Goal: Information Seeking & Learning: Learn about a topic

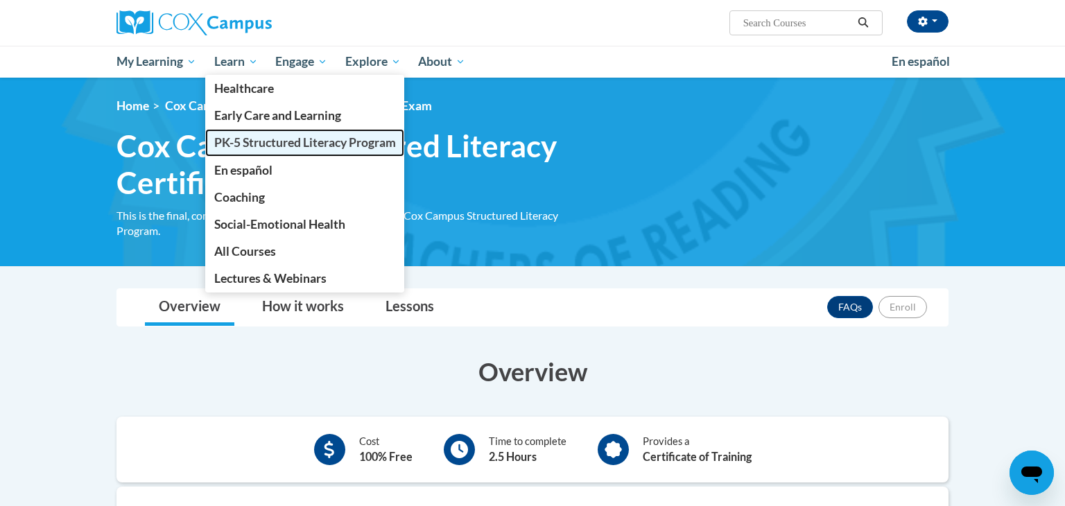
click at [257, 141] on span "PK-5 Structured Literacy Program" at bounding box center [305, 142] width 182 height 15
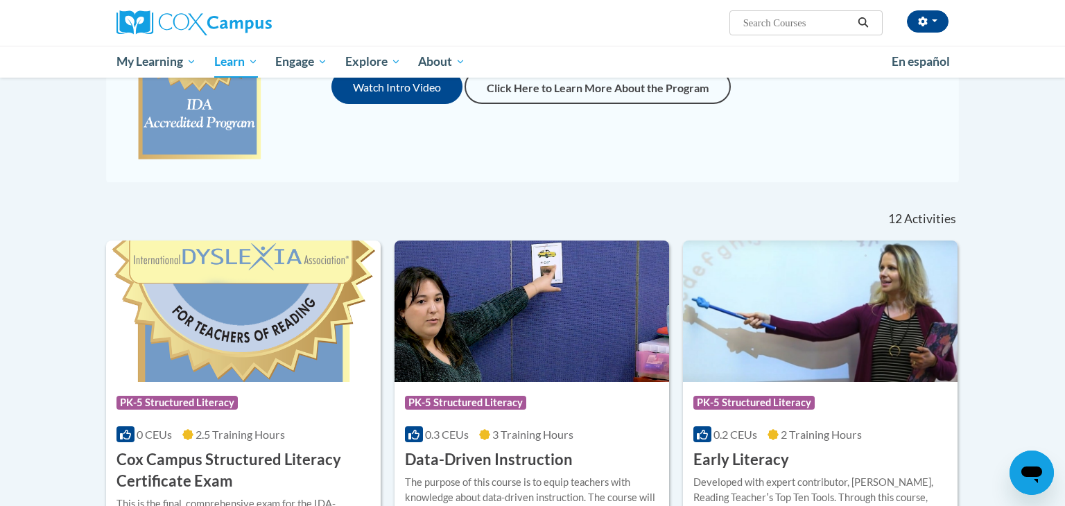
scroll to position [284, 0]
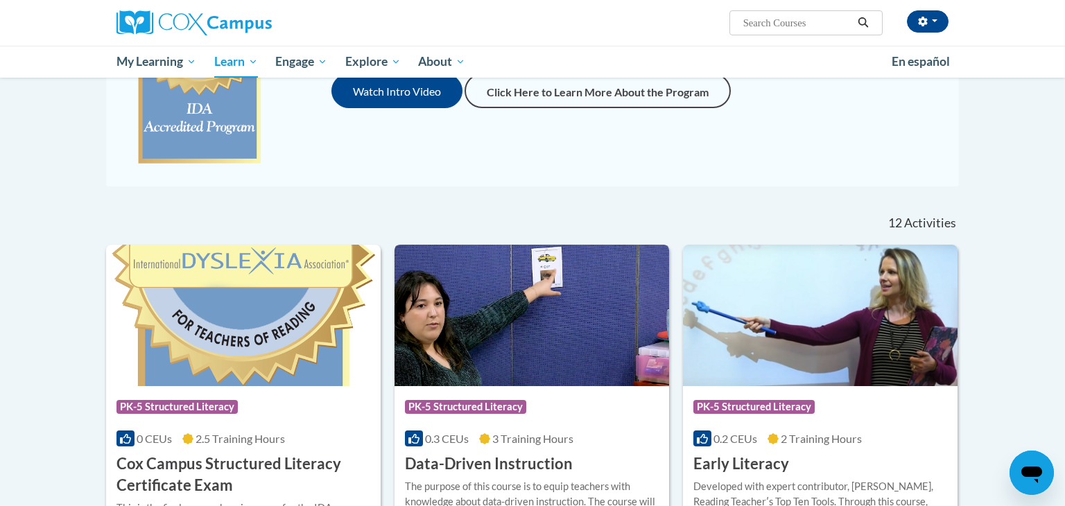
click at [580, 353] on img at bounding box center [532, 315] width 275 height 141
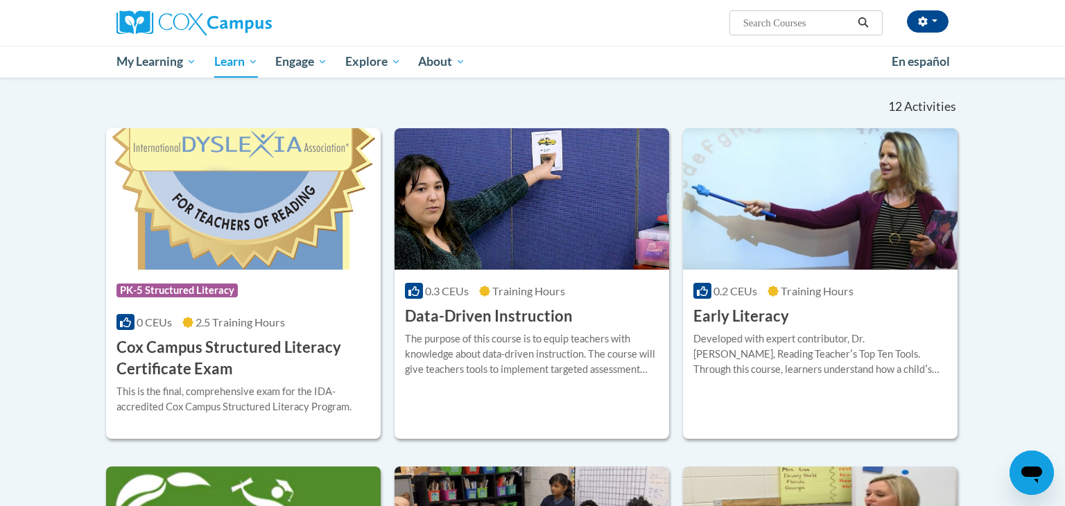
scroll to position [408, 0]
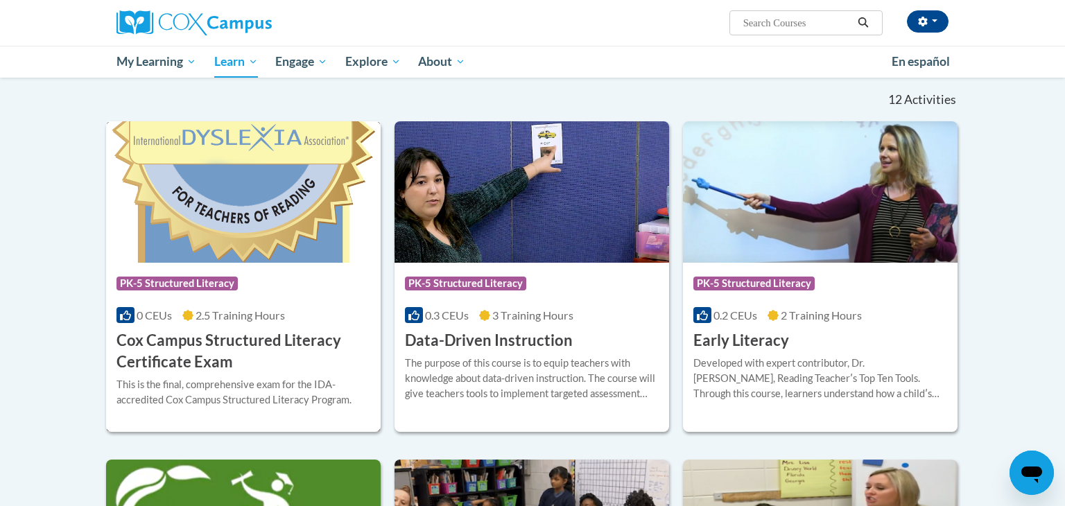
click at [303, 330] on h3 "Cox Campus Structured Literacy Certificate Exam" at bounding box center [244, 351] width 254 height 43
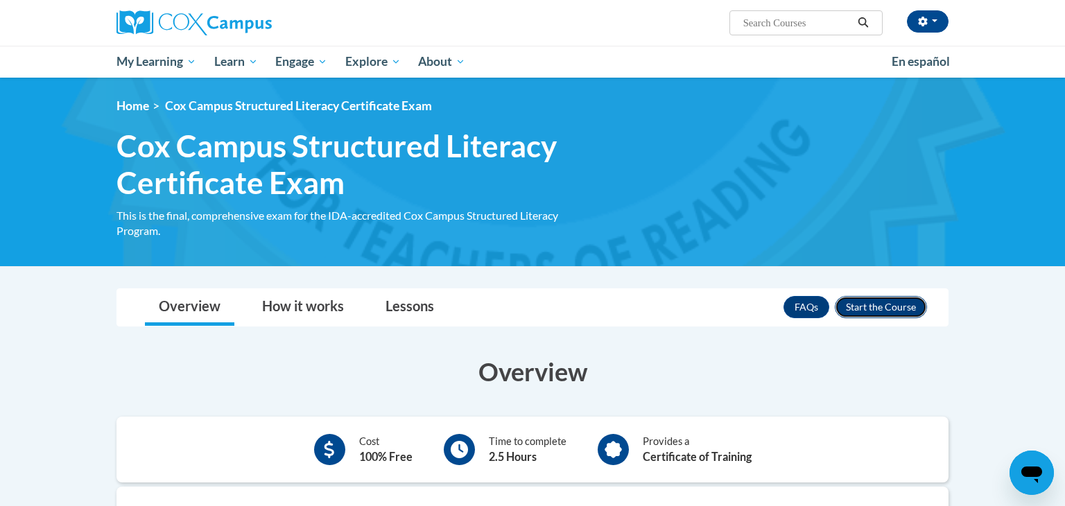
click at [910, 309] on button "Enroll" at bounding box center [881, 307] width 92 height 22
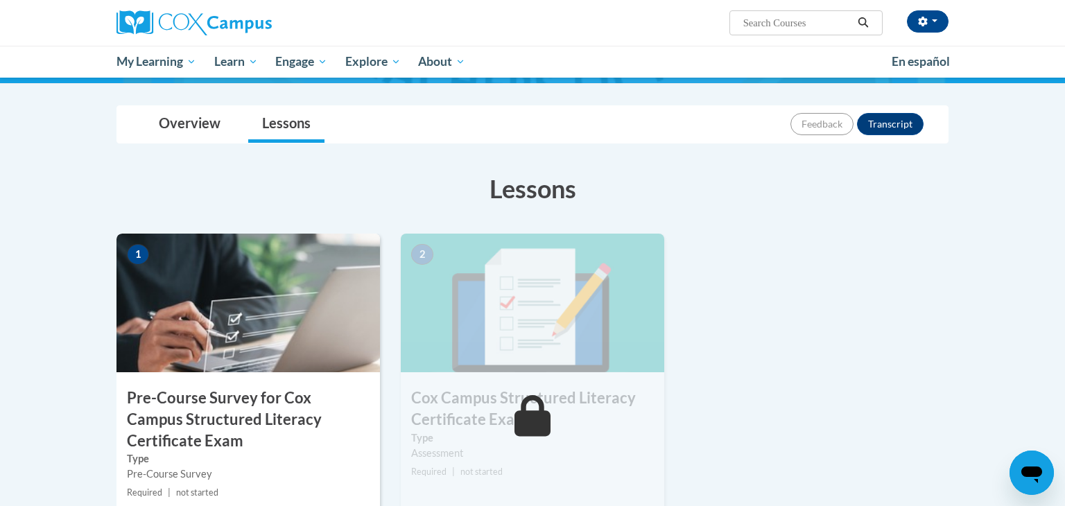
scroll to position [189, 0]
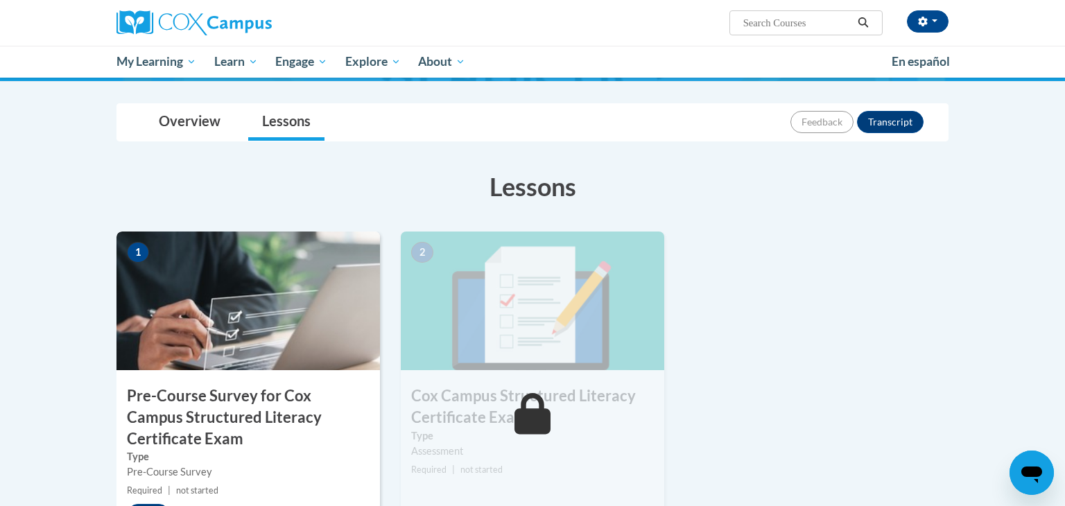
click at [215, 423] on h3 "Pre-Course Survey for Cox Campus Structured Literacy Certificate Exam" at bounding box center [249, 418] width 264 height 64
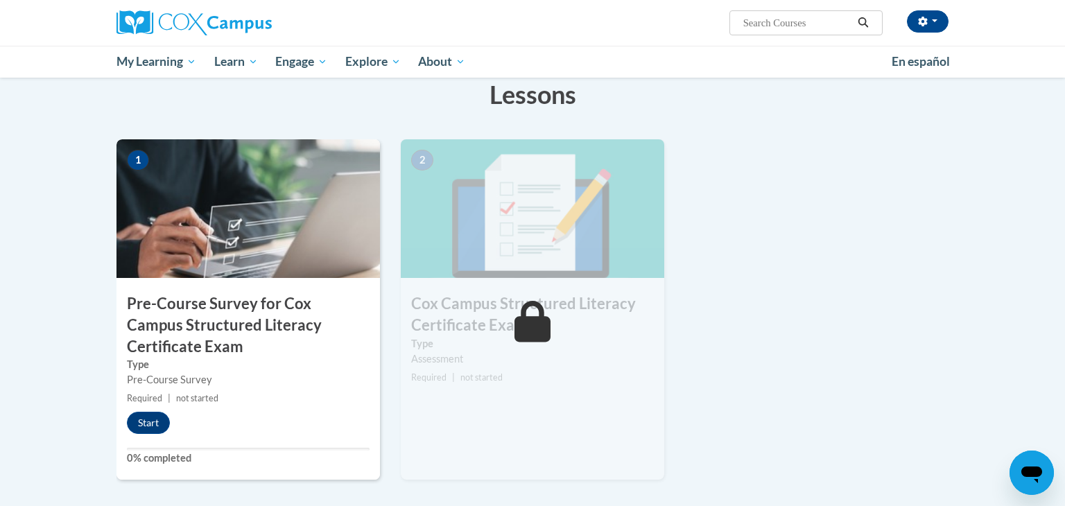
scroll to position [272, 0]
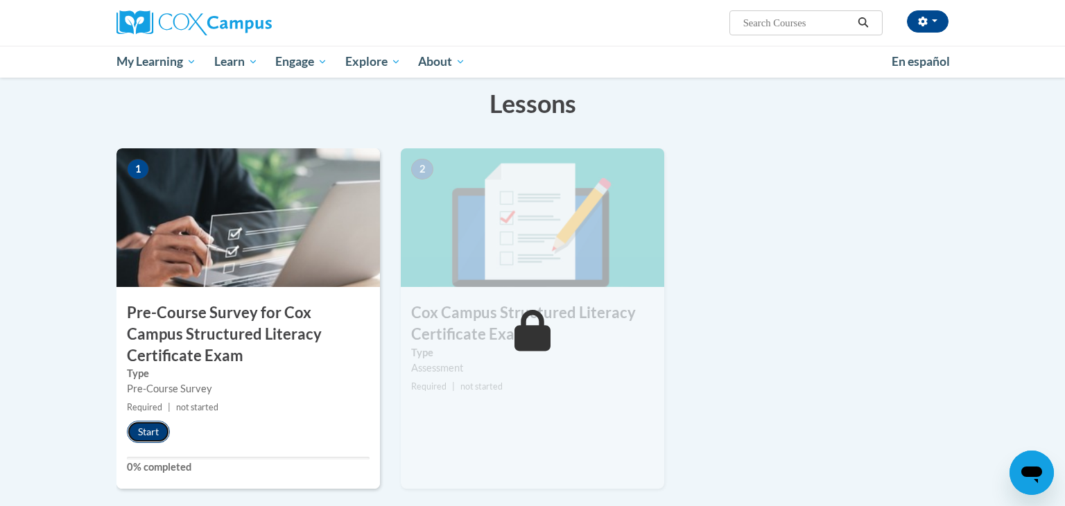
click at [144, 430] on button "Start" at bounding box center [148, 432] width 43 height 22
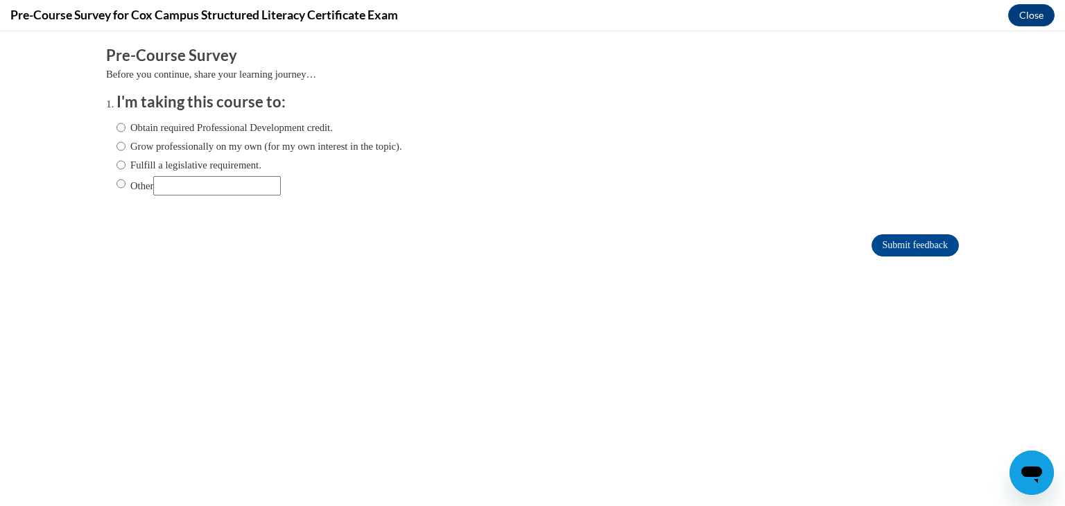
scroll to position [0, 0]
click at [187, 160] on label "Fulfill a legislative requirement." at bounding box center [189, 164] width 145 height 15
click at [126, 160] on input "Fulfill a legislative requirement." at bounding box center [121, 164] width 9 height 15
radio input "true"
click at [924, 248] on input "Submit feedback" at bounding box center [915, 245] width 87 height 22
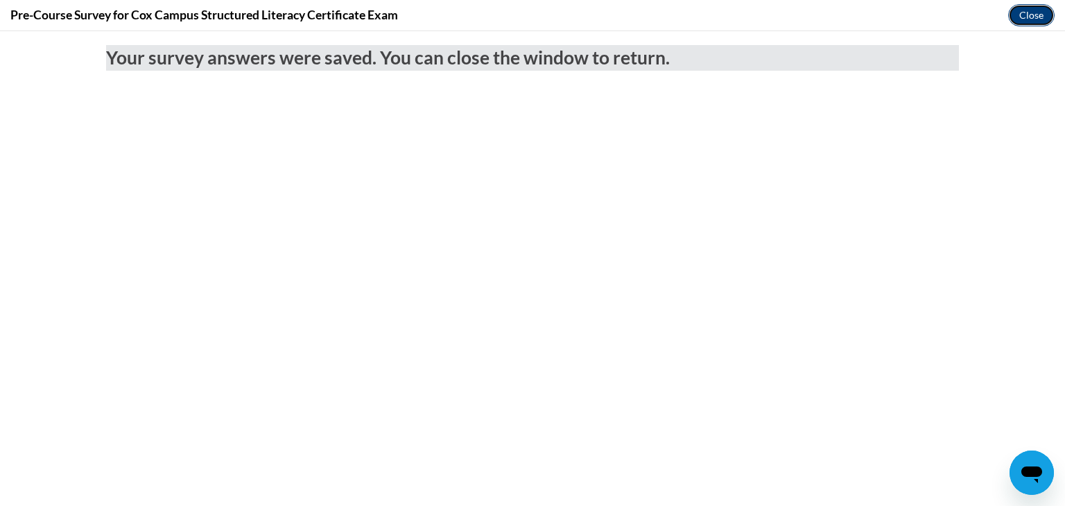
click at [1036, 19] on button "Close" at bounding box center [1031, 15] width 46 height 22
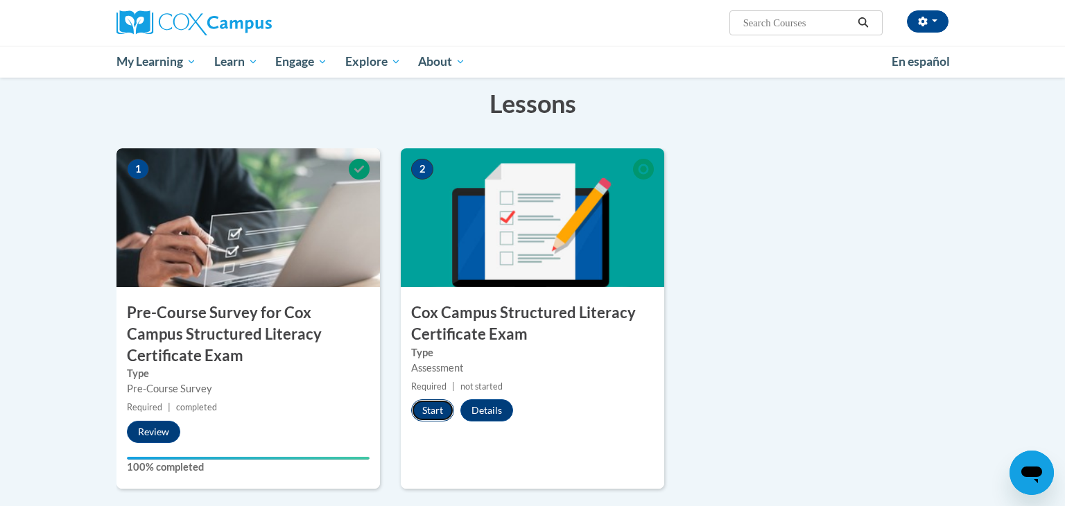
click at [437, 411] on button "Start" at bounding box center [432, 410] width 43 height 22
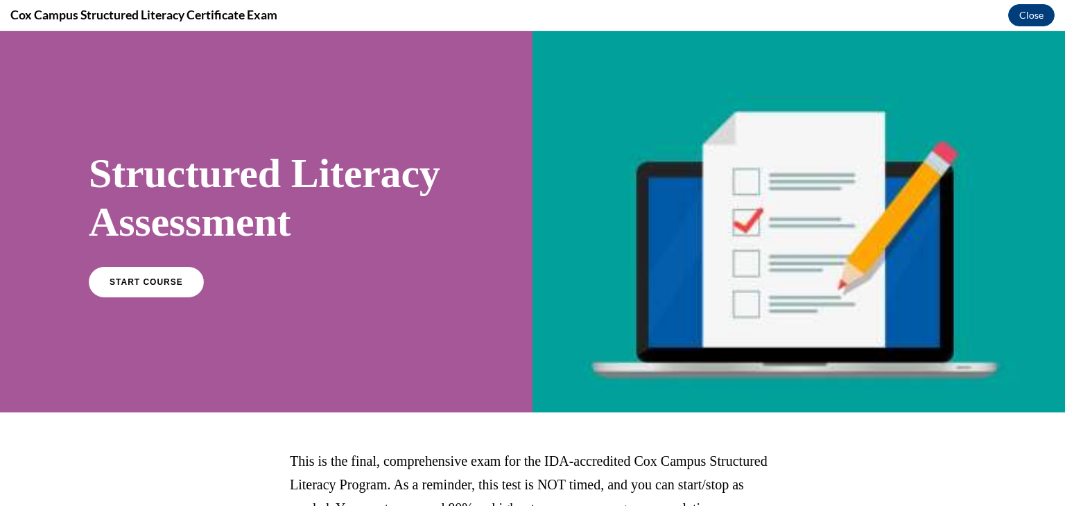
click at [126, 309] on div "START COURSE" at bounding box center [266, 288] width 355 height 42
click at [167, 298] on link "START COURSE" at bounding box center [146, 282] width 121 height 32
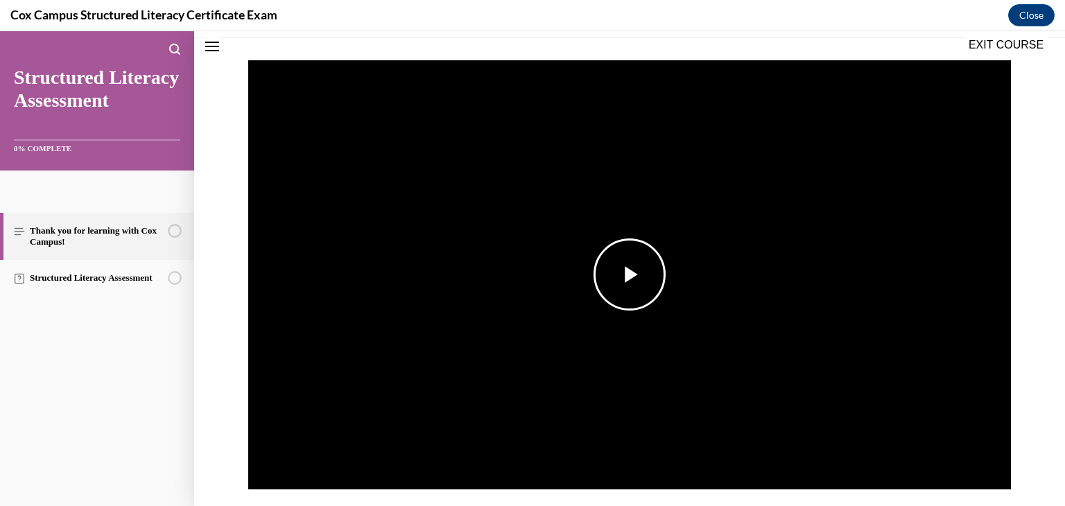
scroll to position [209, 0]
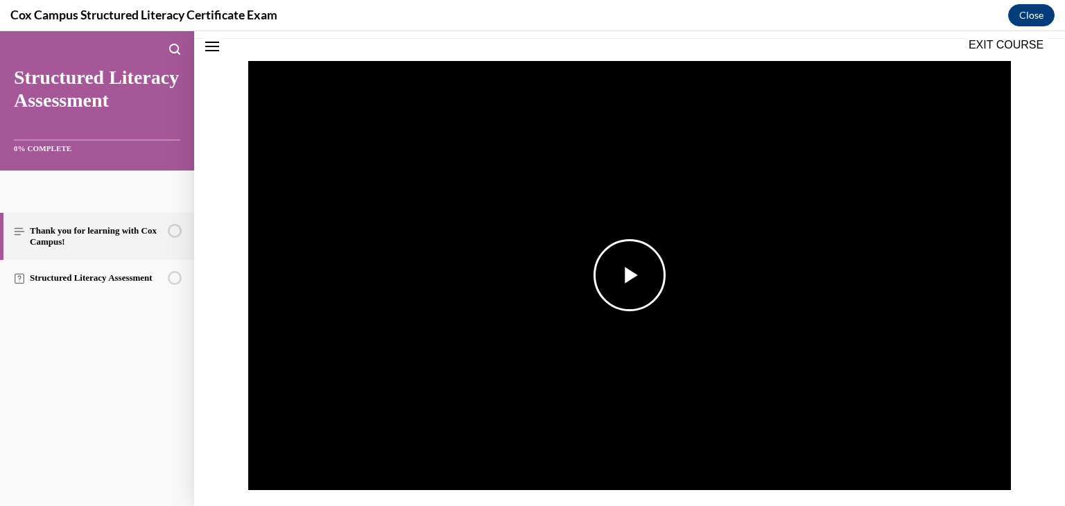
click at [673, 286] on img "Video player" at bounding box center [629, 275] width 763 height 429
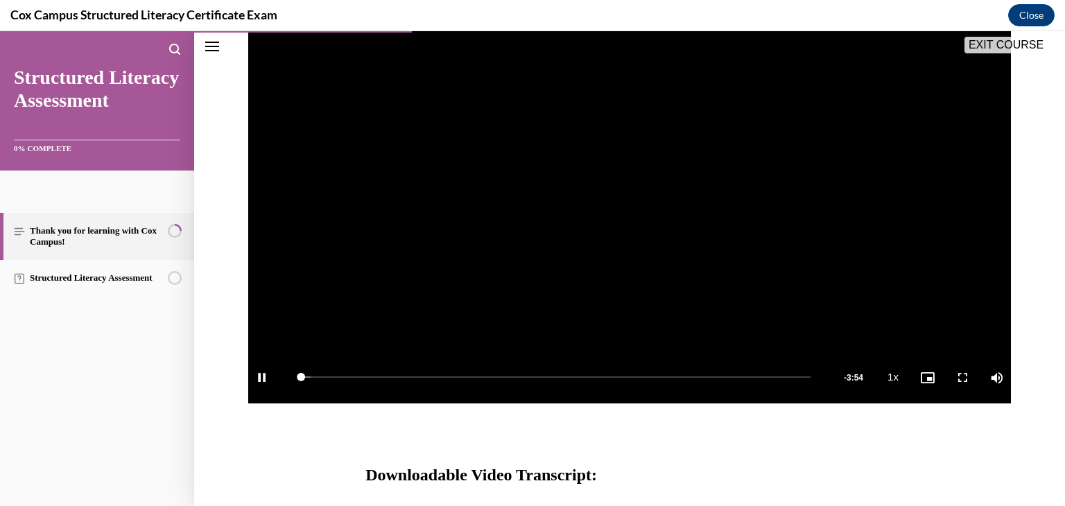
scroll to position [301, 0]
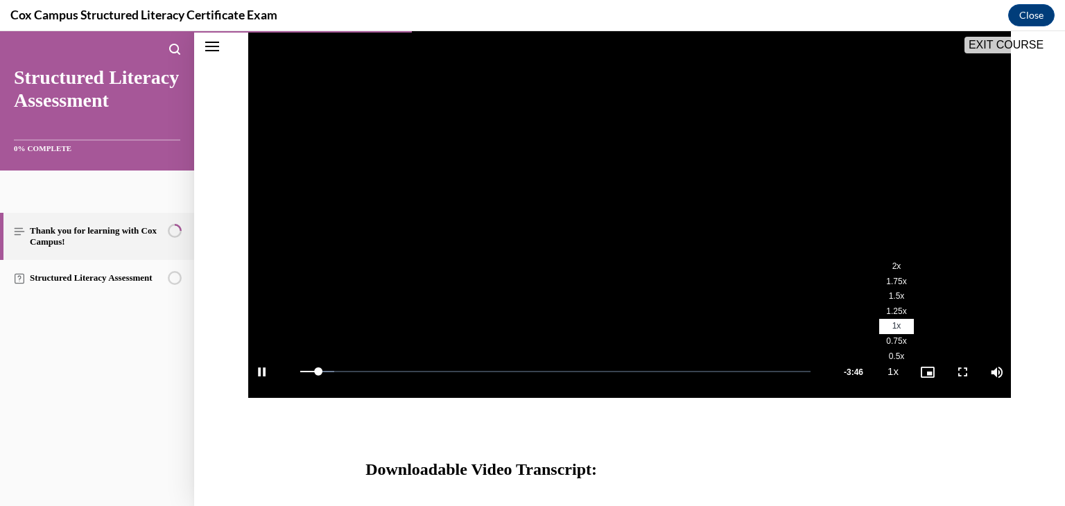
click at [897, 267] on span "2x" at bounding box center [897, 266] width 9 height 10
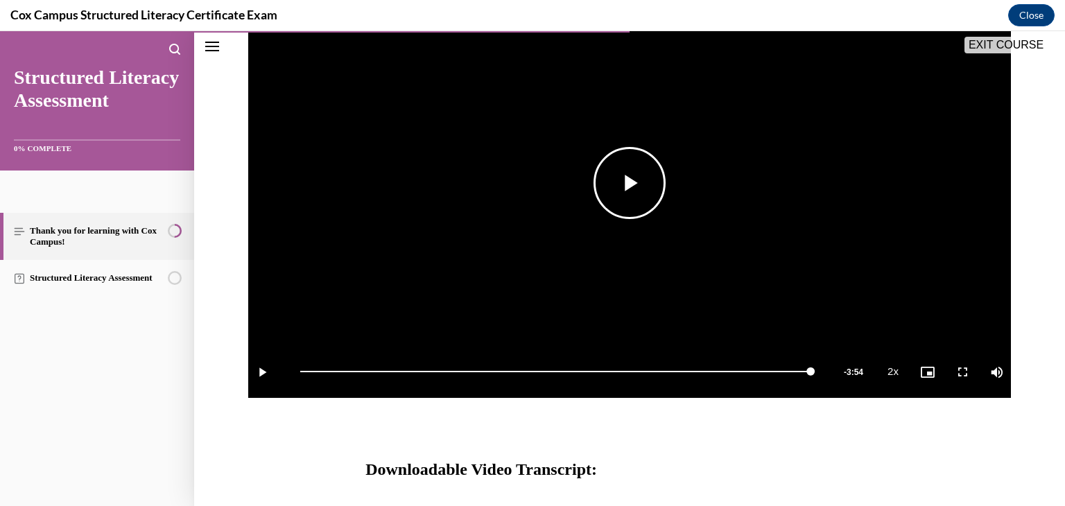
scroll to position [549, 0]
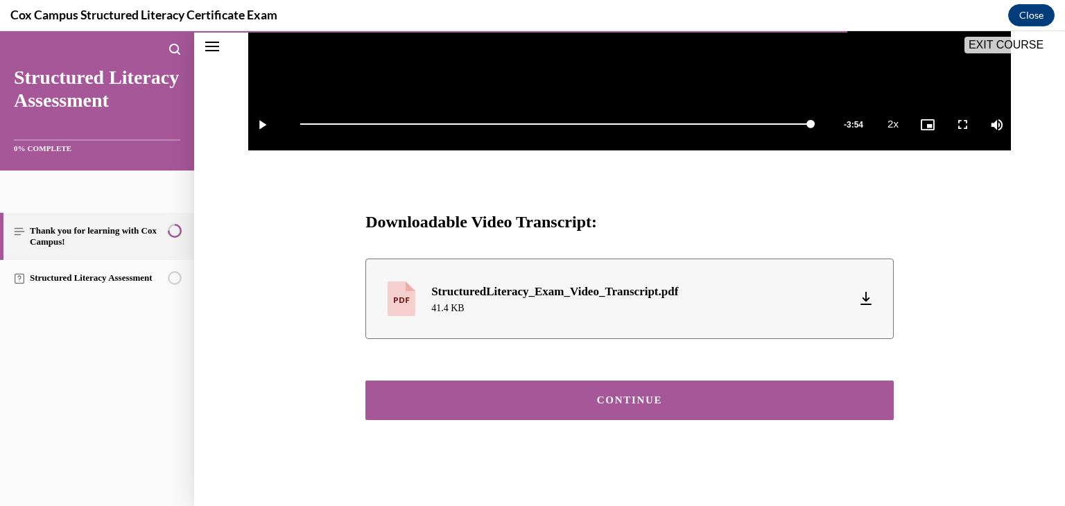
click at [651, 414] on button "CONTINUE" at bounding box center [629, 401] width 528 height 40
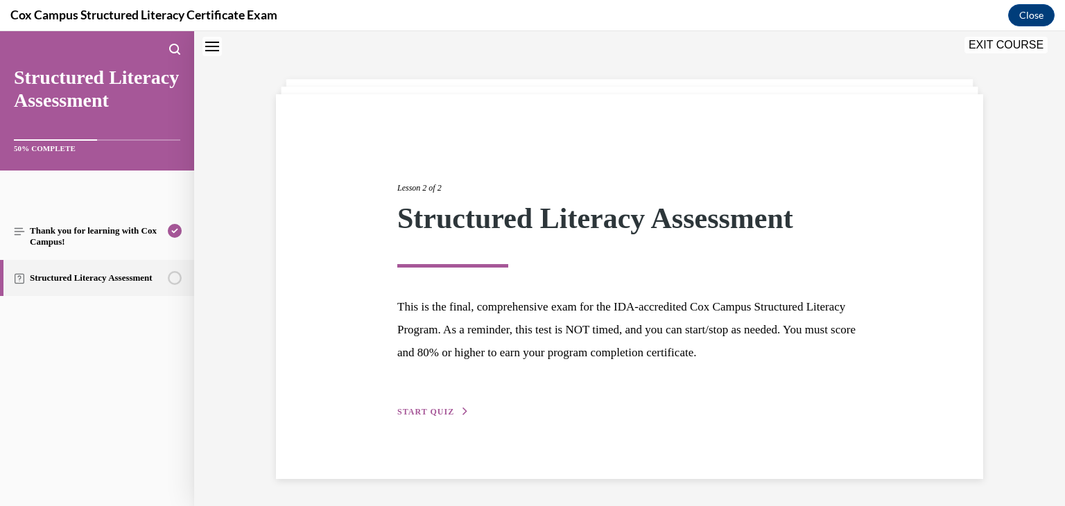
scroll to position [44, 0]
click at [431, 415] on button "START QUIZ" at bounding box center [433, 411] width 72 height 12
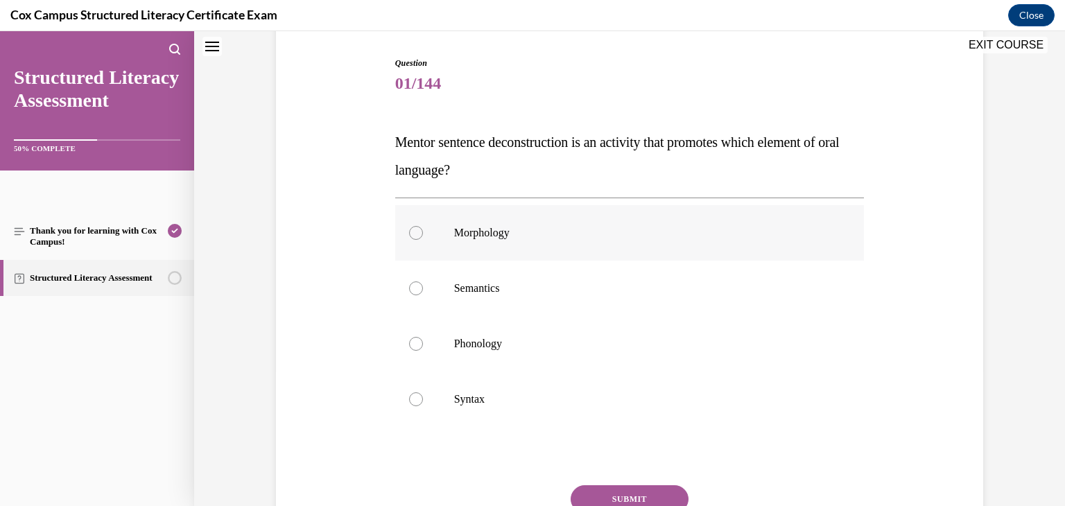
scroll to position [147, 0]
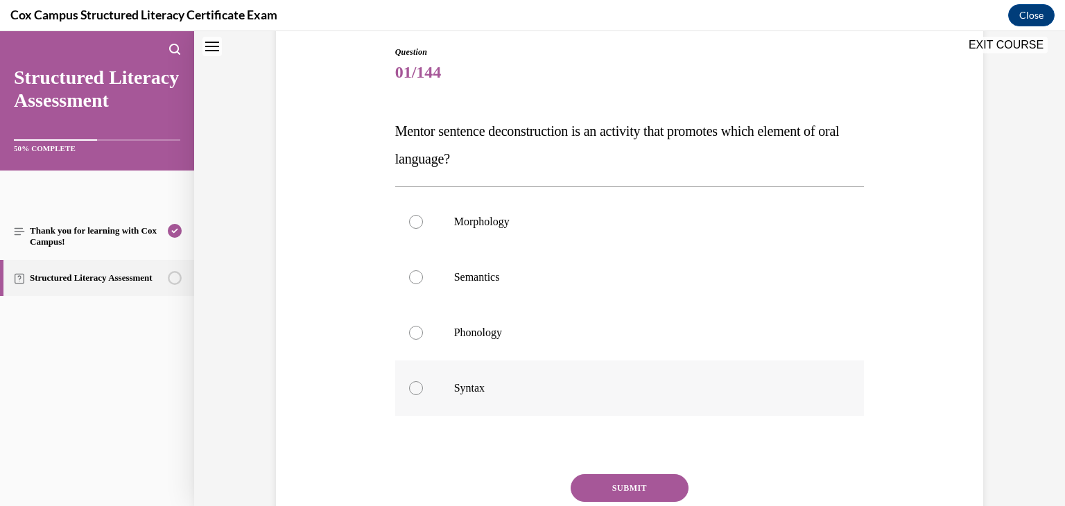
click at [423, 373] on label "Syntax" at bounding box center [630, 388] width 470 height 55
click at [423, 381] on input "Syntax" at bounding box center [416, 388] width 14 height 14
radio input "true"
click at [628, 488] on button "SUBMIT" at bounding box center [630, 488] width 118 height 28
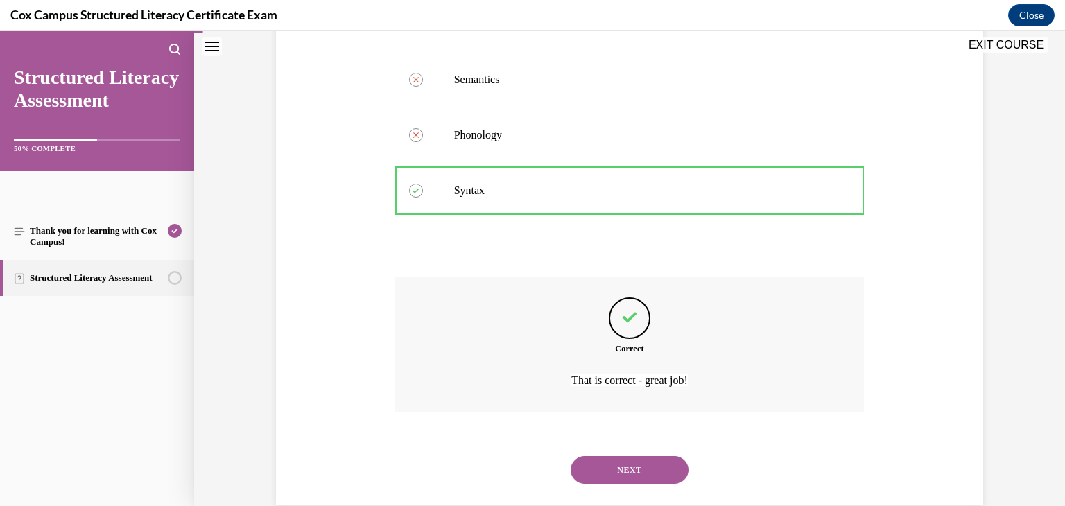
scroll to position [371, 0]
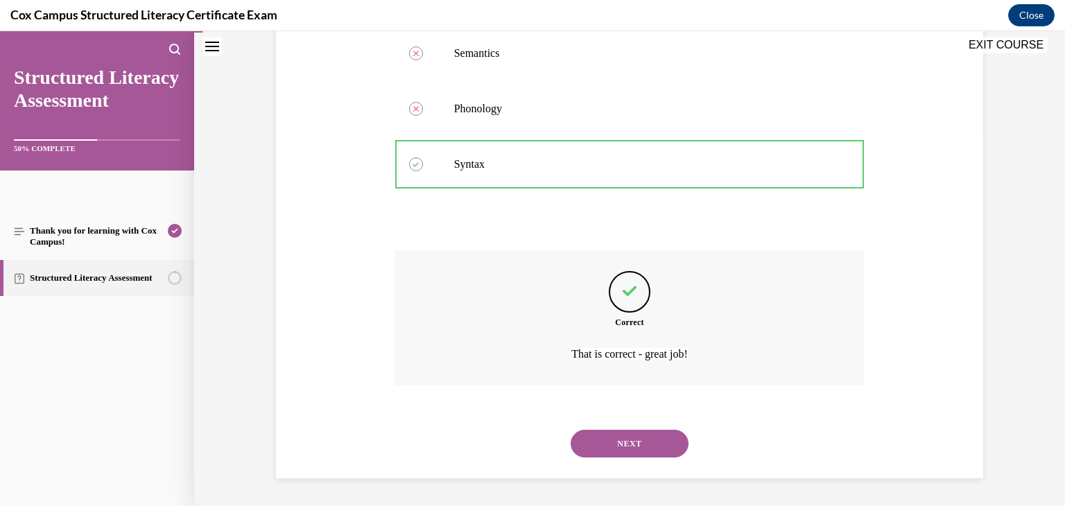
click at [621, 437] on button "NEXT" at bounding box center [630, 444] width 118 height 28
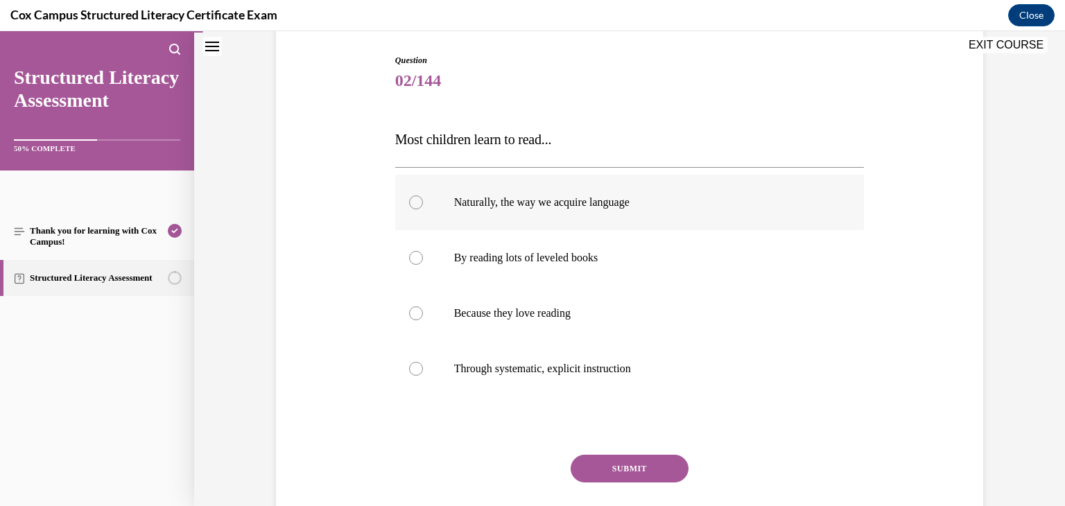
scroll to position [173, 0]
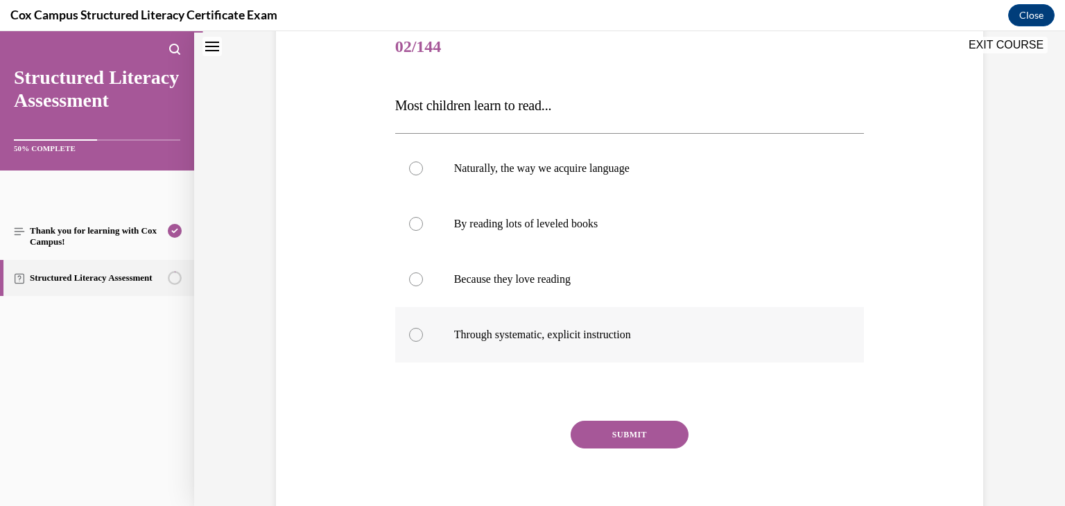
click at [549, 332] on span "Through systematic, explicit instruction" at bounding box center [542, 335] width 177 height 12
click at [423, 332] on input "Through systematic, explicit instruction" at bounding box center [416, 335] width 14 height 14
radio input "true"
click at [622, 439] on button "SUBMIT" at bounding box center [630, 435] width 118 height 28
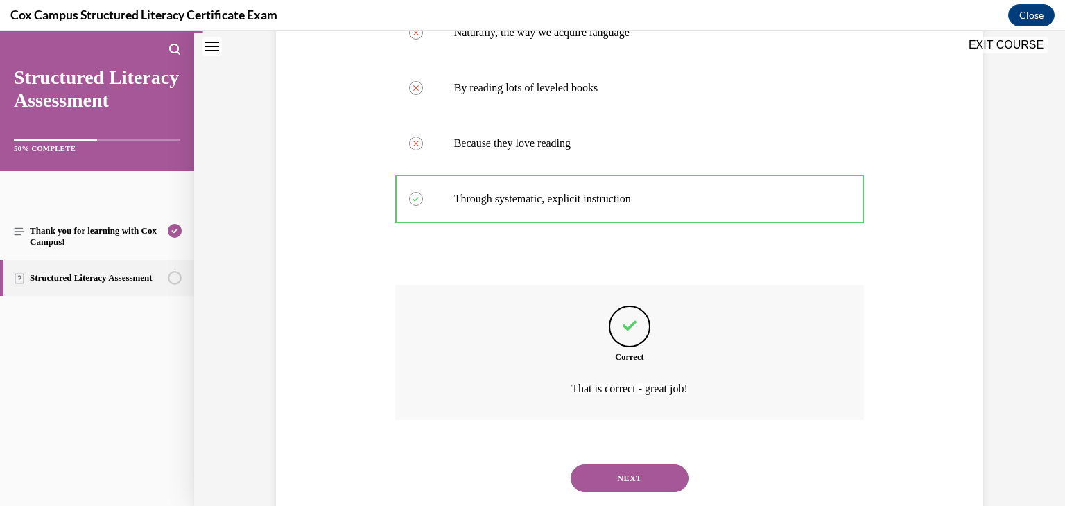
scroll to position [343, 0]
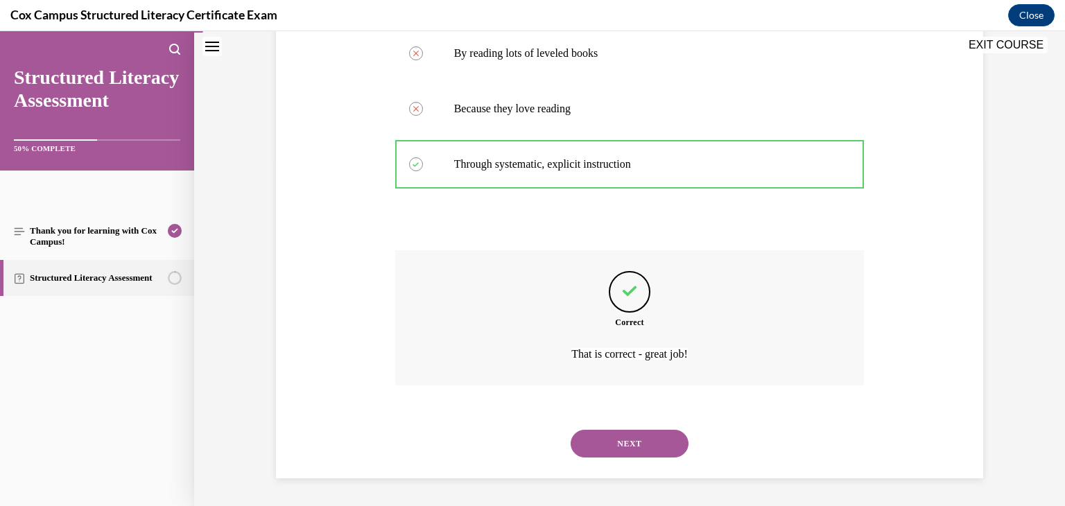
click at [636, 454] on button "NEXT" at bounding box center [630, 444] width 118 height 28
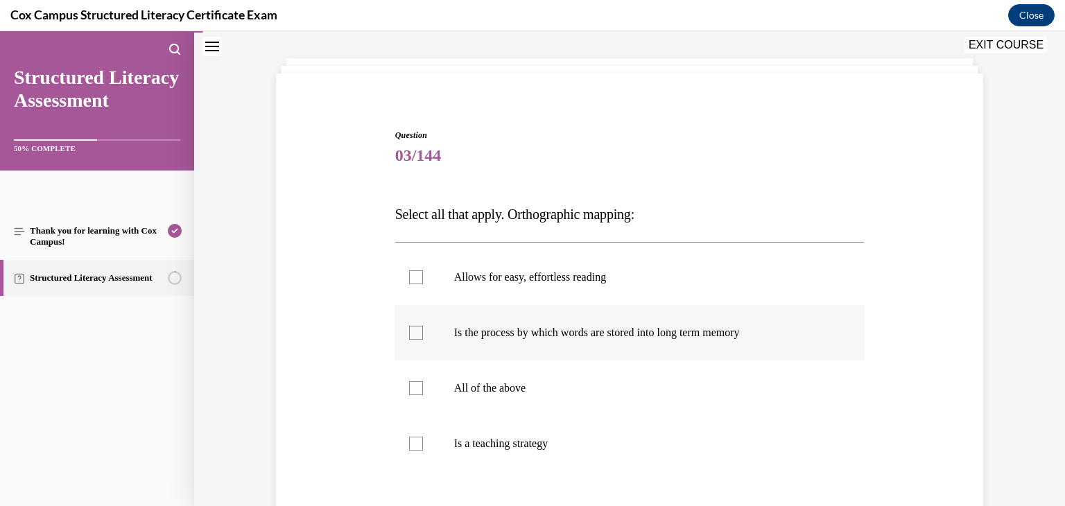
scroll to position [62, 0]
click at [513, 270] on label "Allows for easy, effortless reading" at bounding box center [630, 278] width 470 height 55
click at [423, 272] on input "Allows for easy, effortless reading" at bounding box center [416, 279] width 14 height 14
checkbox input "true"
click at [510, 333] on span "Is the process by which words are stored into long term memory" at bounding box center [597, 334] width 286 height 12
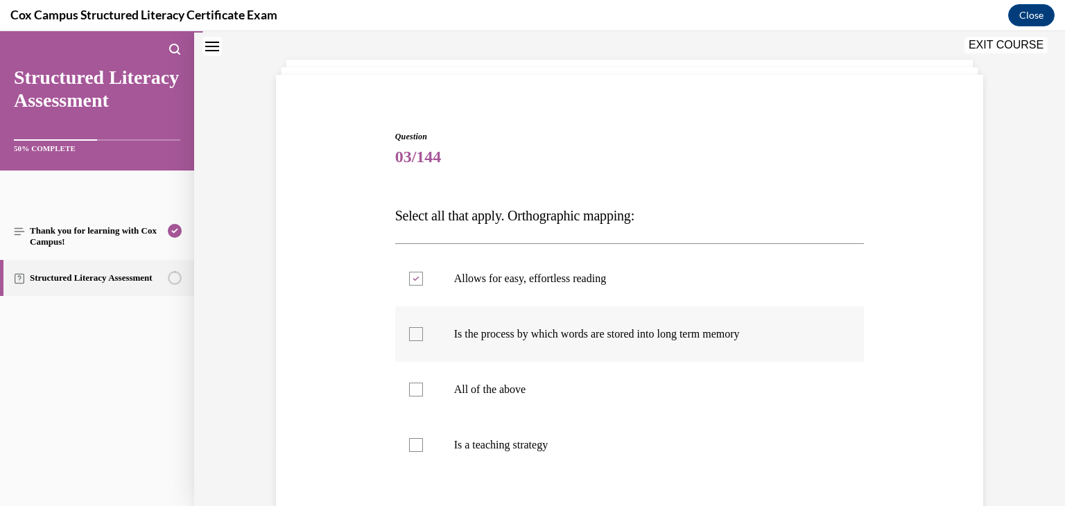
click at [423, 333] on input "Is the process by which words are stored into long term memory" at bounding box center [416, 334] width 14 height 14
checkbox input "true"
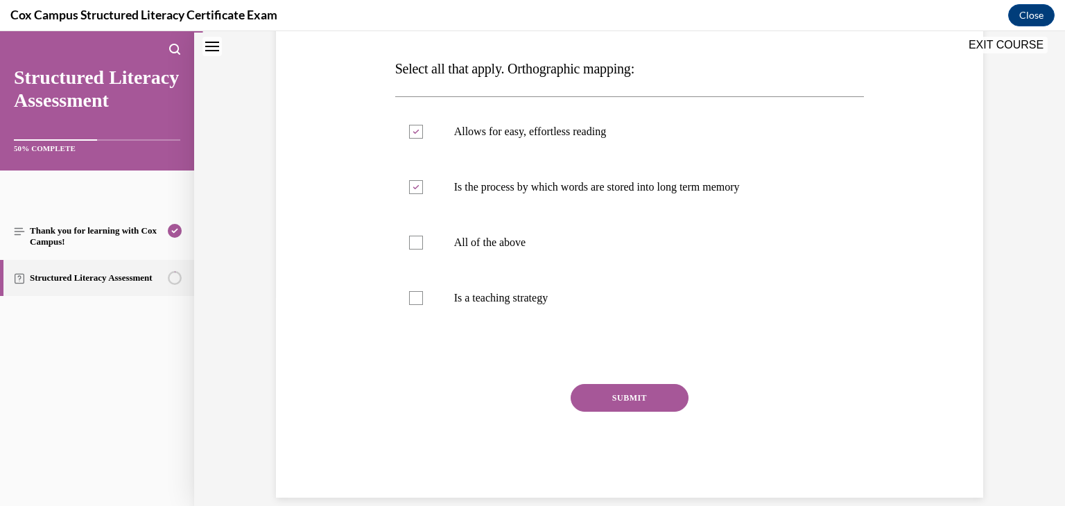
click at [604, 393] on button "SUBMIT" at bounding box center [630, 398] width 118 height 28
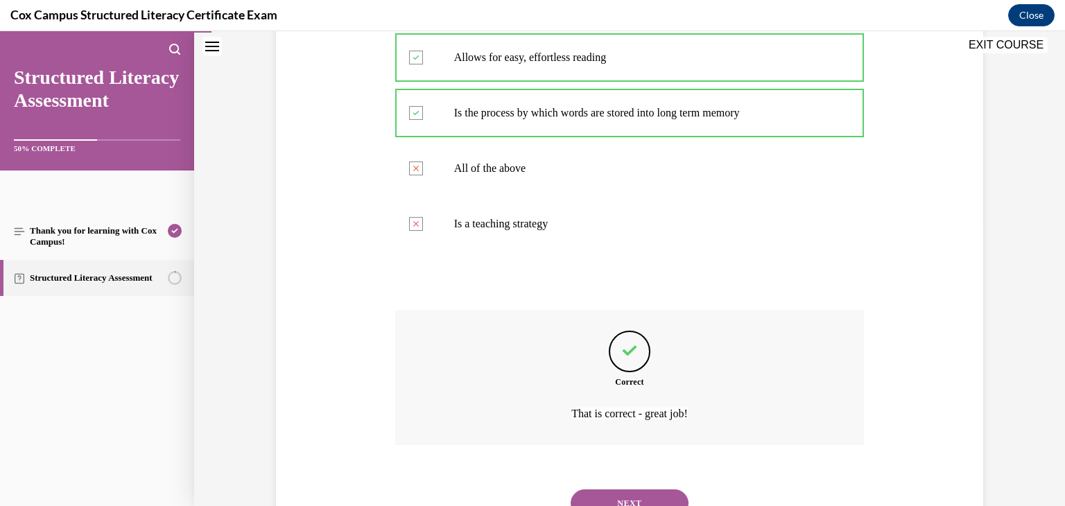
scroll to position [343, 0]
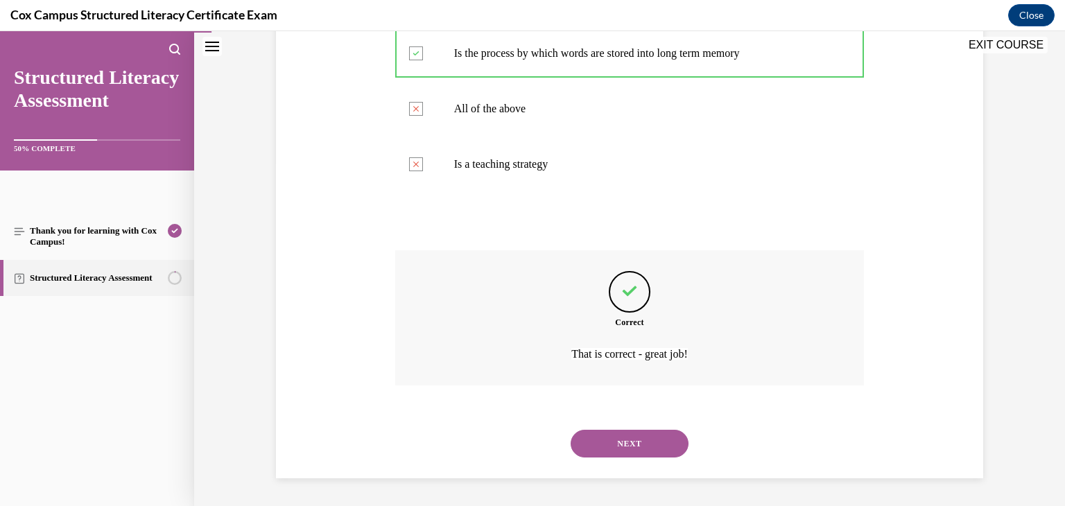
click at [634, 452] on button "NEXT" at bounding box center [630, 444] width 118 height 28
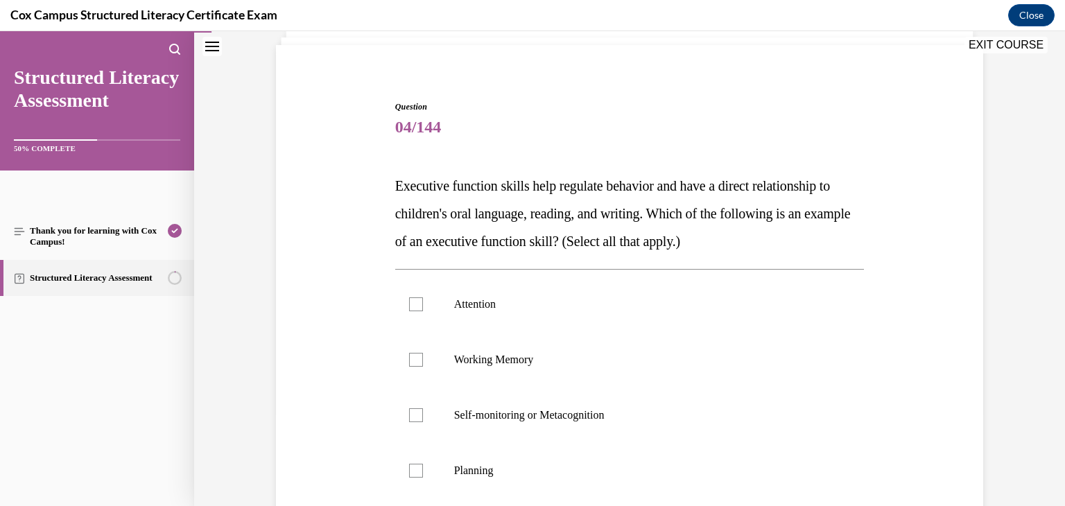
scroll to position [117, 0]
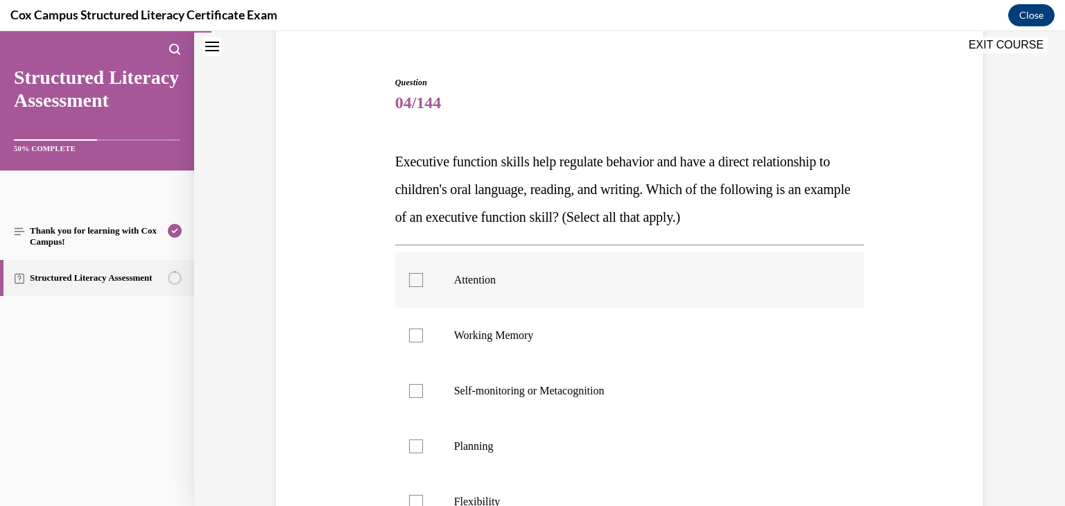
click at [442, 289] on label "Attention" at bounding box center [630, 279] width 470 height 55
click at [423, 287] on input "Attention" at bounding box center [416, 280] width 14 height 14
checkbox input "true"
click at [418, 332] on div at bounding box center [416, 336] width 14 height 14
click at [418, 332] on input "Working Memory" at bounding box center [416, 336] width 14 height 14
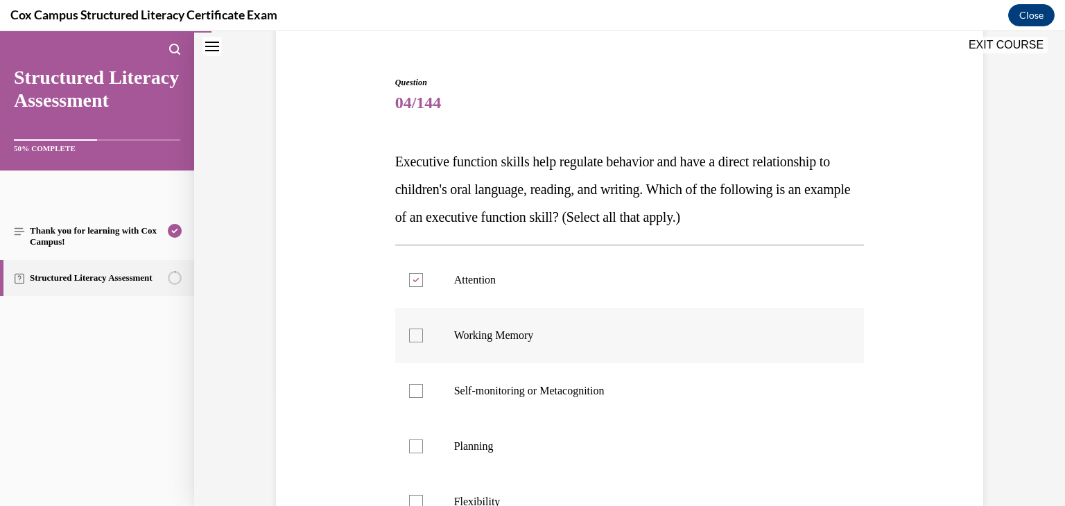
checkbox input "true"
click at [413, 384] on div at bounding box center [416, 391] width 14 height 14
click at [413, 384] on input "Self-monitoring or Metacognition" at bounding box center [416, 391] width 14 height 14
checkbox input "true"
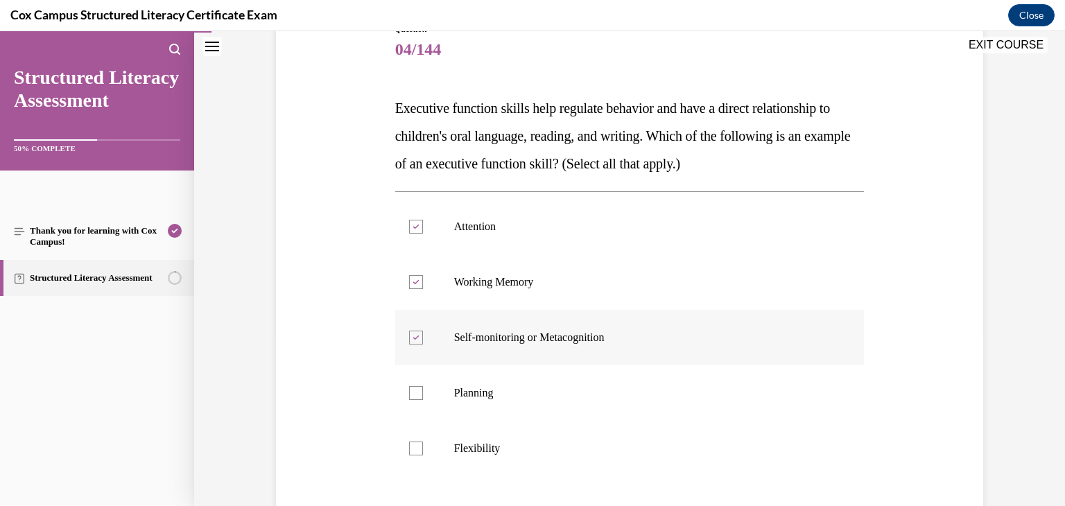
scroll to position [171, 0]
click at [413, 384] on label "Planning" at bounding box center [630, 392] width 470 height 55
click at [413, 386] on input "Planning" at bounding box center [416, 393] width 14 height 14
checkbox input "true"
click at [415, 449] on div at bounding box center [416, 448] width 14 height 14
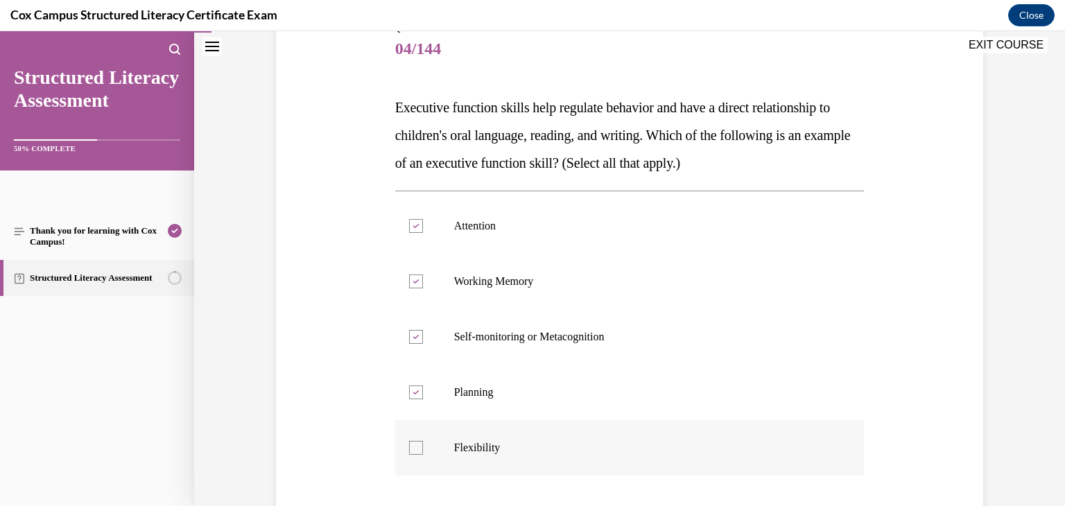
click at [415, 449] on input "Flexibility" at bounding box center [416, 448] width 14 height 14
checkbox input "true"
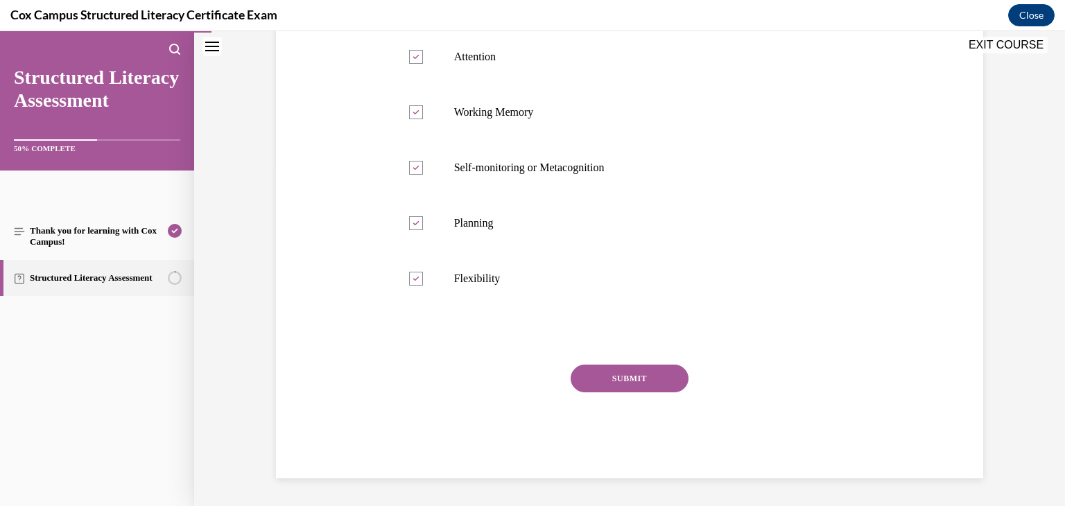
click at [655, 377] on button "SUBMIT" at bounding box center [630, 379] width 118 height 28
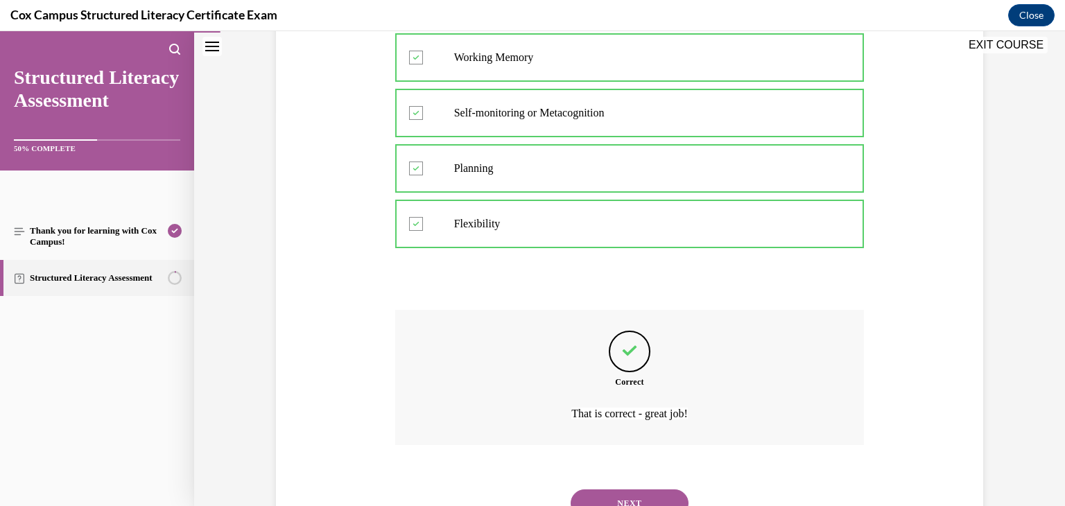
scroll to position [454, 0]
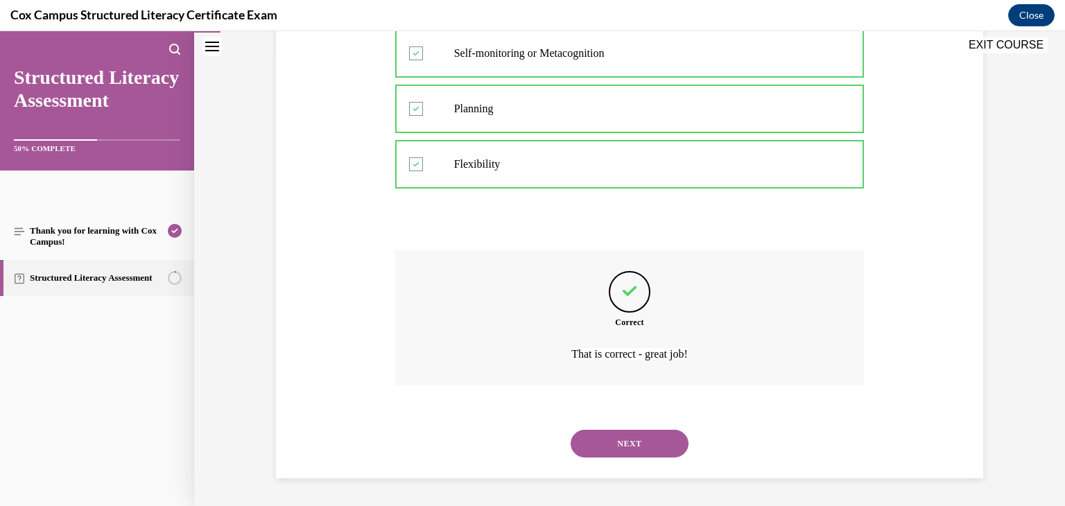
click at [641, 454] on button "NEXT" at bounding box center [630, 444] width 118 height 28
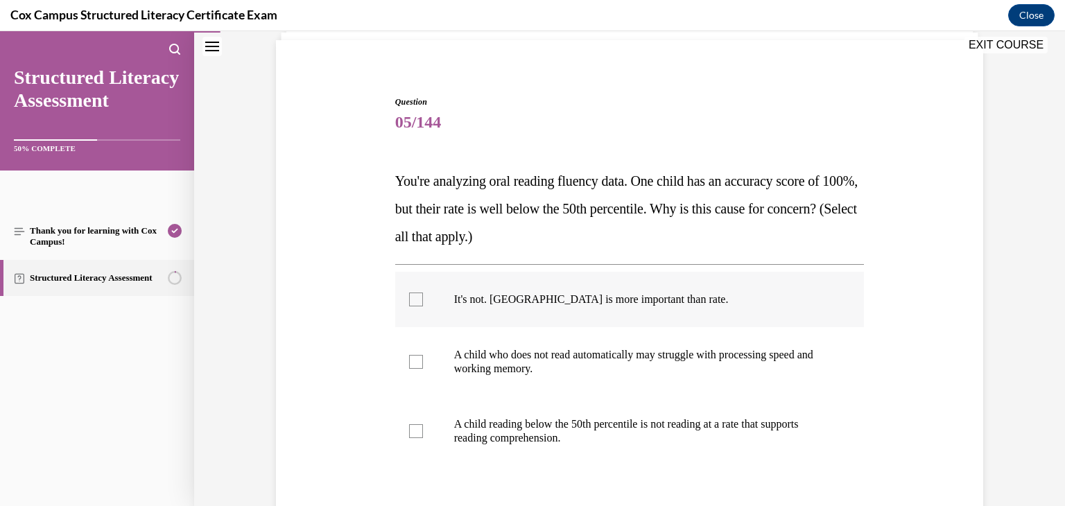
scroll to position [96, 0]
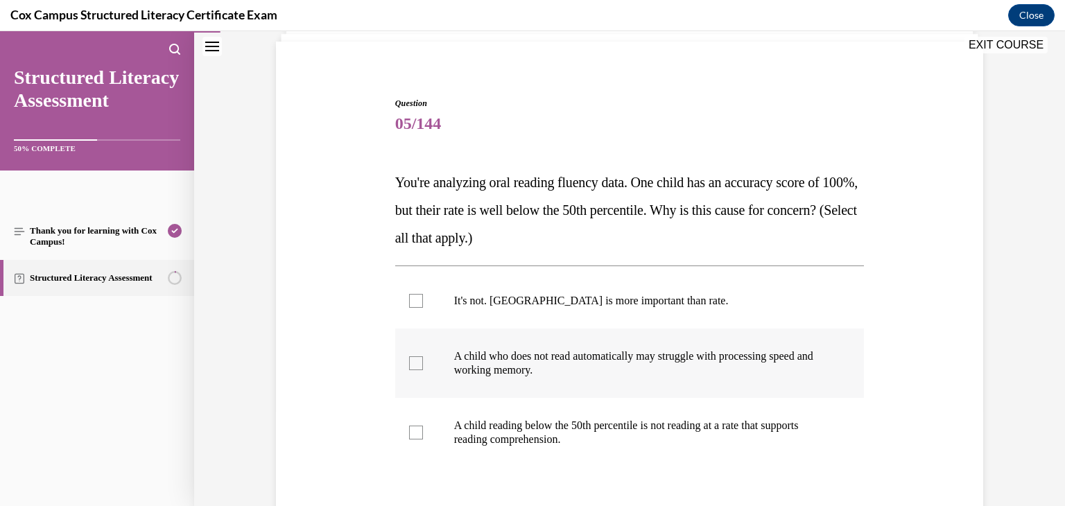
click at [564, 367] on p "A child who does not read automatically may struggle with processing speed and …" at bounding box center [642, 364] width 376 height 28
click at [423, 367] on input "A child who does not read automatically may struggle with processing speed and …" at bounding box center [416, 363] width 14 height 14
checkbox input "true"
click at [560, 433] on span "A child reading below the 50th percentile is not reading at a rate that support…" at bounding box center [626, 433] width 345 height 26
click at [423, 433] on input "A child reading below the 50th percentile is not reading at a rate that support…" at bounding box center [416, 433] width 14 height 14
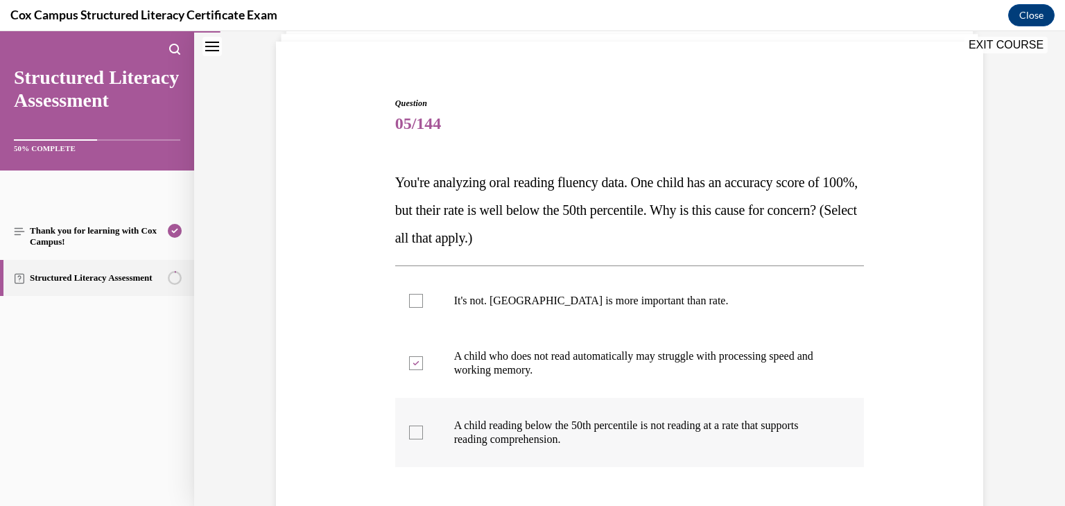
checkbox input "true"
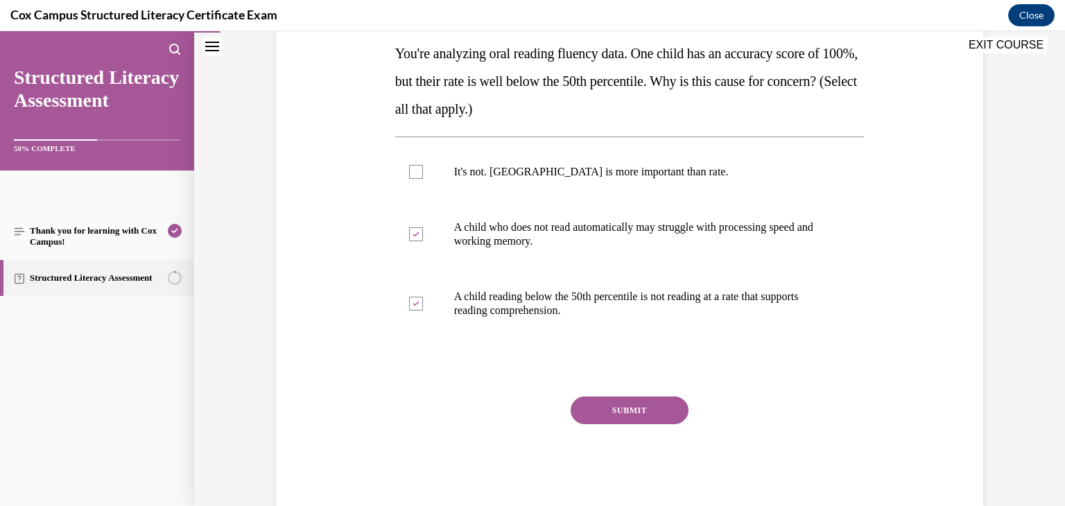
click at [647, 413] on button "SUBMIT" at bounding box center [630, 411] width 118 height 28
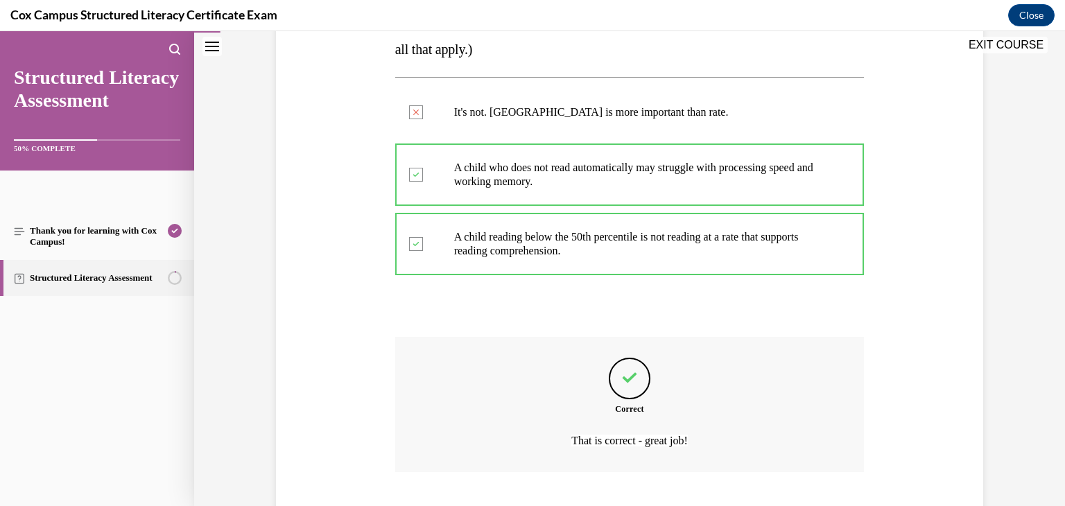
scroll to position [371, 0]
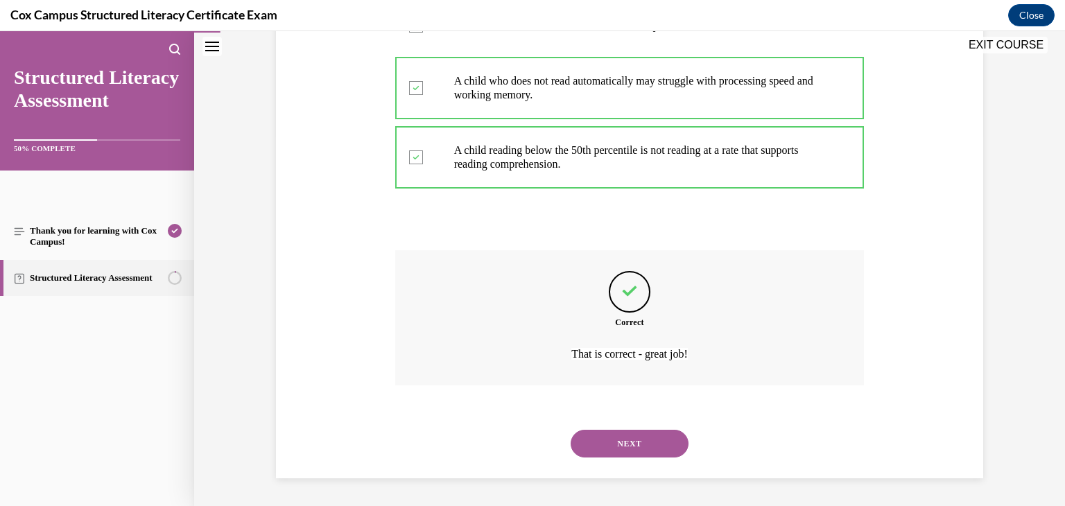
click at [620, 450] on button "NEXT" at bounding box center [630, 444] width 118 height 28
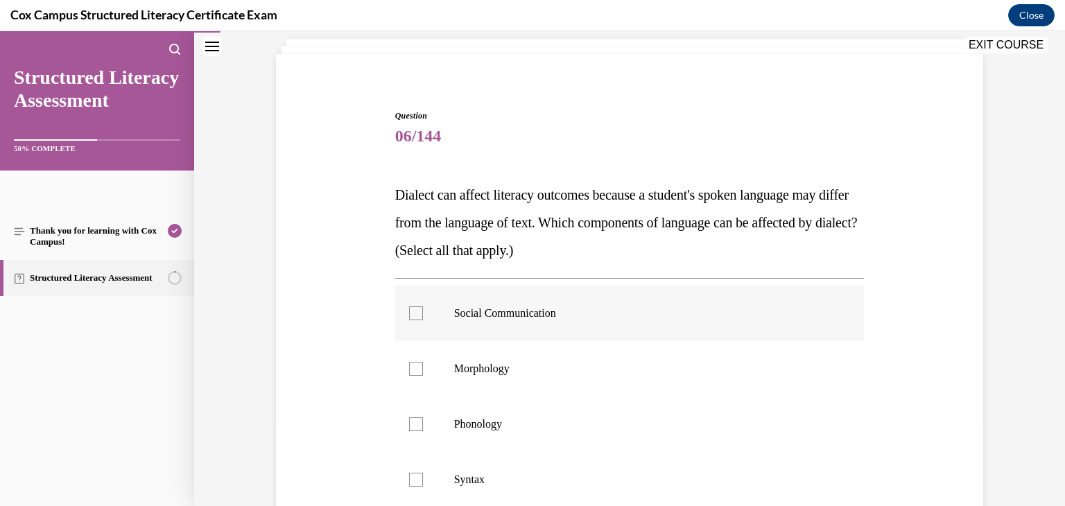
scroll to position [87, 0]
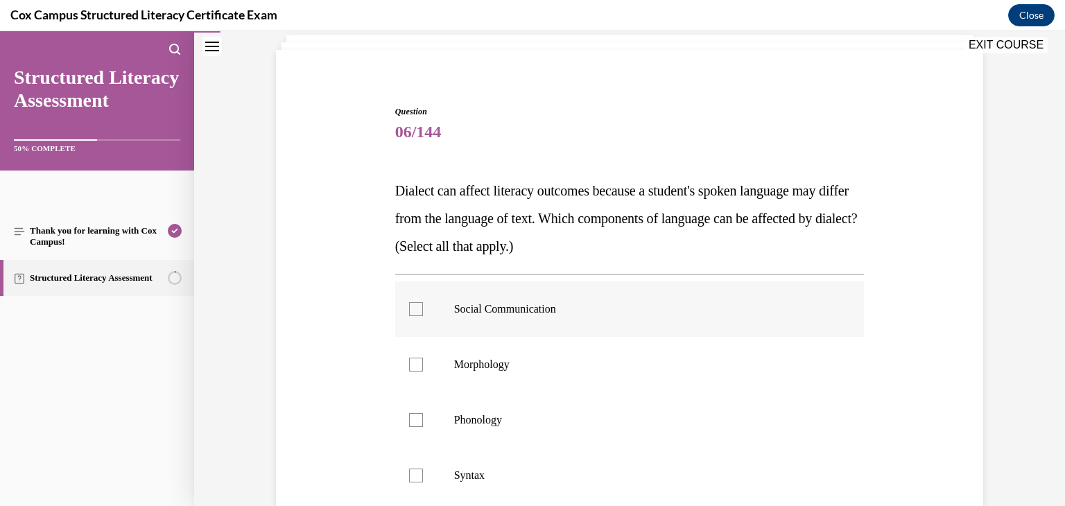
click at [417, 310] on div at bounding box center [416, 309] width 14 height 14
click at [417, 310] on input "Social Communication" at bounding box center [416, 309] width 14 height 14
checkbox input "true"
click at [411, 361] on div at bounding box center [416, 365] width 14 height 14
click at [411, 361] on input "Morphology" at bounding box center [416, 365] width 14 height 14
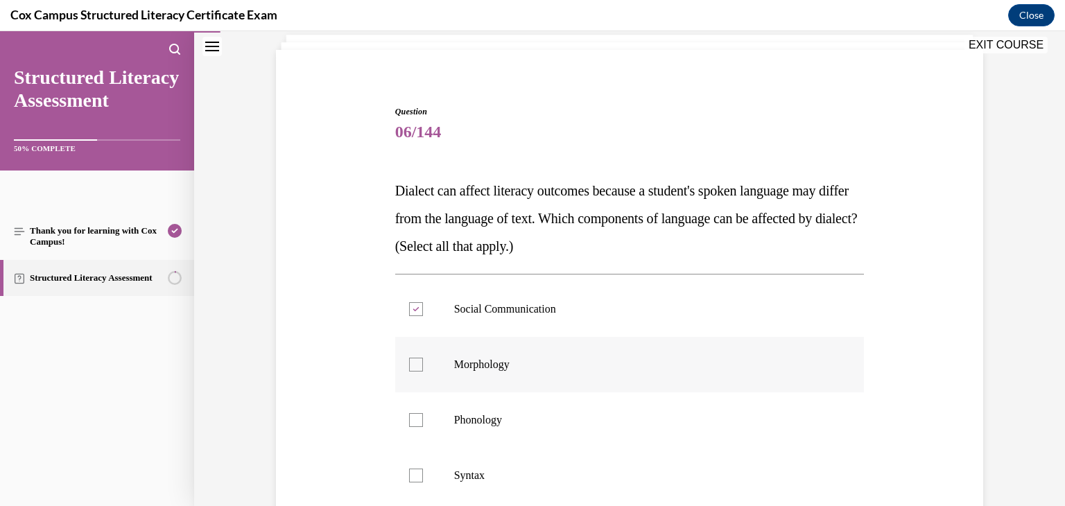
checkbox input "true"
click at [418, 413] on div at bounding box center [416, 420] width 14 height 14
click at [418, 413] on input "Phonology" at bounding box center [416, 420] width 14 height 14
checkbox input "true"
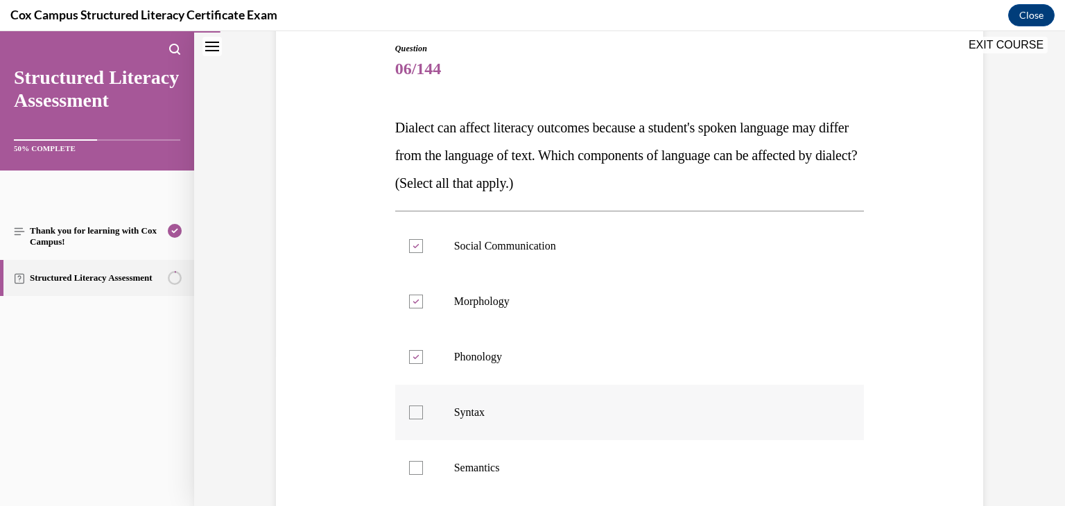
click at [416, 422] on label "Syntax" at bounding box center [630, 412] width 470 height 55
click at [416, 420] on input "Syntax" at bounding box center [416, 413] width 14 height 14
checkbox input "true"
click at [418, 479] on label "Semantics" at bounding box center [630, 467] width 470 height 55
click at [418, 475] on input "Semantics" at bounding box center [416, 468] width 14 height 14
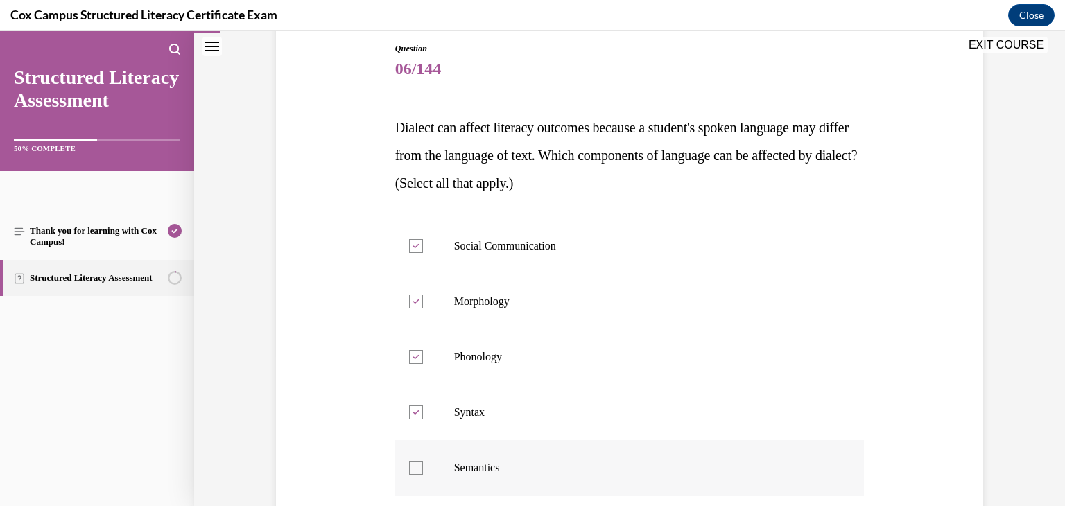
checkbox input "true"
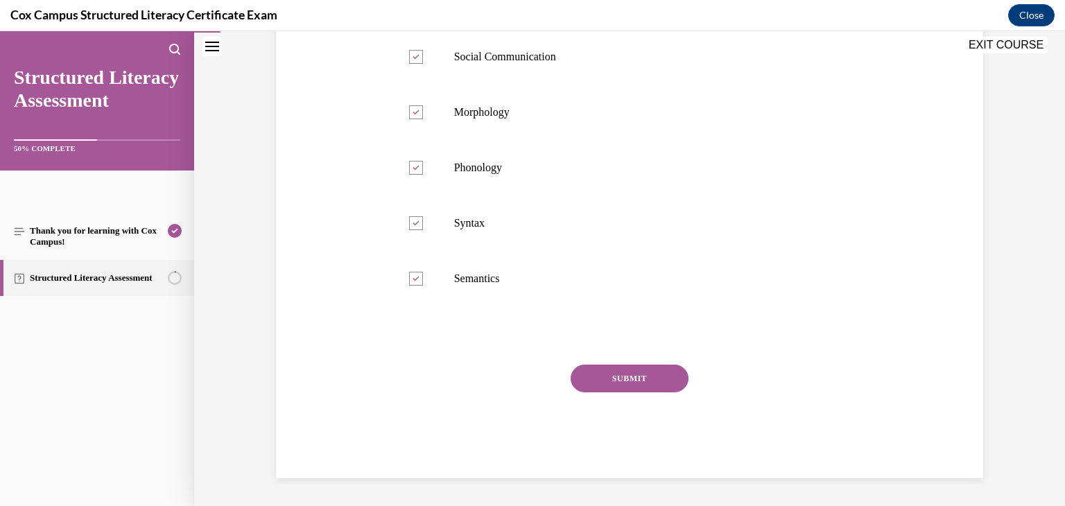
click at [637, 378] on button "SUBMIT" at bounding box center [630, 379] width 118 height 28
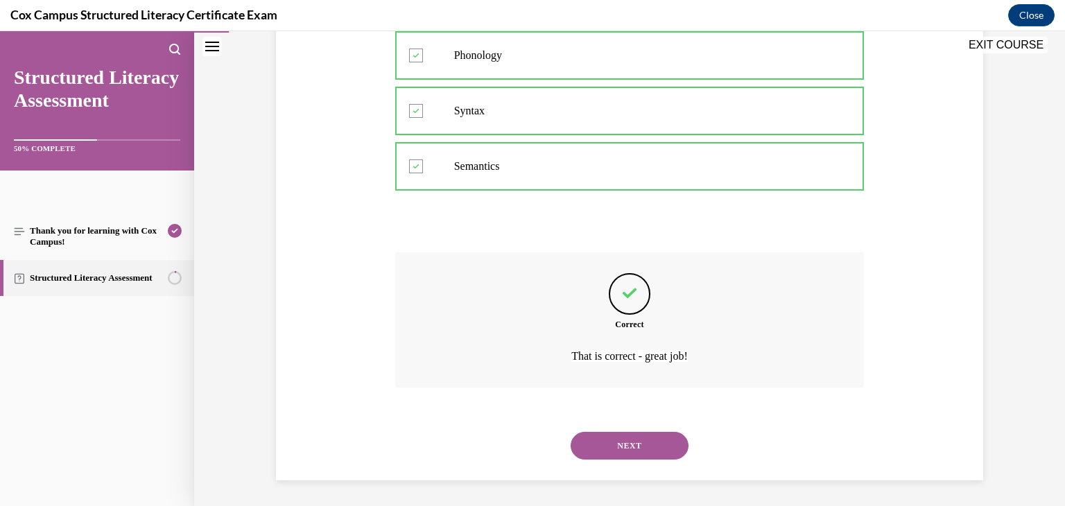
scroll to position [454, 0]
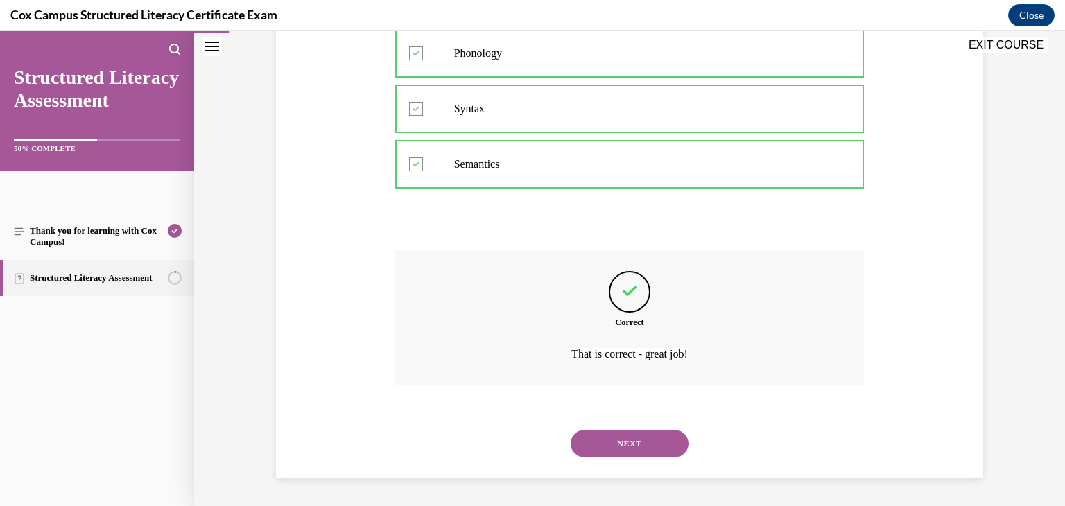
click at [619, 447] on button "NEXT" at bounding box center [630, 444] width 118 height 28
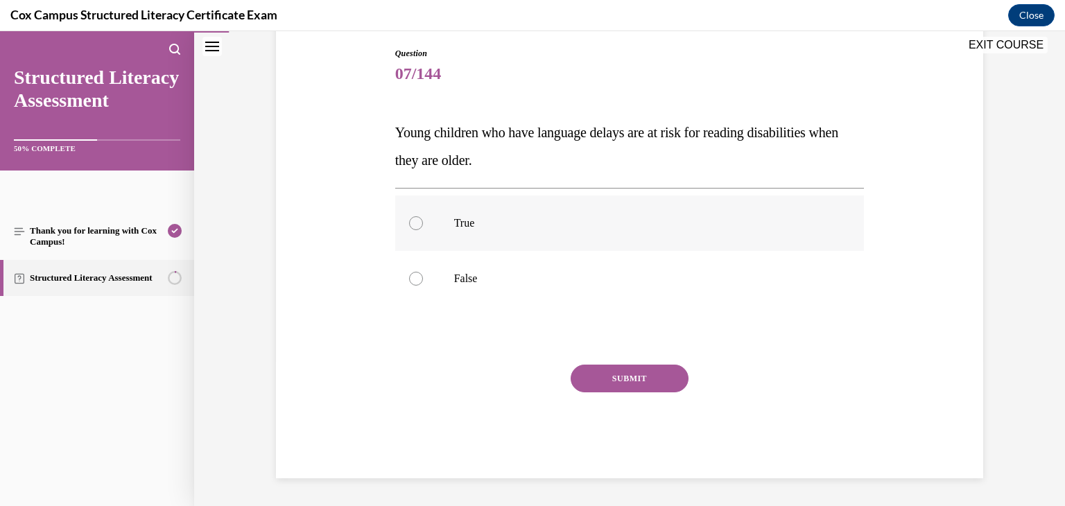
click at [472, 216] on p "True" at bounding box center [642, 223] width 376 height 14
click at [423, 216] on input "True" at bounding box center [416, 223] width 14 height 14
radio input "true"
click at [594, 386] on button "SUBMIT" at bounding box center [630, 379] width 118 height 28
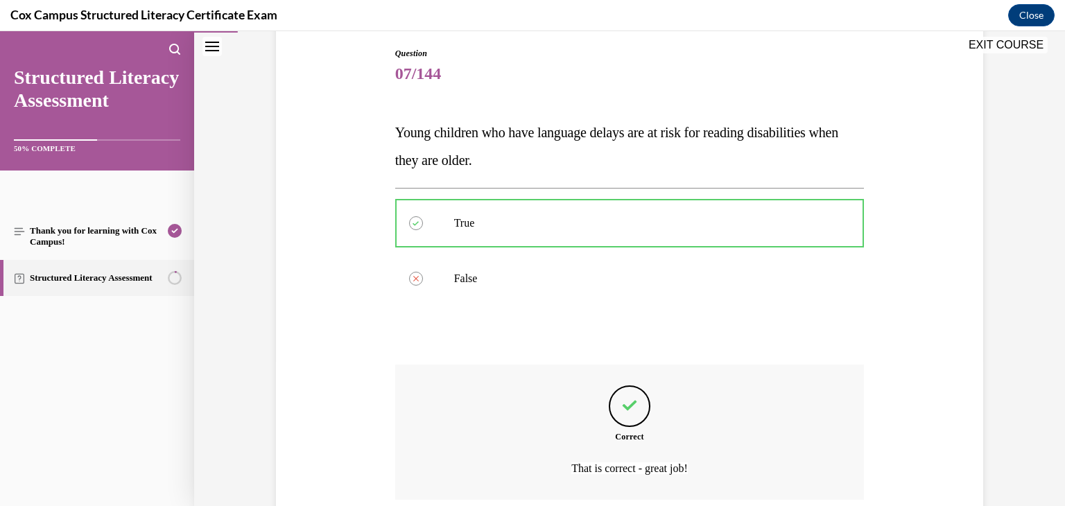
scroll to position [260, 0]
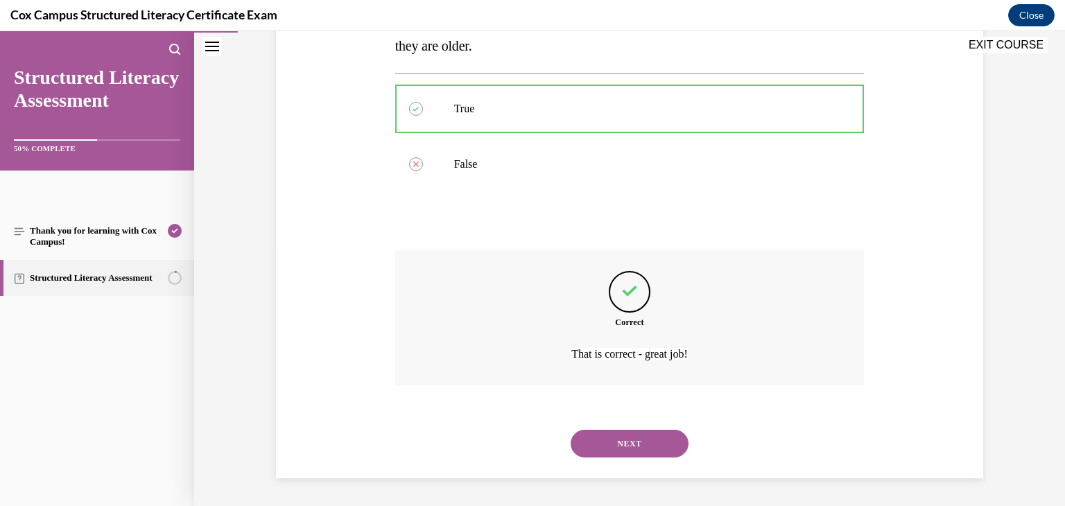
click at [621, 452] on button "NEXT" at bounding box center [630, 444] width 118 height 28
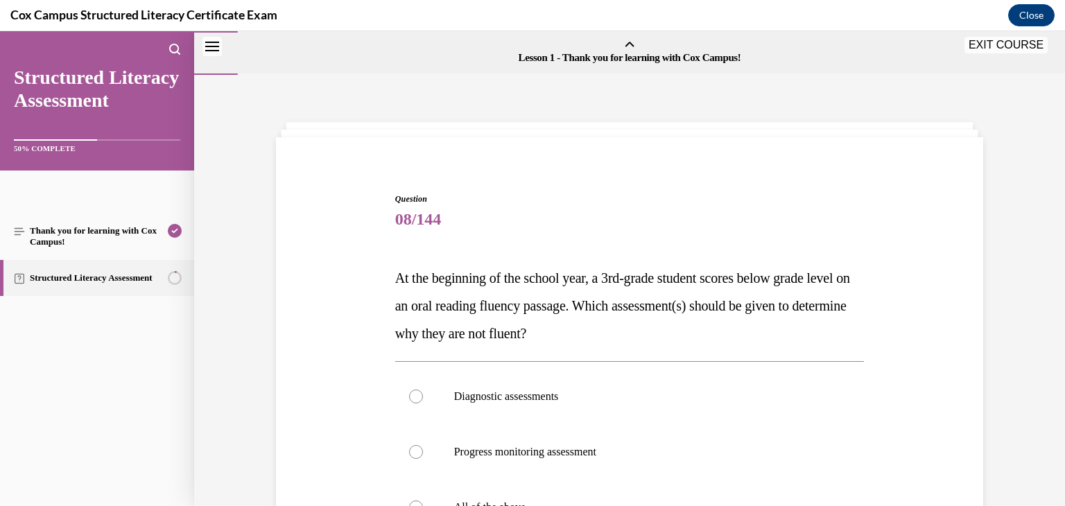
scroll to position [64, 0]
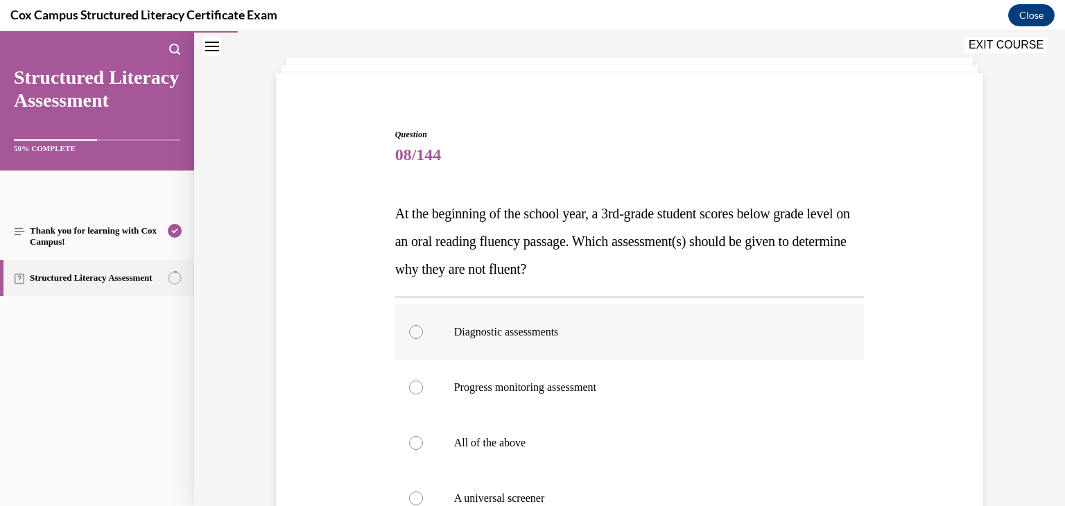
click at [433, 334] on label "Diagnostic assessments" at bounding box center [630, 331] width 470 height 55
click at [423, 334] on input "Diagnostic assessments" at bounding box center [416, 332] width 14 height 14
radio input "true"
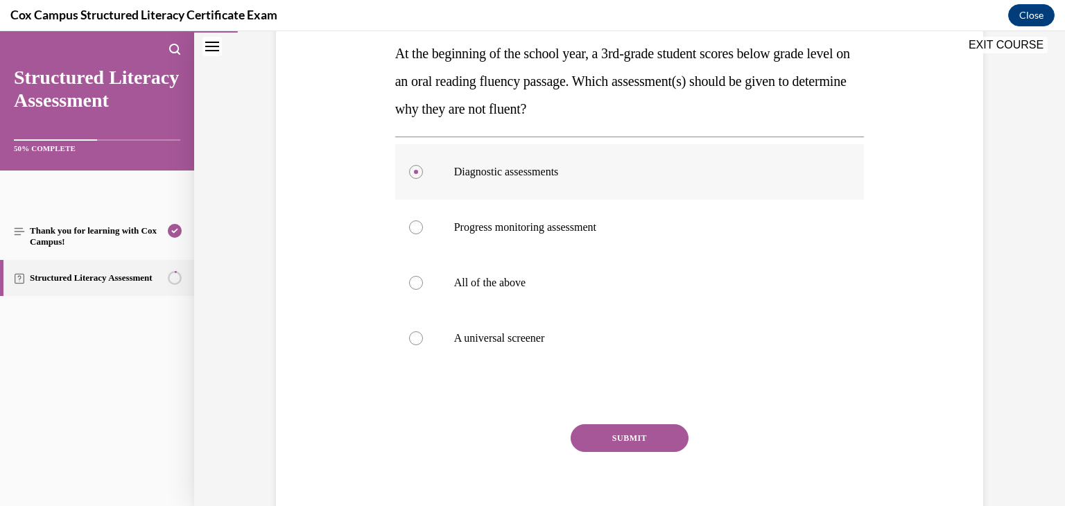
scroll to position [284, 0]
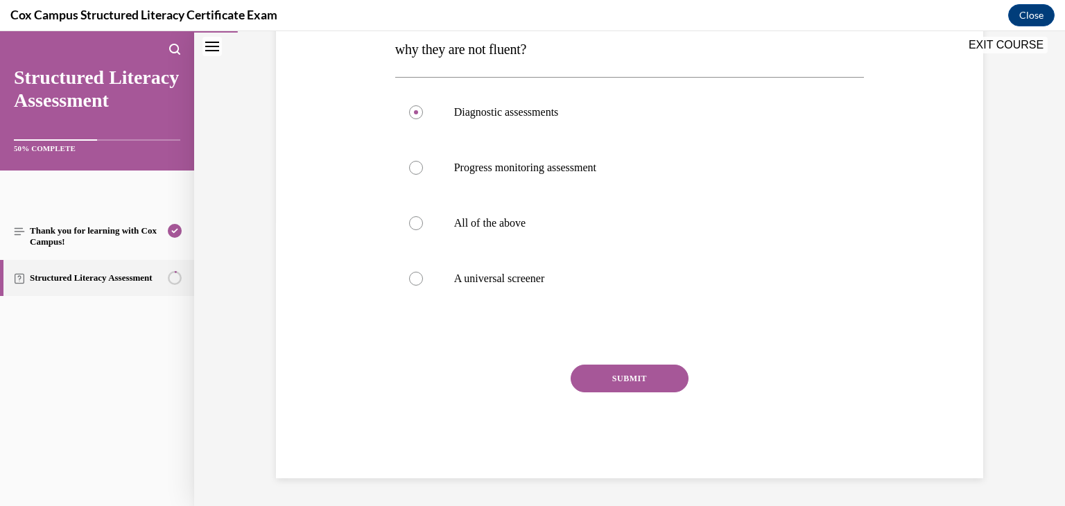
click at [620, 378] on button "SUBMIT" at bounding box center [630, 379] width 118 height 28
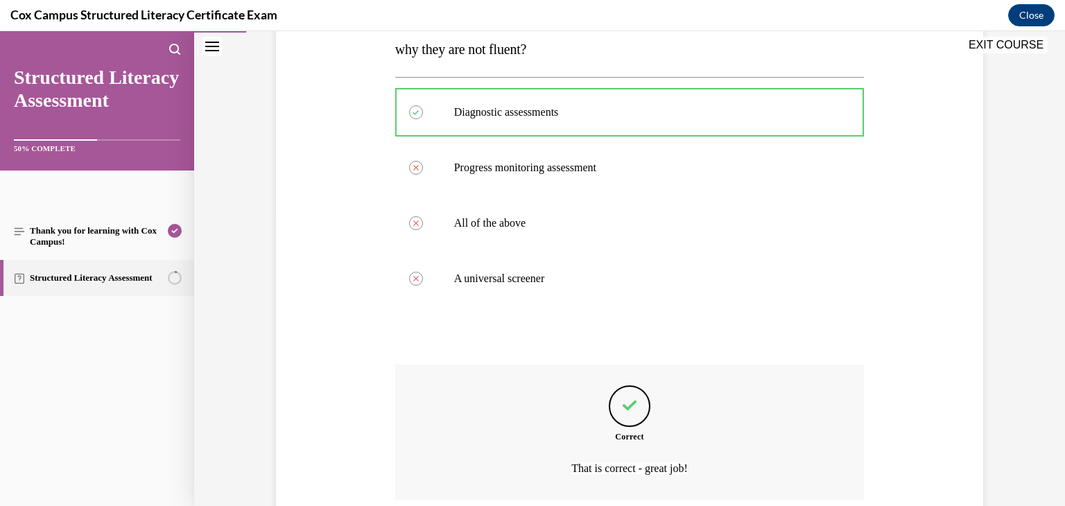
scroll to position [399, 0]
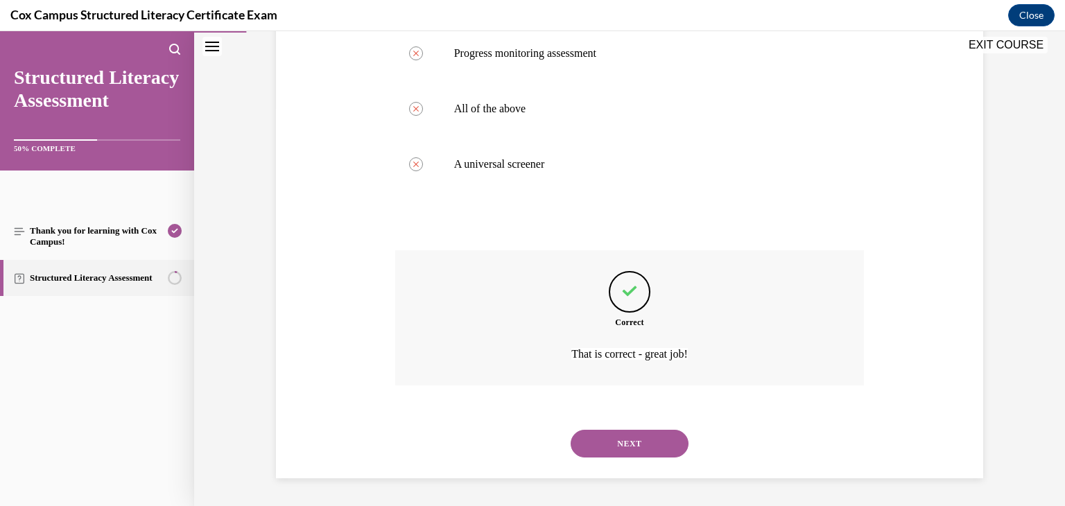
click at [610, 459] on div "NEXT" at bounding box center [630, 443] width 470 height 55
click at [619, 449] on button "NEXT" at bounding box center [630, 444] width 118 height 28
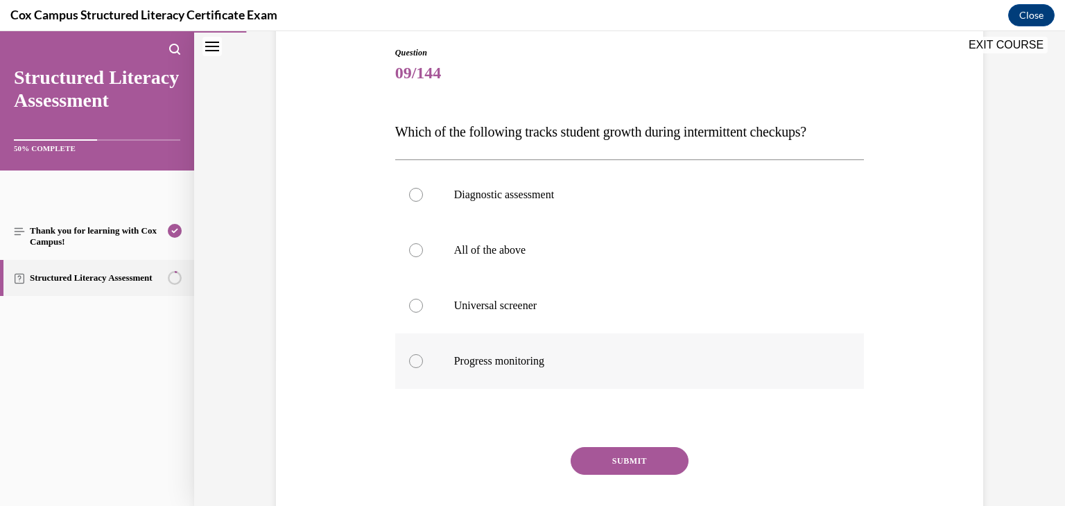
scroll to position [147, 0]
click at [529, 358] on span "Progress monitoring" at bounding box center [499, 360] width 90 height 12
click at [423, 358] on input "Progress monitoring" at bounding box center [416, 361] width 14 height 14
radio input "true"
click at [614, 467] on button "SUBMIT" at bounding box center [630, 461] width 118 height 28
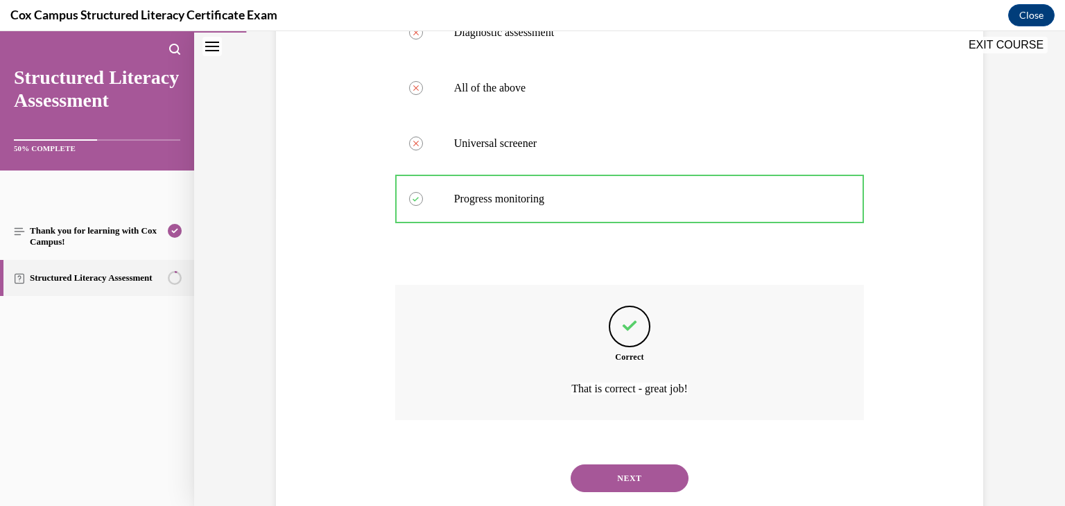
scroll to position [343, 0]
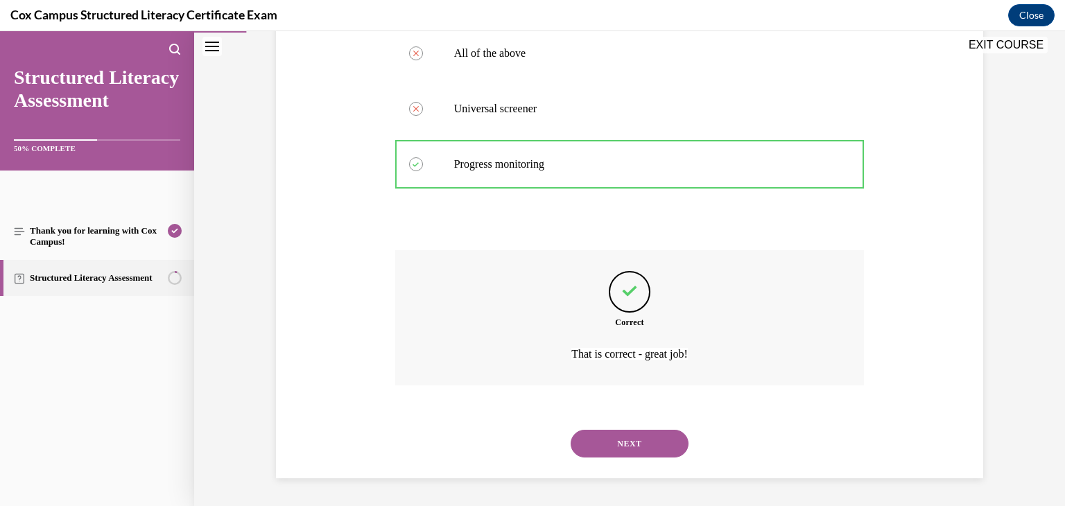
click at [653, 447] on button "NEXT" at bounding box center [630, 444] width 118 height 28
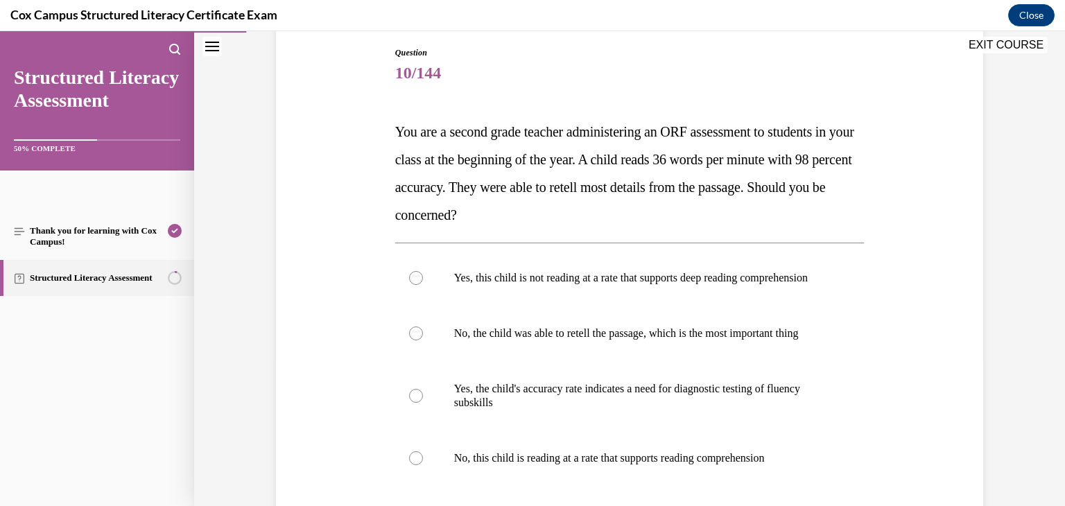
scroll to position [143, 0]
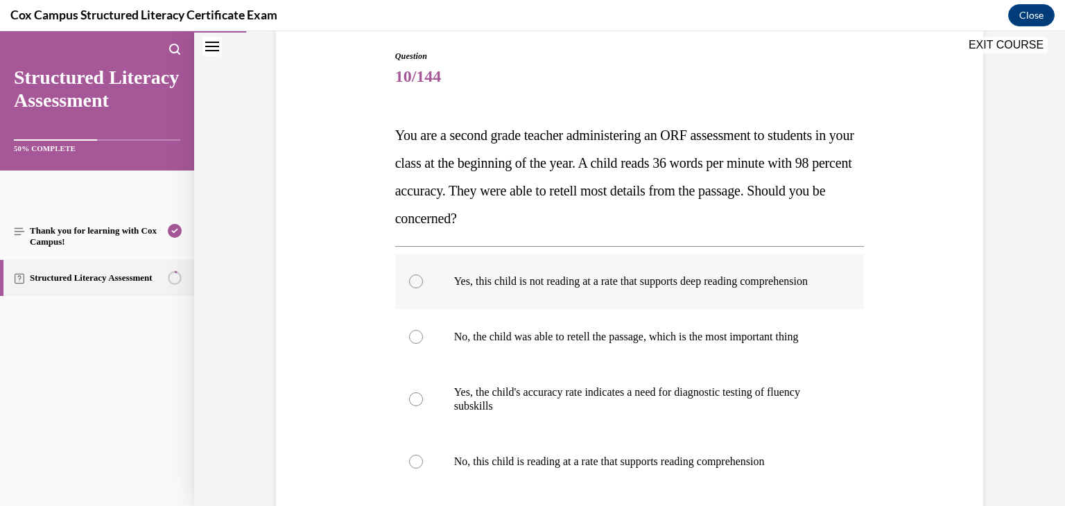
click at [490, 308] on label "Yes, this child is not reading at a rate that supports deep reading comprehensi…" at bounding box center [630, 281] width 470 height 55
click at [423, 289] on input "Yes, this child is not reading at a rate that supports deep reading comprehensi…" at bounding box center [416, 282] width 14 height 14
radio input "true"
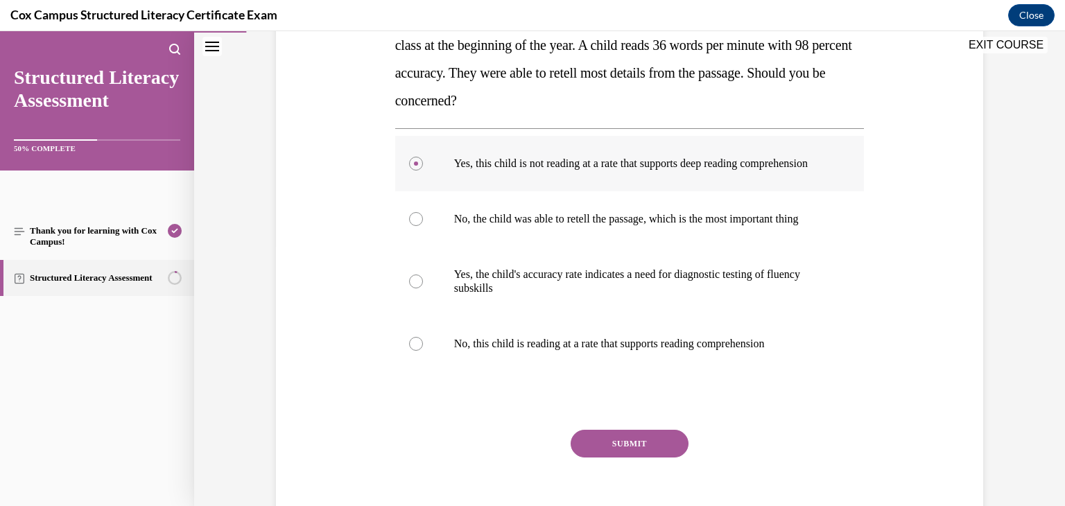
scroll to position [280, 0]
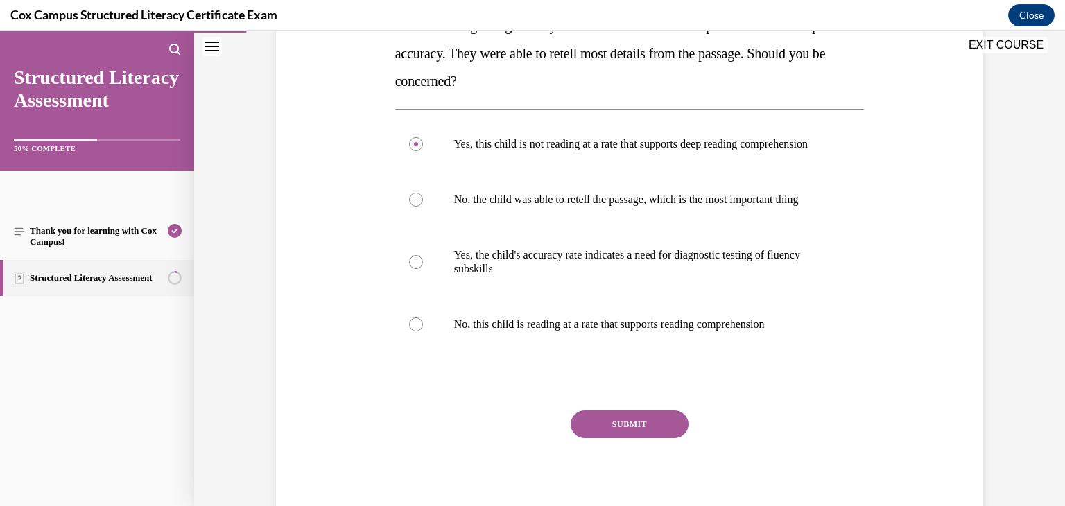
click at [610, 438] on button "SUBMIT" at bounding box center [630, 425] width 118 height 28
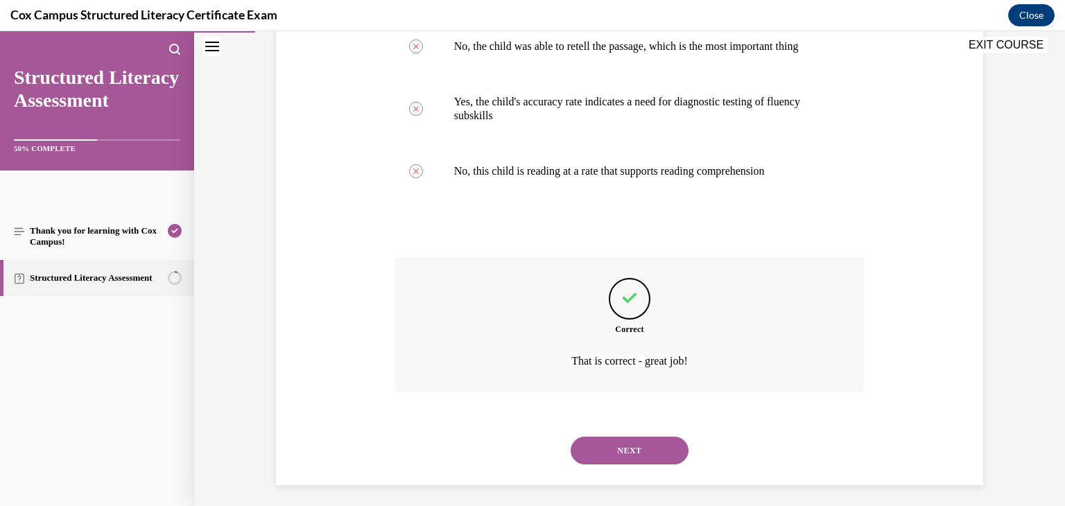
scroll to position [468, 0]
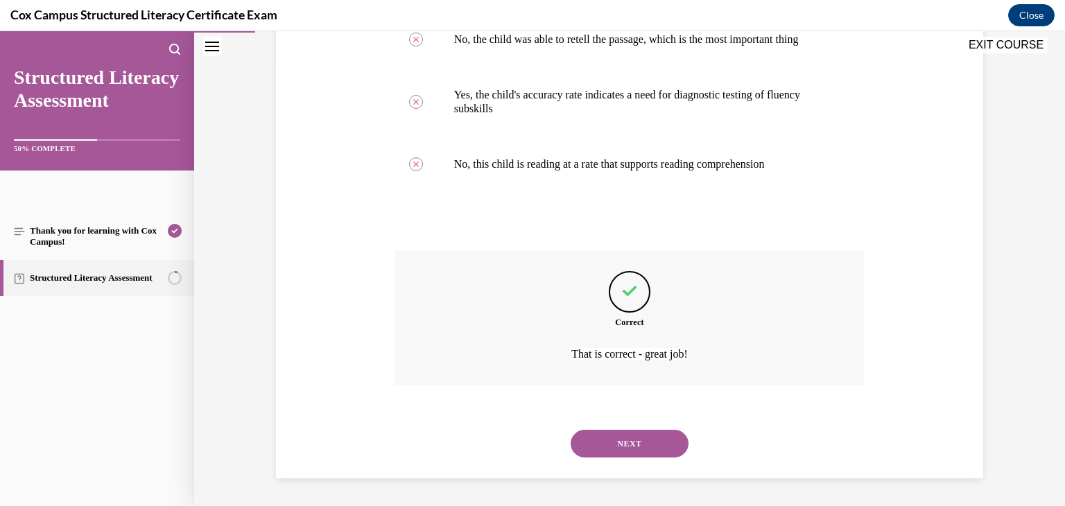
click at [608, 449] on button "NEXT" at bounding box center [630, 444] width 118 height 28
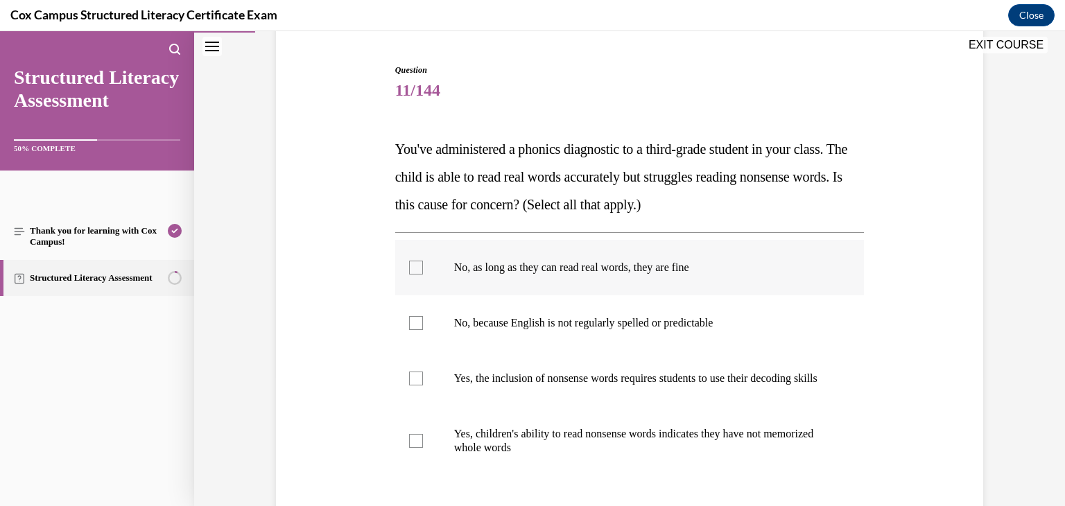
scroll to position [150, 0]
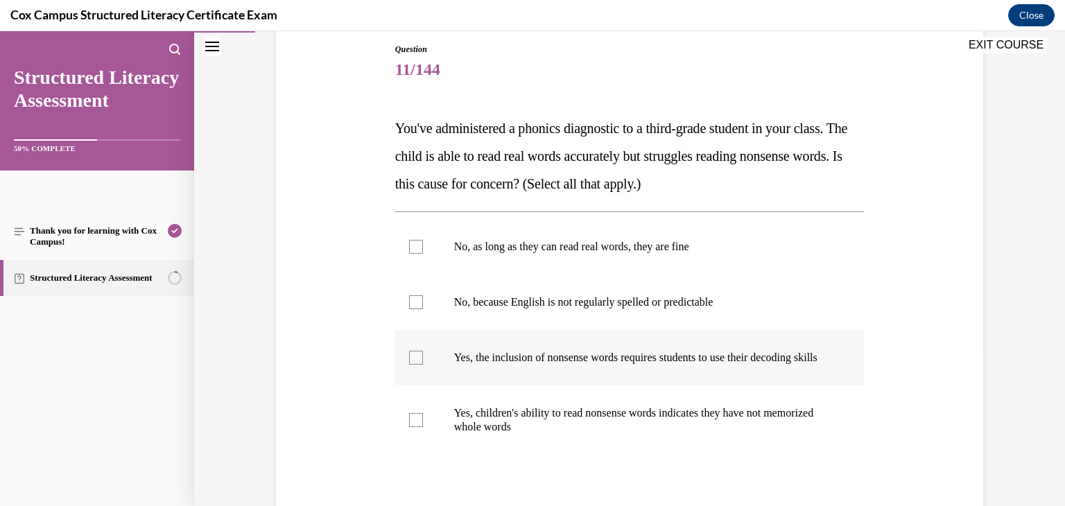
click at [415, 378] on label "Yes, the inclusion of nonsense words requires students to use their decoding sk…" at bounding box center [630, 357] width 470 height 55
click at [415, 365] on input "Yes, the inclusion of nonsense words requires students to use their decoding sk…" at bounding box center [416, 358] width 14 height 14
checkbox input "true"
click at [415, 427] on div at bounding box center [416, 420] width 14 height 14
click at [415, 427] on input "Yes, children's ability to read nonsense words indicates they have not memorize…" at bounding box center [416, 420] width 14 height 14
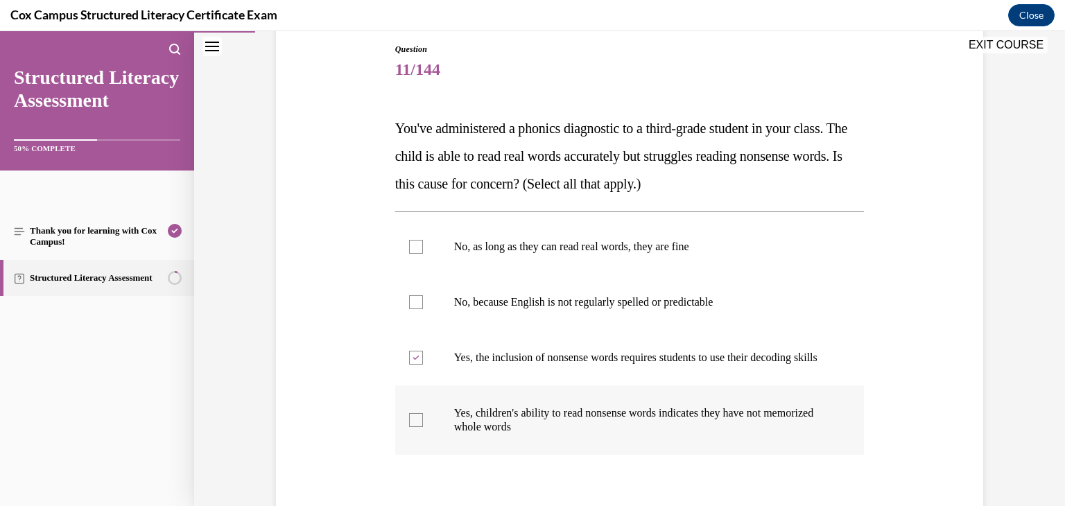
checkbox input "true"
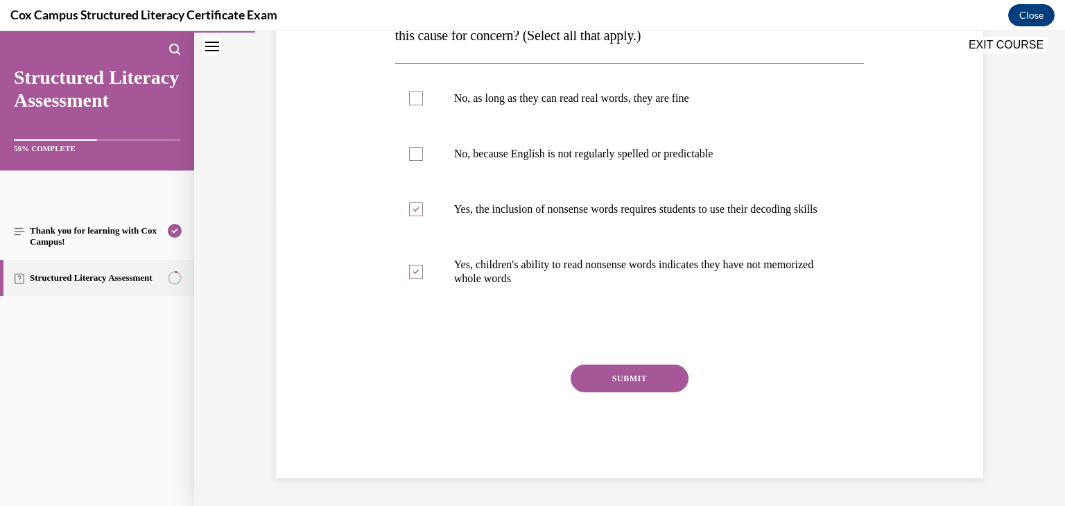
click at [629, 377] on button "SUBMIT" at bounding box center [630, 379] width 118 height 28
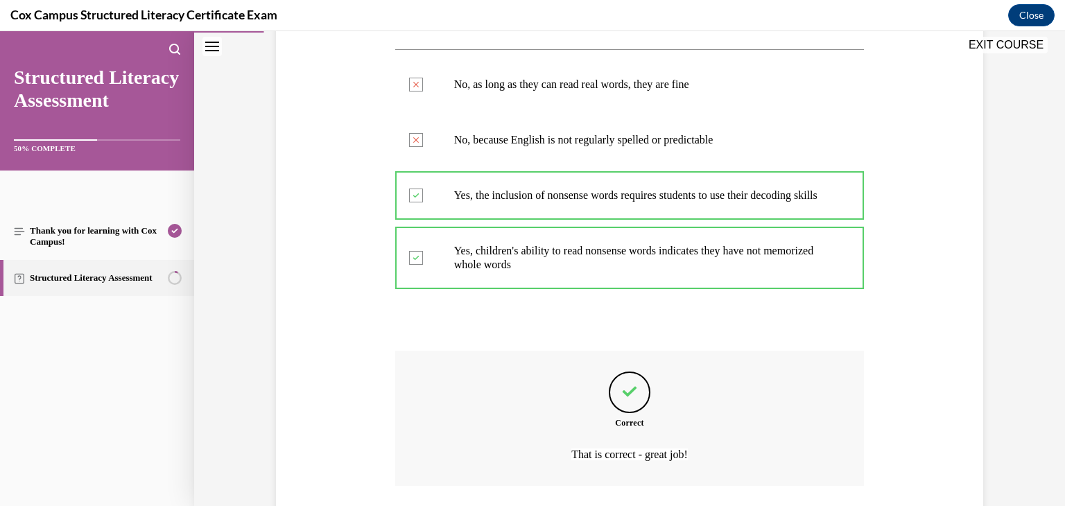
scroll to position [427, 0]
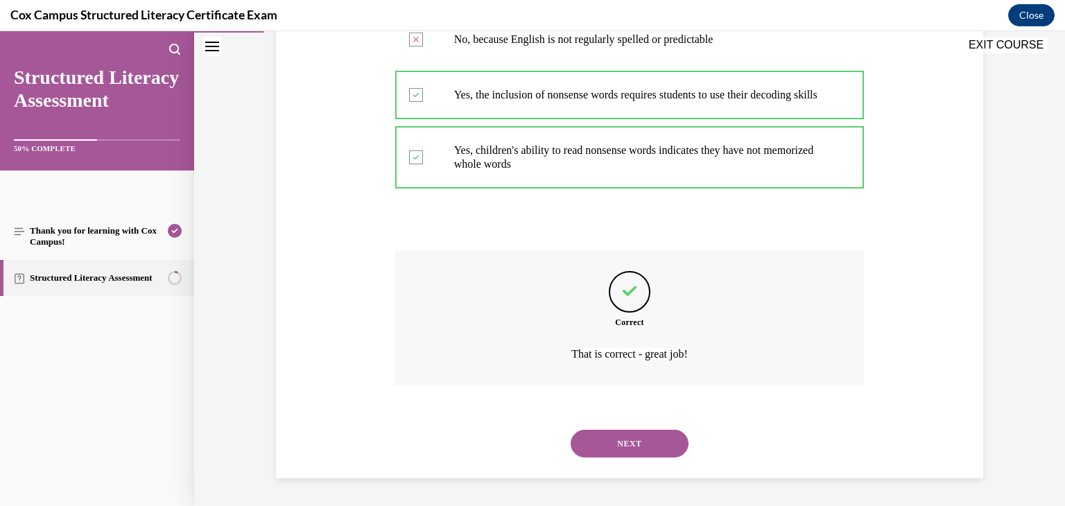
click at [630, 453] on button "NEXT" at bounding box center [630, 444] width 118 height 28
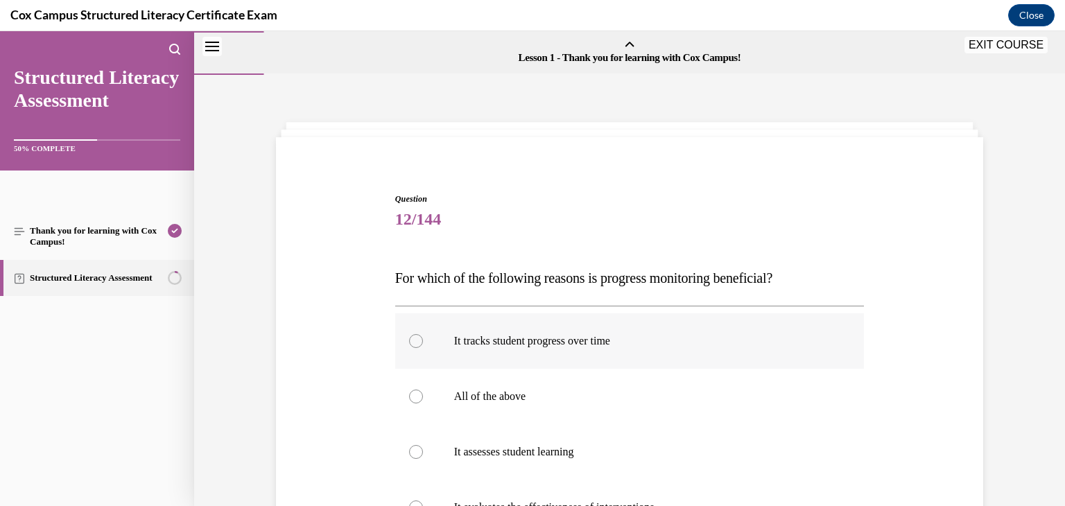
scroll to position [92, 0]
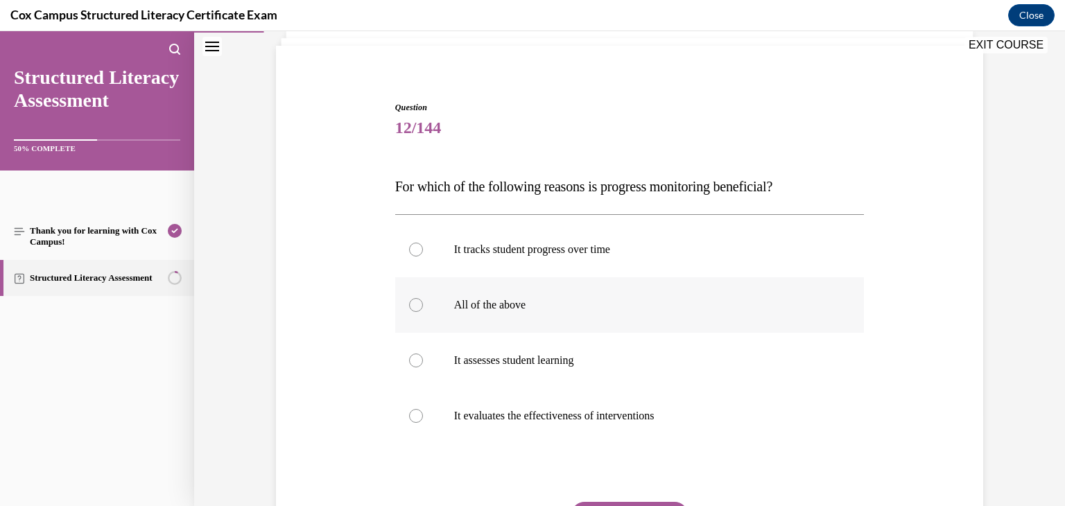
click at [483, 295] on label "All of the above" at bounding box center [630, 304] width 470 height 55
click at [423, 298] on input "All of the above" at bounding box center [416, 305] width 14 height 14
radio input "true"
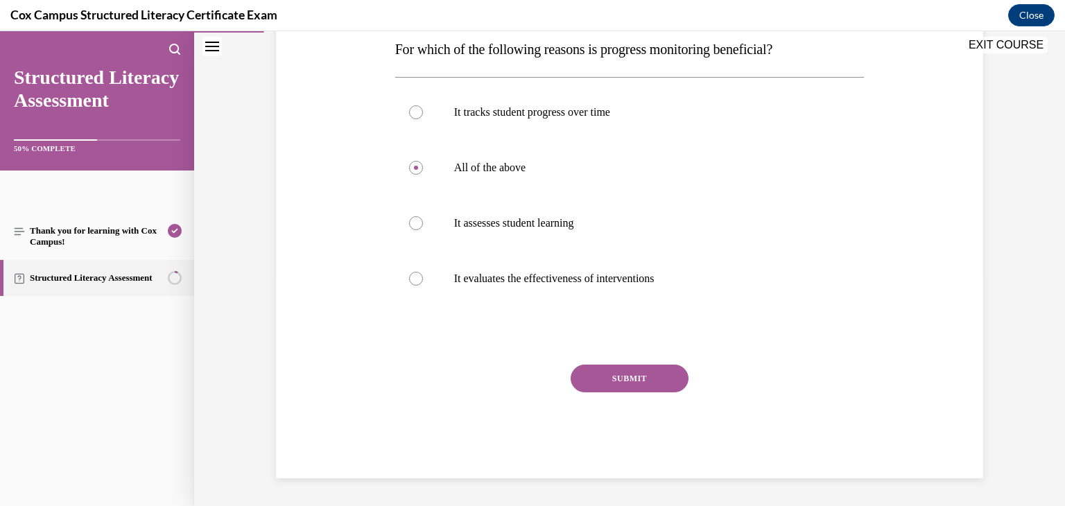
click at [637, 381] on button "SUBMIT" at bounding box center [630, 379] width 118 height 28
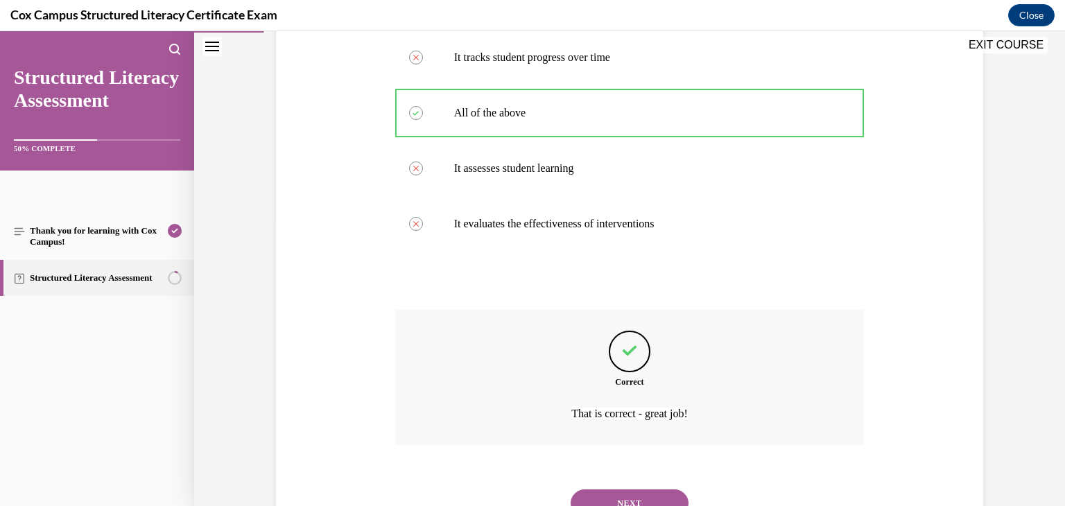
scroll to position [343, 0]
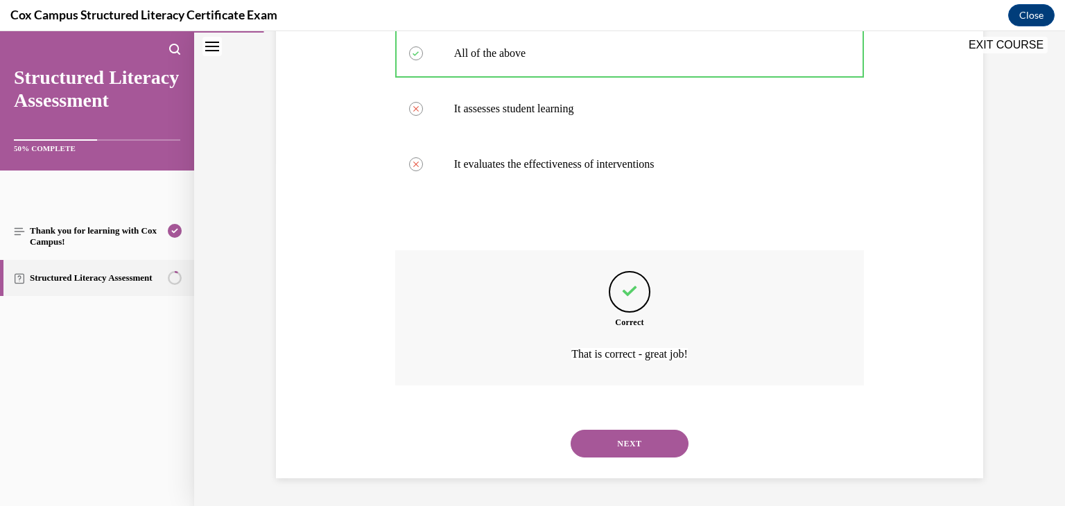
click at [633, 461] on div "NEXT" at bounding box center [630, 443] width 470 height 55
click at [618, 447] on button "NEXT" at bounding box center [630, 444] width 118 height 28
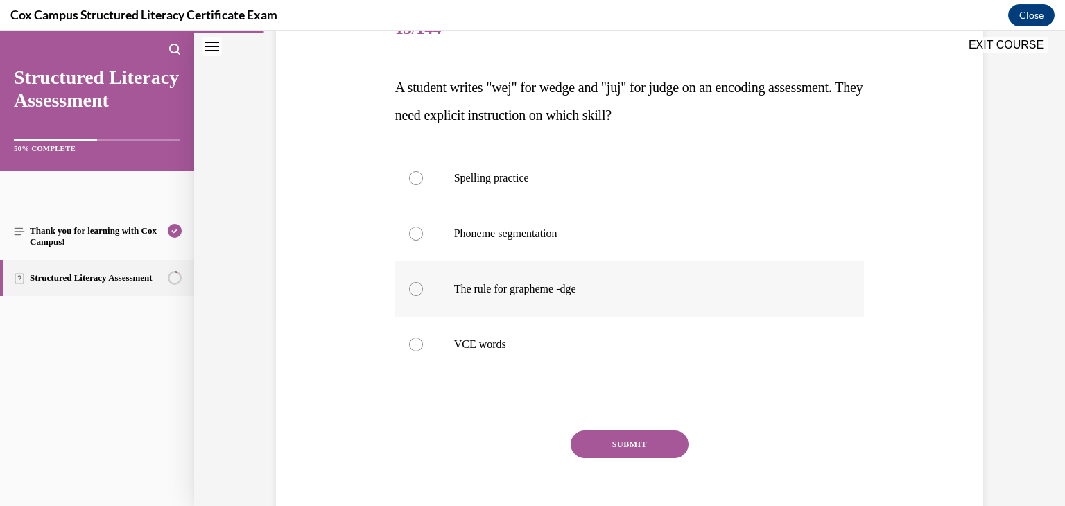
scroll to position [186, 0]
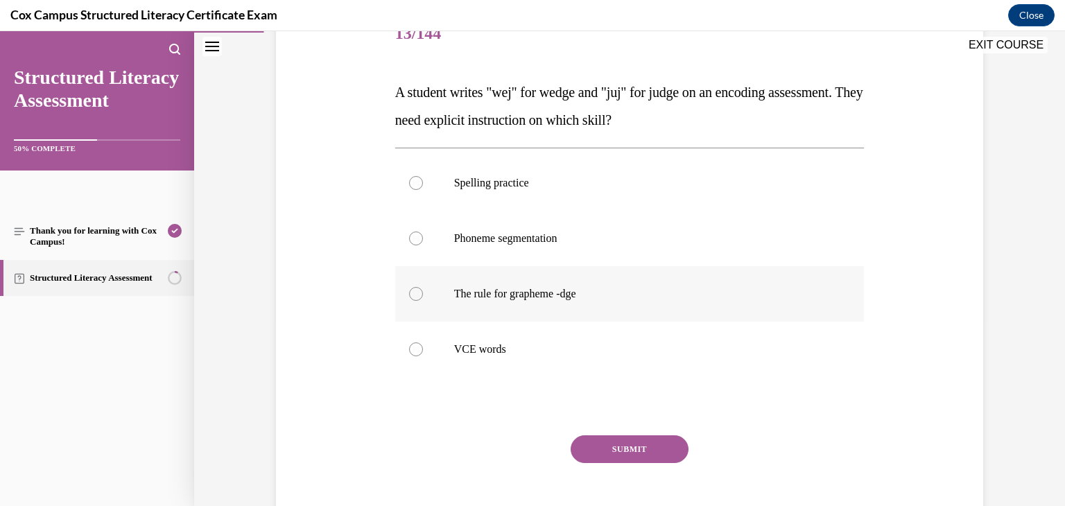
click at [487, 304] on label "The rule for grapheme -dge" at bounding box center [630, 293] width 470 height 55
click at [423, 301] on input "The rule for grapheme -dge" at bounding box center [416, 294] width 14 height 14
radio input "true"
click at [615, 452] on button "SUBMIT" at bounding box center [630, 450] width 118 height 28
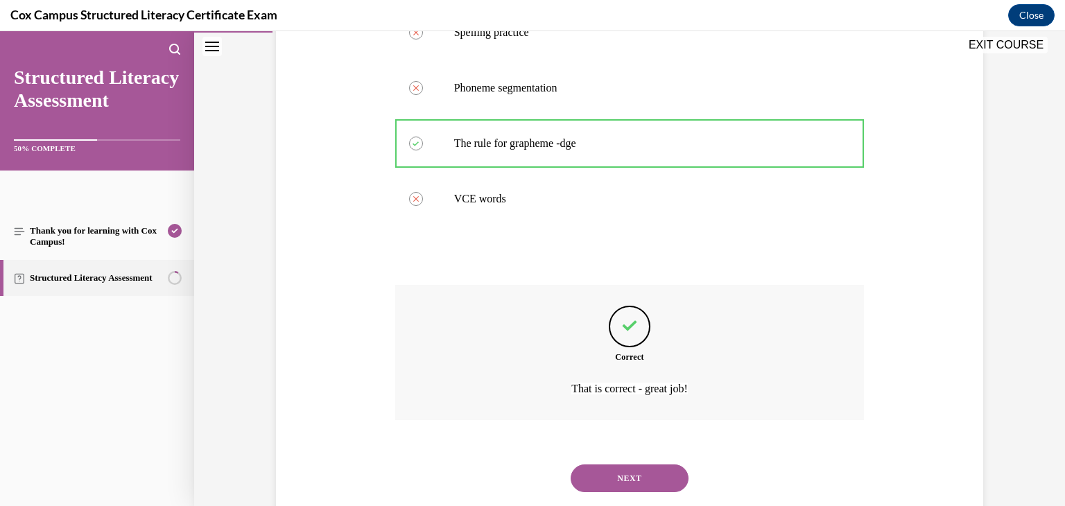
scroll to position [371, 0]
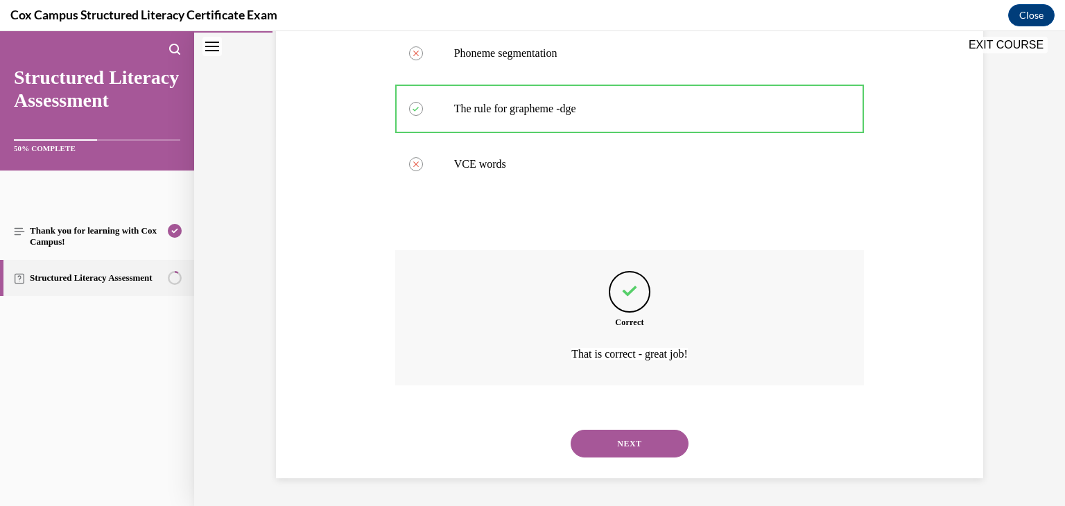
click at [615, 454] on button "NEXT" at bounding box center [630, 444] width 118 height 28
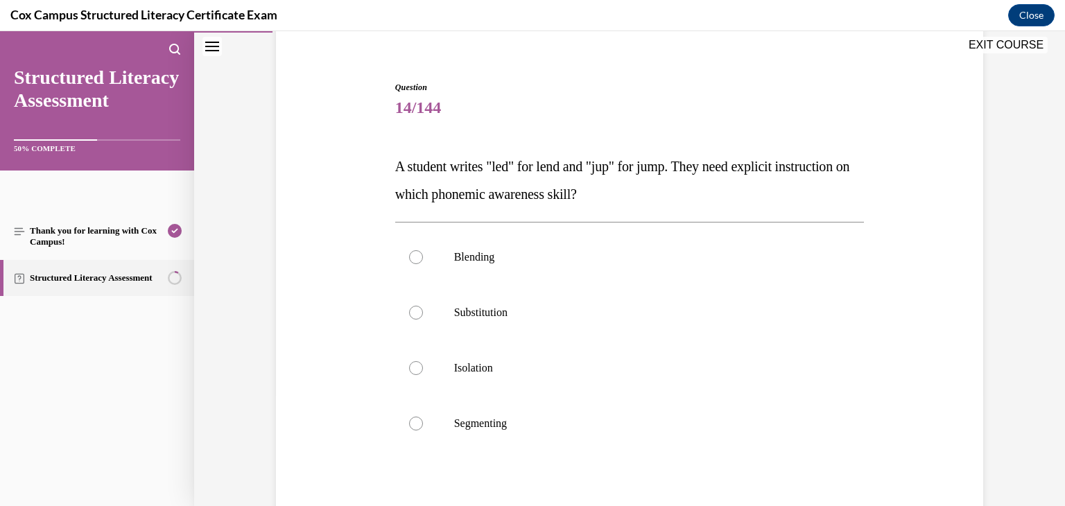
scroll to position [162, 0]
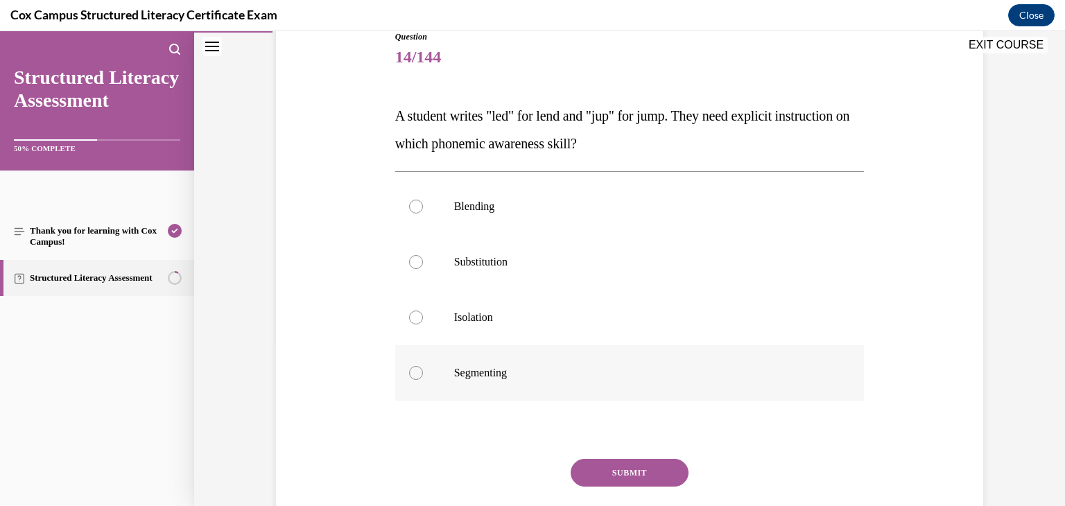
click at [491, 364] on label "Segmenting" at bounding box center [630, 372] width 470 height 55
click at [423, 366] on input "Segmenting" at bounding box center [416, 373] width 14 height 14
radio input "true"
click at [608, 472] on button "SUBMIT" at bounding box center [630, 473] width 118 height 28
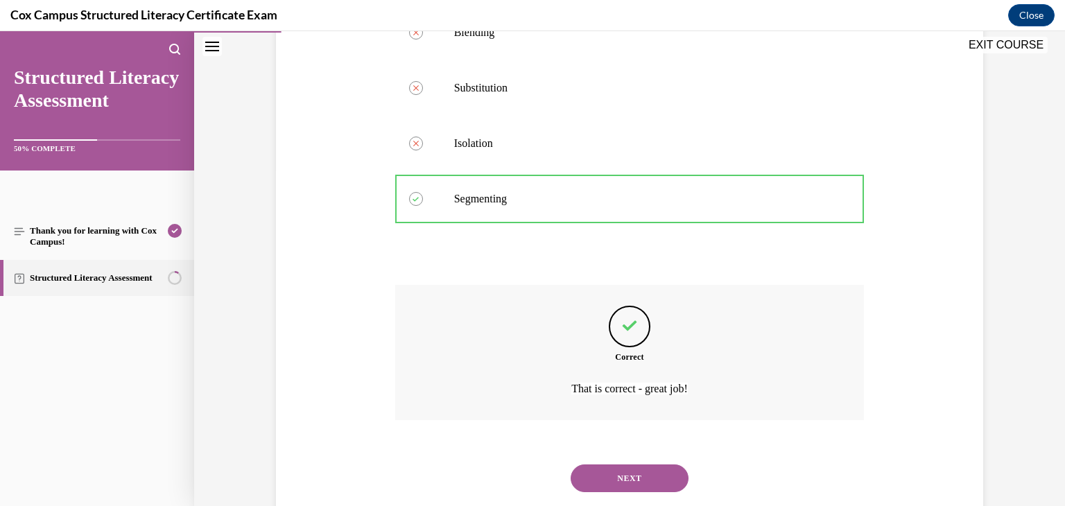
scroll to position [371, 0]
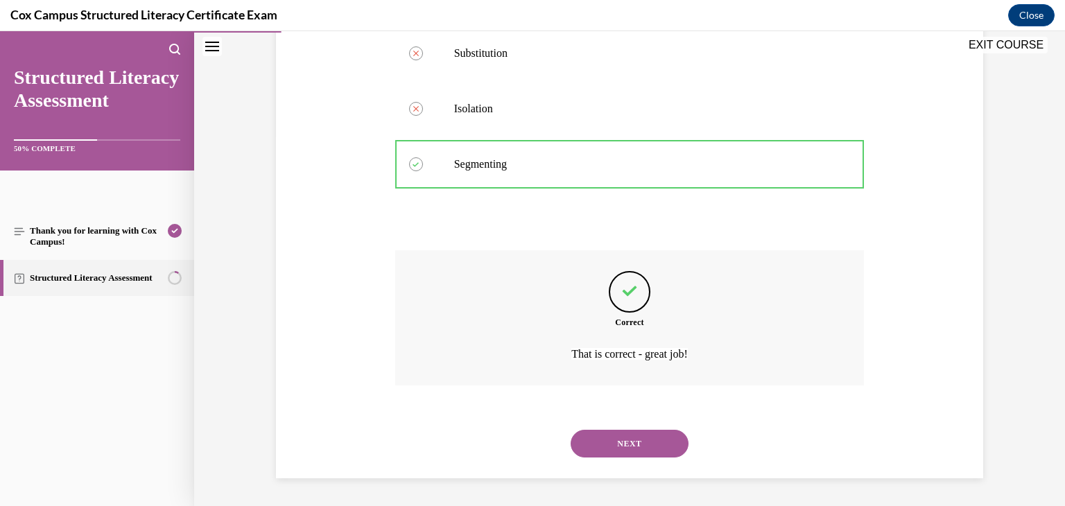
click at [647, 448] on button "NEXT" at bounding box center [630, 444] width 118 height 28
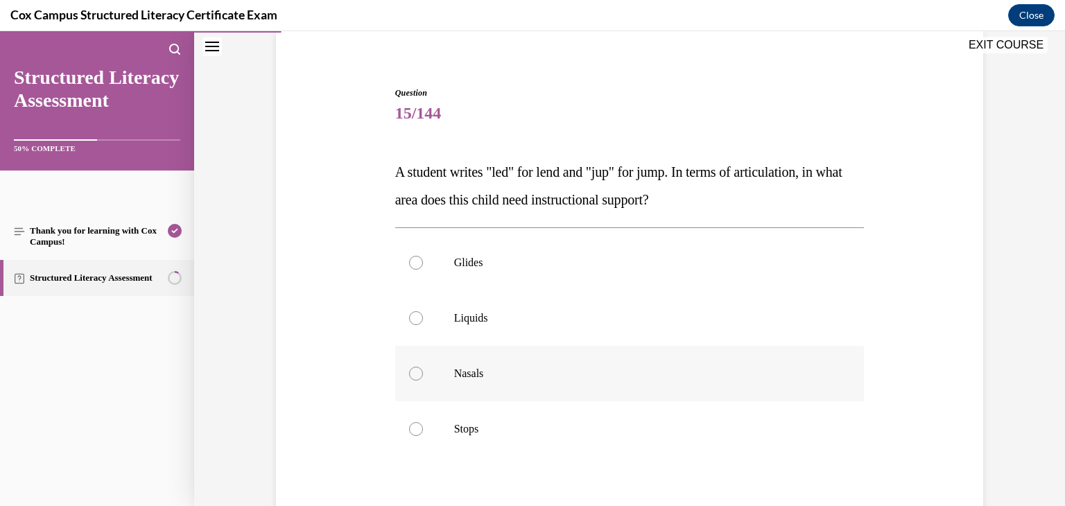
scroll to position [111, 0]
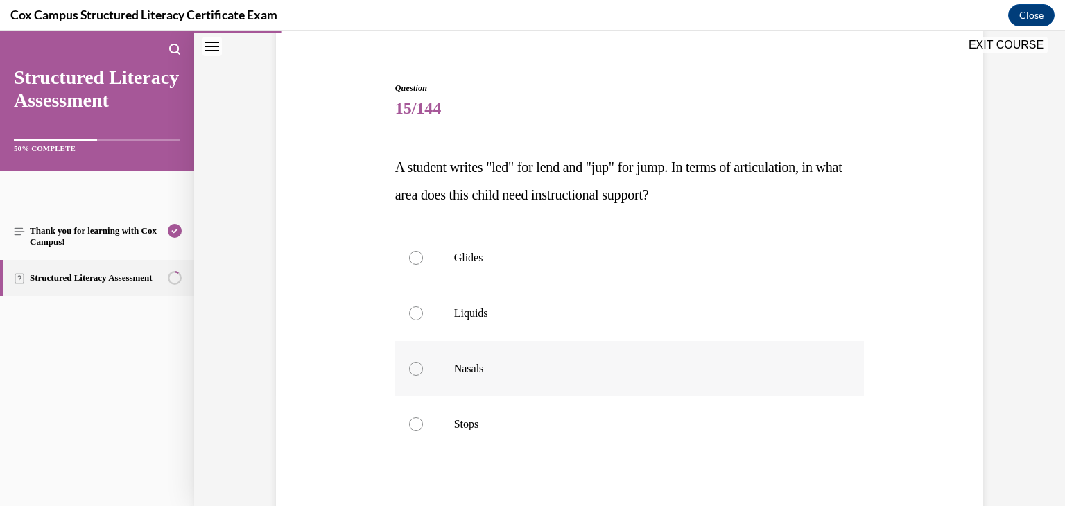
click at [556, 364] on p "Nasals" at bounding box center [642, 369] width 376 height 14
click at [423, 364] on input "Nasals" at bounding box center [416, 369] width 14 height 14
radio input "true"
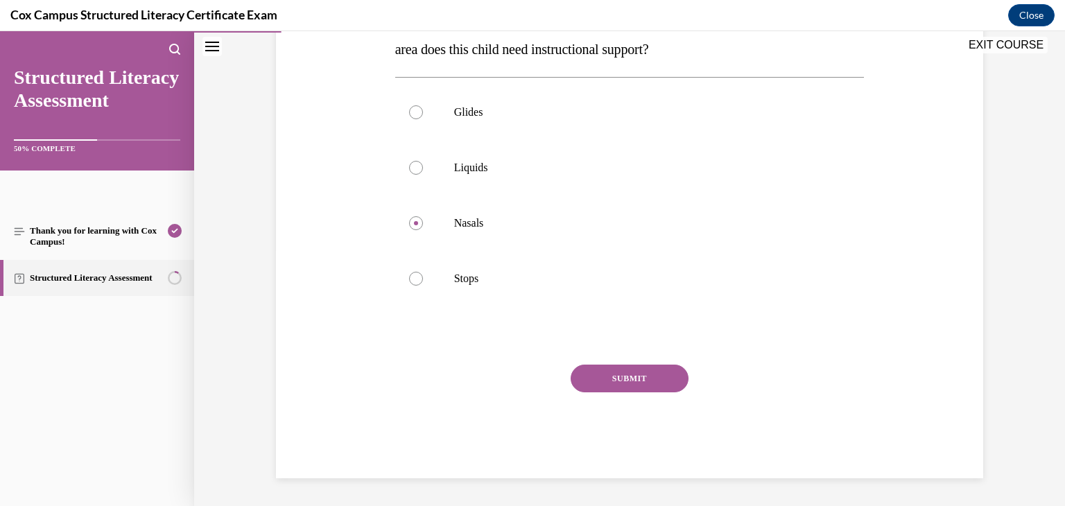
click at [627, 378] on button "SUBMIT" at bounding box center [630, 379] width 118 height 28
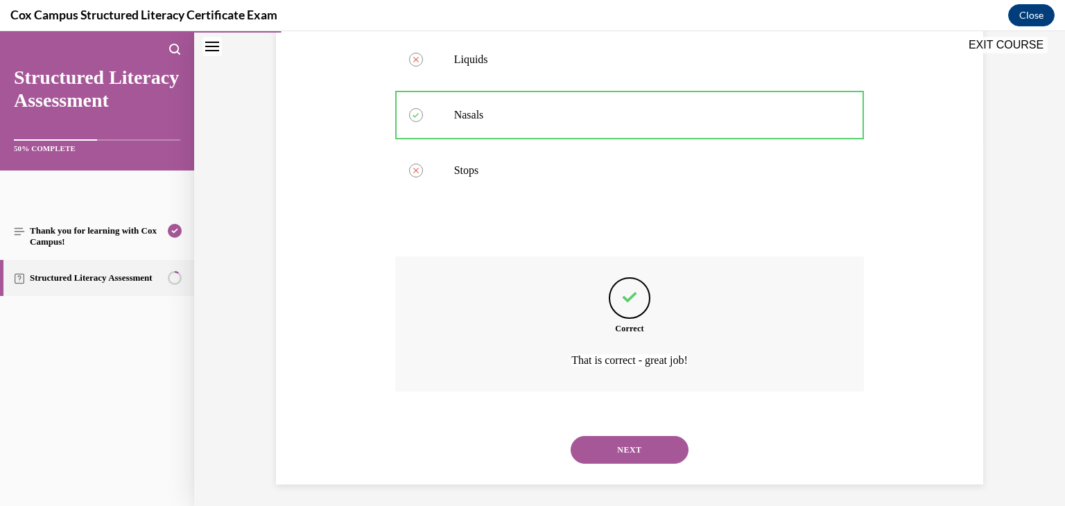
scroll to position [371, 0]
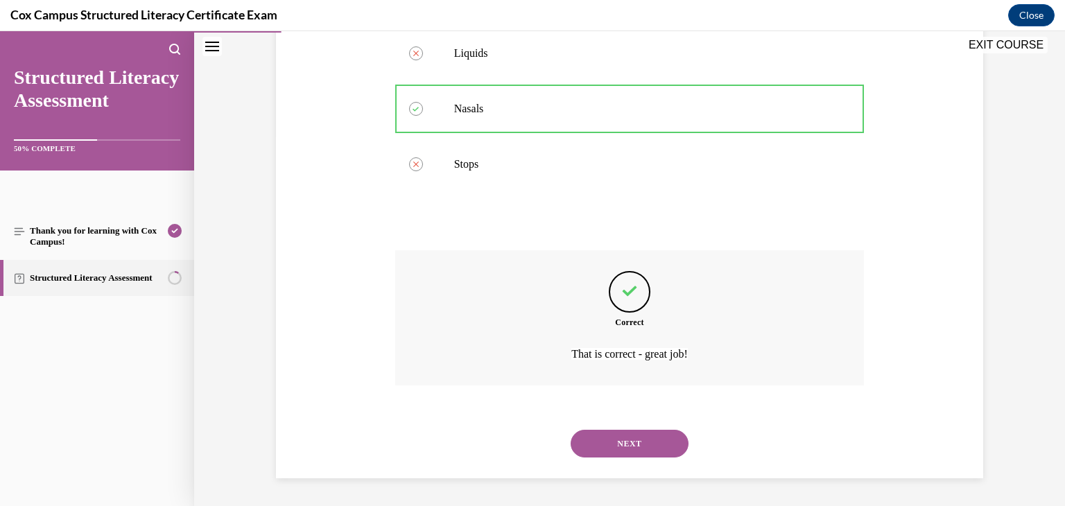
click at [626, 441] on button "NEXT" at bounding box center [630, 444] width 118 height 28
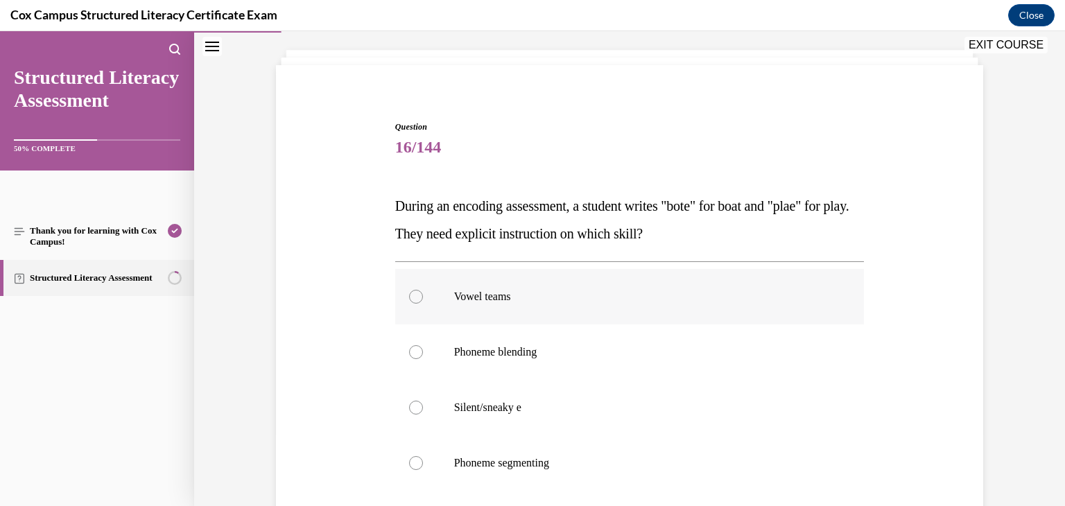
scroll to position [90, 0]
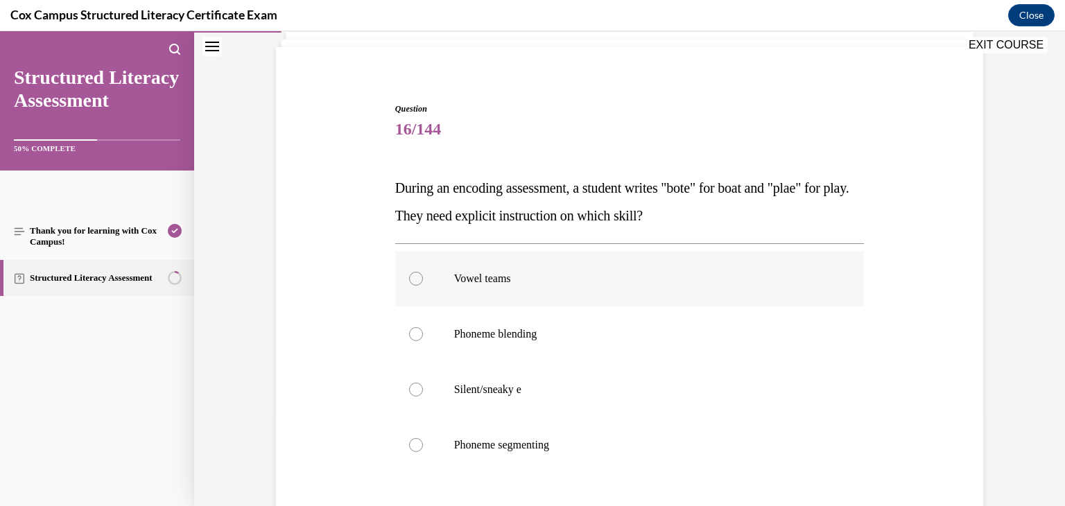
click at [477, 282] on p "Vowel teams" at bounding box center [642, 279] width 376 height 14
click at [423, 282] on input "Vowel teams" at bounding box center [416, 279] width 14 height 14
radio input "true"
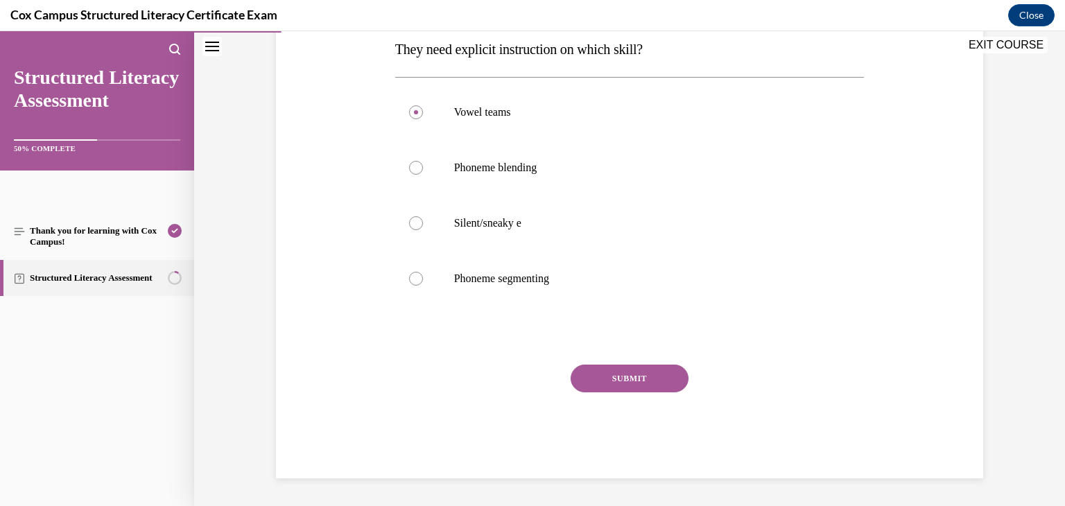
click at [598, 375] on button "SUBMIT" at bounding box center [630, 379] width 118 height 28
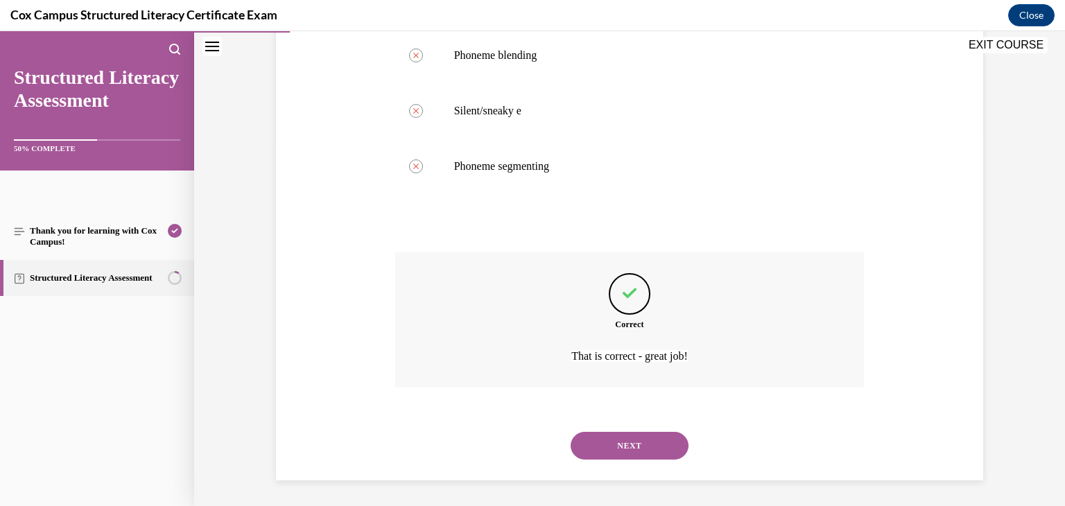
scroll to position [371, 0]
click at [635, 438] on button "NEXT" at bounding box center [630, 444] width 118 height 28
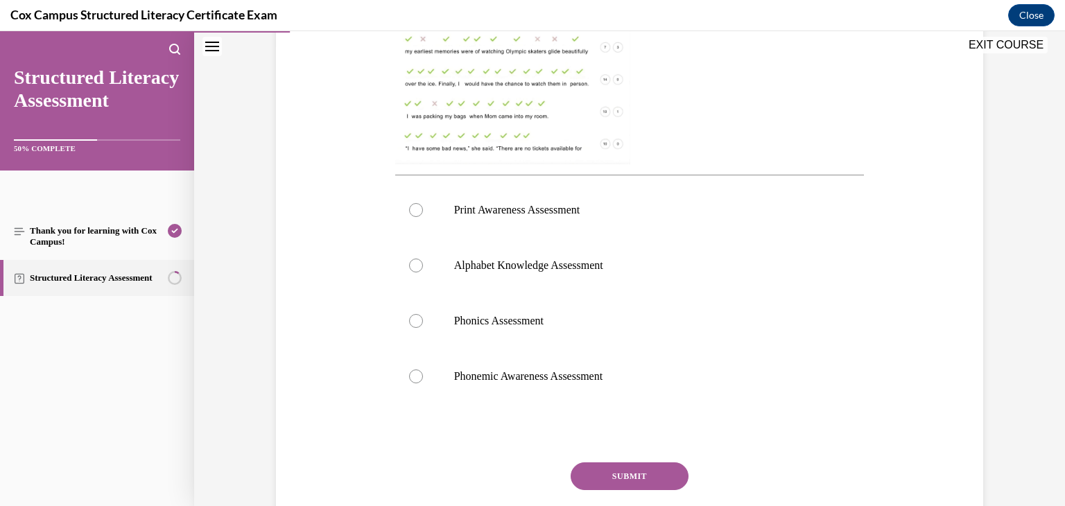
scroll to position [463, 0]
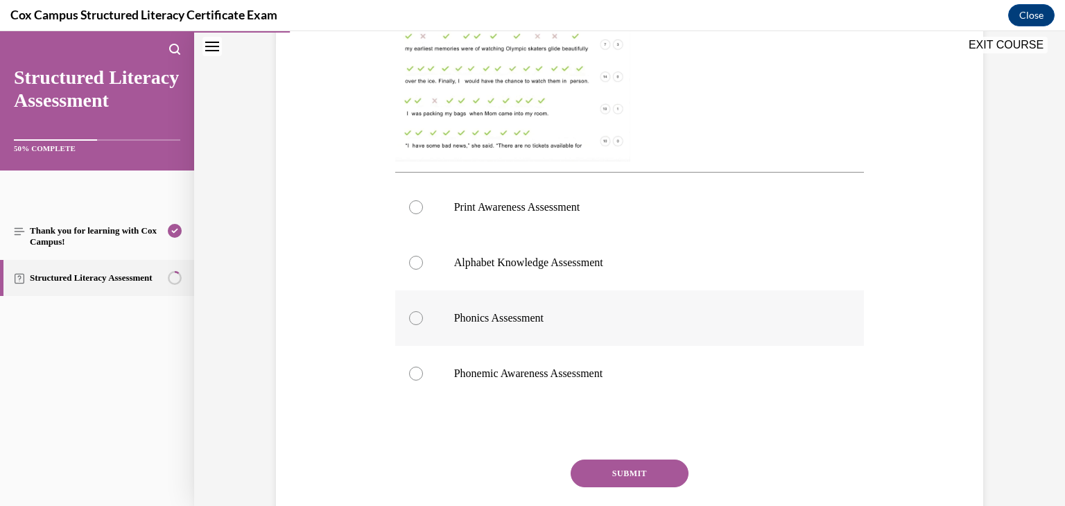
click at [501, 328] on label "Phonics Assessment" at bounding box center [630, 318] width 470 height 55
click at [423, 325] on input "Phonics Assessment" at bounding box center [416, 318] width 14 height 14
radio input "true"
click at [626, 479] on button "SUBMIT" at bounding box center [630, 474] width 118 height 28
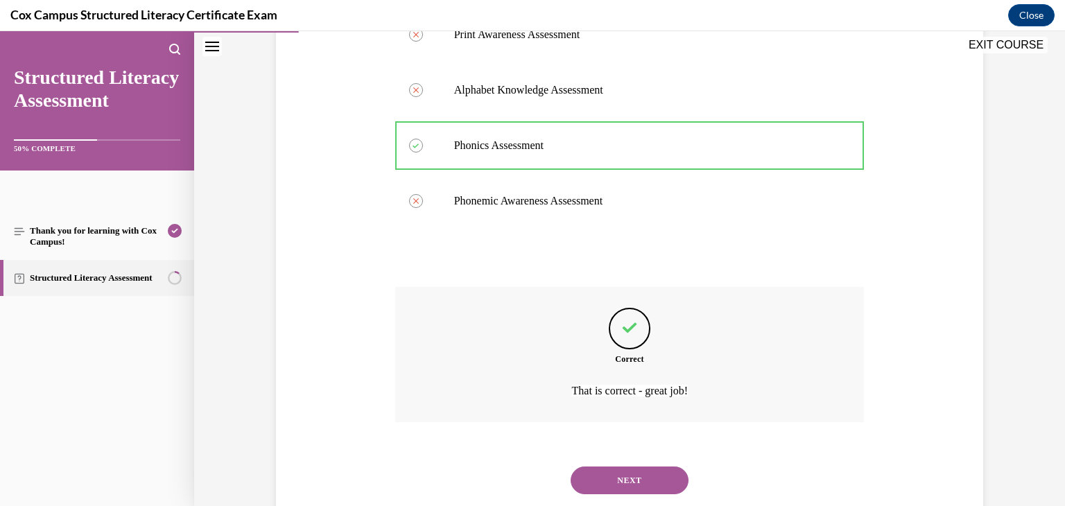
scroll to position [673, 0]
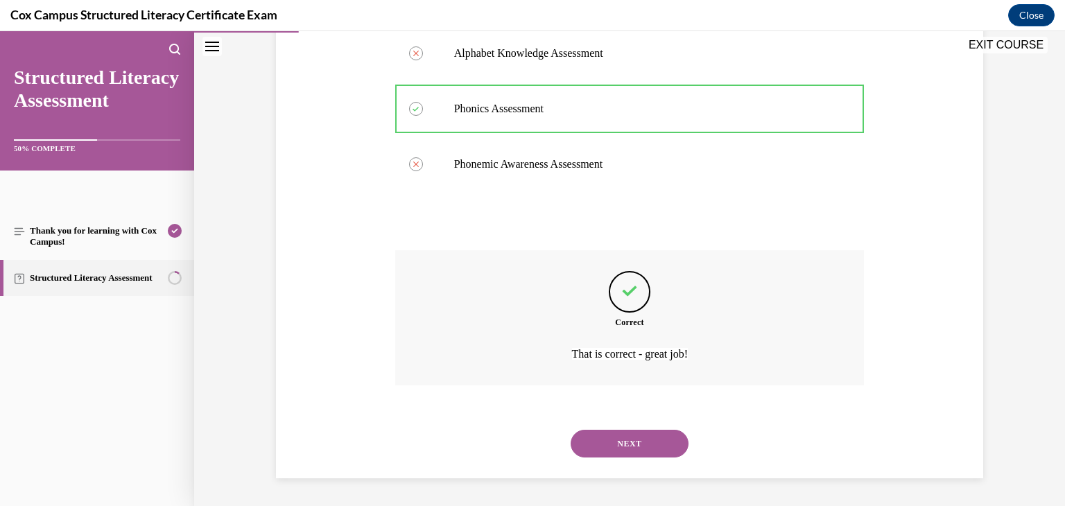
click at [615, 470] on div "NEXT" at bounding box center [630, 443] width 470 height 55
click at [585, 431] on button "NEXT" at bounding box center [630, 444] width 118 height 28
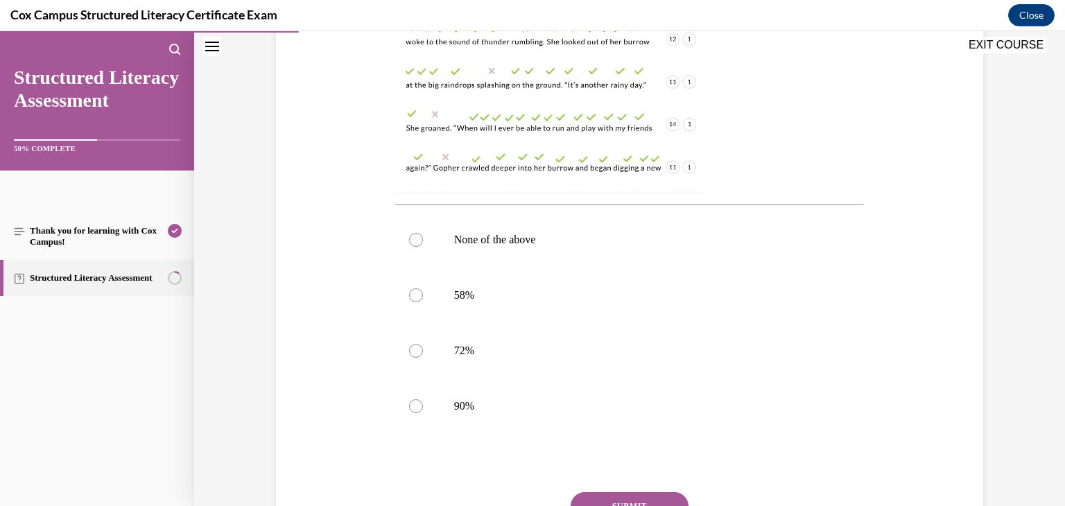
scroll to position [437, 0]
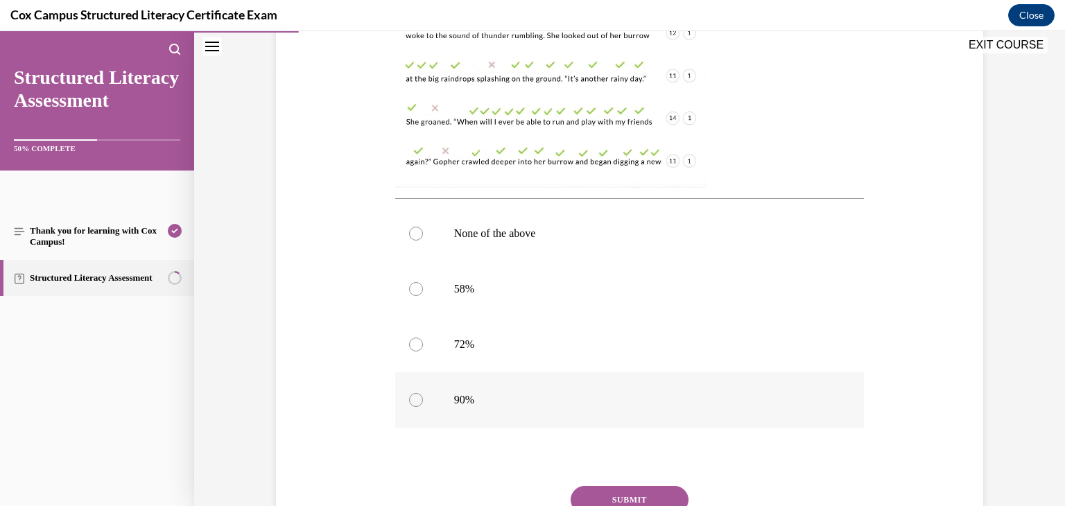
click at [465, 394] on span "90%" at bounding box center [464, 400] width 20 height 12
click at [423, 394] on input "90%" at bounding box center [416, 400] width 14 height 14
radio input "true"
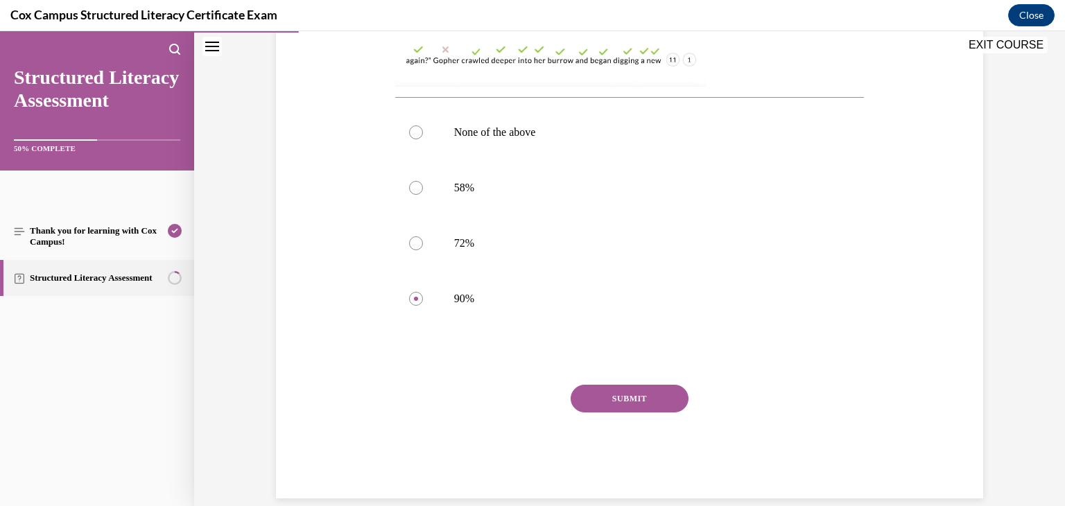
click at [612, 402] on button "SUBMIT" at bounding box center [630, 399] width 118 height 28
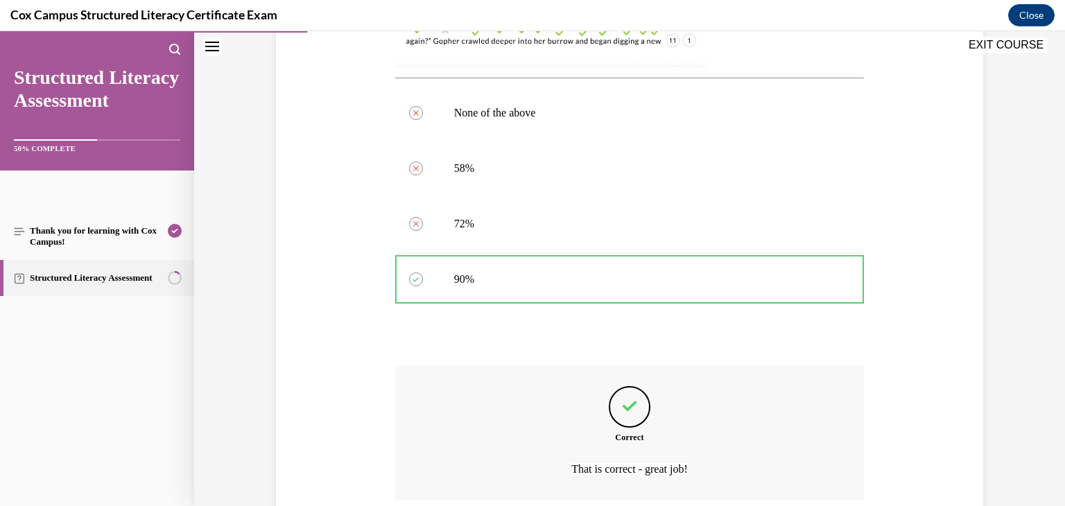
scroll to position [673, 0]
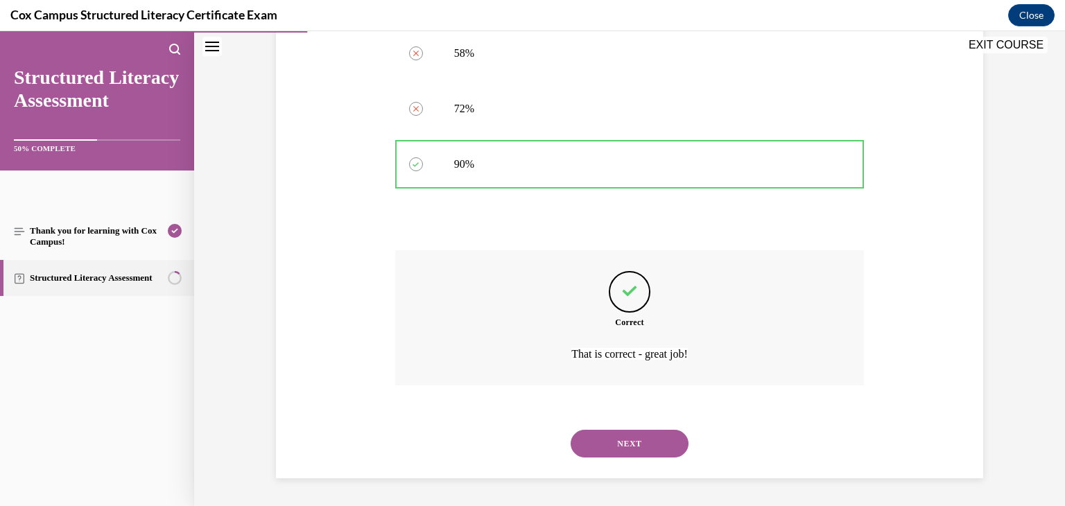
click at [628, 449] on button "NEXT" at bounding box center [630, 444] width 118 height 28
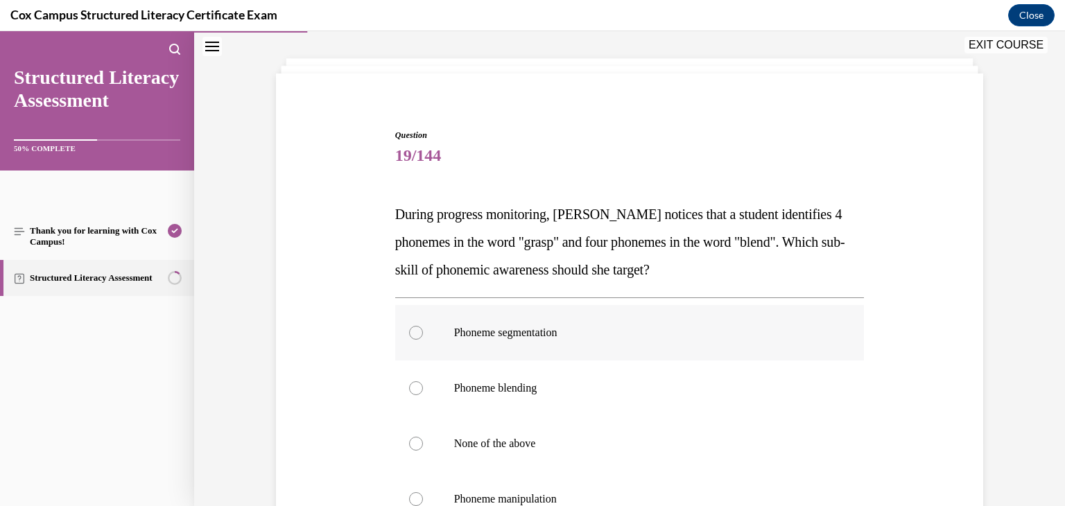
scroll to position [67, 0]
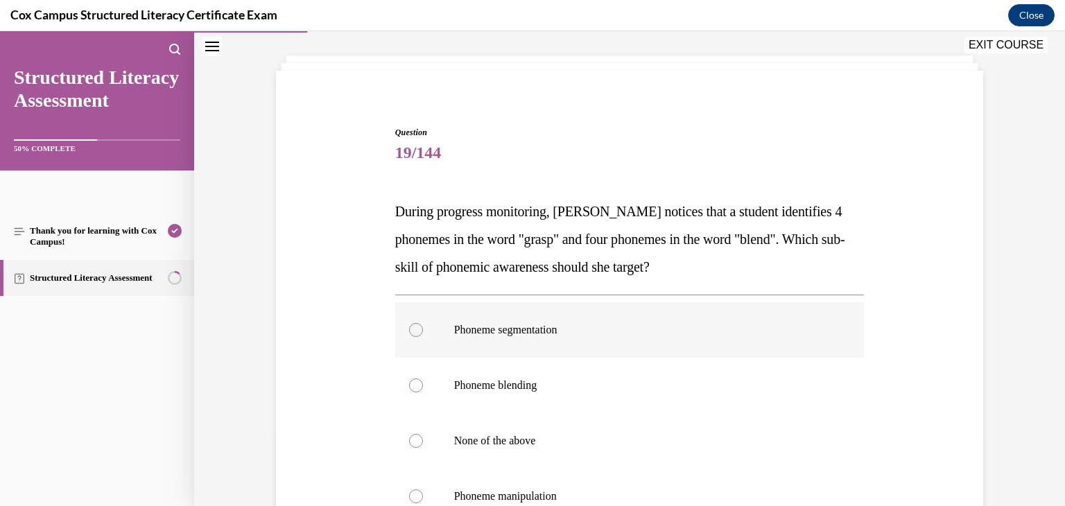
click at [548, 336] on p "Phoneme segmentation" at bounding box center [642, 330] width 376 height 14
click at [423, 336] on input "Phoneme segmentation" at bounding box center [416, 330] width 14 height 14
radio input "true"
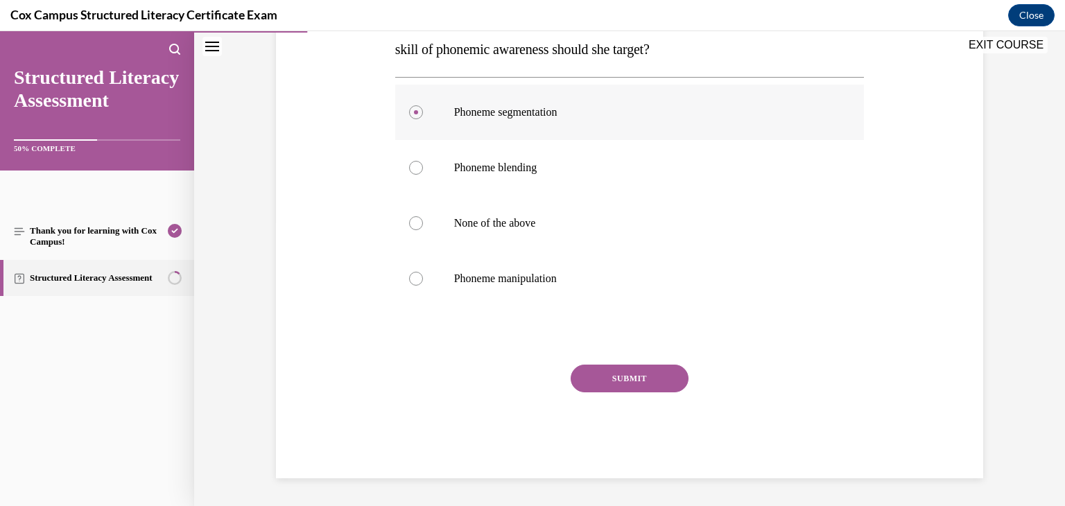
scroll to position [255, 0]
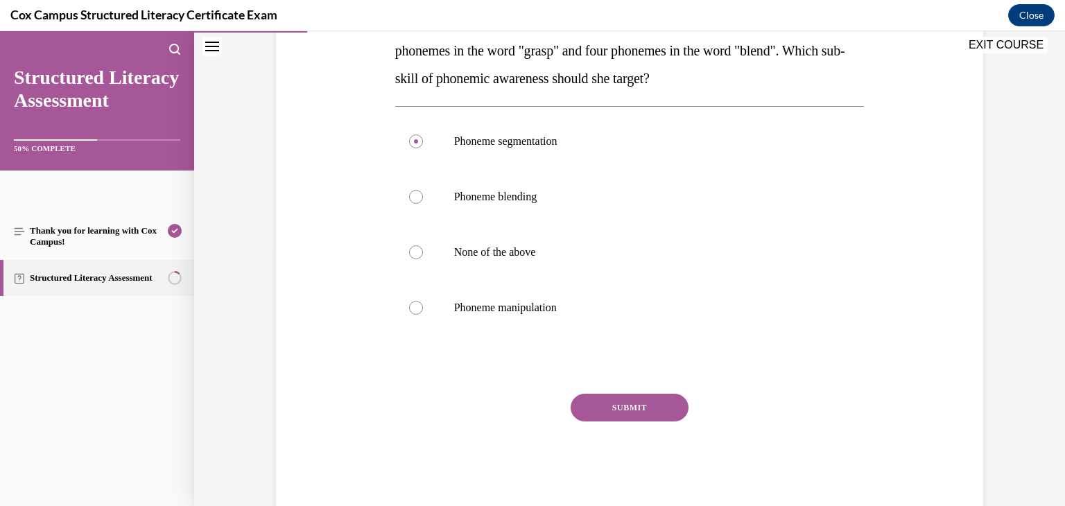
click at [637, 411] on button "SUBMIT" at bounding box center [630, 408] width 118 height 28
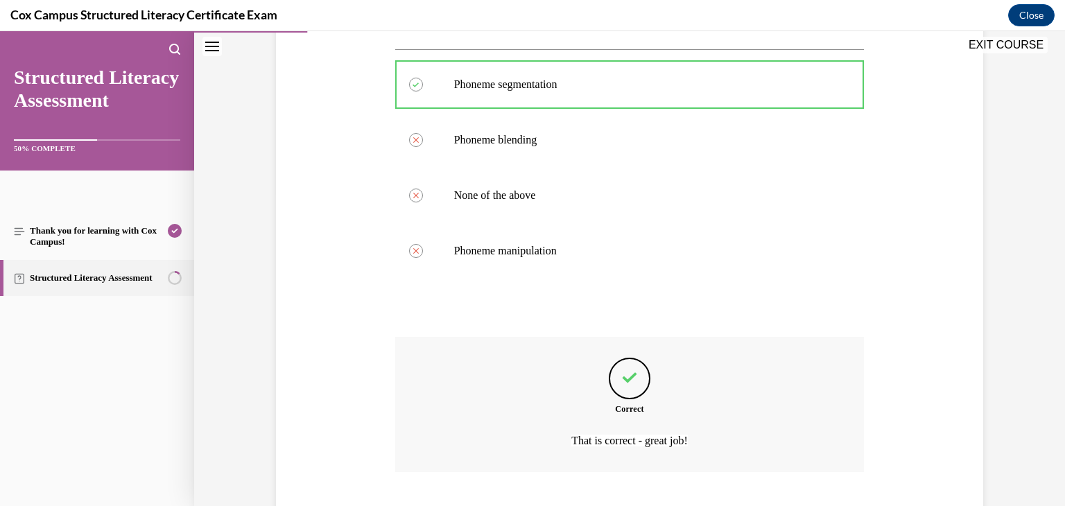
scroll to position [399, 0]
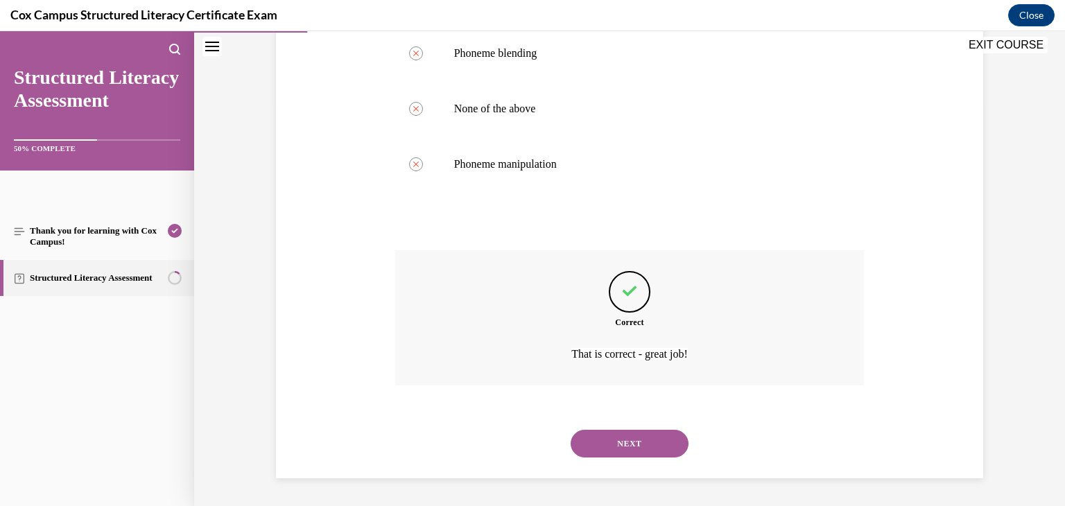
click at [630, 443] on button "NEXT" at bounding box center [630, 444] width 118 height 28
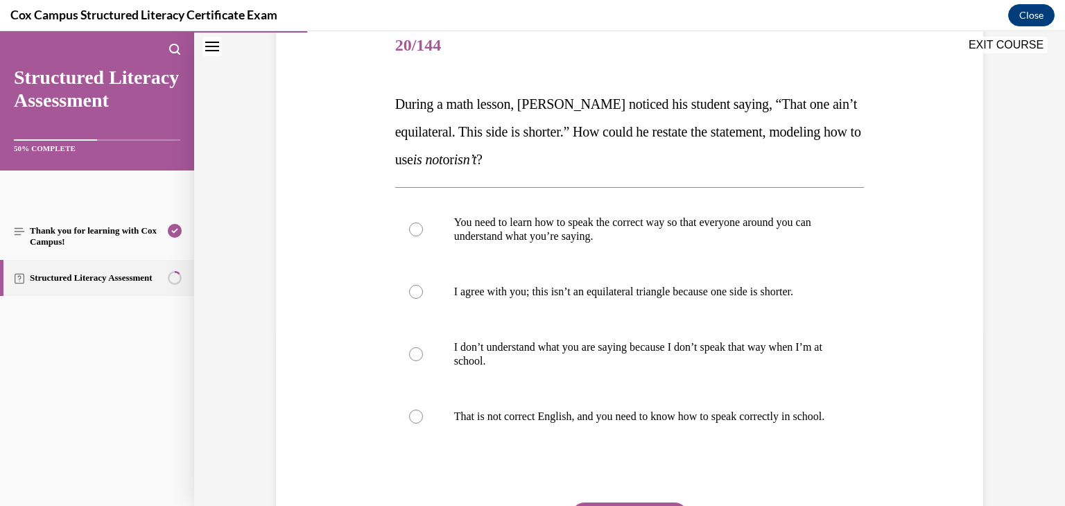
scroll to position [177, 0]
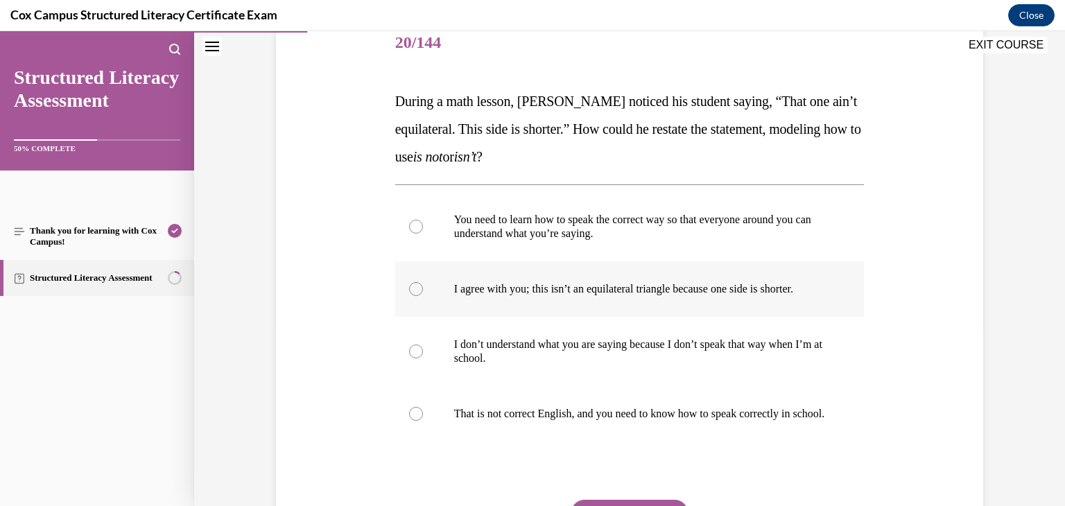
click at [571, 297] on label "I agree with you; this isn’t an equilateral triangle because one side is shorte…" at bounding box center [630, 288] width 470 height 55
click at [423, 296] on input "I agree with you; this isn’t an equilateral triangle because one side is shorte…" at bounding box center [416, 289] width 14 height 14
radio input "true"
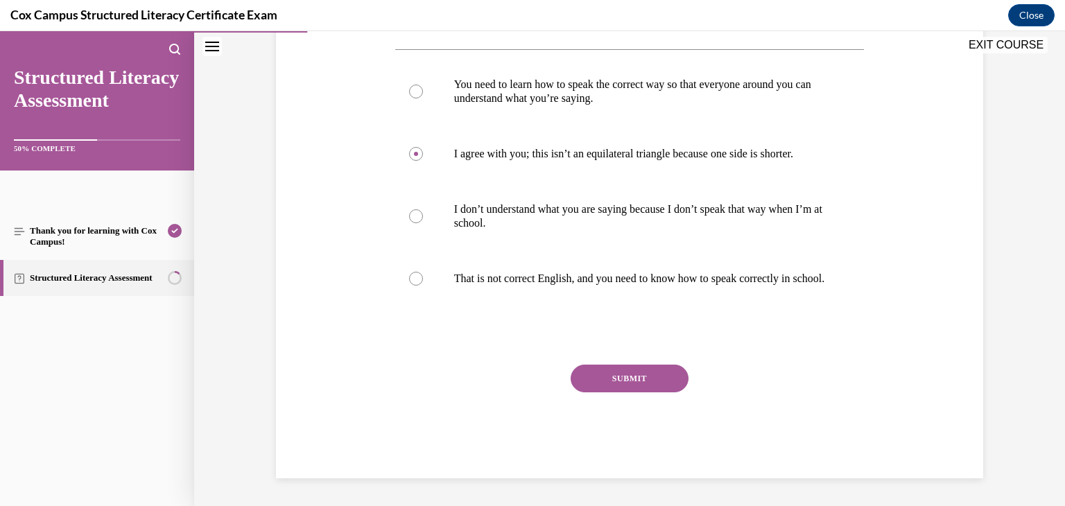
click at [609, 371] on button "SUBMIT" at bounding box center [630, 379] width 118 height 28
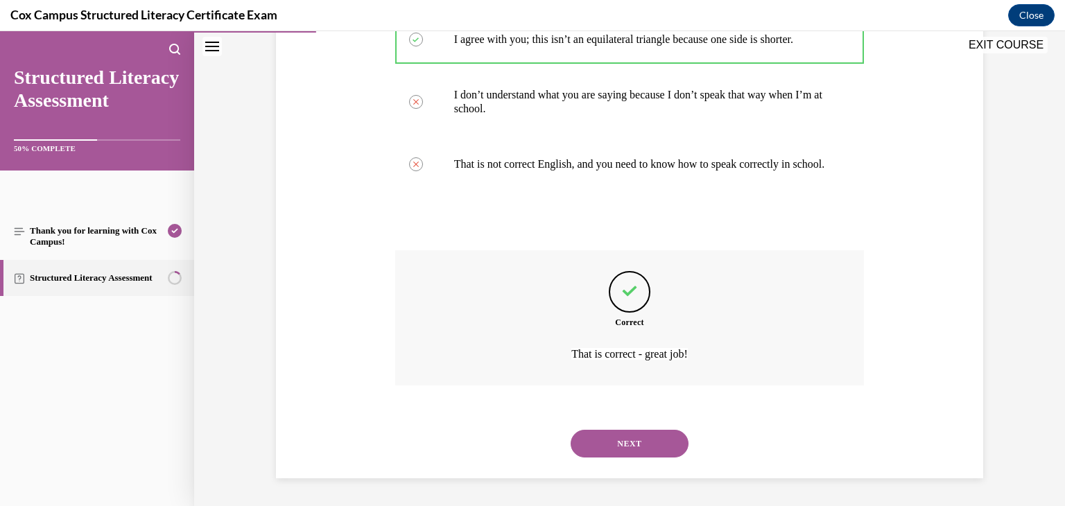
scroll to position [440, 0]
click at [620, 456] on button "NEXT" at bounding box center [630, 444] width 118 height 28
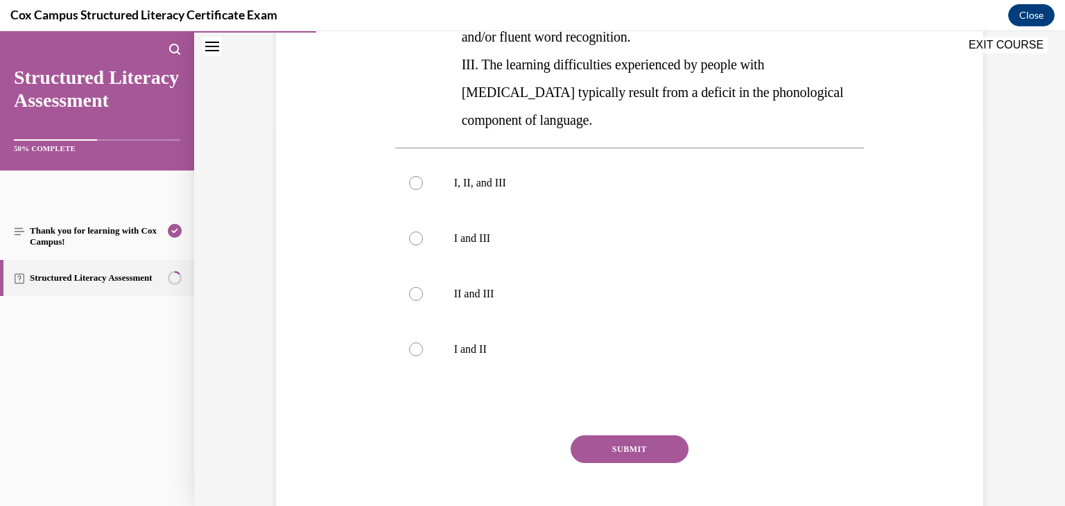
scroll to position [388, 0]
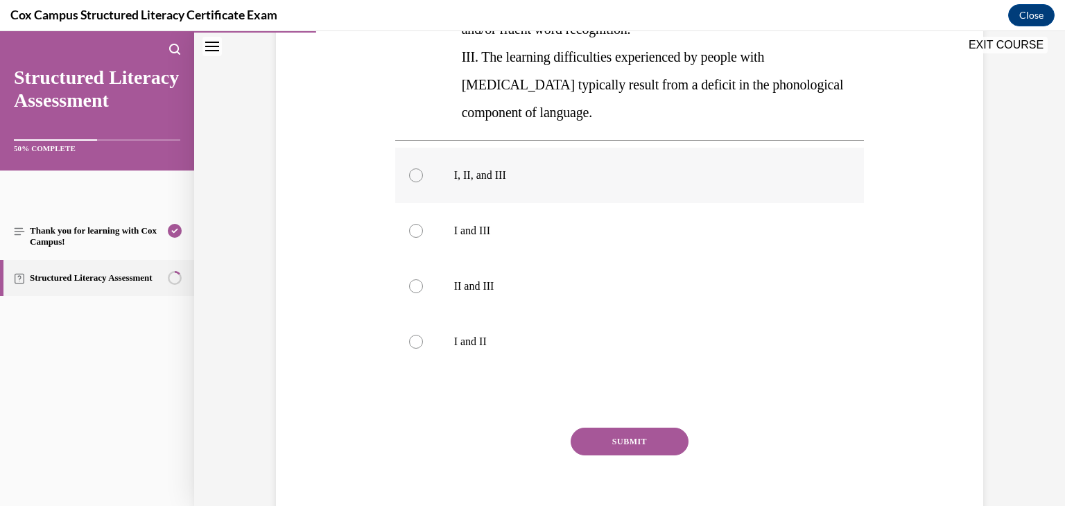
click at [485, 158] on label "I, II, and III" at bounding box center [630, 175] width 470 height 55
click at [423, 169] on input "I, II, and III" at bounding box center [416, 176] width 14 height 14
radio input "true"
click at [648, 428] on button "SUBMIT" at bounding box center [630, 442] width 118 height 28
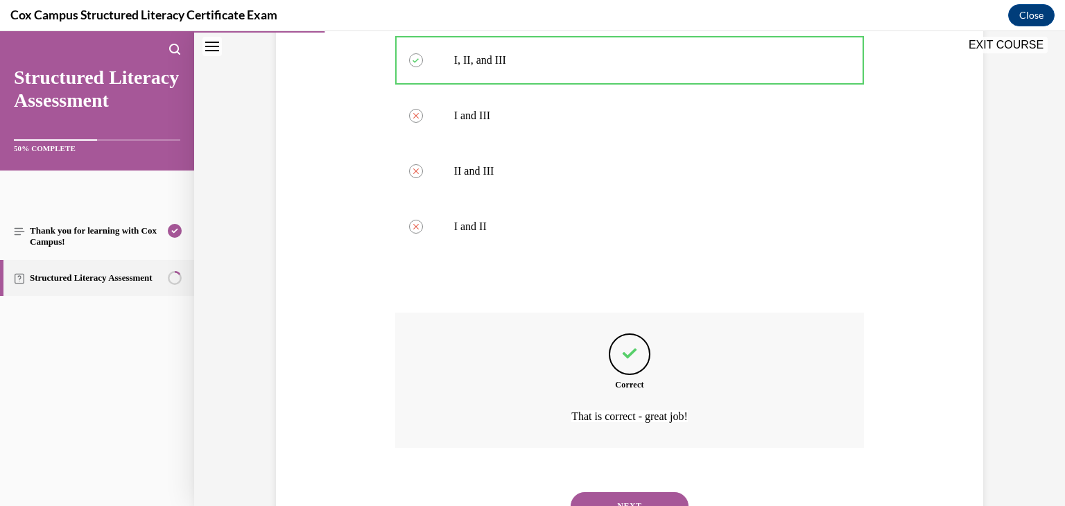
scroll to position [537, 0]
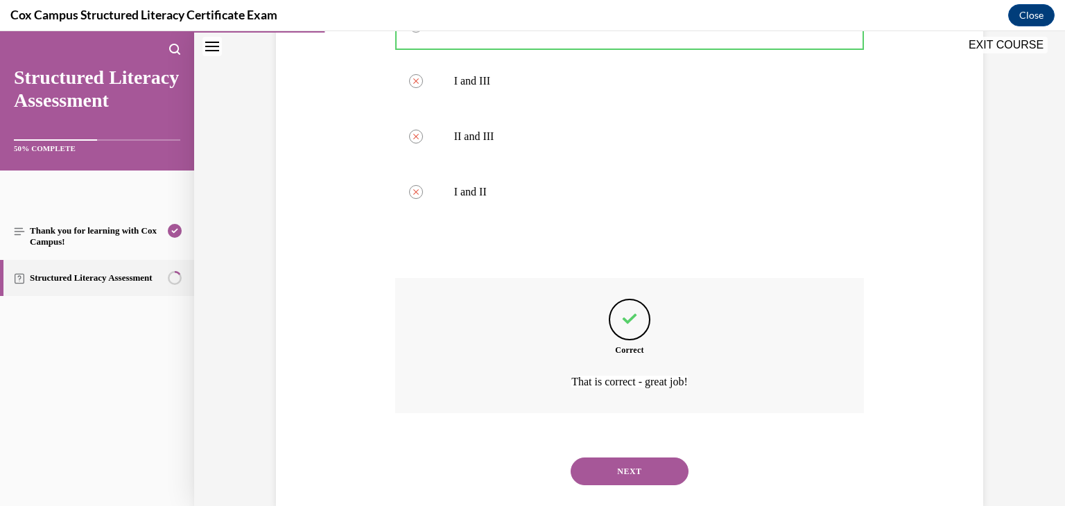
click at [644, 458] on button "NEXT" at bounding box center [630, 472] width 118 height 28
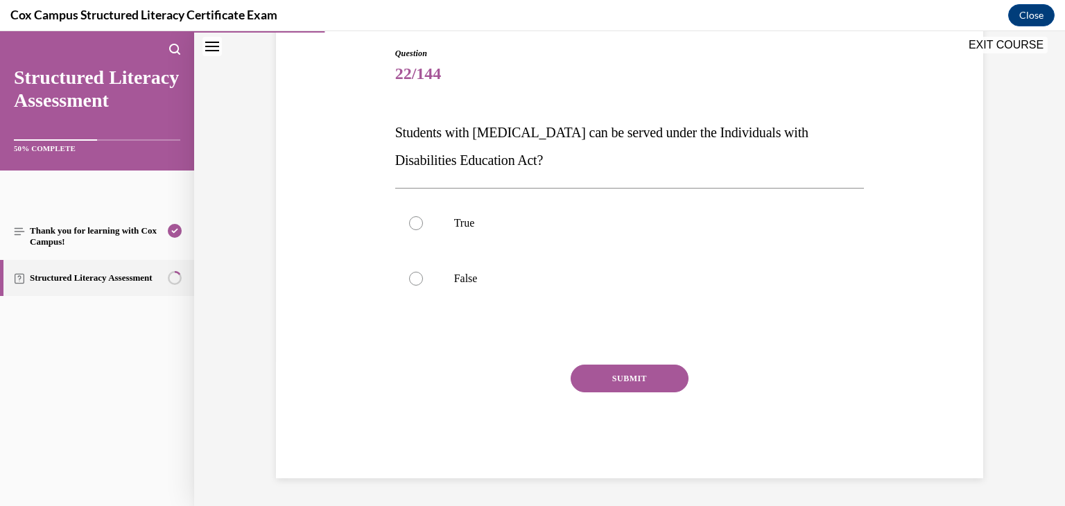
click at [433, 190] on div "True False" at bounding box center [630, 251] width 470 height 126
click at [436, 205] on label "True" at bounding box center [630, 223] width 470 height 55
click at [423, 216] on input "True" at bounding box center [416, 223] width 14 height 14
radio input "true"
click at [617, 390] on button "SUBMIT" at bounding box center [630, 379] width 118 height 28
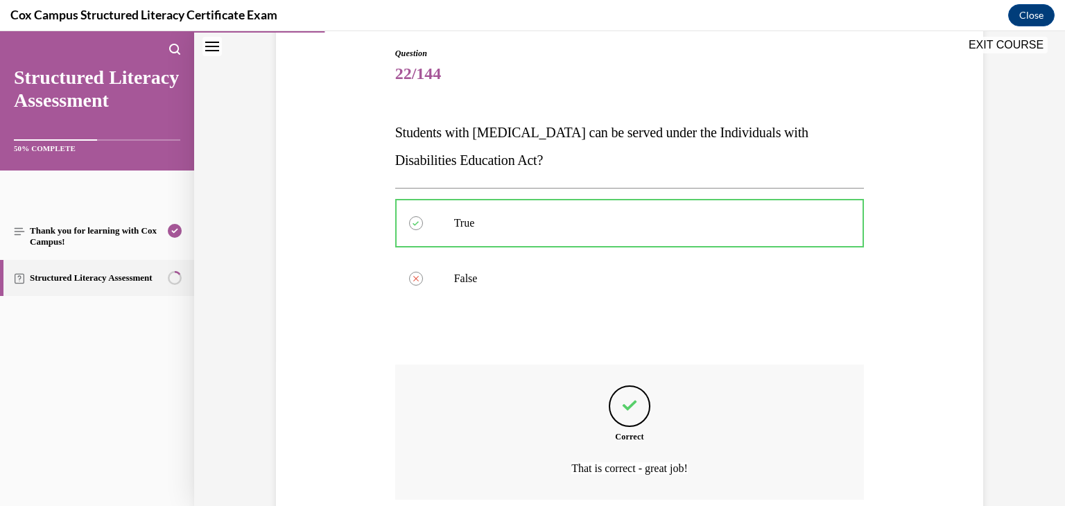
scroll to position [260, 0]
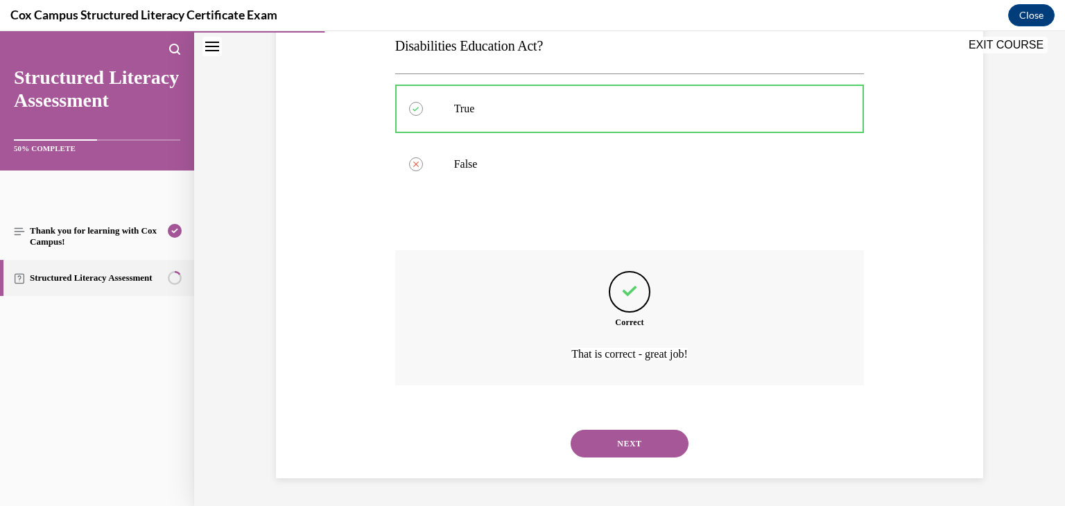
click at [623, 444] on button "NEXT" at bounding box center [630, 444] width 118 height 28
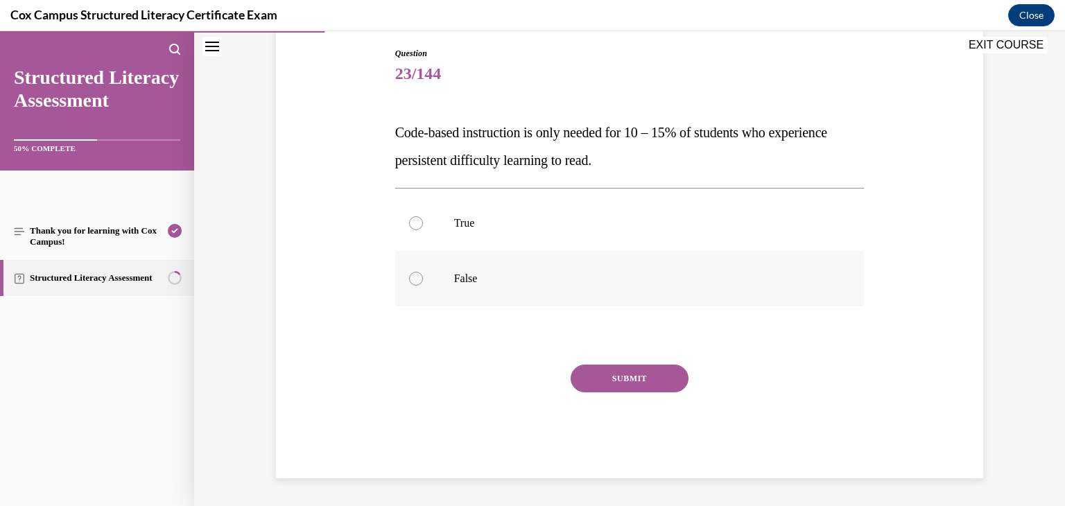
click at [476, 291] on label "False" at bounding box center [630, 278] width 470 height 55
click at [423, 286] on input "False" at bounding box center [416, 279] width 14 height 14
radio input "true"
click at [633, 388] on button "SUBMIT" at bounding box center [630, 379] width 118 height 28
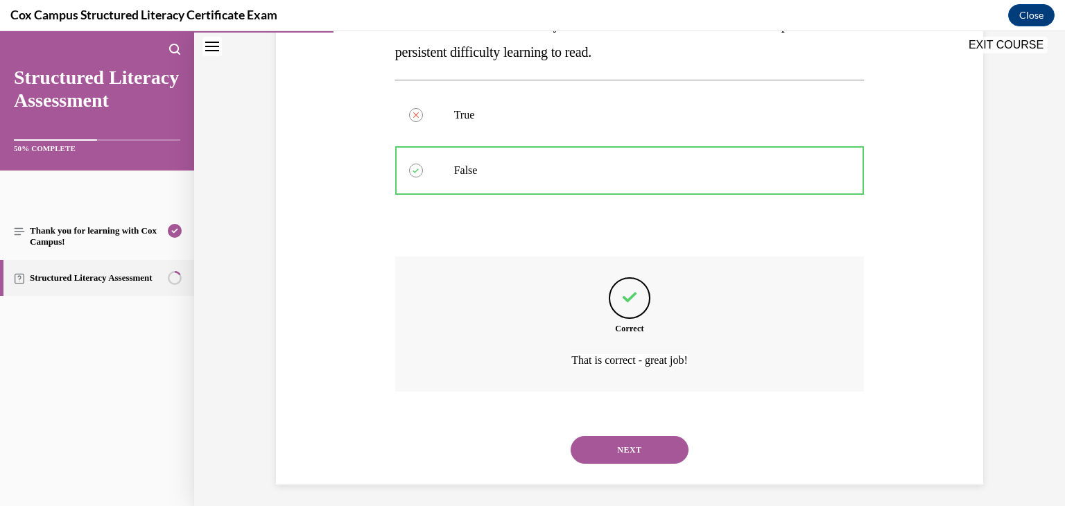
scroll to position [260, 0]
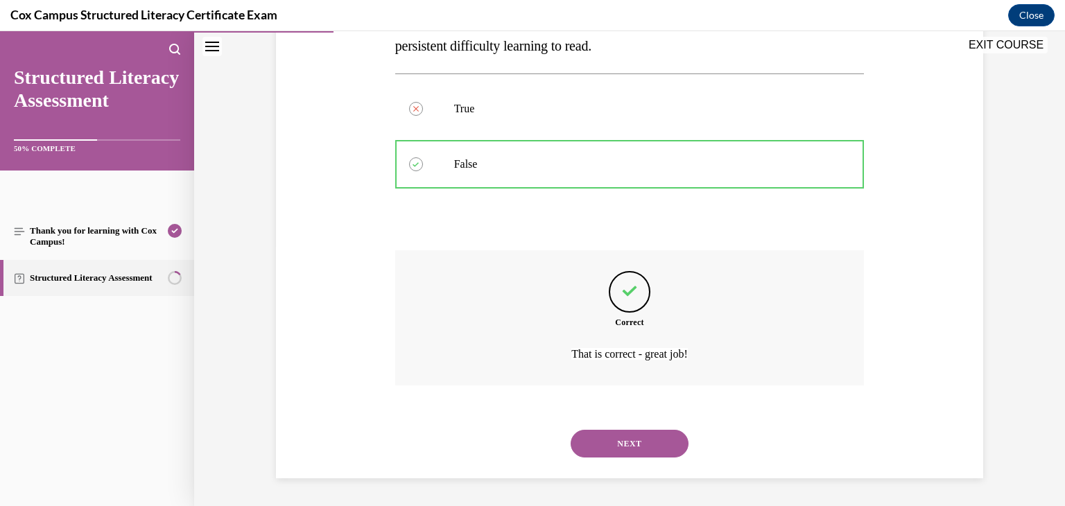
click at [621, 445] on button "NEXT" at bounding box center [630, 444] width 118 height 28
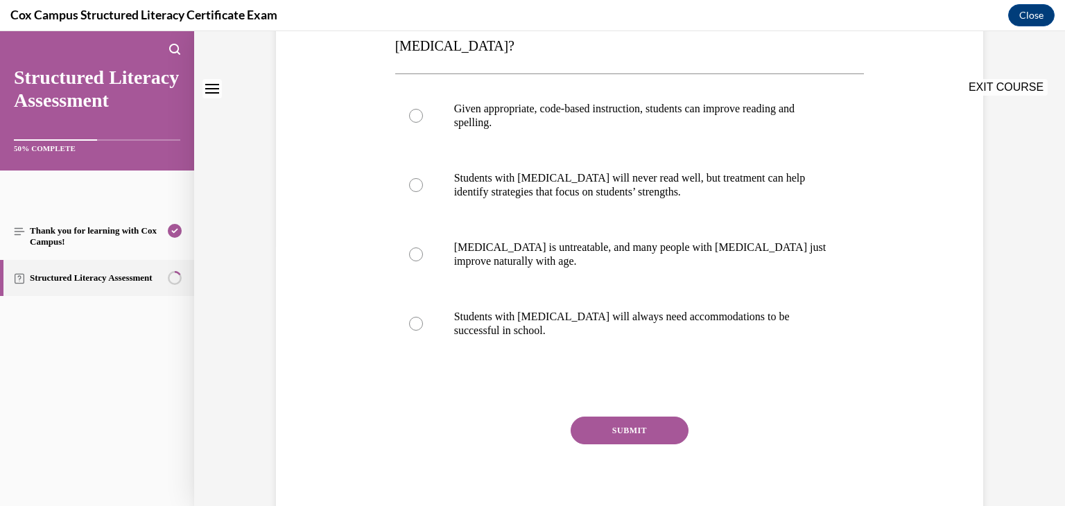
scroll to position [0, 0]
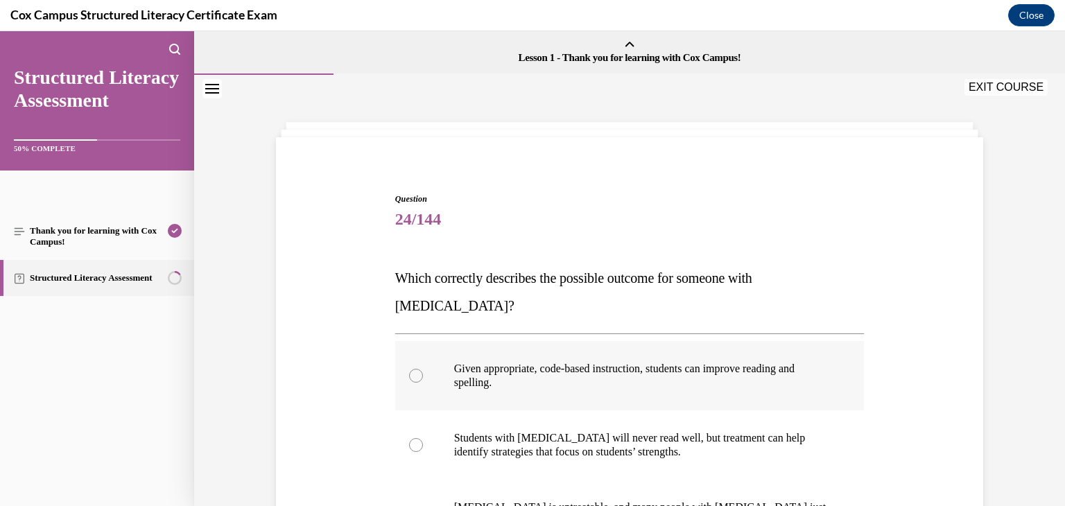
click at [542, 362] on p "Given appropriate, code-based instruction, students can improve reading and spe…" at bounding box center [642, 376] width 376 height 28
click at [423, 369] on input "Given appropriate, code-based instruction, students can improve reading and spe…" at bounding box center [416, 376] width 14 height 14
radio input "true"
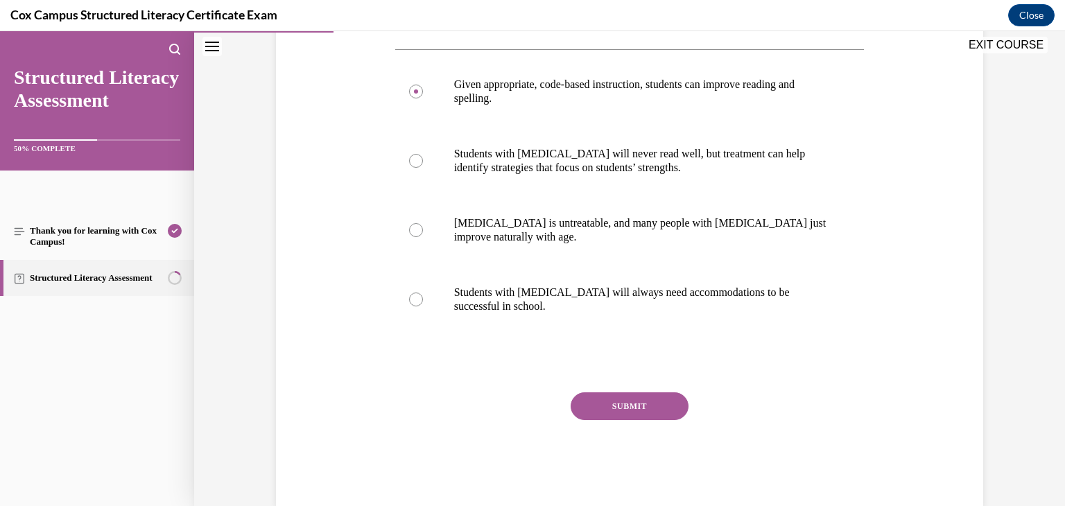
click at [615, 393] on button "SUBMIT" at bounding box center [630, 407] width 118 height 28
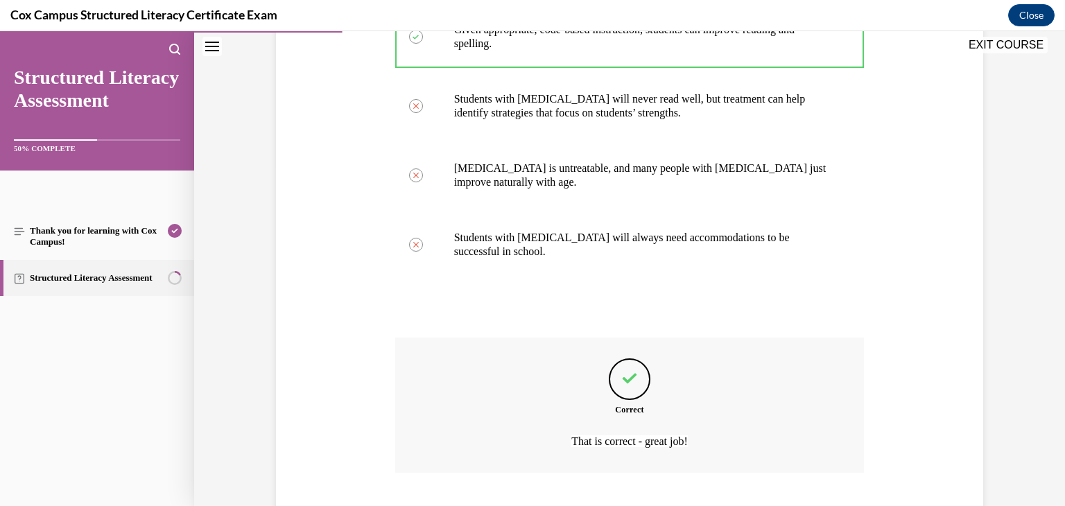
scroll to position [399, 0]
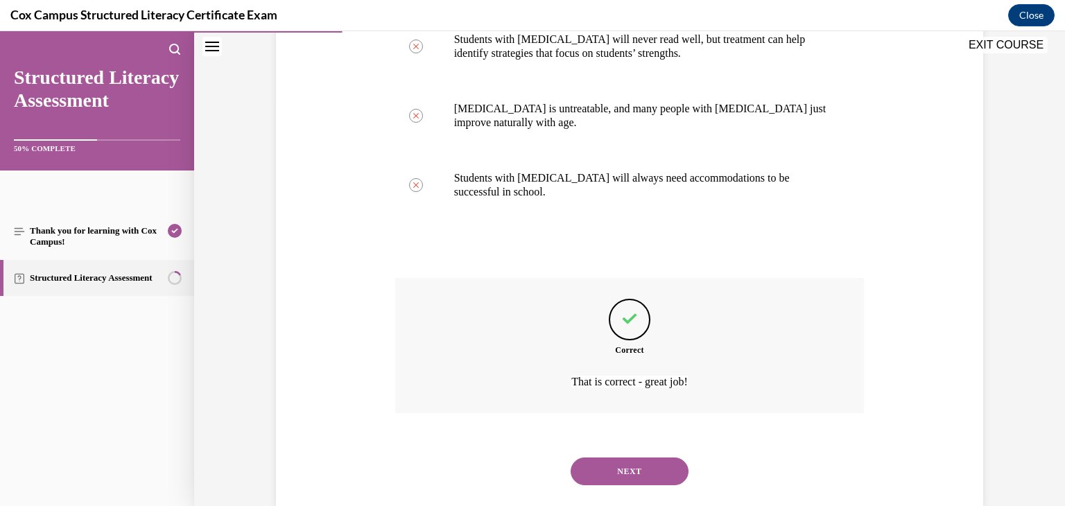
click at [631, 462] on div "NEXT" at bounding box center [630, 471] width 470 height 55
click at [620, 458] on button "NEXT" at bounding box center [630, 472] width 118 height 28
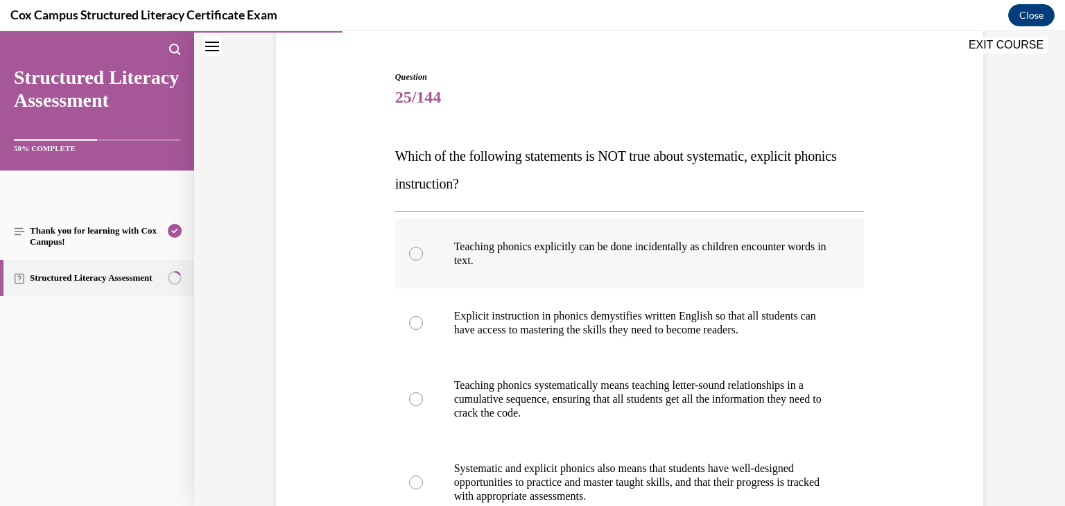
scroll to position [137, 0]
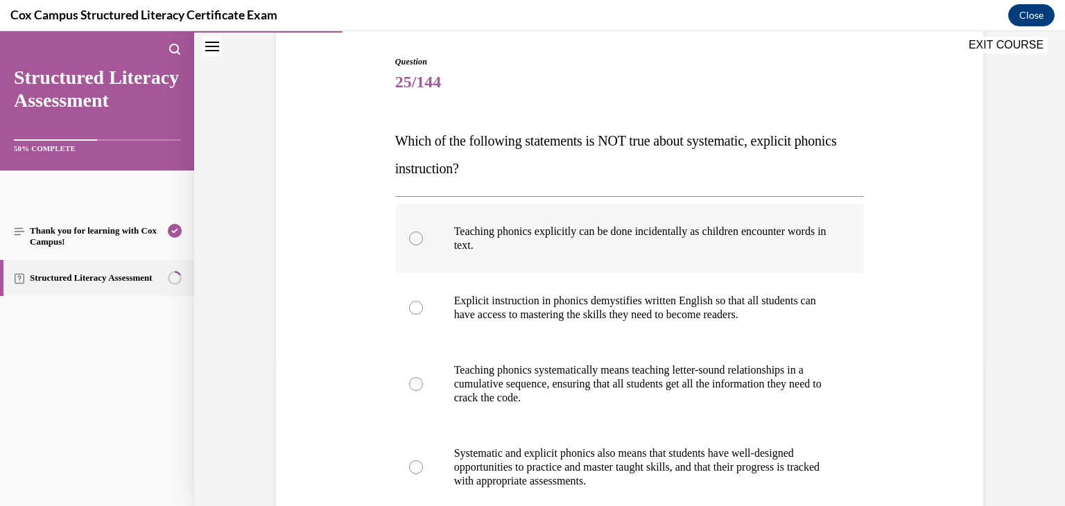
click at [547, 221] on label "Teaching phonics explicitly can be done incidentally as children encounter word…" at bounding box center [630, 238] width 470 height 69
click at [423, 232] on input "Teaching phonics explicitly can be done incidentally as children encounter word…" at bounding box center [416, 239] width 14 height 14
radio input "true"
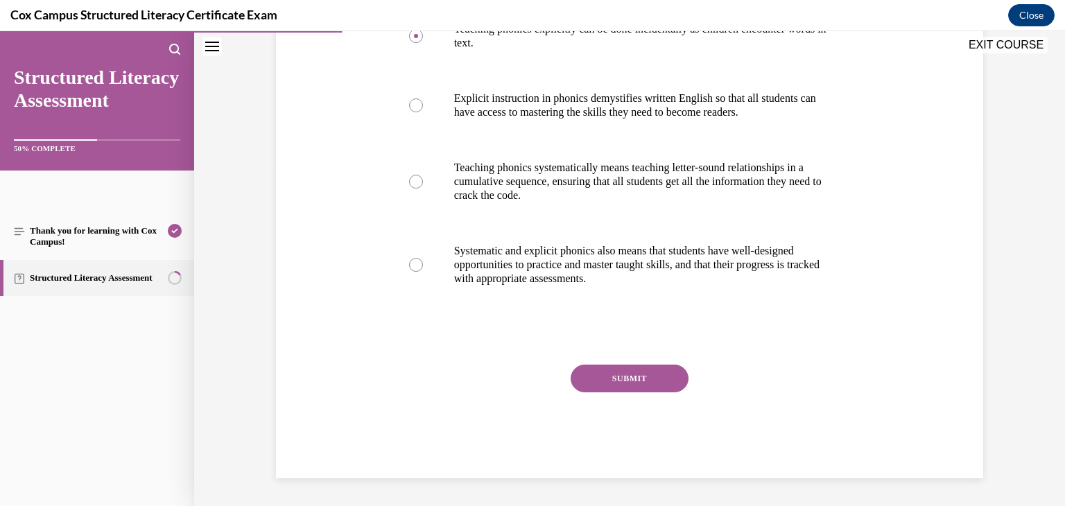
click at [611, 377] on button "SUBMIT" at bounding box center [630, 379] width 118 height 28
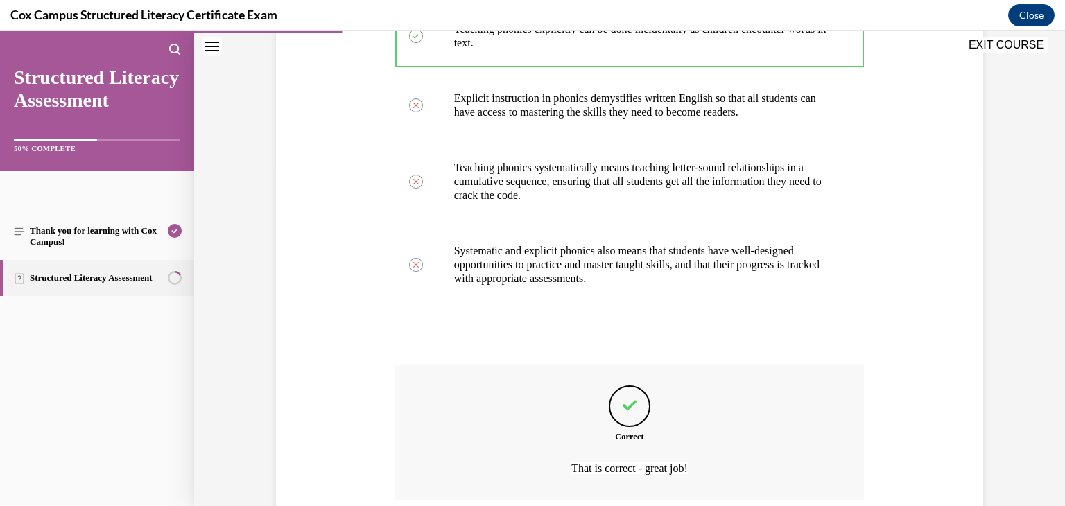
scroll to position [454, 0]
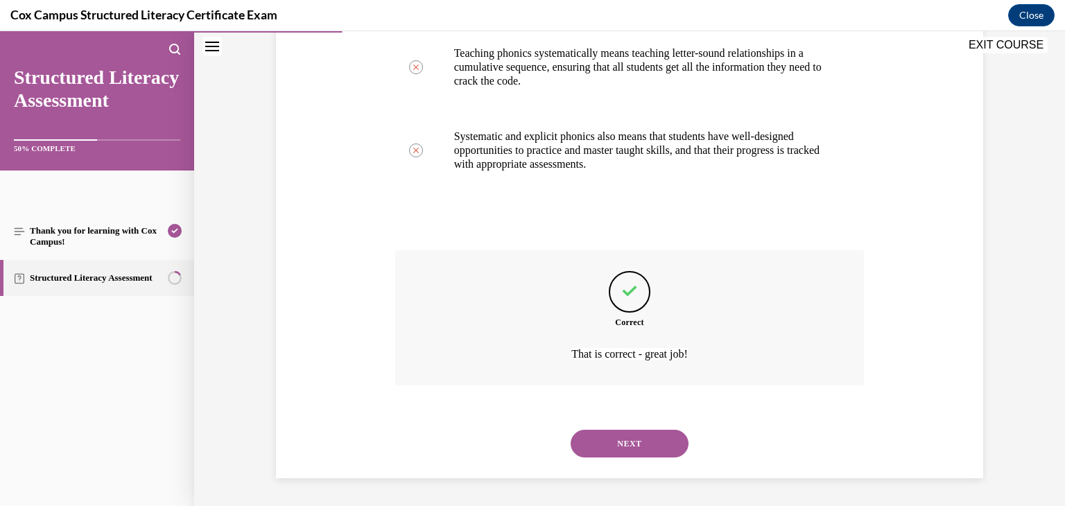
click at [615, 455] on button "NEXT" at bounding box center [630, 444] width 118 height 28
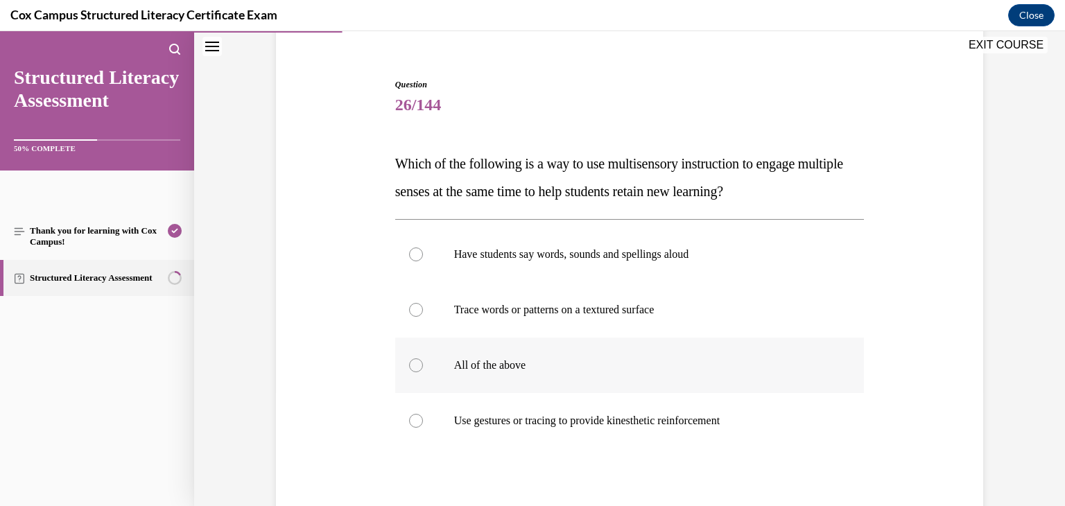
click at [502, 361] on p "All of the above" at bounding box center [642, 366] width 376 height 14
click at [423, 361] on input "All of the above" at bounding box center [416, 366] width 14 height 14
radio input "true"
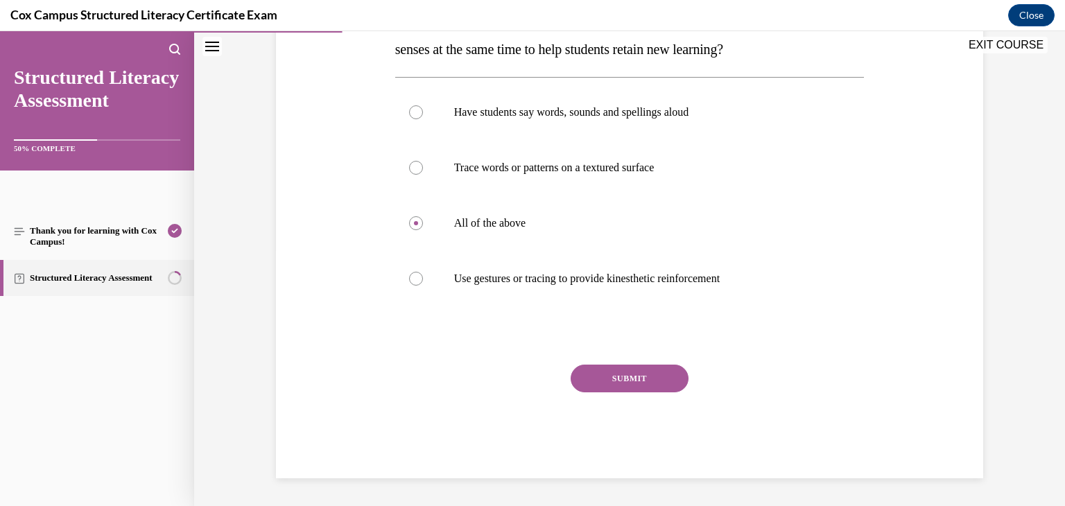
click at [600, 386] on button "SUBMIT" at bounding box center [630, 379] width 118 height 28
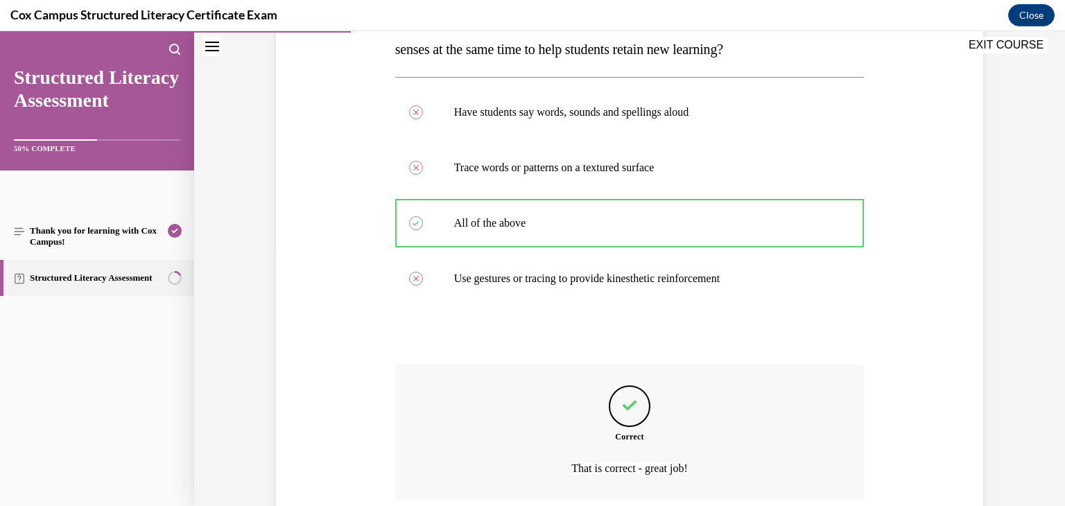
scroll to position [371, 0]
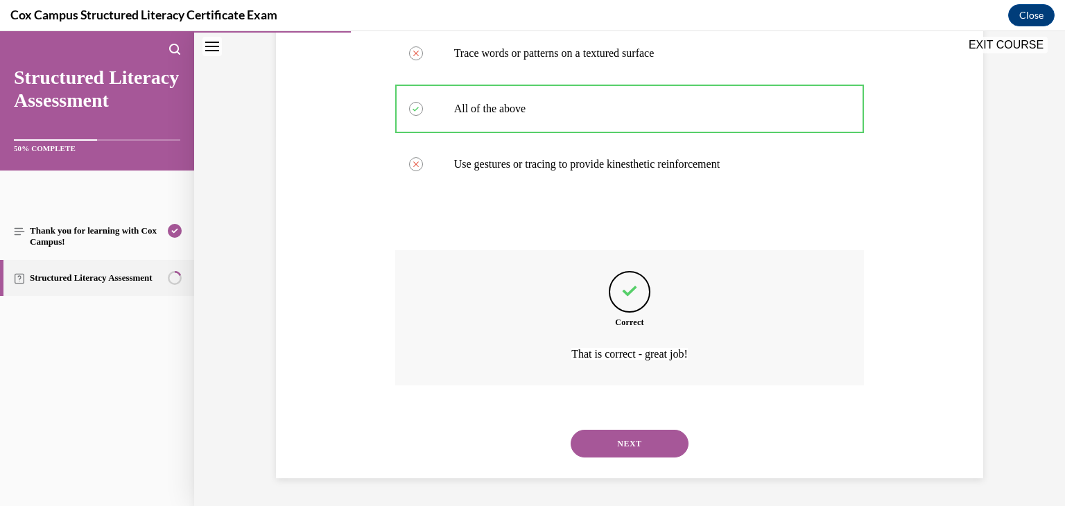
click at [620, 445] on button "NEXT" at bounding box center [630, 444] width 118 height 28
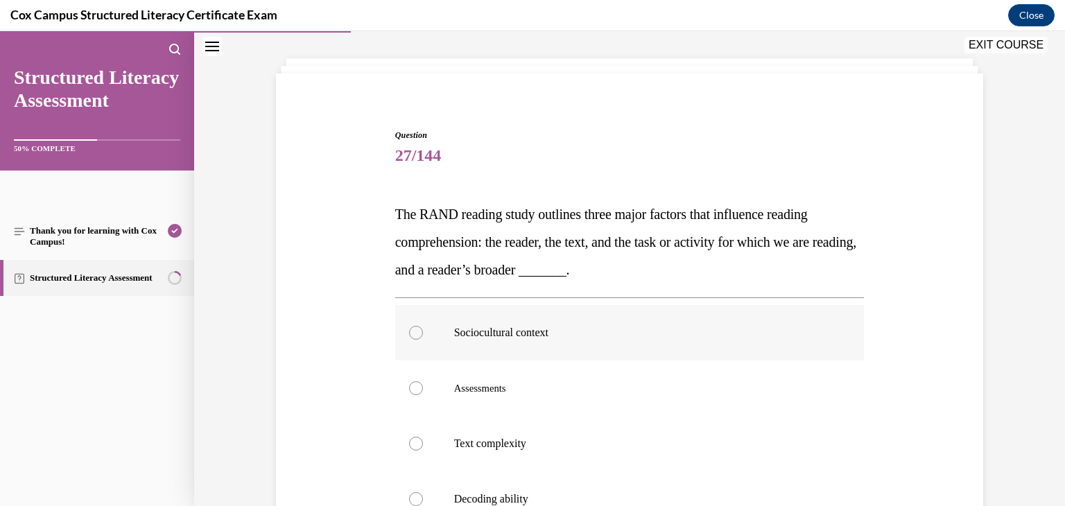
scroll to position [65, 0]
click at [547, 340] on label "Sociocultural context" at bounding box center [630, 331] width 470 height 55
click at [423, 338] on input "Sociocultural context" at bounding box center [416, 332] width 14 height 14
radio input "true"
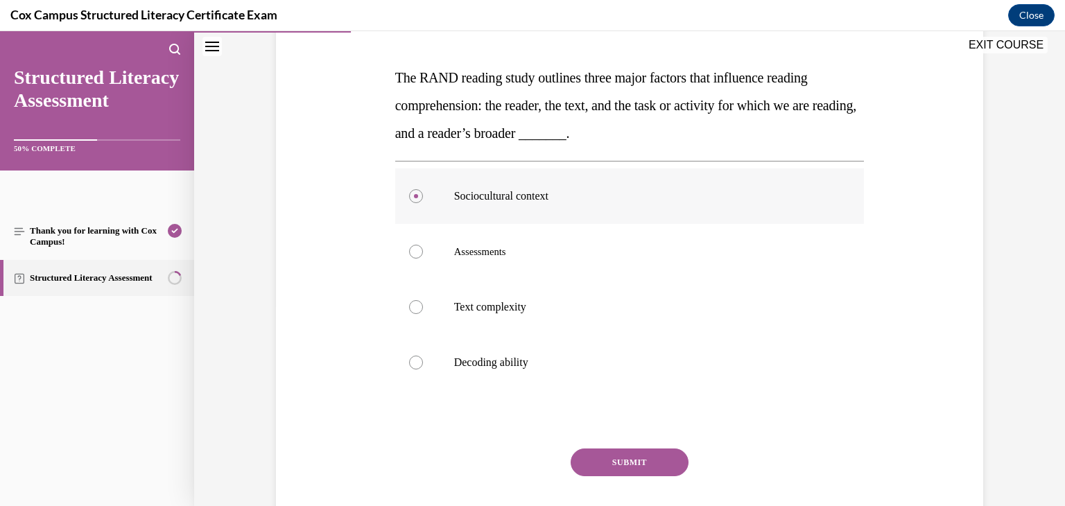
scroll to position [284, 0]
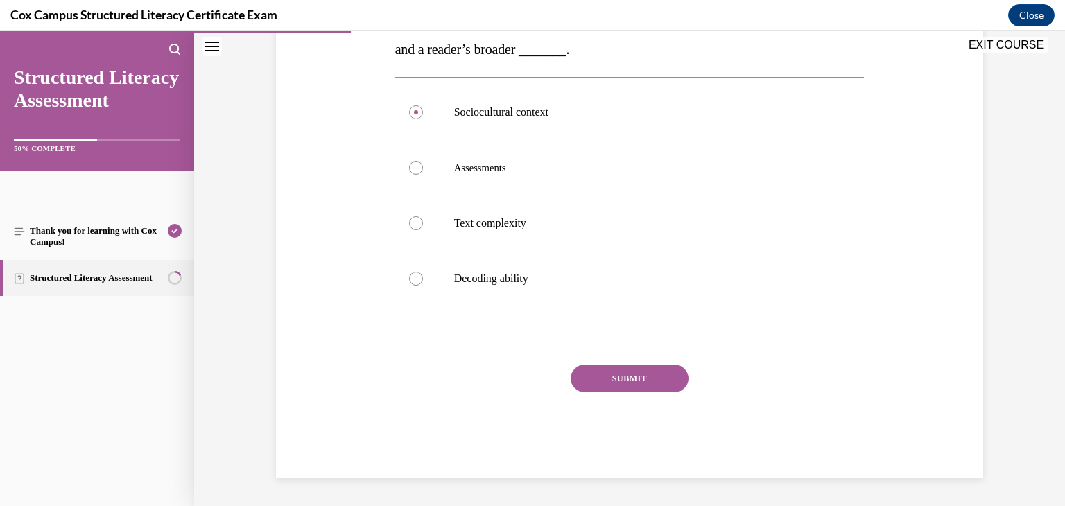
click at [610, 373] on button "SUBMIT" at bounding box center [630, 379] width 118 height 28
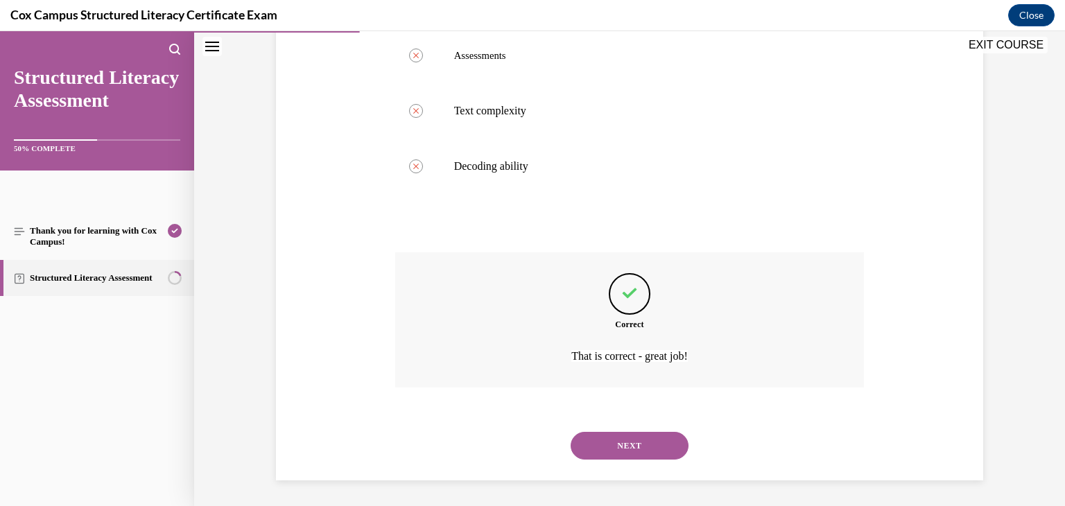
scroll to position [399, 0]
click at [638, 436] on button "NEXT" at bounding box center [630, 444] width 118 height 28
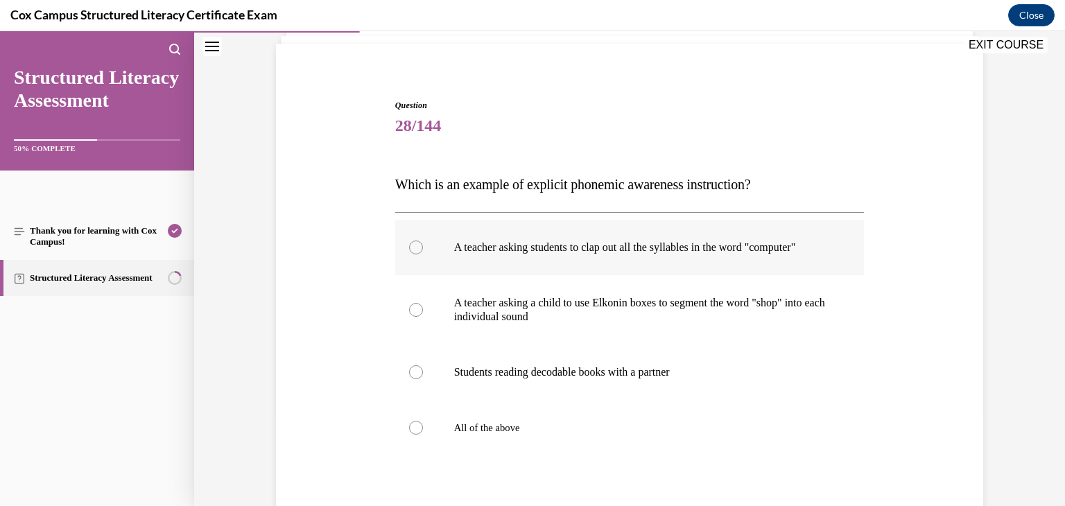
scroll to position [100, 0]
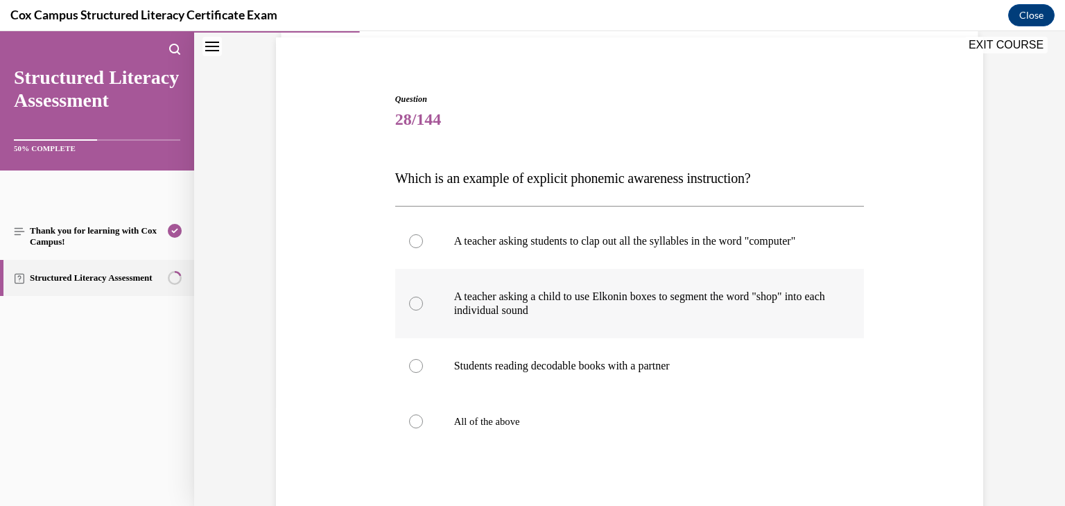
click at [564, 318] on p "A teacher asking a child to use Elkonin boxes to segment the word "shop" into e…" at bounding box center [642, 304] width 376 height 28
click at [423, 311] on input "A teacher asking a child to use Elkonin boxes to segment the word "shop" into e…" at bounding box center [416, 304] width 14 height 14
radio input "true"
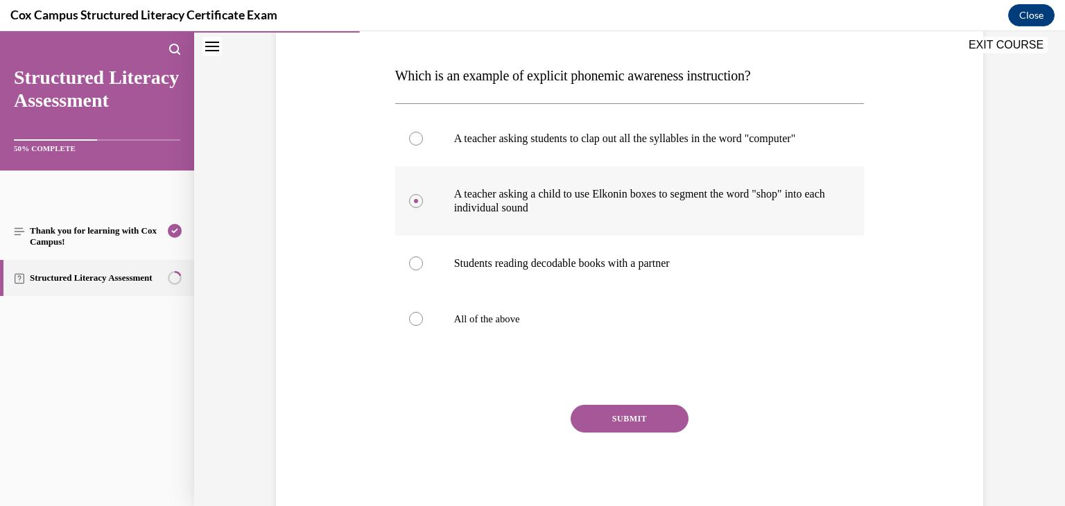
scroll to position [257, 0]
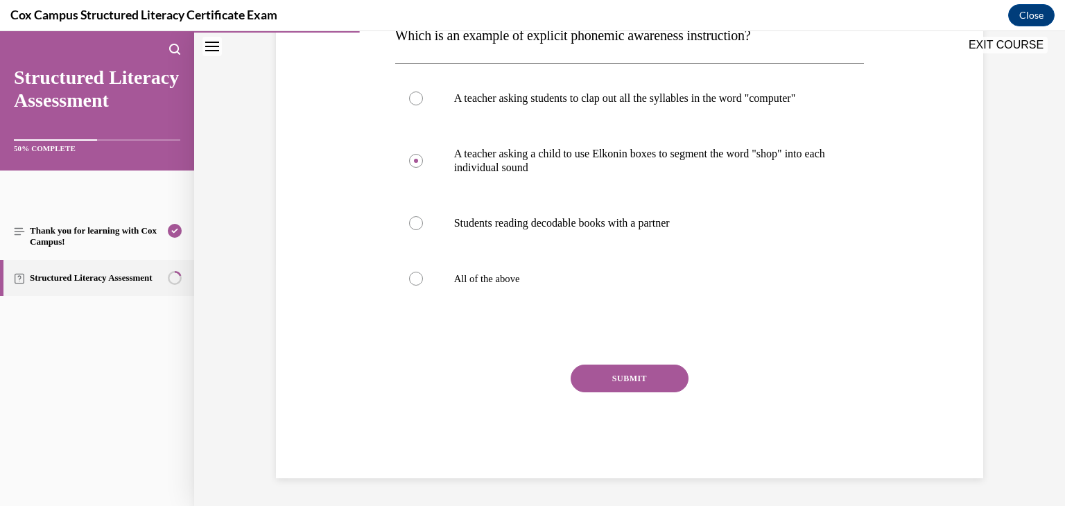
click at [601, 373] on button "SUBMIT" at bounding box center [630, 379] width 118 height 28
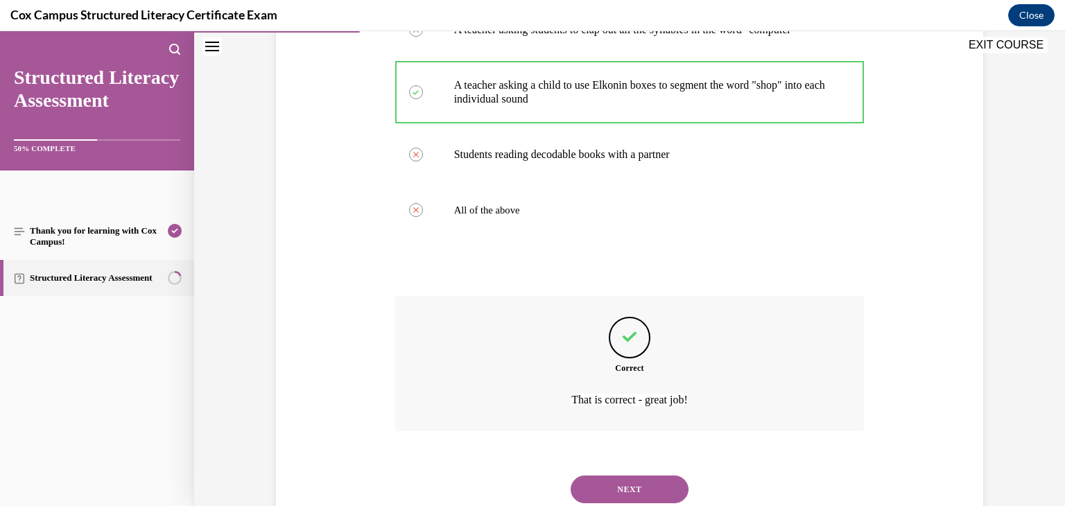
scroll to position [371, 0]
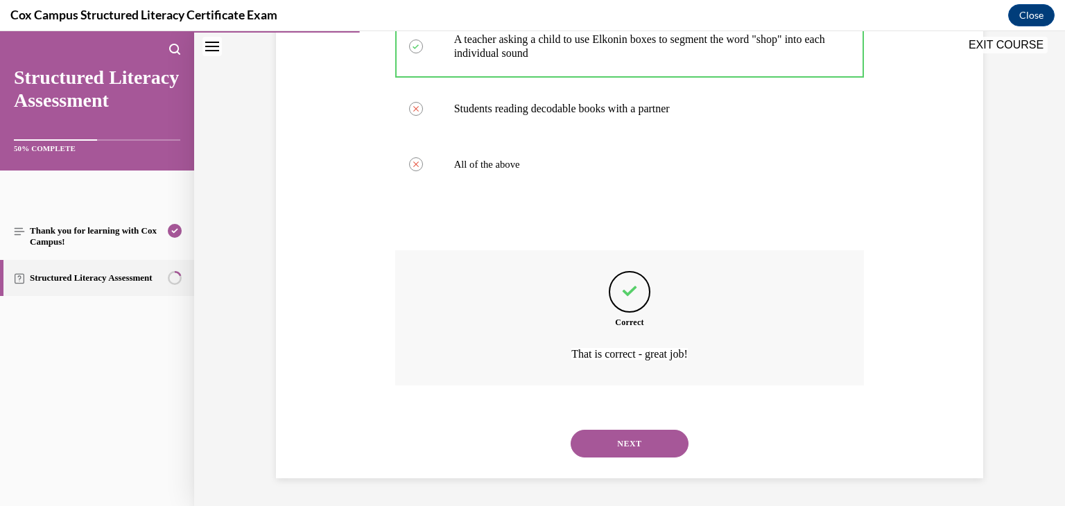
click at [609, 446] on button "NEXT" at bounding box center [630, 444] width 118 height 28
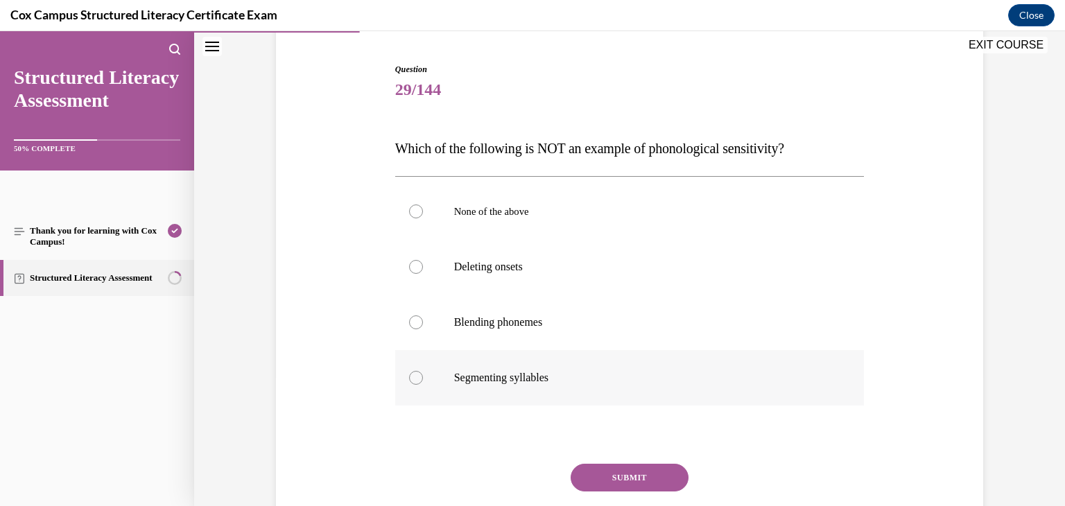
scroll to position [133, 0]
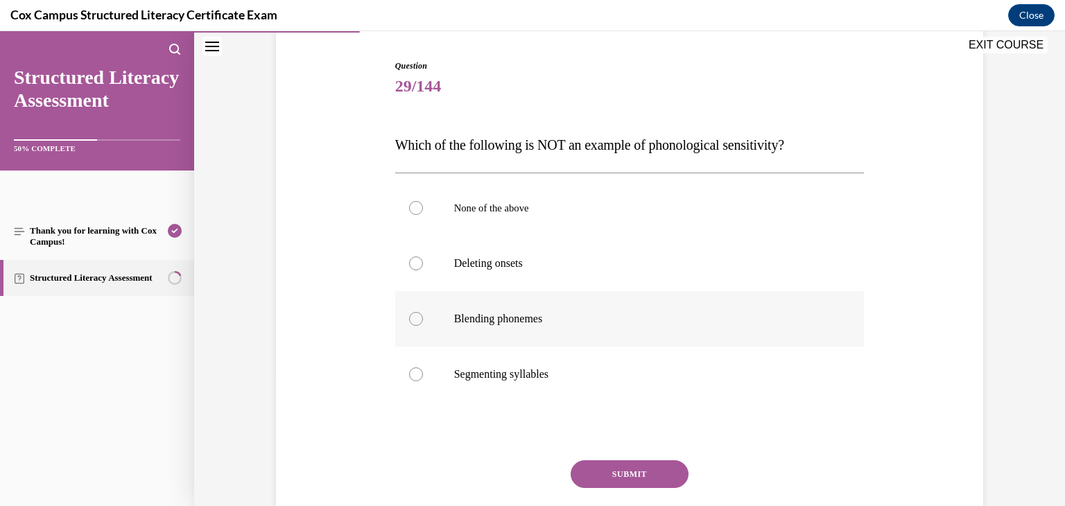
click at [468, 328] on label "Blending phonemes" at bounding box center [630, 318] width 470 height 55
click at [423, 326] on input "Blending phonemes" at bounding box center [416, 319] width 14 height 14
radio input "true"
click at [614, 479] on button "SUBMIT" at bounding box center [630, 475] width 118 height 28
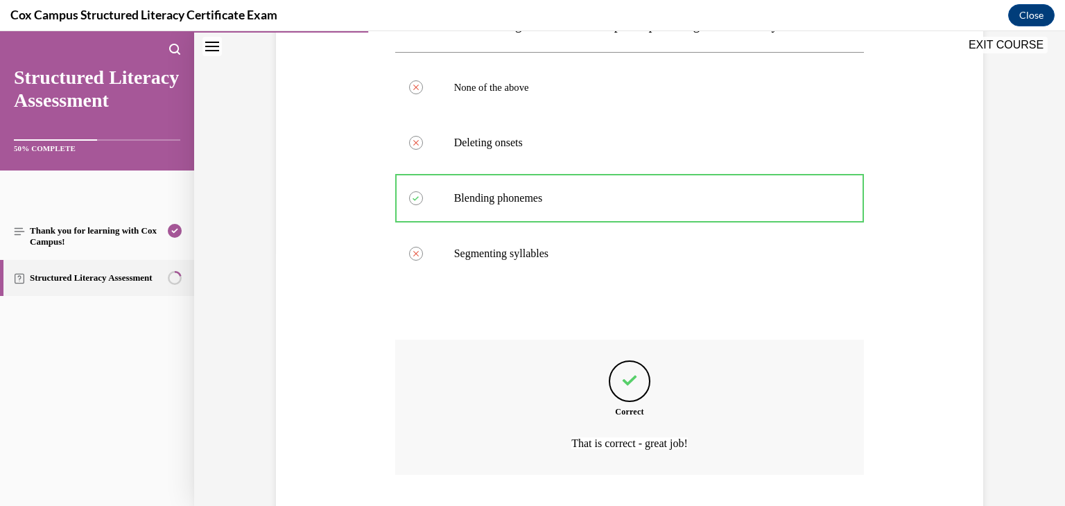
scroll to position [343, 0]
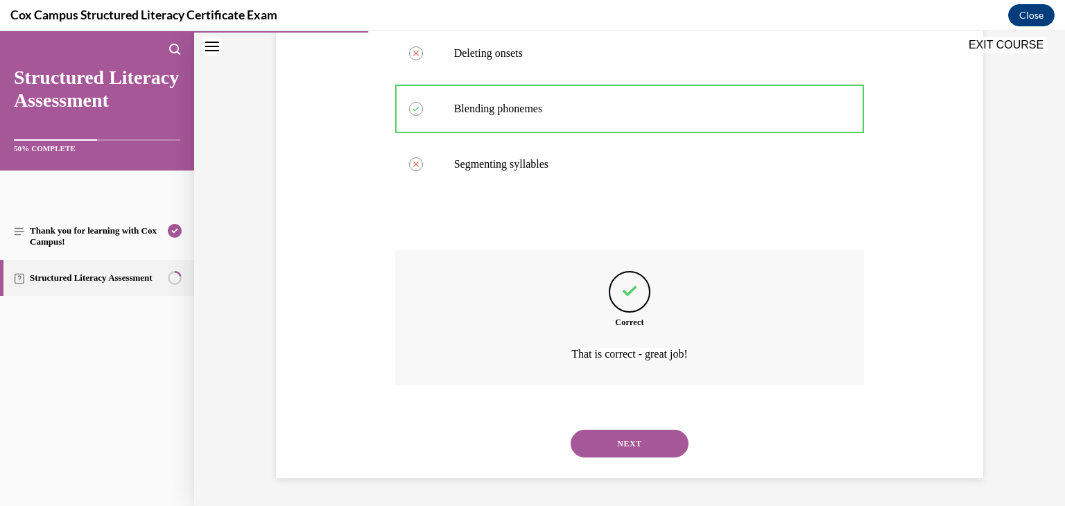
click at [599, 455] on button "NEXT" at bounding box center [630, 444] width 118 height 28
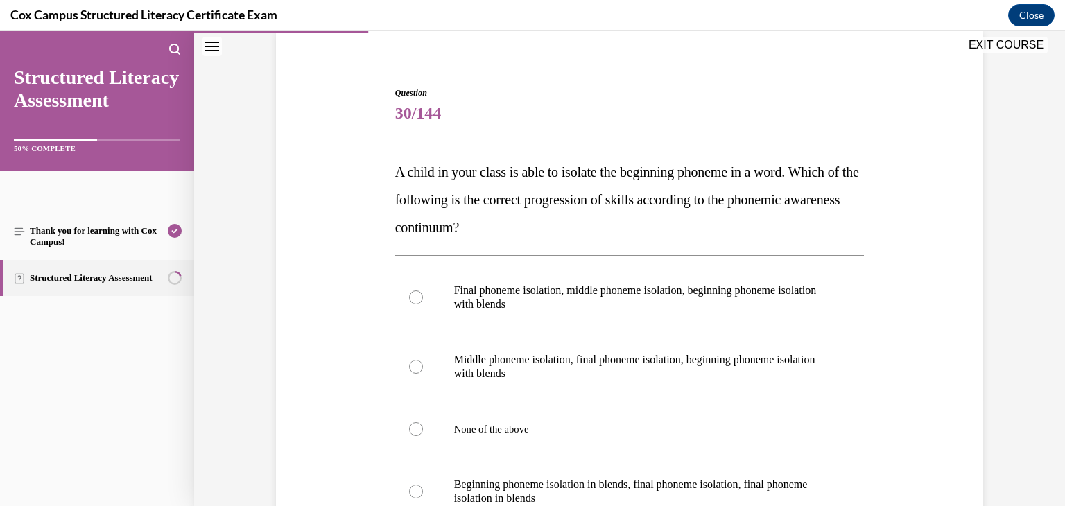
scroll to position [144, 0]
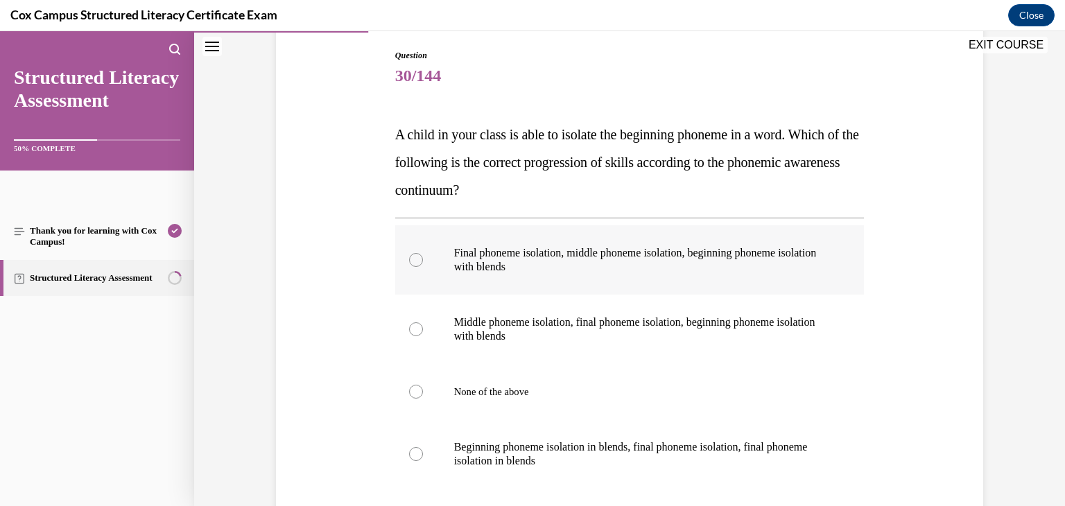
click at [523, 253] on p "Final phoneme isolation, middle phoneme isolation, beginning phoneme isolation …" at bounding box center [642, 260] width 376 height 28
click at [423, 253] on input "Final phoneme isolation, middle phoneme isolation, beginning phoneme isolation …" at bounding box center [416, 260] width 14 height 14
radio input "true"
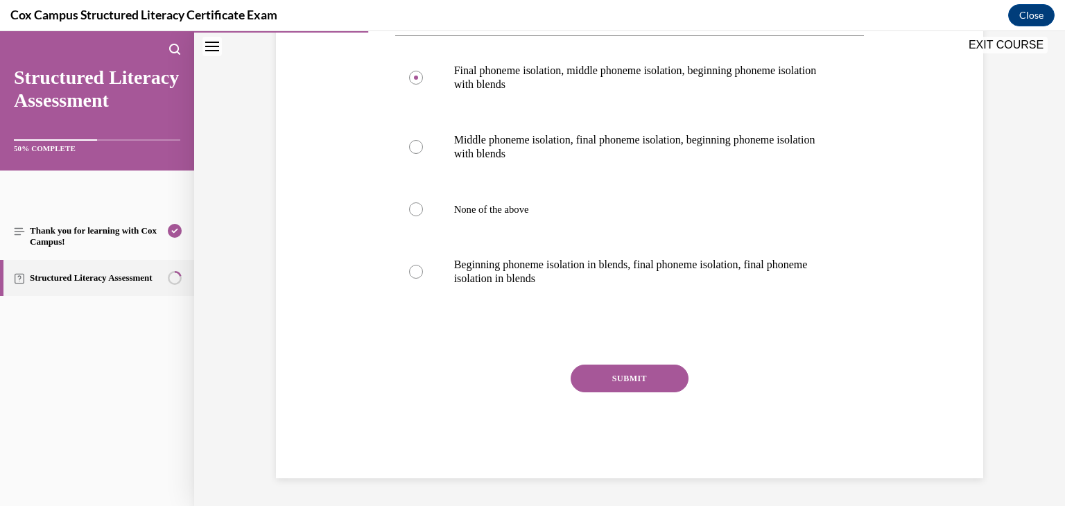
click at [601, 384] on button "SUBMIT" at bounding box center [630, 379] width 118 height 28
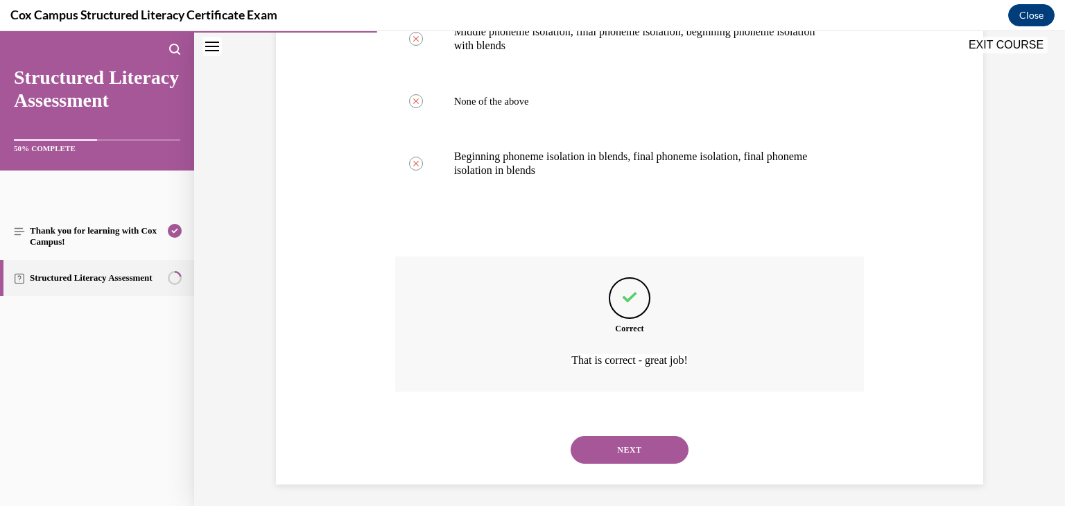
scroll to position [440, 0]
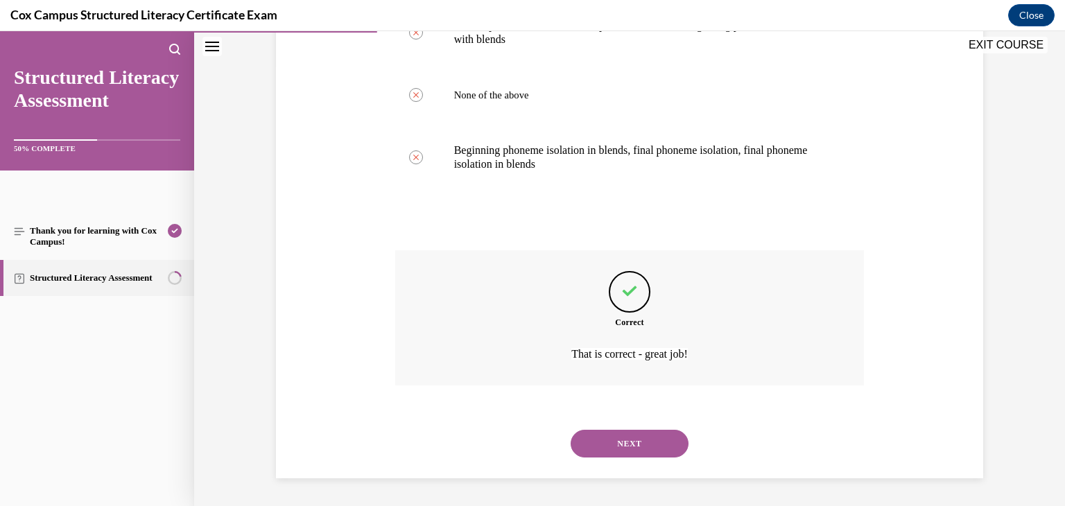
click at [619, 458] on div "NEXT" at bounding box center [630, 443] width 470 height 55
click at [632, 447] on button "NEXT" at bounding box center [630, 444] width 118 height 28
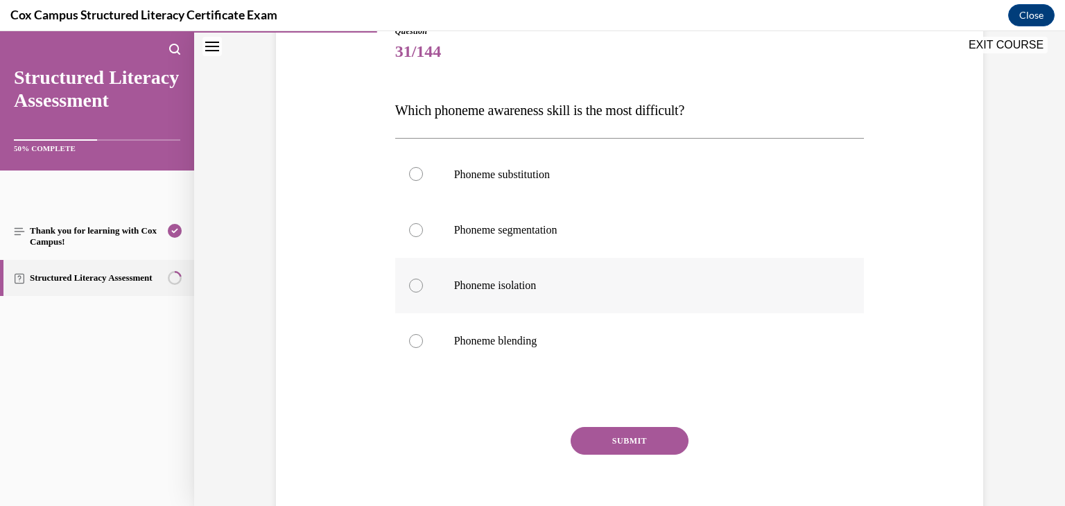
scroll to position [169, 0]
click at [522, 189] on label "Phoneme substitution" at bounding box center [630, 172] width 470 height 57
click at [423, 180] on input "Phoneme substitution" at bounding box center [416, 173] width 14 height 14
radio input "true"
click at [594, 435] on button "SUBMIT" at bounding box center [630, 440] width 118 height 28
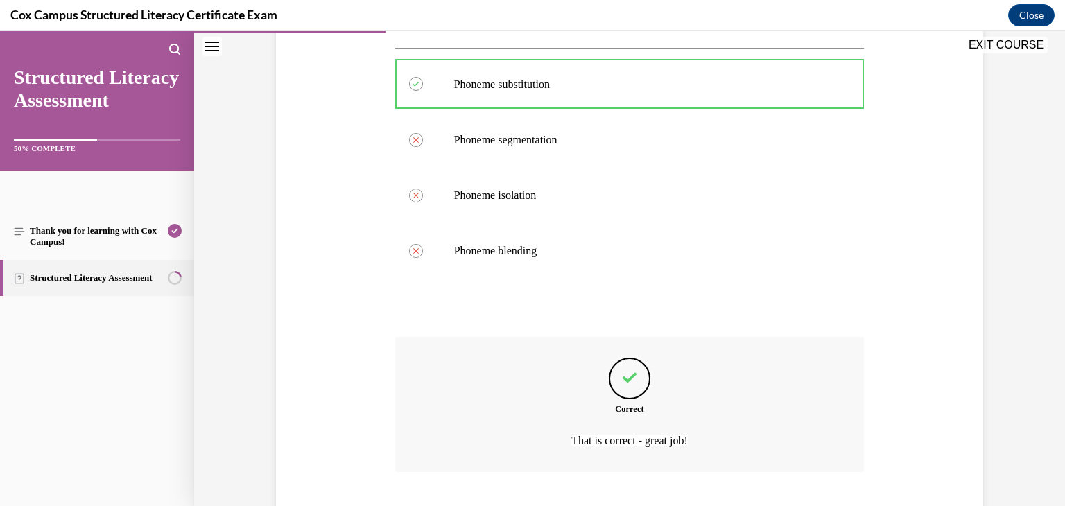
scroll to position [344, 0]
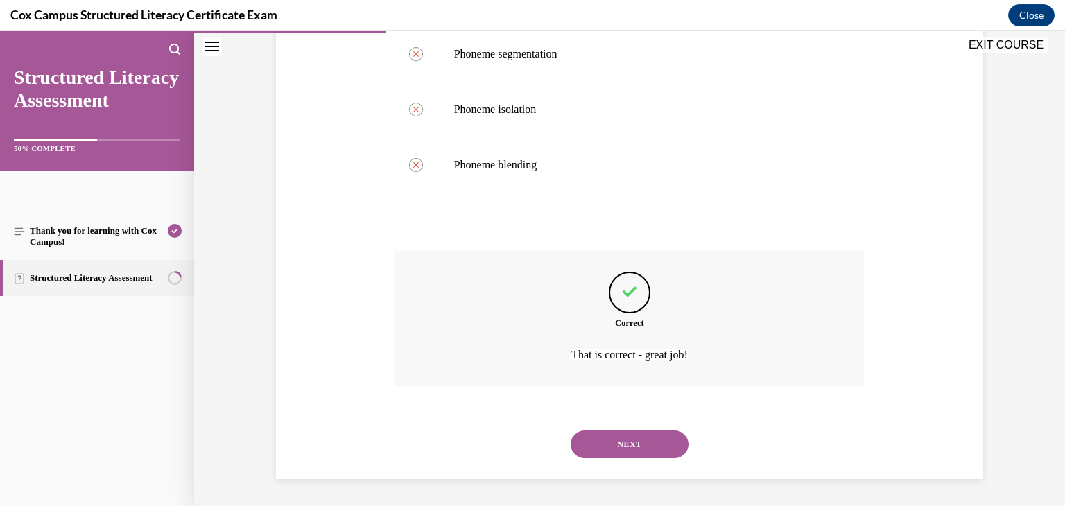
click at [623, 448] on button "NEXT" at bounding box center [630, 445] width 118 height 28
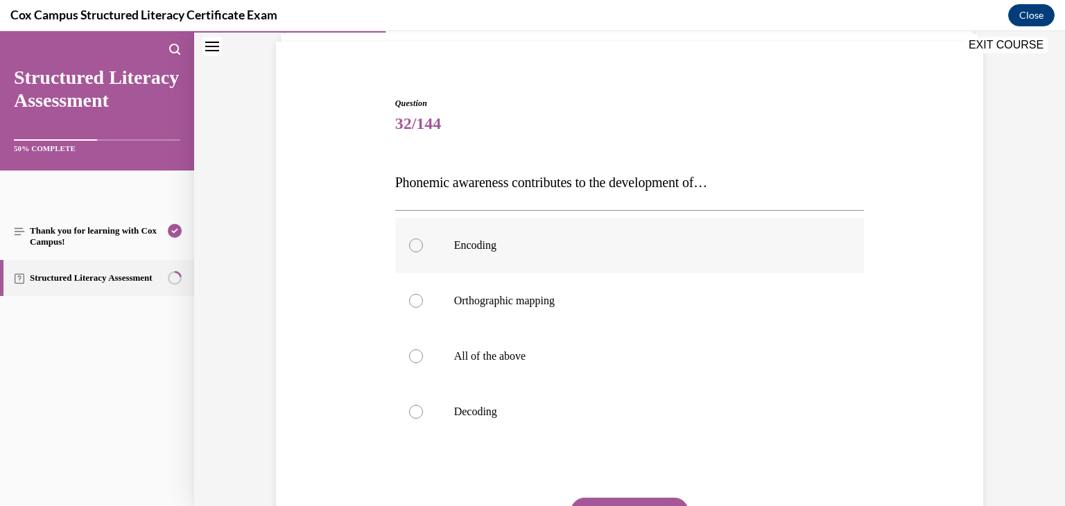
scroll to position [123, 0]
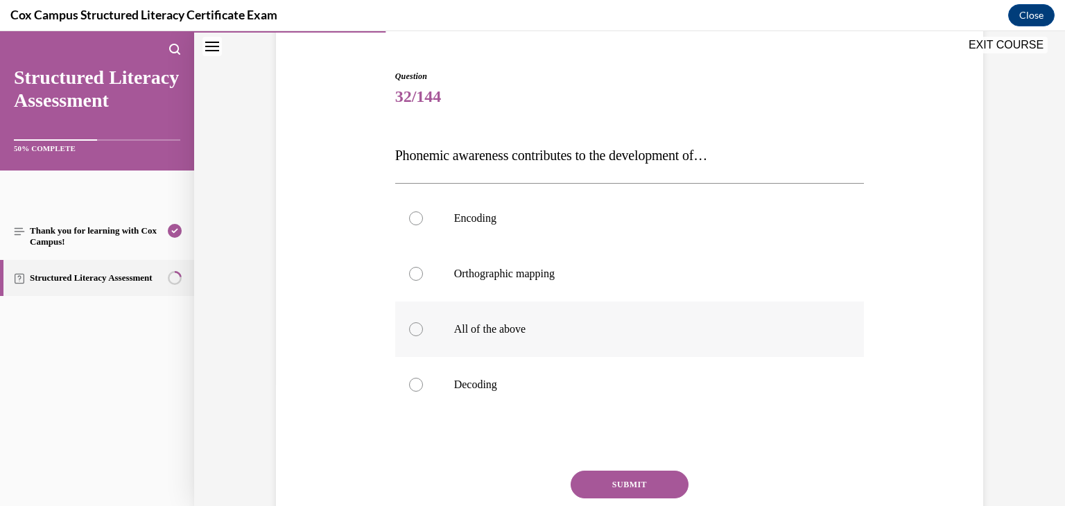
click at [546, 334] on p "All of the above" at bounding box center [642, 329] width 376 height 14
click at [423, 334] on input "All of the above" at bounding box center [416, 329] width 14 height 14
radio input "true"
click at [614, 477] on button "SUBMIT" at bounding box center [630, 485] width 118 height 28
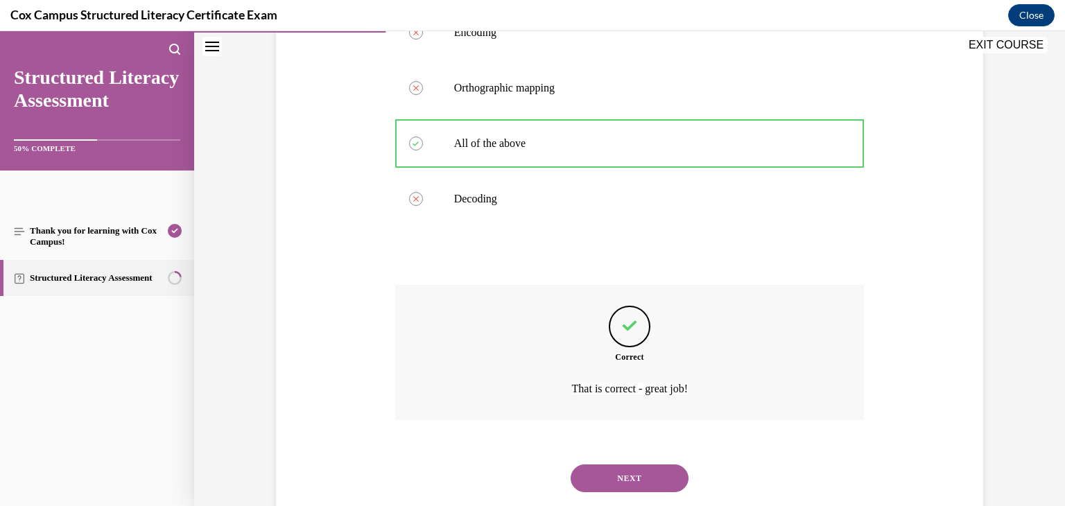
scroll to position [343, 0]
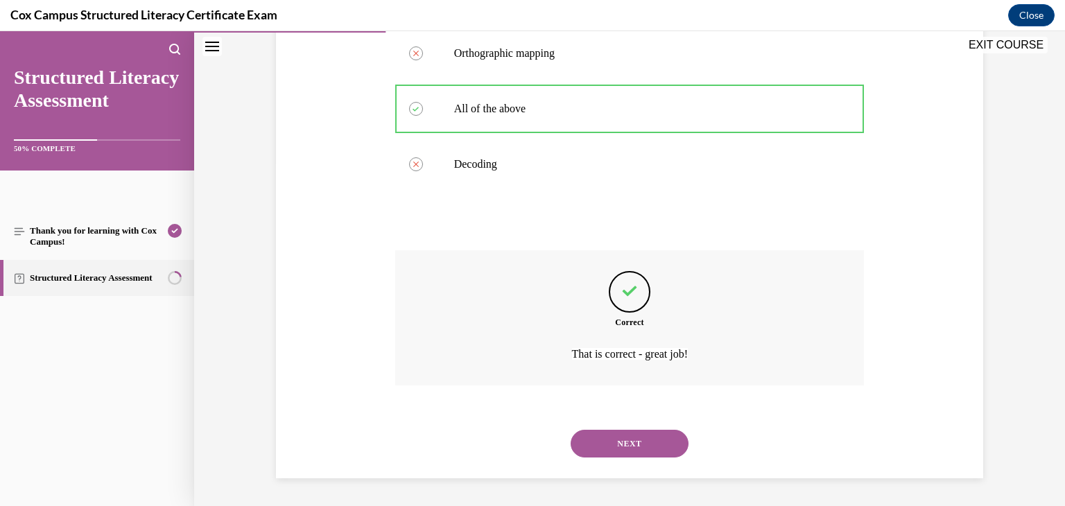
click at [603, 456] on button "NEXT" at bounding box center [630, 444] width 118 height 28
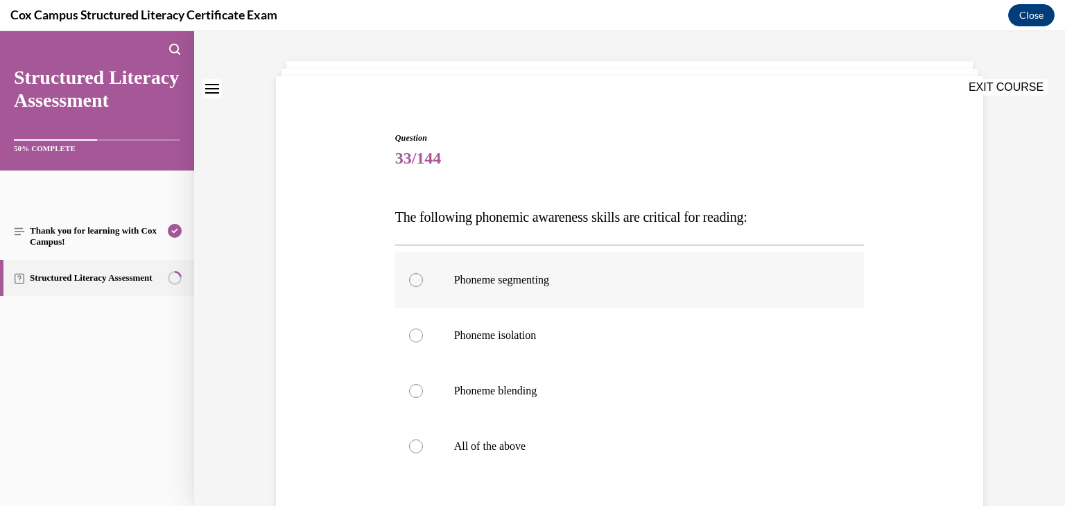
scroll to position [62, 0]
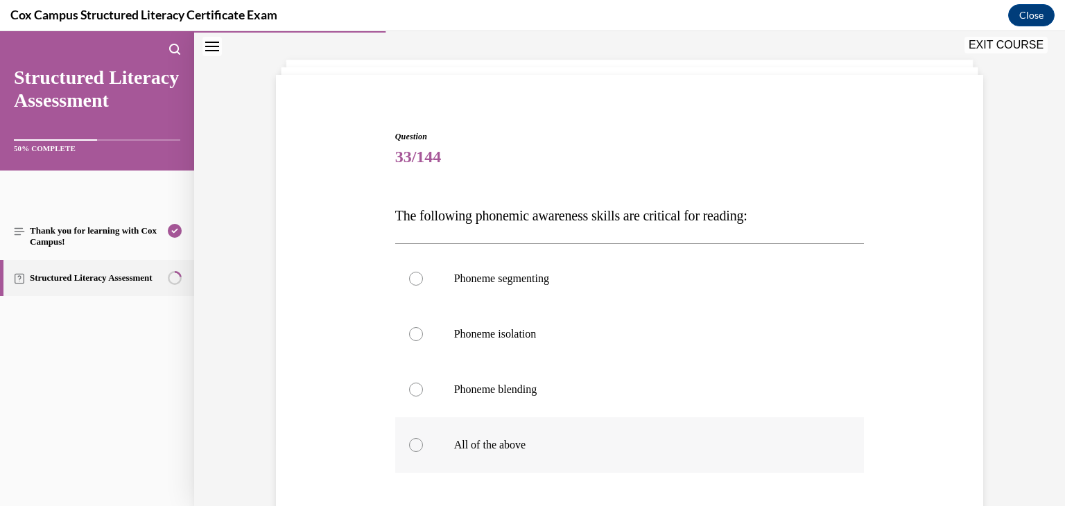
click at [535, 448] on p "All of the above" at bounding box center [642, 445] width 376 height 14
click at [423, 448] on input "All of the above" at bounding box center [416, 445] width 14 height 14
radio input "true"
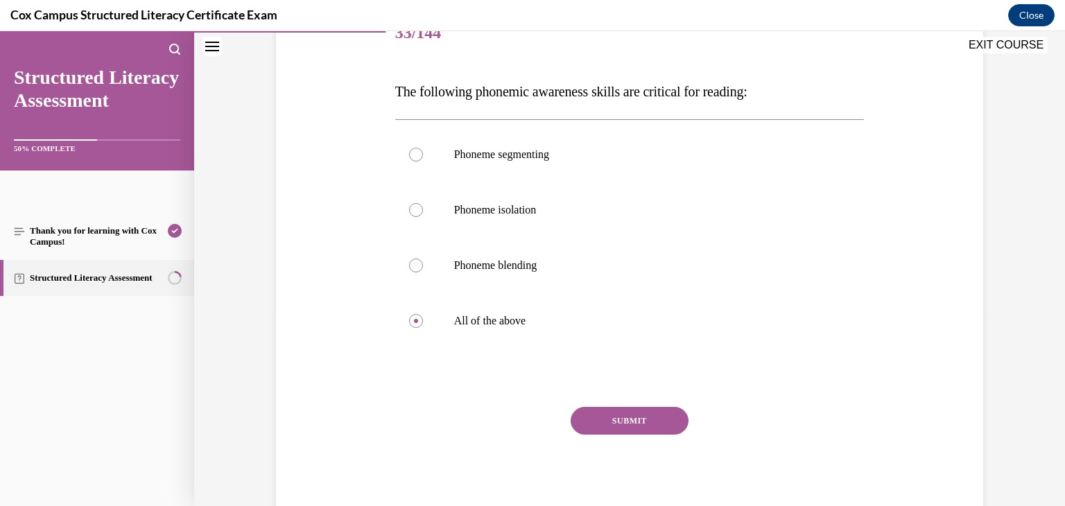
click at [625, 427] on button "SUBMIT" at bounding box center [630, 421] width 118 height 28
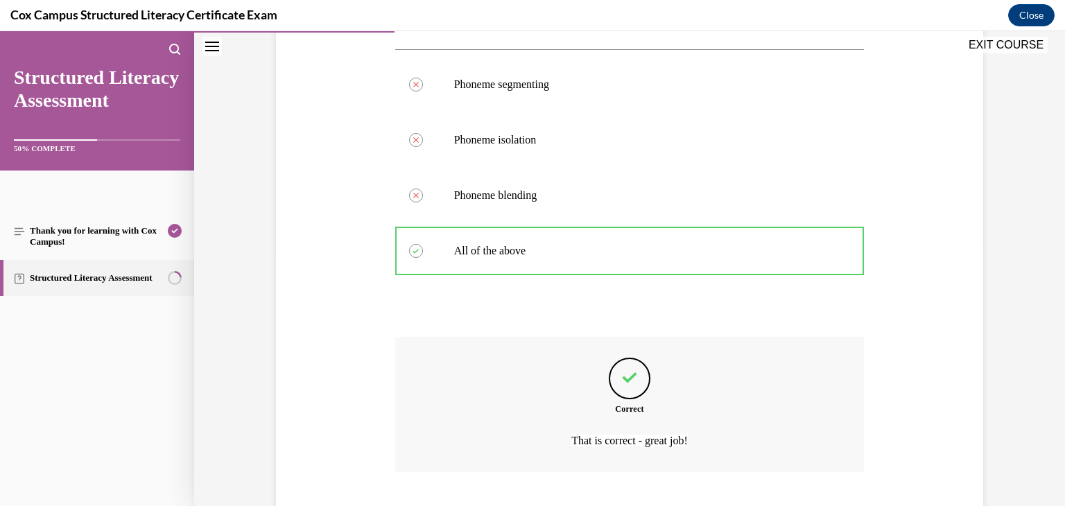
scroll to position [343, 0]
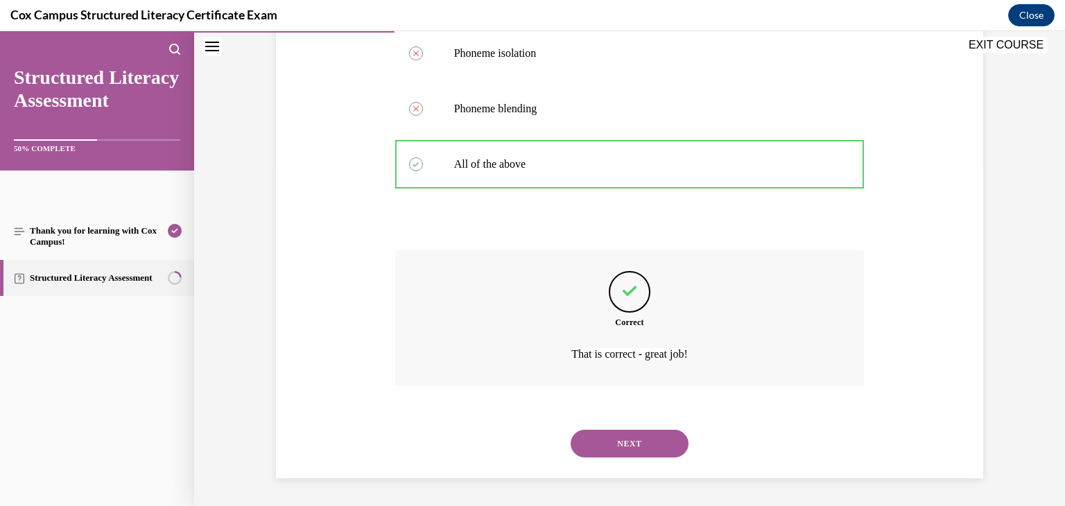
click at [636, 442] on button "NEXT" at bounding box center [630, 444] width 118 height 28
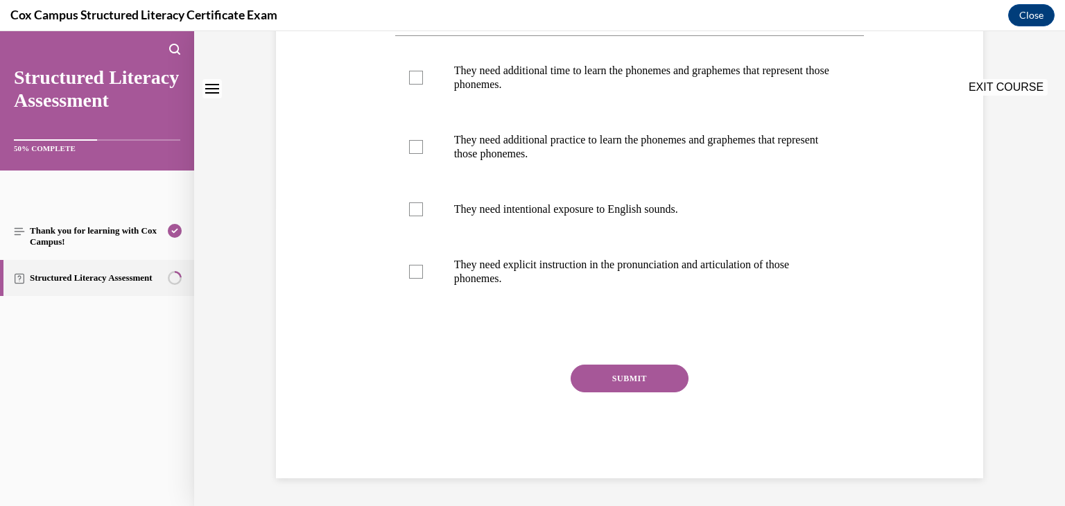
scroll to position [0, 0]
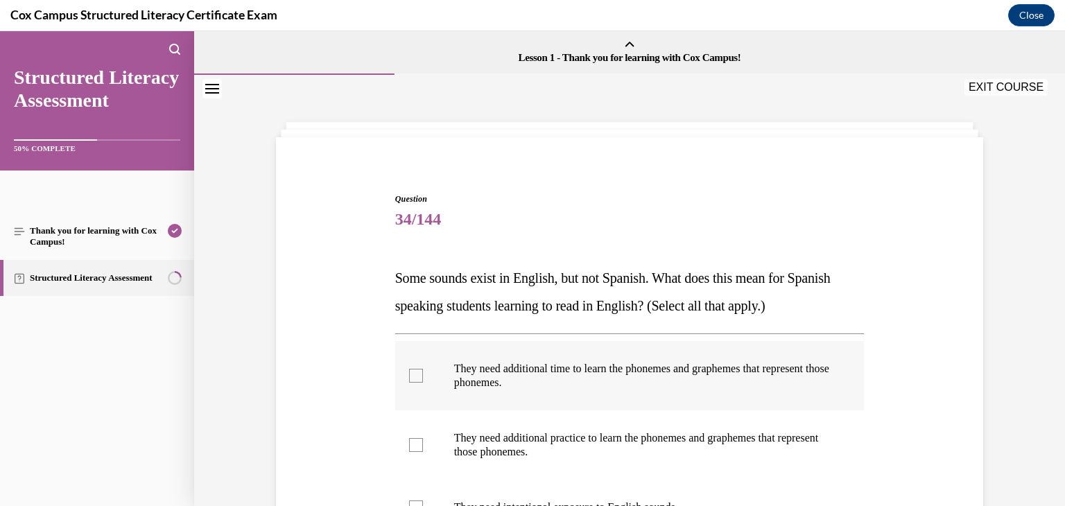
click at [412, 366] on label "They need additional time to learn the phonemes and graphemes that represent th…" at bounding box center [630, 375] width 470 height 69
click at [412, 369] on input "They need additional time to learn the phonemes and graphemes that represent th…" at bounding box center [416, 376] width 14 height 14
checkbox input "true"
click at [422, 434] on label "They need additional practice to learn the phonemes and graphemes that represen…" at bounding box center [630, 445] width 470 height 69
click at [422, 438] on input "They need additional practice to learn the phonemes and graphemes that represen…" at bounding box center [416, 445] width 14 height 14
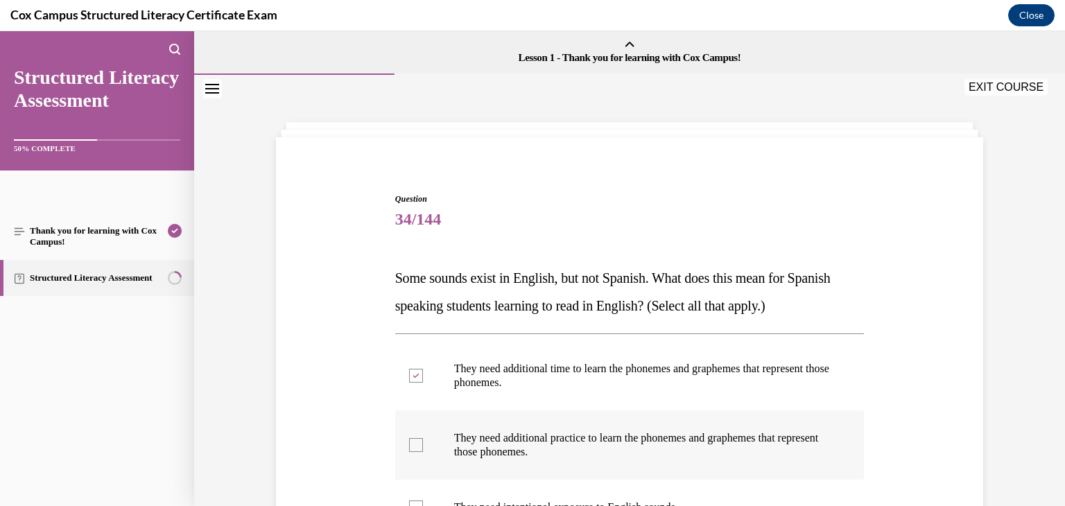
checkbox input "true"
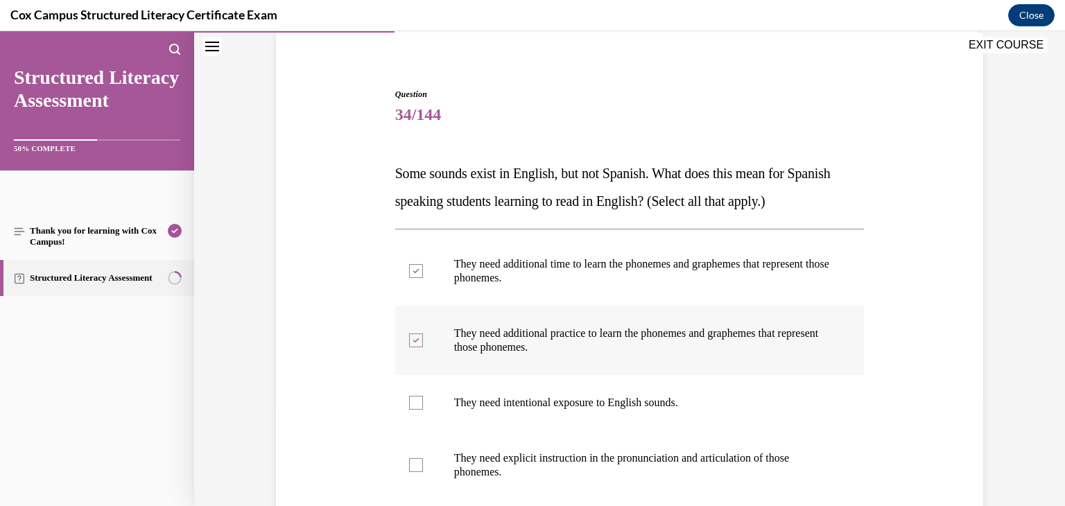
scroll to position [125, 0]
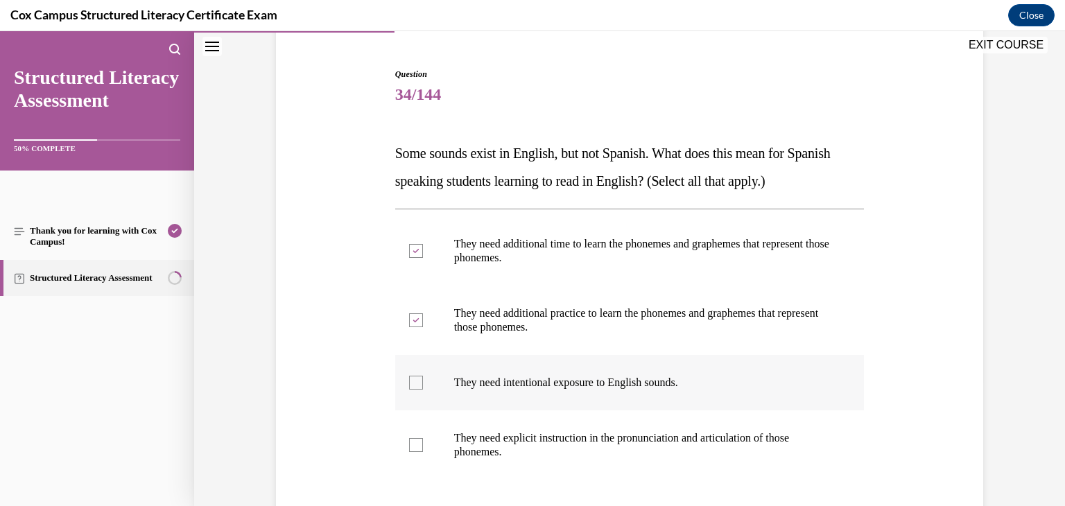
click at [418, 392] on label "They need intentional exposure to English sounds." at bounding box center [630, 382] width 470 height 55
click at [418, 390] on input "They need intentional exposure to English sounds." at bounding box center [416, 383] width 14 height 14
checkbox input "true"
click at [420, 438] on div at bounding box center [416, 445] width 14 height 14
click at [420, 438] on input "They need explicit instruction in the pronunciation and articulation of those p…" at bounding box center [416, 445] width 14 height 14
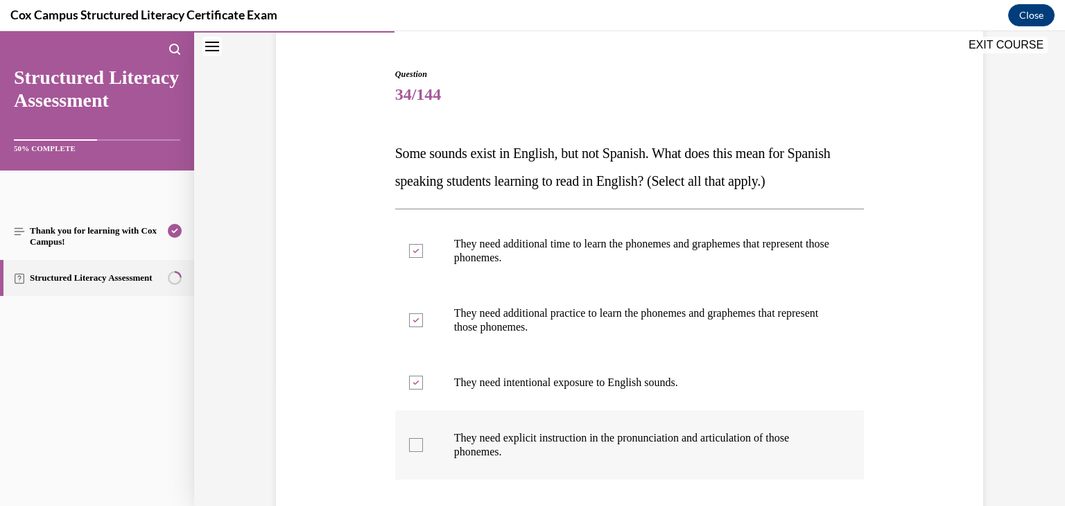
checkbox input "true"
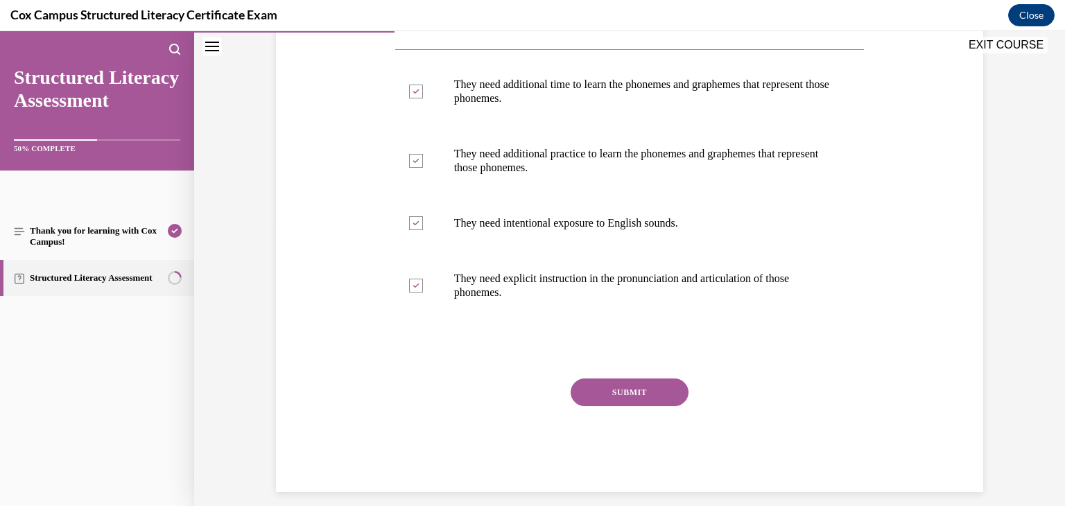
click at [610, 386] on button "SUBMIT" at bounding box center [630, 393] width 118 height 28
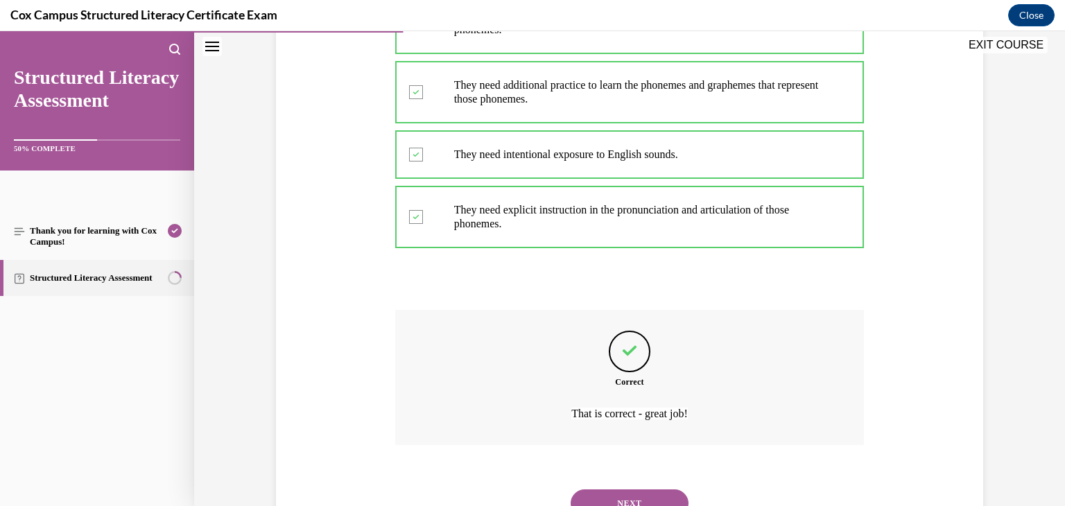
scroll to position [413, 0]
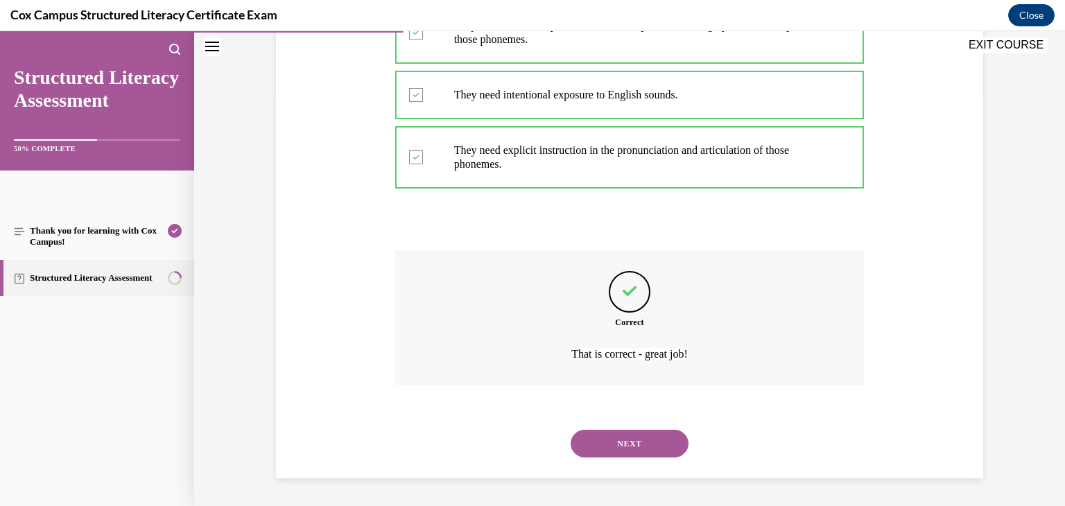
click at [628, 451] on button "NEXT" at bounding box center [630, 444] width 118 height 28
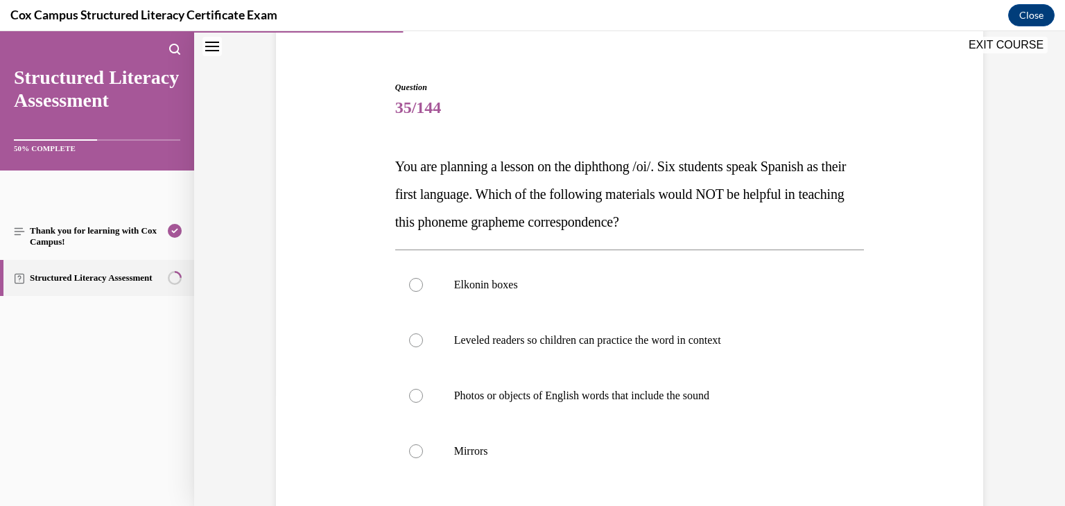
scroll to position [146, 0]
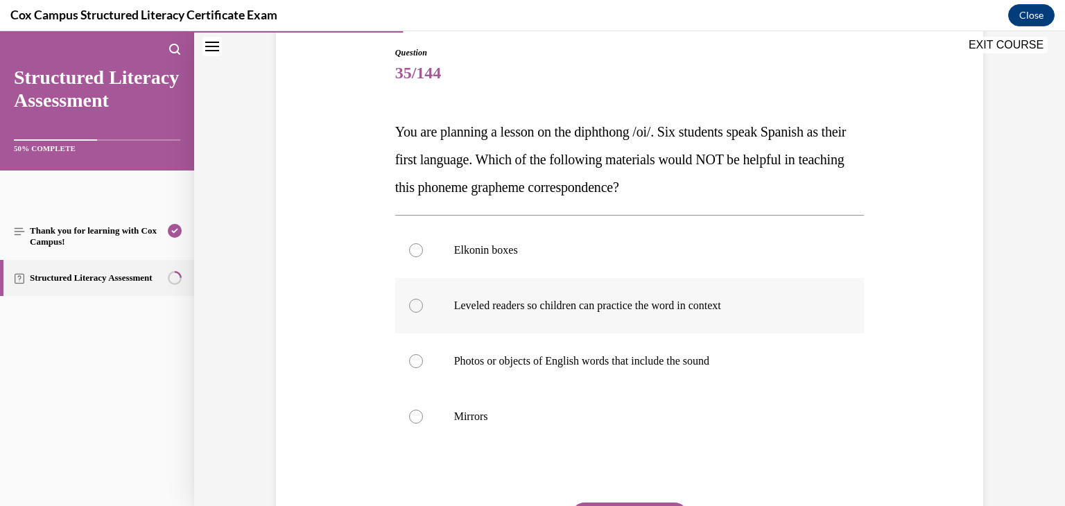
click at [549, 320] on label "Leveled readers so children can practice the word in context" at bounding box center [630, 305] width 470 height 55
click at [423, 313] on input "Leveled readers so children can practice the word in context" at bounding box center [416, 306] width 14 height 14
radio input "true"
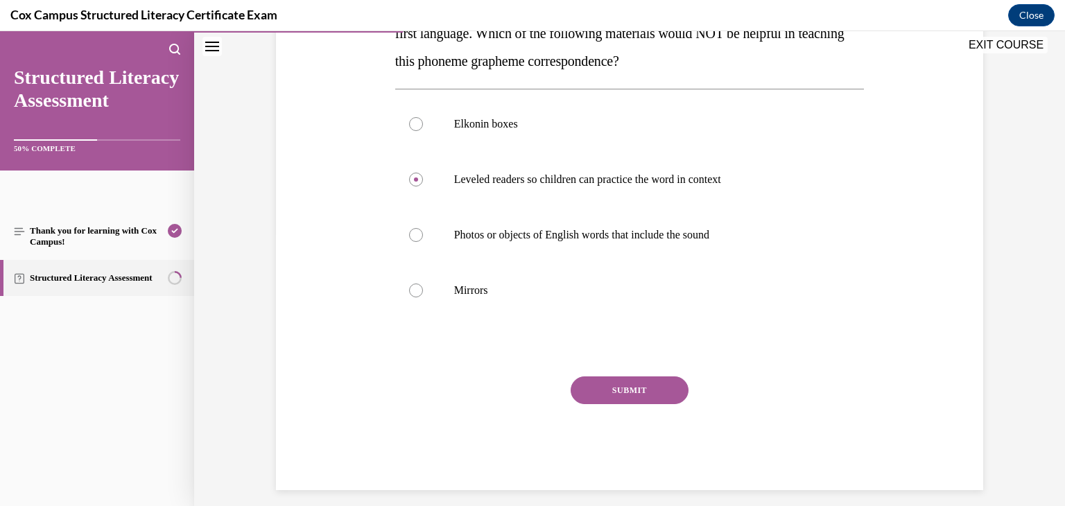
click at [619, 390] on button "SUBMIT" at bounding box center [630, 391] width 118 height 28
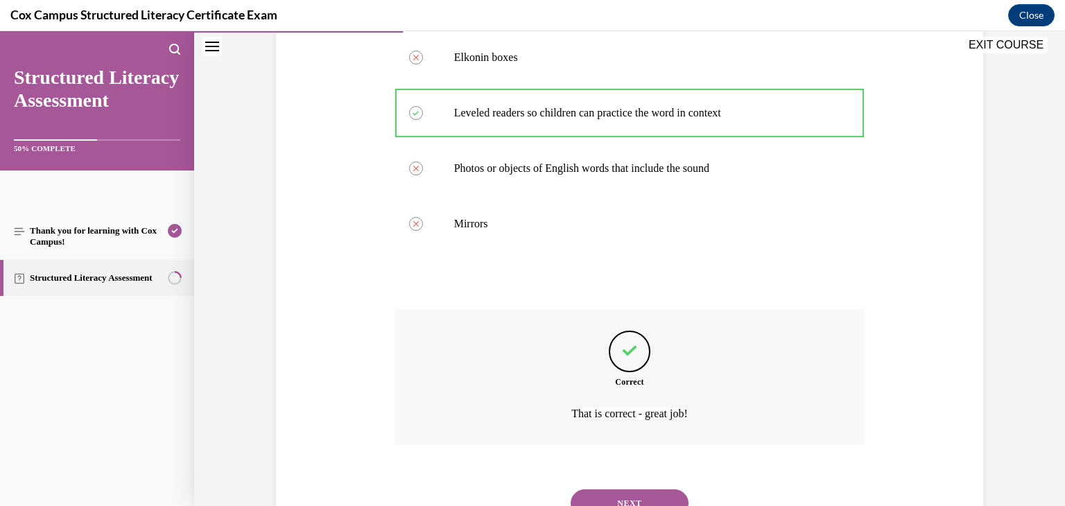
scroll to position [399, 0]
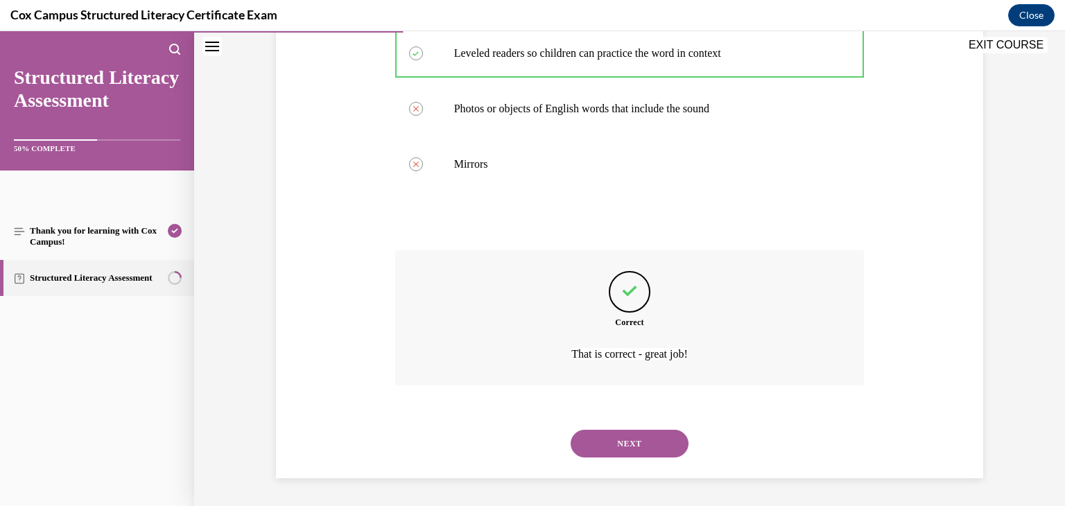
click at [620, 441] on button "NEXT" at bounding box center [630, 444] width 118 height 28
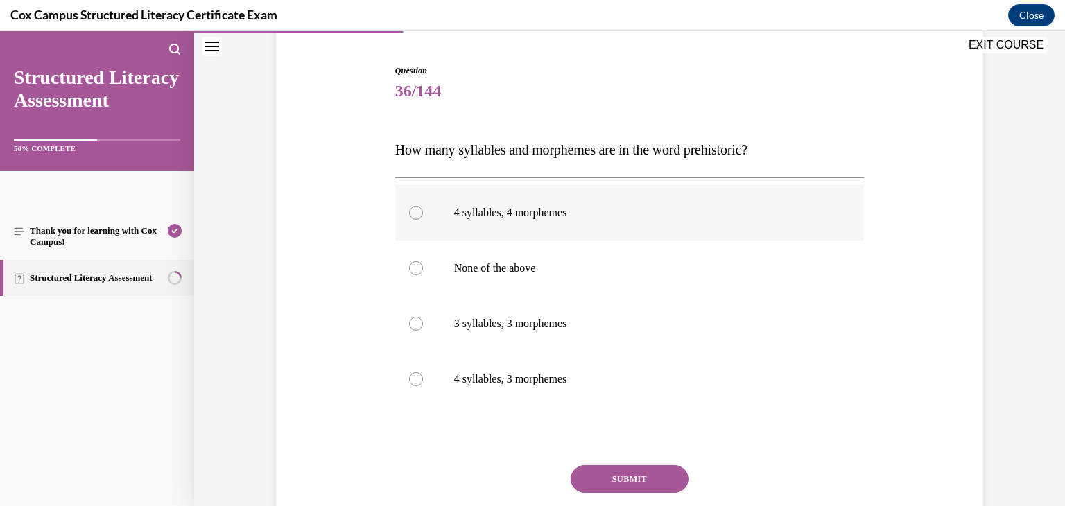
scroll to position [141, 0]
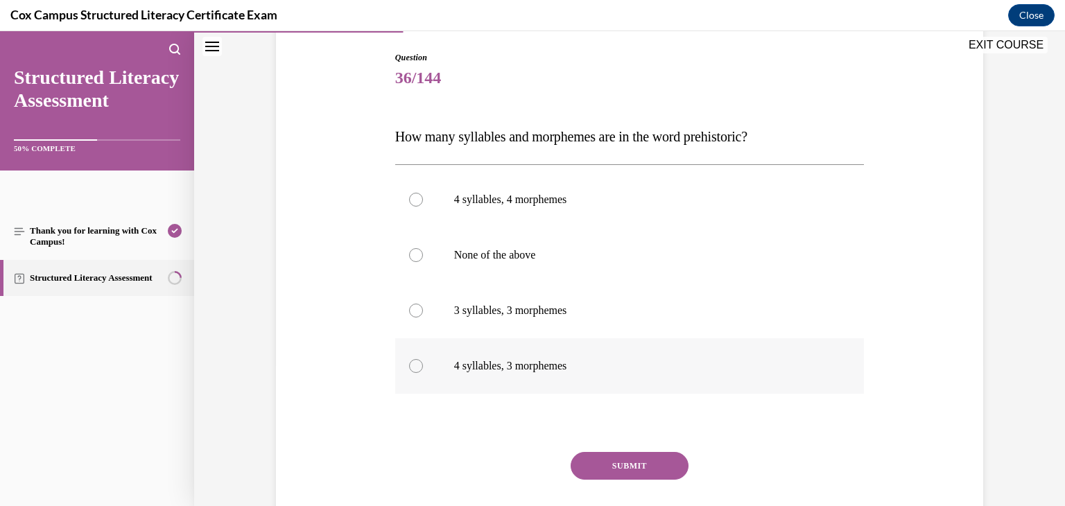
click at [552, 370] on p "4 syllables, 3 morphemes" at bounding box center [642, 366] width 376 height 14
click at [423, 370] on input "4 syllables, 3 morphemes" at bounding box center [416, 366] width 14 height 14
radio input "true"
click at [614, 478] on button "SUBMIT" at bounding box center [630, 466] width 118 height 28
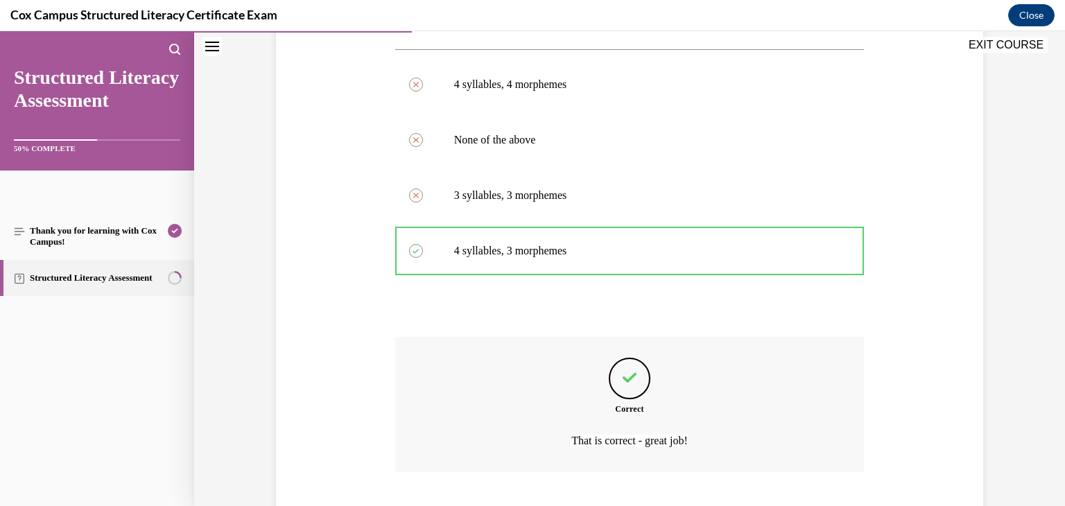
scroll to position [343, 0]
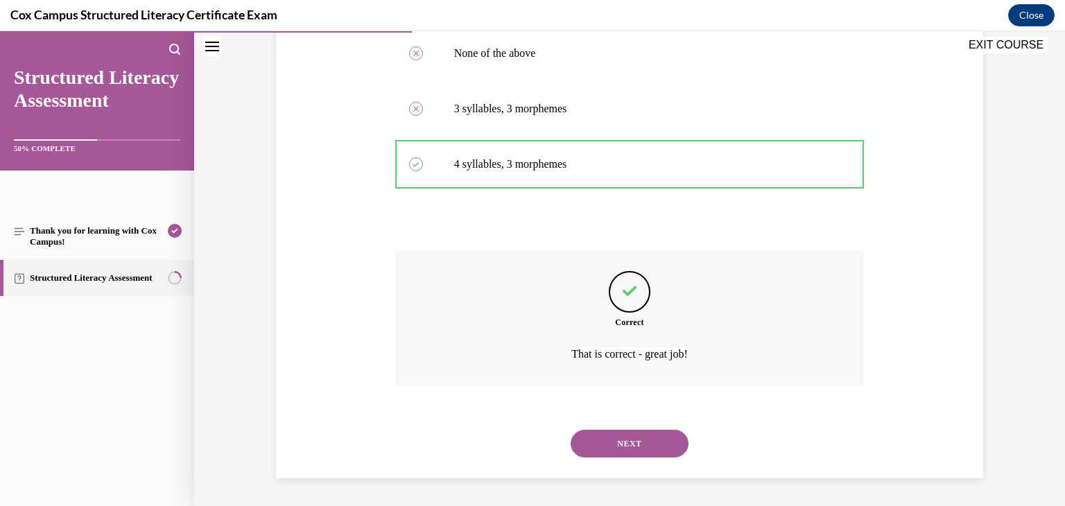
click at [609, 453] on button "NEXT" at bounding box center [630, 444] width 118 height 28
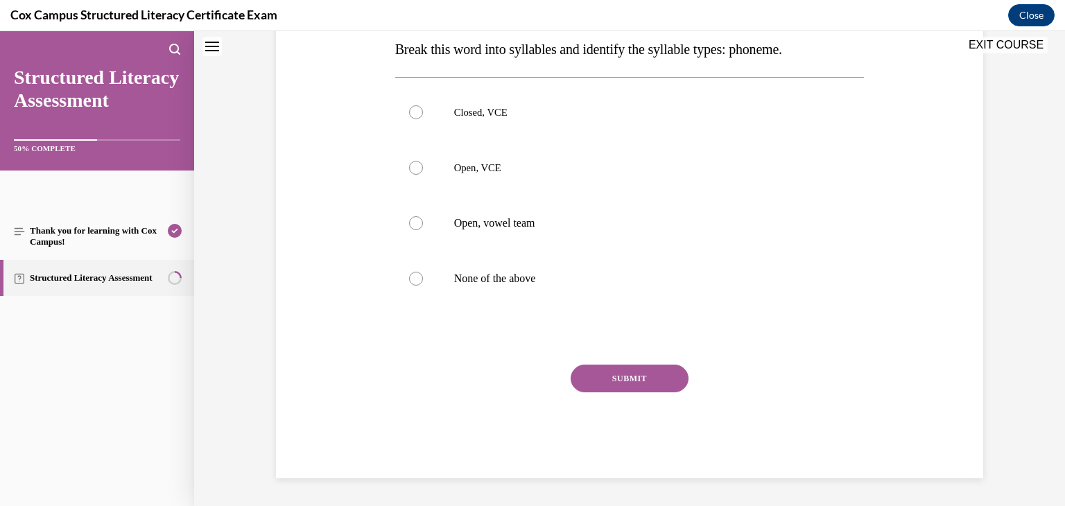
scroll to position [0, 0]
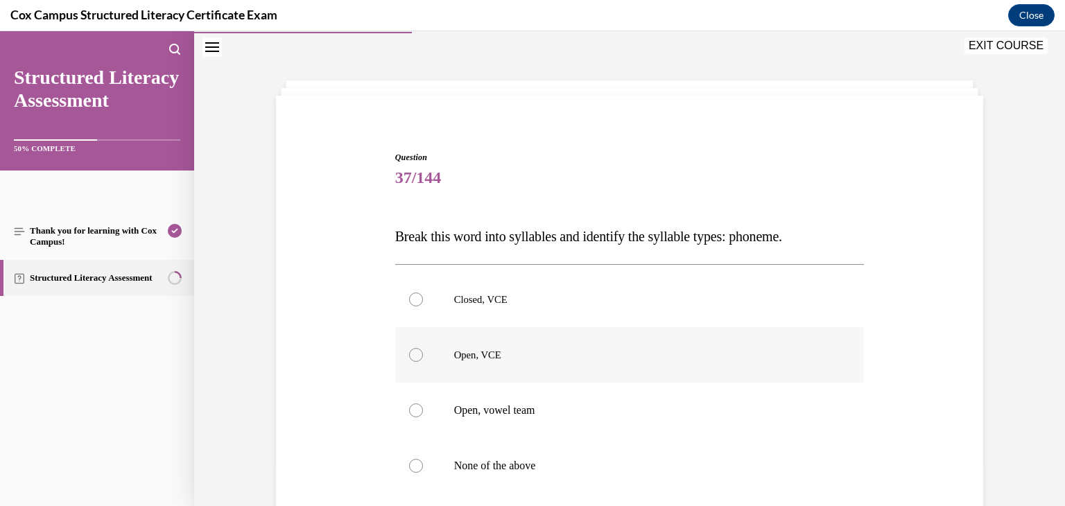
click at [499, 353] on span "Open, VCE" at bounding box center [477, 355] width 47 height 11
click at [423, 353] on input "Open, VCE" at bounding box center [416, 355] width 14 height 14
radio input "true"
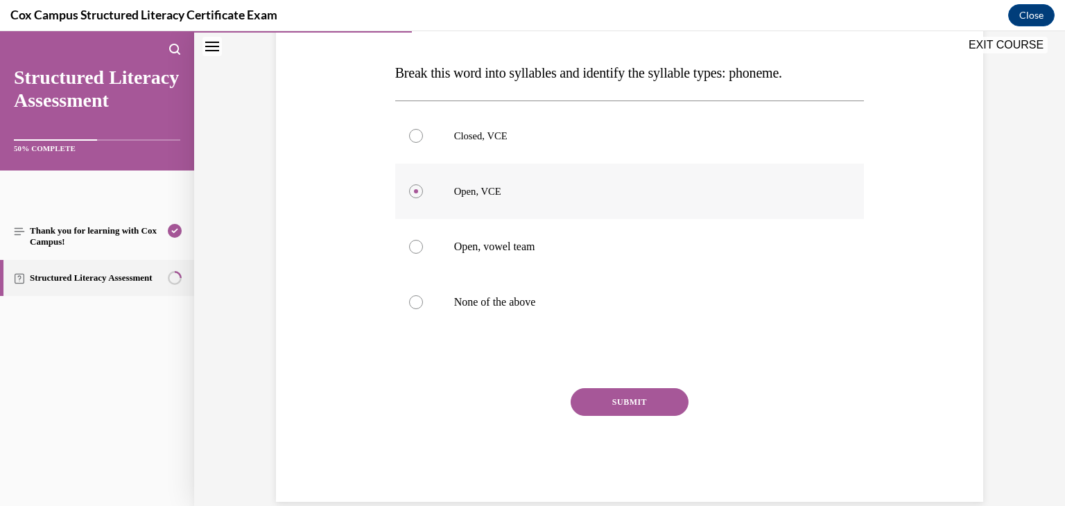
scroll to position [223, 0]
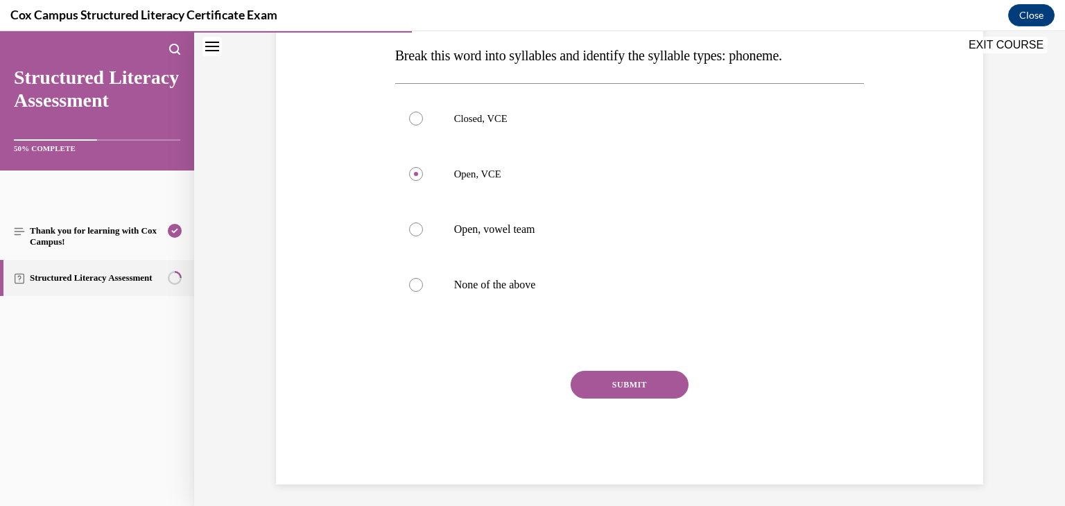
click at [646, 384] on button "SUBMIT" at bounding box center [630, 385] width 118 height 28
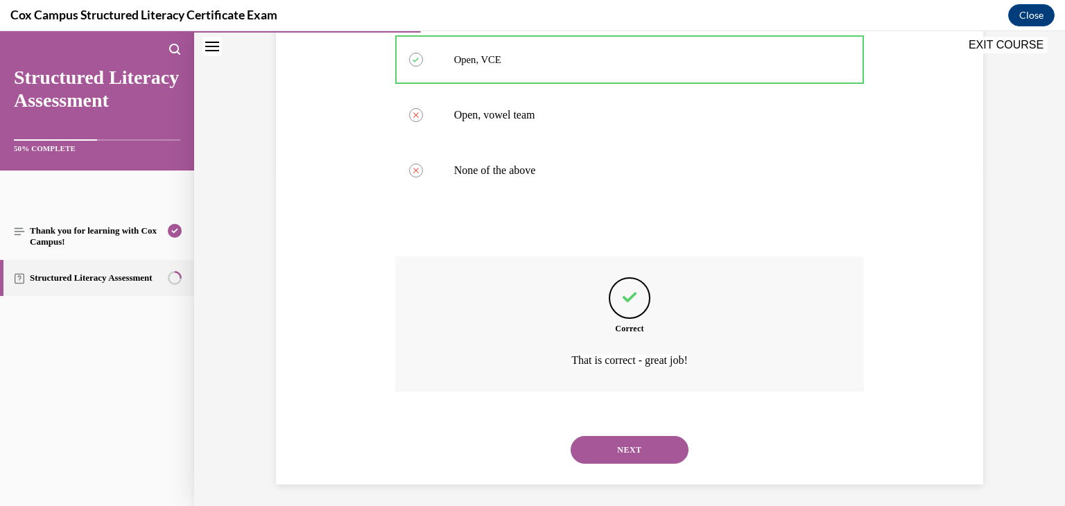
scroll to position [343, 0]
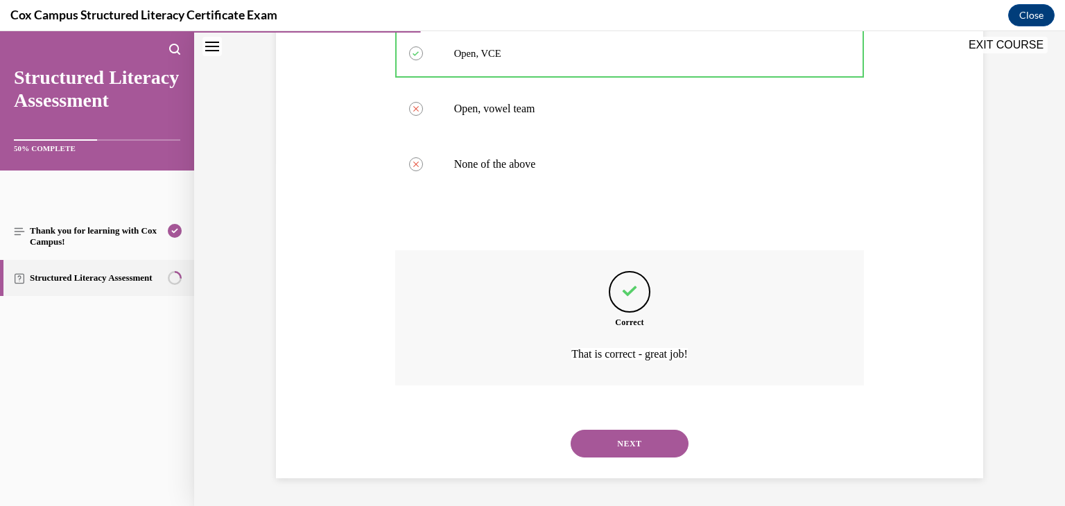
click at [627, 448] on button "NEXT" at bounding box center [630, 444] width 118 height 28
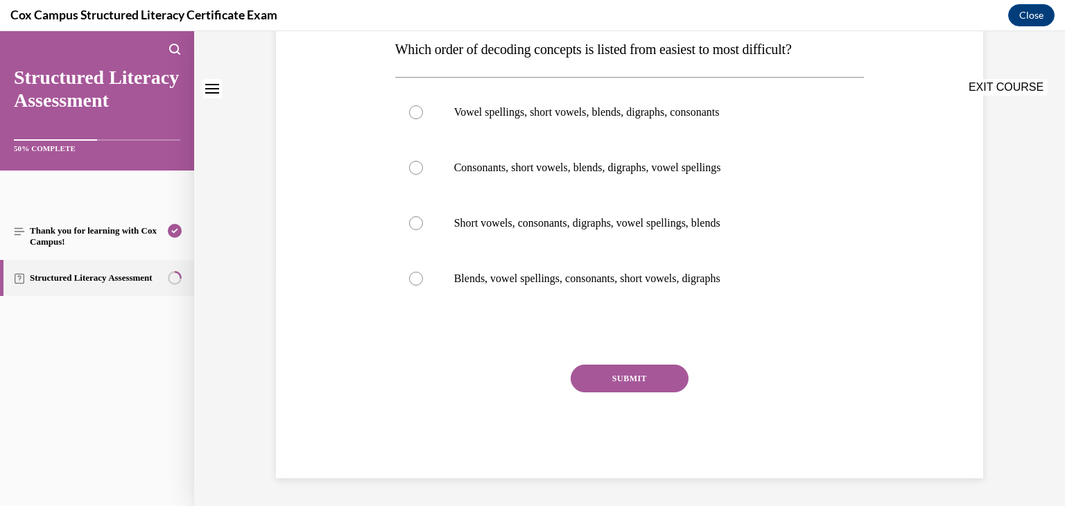
scroll to position [0, 0]
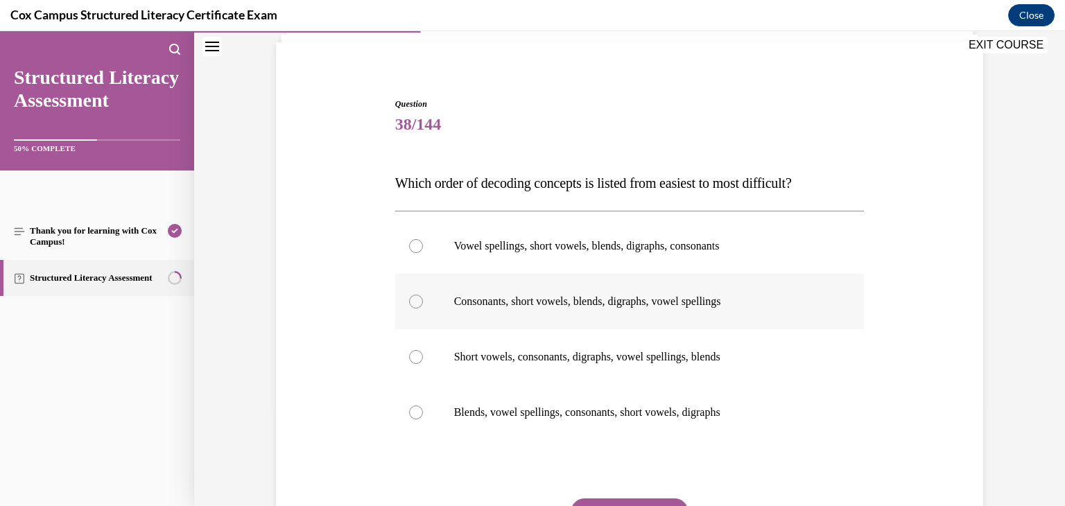
click at [565, 314] on label "Consonants, short vowels, blends, digraphs, vowel spellings" at bounding box center [630, 301] width 470 height 55
click at [423, 309] on input "Consonants, short vowels, blends, digraphs, vowel spellings" at bounding box center [416, 302] width 14 height 14
radio input "true"
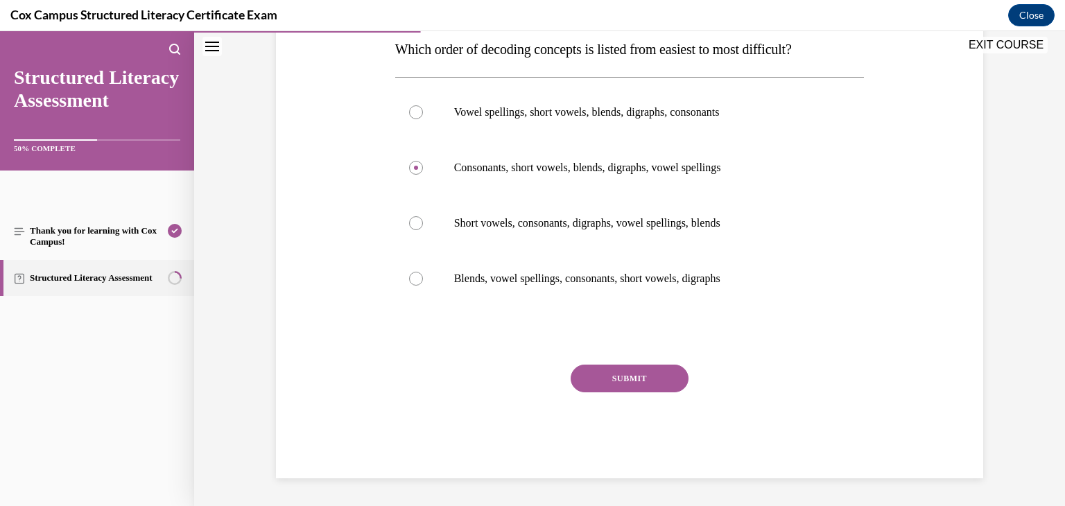
click at [608, 370] on button "SUBMIT" at bounding box center [630, 379] width 118 height 28
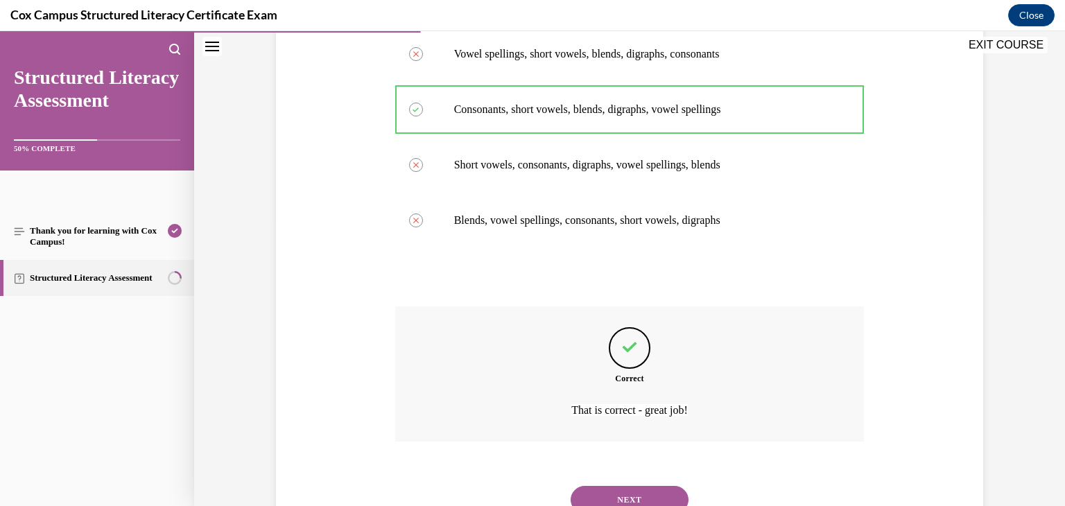
scroll to position [343, 0]
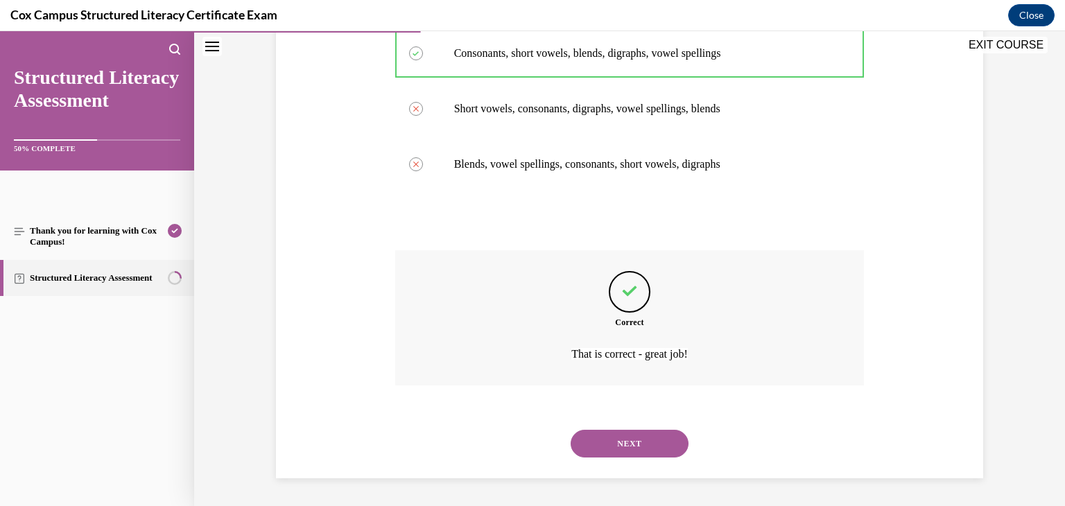
click at [629, 447] on button "NEXT" at bounding box center [630, 444] width 118 height 28
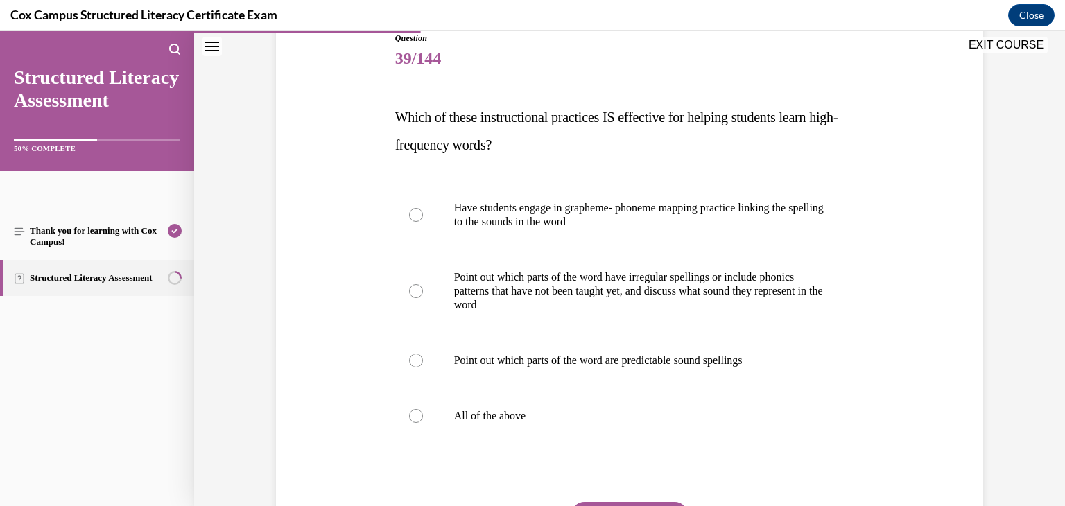
scroll to position [173, 0]
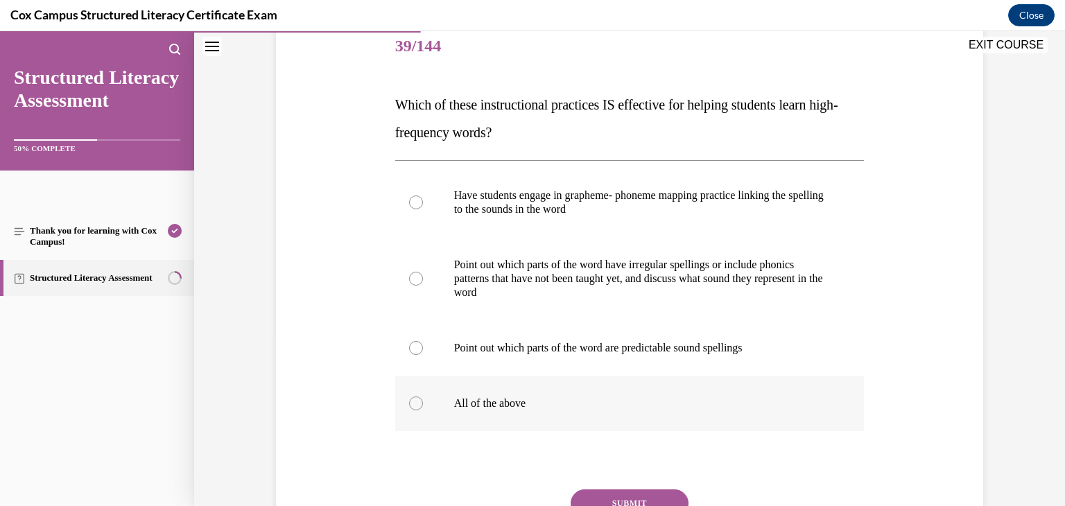
click at [531, 397] on p "All of the above" at bounding box center [642, 404] width 376 height 14
click at [423, 397] on input "All of the above" at bounding box center [416, 404] width 14 height 14
radio input "true"
click at [605, 496] on button "SUBMIT" at bounding box center [630, 504] width 118 height 28
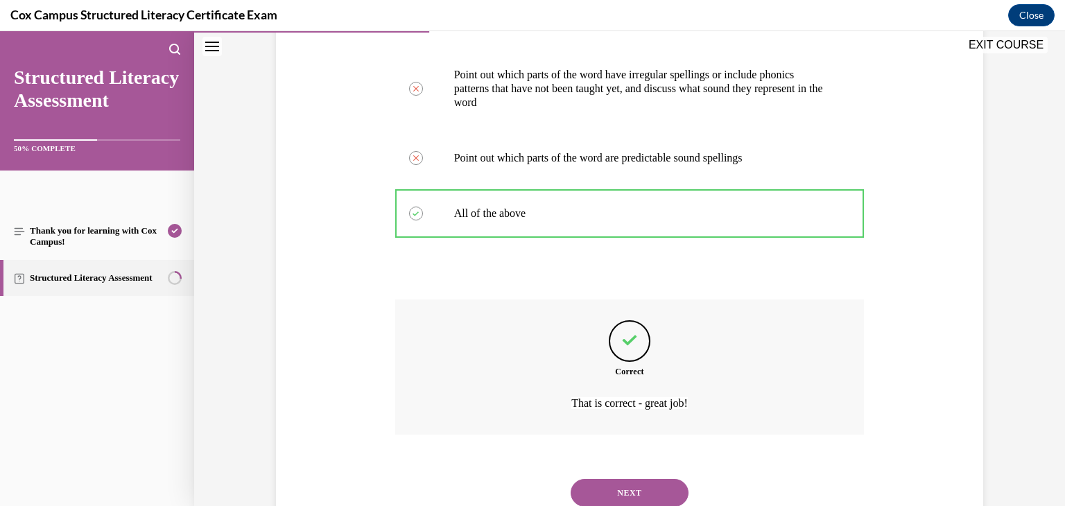
scroll to position [413, 0]
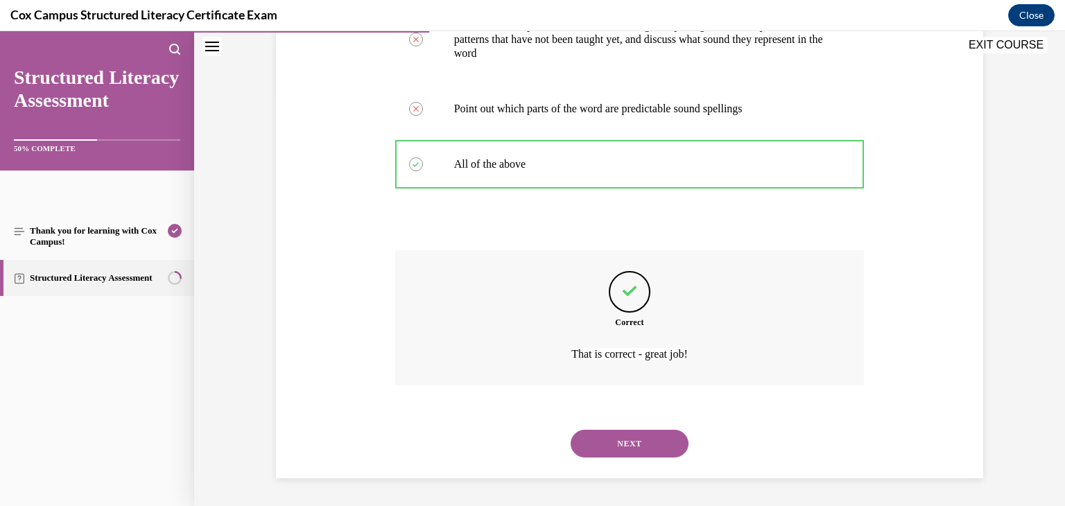
click at [636, 440] on button "NEXT" at bounding box center [630, 444] width 118 height 28
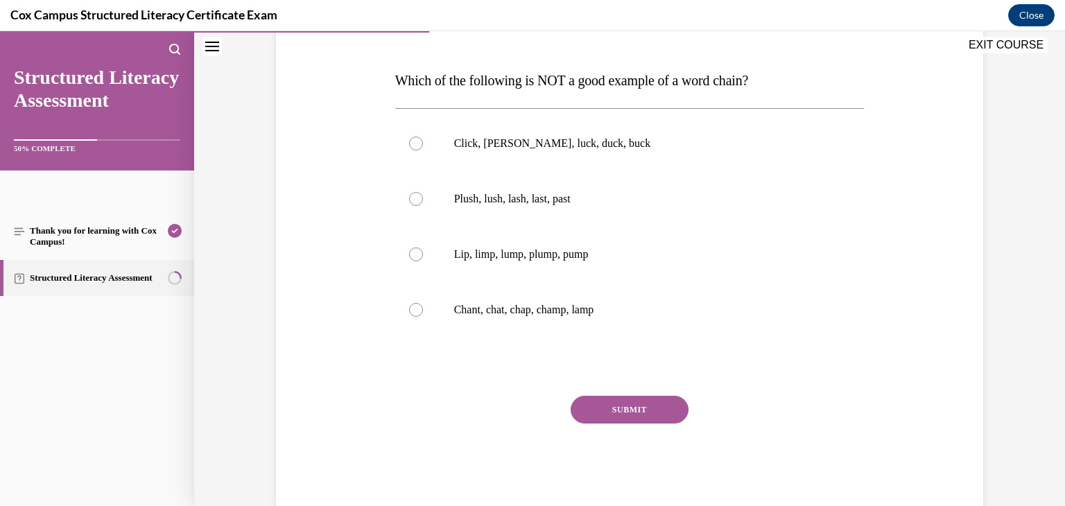
scroll to position [194, 0]
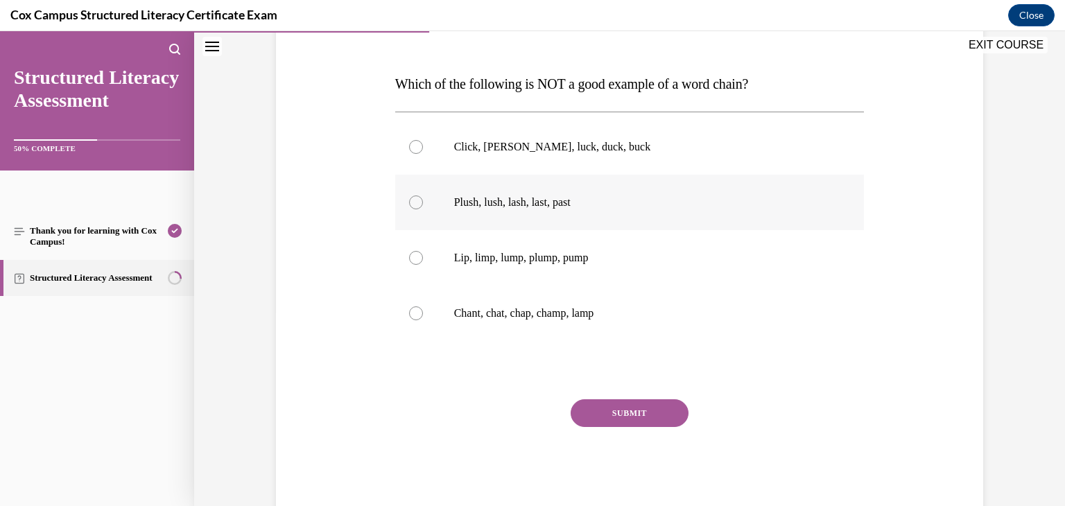
click at [498, 217] on label "Plush, lush, lash, last, past" at bounding box center [630, 202] width 470 height 55
click at [423, 209] on input "Plush, lush, lash, last, past" at bounding box center [416, 203] width 14 height 14
radio input "true"
click at [633, 418] on button "SUBMIT" at bounding box center [630, 413] width 118 height 28
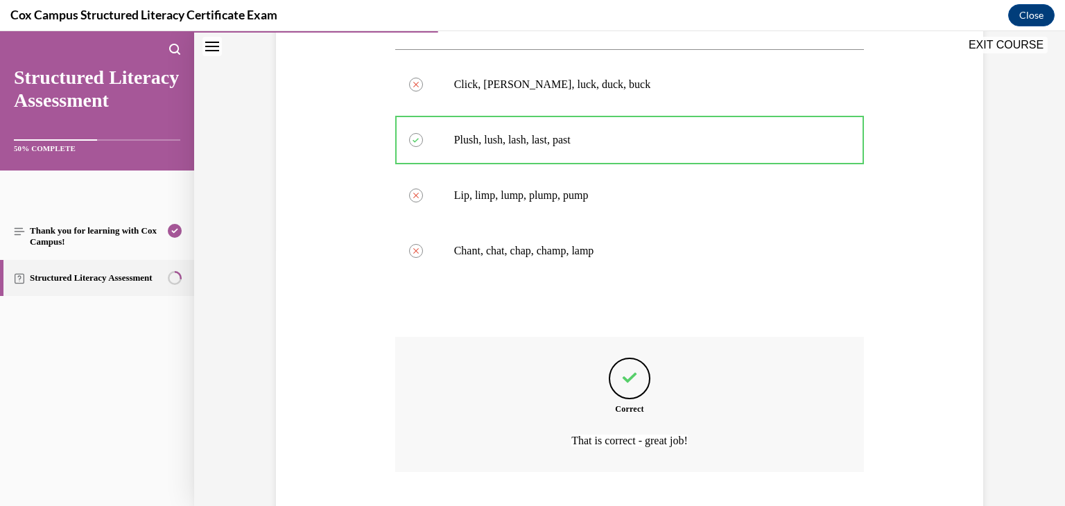
scroll to position [343, 0]
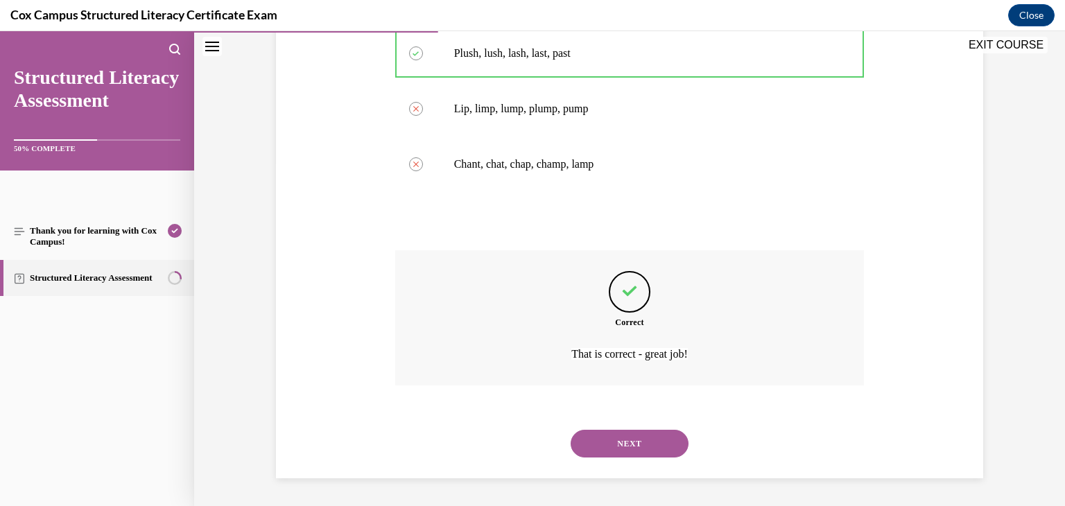
click at [634, 445] on button "NEXT" at bounding box center [630, 444] width 118 height 28
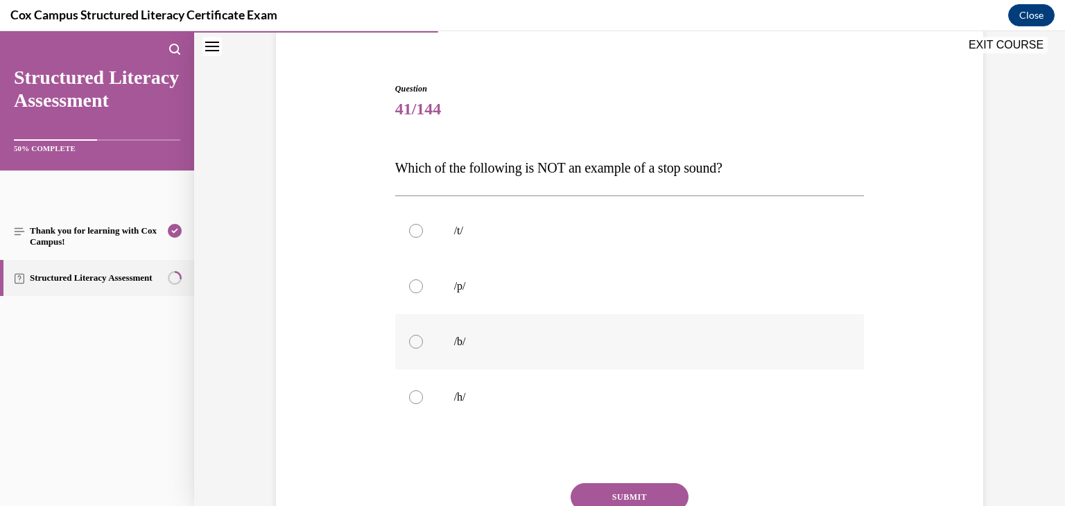
scroll to position [132, 0]
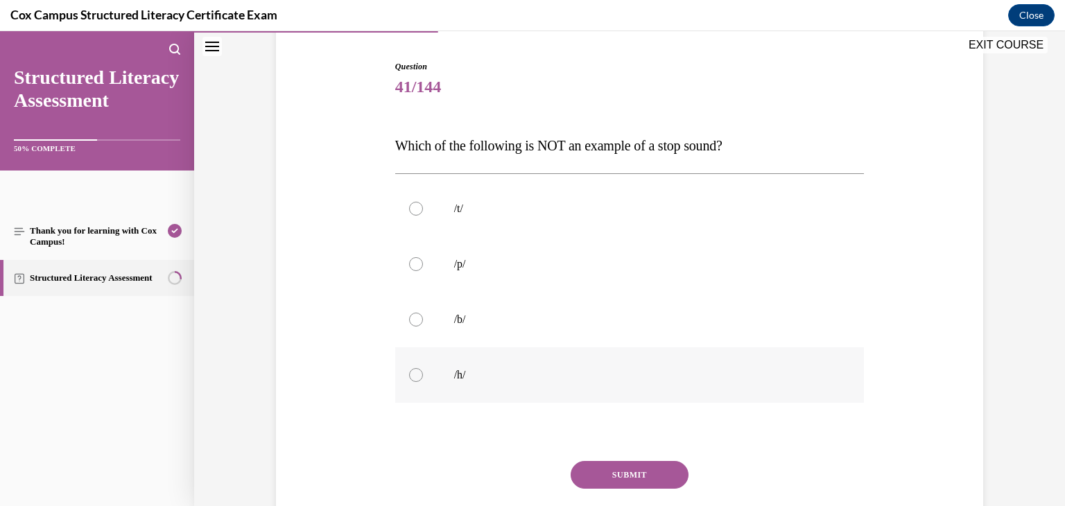
click at [424, 370] on label "/h/" at bounding box center [630, 374] width 470 height 55
click at [423, 370] on input "/h/" at bounding box center [416, 375] width 14 height 14
radio input "true"
click at [623, 474] on button "SUBMIT" at bounding box center [630, 475] width 118 height 28
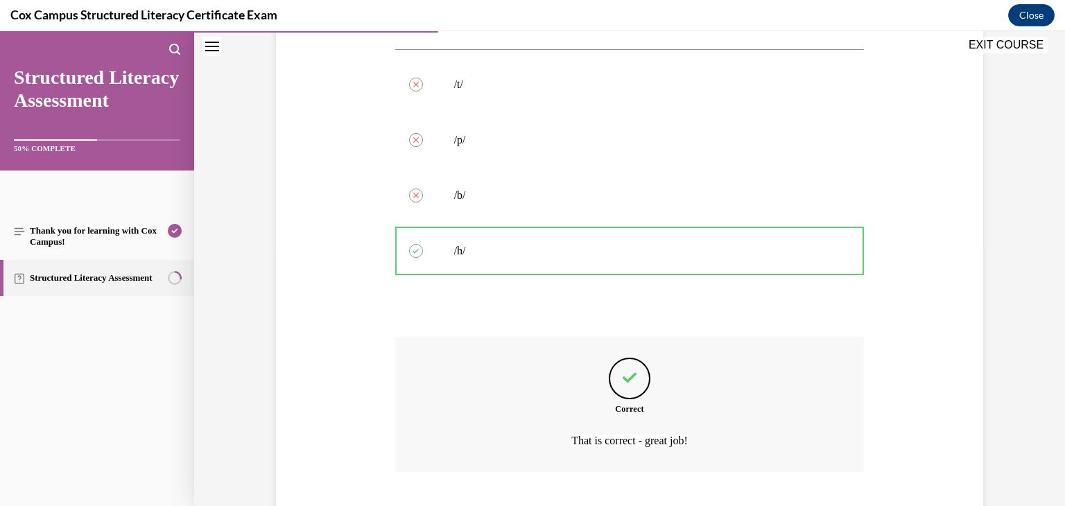
scroll to position [343, 0]
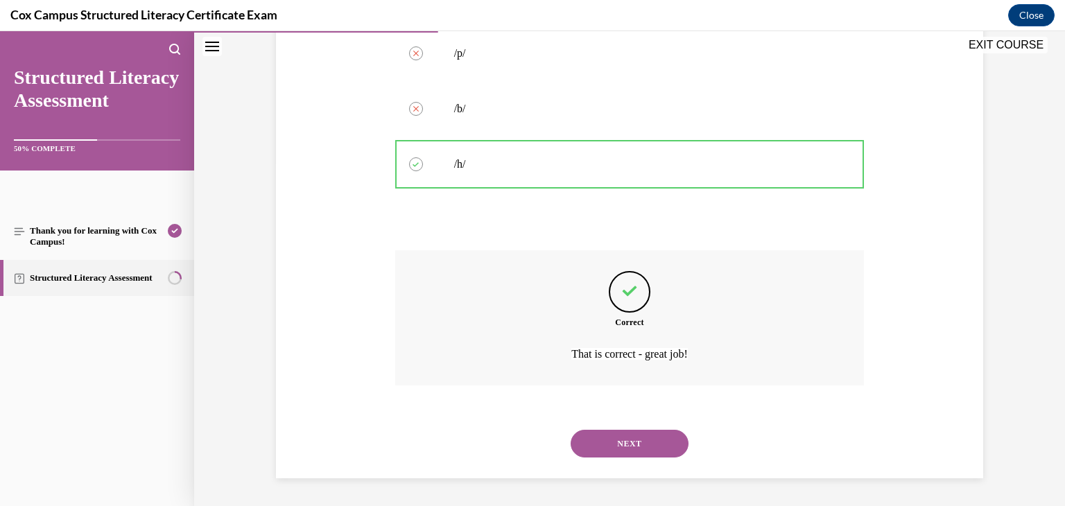
click at [637, 450] on button "NEXT" at bounding box center [630, 444] width 118 height 28
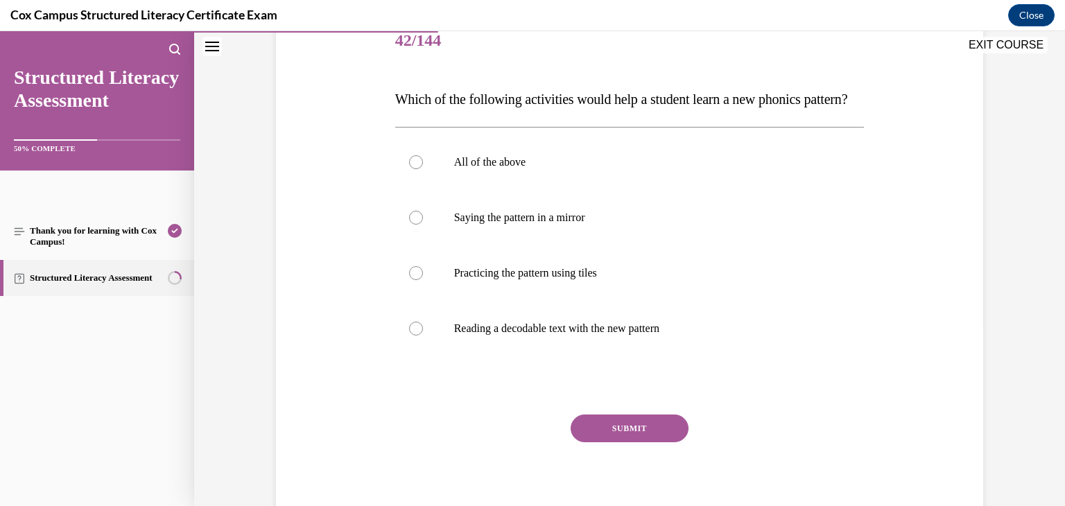
scroll to position [180, 0]
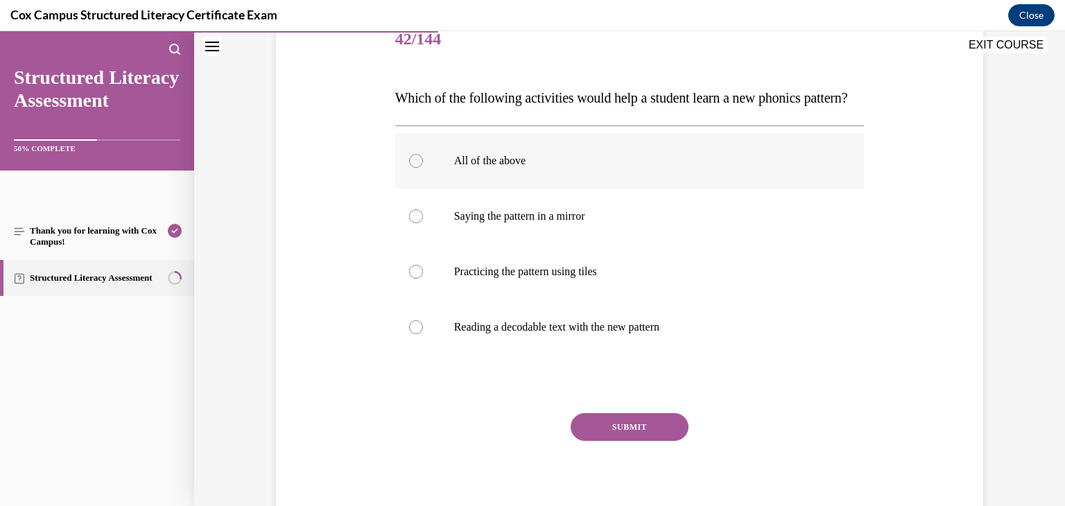
click at [500, 180] on label "All of the above" at bounding box center [630, 160] width 470 height 55
click at [423, 168] on input "All of the above" at bounding box center [416, 161] width 14 height 14
radio input "true"
click at [604, 441] on button "SUBMIT" at bounding box center [630, 427] width 118 height 28
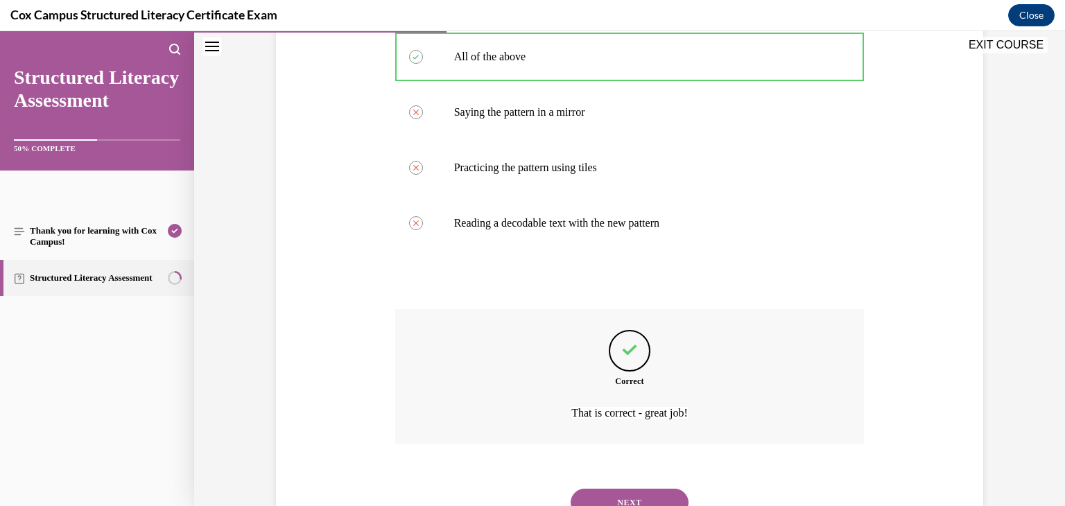
scroll to position [371, 0]
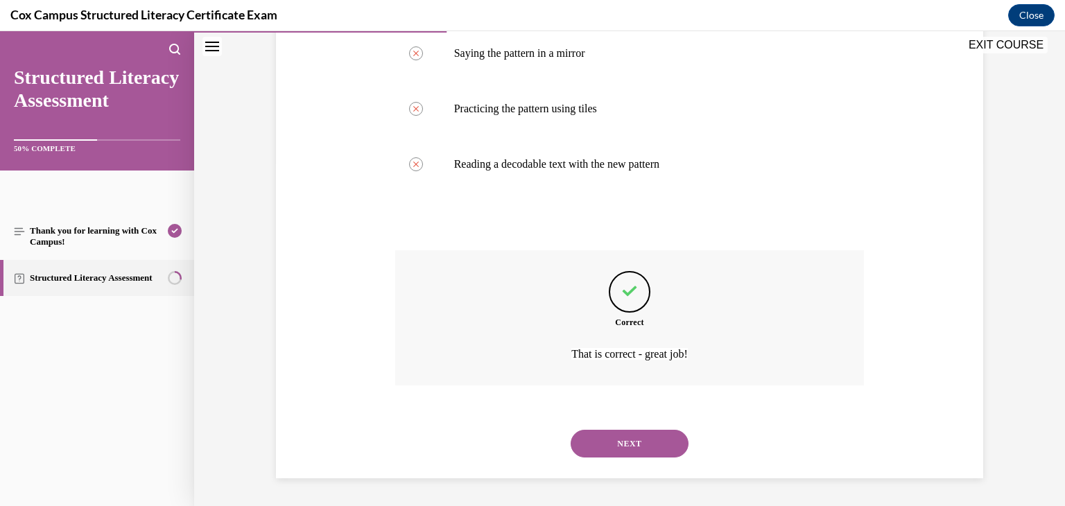
click at [617, 439] on button "NEXT" at bounding box center [630, 444] width 118 height 28
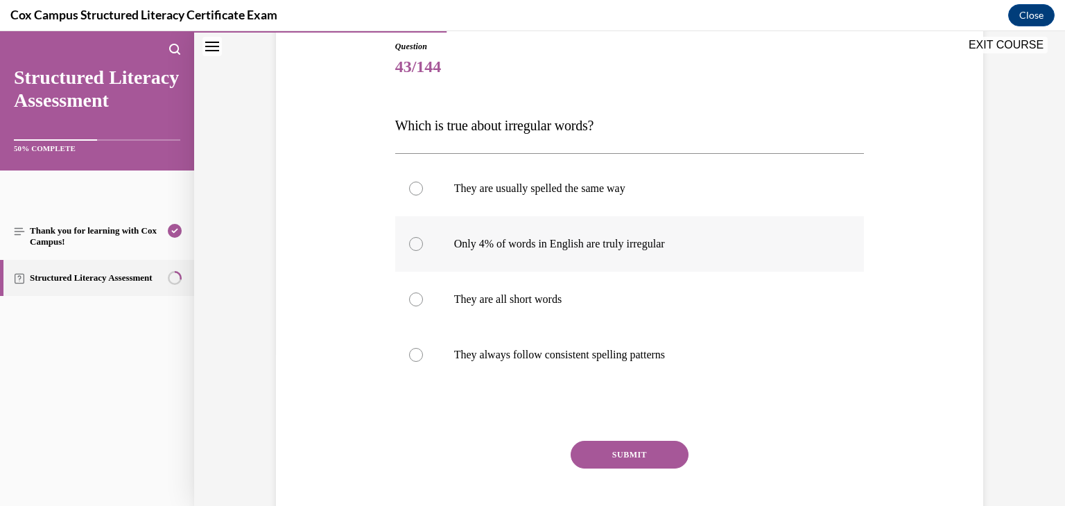
scroll to position [157, 0]
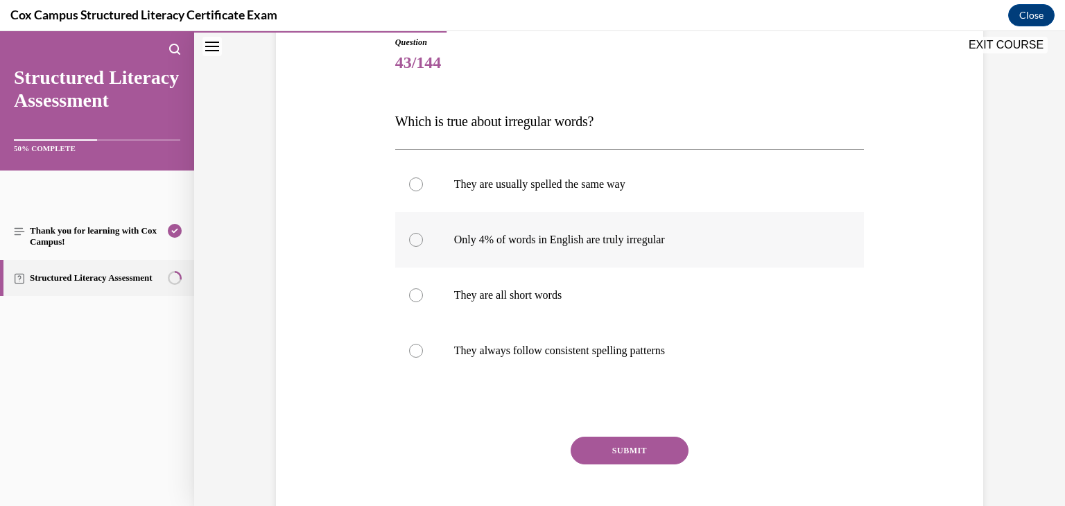
click at [463, 235] on p "Only 4% of words in English are truly irregular" at bounding box center [642, 240] width 376 height 14
click at [423, 235] on input "Only 4% of words in English are truly irregular" at bounding box center [416, 240] width 14 height 14
radio input "true"
click at [624, 448] on button "SUBMIT" at bounding box center [630, 451] width 118 height 28
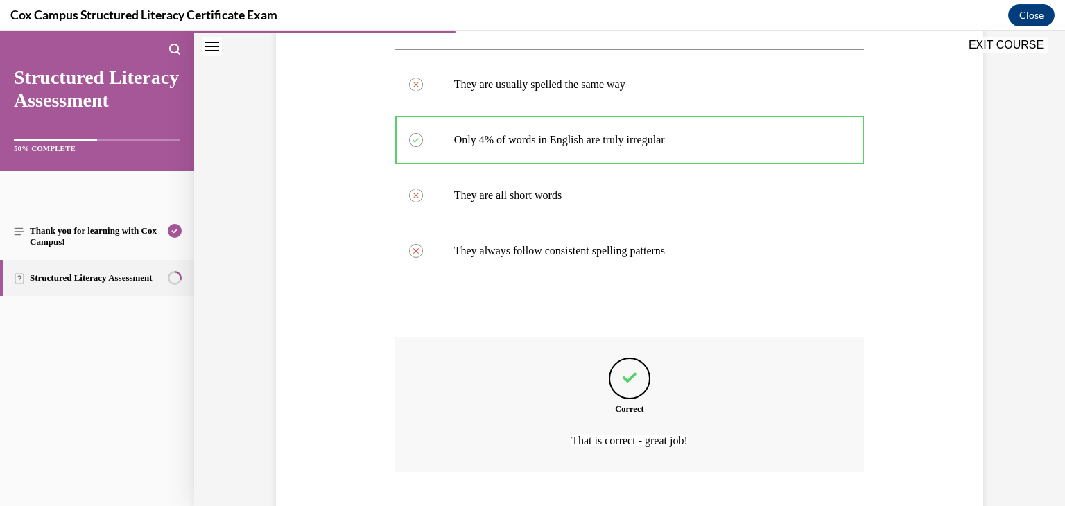
scroll to position [343, 0]
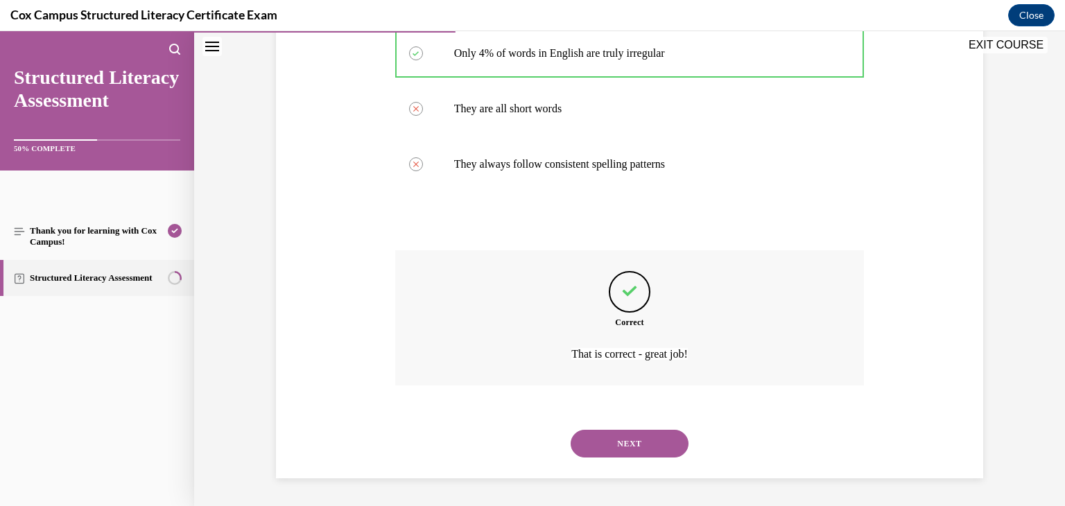
click at [645, 454] on button "NEXT" at bounding box center [630, 444] width 118 height 28
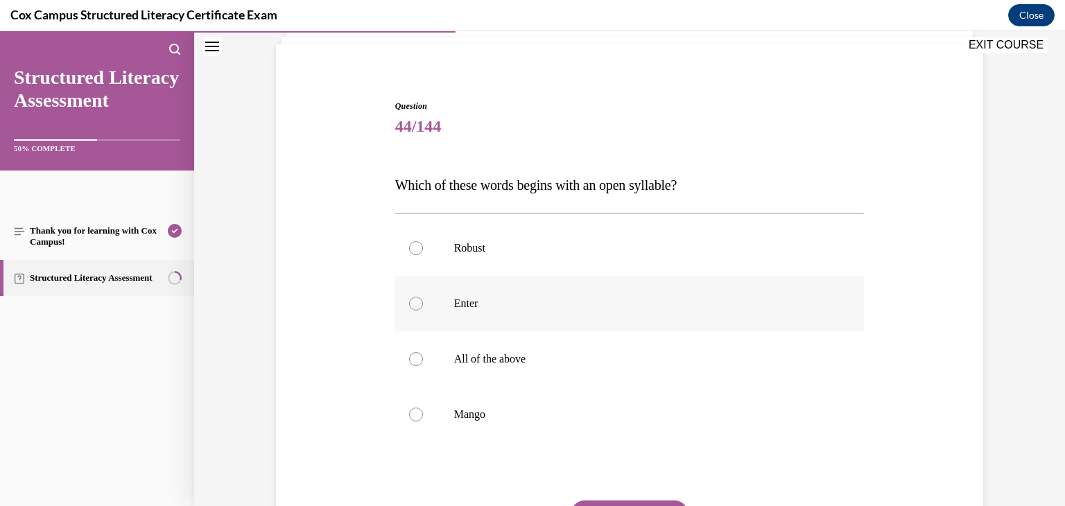
scroll to position [112, 0]
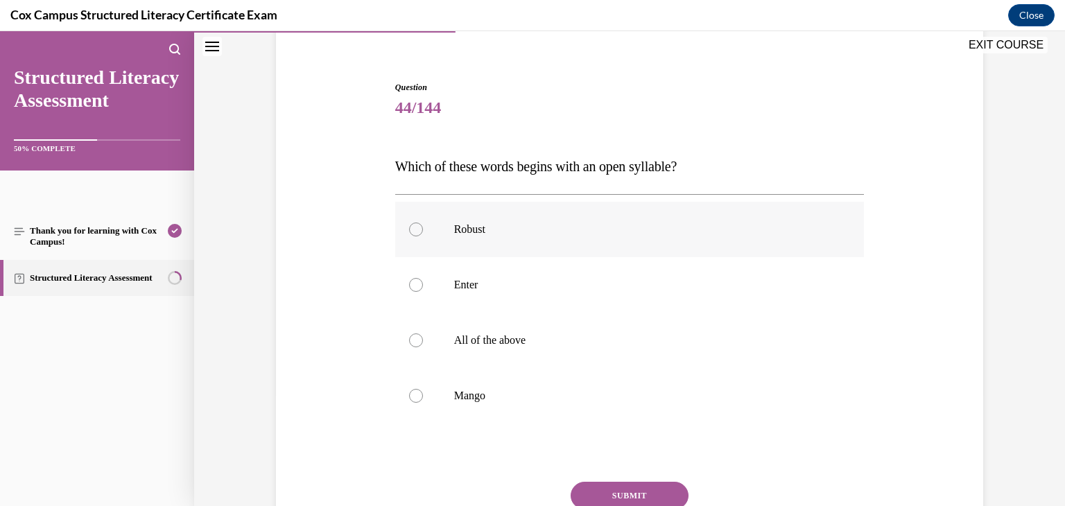
click at [479, 234] on p "Robust" at bounding box center [642, 230] width 376 height 14
click at [423, 234] on input "Robust" at bounding box center [416, 230] width 14 height 14
radio input "true"
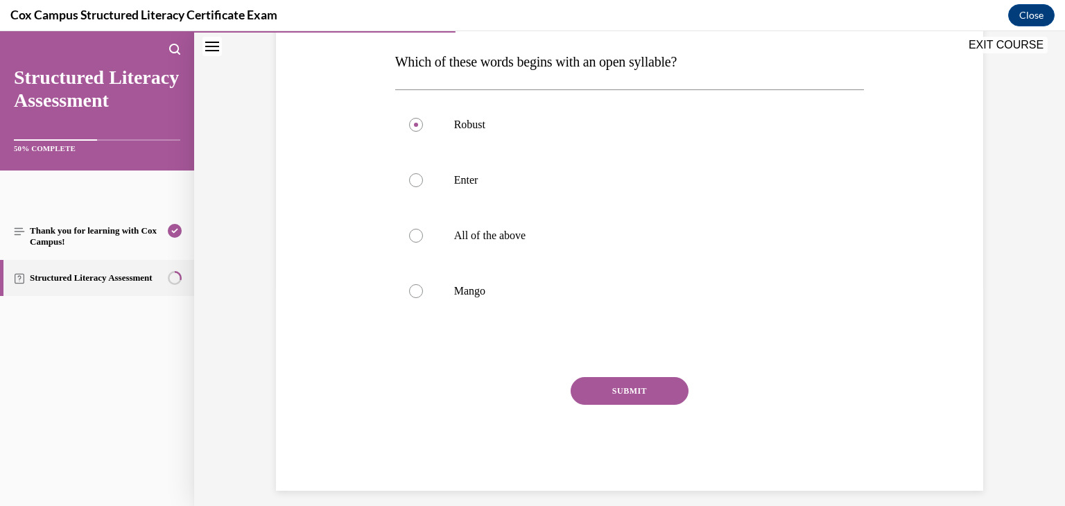
scroll to position [229, 0]
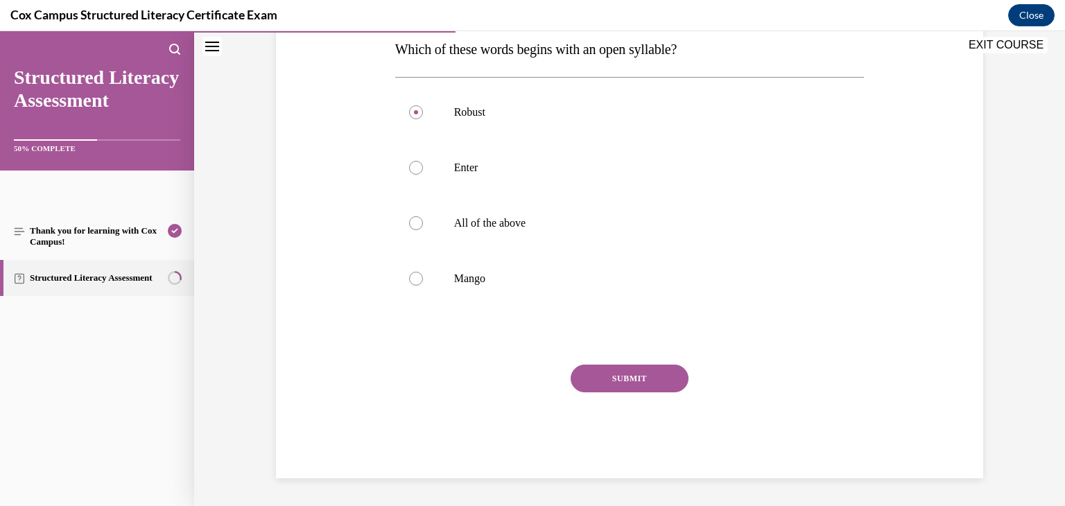
click at [610, 381] on button "SUBMIT" at bounding box center [630, 379] width 118 height 28
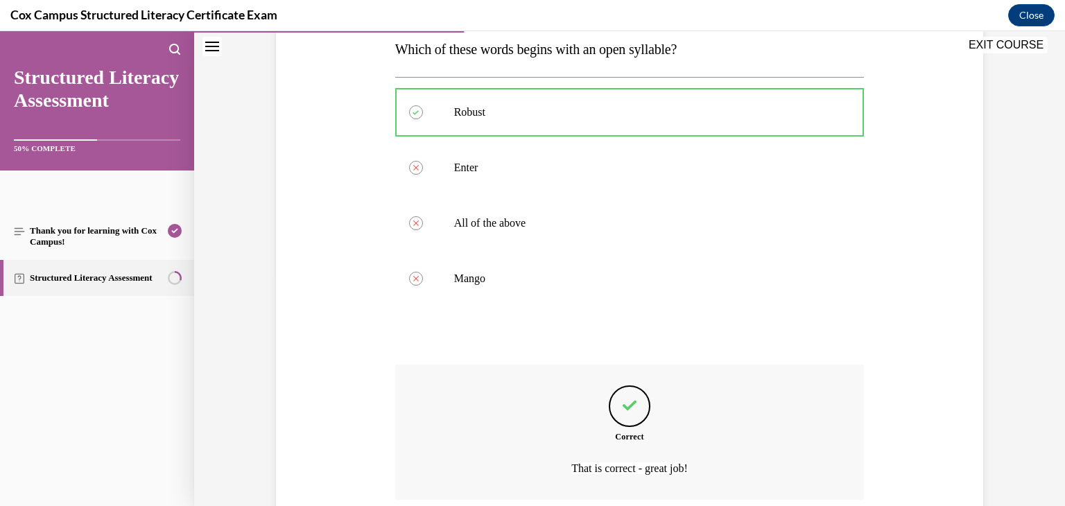
scroll to position [343, 0]
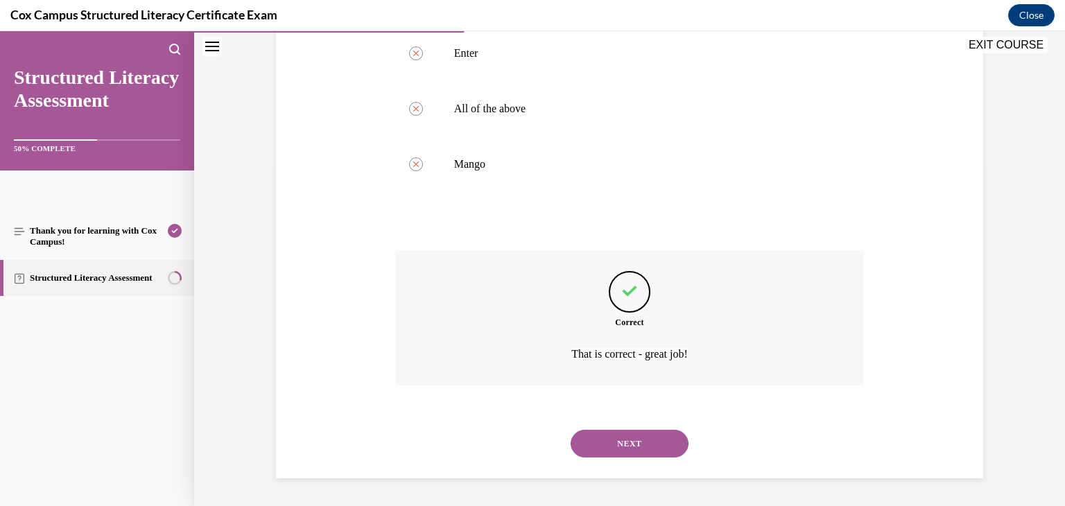
click at [635, 447] on button "NEXT" at bounding box center [630, 444] width 118 height 28
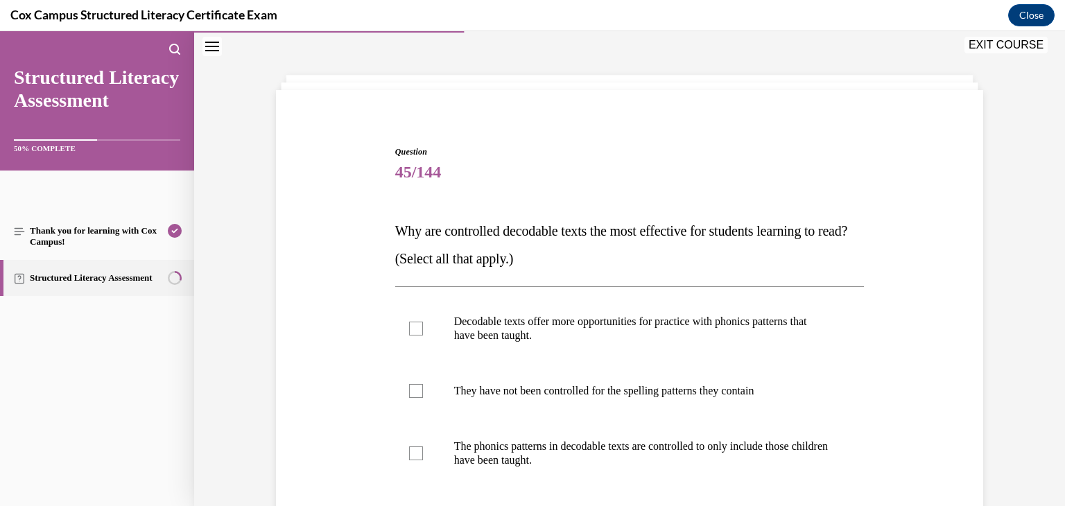
scroll to position [55, 0]
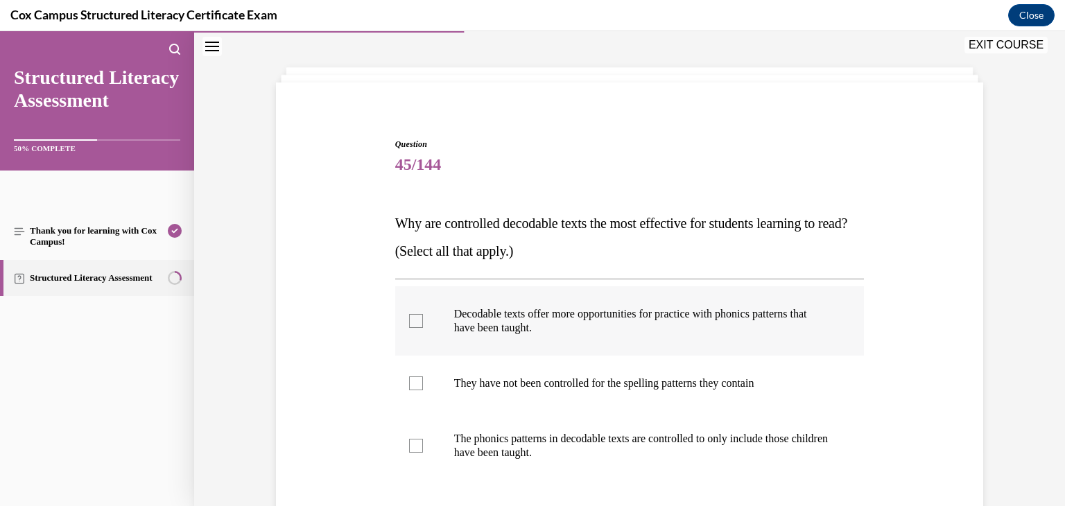
click at [472, 309] on p "Decodable texts offer more opportunities for practice with phonics patterns tha…" at bounding box center [642, 321] width 376 height 28
click at [423, 314] on input "Decodable texts offer more opportunities for practice with phonics patterns tha…" at bounding box center [416, 321] width 14 height 14
checkbox input "true"
click at [465, 435] on p "The phonics patterns in decodable texts are controlled to only include those ch…" at bounding box center [642, 446] width 376 height 28
click at [423, 439] on input "The phonics patterns in decodable texts are controlled to only include those ch…" at bounding box center [416, 446] width 14 height 14
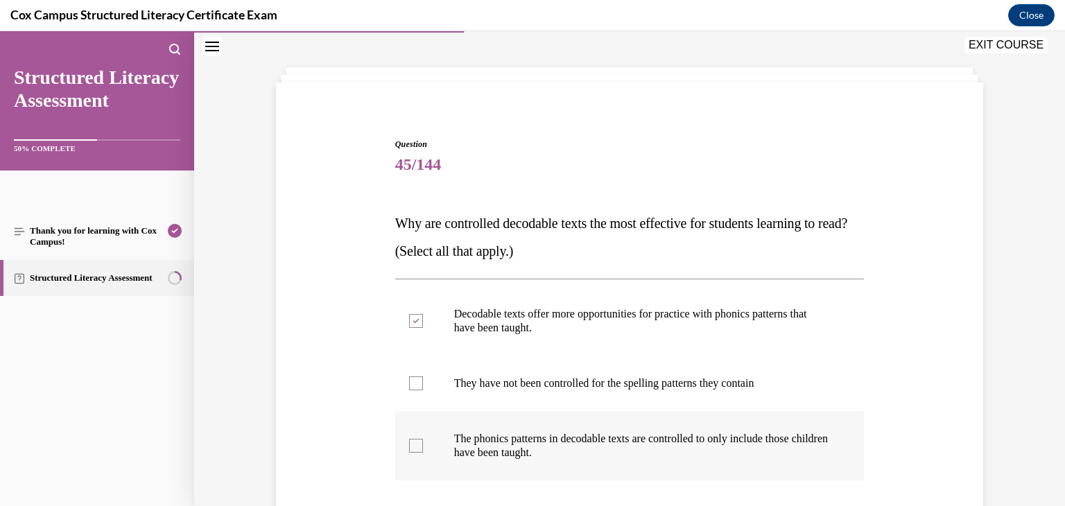
checkbox input "true"
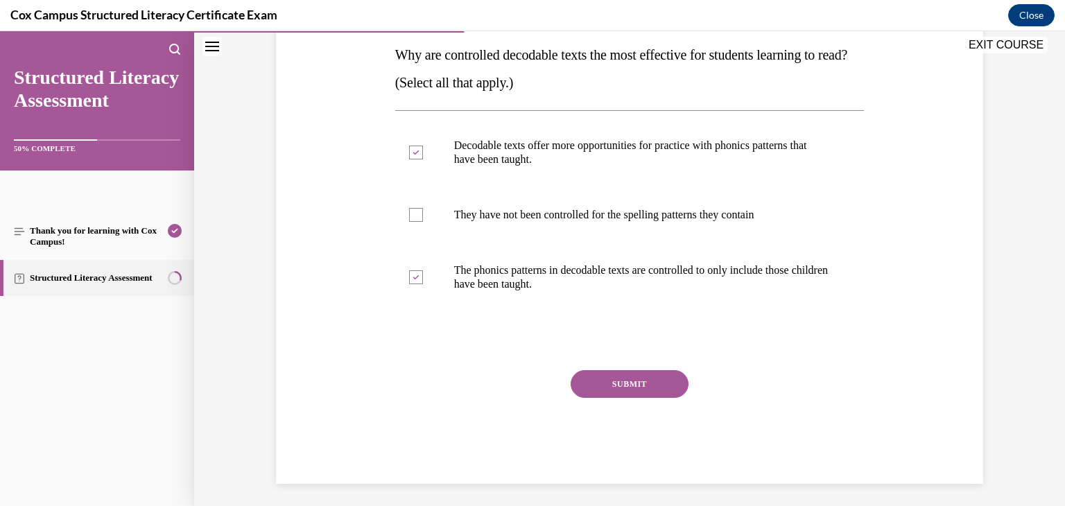
click at [613, 395] on button "SUBMIT" at bounding box center [630, 384] width 118 height 28
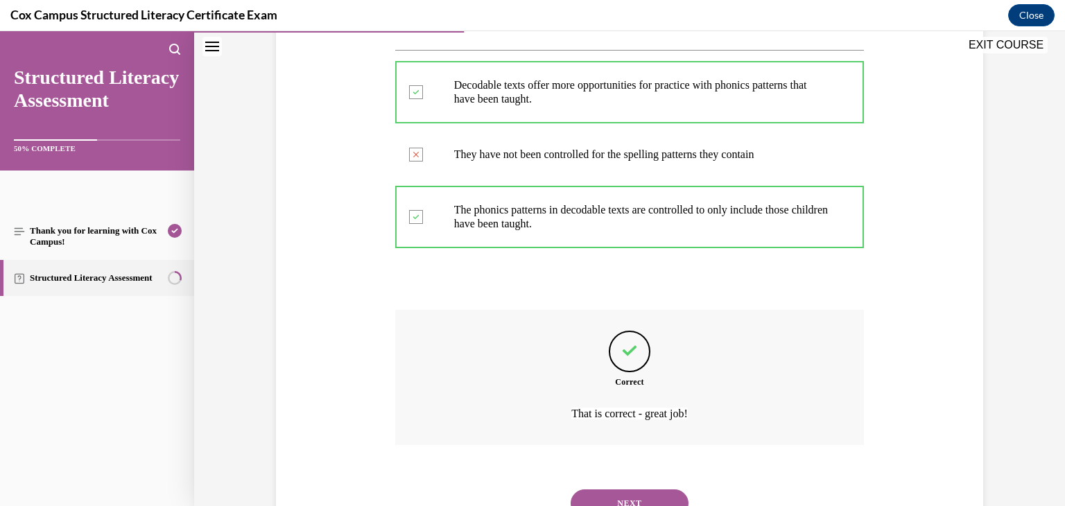
scroll to position [343, 0]
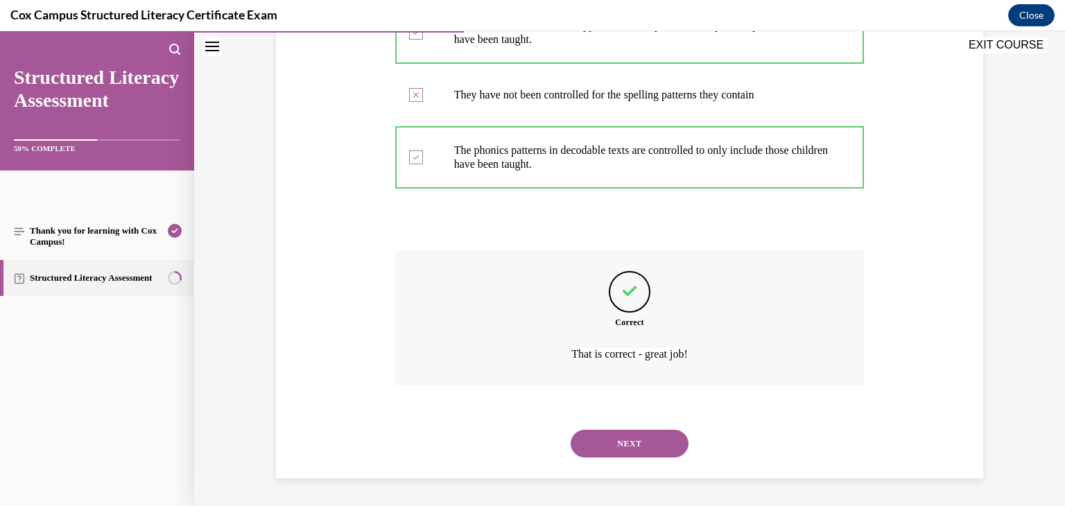
click at [642, 445] on button "NEXT" at bounding box center [630, 444] width 118 height 28
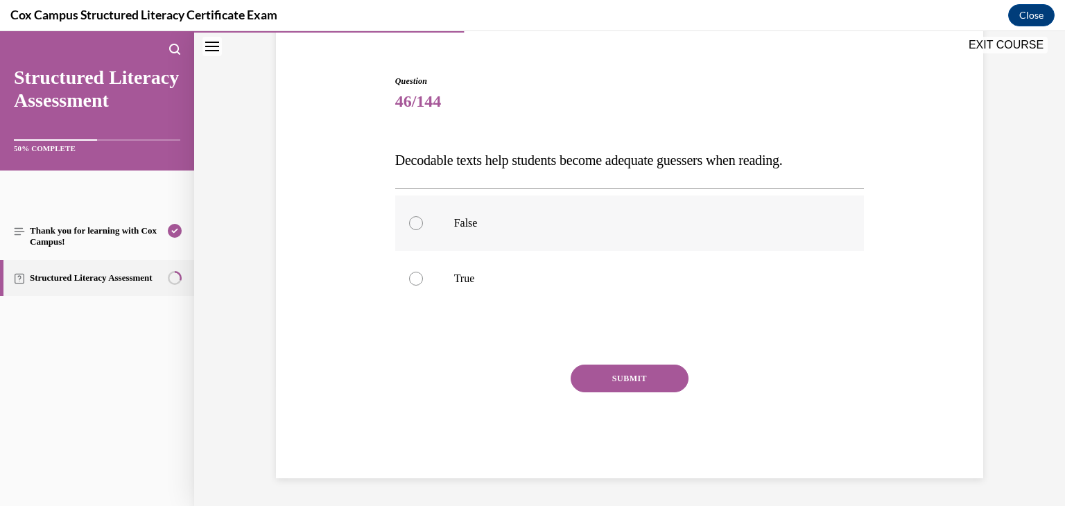
click at [489, 214] on label "False" at bounding box center [630, 223] width 470 height 55
click at [423, 216] on input "False" at bounding box center [416, 223] width 14 height 14
radio input "true"
click at [641, 377] on button "SUBMIT" at bounding box center [630, 379] width 118 height 28
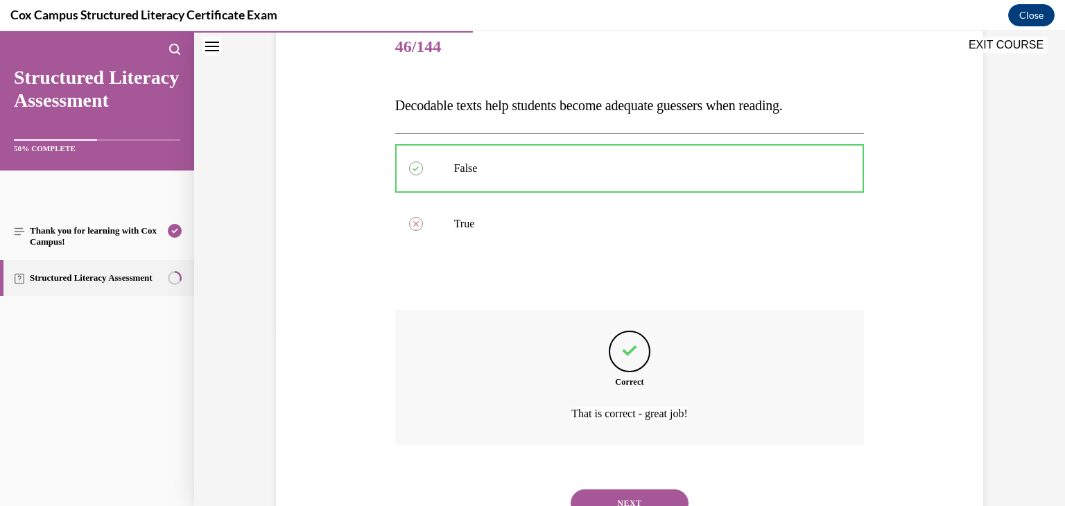
scroll to position [232, 0]
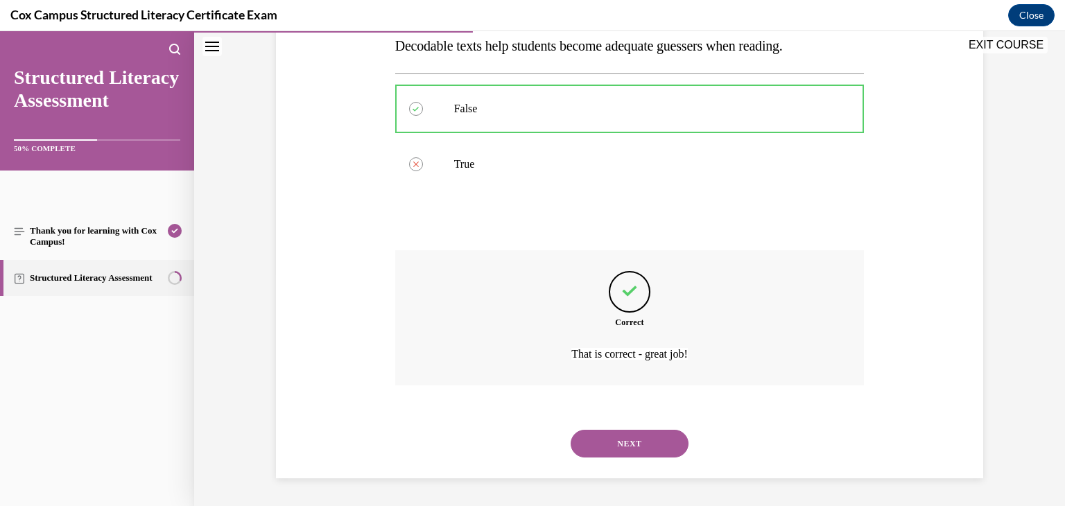
click at [646, 438] on button "NEXT" at bounding box center [630, 444] width 118 height 28
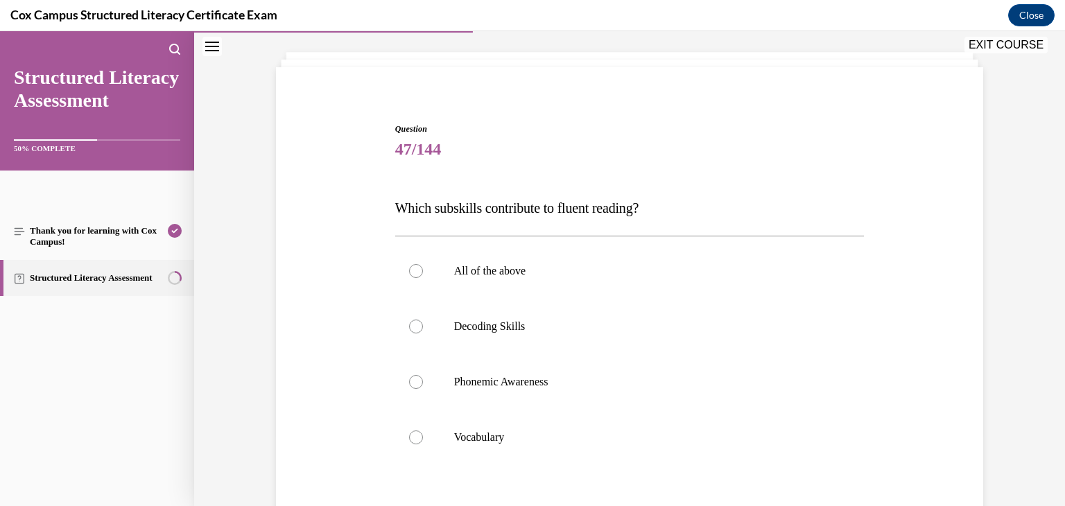
scroll to position [87, 0]
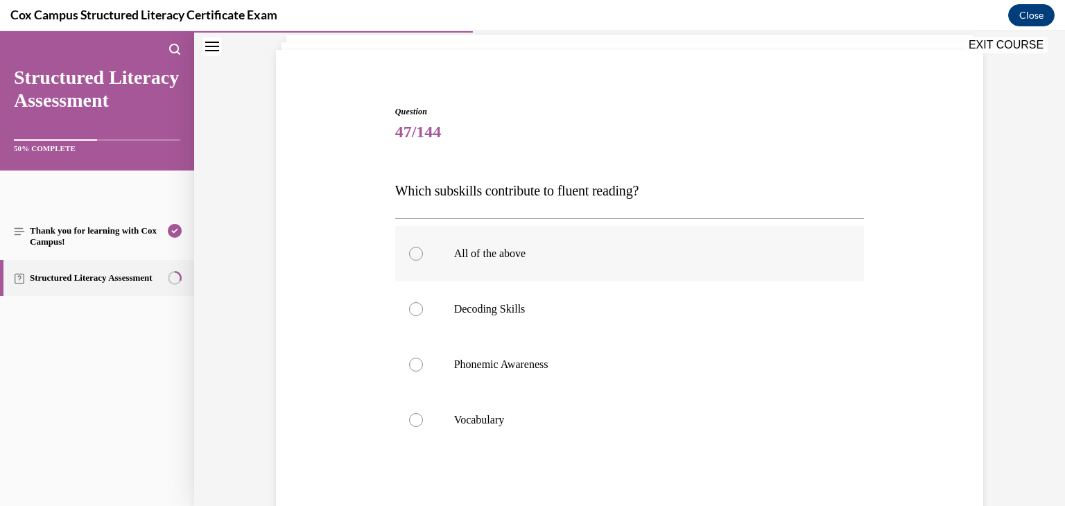
click at [524, 246] on label "All of the above" at bounding box center [630, 253] width 470 height 55
click at [423, 247] on input "All of the above" at bounding box center [416, 254] width 14 height 14
radio input "true"
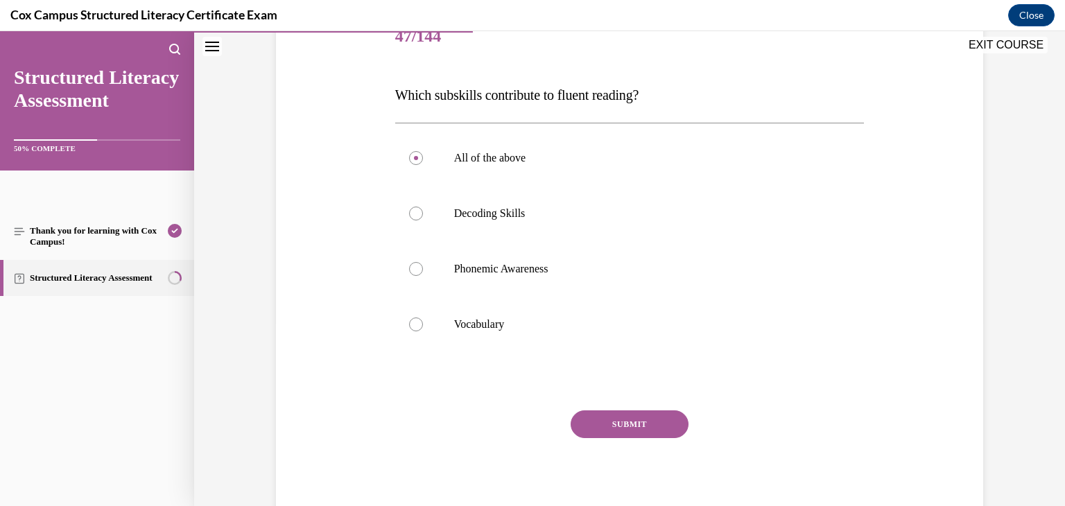
click at [639, 424] on button "SUBMIT" at bounding box center [630, 425] width 118 height 28
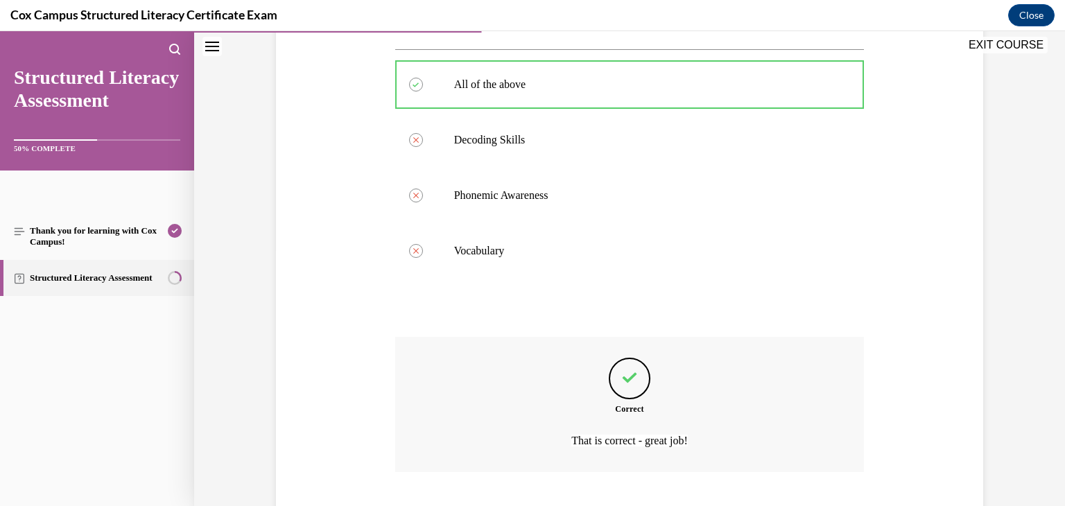
scroll to position [343, 0]
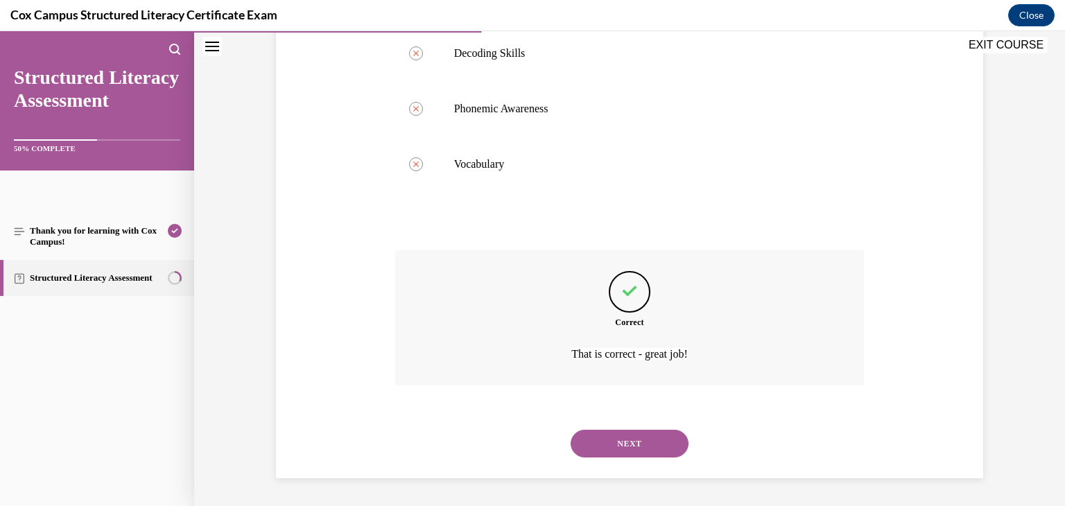
click at [639, 437] on button "NEXT" at bounding box center [630, 444] width 118 height 28
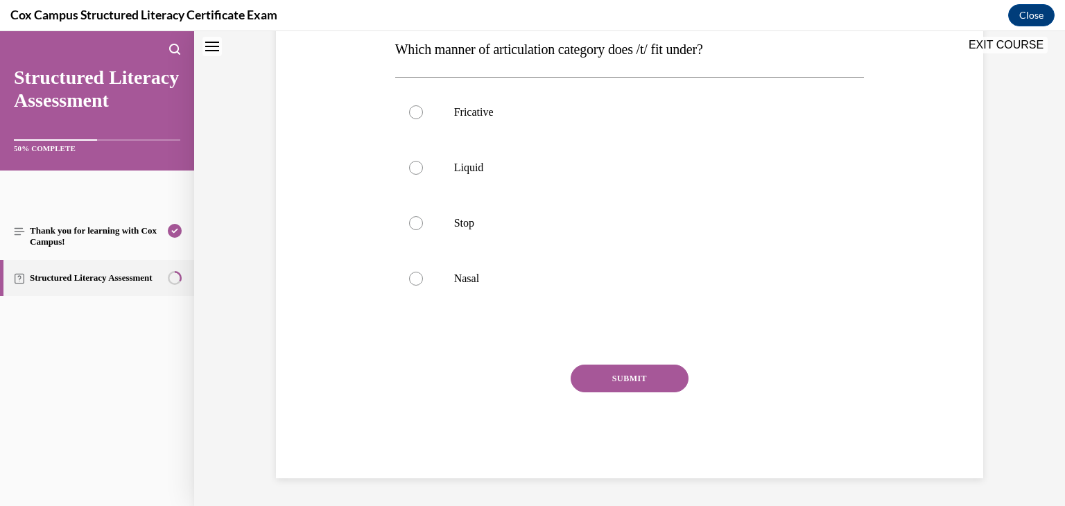
scroll to position [0, 0]
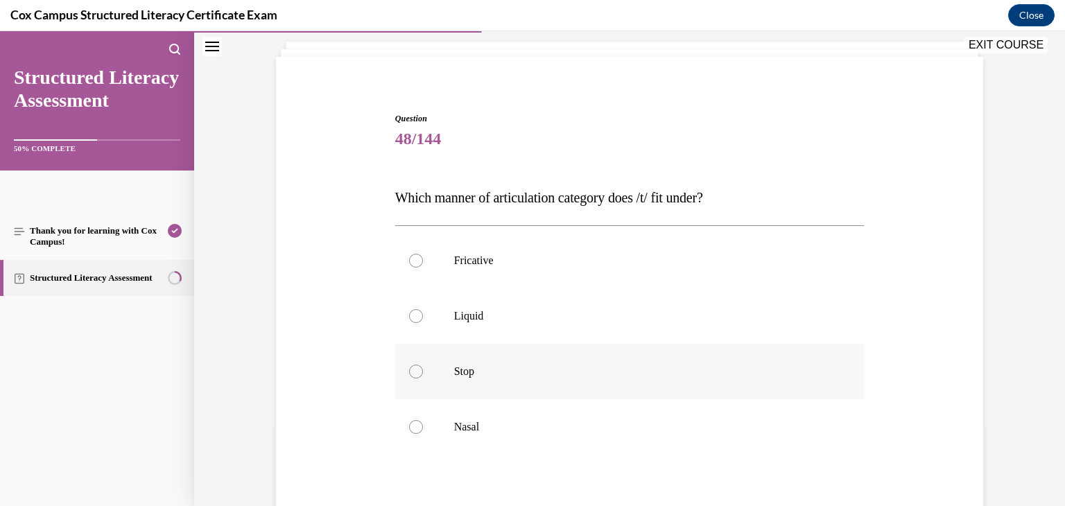
click at [439, 376] on label "Stop" at bounding box center [630, 371] width 470 height 55
click at [423, 376] on input "Stop" at bounding box center [416, 372] width 14 height 14
radio input "true"
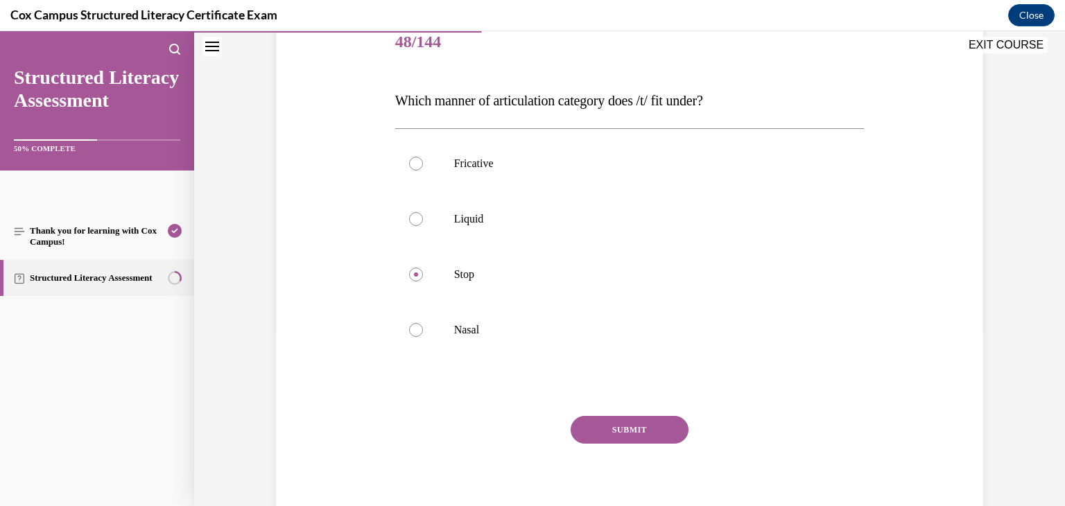
click at [614, 427] on button "SUBMIT" at bounding box center [630, 430] width 118 height 28
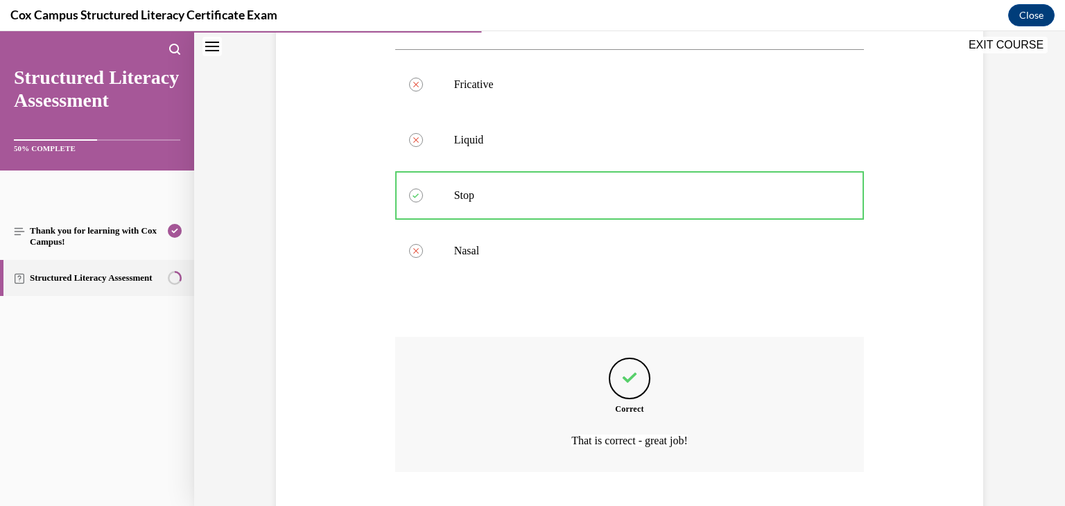
scroll to position [343, 0]
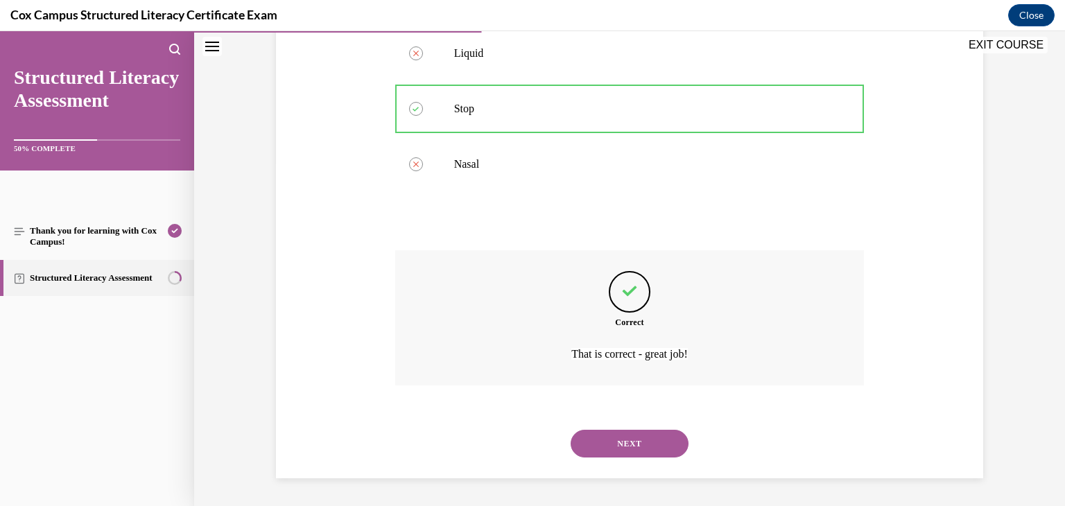
click at [623, 444] on button "NEXT" at bounding box center [630, 444] width 118 height 28
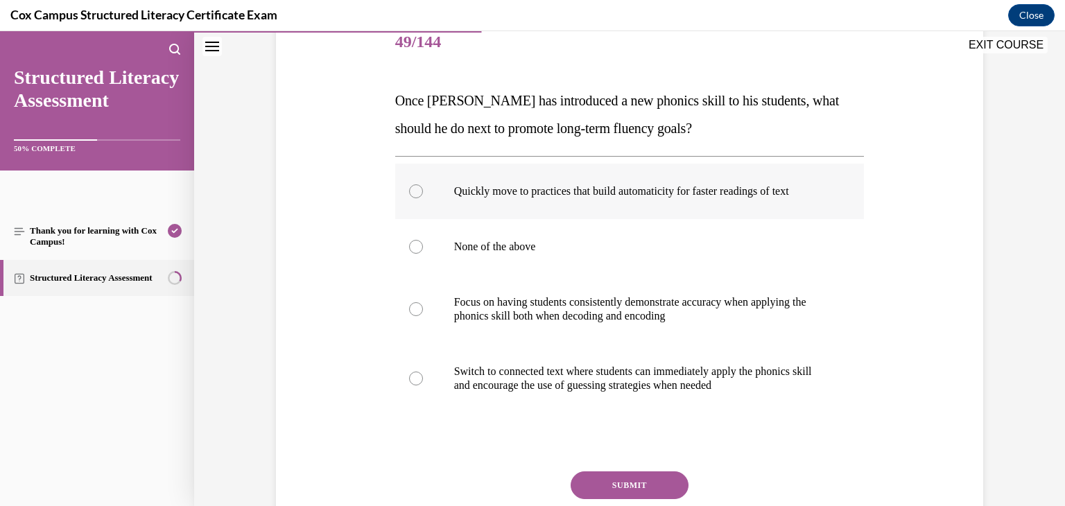
scroll to position [190, 0]
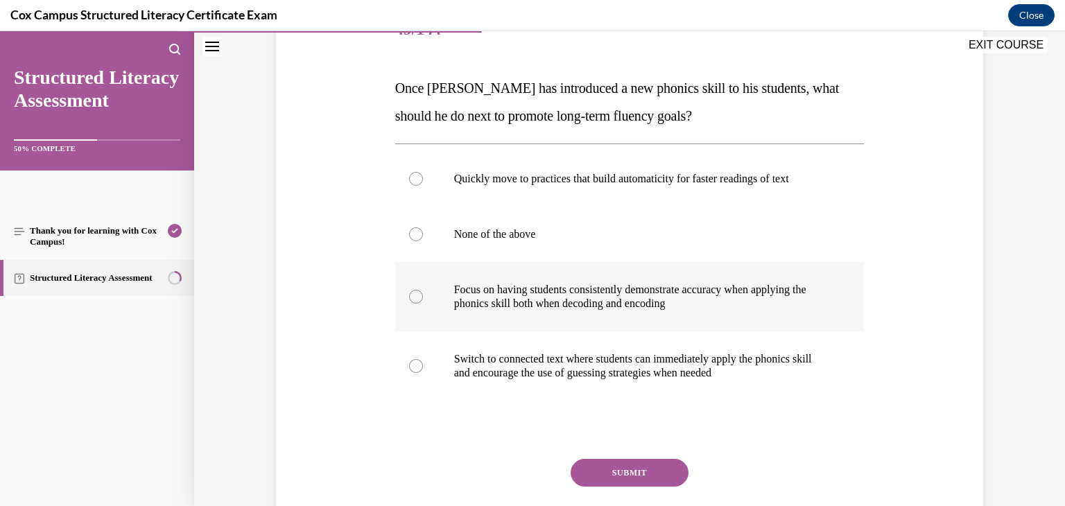
click at [496, 309] on p "Focus on having students consistently demonstrate accuracy when applying the ph…" at bounding box center [642, 297] width 376 height 28
click at [423, 304] on input "Focus on having students consistently demonstrate accuracy when applying the ph…" at bounding box center [416, 297] width 14 height 14
radio input "true"
click at [625, 470] on button "SUBMIT" at bounding box center [630, 473] width 118 height 28
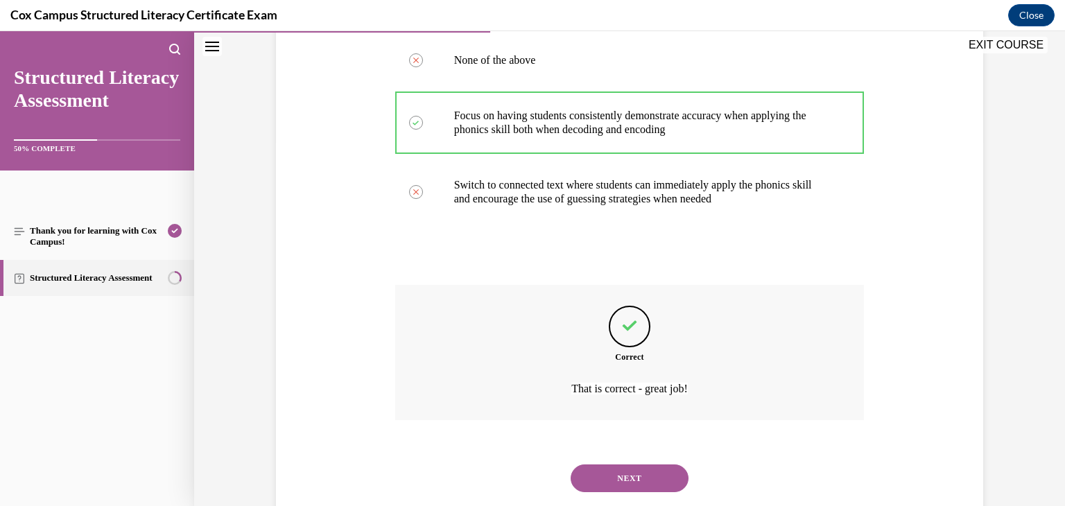
scroll to position [399, 0]
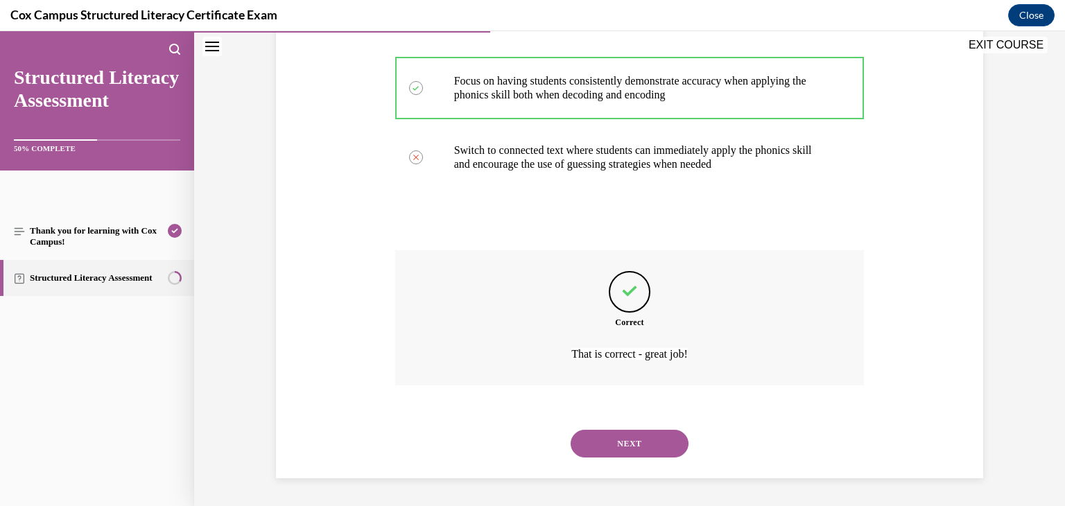
click at [620, 445] on button "NEXT" at bounding box center [630, 444] width 118 height 28
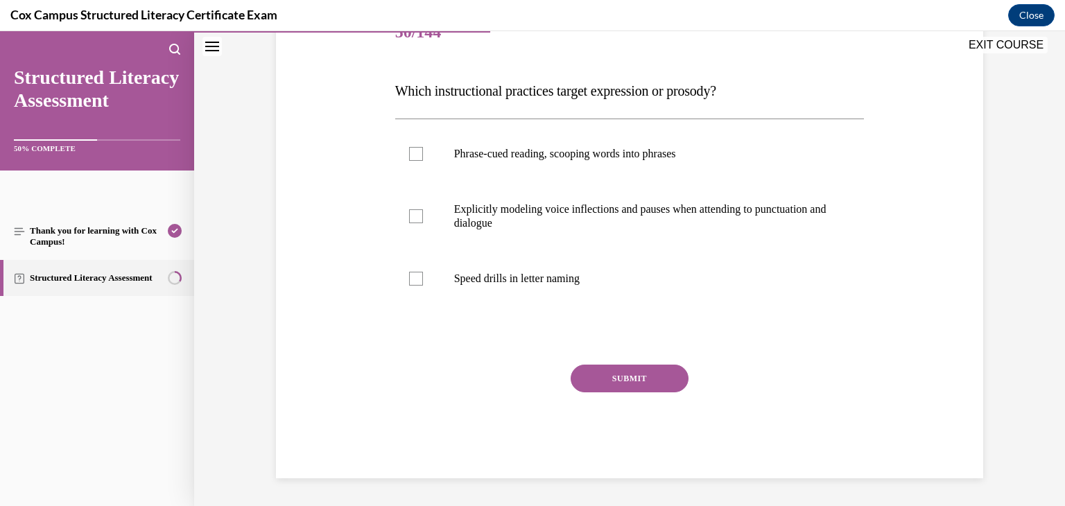
scroll to position [154, 0]
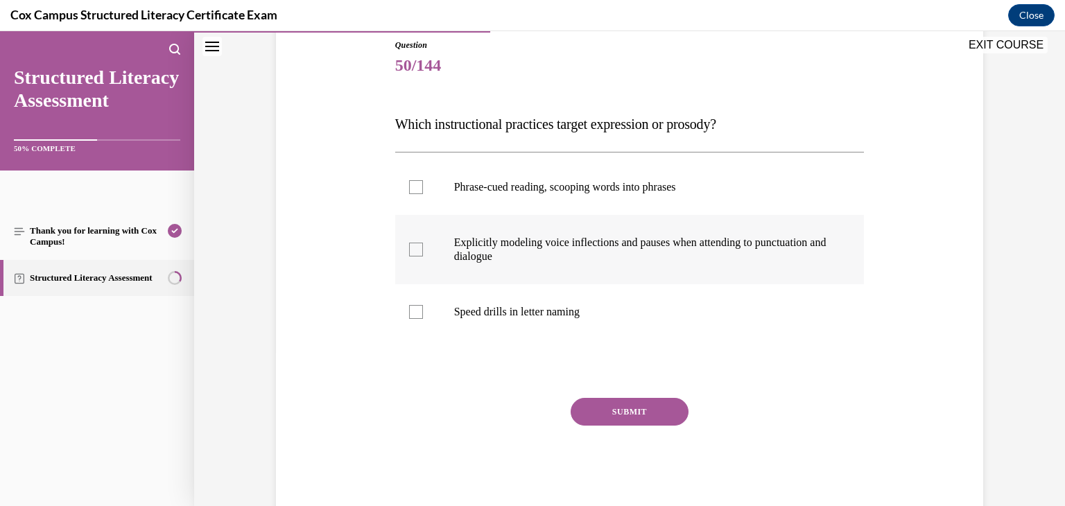
click at [599, 259] on p "Explicitly modeling voice inflections and pauses when attending to punctuation …" at bounding box center [642, 250] width 376 height 28
click at [423, 257] on input "Explicitly modeling voice inflections and pauses when attending to punctuation …" at bounding box center [416, 250] width 14 height 14
checkbox input "true"
click at [556, 189] on p "Phrase-cued reading, scooping words into phrases" at bounding box center [642, 187] width 376 height 14
click at [423, 189] on input "Phrase-cued reading, scooping words into phrases" at bounding box center [416, 187] width 14 height 14
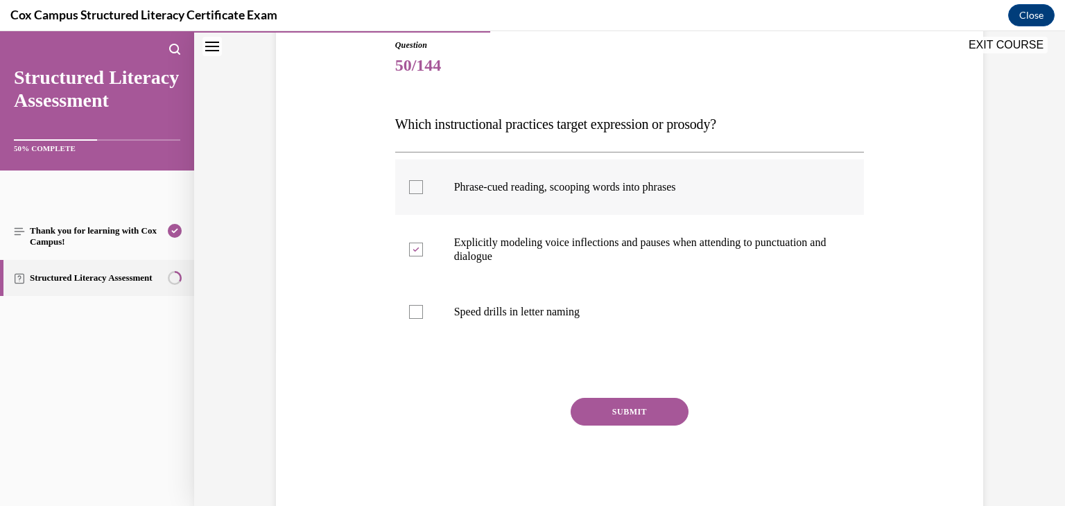
checkbox input "true"
click at [623, 415] on button "SUBMIT" at bounding box center [630, 412] width 118 height 28
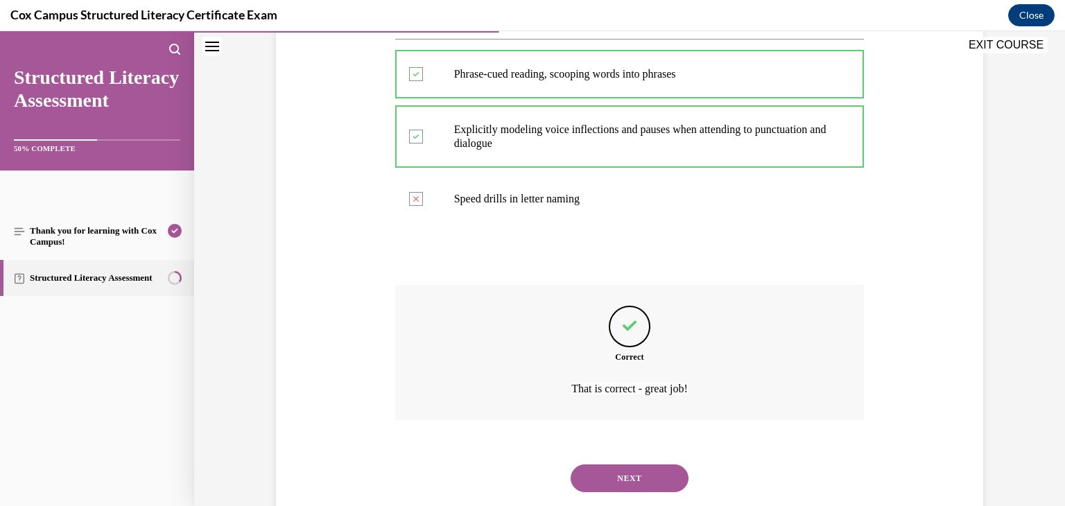
scroll to position [302, 0]
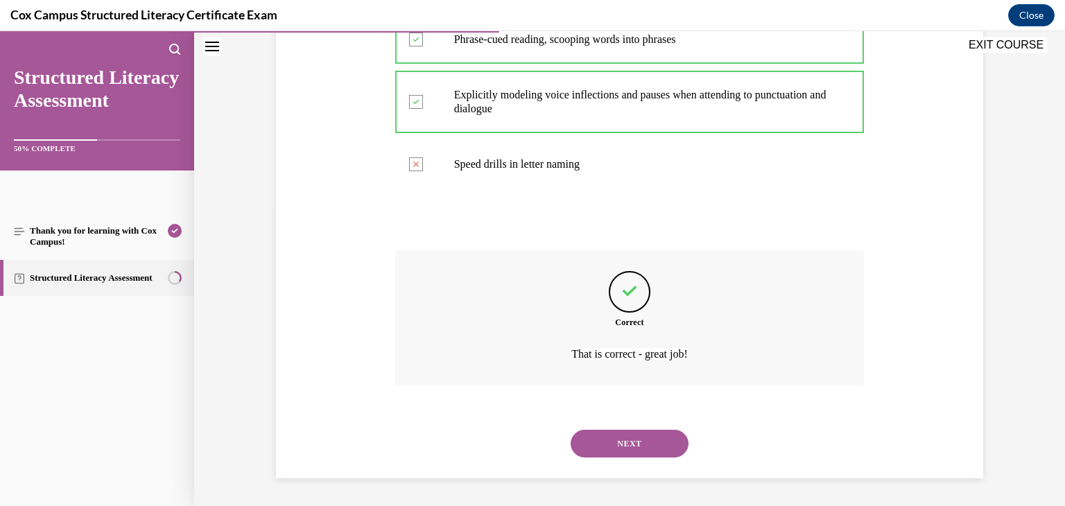
click at [628, 444] on button "NEXT" at bounding box center [630, 444] width 118 height 28
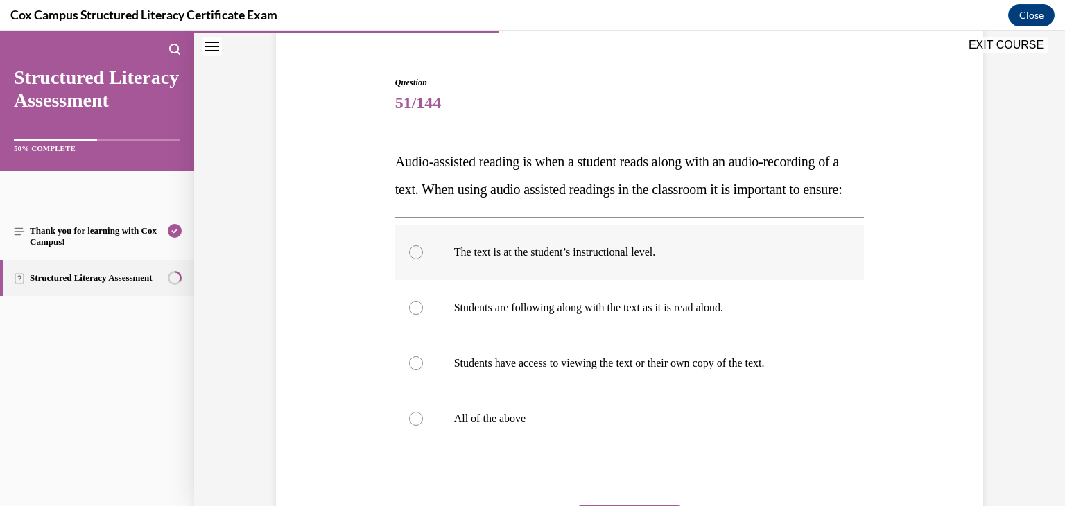
scroll to position [122, 0]
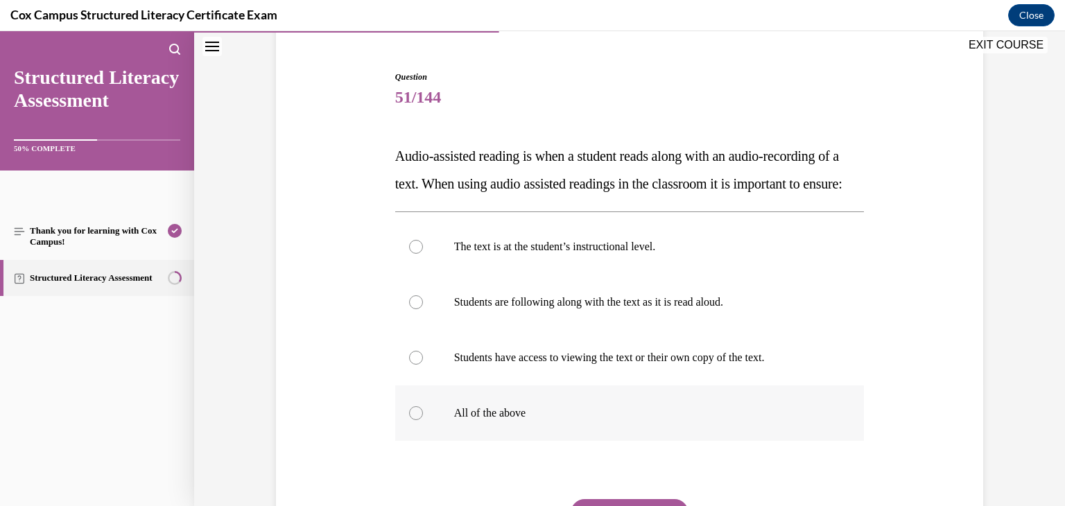
click at [600, 431] on label "All of the above" at bounding box center [630, 413] width 470 height 55
click at [423, 420] on input "All of the above" at bounding box center [416, 413] width 14 height 14
radio input "true"
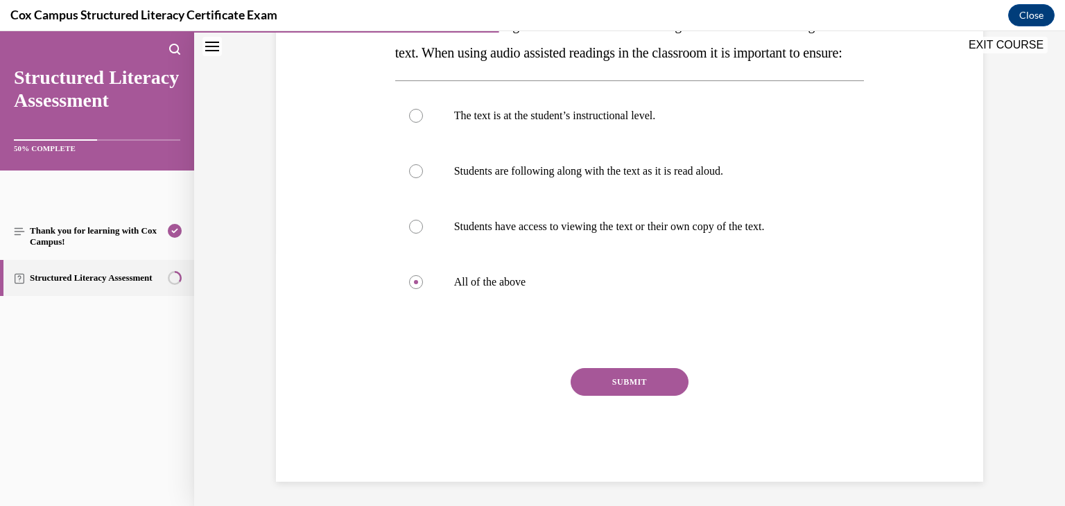
click at [618, 396] on button "SUBMIT" at bounding box center [630, 382] width 118 height 28
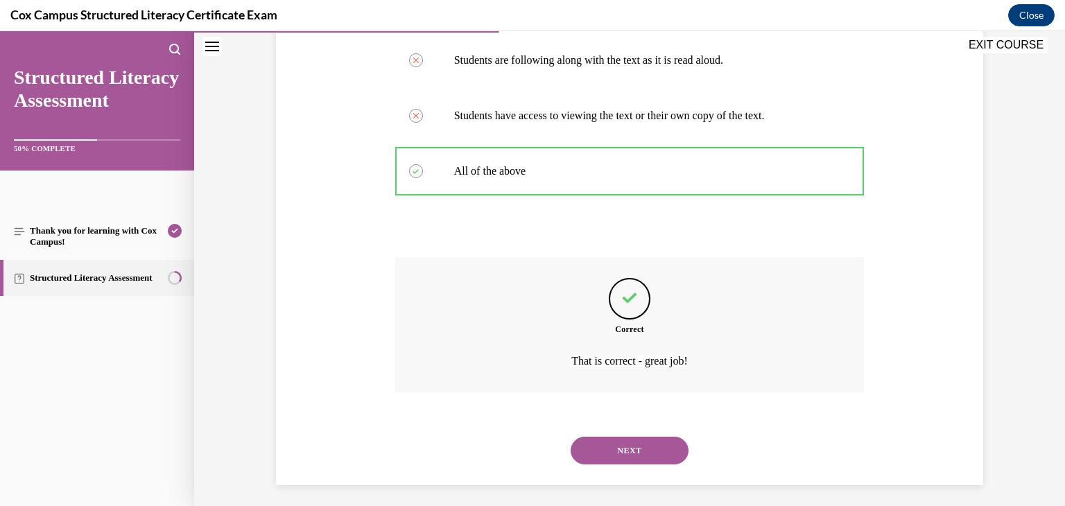
scroll to position [399, 0]
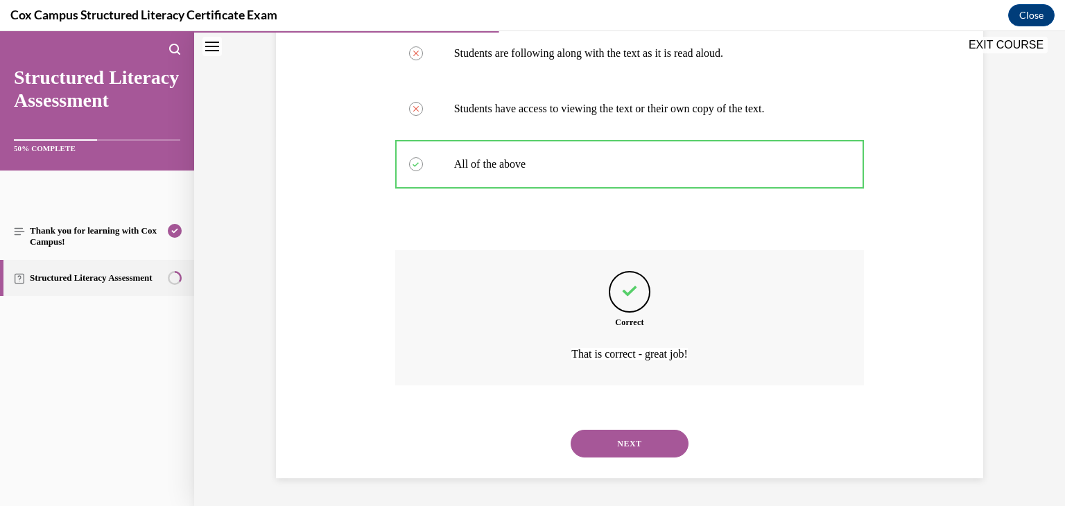
click at [634, 445] on button "NEXT" at bounding box center [630, 444] width 118 height 28
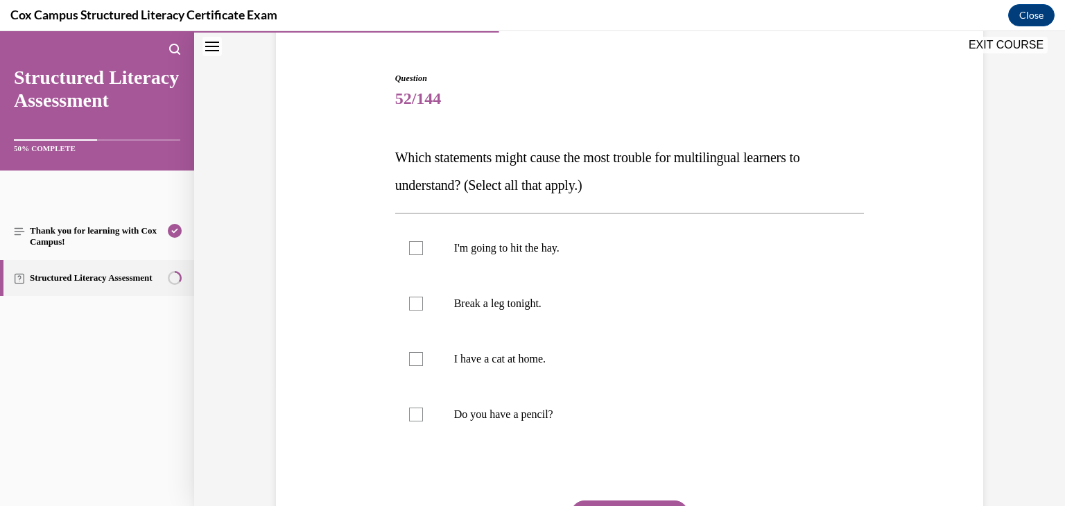
scroll to position [126, 0]
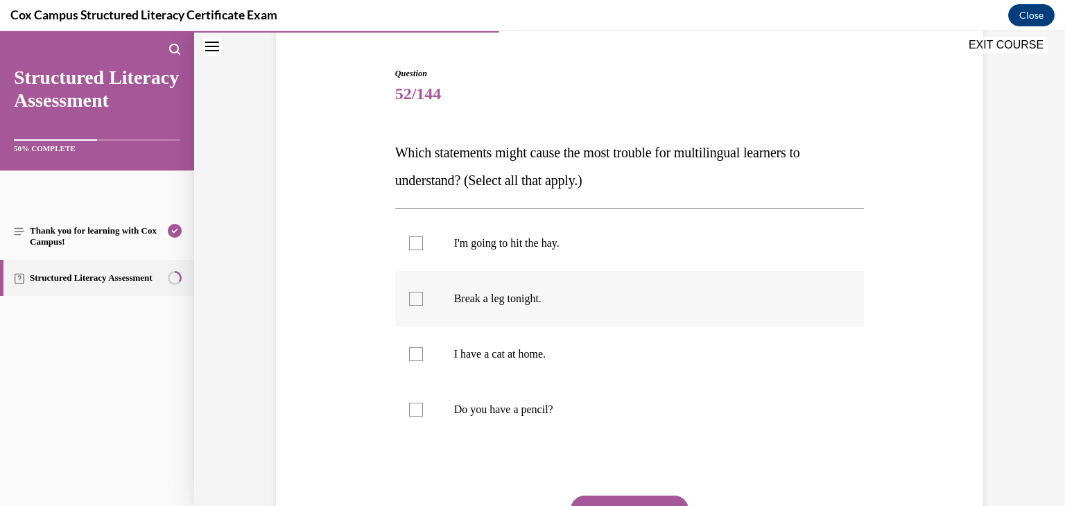
click at [494, 294] on p "Break a leg tonight." at bounding box center [642, 299] width 376 height 14
click at [423, 294] on input "Break a leg tonight." at bounding box center [416, 299] width 14 height 14
checkbox input "true"
click at [483, 242] on p "I'm going to hit the hay." at bounding box center [642, 243] width 376 height 14
click at [423, 242] on input "I'm going to hit the hay." at bounding box center [416, 243] width 14 height 14
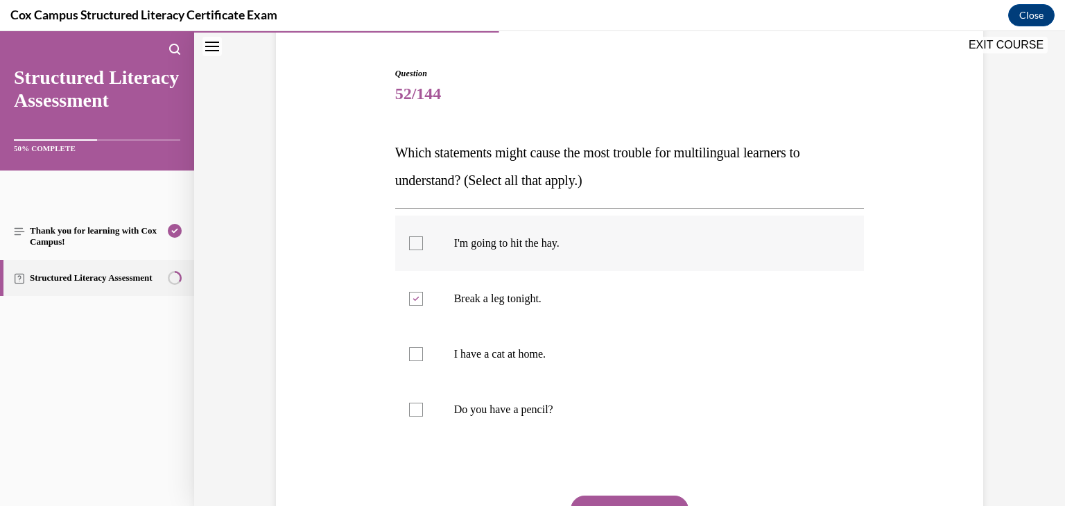
checkbox input "true"
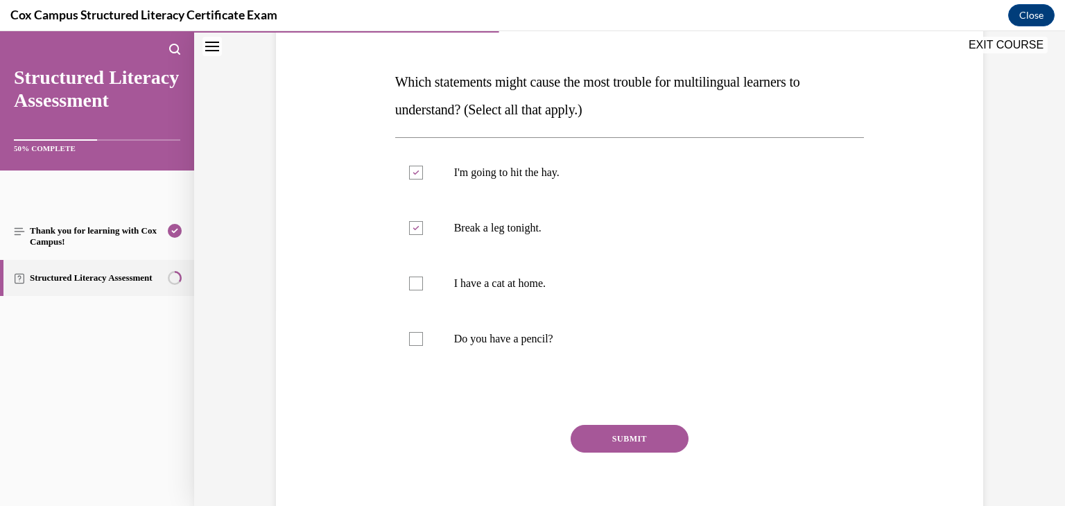
click at [646, 435] on button "SUBMIT" at bounding box center [630, 439] width 118 height 28
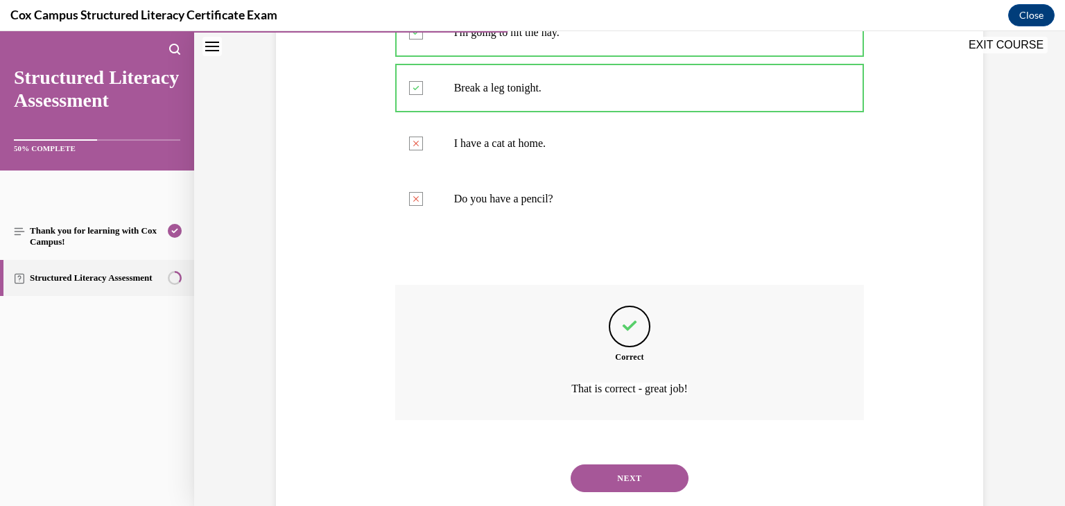
scroll to position [371, 0]
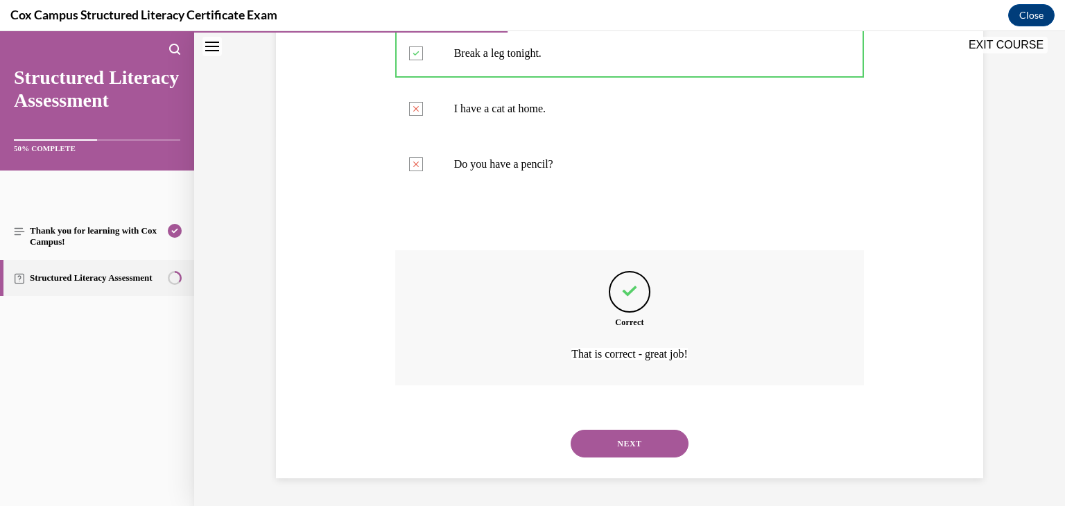
click at [641, 449] on button "NEXT" at bounding box center [630, 444] width 118 height 28
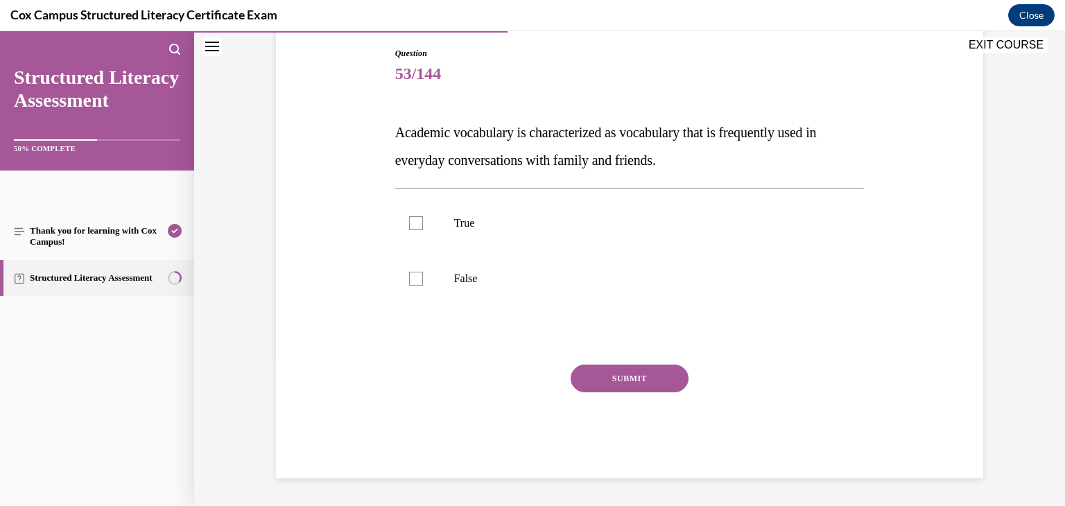
scroll to position [146, 0]
click at [540, 264] on label "False" at bounding box center [630, 278] width 470 height 55
click at [423, 272] on input "False" at bounding box center [416, 279] width 14 height 14
checkbox input "true"
click at [603, 378] on button "SUBMIT" at bounding box center [630, 379] width 118 height 28
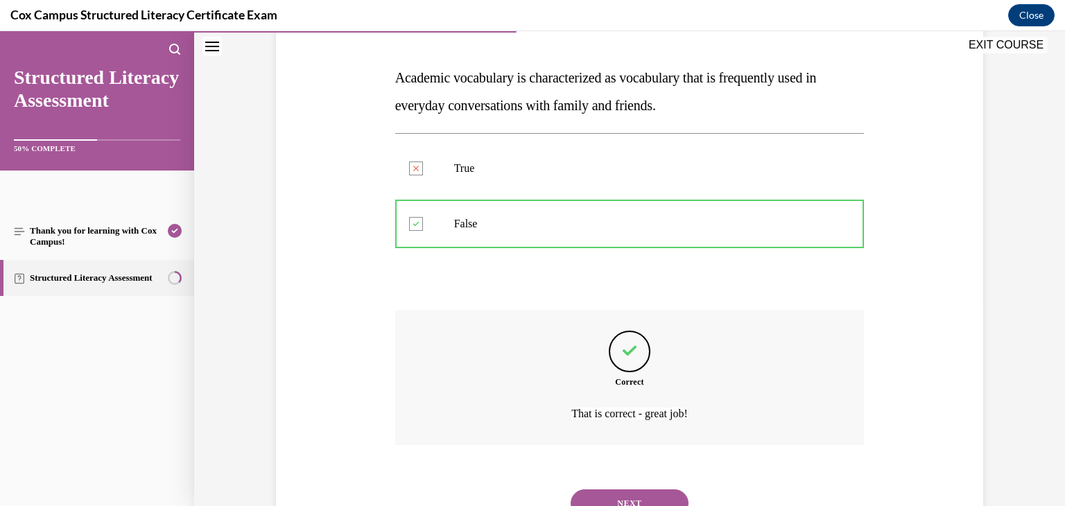
scroll to position [260, 0]
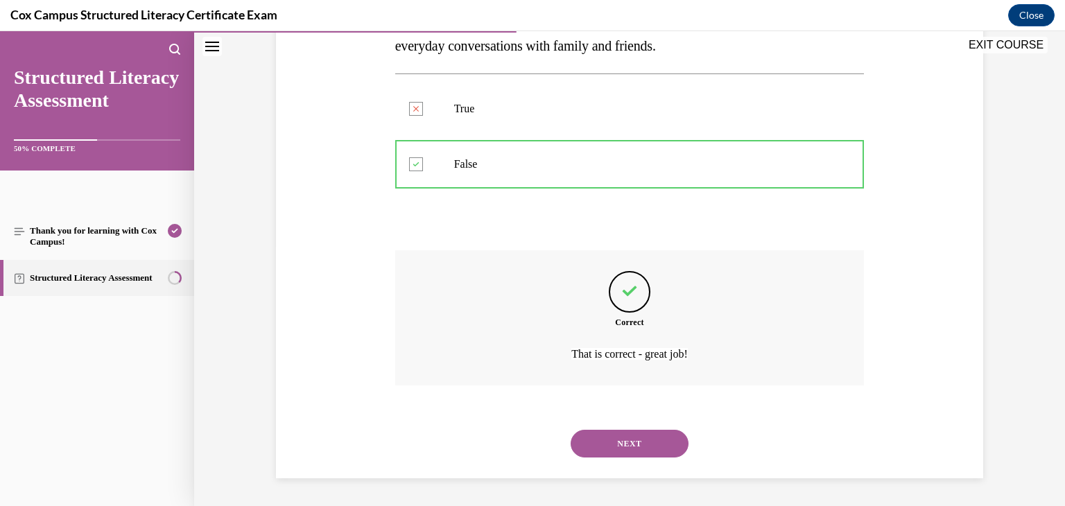
click at [606, 428] on div "NEXT" at bounding box center [630, 443] width 470 height 55
click at [614, 448] on button "NEXT" at bounding box center [630, 444] width 118 height 28
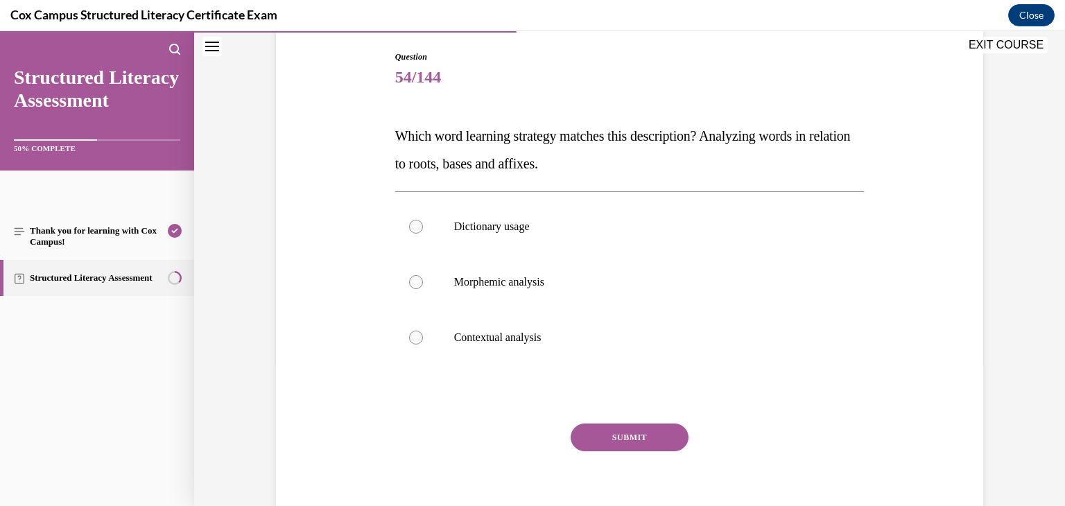
scroll to position [139, 0]
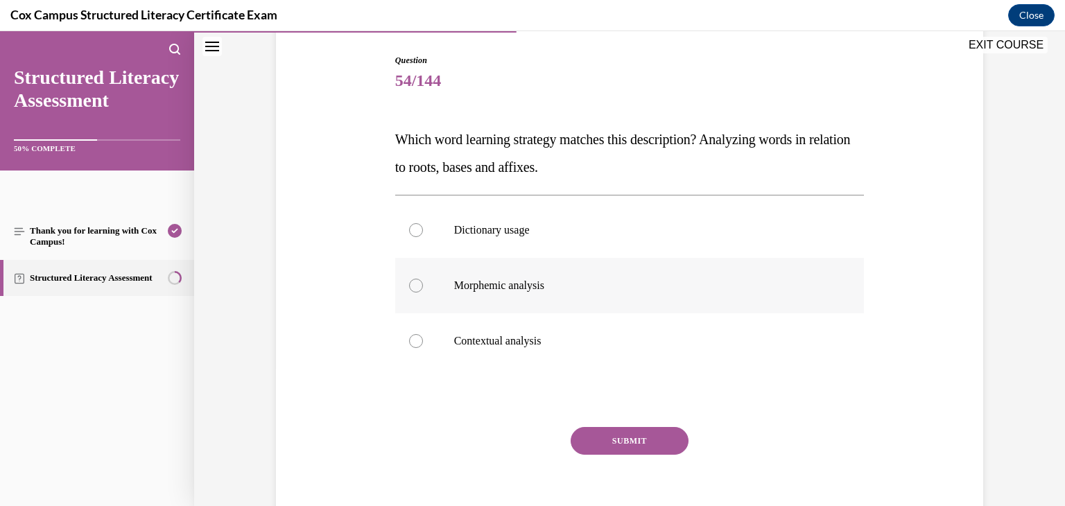
click at [501, 289] on p "Morphemic analysis" at bounding box center [642, 286] width 376 height 14
click at [423, 289] on input "Morphemic analysis" at bounding box center [416, 286] width 14 height 14
radio input "true"
click at [629, 445] on button "SUBMIT" at bounding box center [630, 441] width 118 height 28
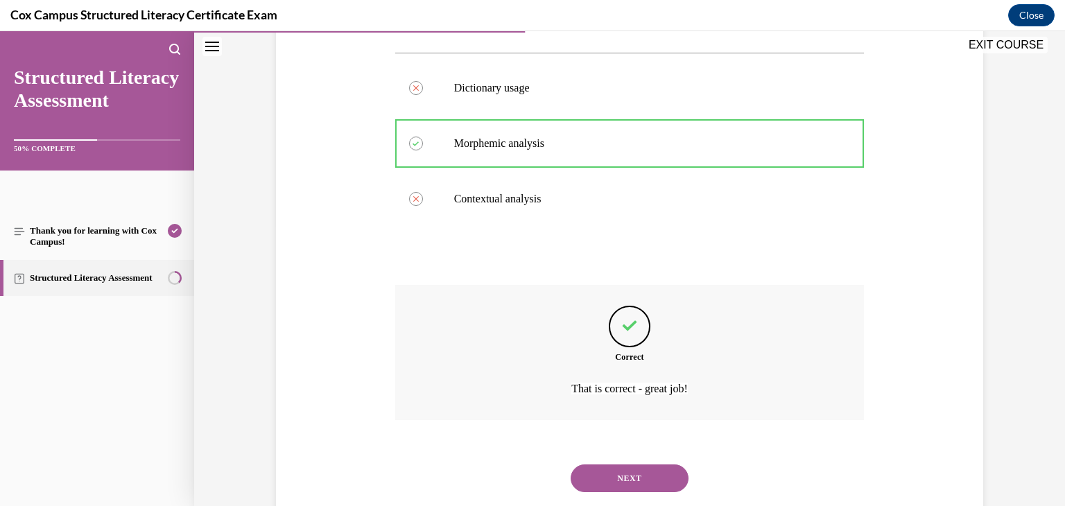
scroll to position [316, 0]
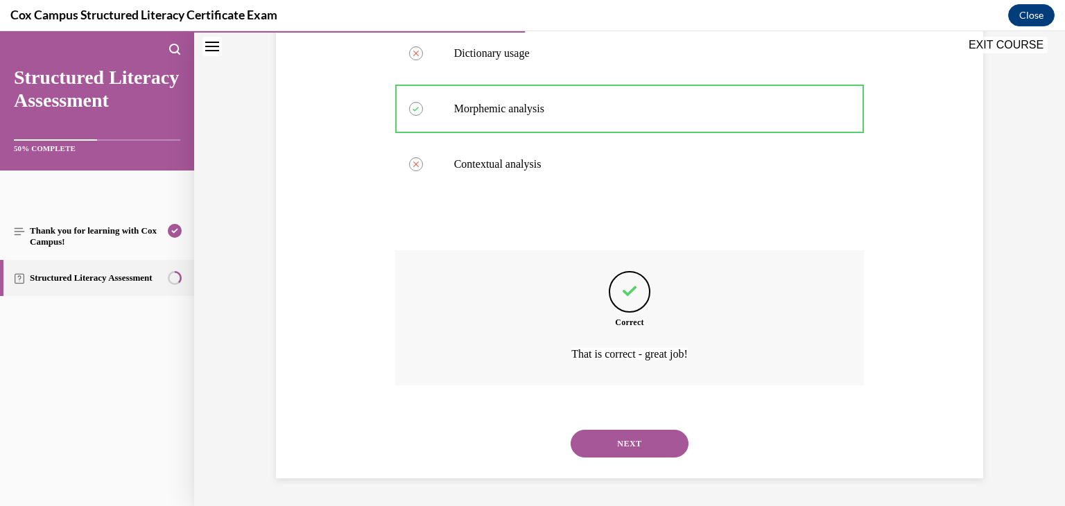
click at [621, 454] on button "NEXT" at bounding box center [630, 444] width 118 height 28
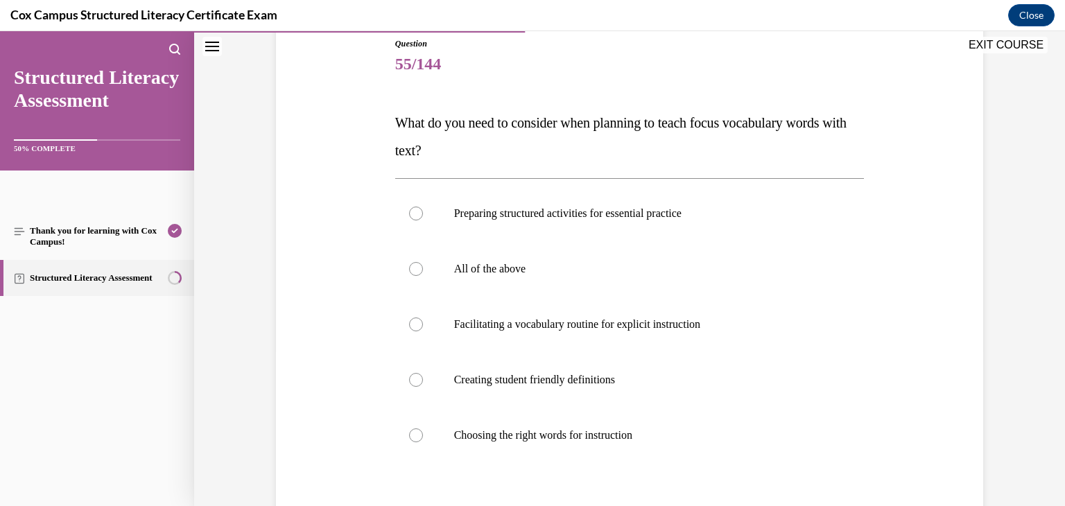
scroll to position [155, 0]
click at [533, 270] on p "All of the above" at bounding box center [642, 269] width 376 height 14
click at [423, 270] on input "All of the above" at bounding box center [416, 269] width 14 height 14
radio input "true"
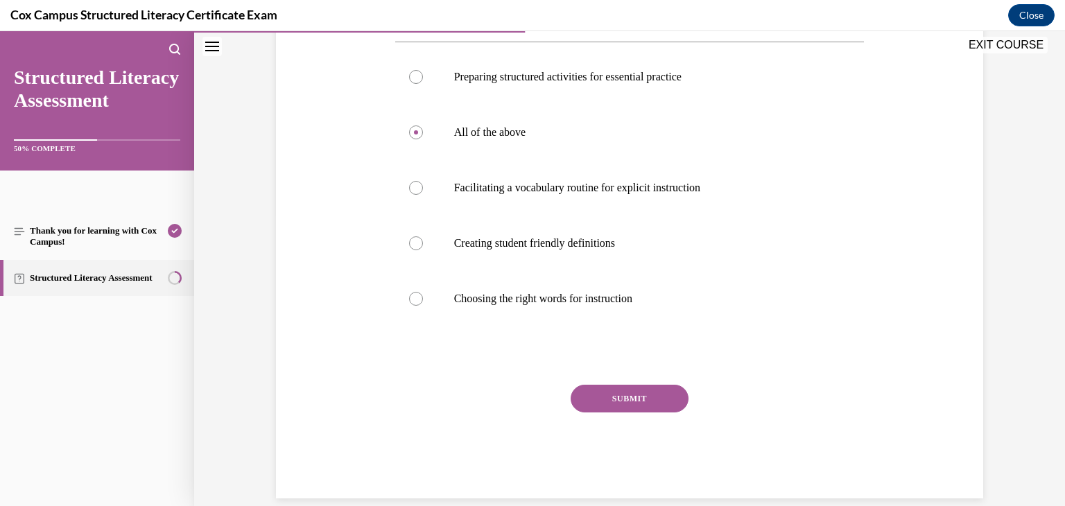
click at [591, 394] on button "SUBMIT" at bounding box center [630, 399] width 118 height 28
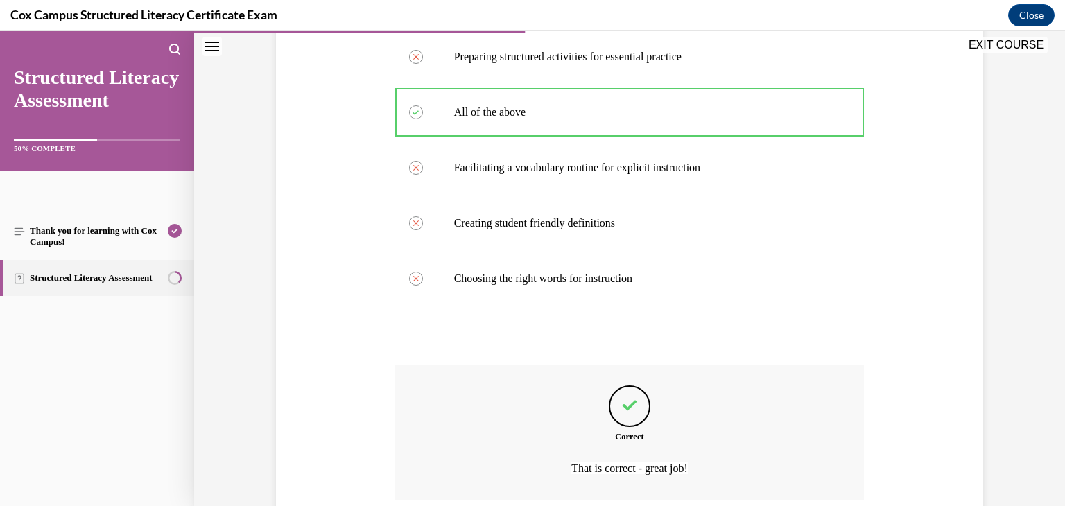
scroll to position [427, 0]
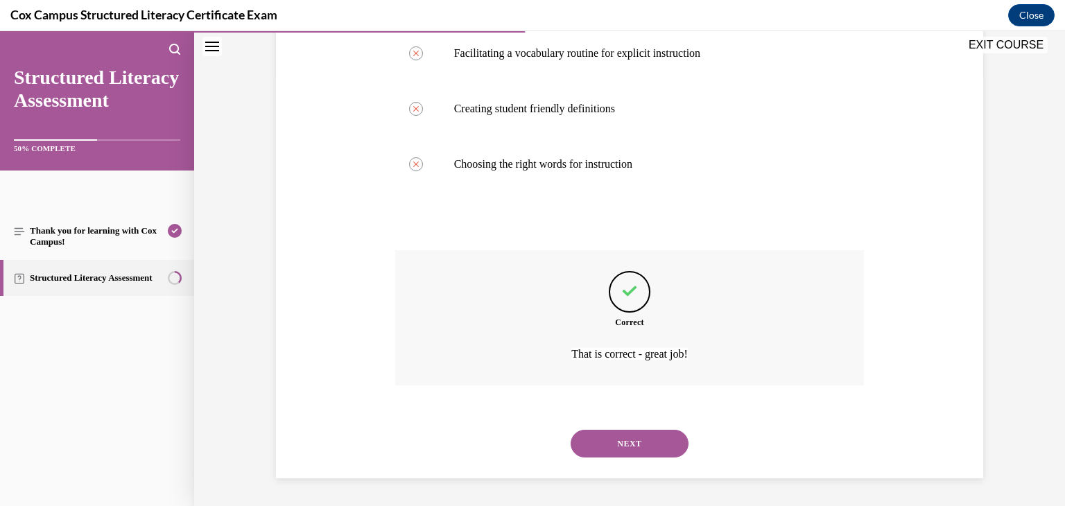
click at [610, 442] on button "NEXT" at bounding box center [630, 444] width 118 height 28
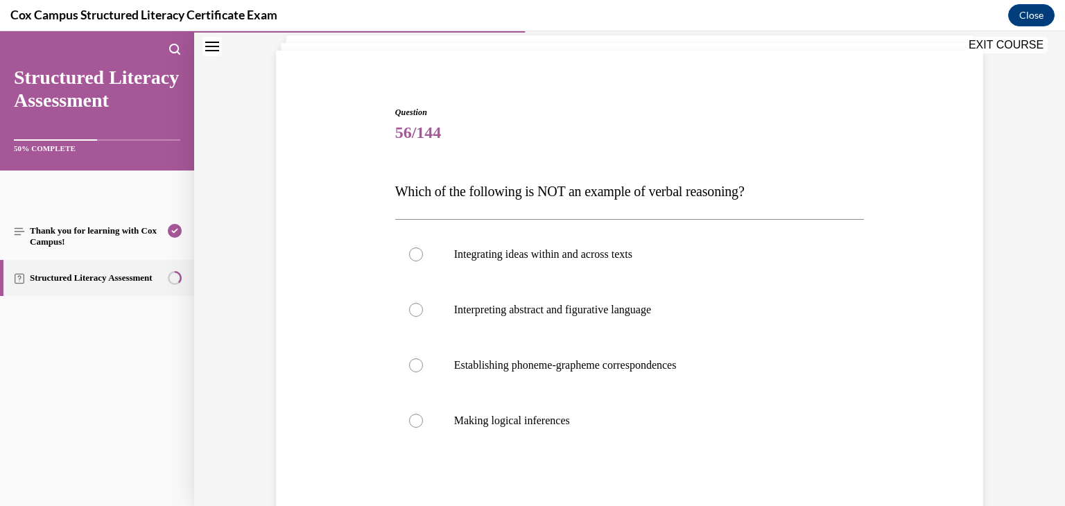
scroll to position [87, 0]
click at [488, 364] on p "Establishing phoneme-grapheme correspondences" at bounding box center [642, 365] width 376 height 14
click at [423, 364] on input "Establishing phoneme-grapheme correspondences" at bounding box center [416, 365] width 14 height 14
radio input "true"
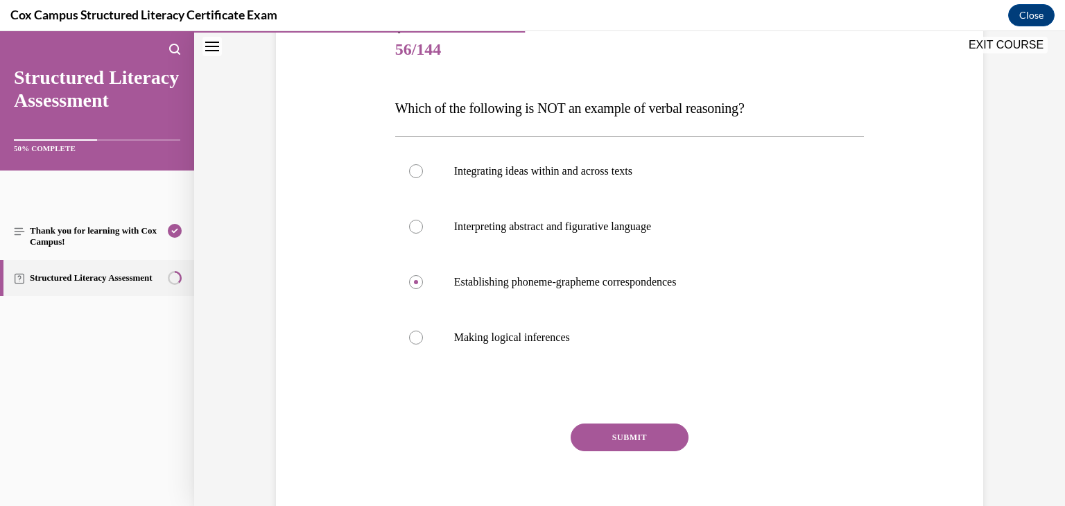
click at [639, 446] on button "SUBMIT" at bounding box center [630, 438] width 118 height 28
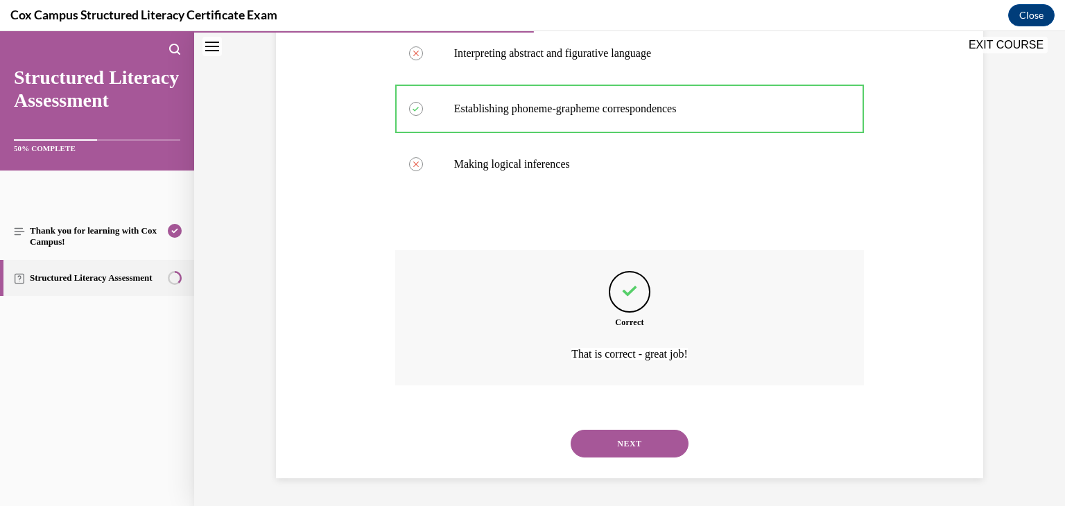
click at [657, 452] on button "NEXT" at bounding box center [630, 444] width 118 height 28
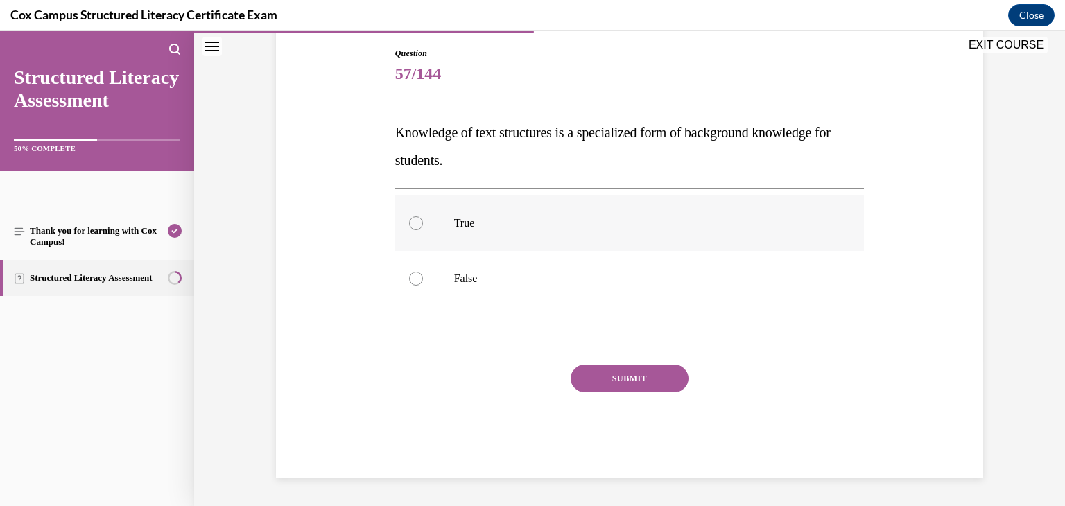
click at [567, 210] on label "True" at bounding box center [630, 223] width 470 height 55
click at [423, 216] on input "True" at bounding box center [416, 223] width 14 height 14
radio input "true"
click at [611, 381] on button "SUBMIT" at bounding box center [630, 379] width 118 height 28
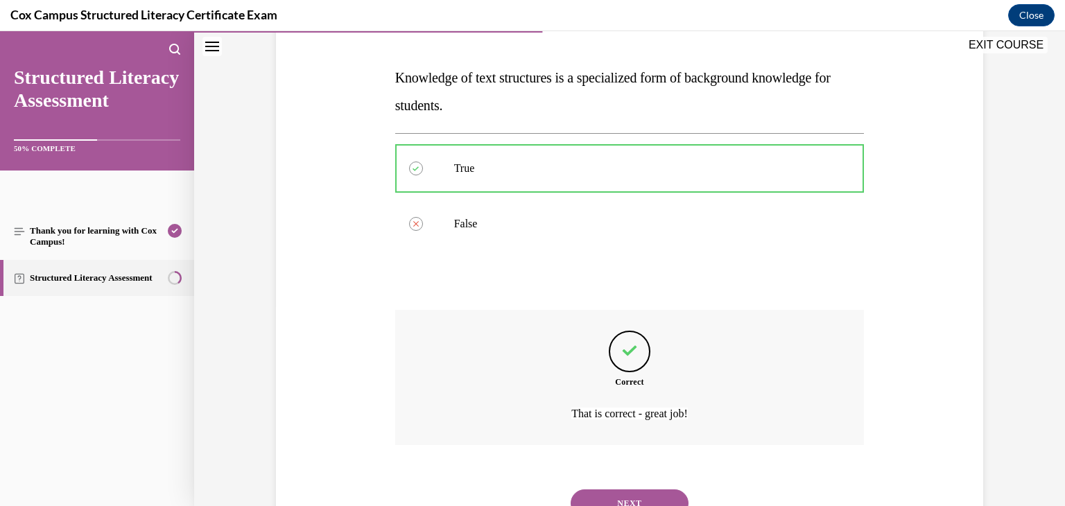
scroll to position [260, 0]
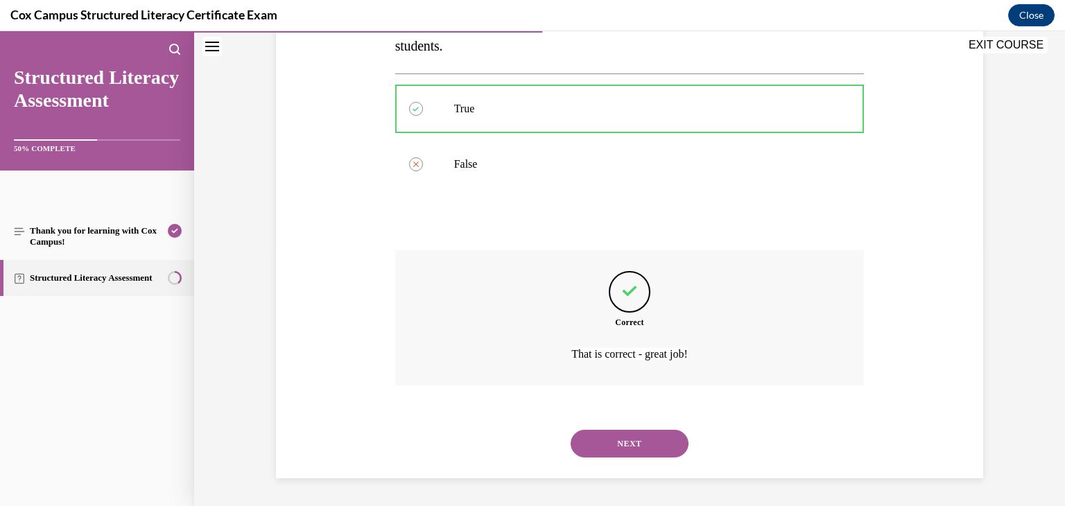
click at [634, 455] on button "NEXT" at bounding box center [630, 444] width 118 height 28
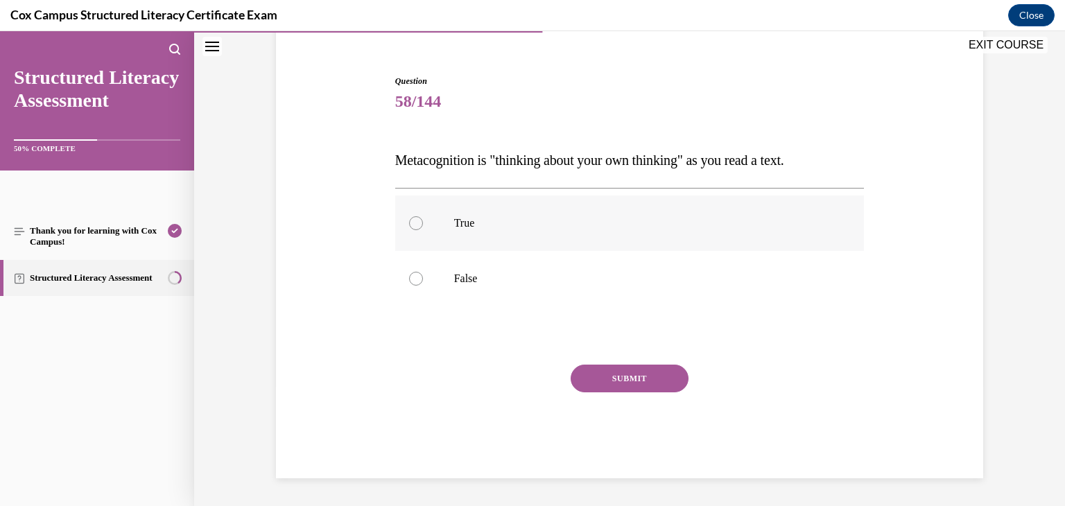
click at [455, 224] on p "True" at bounding box center [642, 223] width 376 height 14
click at [423, 224] on input "True" at bounding box center [416, 223] width 14 height 14
radio input "true"
click at [637, 384] on button "SUBMIT" at bounding box center [630, 379] width 118 height 28
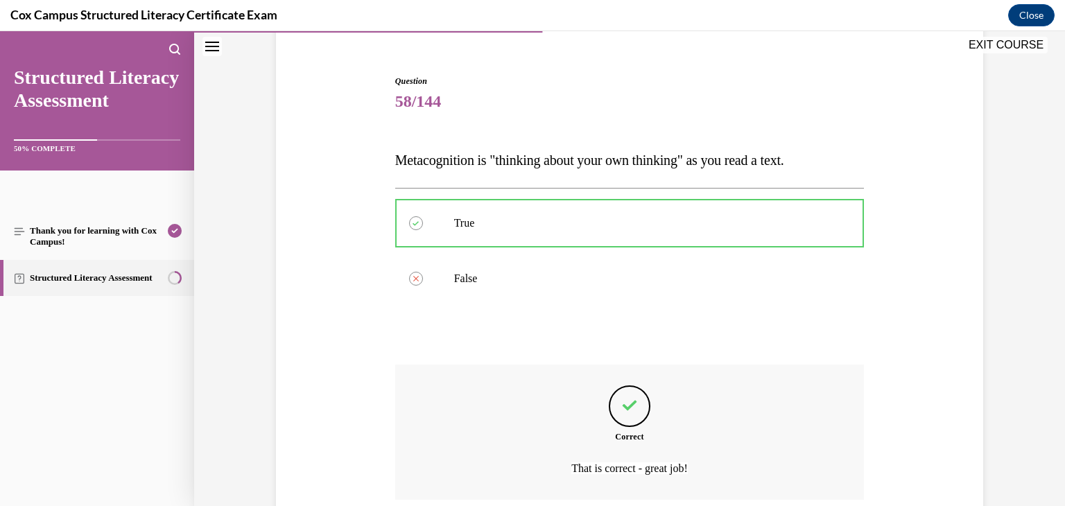
scroll to position [232, 0]
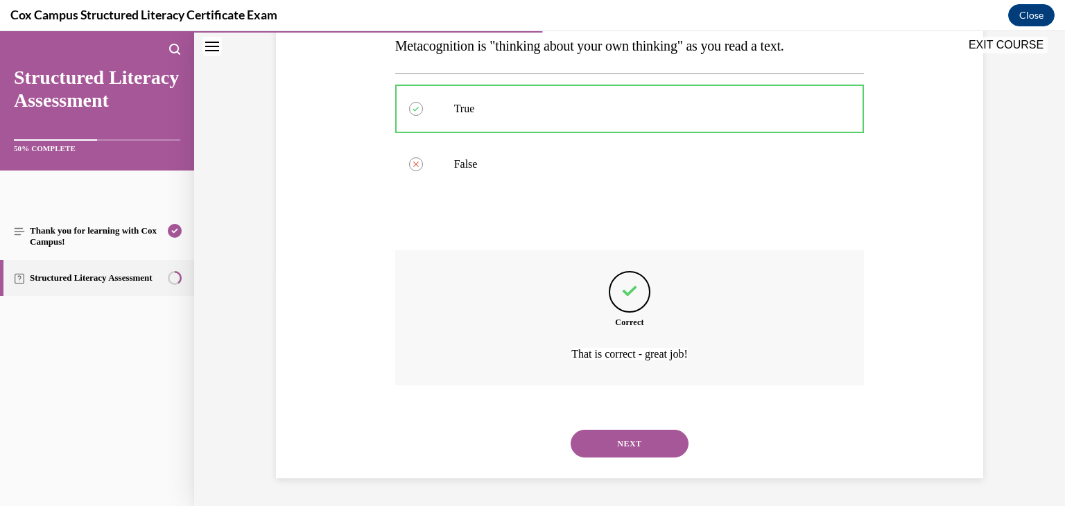
click at [648, 449] on button "NEXT" at bounding box center [630, 444] width 118 height 28
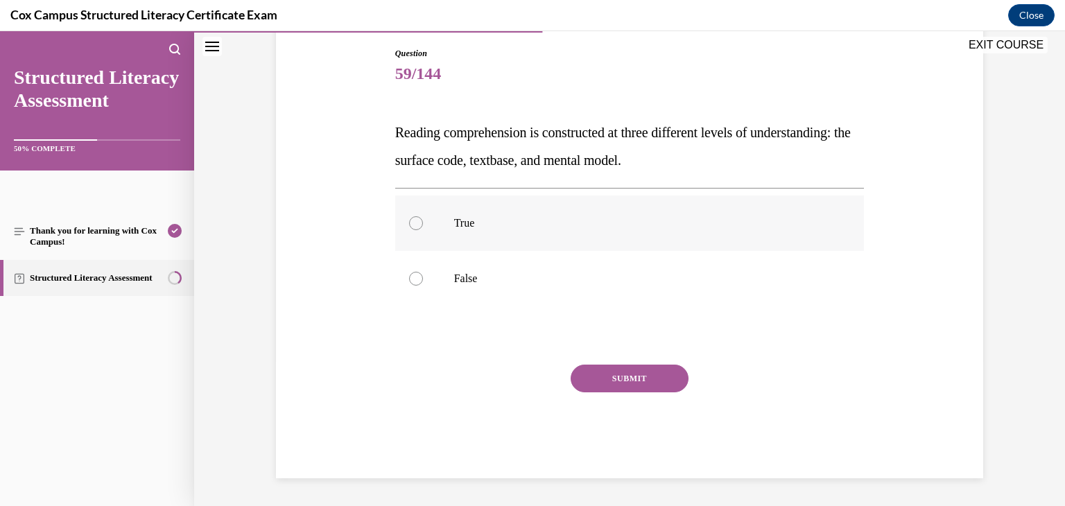
click at [466, 246] on label "True" at bounding box center [630, 223] width 470 height 55
click at [423, 230] on input "True" at bounding box center [416, 223] width 14 height 14
radio input "true"
click at [612, 379] on button "SUBMIT" at bounding box center [630, 379] width 118 height 28
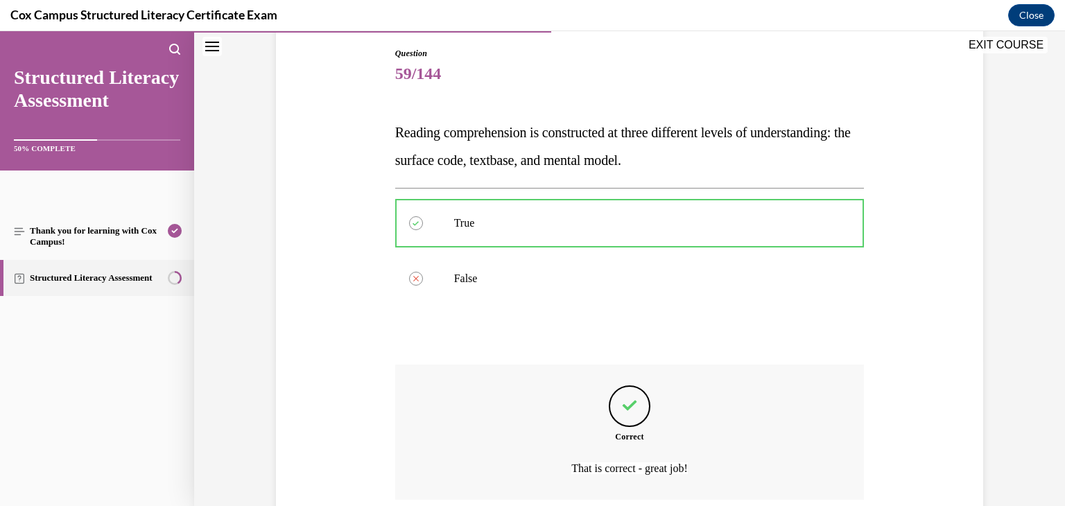
scroll to position [260, 0]
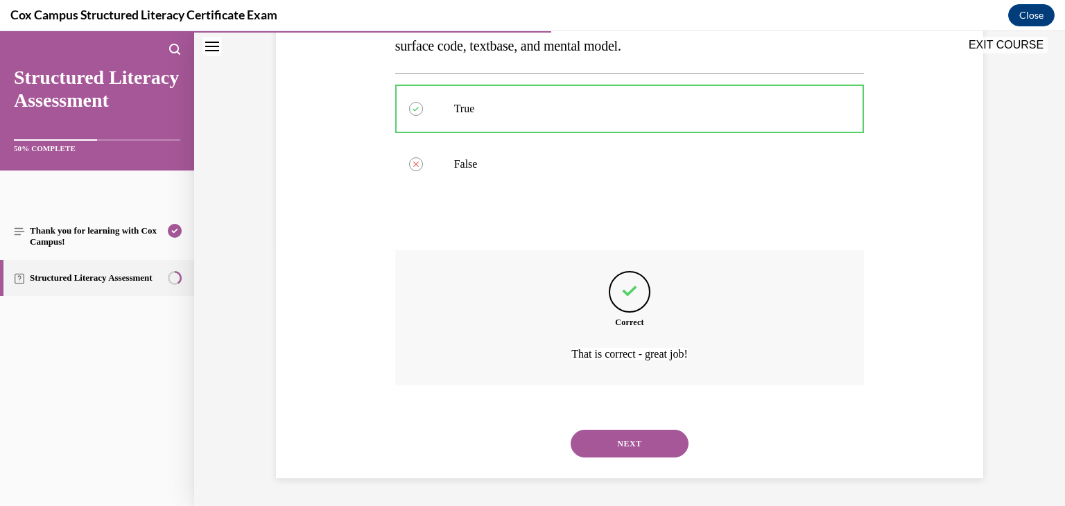
click at [619, 446] on button "NEXT" at bounding box center [630, 444] width 118 height 28
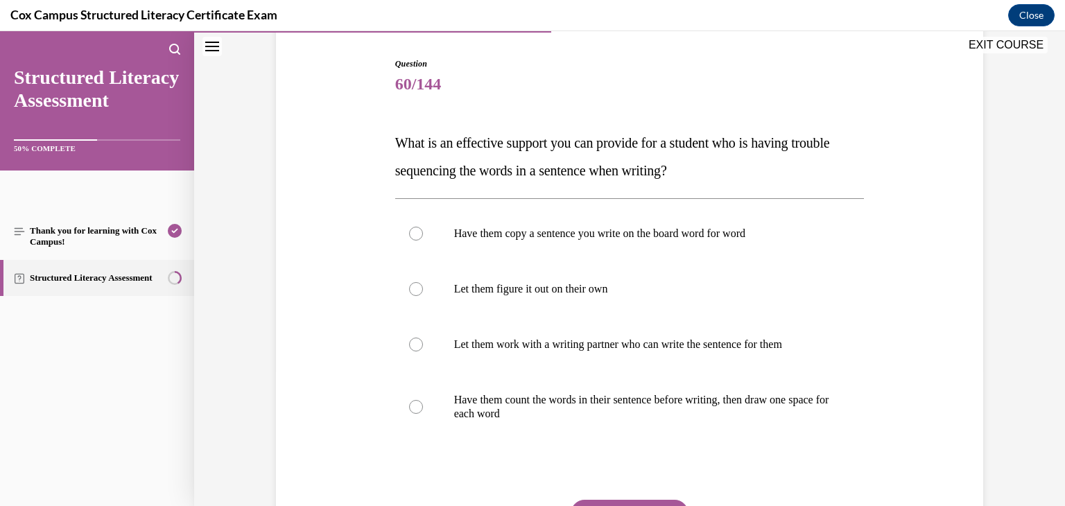
scroll to position [137, 0]
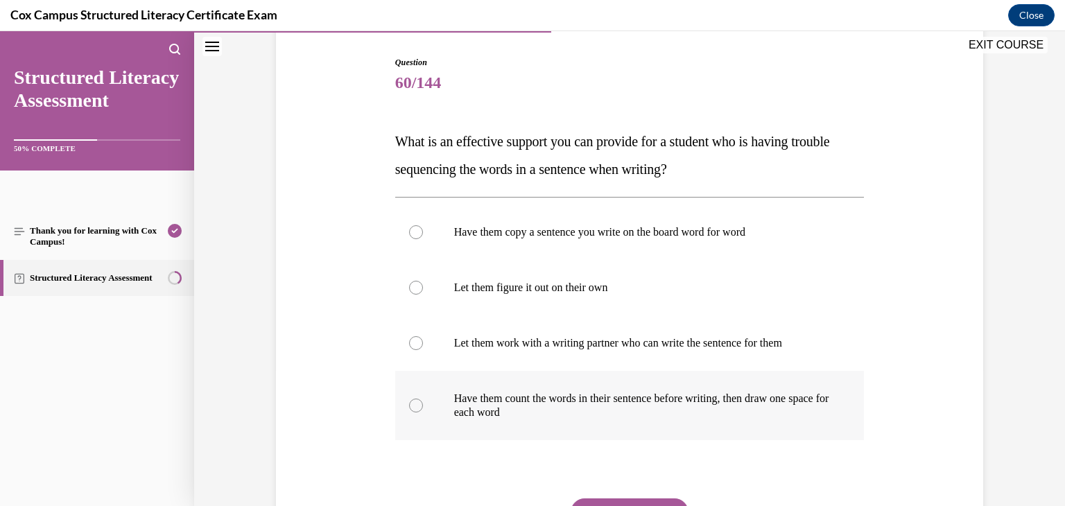
click at [495, 401] on p "Have them count the words in their sentence before writing, then draw one space…" at bounding box center [642, 406] width 376 height 28
click at [423, 401] on input "Have them count the words in their sentence before writing, then draw one space…" at bounding box center [416, 406] width 14 height 14
radio input "true"
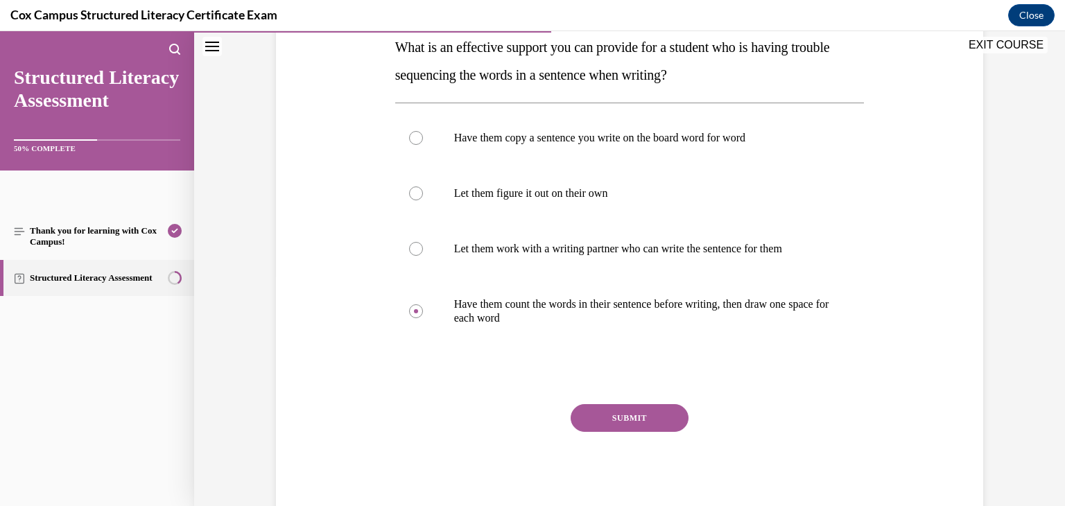
click at [611, 421] on button "SUBMIT" at bounding box center [630, 418] width 118 height 28
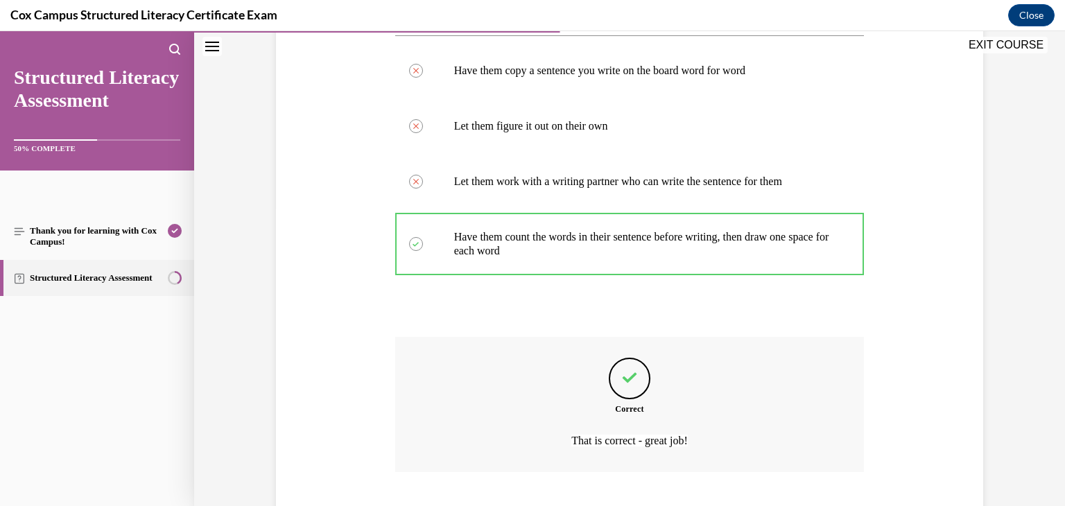
scroll to position [385, 0]
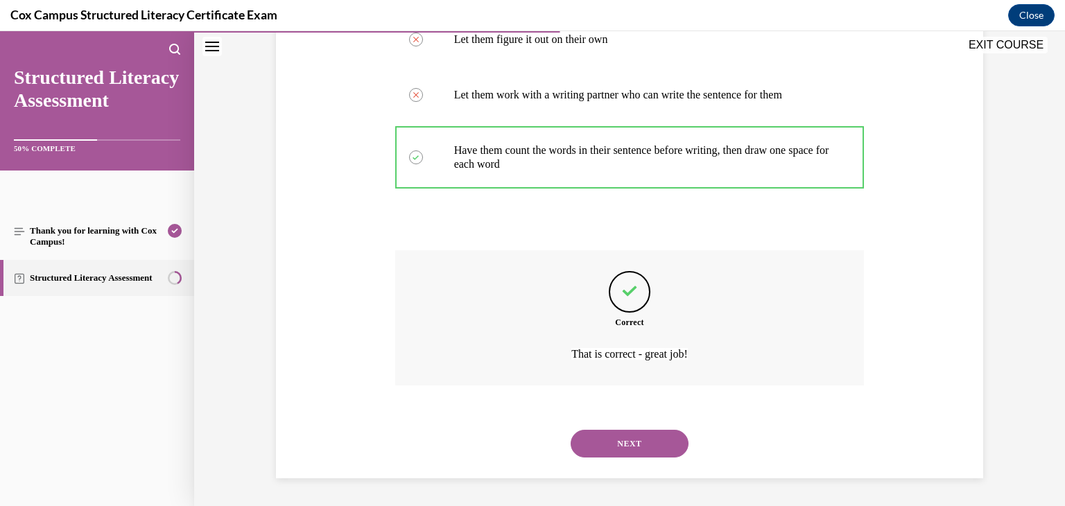
click at [617, 442] on button "NEXT" at bounding box center [630, 444] width 118 height 28
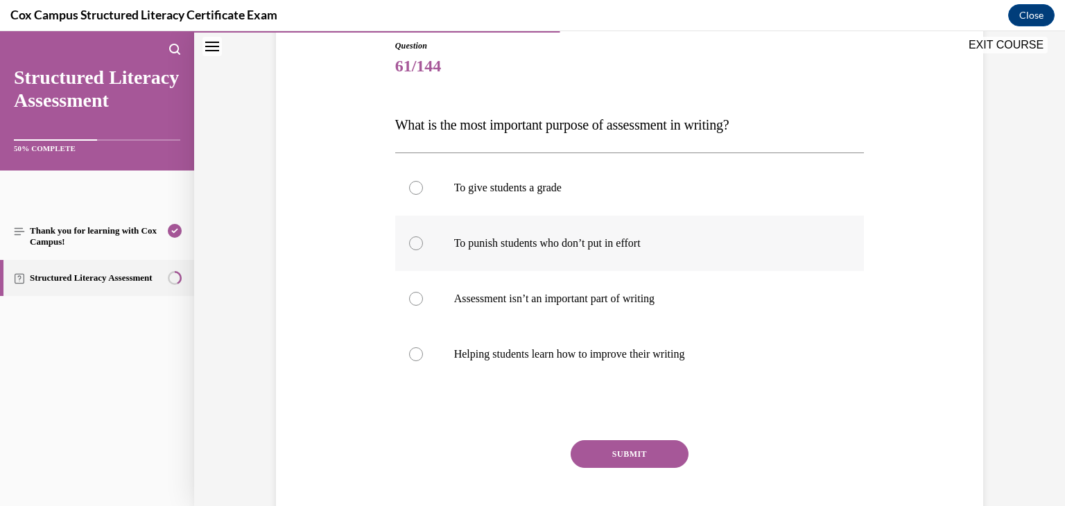
scroll to position [169, 0]
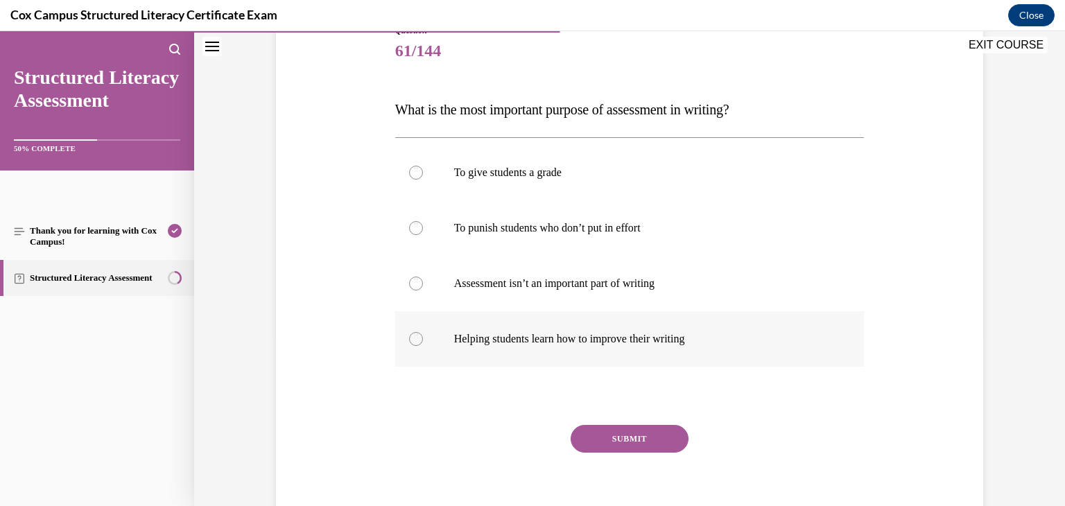
click at [481, 330] on label "Helping students learn how to improve their writing" at bounding box center [630, 338] width 470 height 55
click at [423, 332] on input "Helping students learn how to improve their writing" at bounding box center [416, 339] width 14 height 14
radio input "true"
click at [586, 433] on button "SUBMIT" at bounding box center [630, 439] width 118 height 28
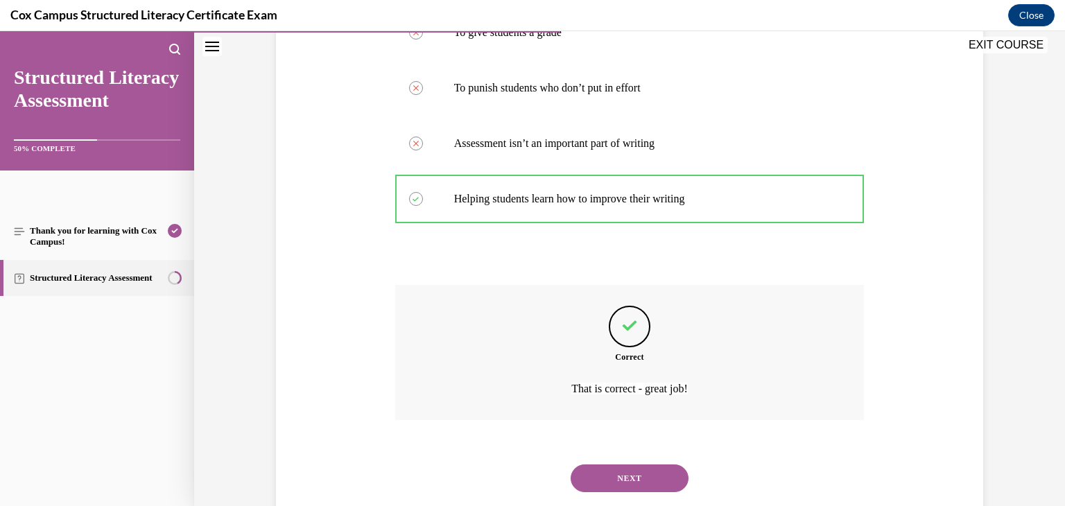
scroll to position [343, 0]
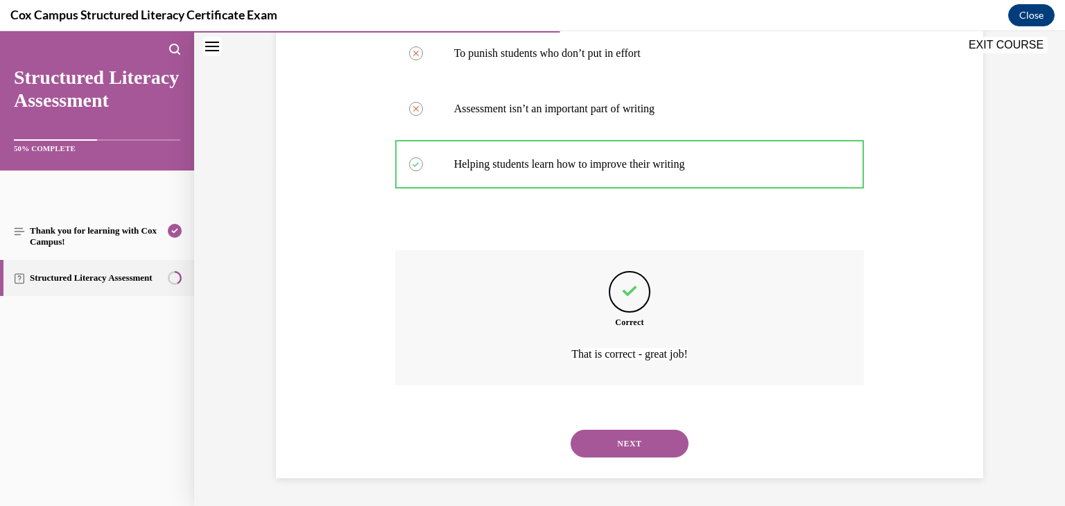
click at [631, 449] on button "NEXT" at bounding box center [630, 444] width 118 height 28
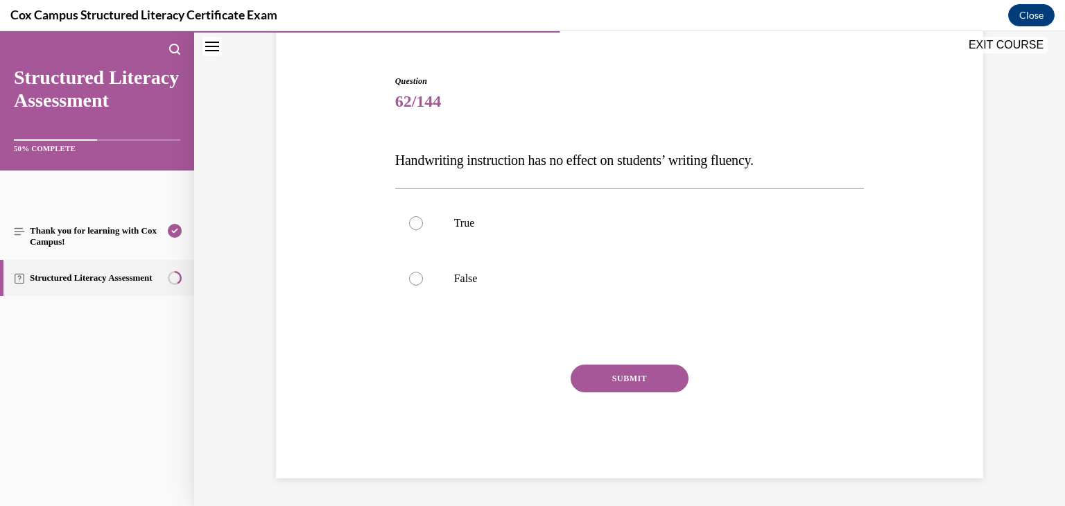
scroll to position [118, 0]
click at [502, 286] on label "False" at bounding box center [630, 278] width 470 height 55
click at [423, 286] on input "False" at bounding box center [416, 279] width 14 height 14
radio input "true"
click at [612, 385] on button "SUBMIT" at bounding box center [630, 379] width 118 height 28
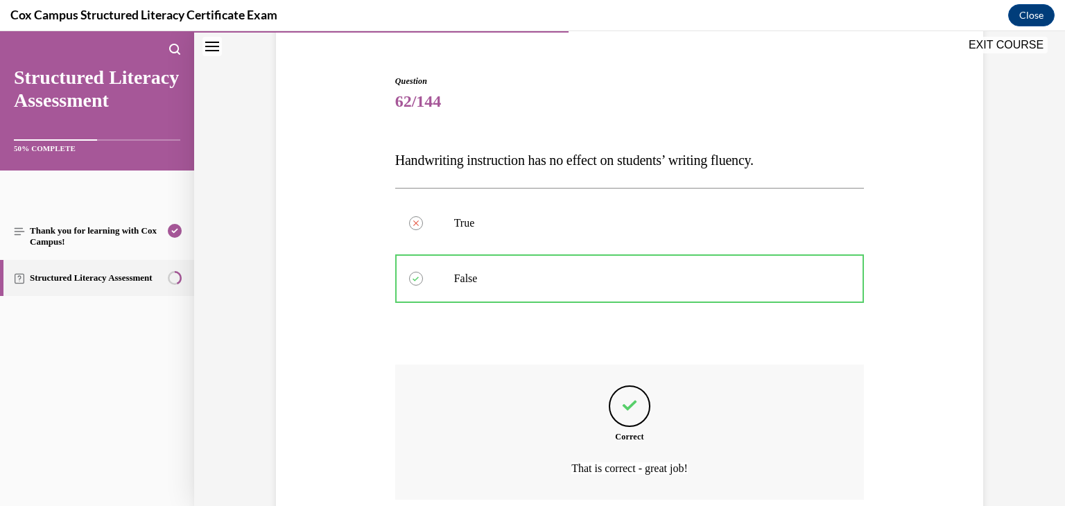
scroll to position [232, 0]
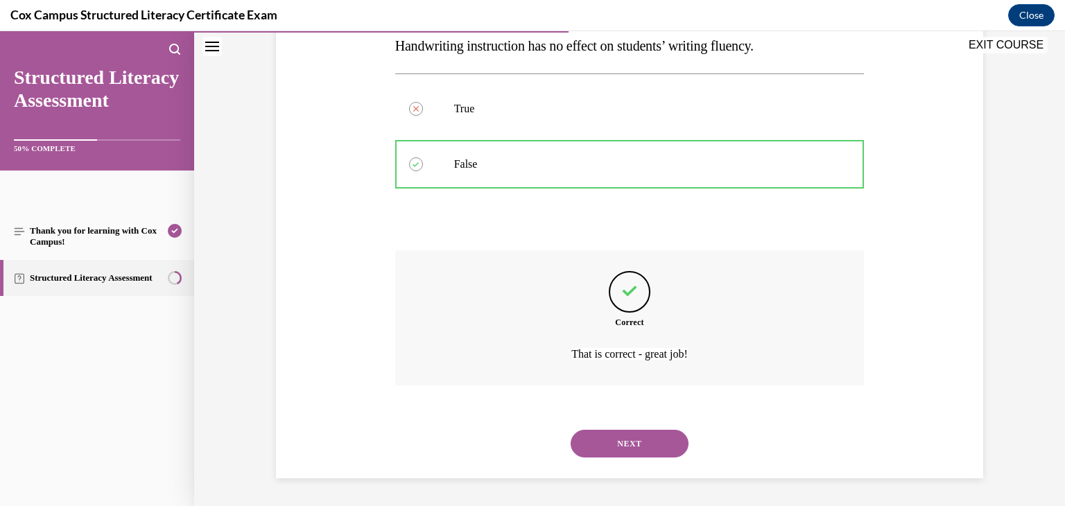
click at [623, 444] on button "NEXT" at bounding box center [630, 444] width 118 height 28
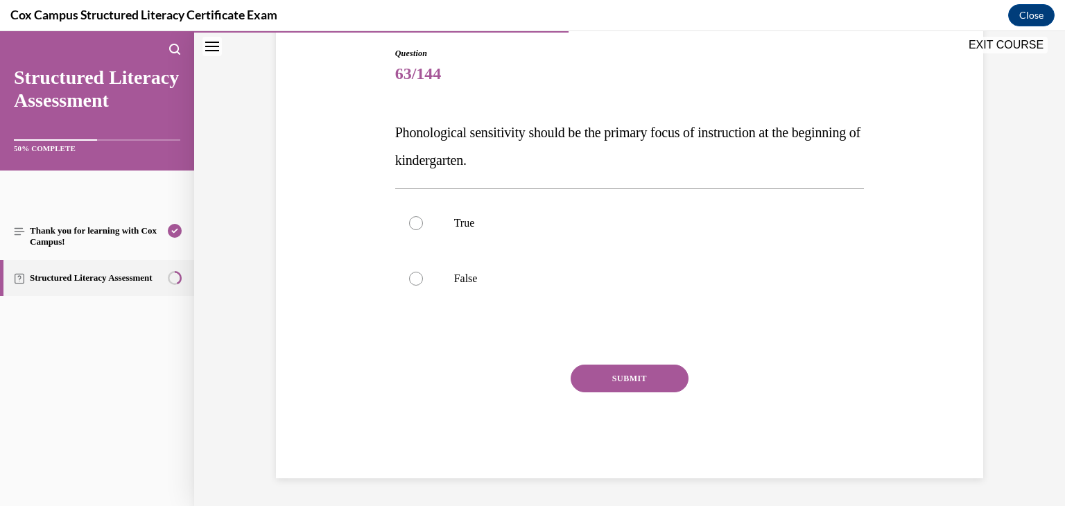
scroll to position [146, 0]
click at [511, 280] on p "False" at bounding box center [642, 279] width 376 height 14
click at [423, 280] on input "False" at bounding box center [416, 279] width 14 height 14
radio input "true"
click at [610, 381] on button "SUBMIT" at bounding box center [630, 379] width 118 height 28
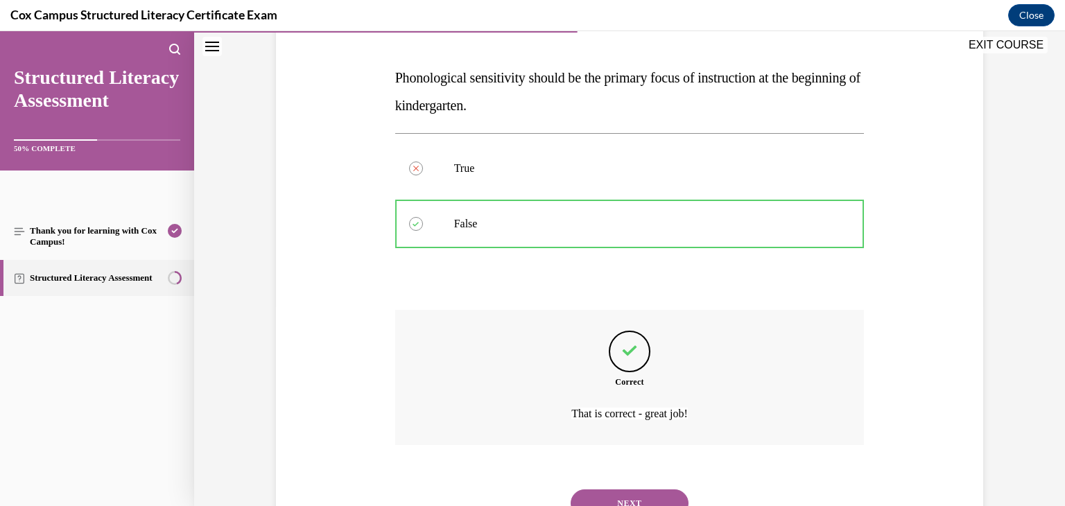
scroll to position [260, 0]
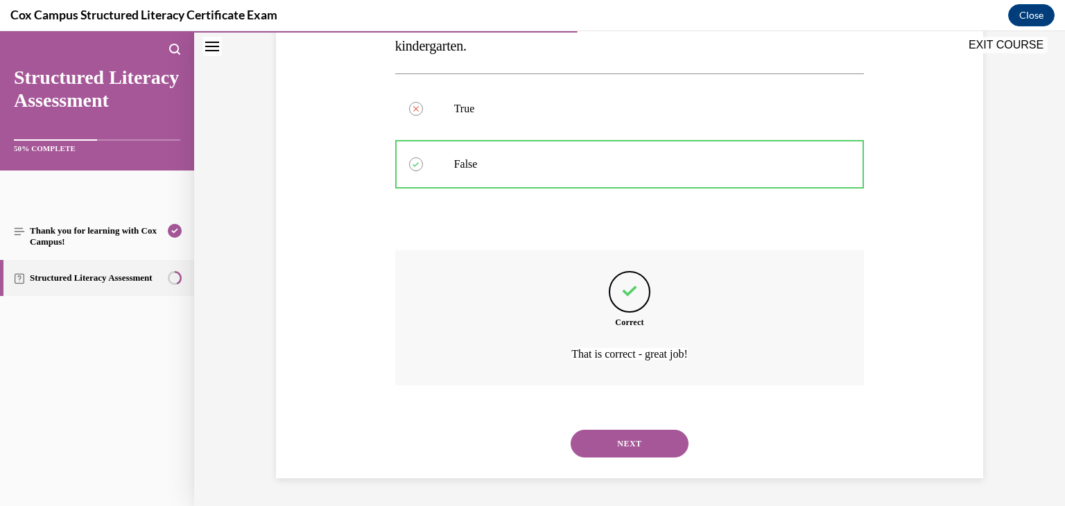
click at [610, 446] on button "NEXT" at bounding box center [630, 444] width 118 height 28
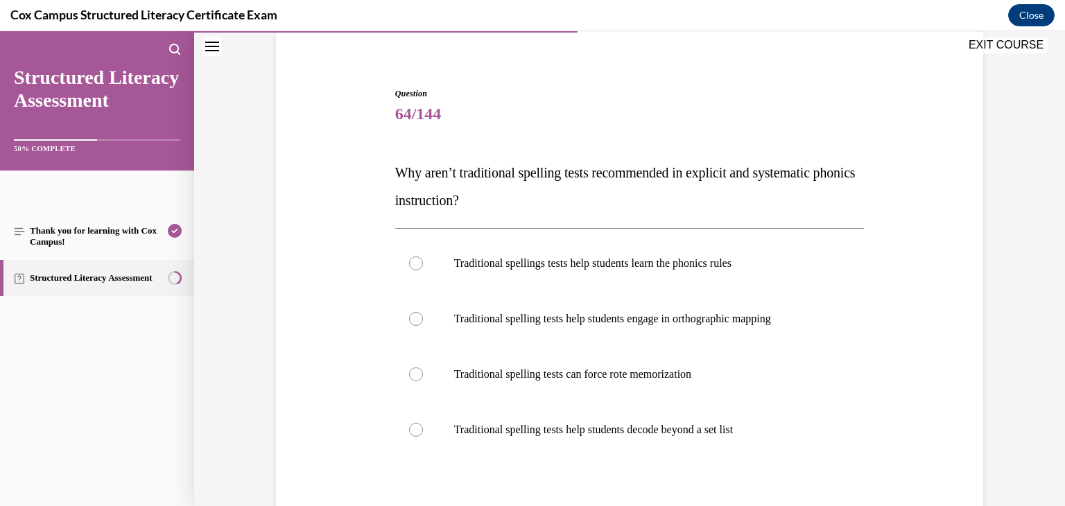
scroll to position [131, 0]
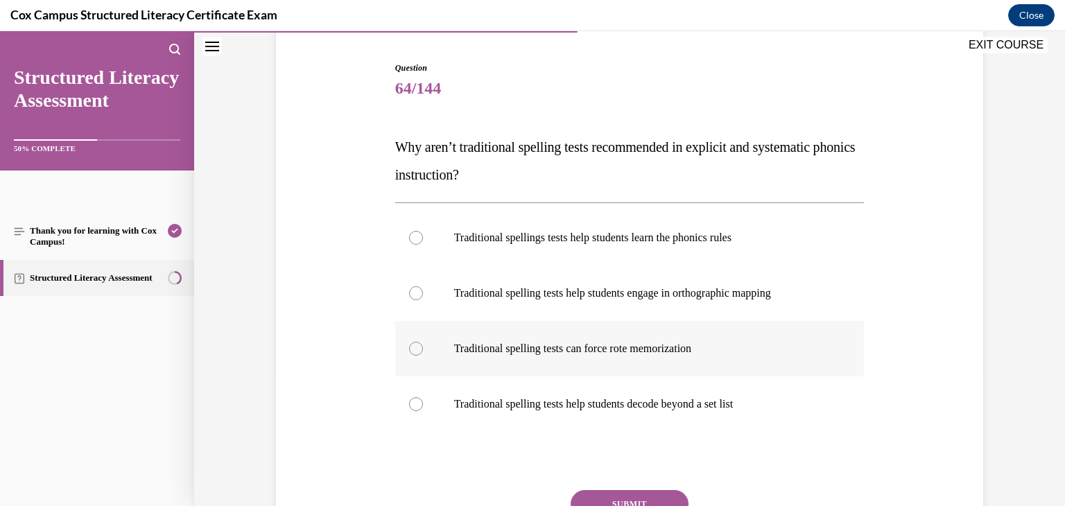
click at [698, 363] on label "Traditional spelling tests can force rote memorization" at bounding box center [630, 348] width 470 height 55
click at [423, 356] on input "Traditional spelling tests can force rote memorization" at bounding box center [416, 349] width 14 height 14
radio input "true"
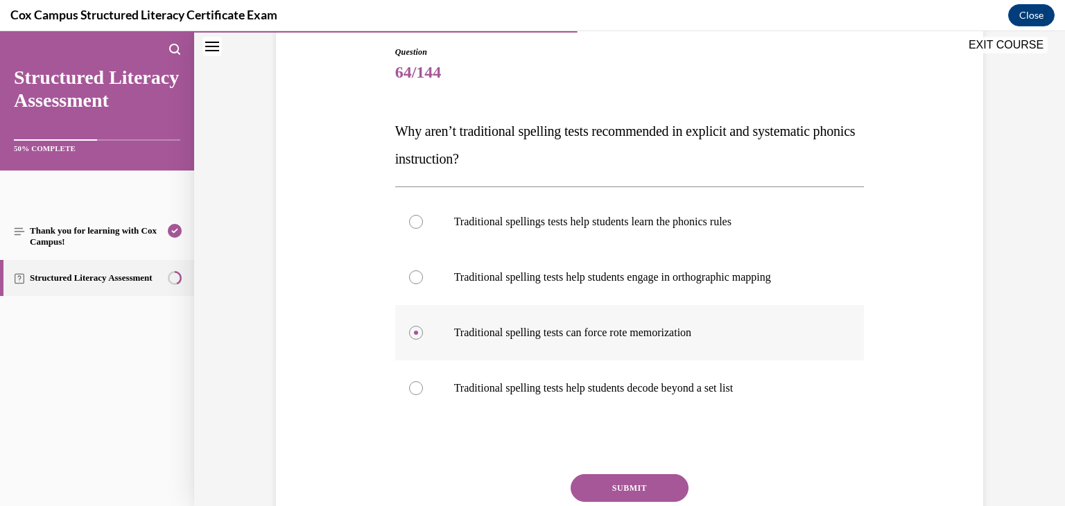
scroll to position [153, 0]
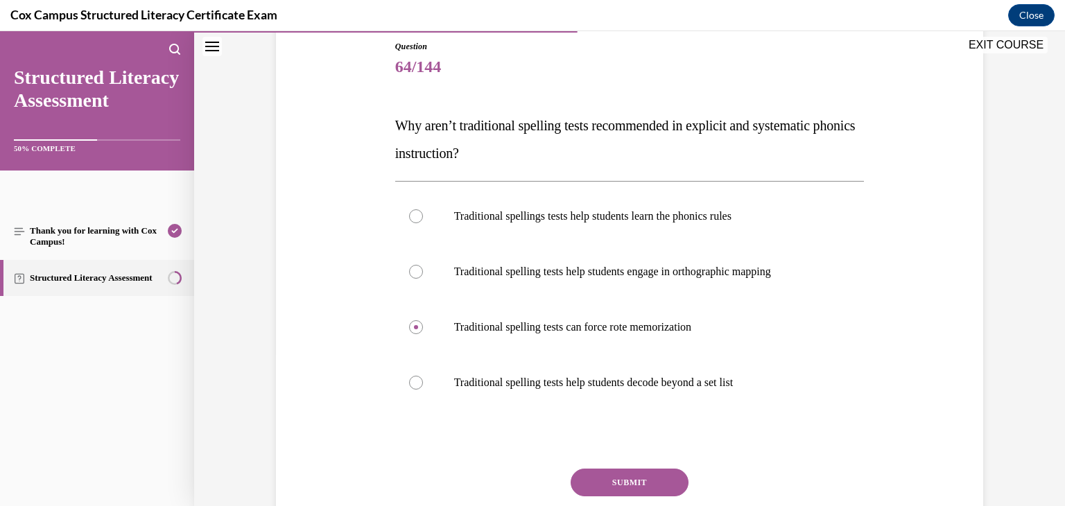
click at [652, 474] on button "SUBMIT" at bounding box center [630, 483] width 118 height 28
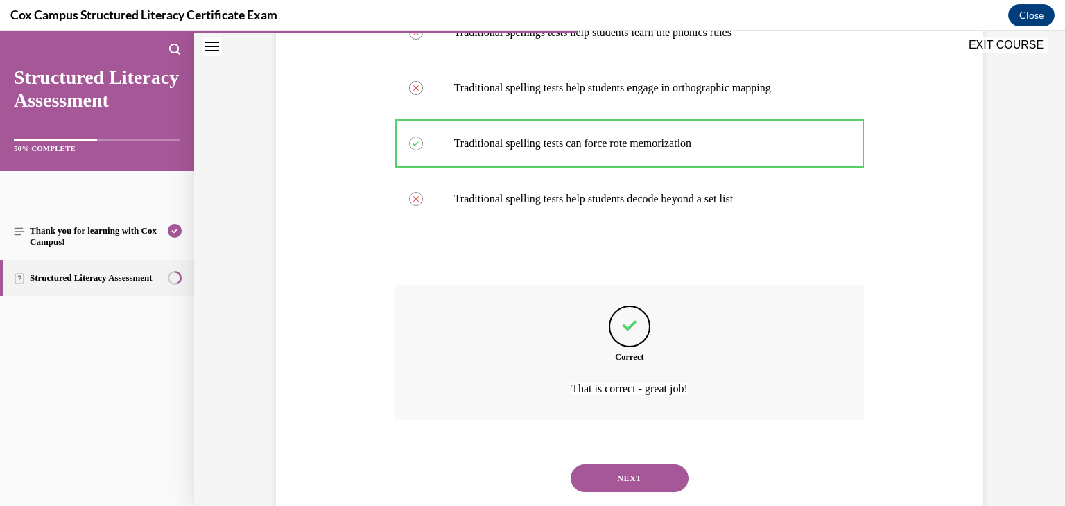
scroll to position [371, 0]
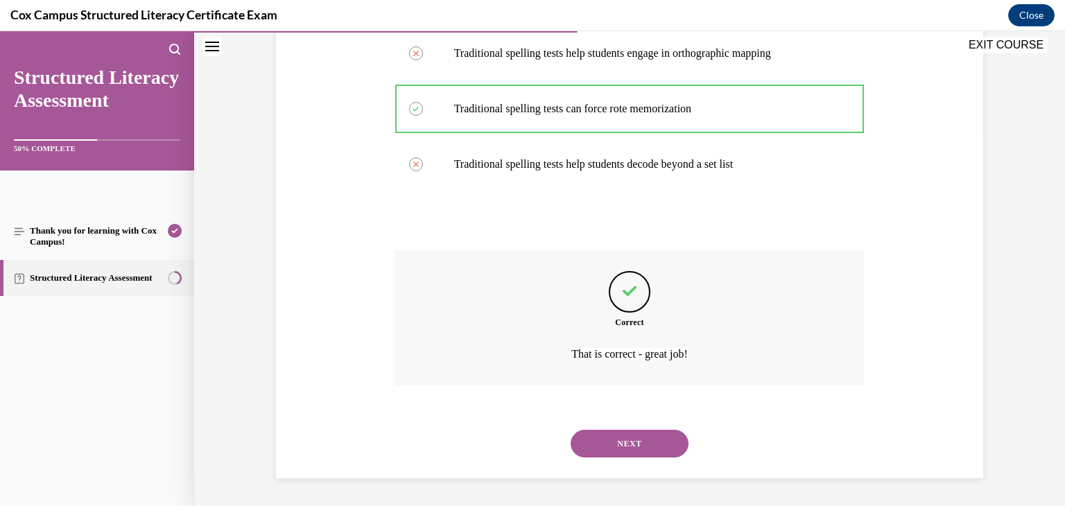
click at [635, 443] on button "NEXT" at bounding box center [630, 444] width 118 height 28
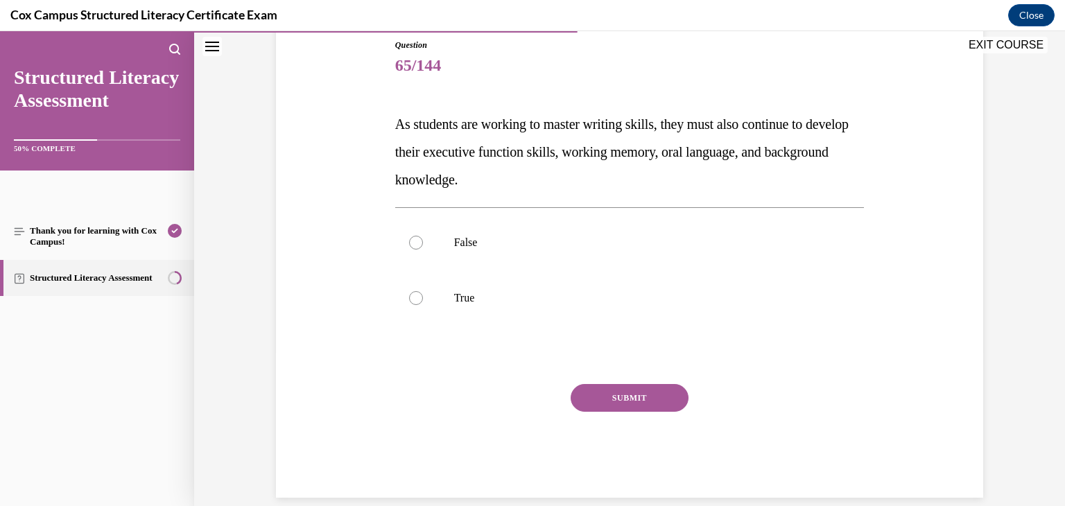
scroll to position [158, 0]
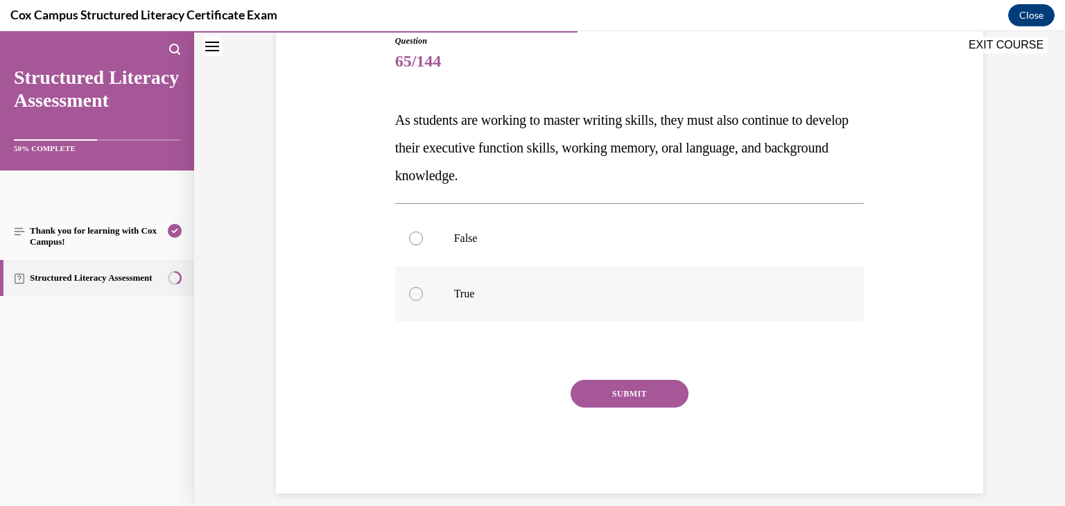
click at [463, 295] on p "True" at bounding box center [642, 294] width 376 height 14
click at [423, 295] on input "True" at bounding box center [416, 294] width 14 height 14
radio input "true"
click at [606, 393] on button "SUBMIT" at bounding box center [630, 394] width 118 height 28
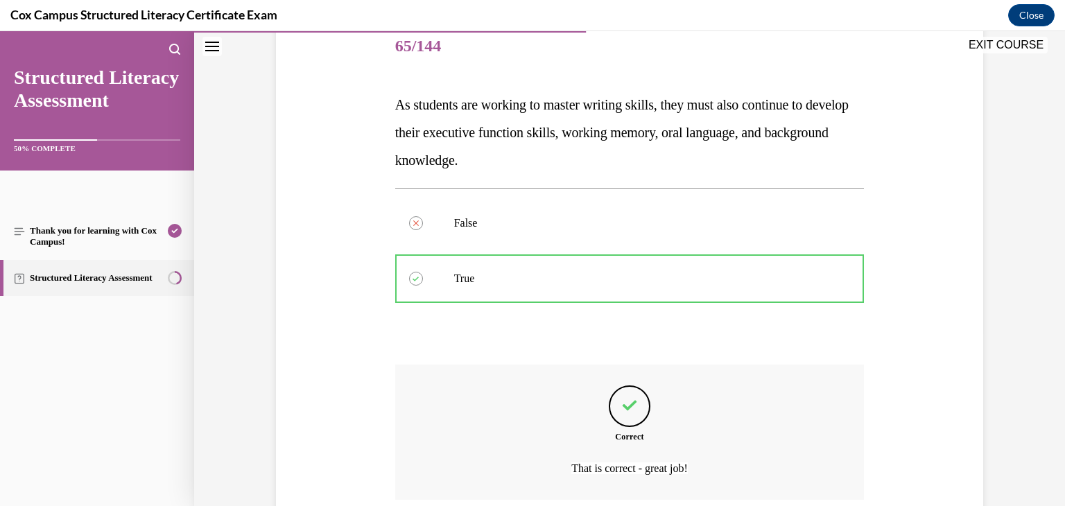
scroll to position [288, 0]
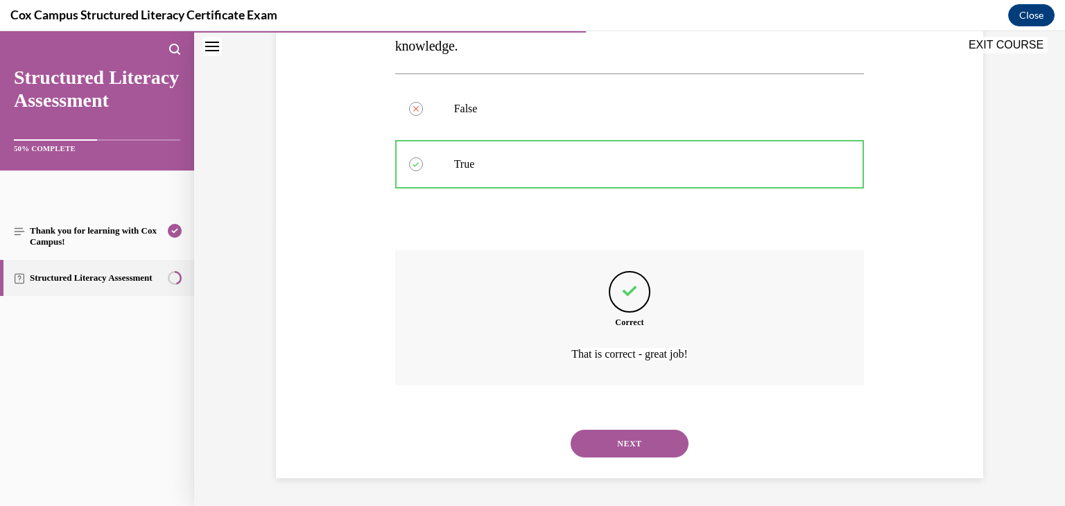
click at [617, 438] on button "NEXT" at bounding box center [630, 444] width 118 height 28
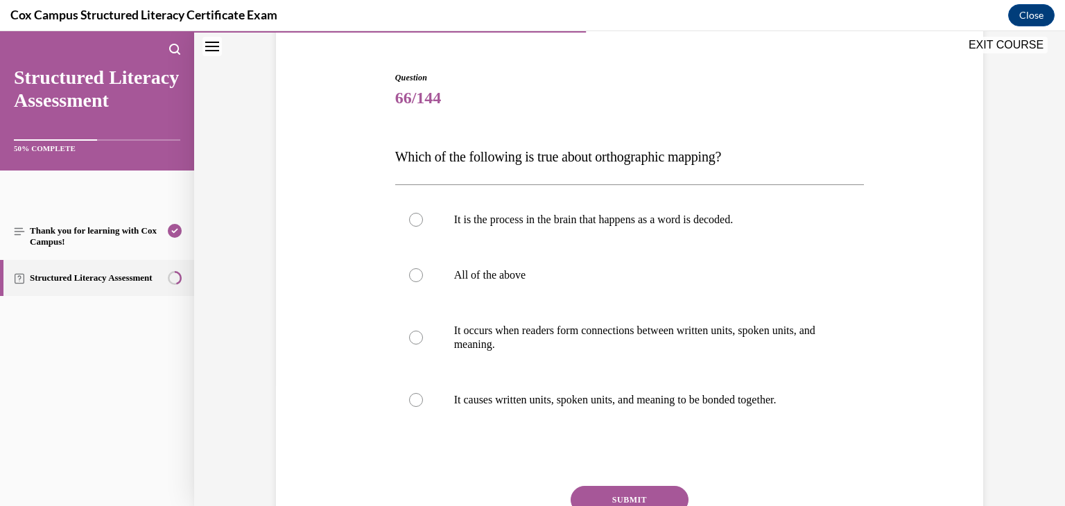
scroll to position [122, 0]
click at [561, 341] on p "It occurs when readers form connections between written units, spoken units, an…" at bounding box center [642, 337] width 376 height 28
click at [423, 341] on input "It occurs when readers form connections between written units, spoken units, an…" at bounding box center [416, 337] width 14 height 14
radio input "true"
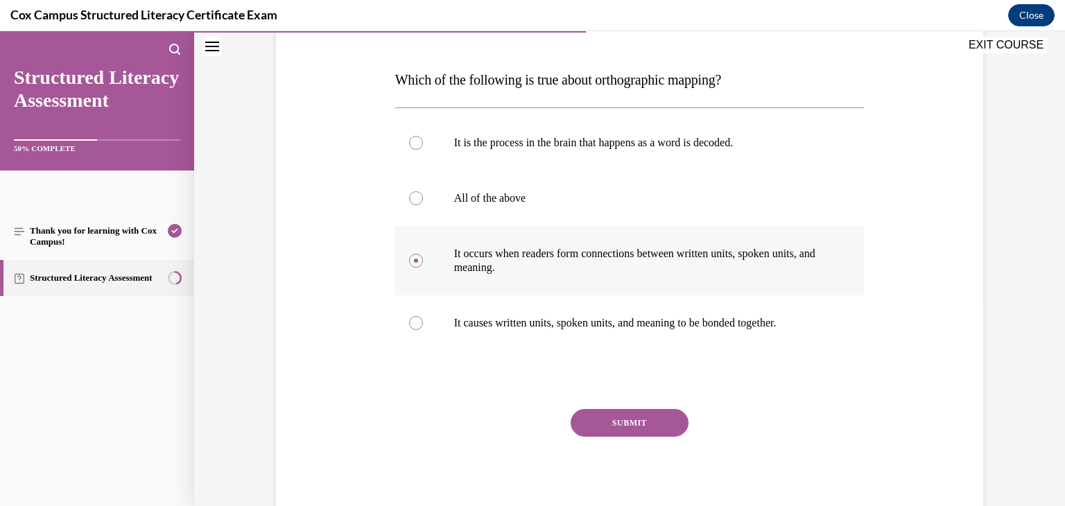
scroll to position [205, 0]
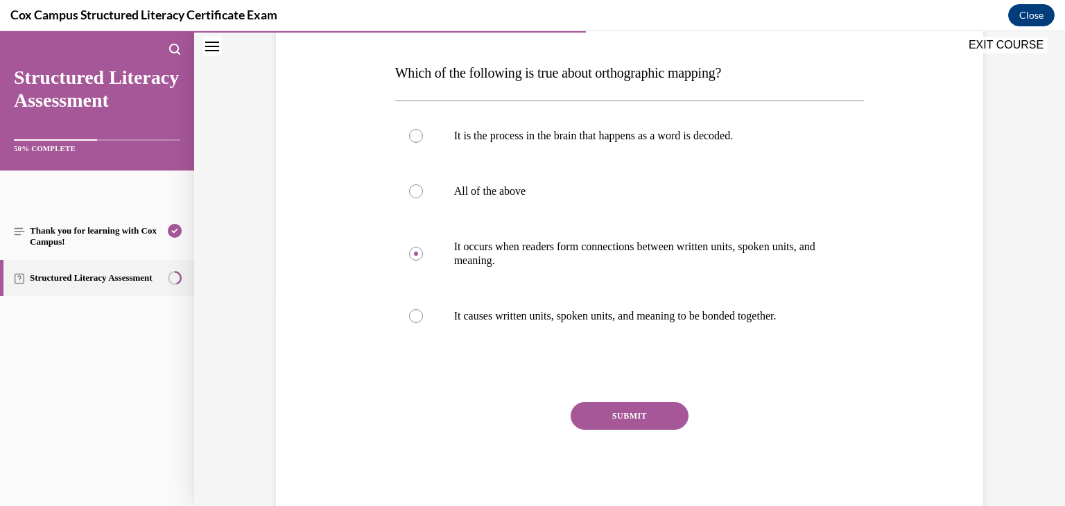
click at [625, 418] on button "SUBMIT" at bounding box center [630, 416] width 118 height 28
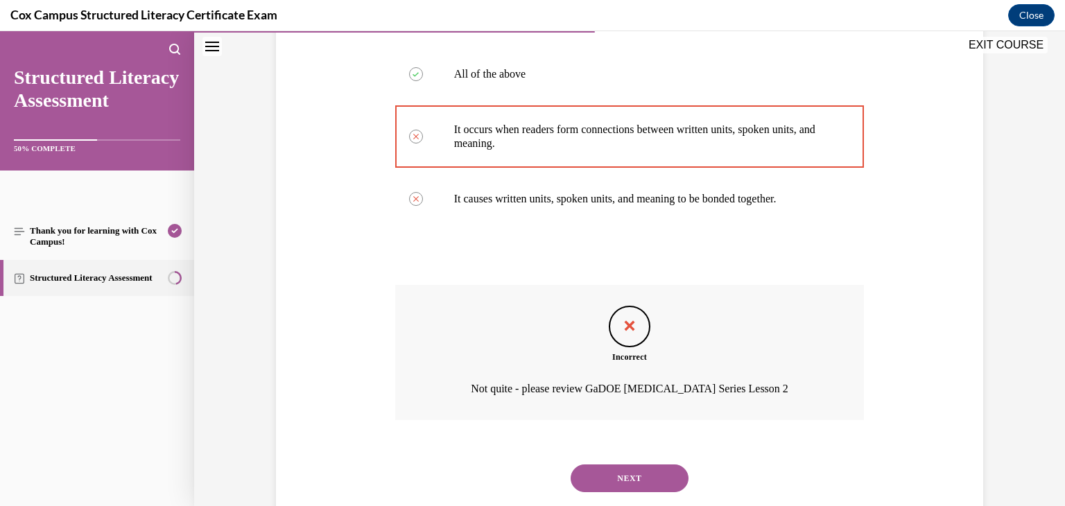
scroll to position [357, 0]
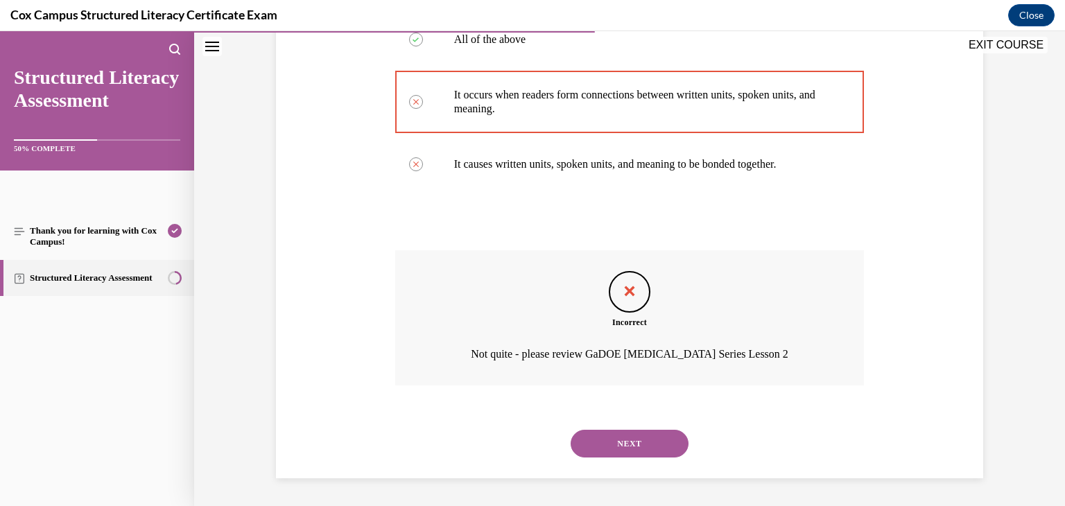
click at [626, 441] on button "NEXT" at bounding box center [630, 444] width 118 height 28
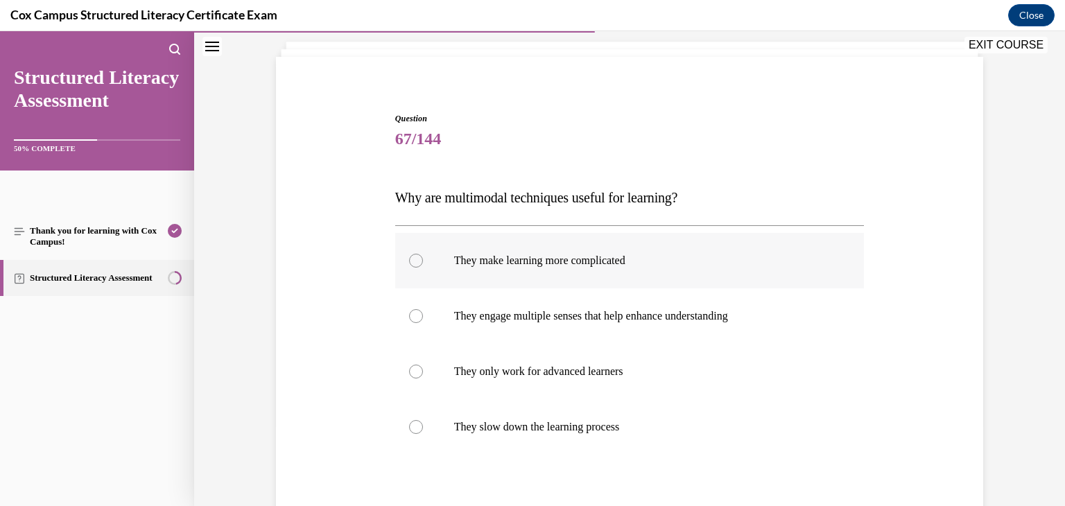
scroll to position [80, 0]
click at [646, 311] on p "They engage multiple senses that help enhance understanding" at bounding box center [642, 316] width 376 height 14
click at [423, 311] on input "They engage multiple senses that help enhance understanding" at bounding box center [416, 316] width 14 height 14
radio input "true"
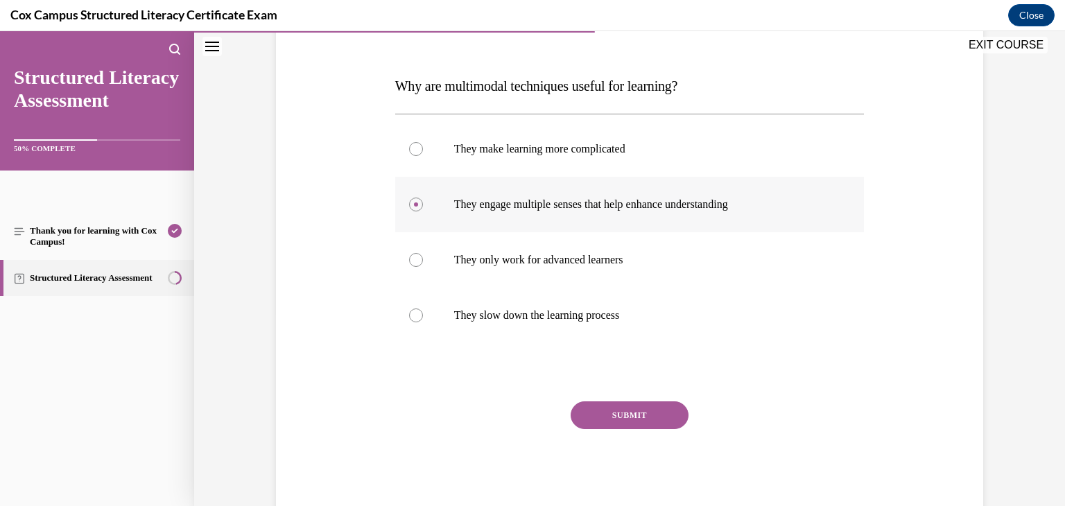
scroll to position [205, 0]
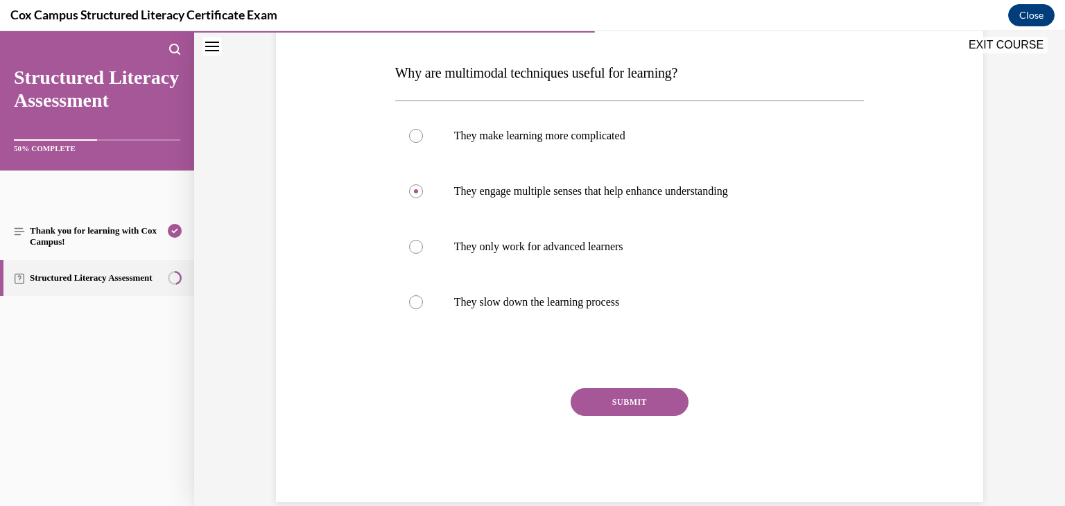
click at [652, 404] on button "SUBMIT" at bounding box center [630, 402] width 118 height 28
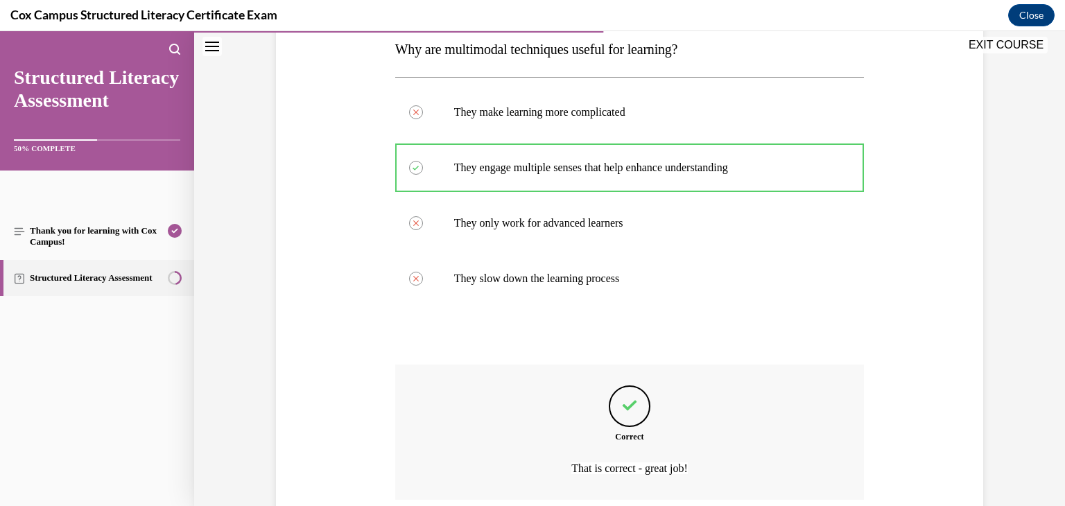
scroll to position [343, 0]
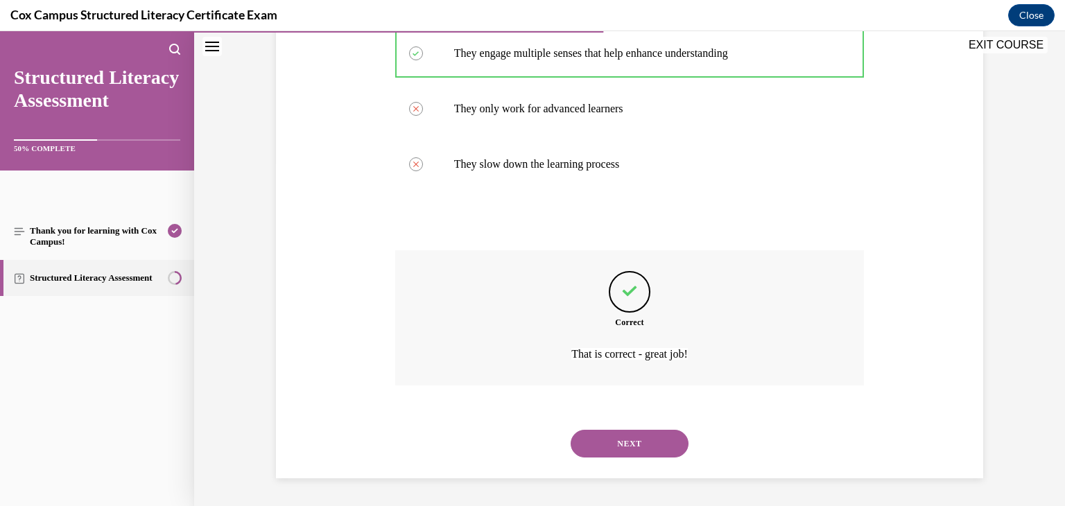
click at [642, 443] on button "NEXT" at bounding box center [630, 444] width 118 height 28
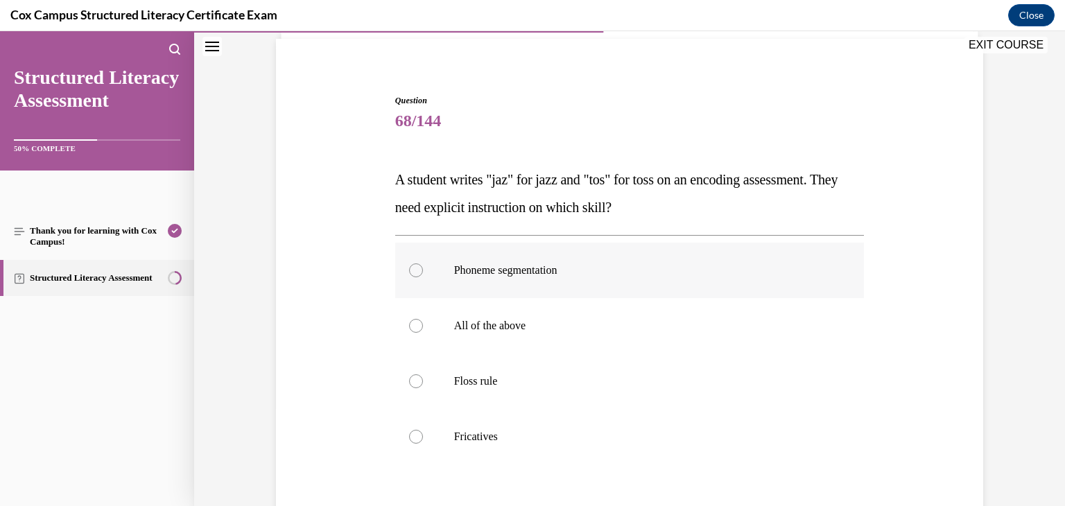
scroll to position [96, 0]
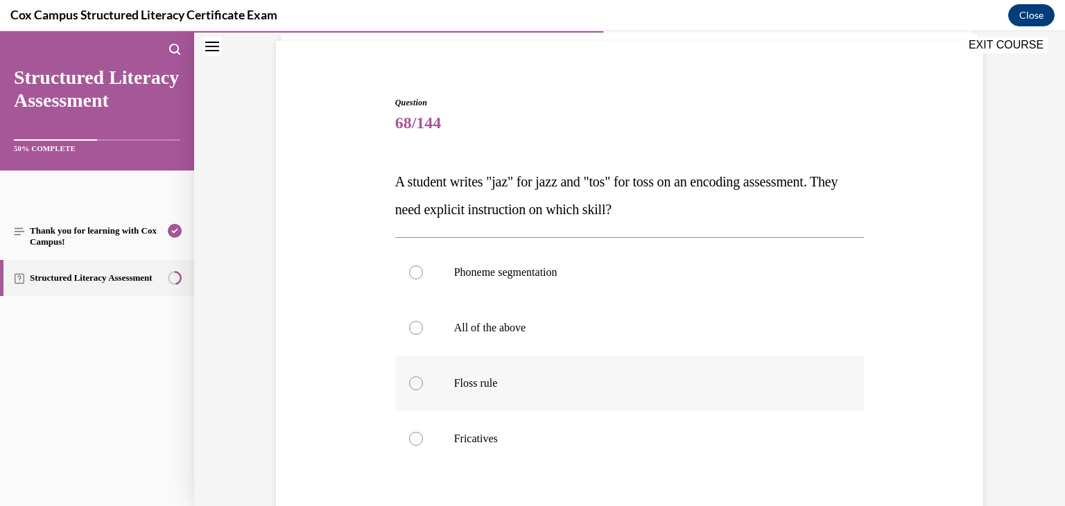
click at [536, 396] on label "Floss rule" at bounding box center [630, 383] width 470 height 55
click at [423, 390] on input "Floss rule" at bounding box center [416, 384] width 14 height 14
radio input "true"
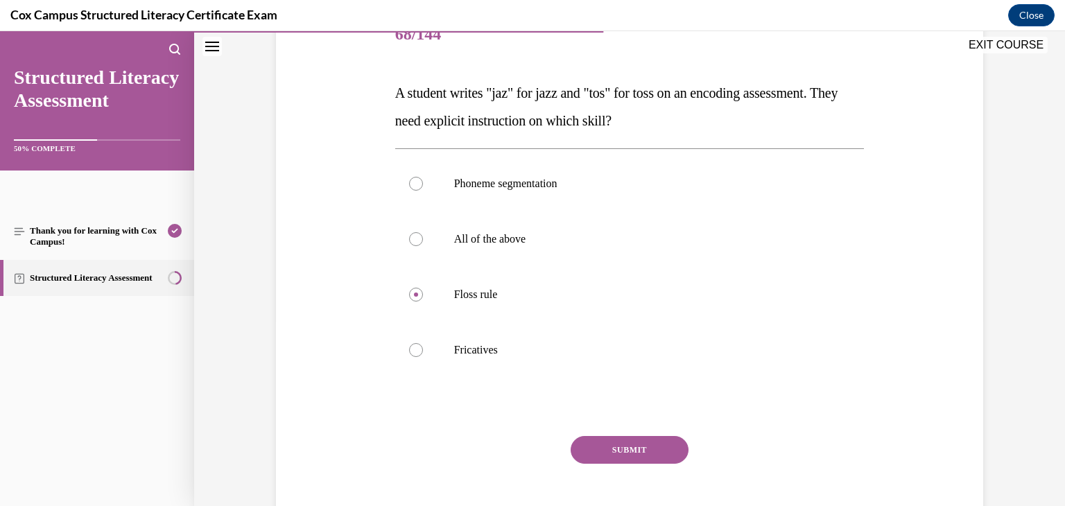
click at [601, 449] on button "SUBMIT" at bounding box center [630, 450] width 118 height 28
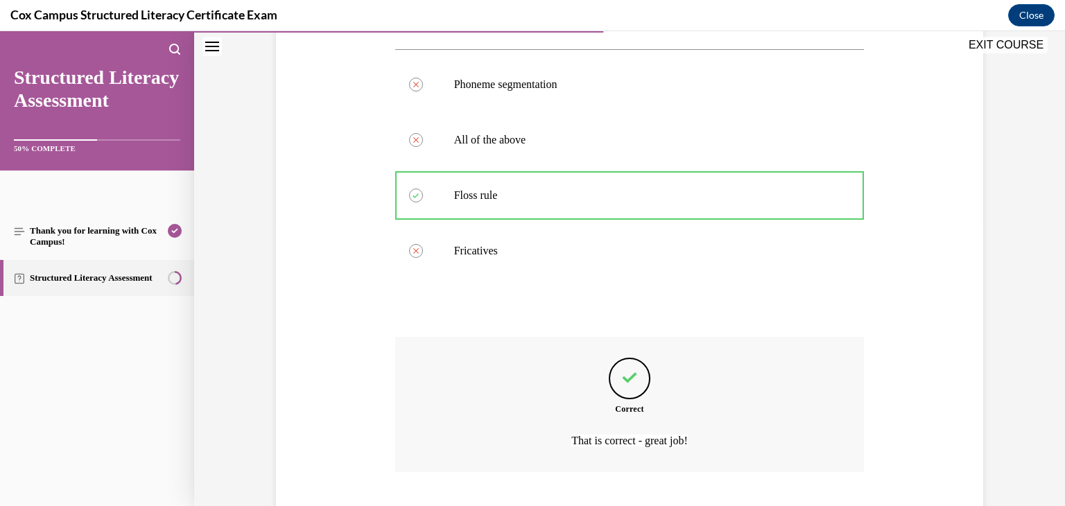
scroll to position [371, 0]
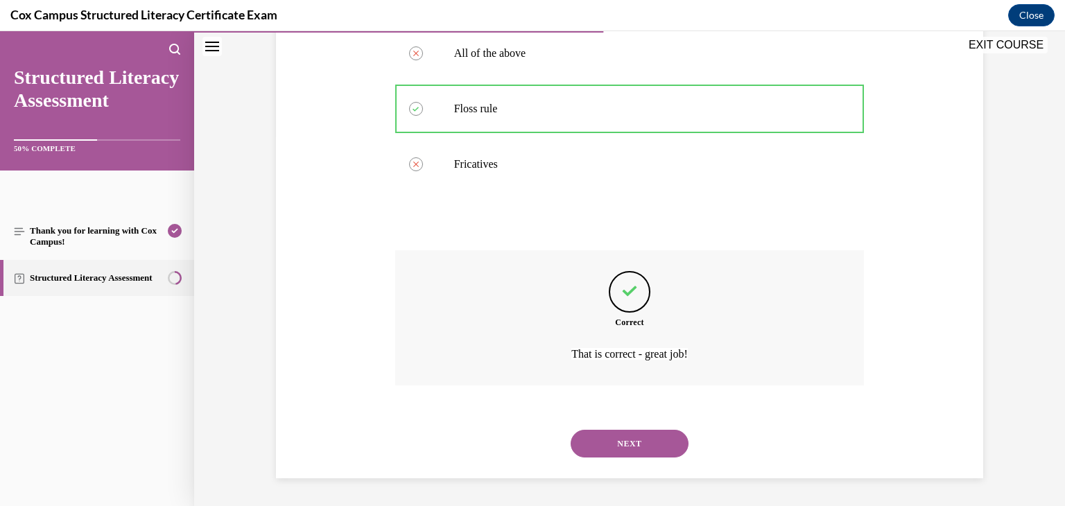
click at [601, 449] on button "NEXT" at bounding box center [630, 444] width 118 height 28
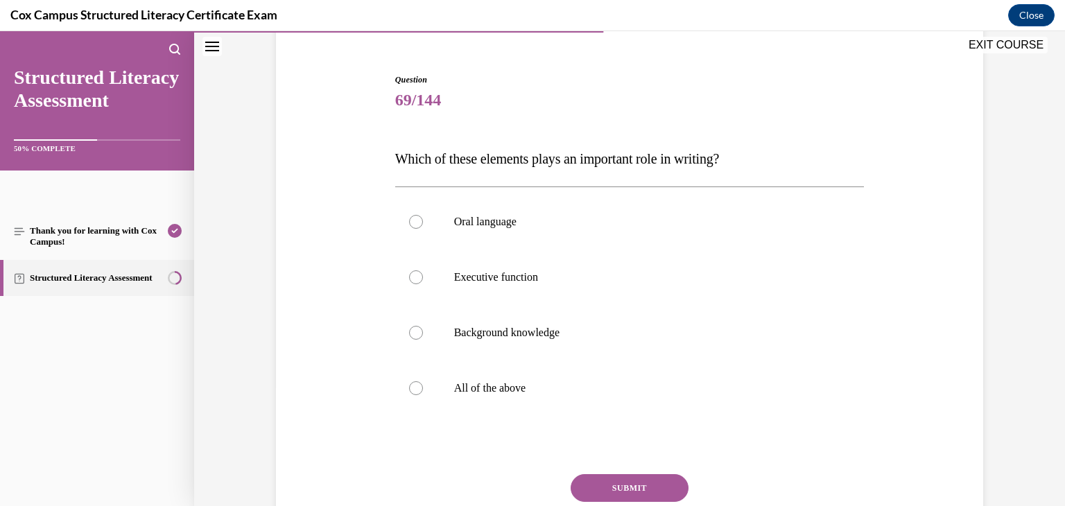
scroll to position [126, 0]
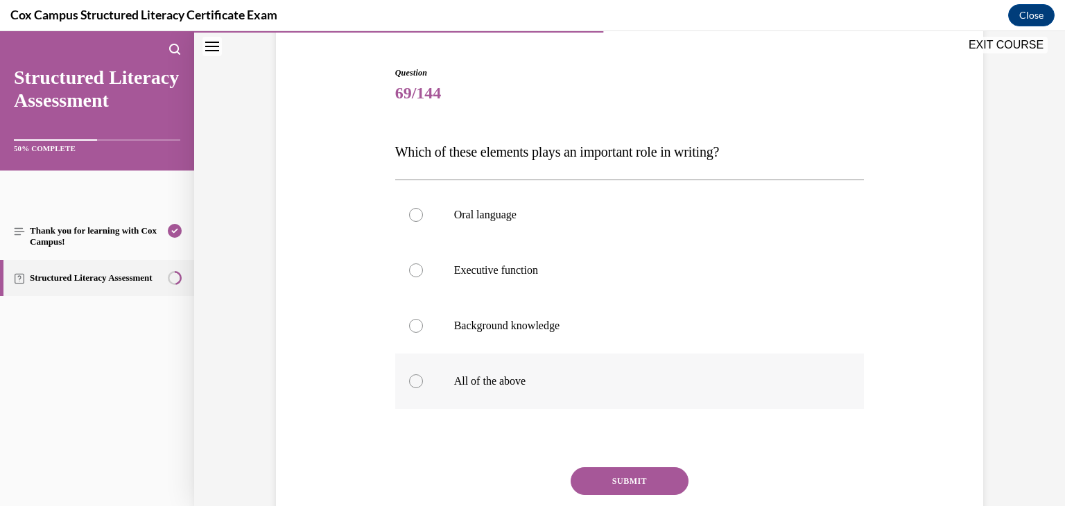
click at [467, 379] on p "All of the above" at bounding box center [642, 382] width 376 height 14
click at [423, 379] on input "All of the above" at bounding box center [416, 382] width 14 height 14
radio input "true"
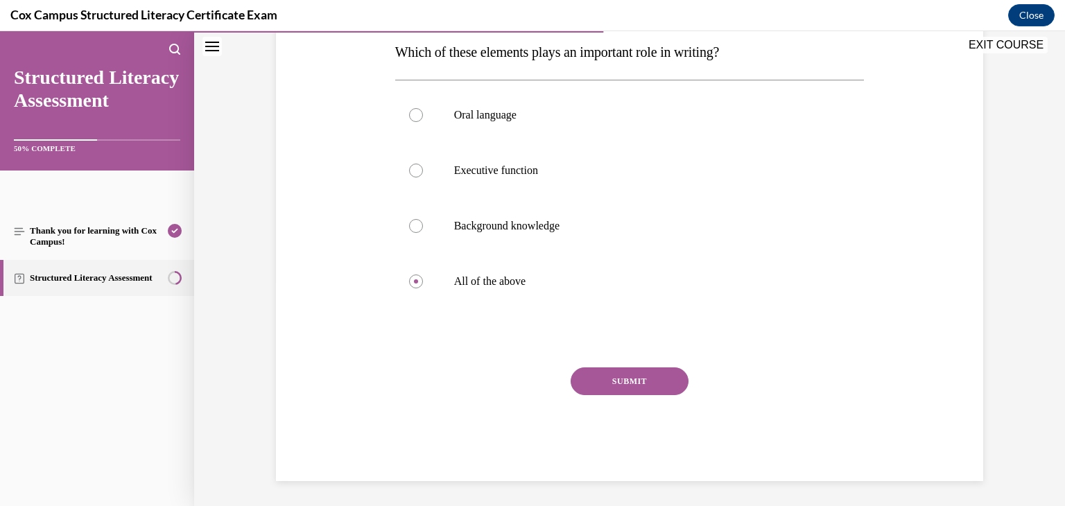
click at [613, 386] on button "SUBMIT" at bounding box center [630, 382] width 118 height 28
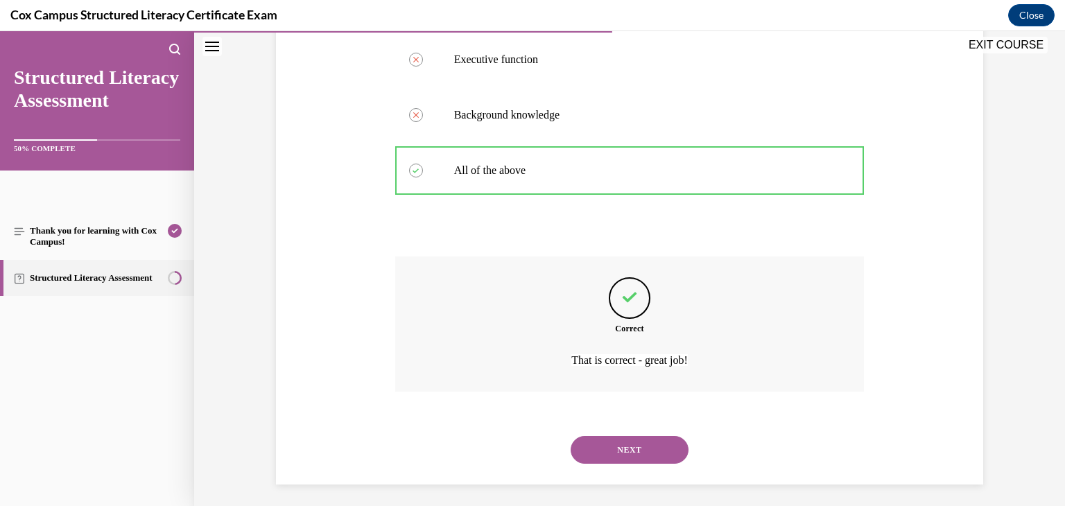
scroll to position [343, 0]
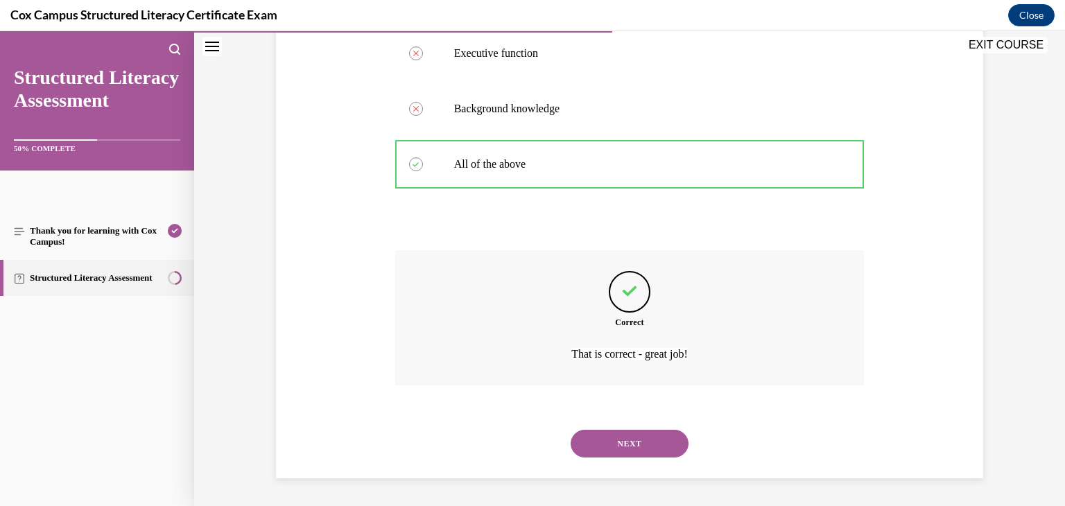
click at [619, 449] on button "NEXT" at bounding box center [630, 444] width 118 height 28
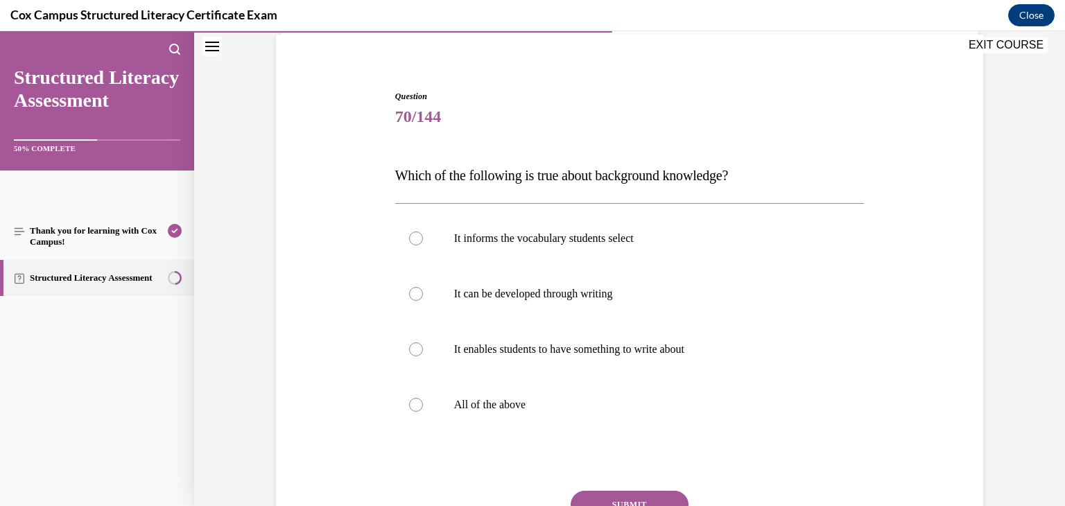
scroll to position [104, 0]
click at [486, 346] on p "It enables students to have something to write about" at bounding box center [642, 348] width 376 height 14
click at [423, 346] on input "It enables students to have something to write about" at bounding box center [416, 348] width 14 height 14
radio input "true"
click at [485, 404] on p "All of the above" at bounding box center [642, 404] width 376 height 14
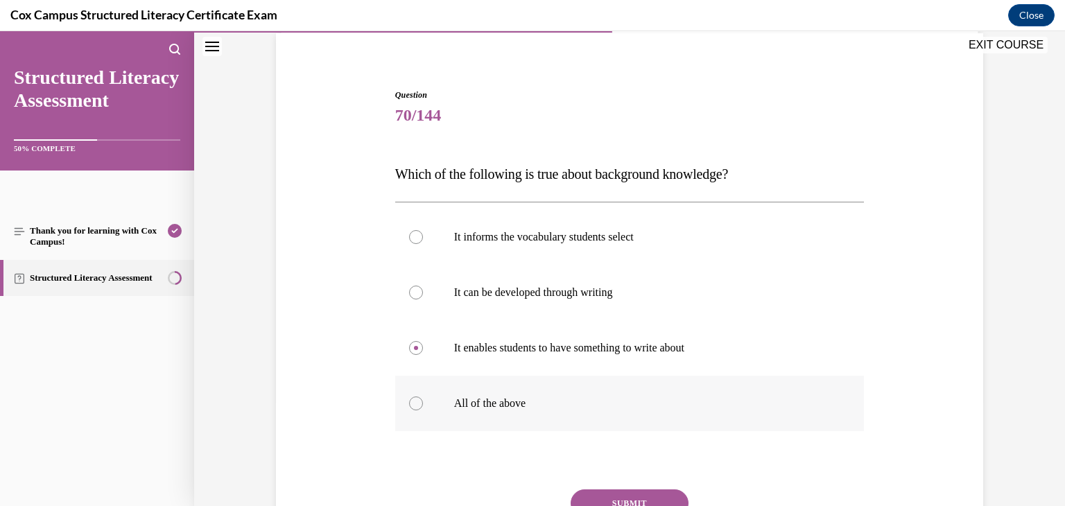
click at [423, 404] on input "All of the above" at bounding box center [416, 404] width 14 height 14
radio input "true"
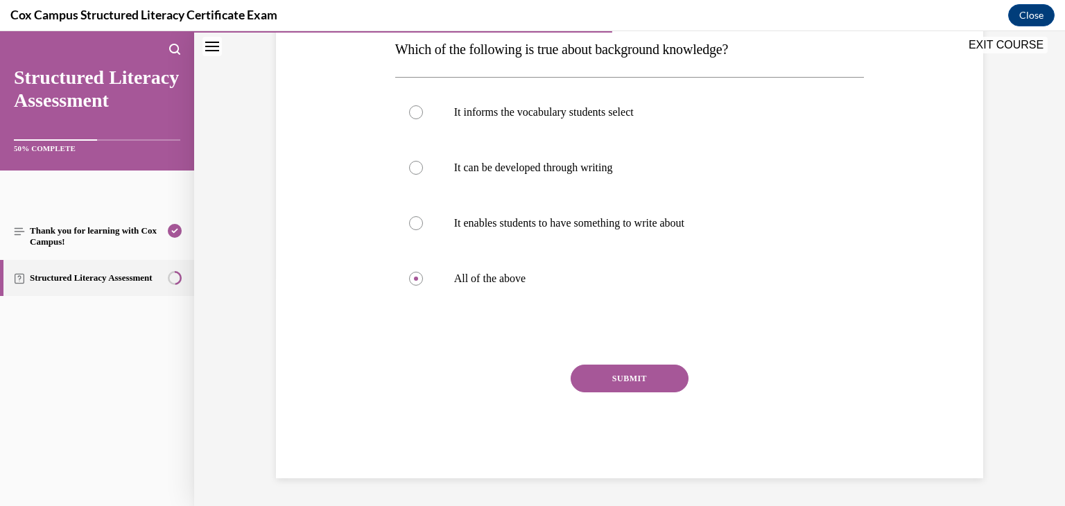
click at [635, 384] on button "SUBMIT" at bounding box center [630, 379] width 118 height 28
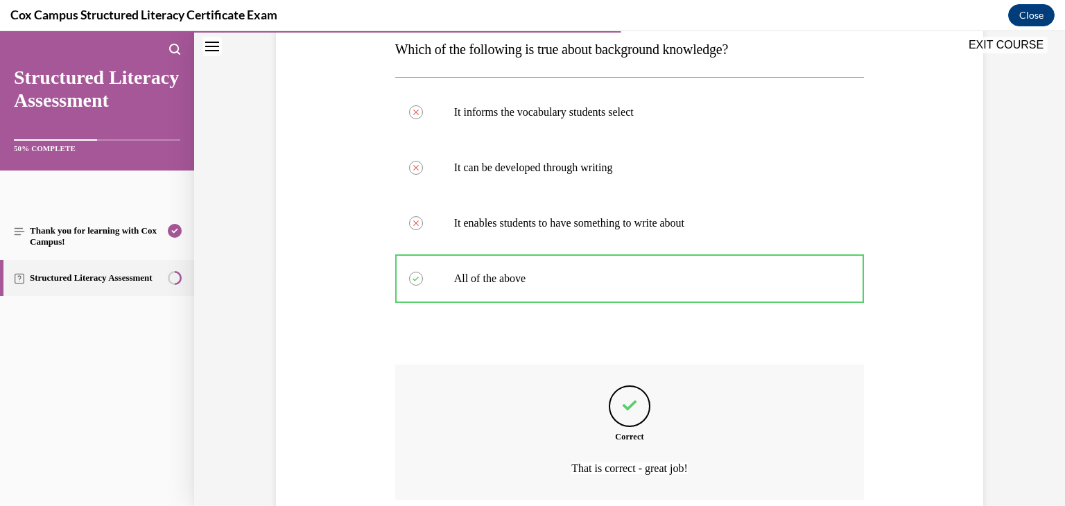
scroll to position [343, 0]
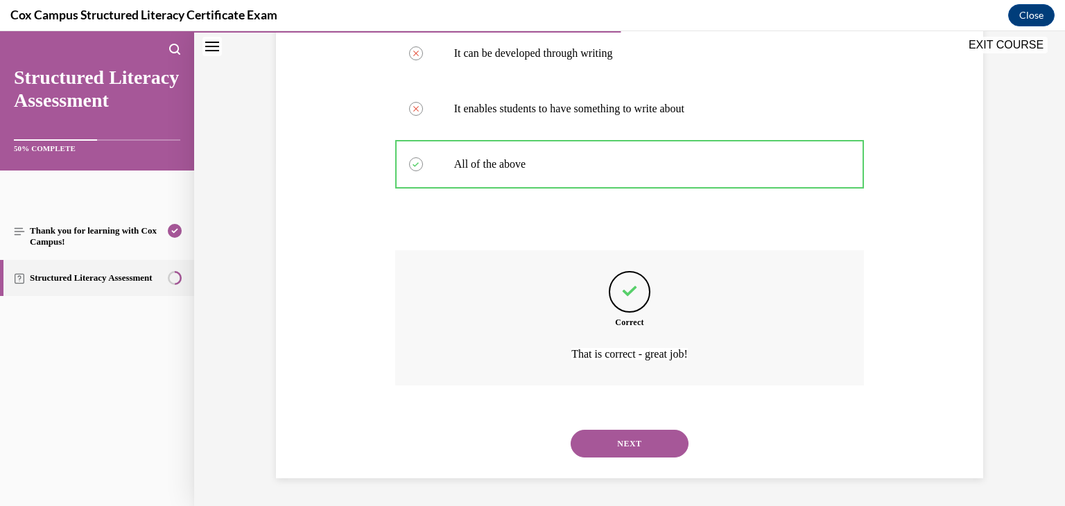
click at [621, 445] on button "NEXT" at bounding box center [630, 444] width 118 height 28
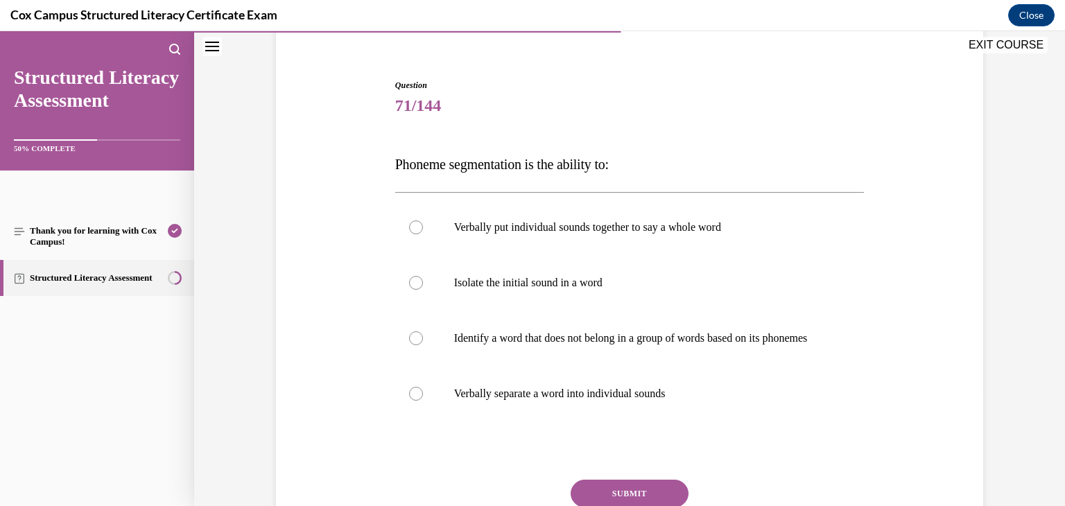
scroll to position [121, 0]
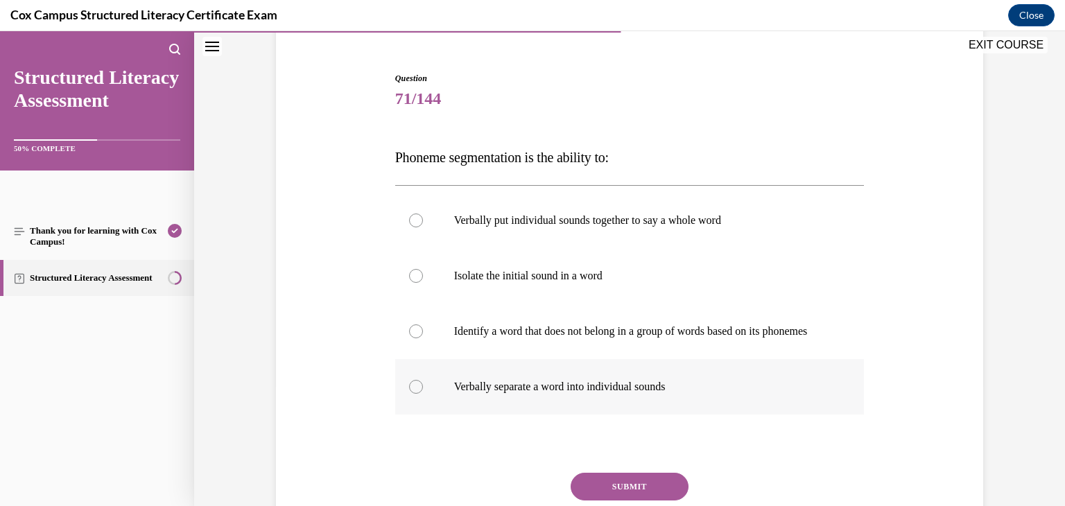
click at [587, 410] on label "Verbally separate a word into individual sounds" at bounding box center [630, 386] width 470 height 55
click at [423, 394] on input "Verbally separate a word into individual sounds" at bounding box center [416, 387] width 14 height 14
radio input "true"
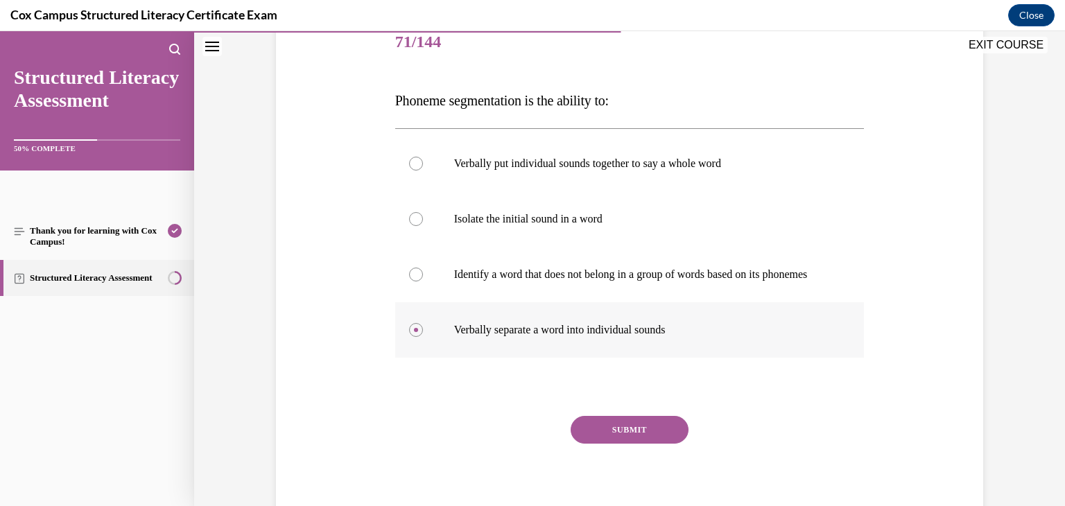
scroll to position [182, 0]
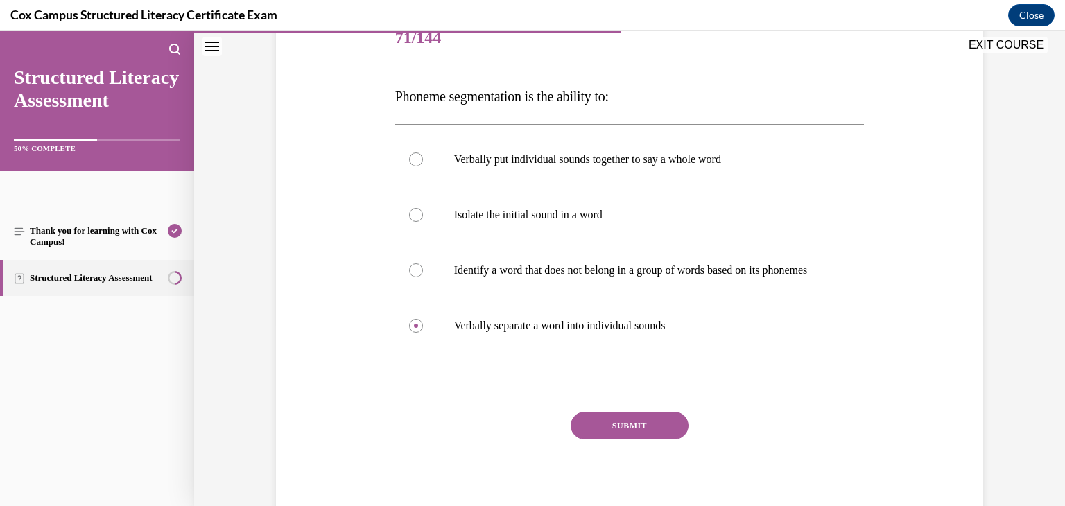
click at [616, 440] on button "SUBMIT" at bounding box center [630, 426] width 118 height 28
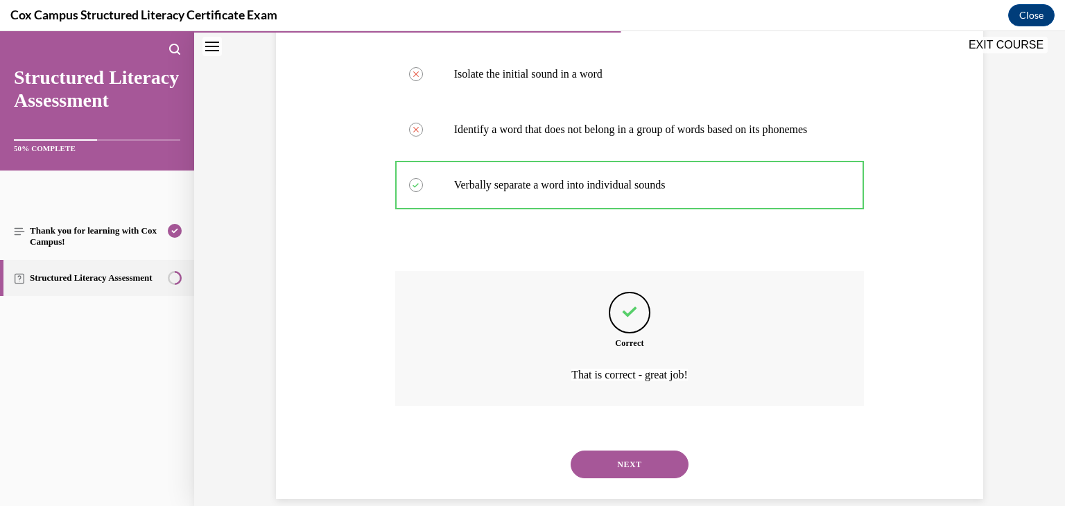
scroll to position [357, 0]
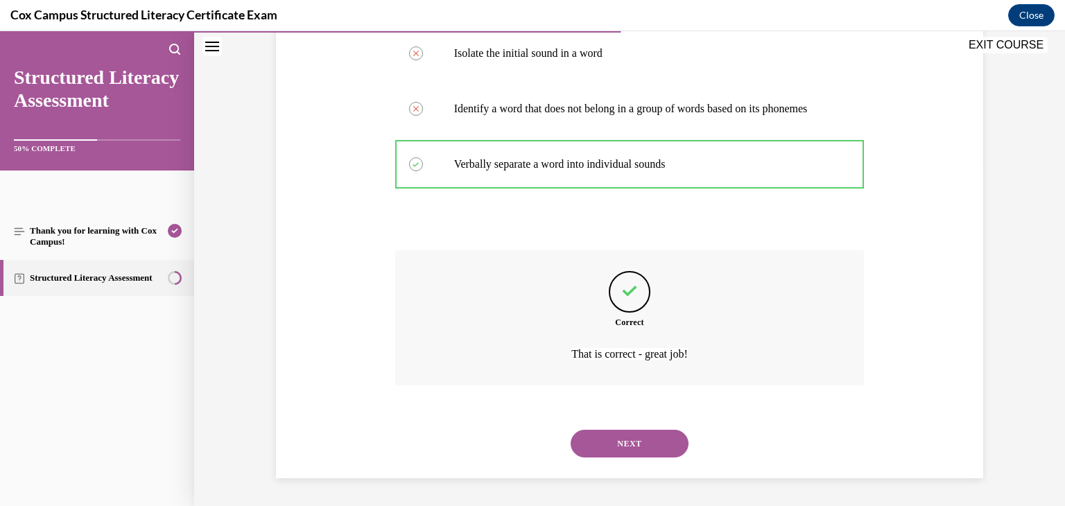
click at [608, 437] on button "NEXT" at bounding box center [630, 444] width 118 height 28
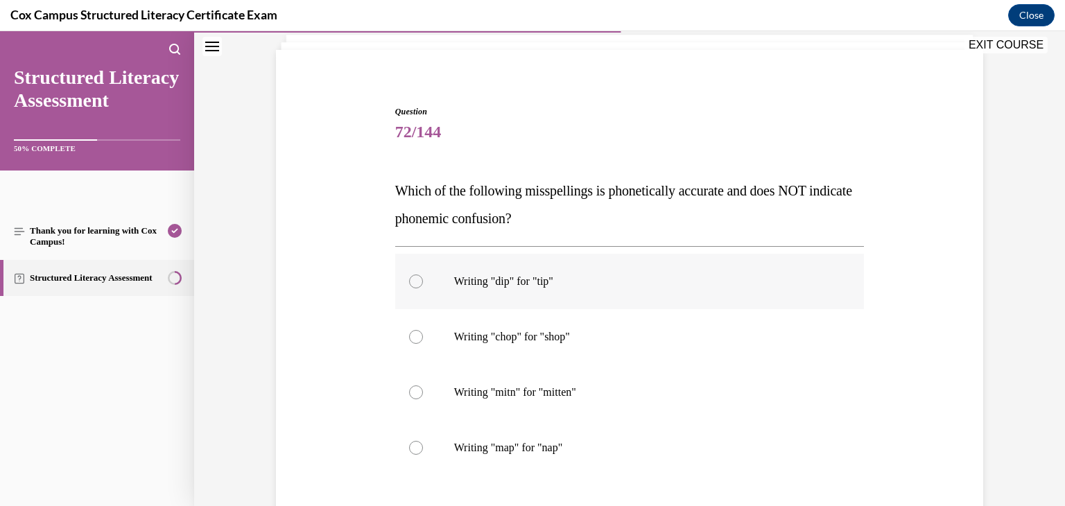
scroll to position [96, 0]
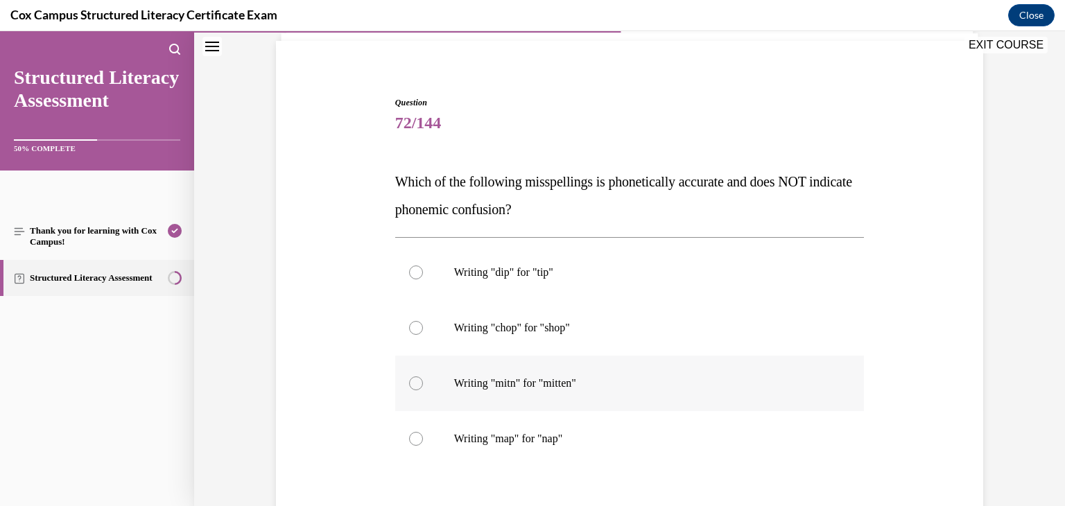
click at [547, 393] on label "Writing "mitn" for "mitten"" at bounding box center [630, 383] width 470 height 55
click at [423, 390] on input "Writing "mitn" for "mitten"" at bounding box center [416, 384] width 14 height 14
radio input "true"
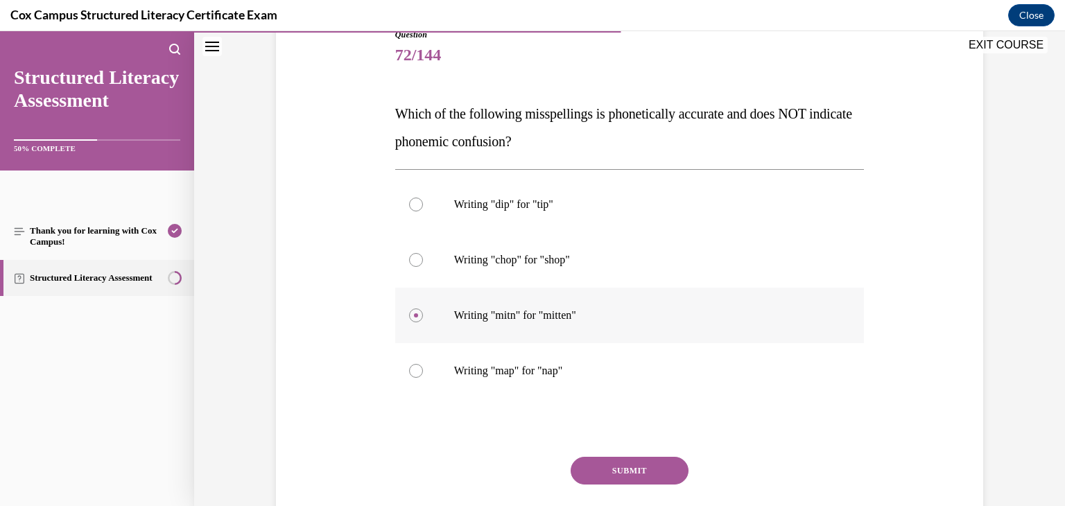
scroll to position [163, 0]
click at [614, 477] on button "SUBMIT" at bounding box center [630, 472] width 118 height 28
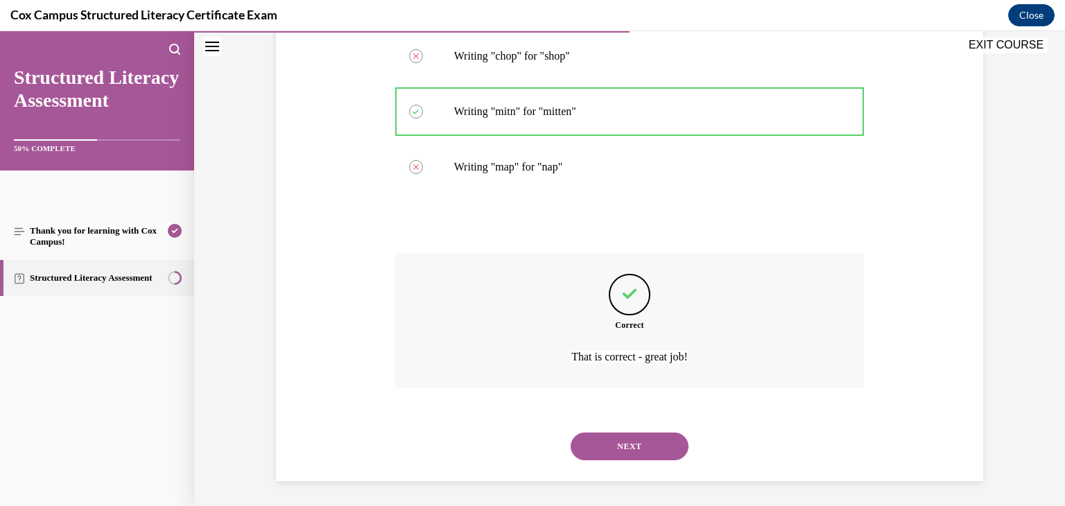
scroll to position [371, 0]
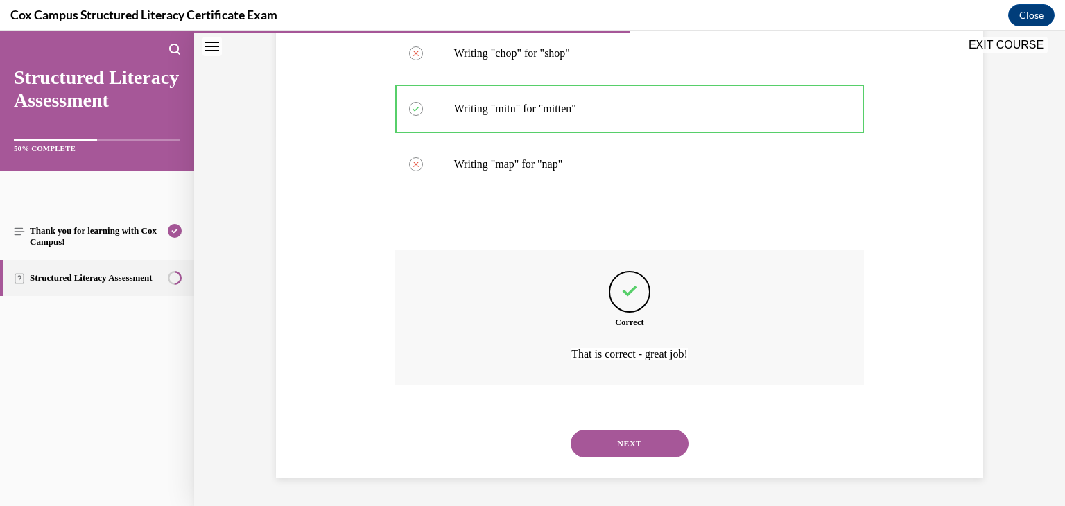
click at [675, 438] on button "NEXT" at bounding box center [630, 444] width 118 height 28
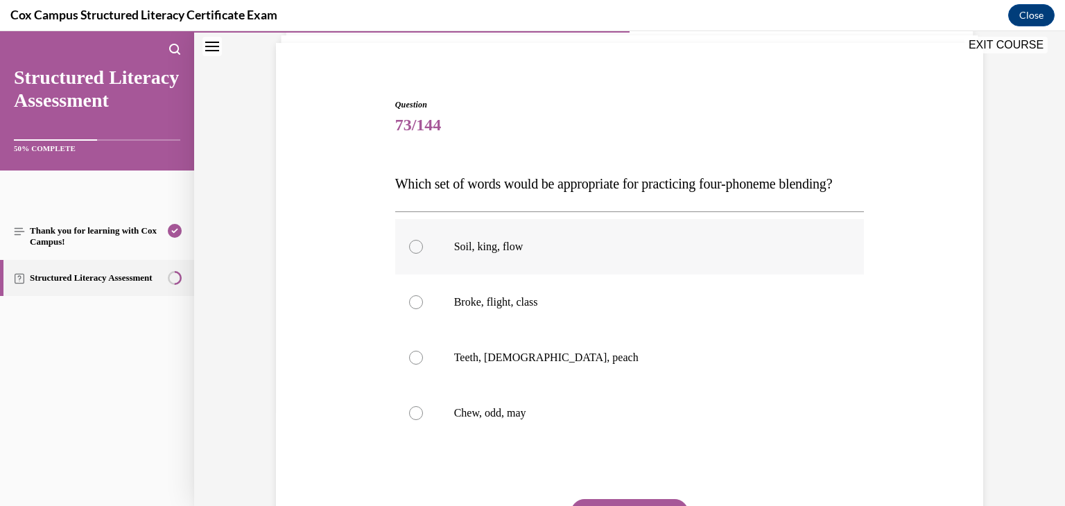
scroll to position [92, 0]
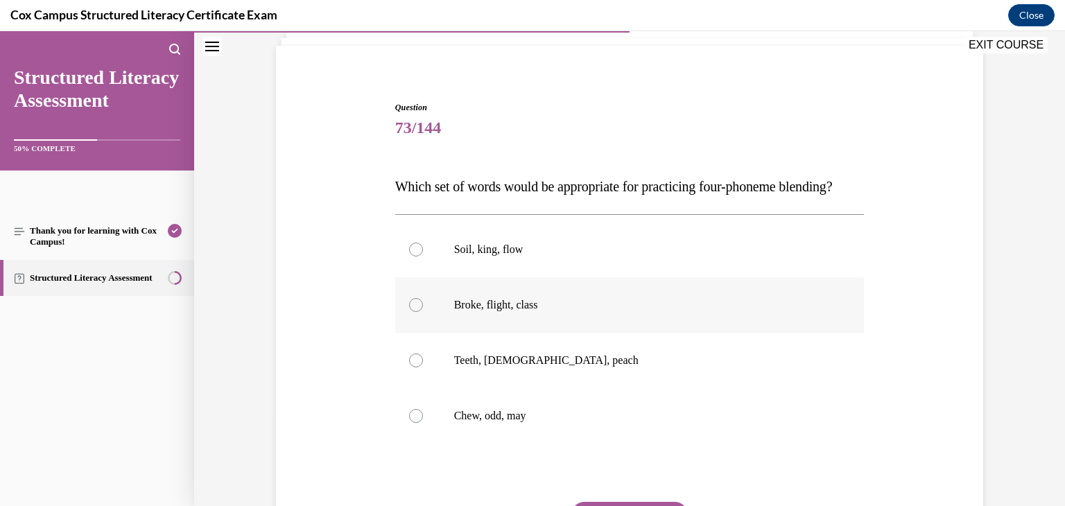
click at [601, 312] on p "Broke, flight, class" at bounding box center [642, 305] width 376 height 14
click at [423, 312] on input "Broke, flight, class" at bounding box center [416, 305] width 14 height 14
radio input "true"
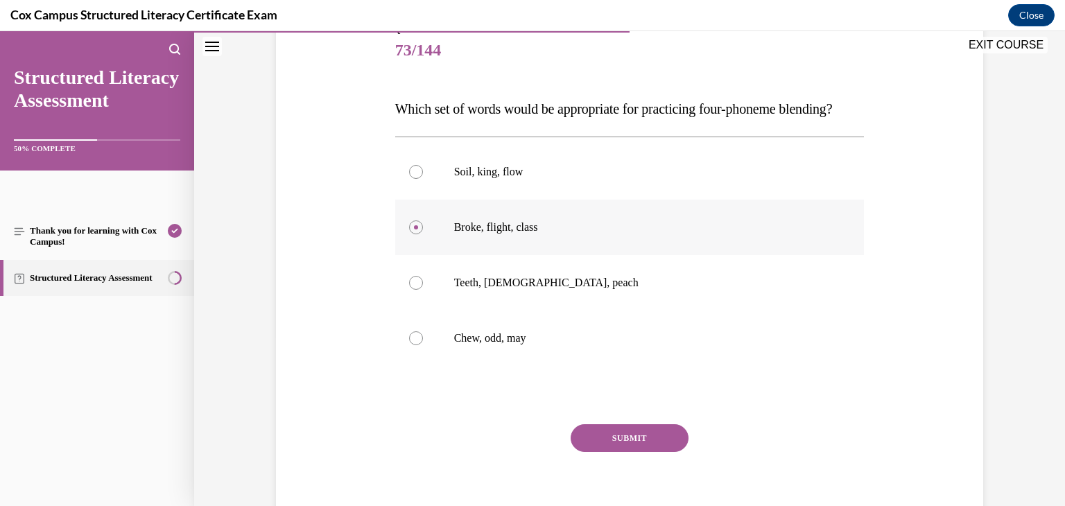
scroll to position [174, 0]
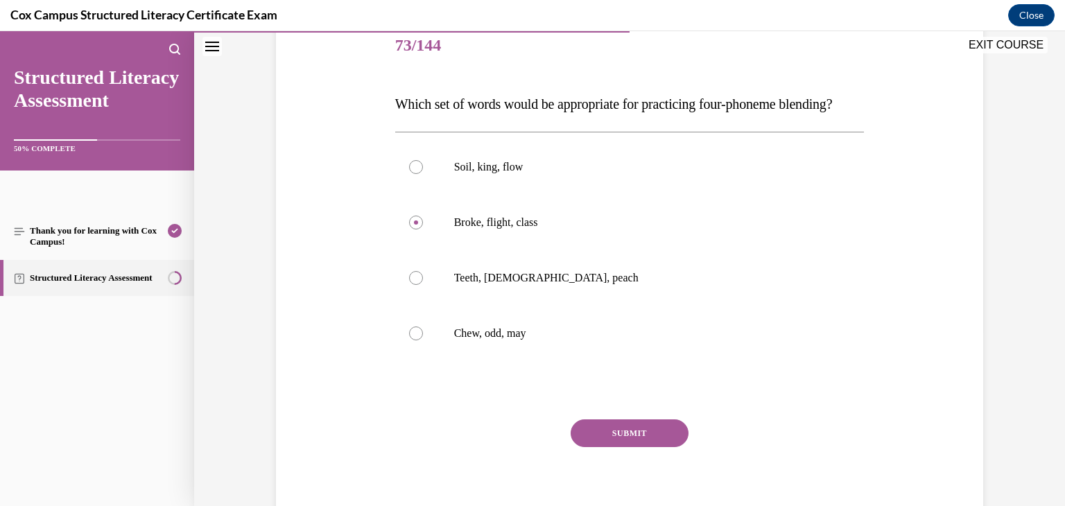
click at [625, 447] on button "SUBMIT" at bounding box center [630, 434] width 118 height 28
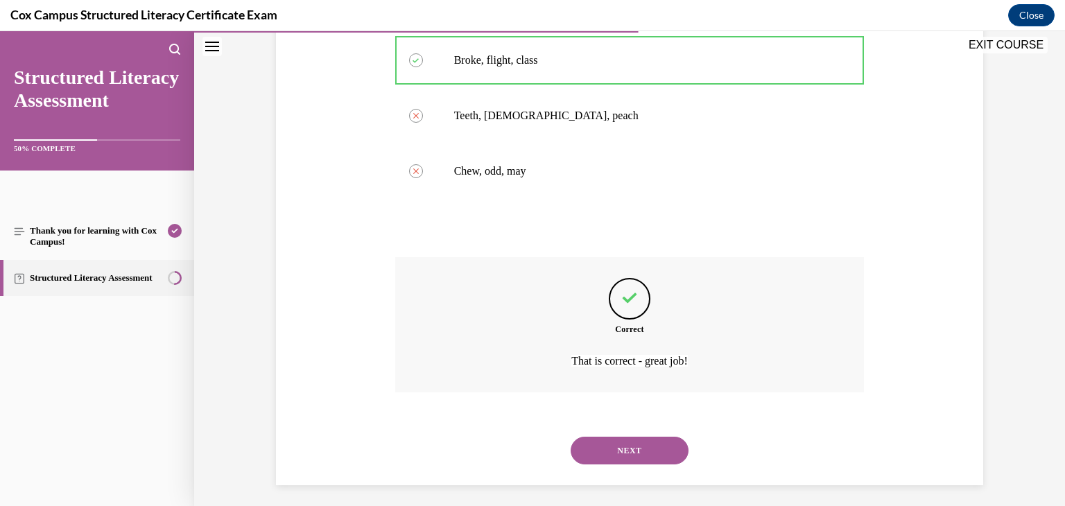
scroll to position [371, 0]
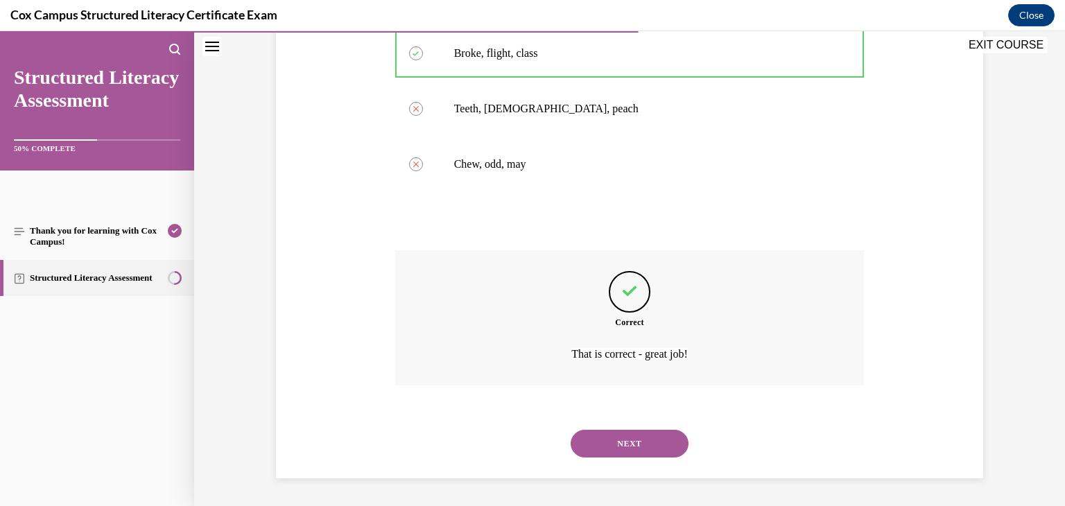
click at [644, 449] on button "NEXT" at bounding box center [630, 444] width 118 height 28
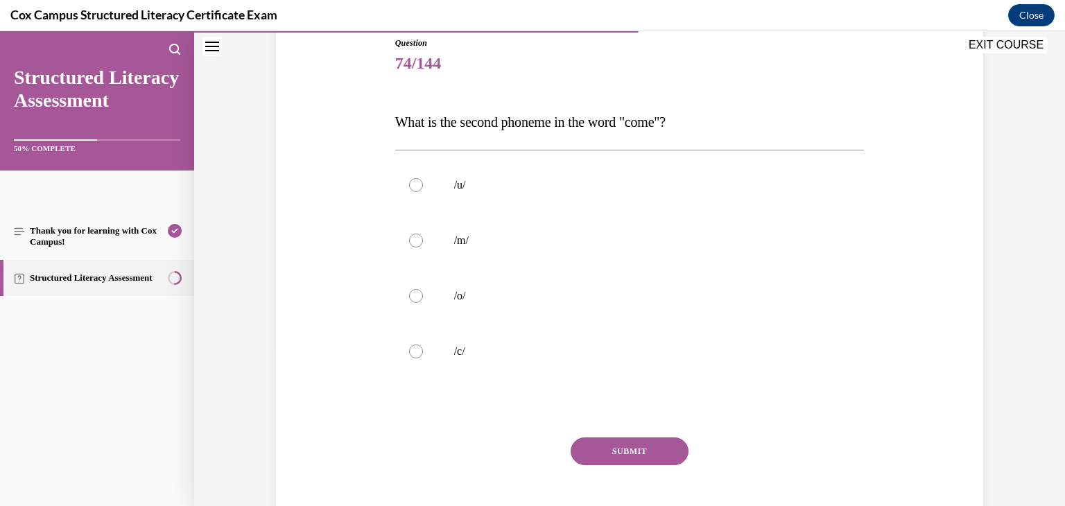
scroll to position [142, 0]
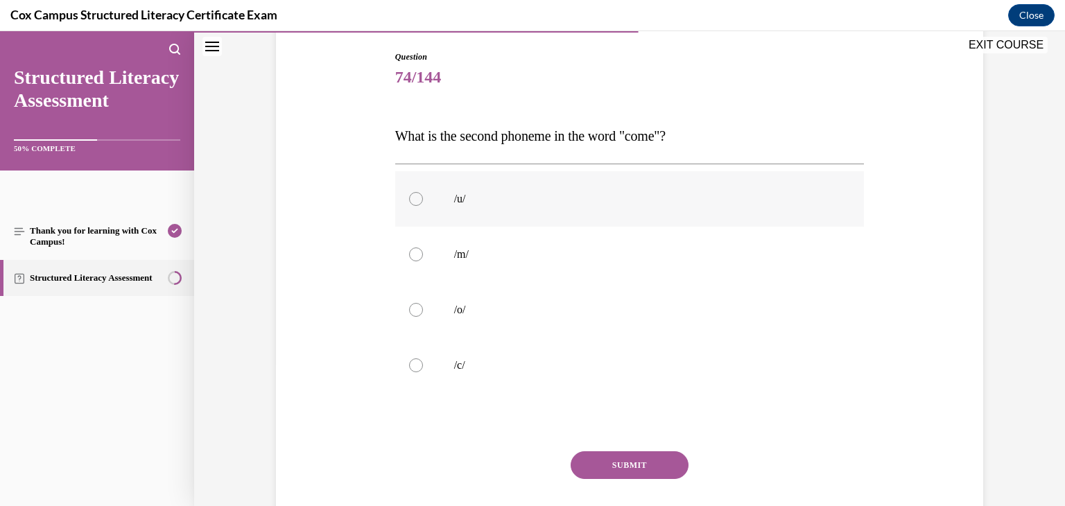
click at [513, 196] on p "/u/" at bounding box center [642, 199] width 376 height 14
click at [423, 196] on input "/u/" at bounding box center [416, 199] width 14 height 14
radio input "true"
click at [651, 465] on button "SUBMIT" at bounding box center [630, 465] width 118 height 28
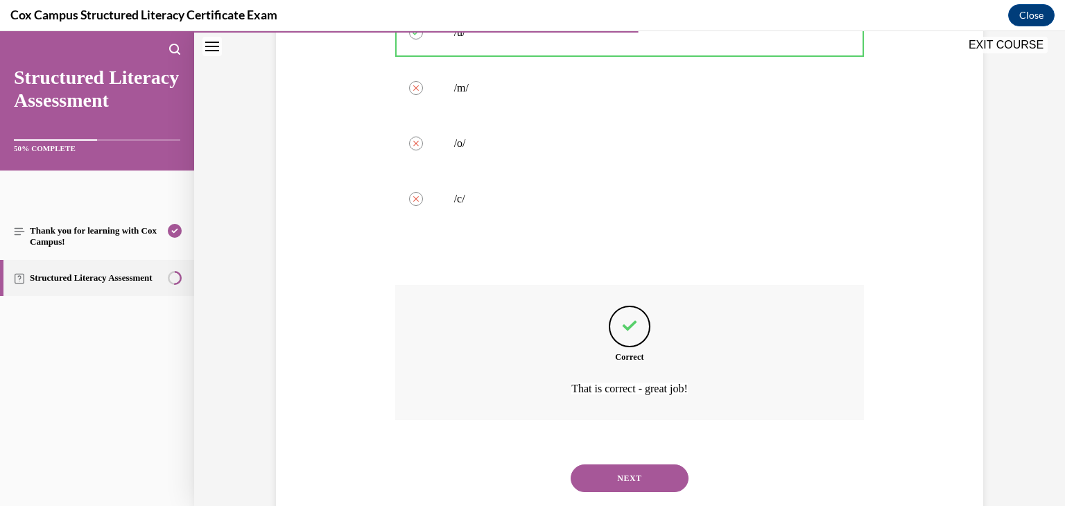
scroll to position [343, 0]
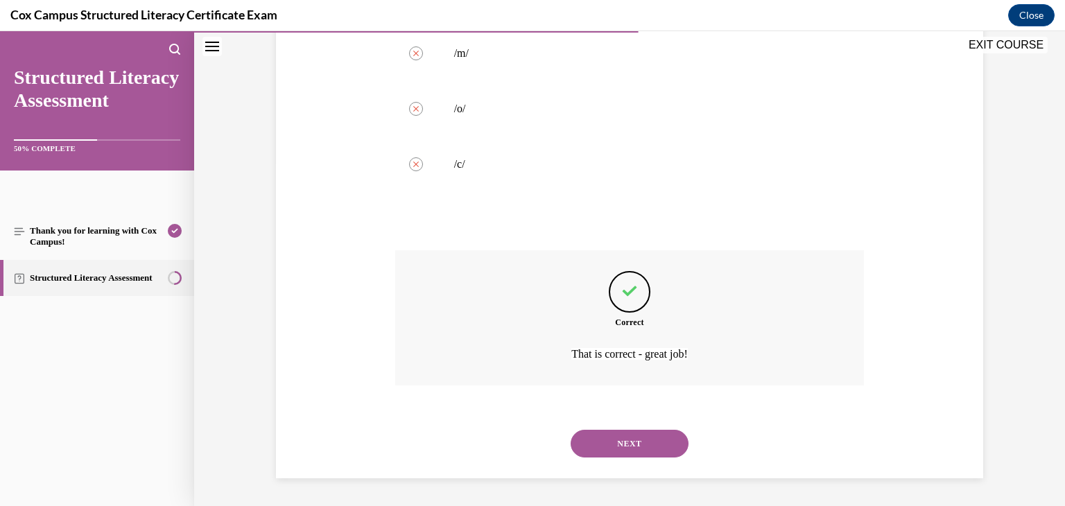
click at [657, 456] on button "NEXT" at bounding box center [630, 444] width 118 height 28
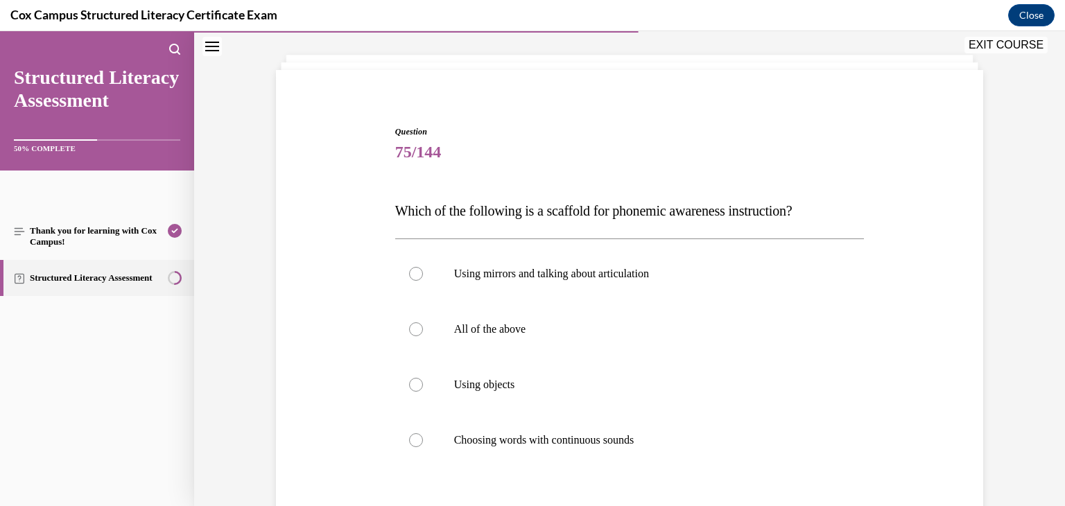
scroll to position [69, 0]
click at [526, 328] on p "All of the above" at bounding box center [642, 328] width 376 height 14
click at [423, 328] on input "All of the above" at bounding box center [416, 328] width 14 height 14
radio input "true"
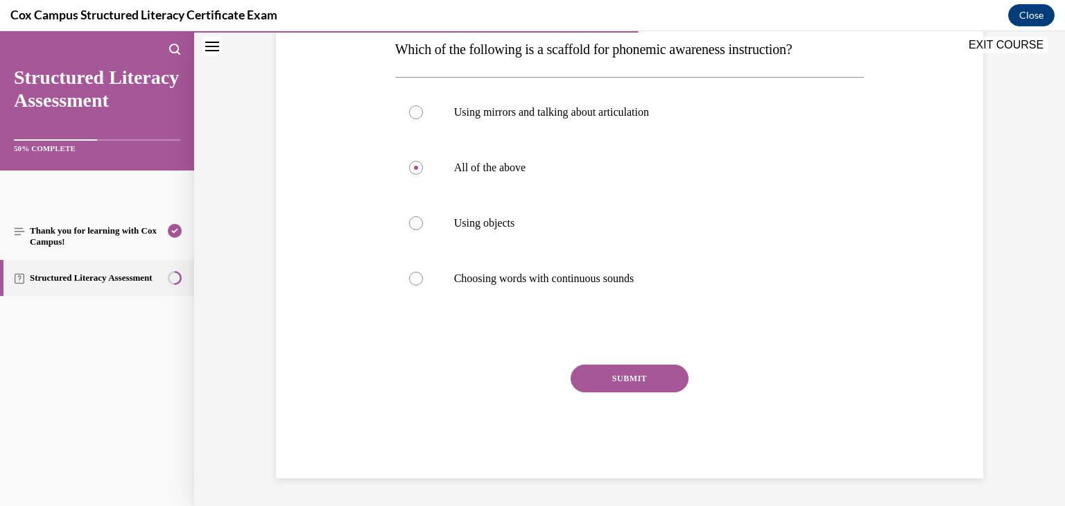
click at [653, 388] on button "SUBMIT" at bounding box center [630, 379] width 118 height 28
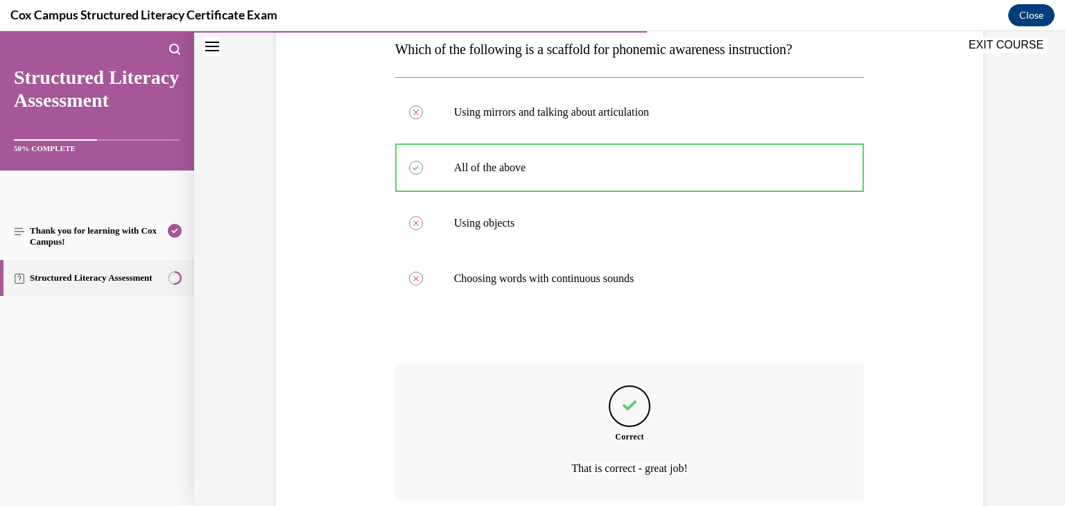
scroll to position [343, 0]
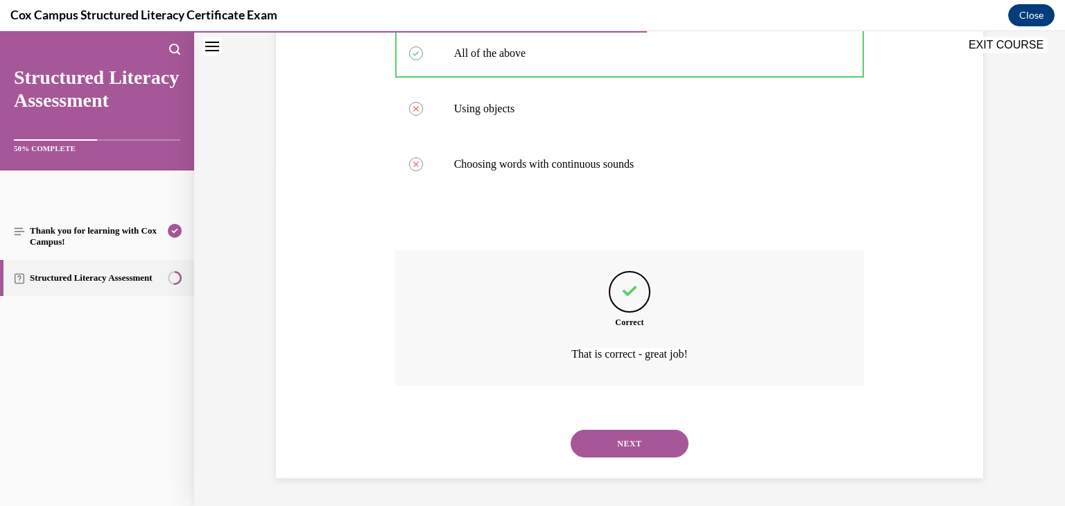
click at [645, 452] on button "NEXT" at bounding box center [630, 444] width 118 height 28
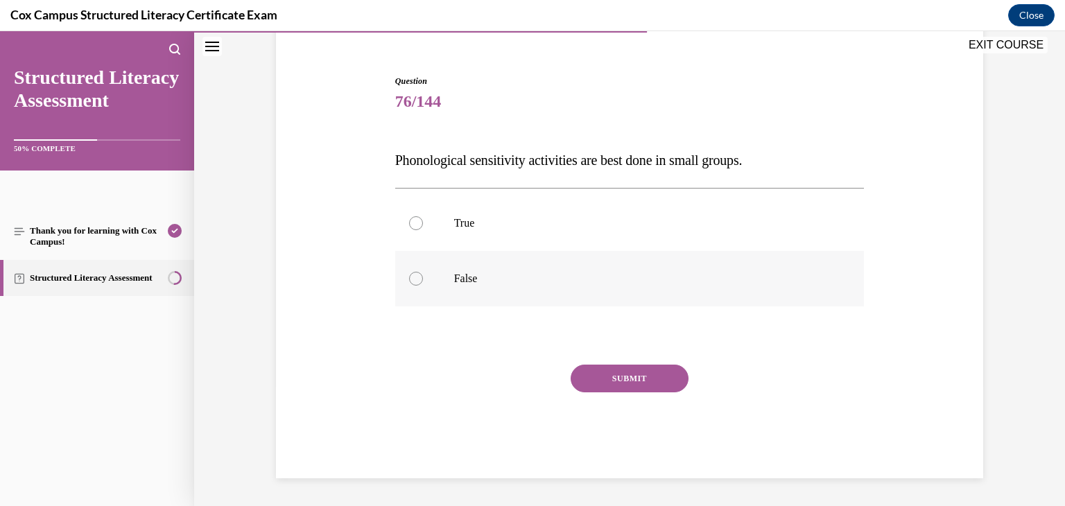
click at [602, 291] on label "False" at bounding box center [630, 278] width 470 height 55
click at [423, 286] on input "False" at bounding box center [416, 279] width 14 height 14
radio input "true"
click at [623, 381] on button "SUBMIT" at bounding box center [630, 379] width 118 height 28
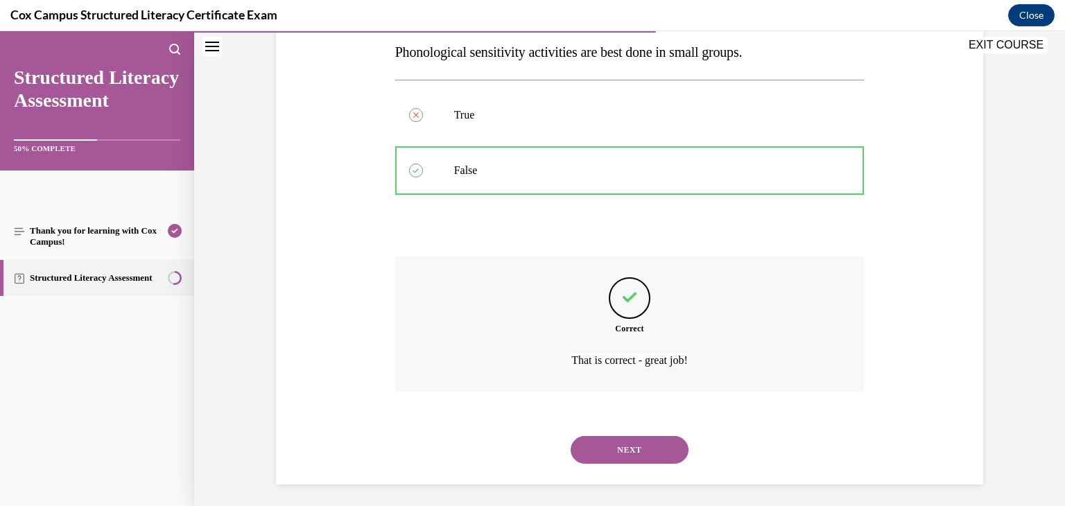
scroll to position [232, 0]
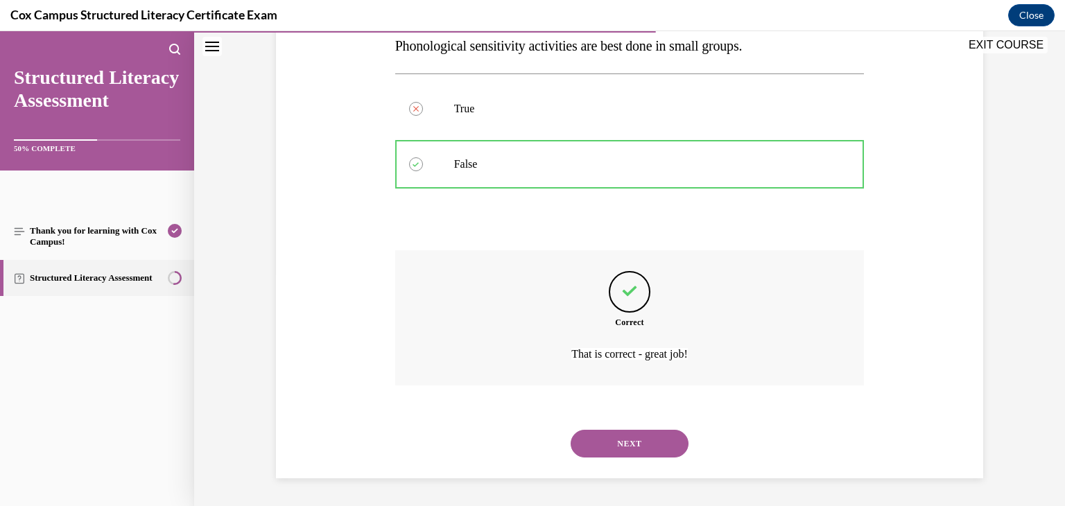
click at [631, 444] on button "NEXT" at bounding box center [630, 444] width 118 height 28
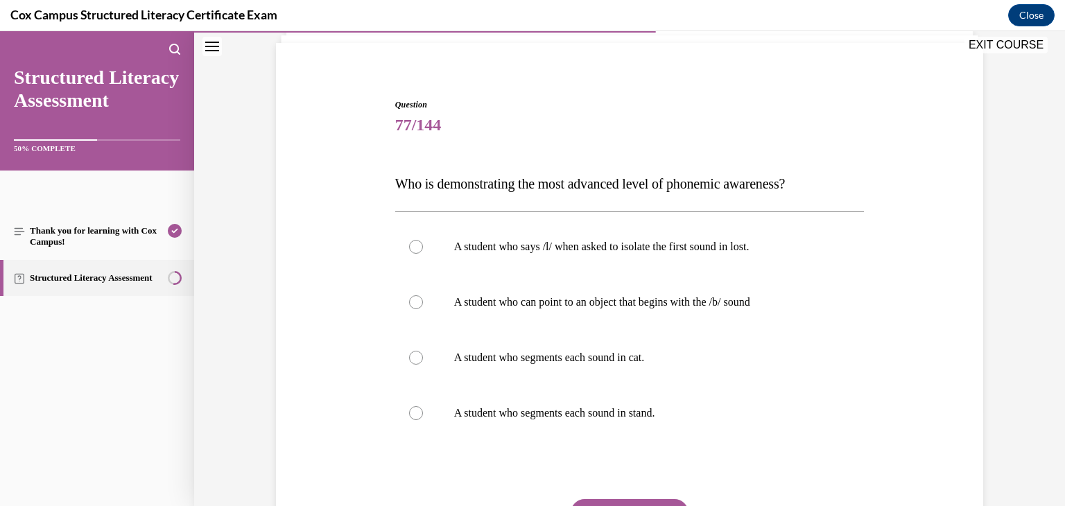
scroll to position [94, 0]
click at [717, 248] on p "A student who says /l/ when asked to isolate the first sound in lost." at bounding box center [642, 247] width 376 height 14
click at [423, 248] on input "A student who says /l/ when asked to isolate the first sound in lost." at bounding box center [416, 247] width 14 height 14
radio input "true"
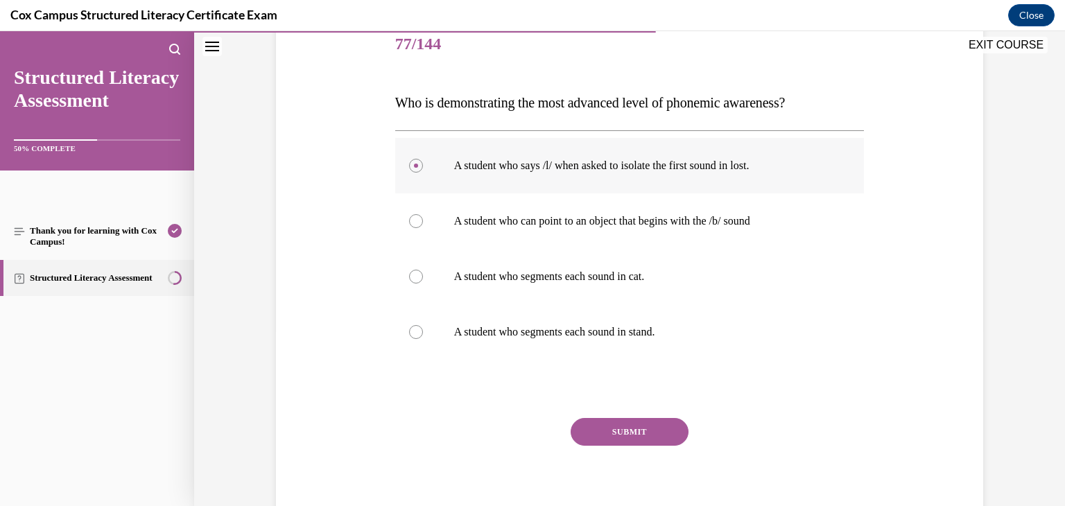
scroll to position [181, 0]
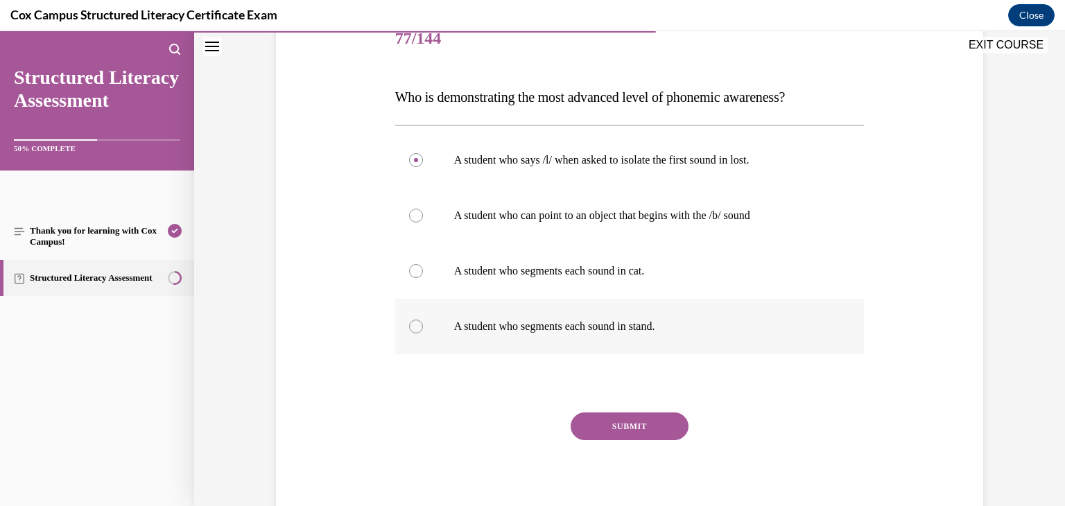
click at [637, 329] on p "A student who segments each sound in stand." at bounding box center [642, 327] width 376 height 14
click at [423, 329] on input "A student who segments each sound in stand." at bounding box center [416, 327] width 14 height 14
radio input "true"
click at [633, 435] on button "SUBMIT" at bounding box center [630, 427] width 118 height 28
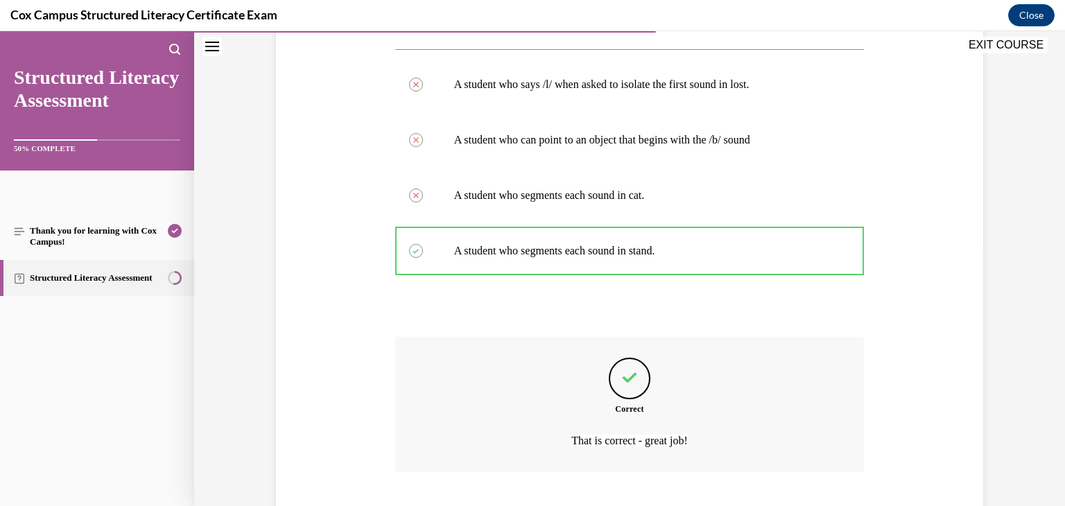
scroll to position [343, 0]
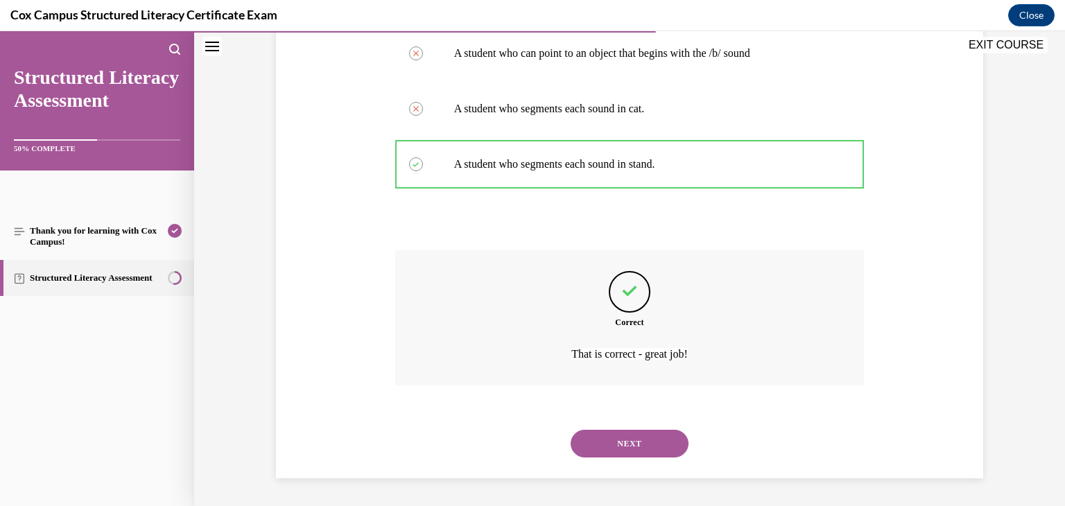
click at [618, 443] on button "NEXT" at bounding box center [630, 444] width 118 height 28
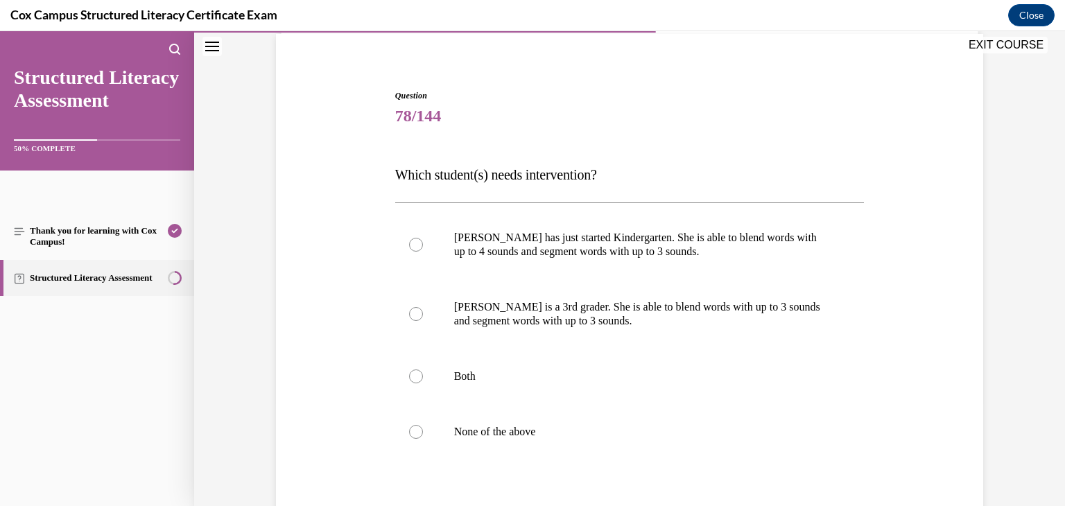
scroll to position [100, 0]
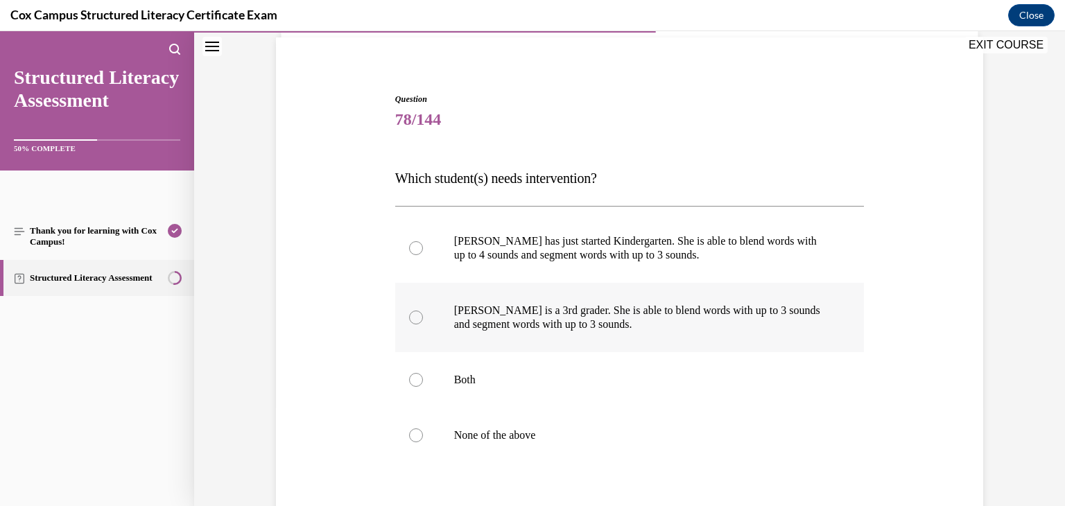
click at [625, 322] on p "Ella is a 3rd grader. She is able to blend words with up to 3 sounds and segmen…" at bounding box center [642, 318] width 376 height 28
click at [423, 322] on input "Ella is a 3rd grader. She is able to blend words with up to 3 sounds and segmen…" at bounding box center [416, 318] width 14 height 14
radio input "true"
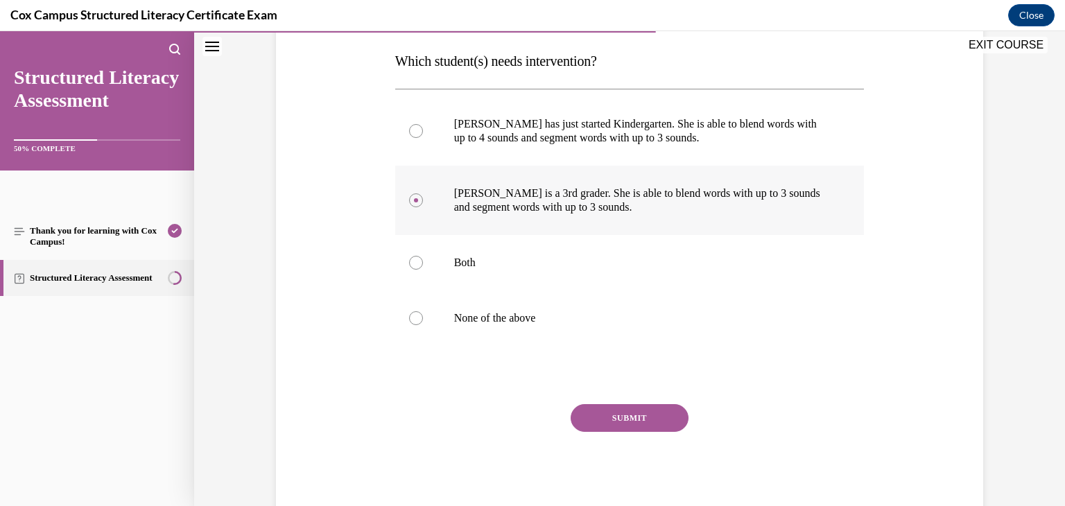
scroll to position [206, 0]
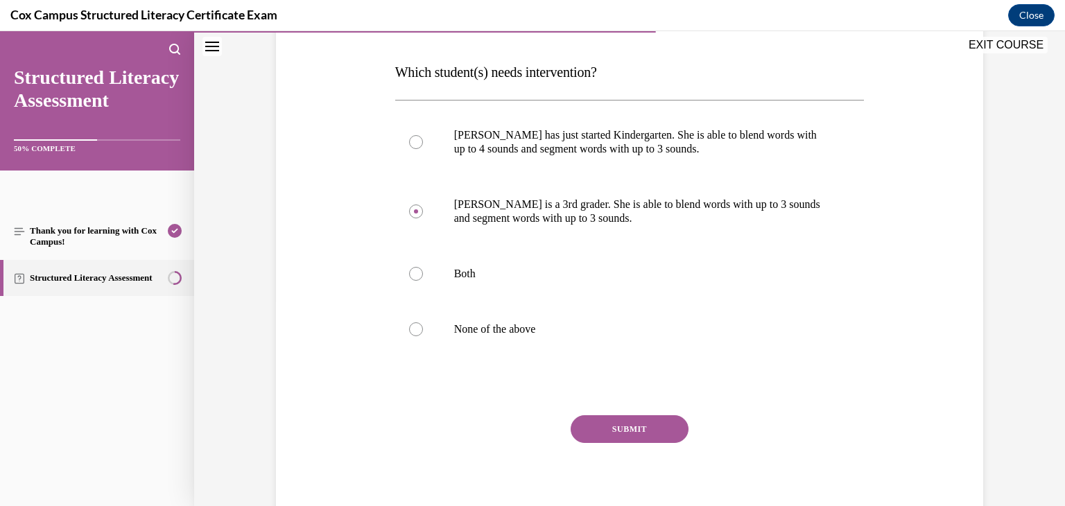
click at [614, 422] on button "SUBMIT" at bounding box center [630, 429] width 118 height 28
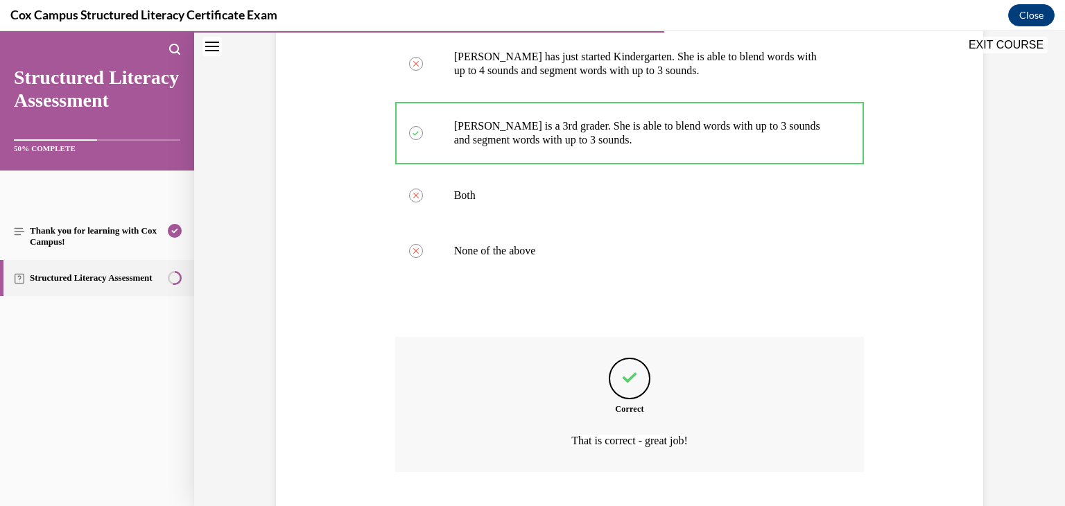
scroll to position [371, 0]
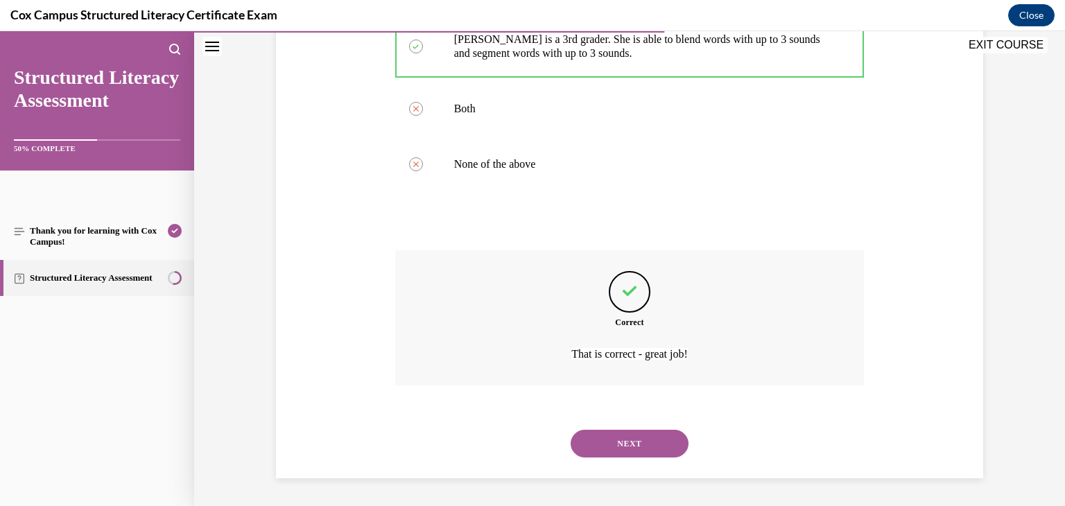
click at [614, 442] on button "NEXT" at bounding box center [630, 444] width 118 height 28
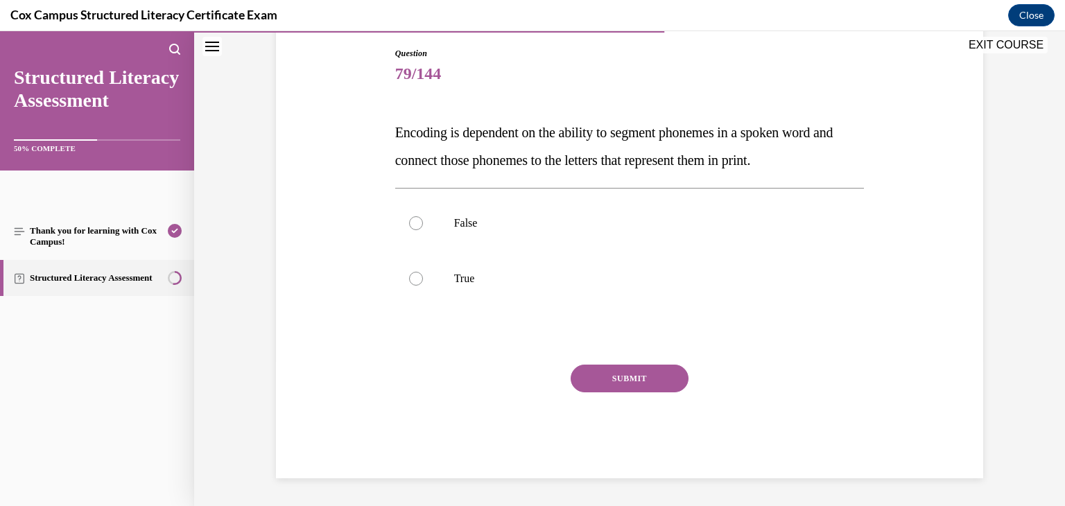
scroll to position [146, 0]
click at [451, 295] on label "True" at bounding box center [630, 278] width 470 height 55
click at [423, 286] on input "True" at bounding box center [416, 279] width 14 height 14
radio input "true"
click at [603, 386] on button "SUBMIT" at bounding box center [630, 379] width 118 height 28
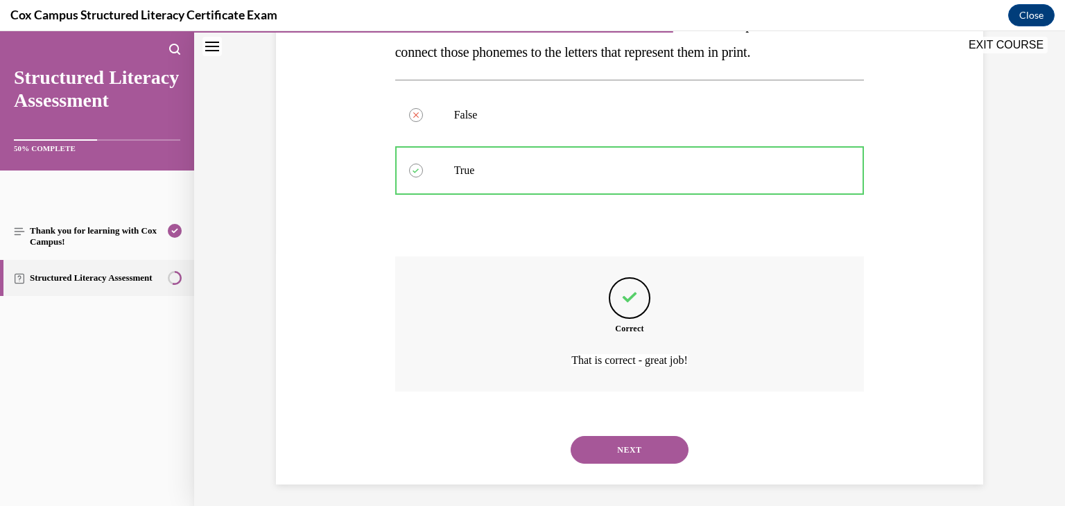
scroll to position [260, 0]
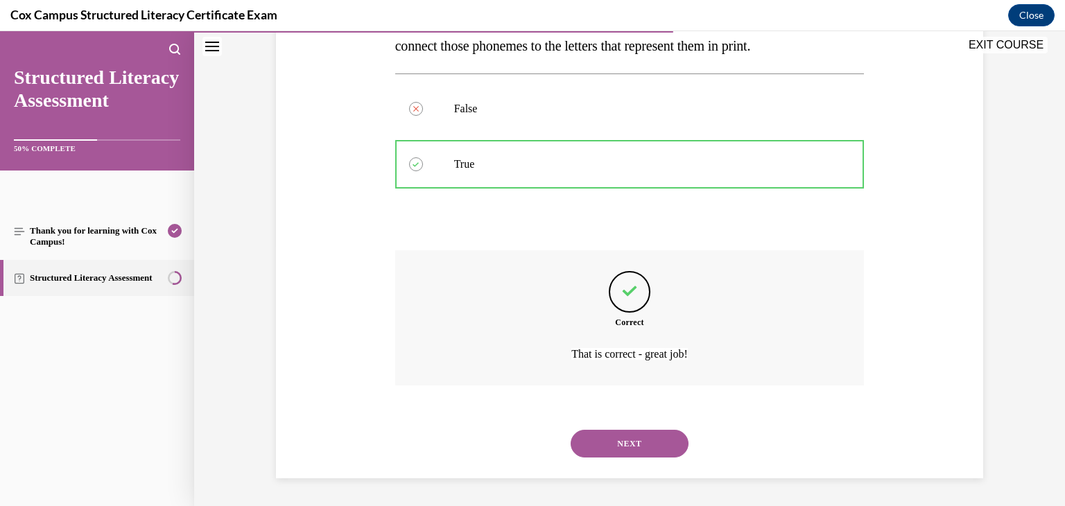
click at [622, 438] on button "NEXT" at bounding box center [630, 444] width 118 height 28
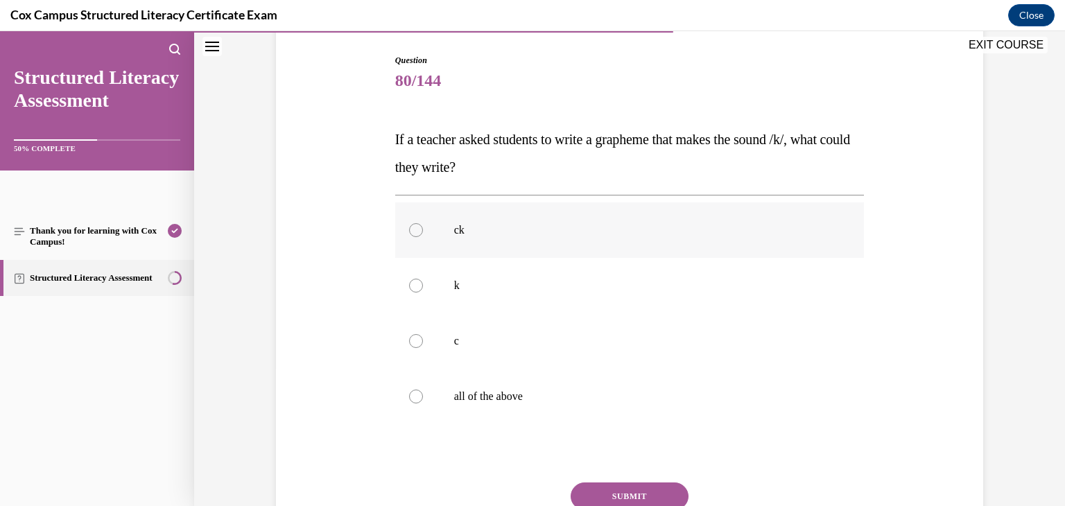
scroll to position [139, 0]
click at [553, 403] on label "all of the above" at bounding box center [630, 395] width 470 height 55
click at [423, 403] on input "all of the above" at bounding box center [416, 396] width 14 height 14
radio input "true"
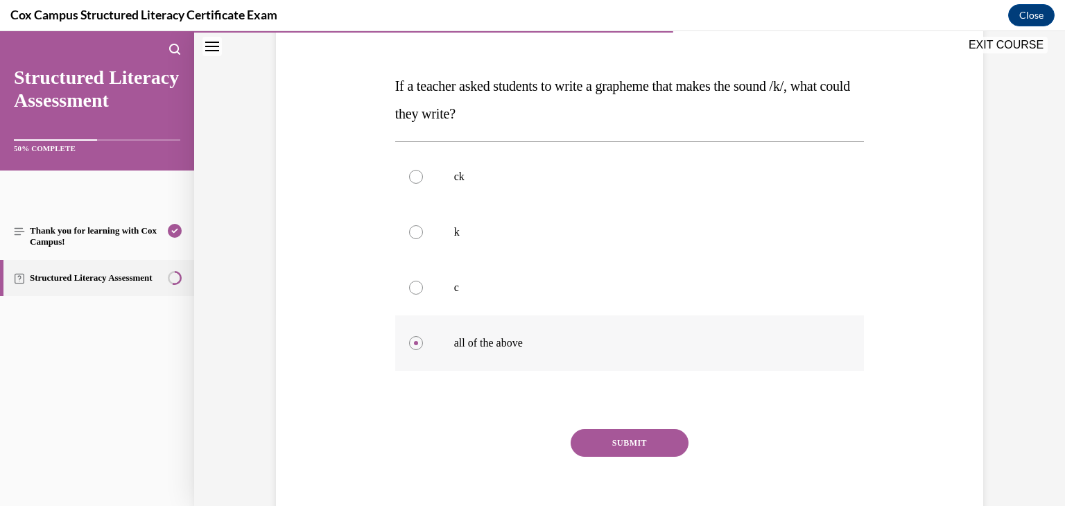
scroll to position [193, 0]
click at [642, 447] on button "SUBMIT" at bounding box center [630, 443] width 118 height 28
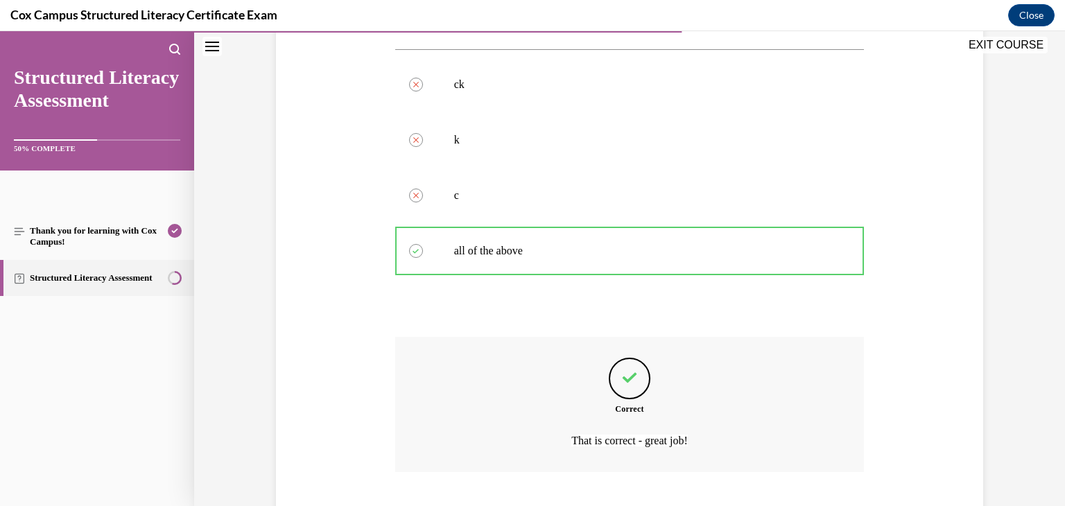
scroll to position [371, 0]
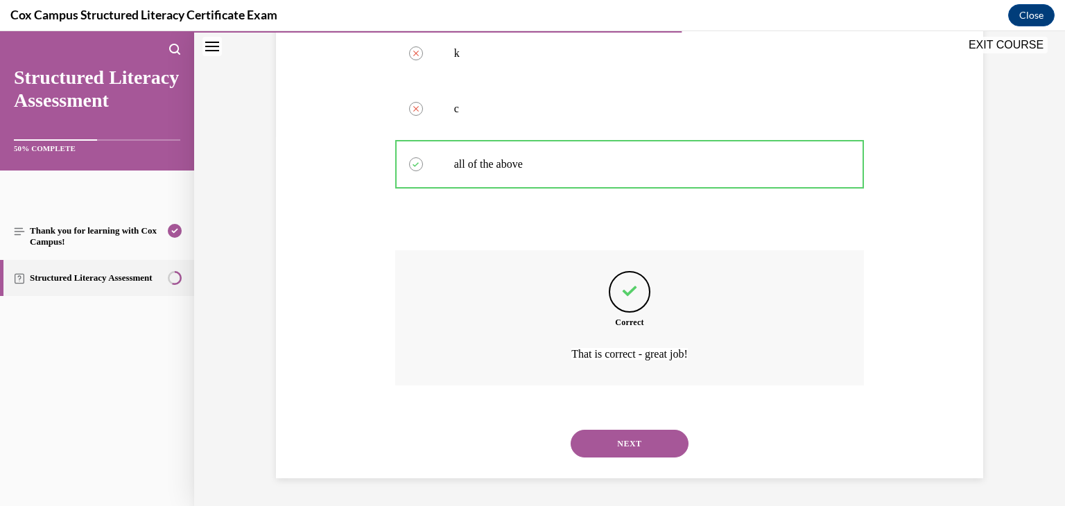
click at [623, 443] on button "NEXT" at bounding box center [630, 444] width 118 height 28
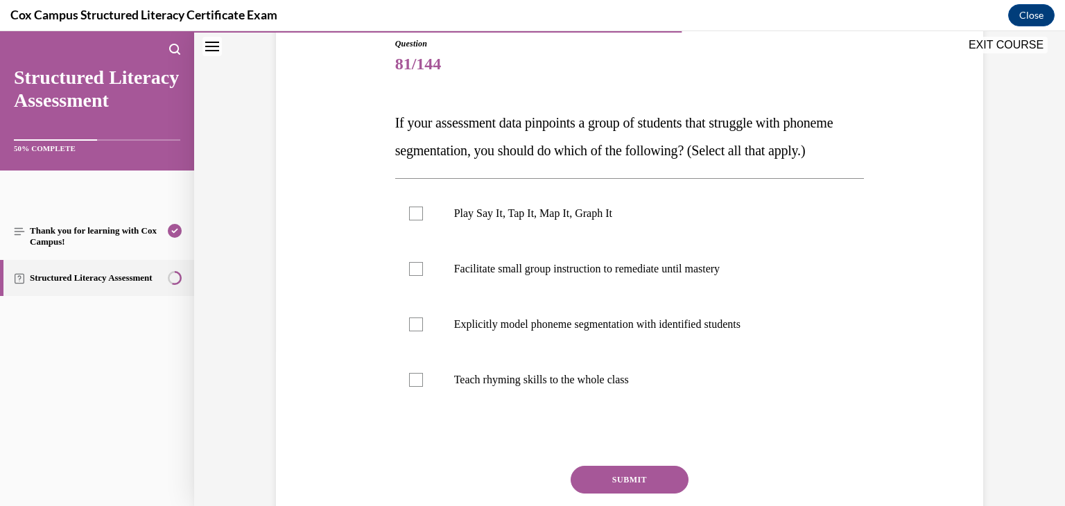
scroll to position [153, 0]
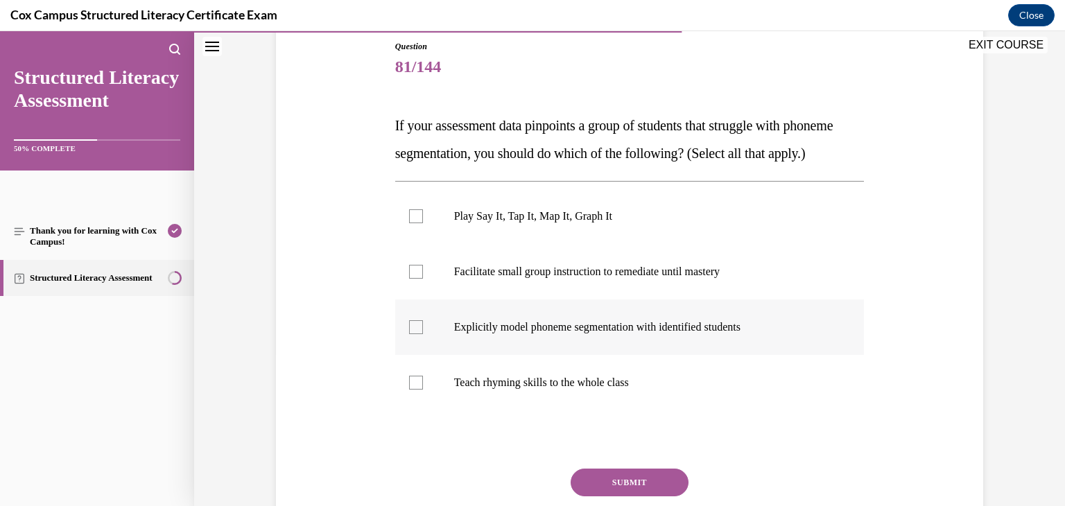
click at [402, 352] on label "Explicitly model phoneme segmentation with identified students" at bounding box center [630, 327] width 470 height 55
click at [409, 334] on input "Explicitly model phoneme segmentation with identified students" at bounding box center [416, 327] width 14 height 14
checkbox input "true"
click at [415, 279] on div at bounding box center [416, 272] width 14 height 14
click at [415, 279] on input "Facilitate small group instruction to remediate until mastery" at bounding box center [416, 272] width 14 height 14
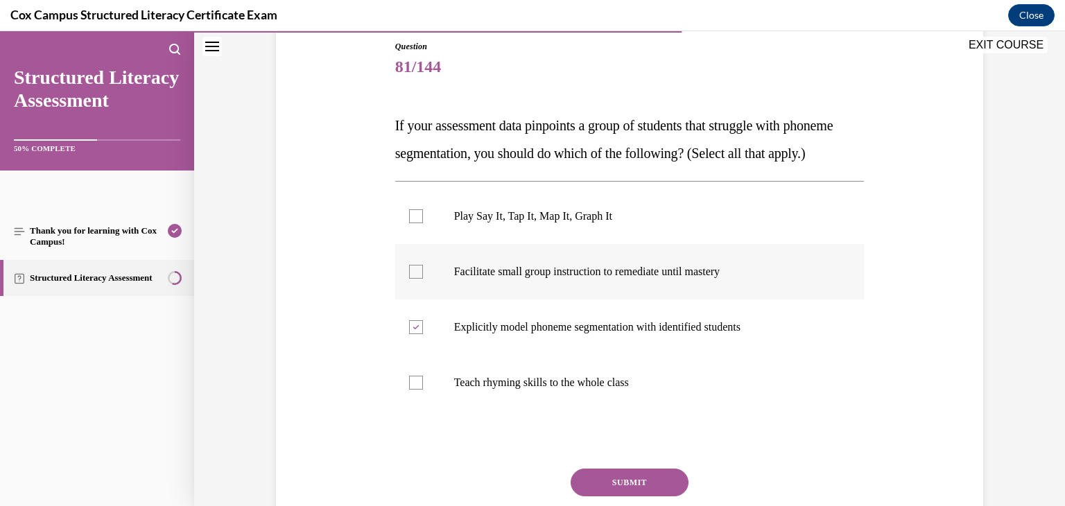
checkbox input "true"
click at [448, 233] on label "Play Say It, Tap It, Map It, Graph It" at bounding box center [630, 216] width 470 height 55
click at [423, 223] on input "Play Say It, Tap It, Map It, Graph It" at bounding box center [416, 216] width 14 height 14
checkbox input "true"
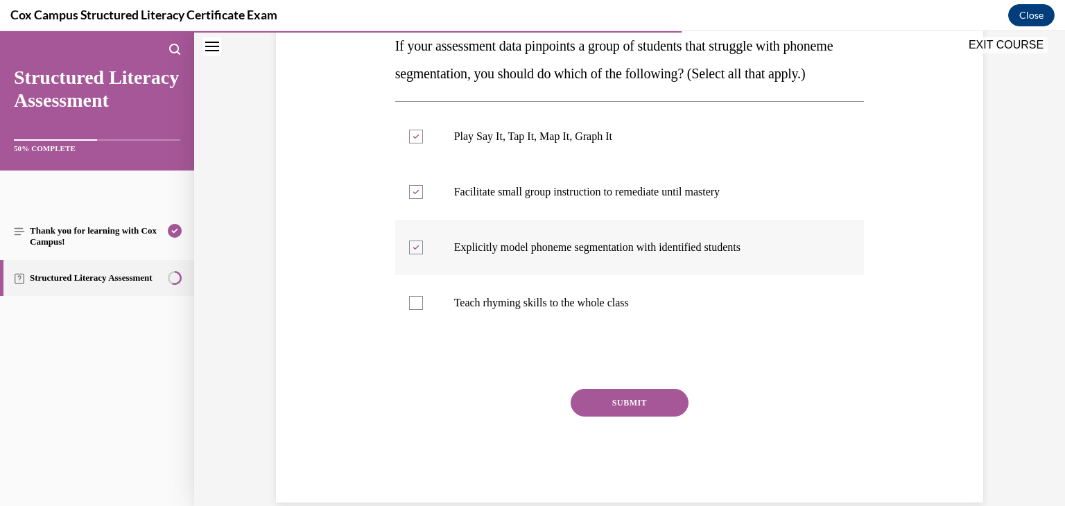
scroll to position [231, 0]
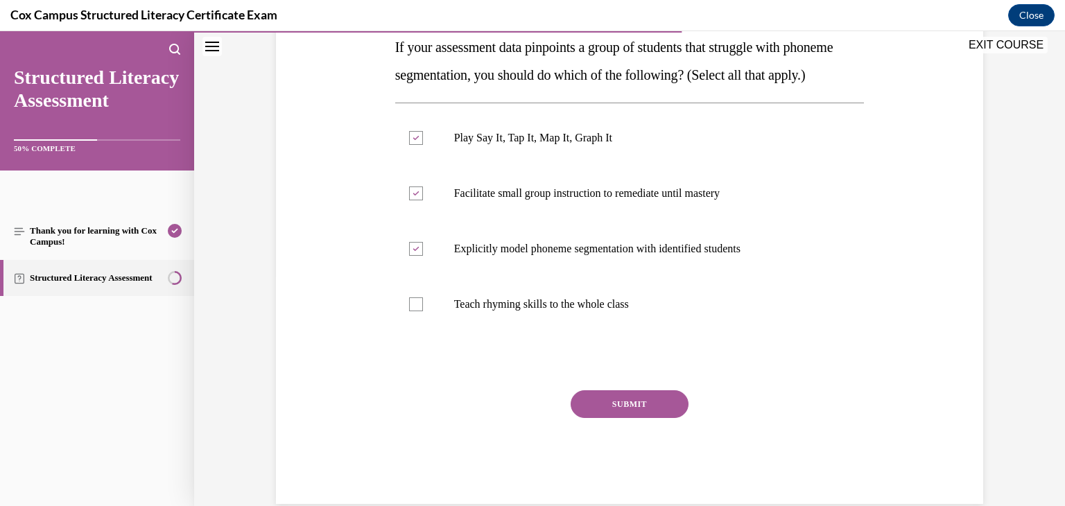
click at [635, 418] on button "SUBMIT" at bounding box center [630, 404] width 118 height 28
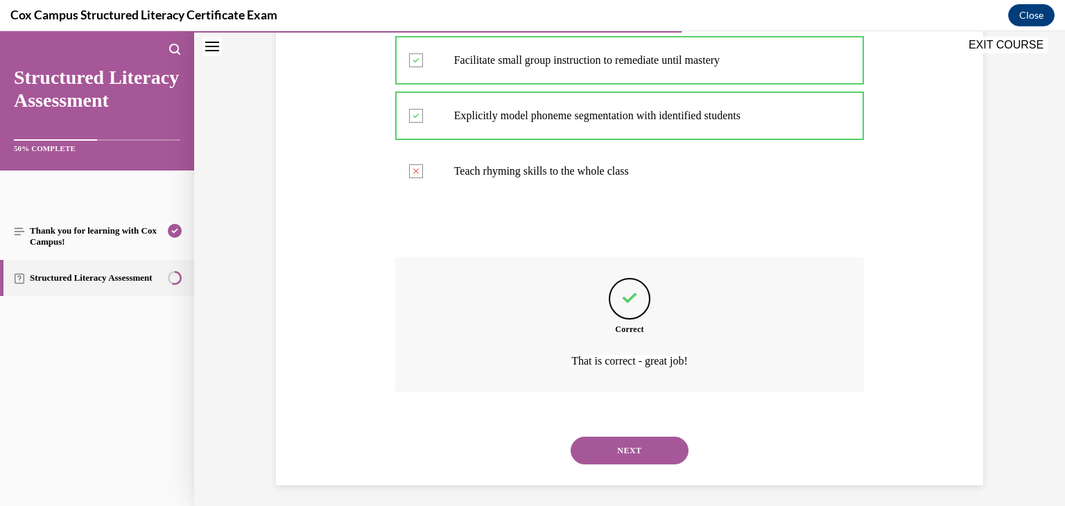
scroll to position [399, 0]
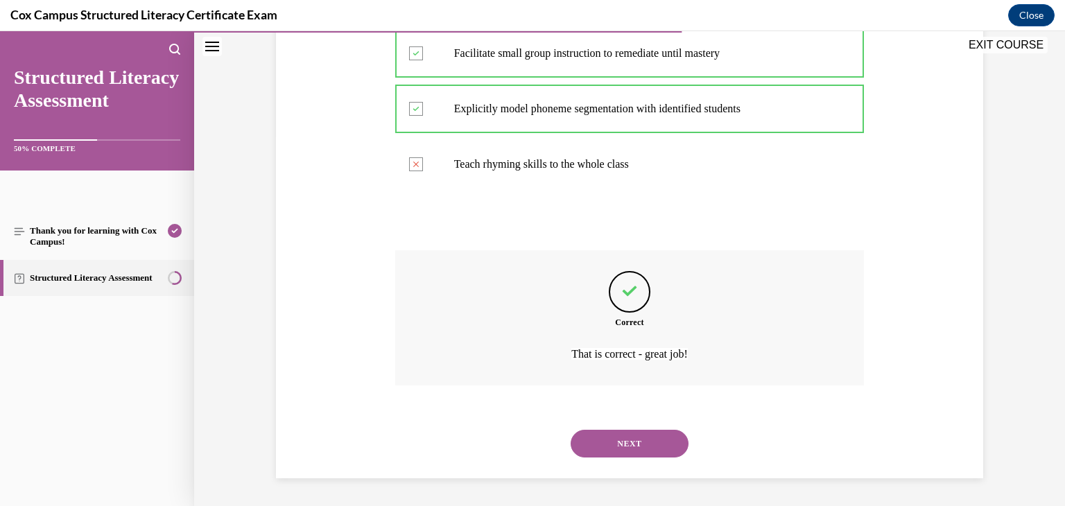
click at [636, 450] on button "NEXT" at bounding box center [630, 444] width 118 height 28
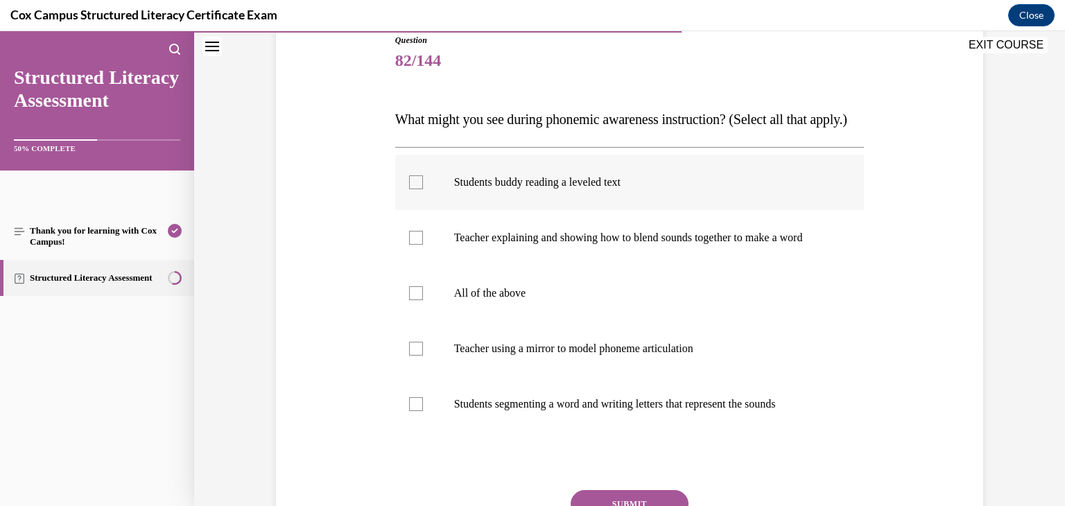
scroll to position [164, 0]
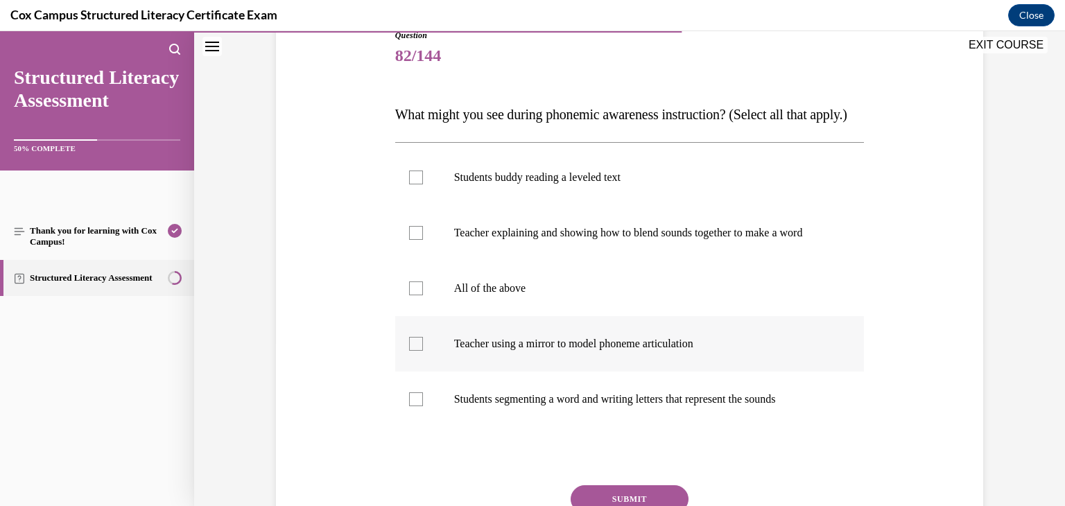
click at [425, 372] on label "Teacher using a mirror to model phoneme articulation" at bounding box center [630, 343] width 470 height 55
click at [423, 351] on input "Teacher using a mirror to model phoneme articulation" at bounding box center [416, 344] width 14 height 14
checkbox input "true"
click at [424, 427] on label "Students segmenting a word and writing letters that represent the sounds" at bounding box center [630, 399] width 470 height 55
click at [423, 406] on input "Students segmenting a word and writing letters that represent the sounds" at bounding box center [416, 400] width 14 height 14
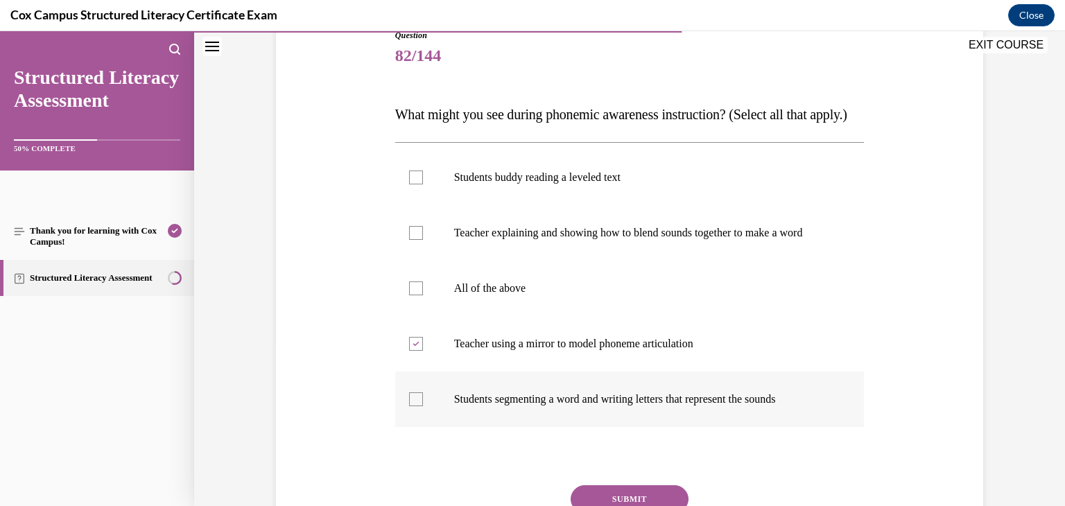
checkbox input "true"
click at [431, 261] on label "Teacher explaining and showing how to blend sounds together to make a word" at bounding box center [630, 232] width 470 height 55
click at [423, 240] on input "Teacher explaining and showing how to blend sounds together to make a word" at bounding box center [416, 233] width 14 height 14
checkbox input "true"
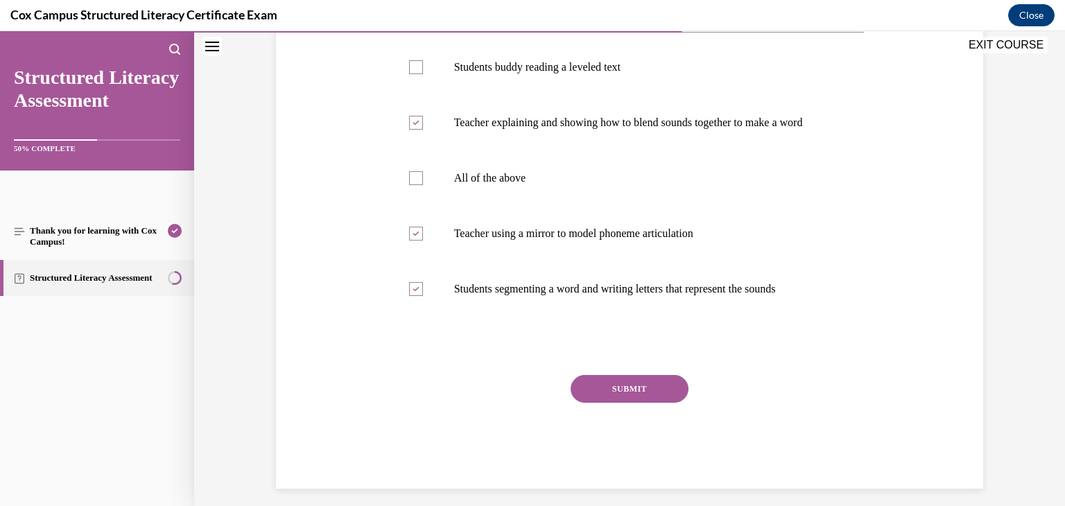
click at [653, 403] on button "SUBMIT" at bounding box center [630, 389] width 118 height 28
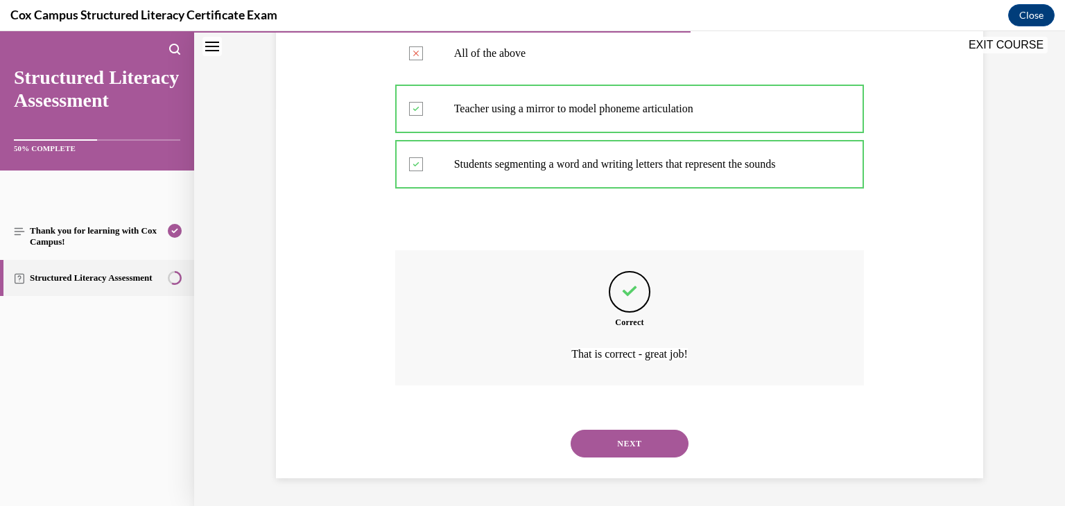
scroll to position [440, 0]
click at [650, 442] on button "NEXT" at bounding box center [630, 444] width 118 height 28
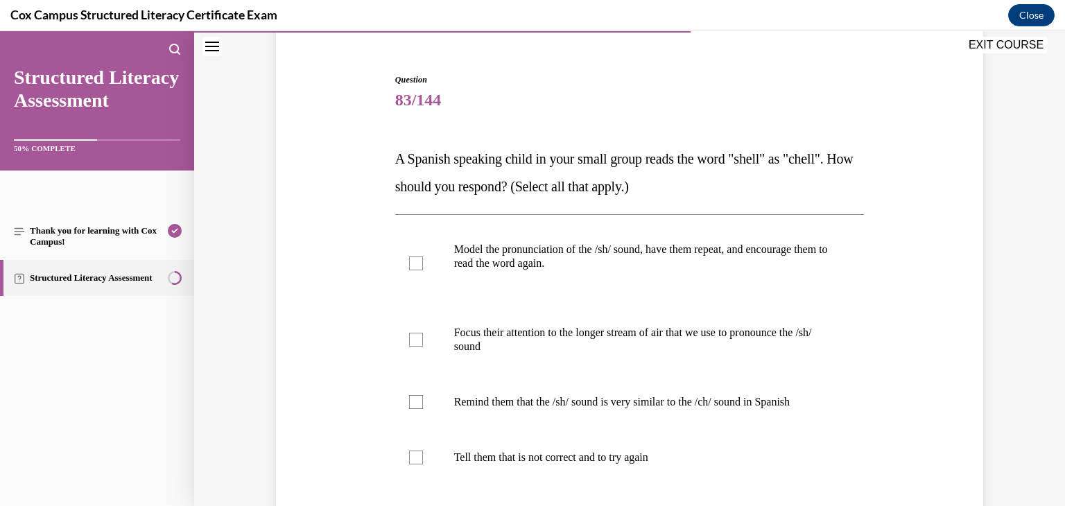
scroll to position [124, 0]
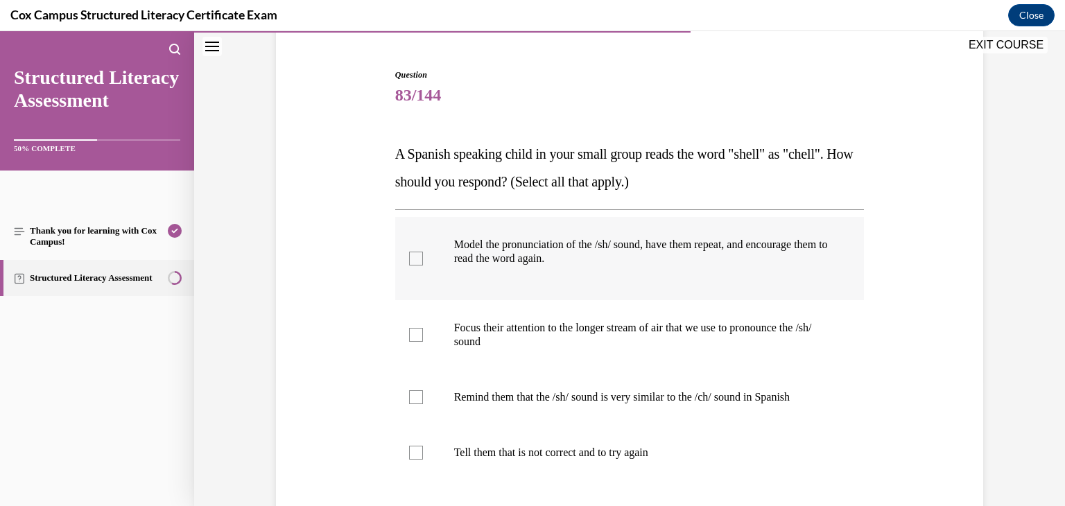
click at [664, 253] on p "Model the pronunciation of the /sh/ sound, have them repeat, and encourage them…" at bounding box center [642, 252] width 376 height 28
click at [423, 253] on input "Model the pronunciation of the /sh/ sound, have them repeat, and encourage them…" at bounding box center [416, 259] width 14 height 14
checkbox input "true"
click at [598, 347] on p "Focus their attention to the longer stream of air that we use to pronounce the …" at bounding box center [642, 335] width 376 height 28
click at [423, 342] on input "Focus their attention to the longer stream of air that we use to pronounce the …" at bounding box center [416, 335] width 14 height 14
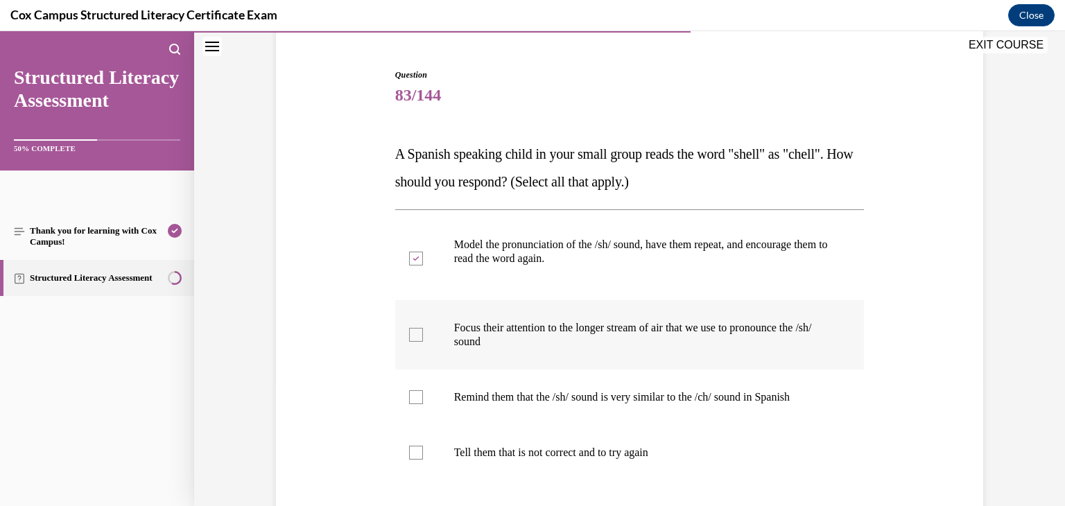
checkbox input "true"
click at [603, 396] on p "Remind them that the /sh/ sound is very similar to the /ch/ sound in Spanish" at bounding box center [642, 397] width 376 height 14
click at [423, 396] on input "Remind them that the /sh/ sound is very similar to the /ch/ sound in Spanish" at bounding box center [416, 397] width 14 height 14
checkbox input "true"
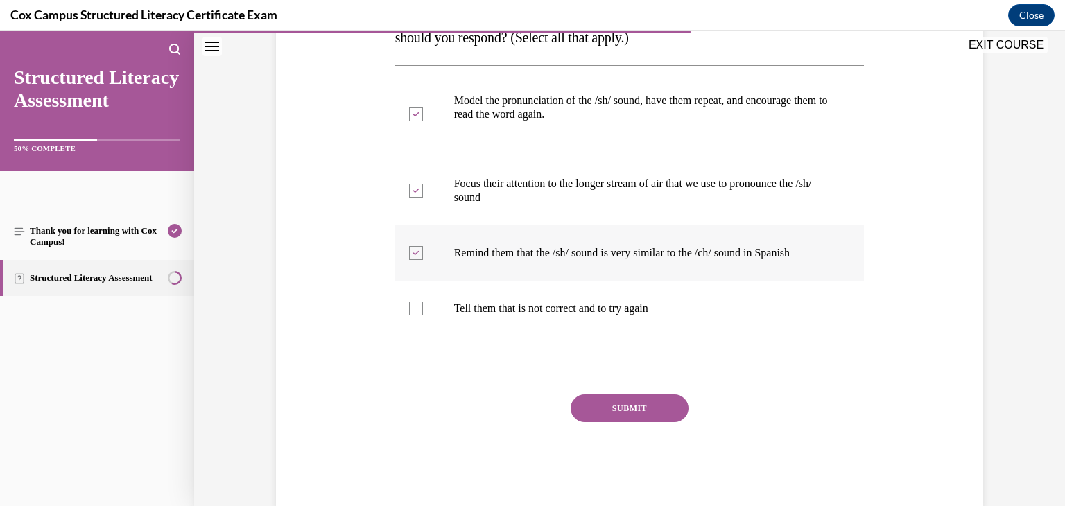
scroll to position [272, 0]
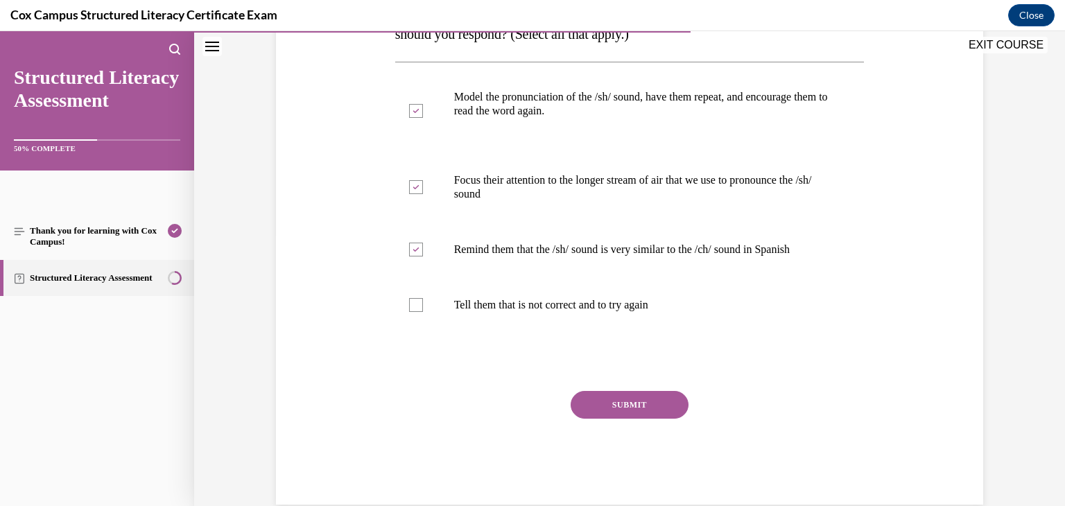
click at [612, 406] on button "SUBMIT" at bounding box center [630, 405] width 118 height 28
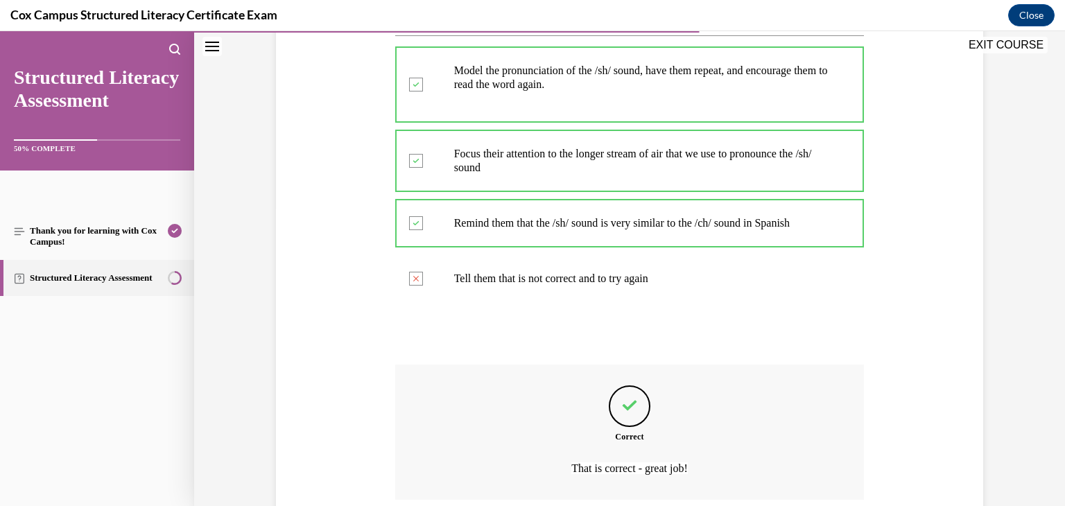
scroll to position [413, 0]
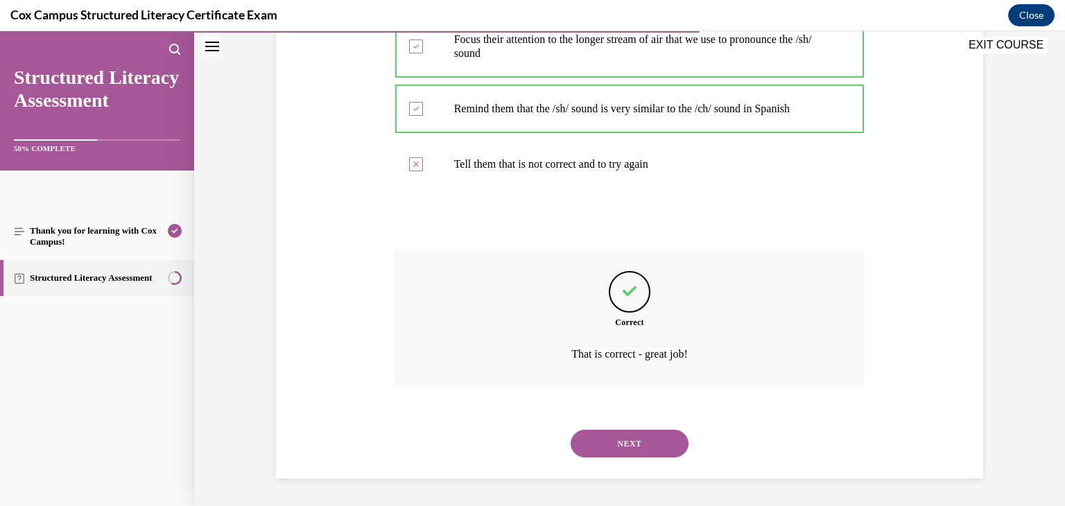
click at [633, 446] on button "NEXT" at bounding box center [630, 444] width 118 height 28
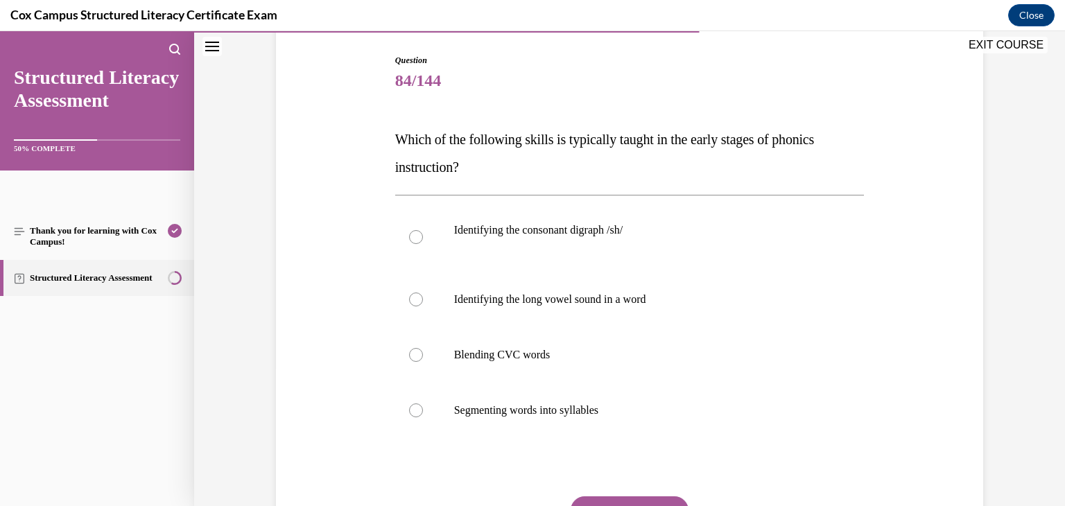
scroll to position [143, 0]
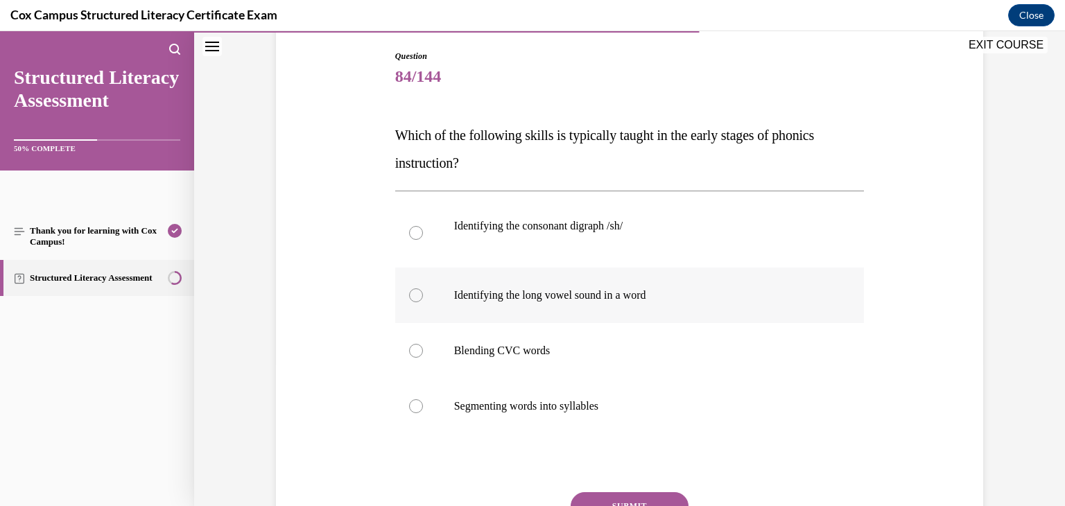
click at [542, 318] on label "Identifying the long vowel sound in a word" at bounding box center [630, 295] width 470 height 55
click at [423, 302] on input "Identifying the long vowel sound in a word" at bounding box center [416, 296] width 14 height 14
radio input "true"
click at [541, 352] on p "Blending CVC words" at bounding box center [642, 351] width 376 height 14
click at [423, 352] on input "Blending CVC words" at bounding box center [416, 351] width 14 height 14
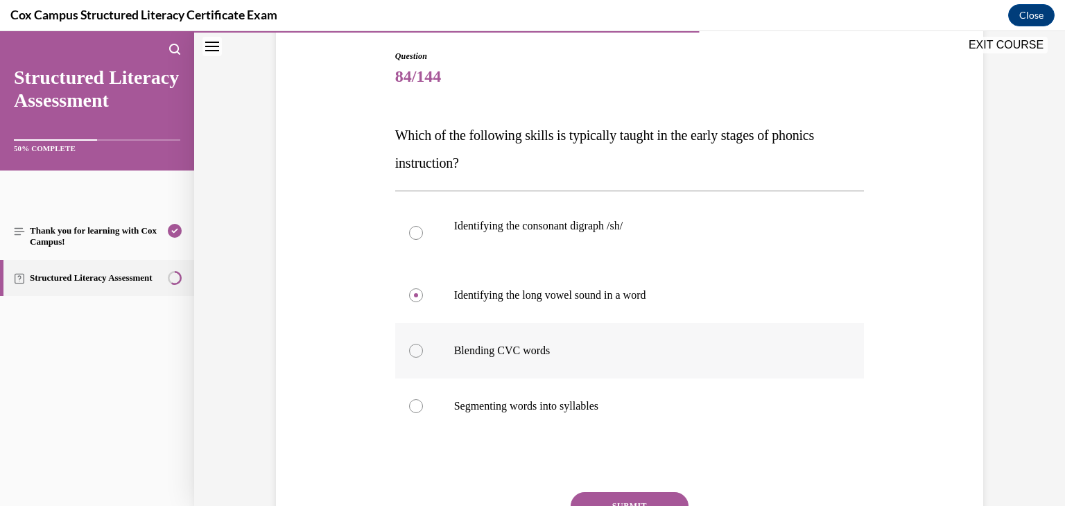
radio input "true"
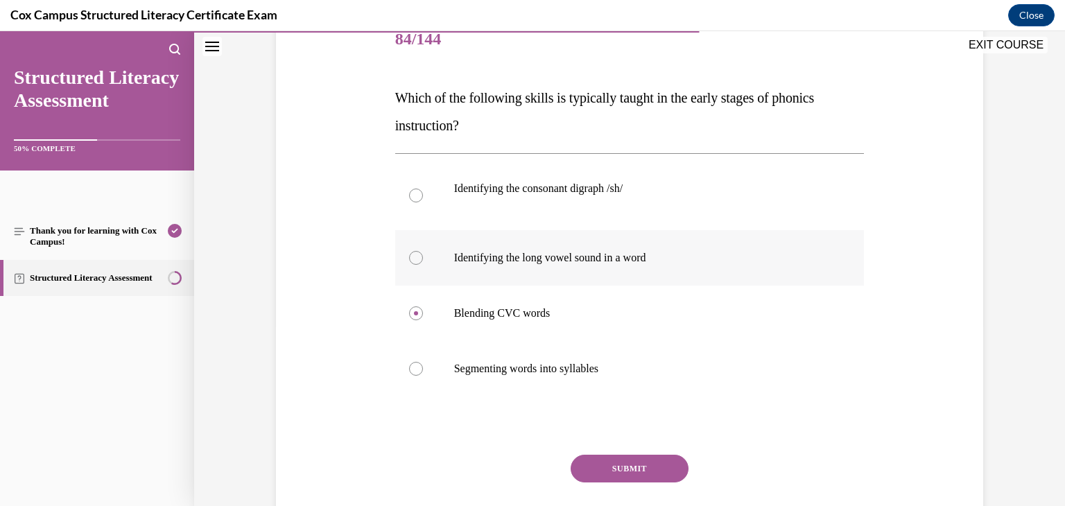
scroll to position [188, 0]
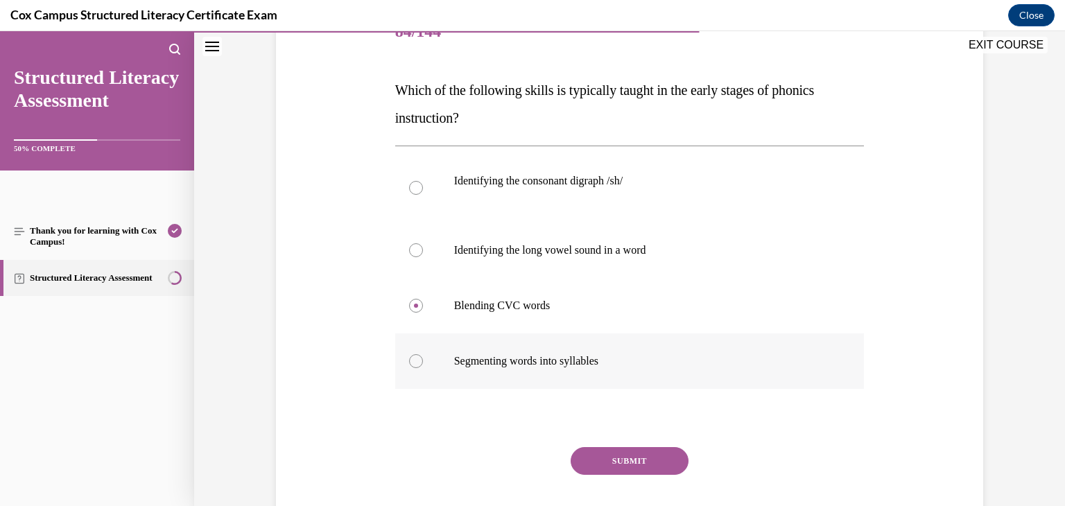
click at [459, 367] on p "Segmenting words into syllables" at bounding box center [642, 361] width 376 height 14
click at [423, 367] on input "Segmenting words into syllables" at bounding box center [416, 361] width 14 height 14
radio input "true"
click at [580, 297] on label "Blending CVC words" at bounding box center [630, 305] width 470 height 55
click at [423, 299] on input "Blending CVC words" at bounding box center [416, 306] width 14 height 14
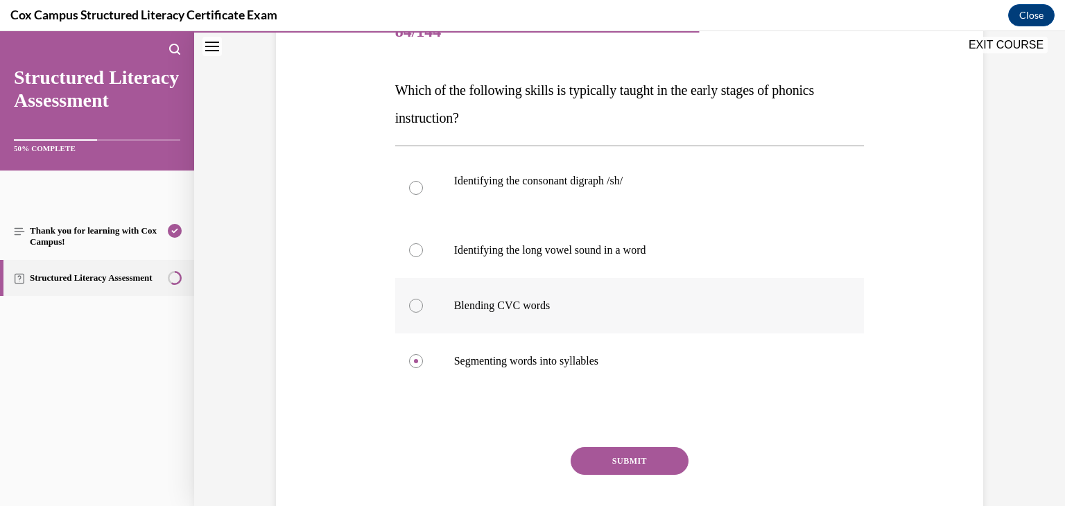
radio input "true"
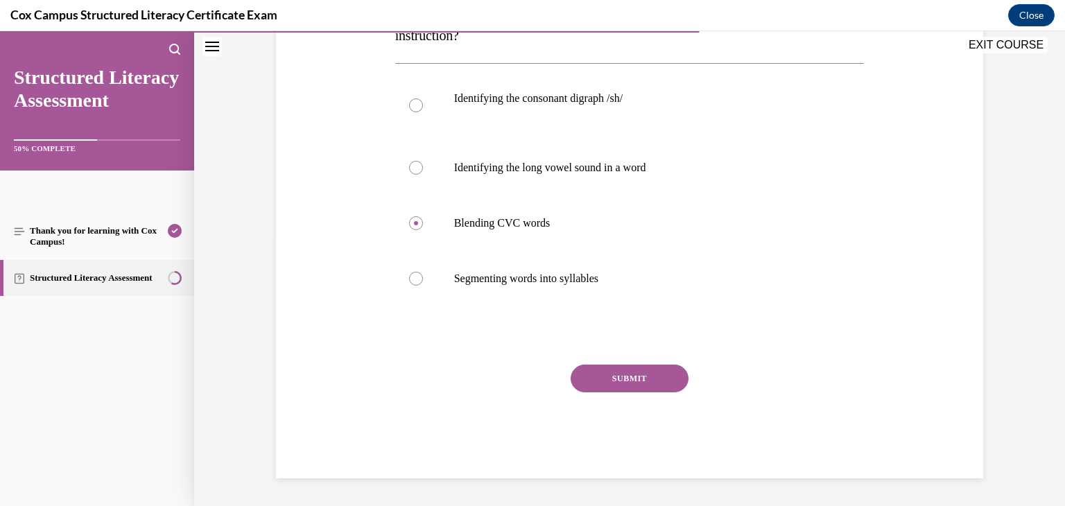
click at [610, 380] on button "SUBMIT" at bounding box center [630, 379] width 118 height 28
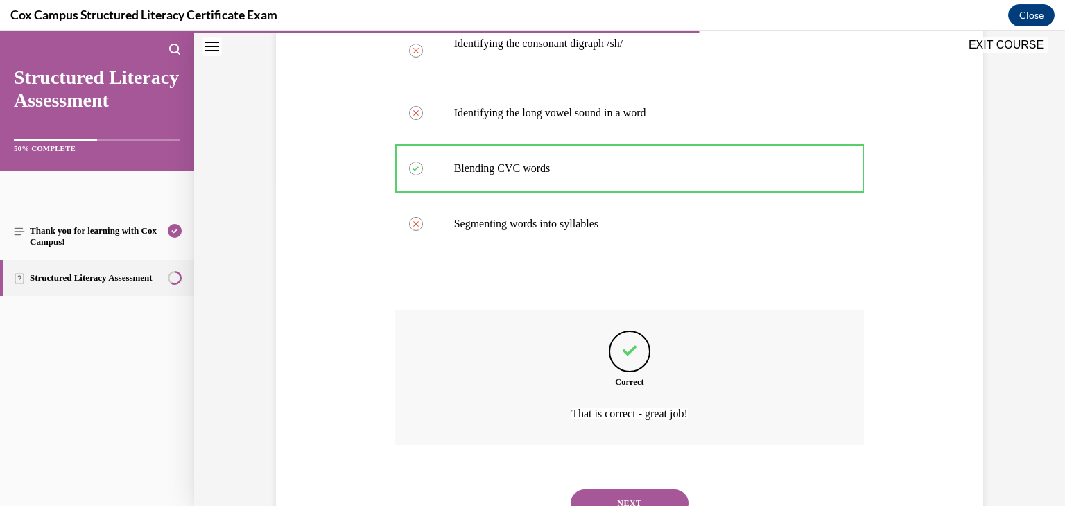
scroll to position [385, 0]
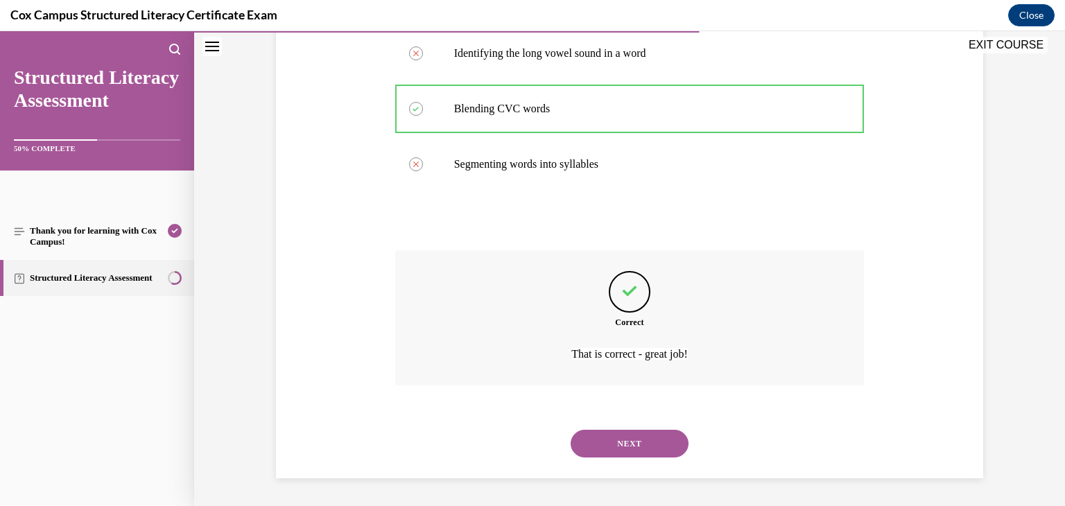
click at [619, 447] on button "NEXT" at bounding box center [630, 444] width 118 height 28
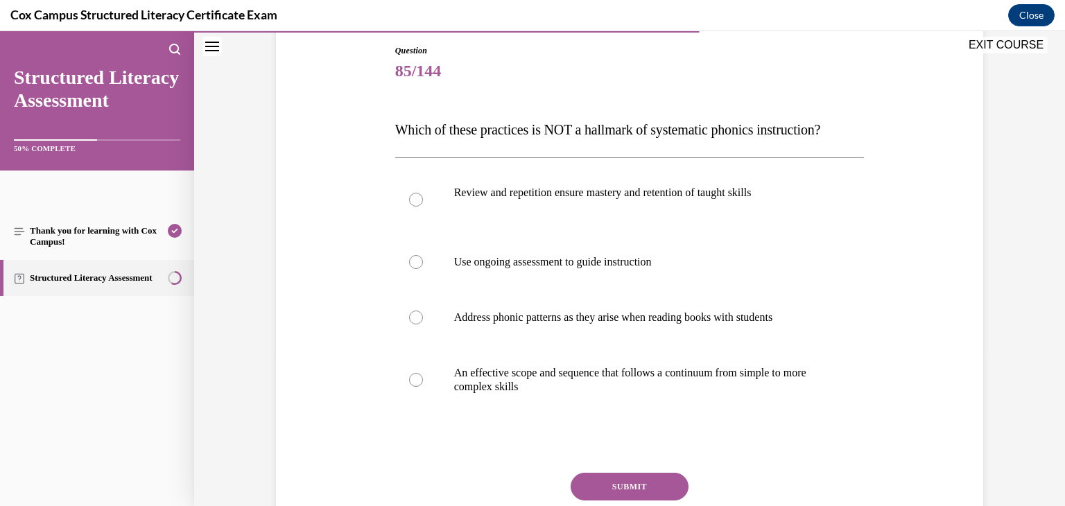
scroll to position [155, 0]
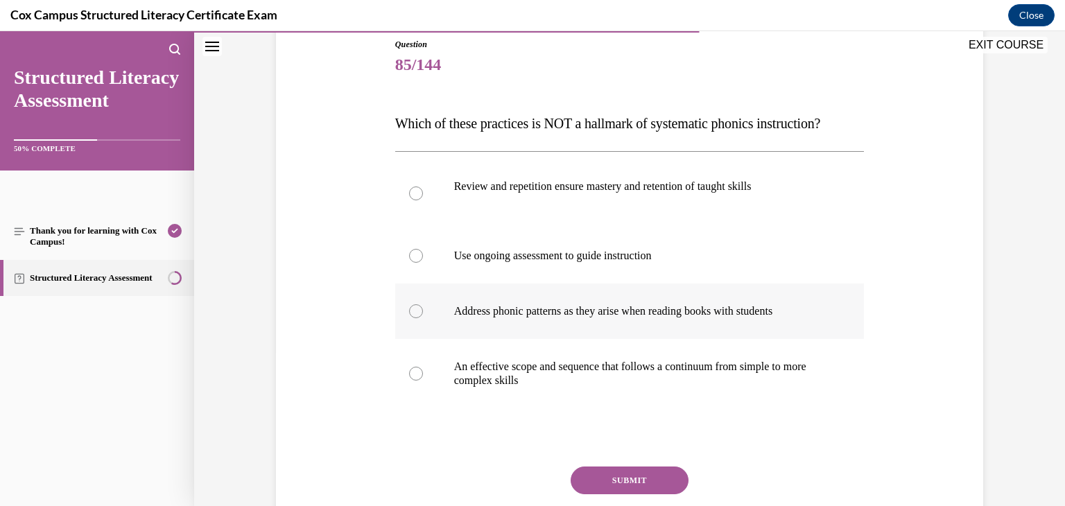
click at [625, 318] on p "Address phonic patterns as they arise when reading books with students" at bounding box center [642, 311] width 376 height 14
click at [423, 318] on input "Address phonic patterns as they arise when reading books with students" at bounding box center [416, 311] width 14 height 14
radio input "true"
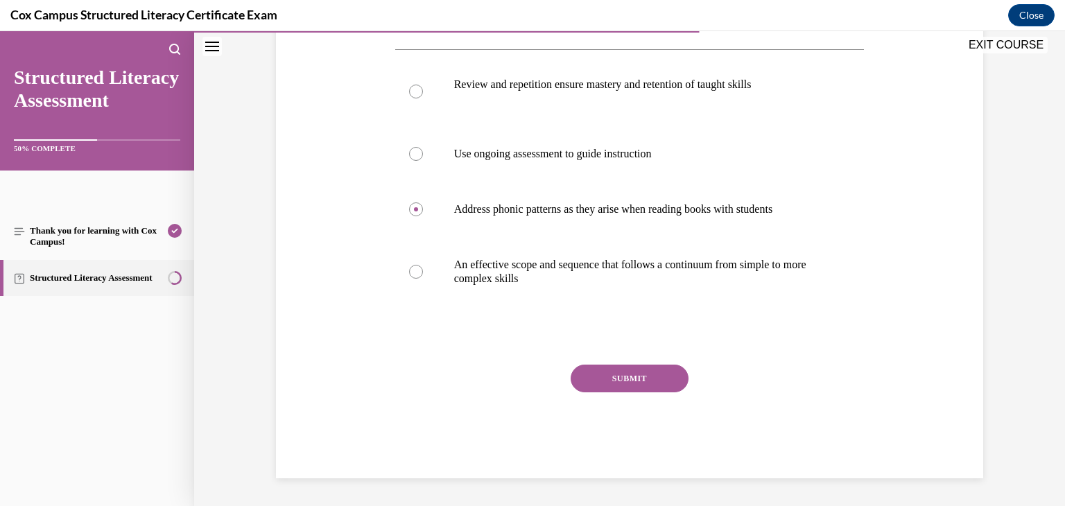
click at [623, 382] on button "SUBMIT" at bounding box center [630, 379] width 118 height 28
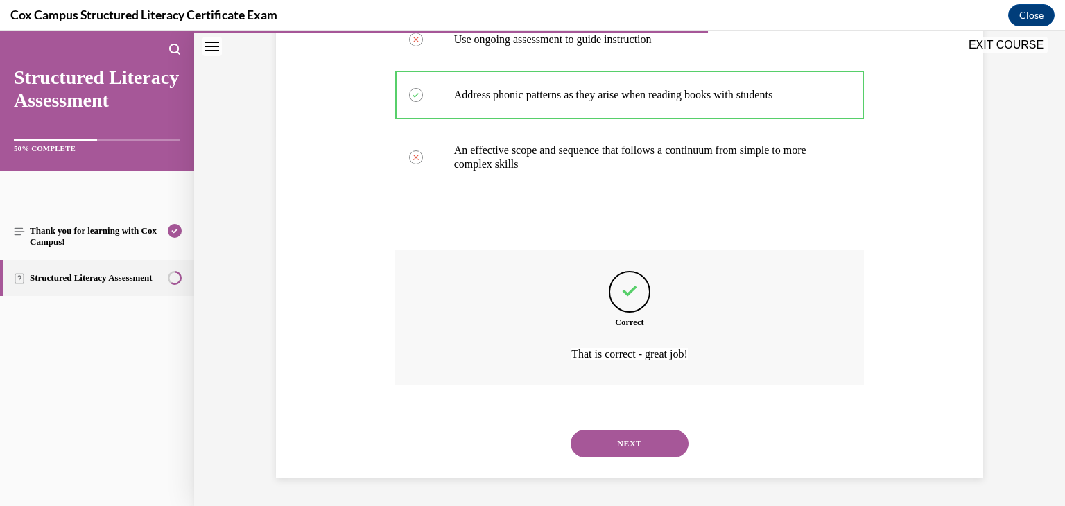
scroll to position [399, 0]
click at [620, 440] on button "NEXT" at bounding box center [630, 444] width 118 height 28
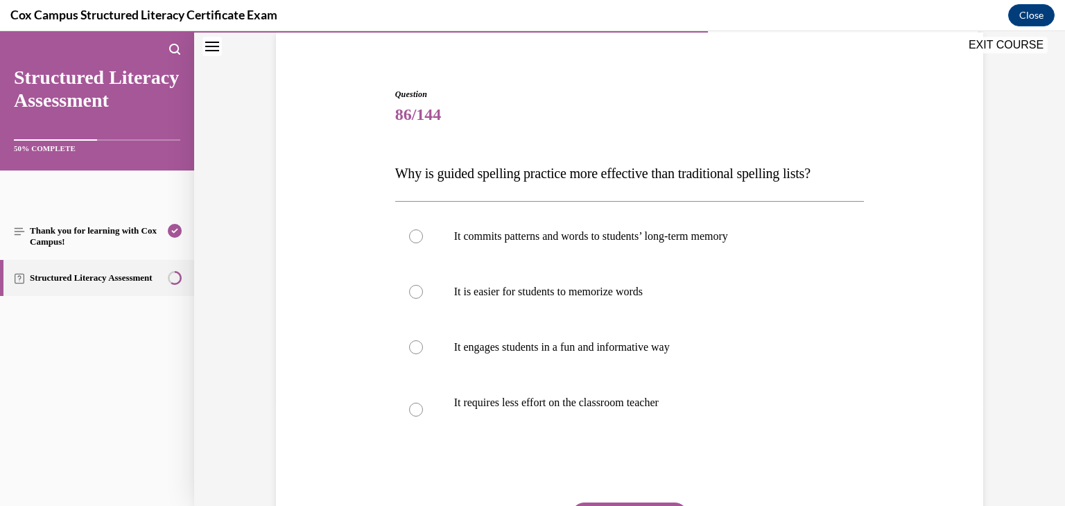
scroll to position [108, 0]
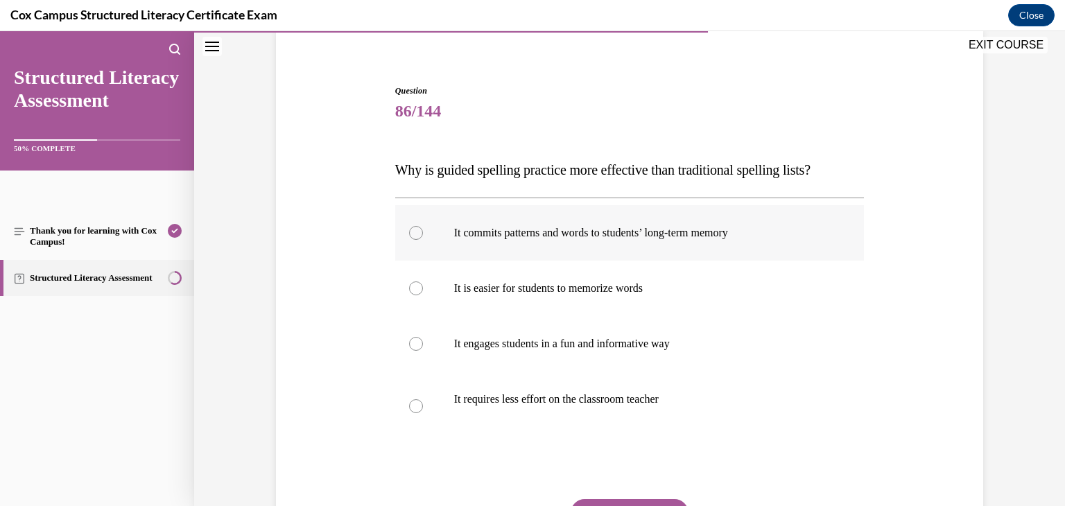
click at [667, 230] on p "It commits patterns and words to students’ long-term memory" at bounding box center [642, 233] width 376 height 14
click at [423, 230] on input "It commits patterns and words to students’ long-term memory" at bounding box center [416, 233] width 14 height 14
radio input "true"
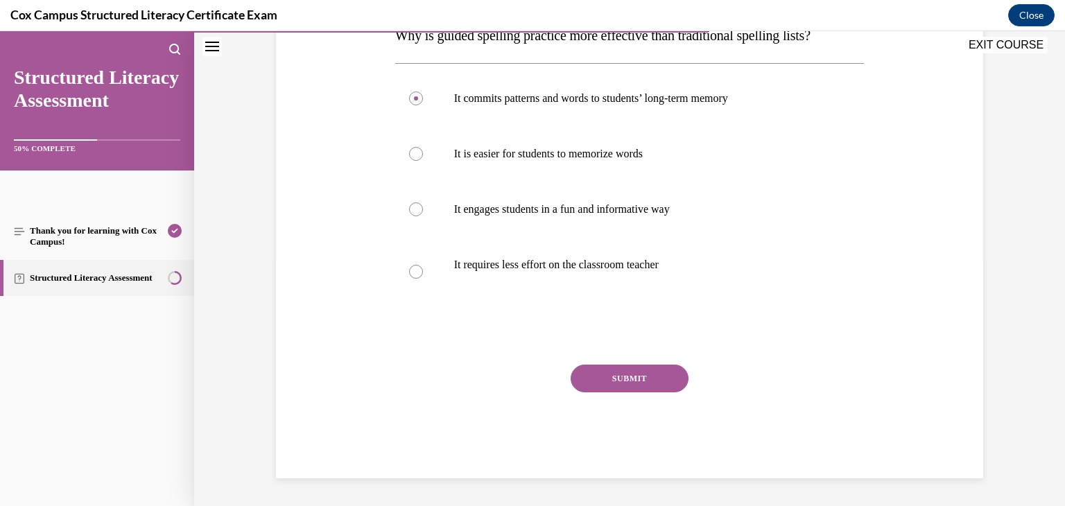
click at [653, 365] on button "SUBMIT" at bounding box center [630, 379] width 118 height 28
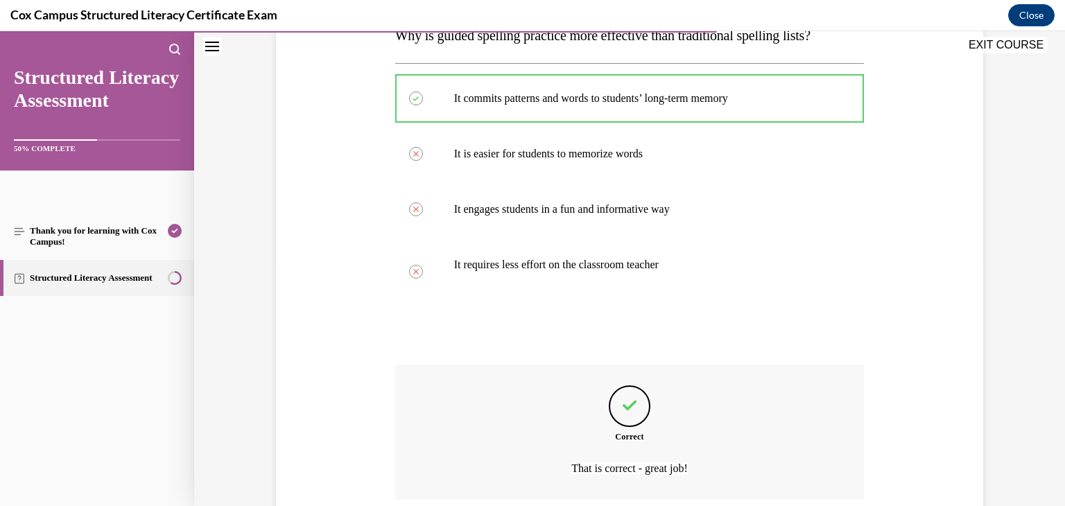
scroll to position [357, 0]
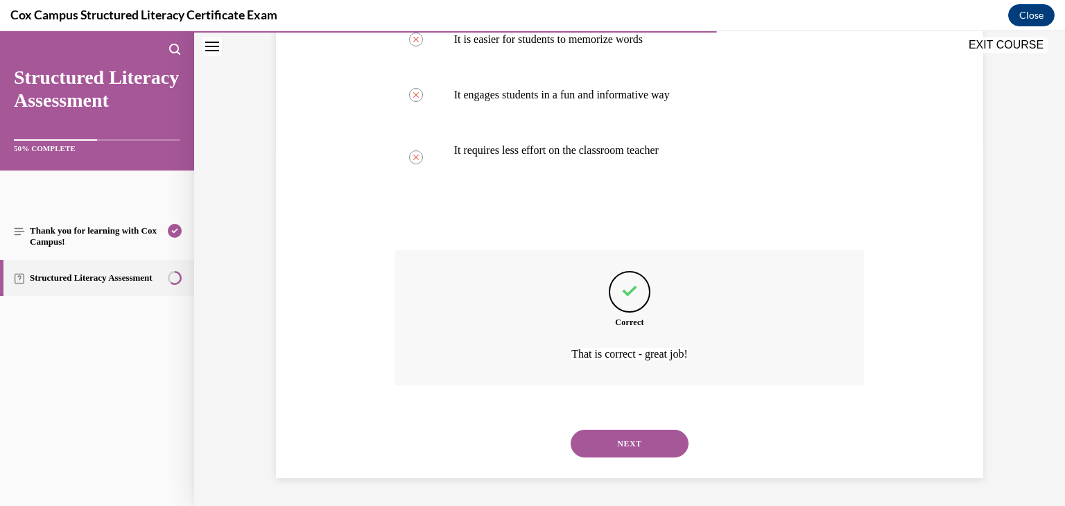
click at [634, 442] on button "NEXT" at bounding box center [630, 444] width 118 height 28
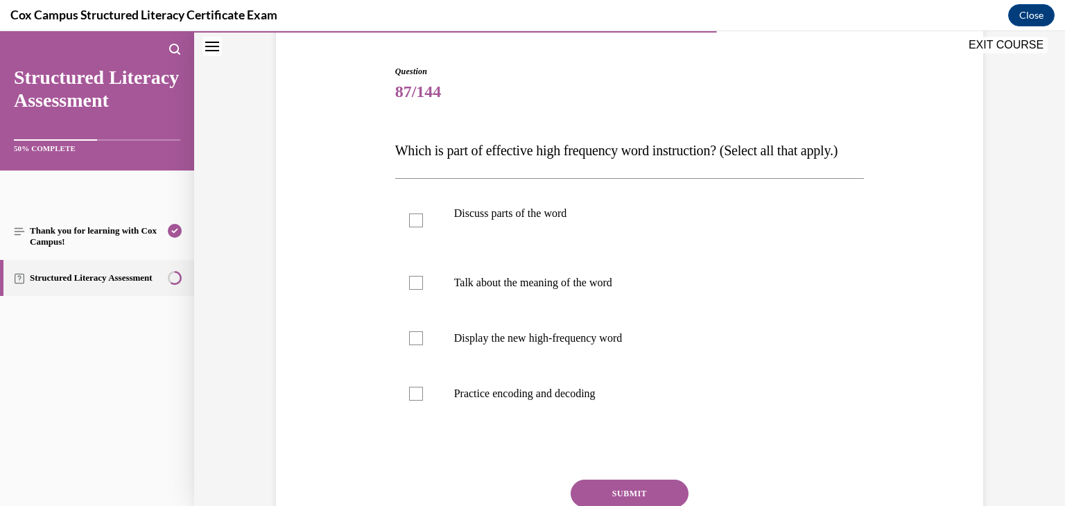
scroll to position [119, 0]
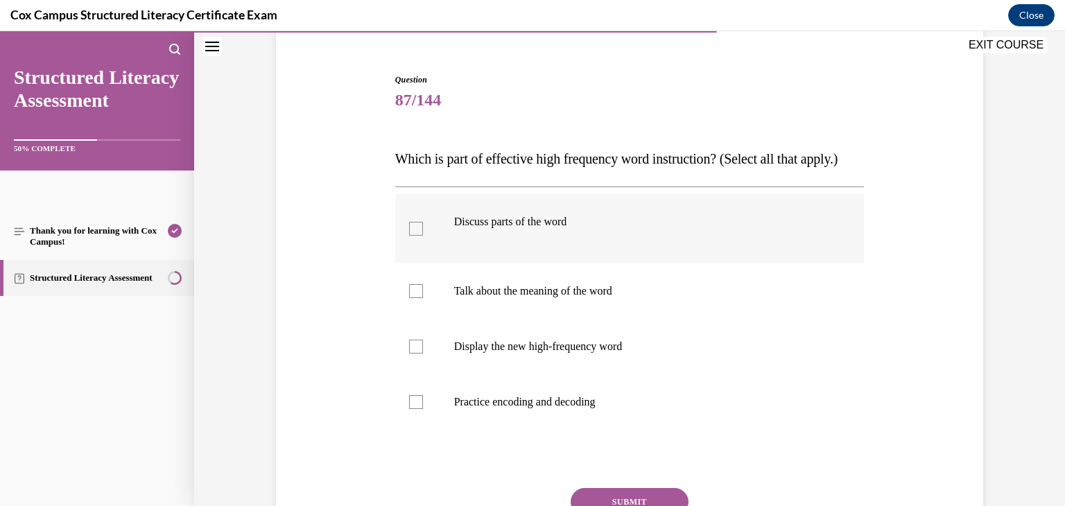
click at [414, 236] on div at bounding box center [416, 229] width 14 height 14
click at [414, 236] on input "Discuss parts of the word" at bounding box center [416, 229] width 14 height 14
checkbox input "true"
click at [420, 298] on div at bounding box center [416, 291] width 14 height 14
click at [420, 298] on input "Talk about the meaning of the word" at bounding box center [416, 291] width 14 height 14
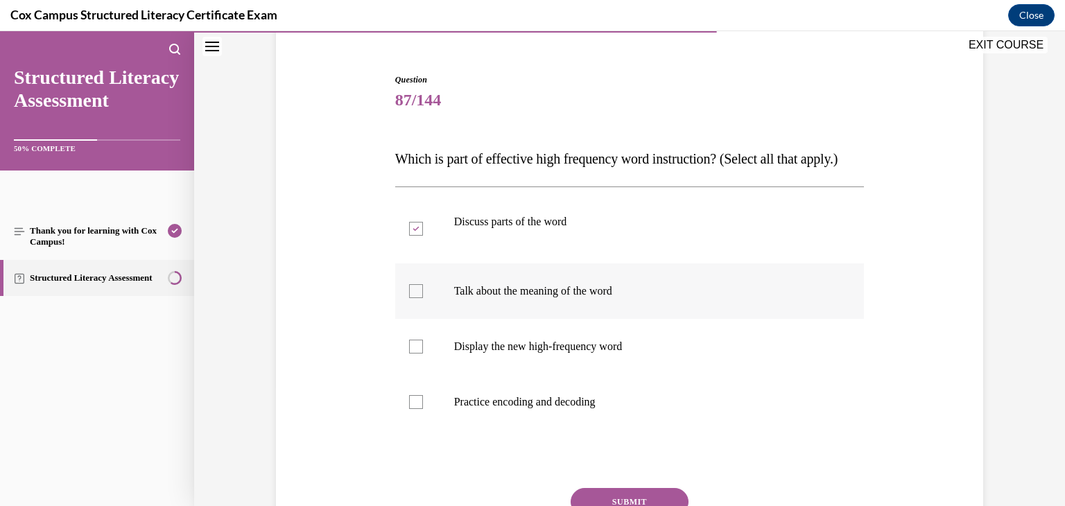
checkbox input "true"
click at [420, 375] on label "Display the new high-frequency word" at bounding box center [630, 346] width 470 height 55
click at [420, 354] on input "Display the new high-frequency word" at bounding box center [416, 347] width 14 height 14
checkbox input "true"
click at [419, 409] on div at bounding box center [416, 402] width 14 height 14
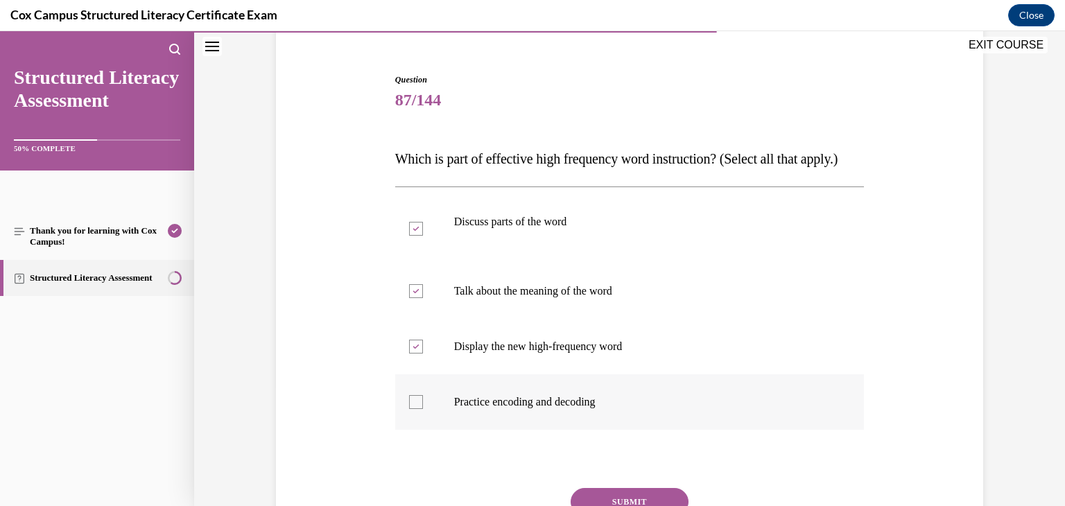
click at [419, 409] on input "Practice encoding and decoding" at bounding box center [416, 402] width 14 height 14
checkbox input "true"
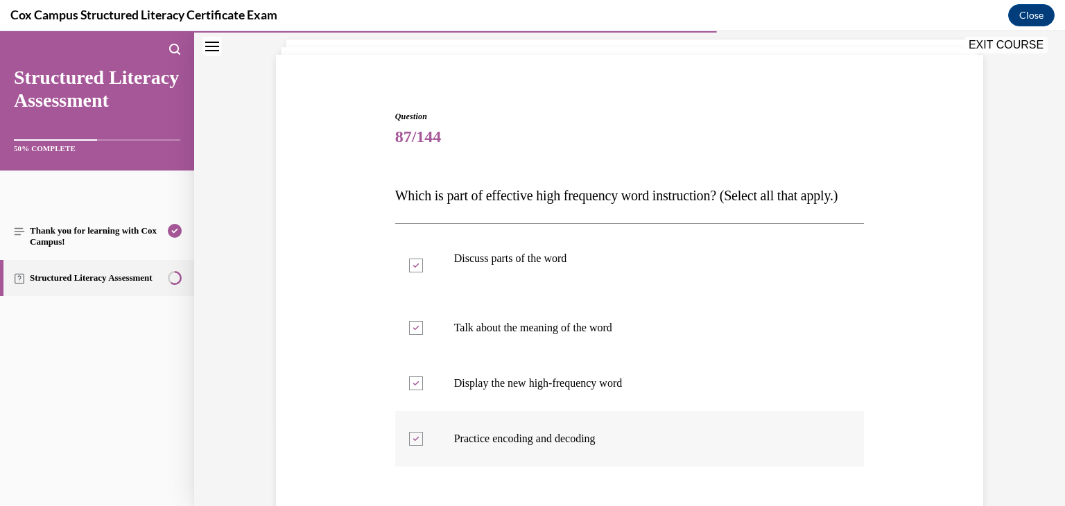
scroll to position [270, 0]
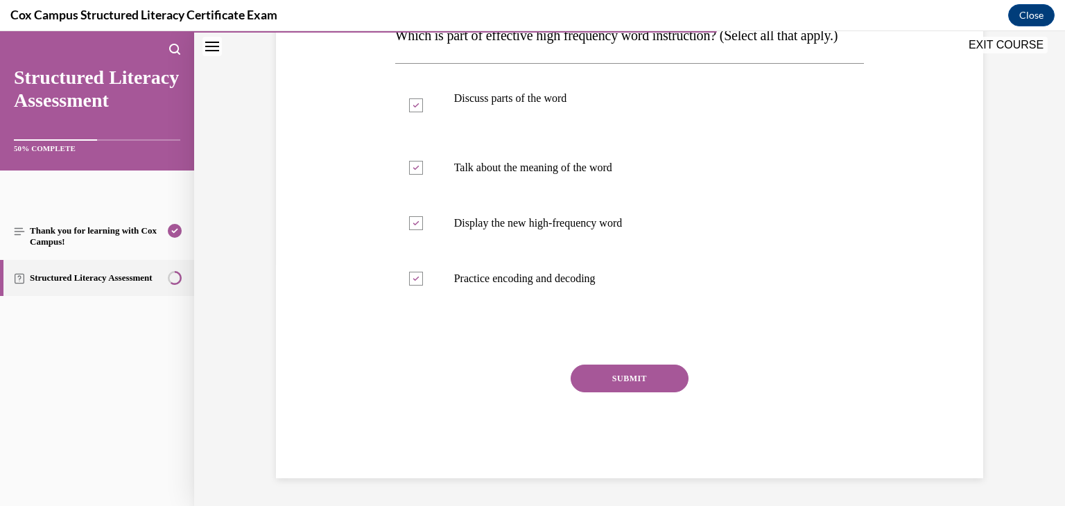
click at [612, 380] on button "SUBMIT" at bounding box center [630, 379] width 118 height 28
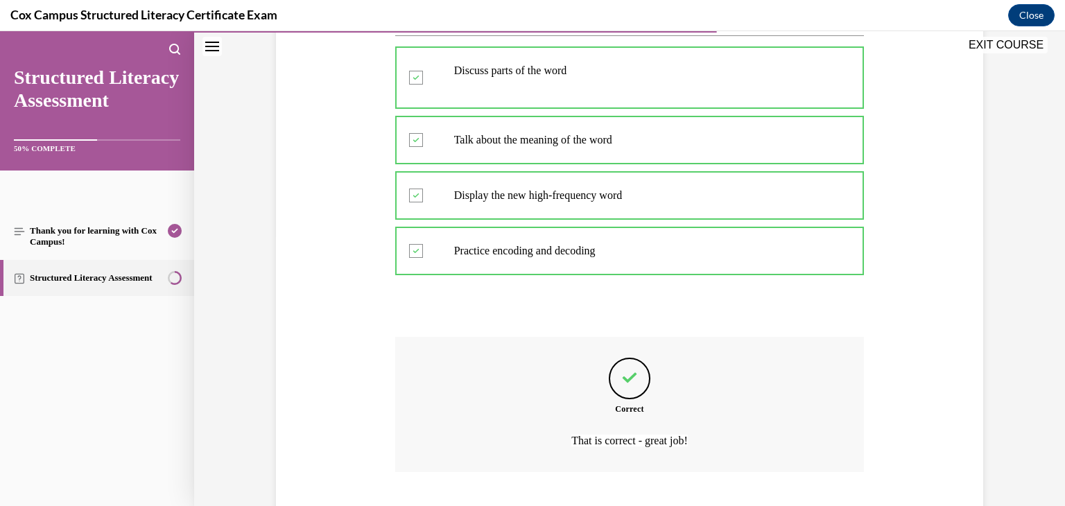
scroll to position [385, 0]
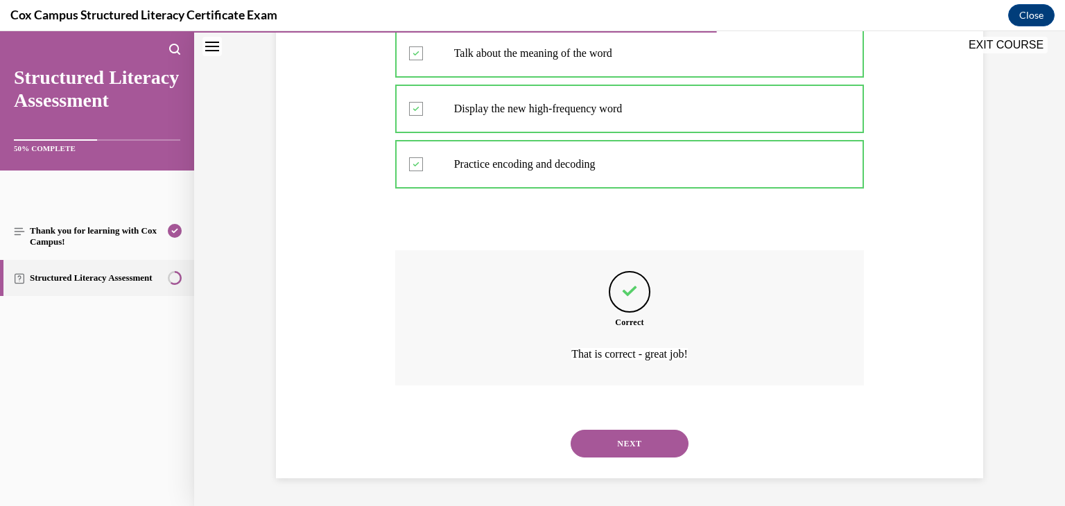
click at [612, 438] on button "NEXT" at bounding box center [630, 444] width 118 height 28
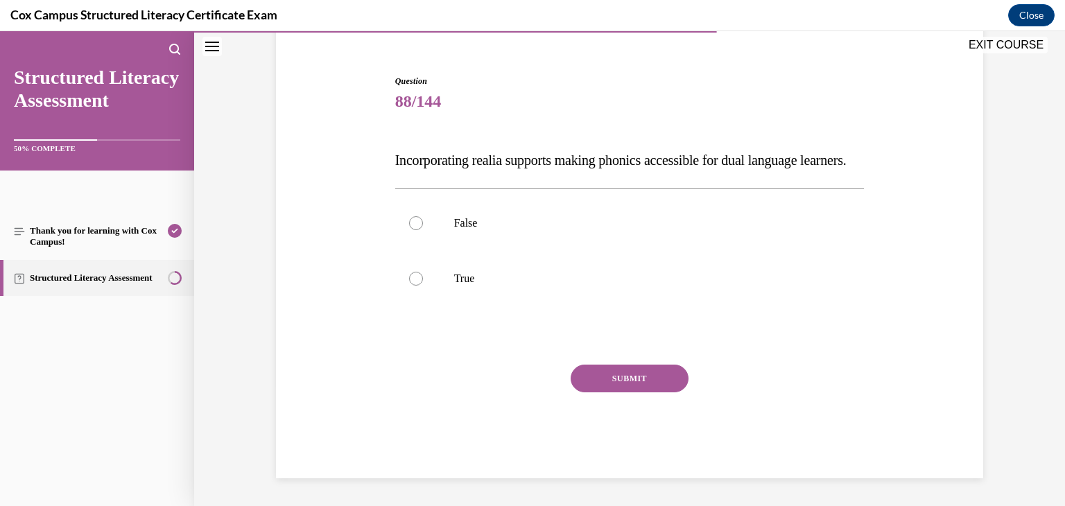
scroll to position [146, 0]
click at [514, 277] on p "True" at bounding box center [642, 279] width 376 height 14
click at [423, 277] on input "True" at bounding box center [416, 279] width 14 height 14
radio input "true"
click at [603, 382] on button "SUBMIT" at bounding box center [630, 379] width 118 height 28
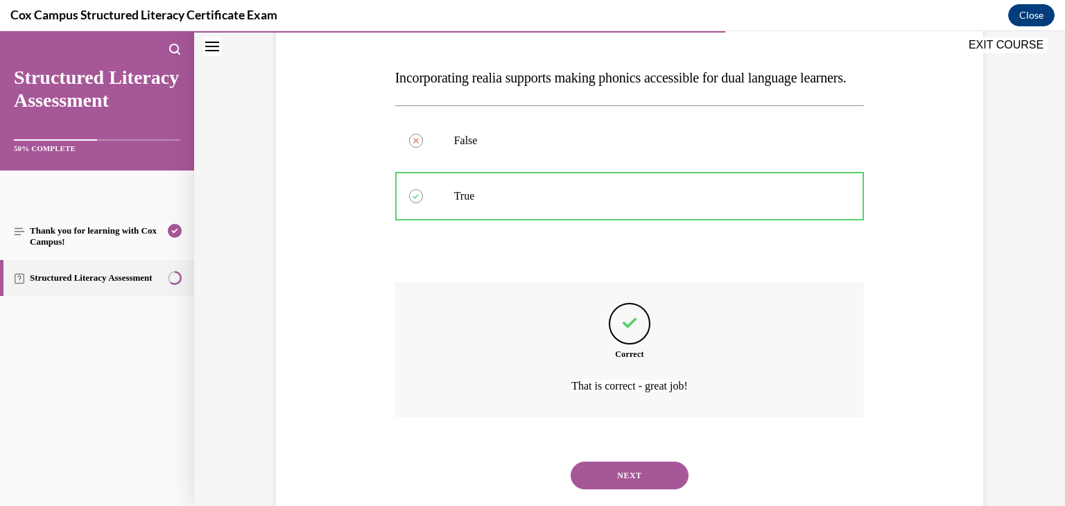
scroll to position [260, 0]
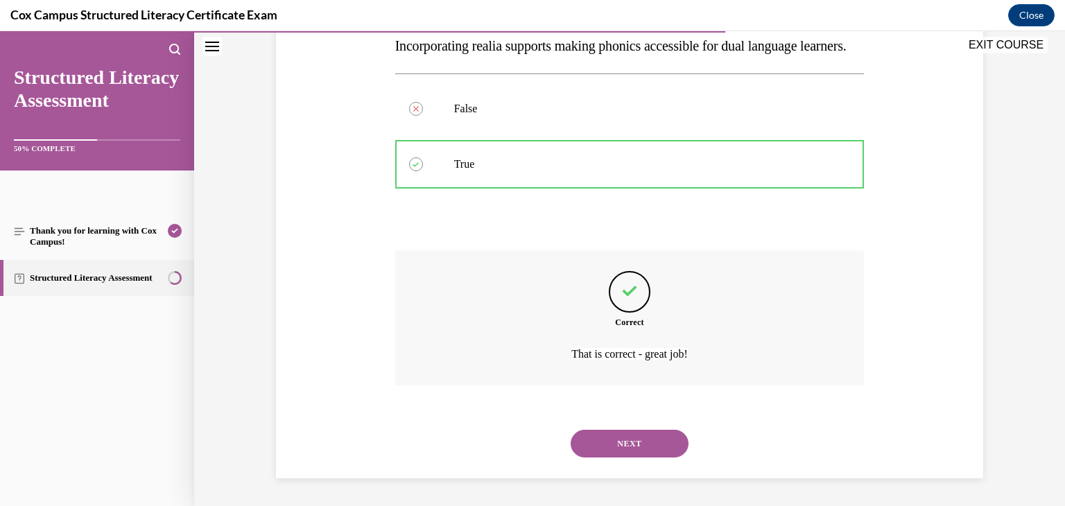
click at [617, 438] on button "NEXT" at bounding box center [630, 444] width 118 height 28
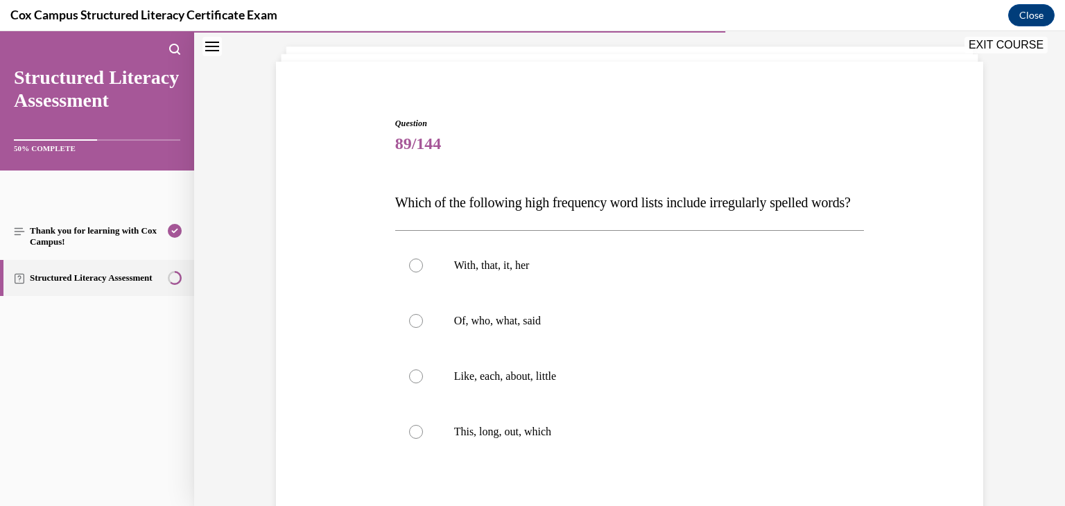
scroll to position [78, 0]
click at [497, 326] on p "Of, who, what, said" at bounding box center [642, 319] width 376 height 14
click at [423, 326] on input "Of, who, what, said" at bounding box center [416, 319] width 14 height 14
radio input "true"
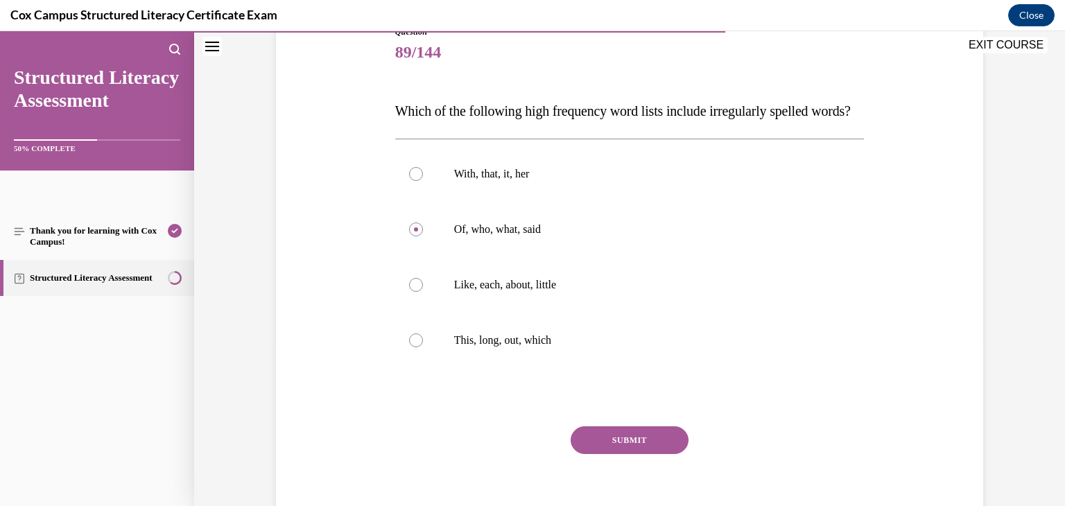
click at [640, 454] on button "SUBMIT" at bounding box center [630, 441] width 118 height 28
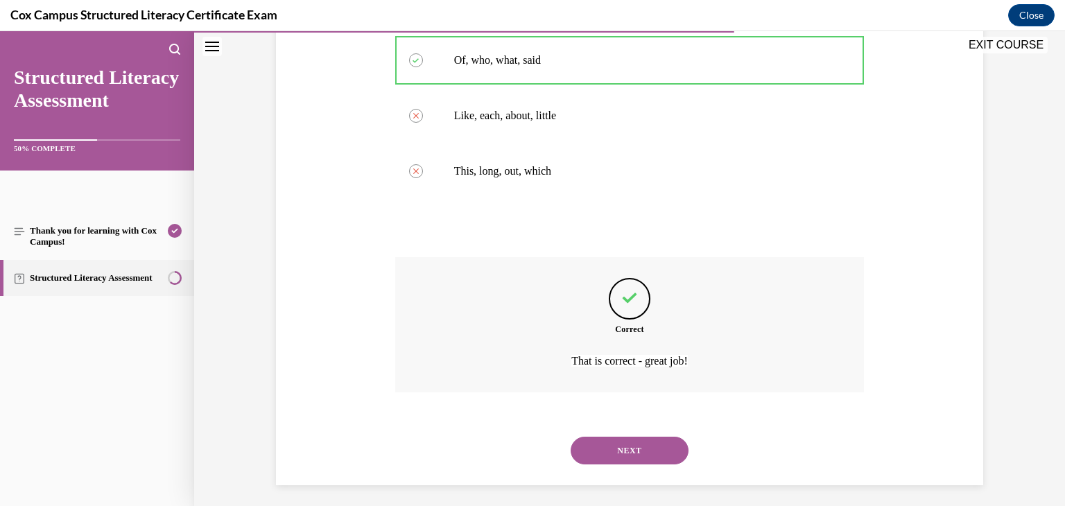
scroll to position [371, 0]
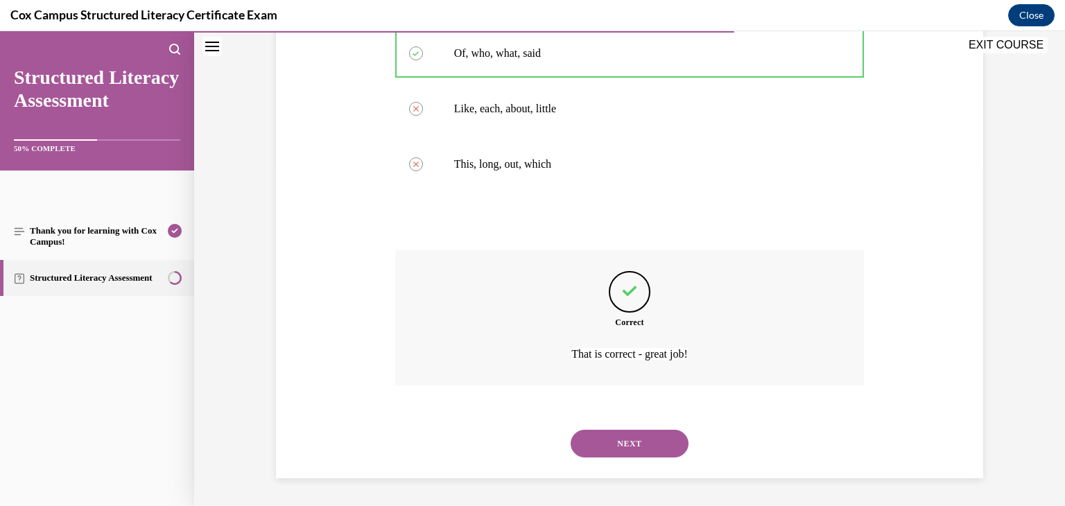
click at [621, 447] on button "NEXT" at bounding box center [630, 444] width 118 height 28
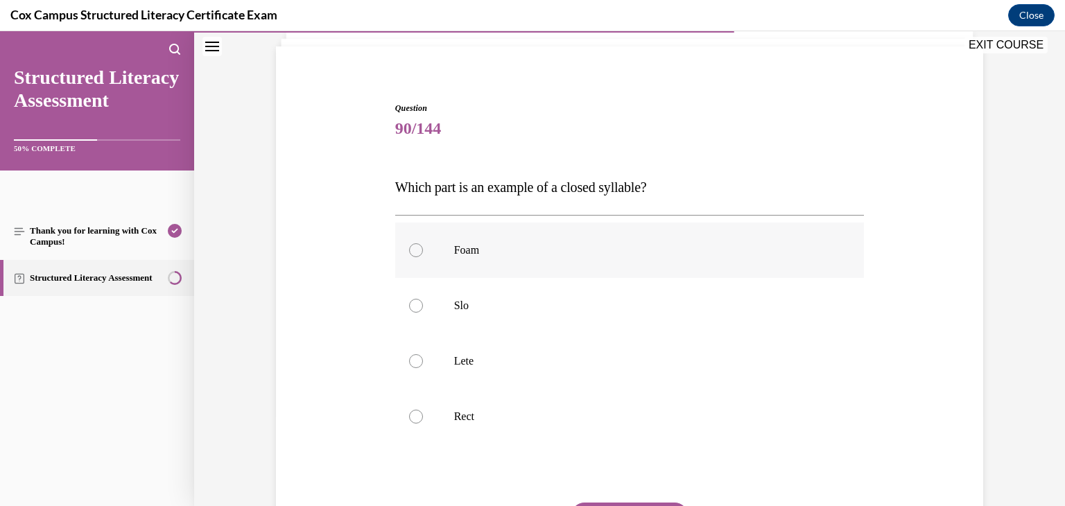
scroll to position [92, 0]
click at [570, 403] on label "Rect" at bounding box center [630, 415] width 470 height 55
click at [423, 409] on input "Rect" at bounding box center [416, 416] width 14 height 14
radio input "true"
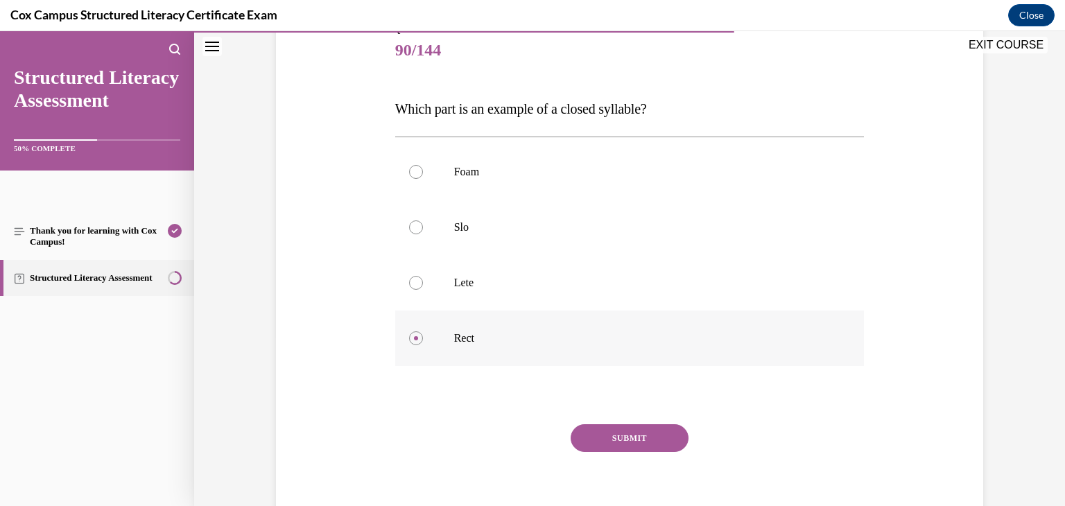
scroll to position [229, 0]
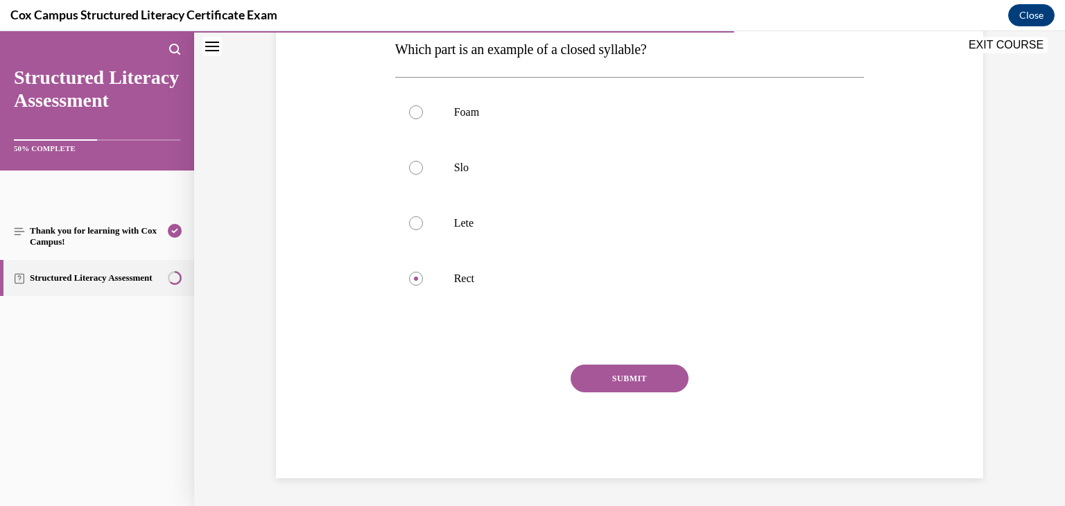
click at [637, 384] on button "SUBMIT" at bounding box center [630, 379] width 118 height 28
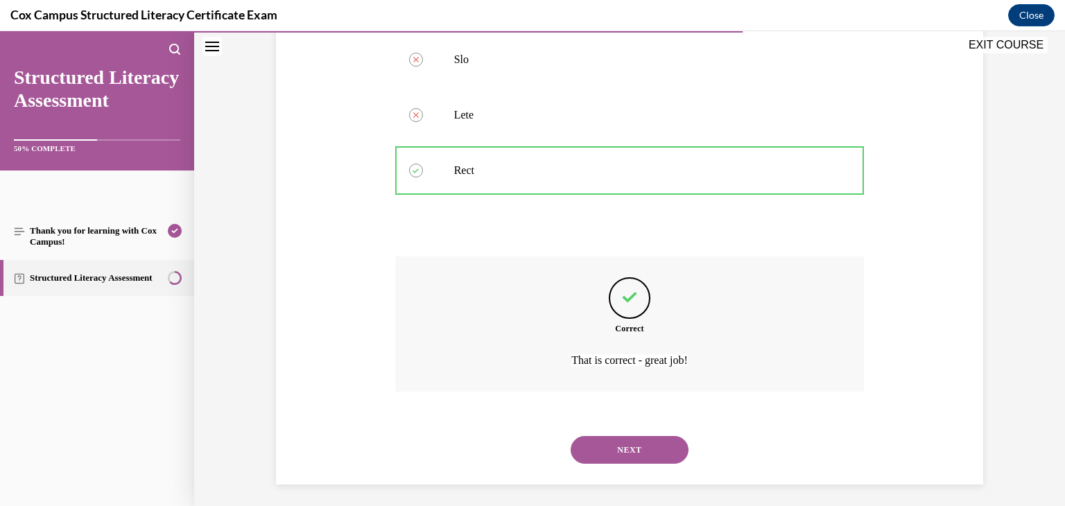
scroll to position [343, 0]
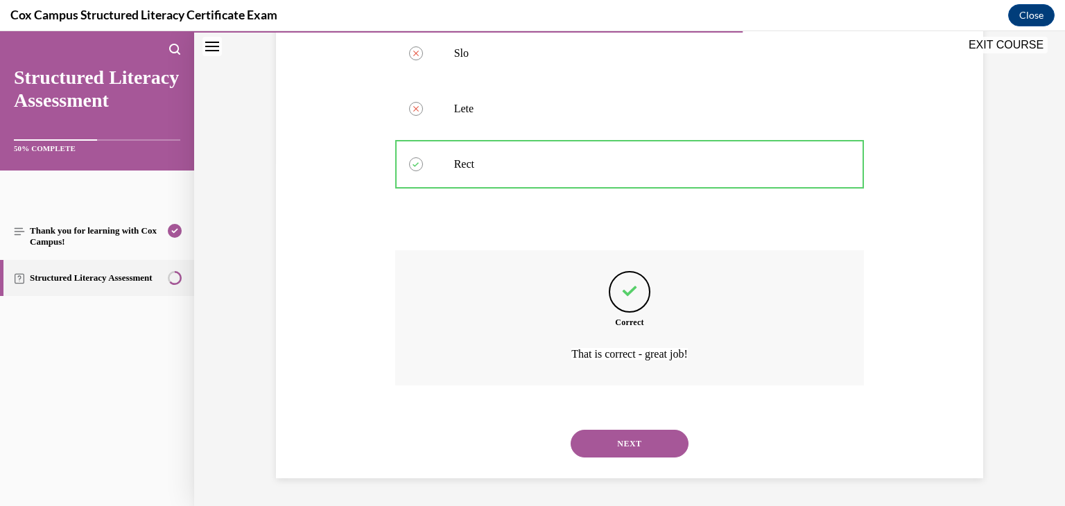
click at [628, 444] on button "NEXT" at bounding box center [630, 444] width 118 height 28
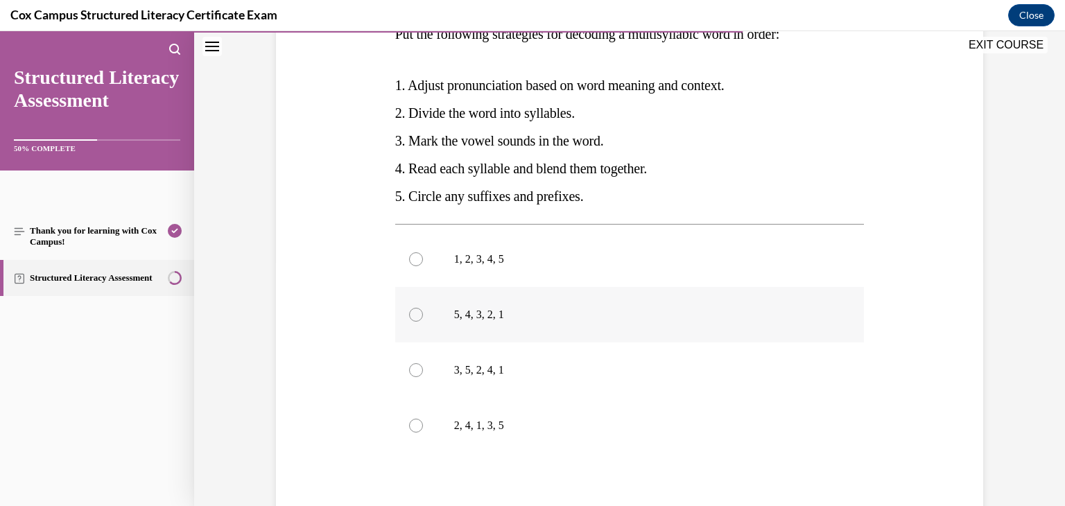
scroll to position [241, 0]
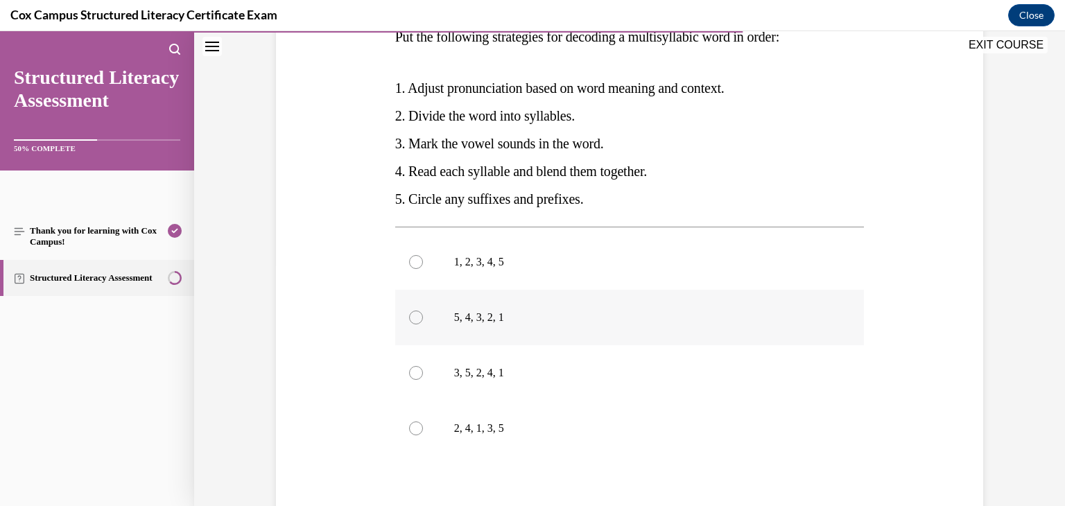
click at [513, 320] on p "5, 4, 3, 2, 1" at bounding box center [642, 318] width 376 height 14
click at [423, 320] on input "5, 4, 3, 2, 1" at bounding box center [416, 318] width 14 height 14
radio input "true"
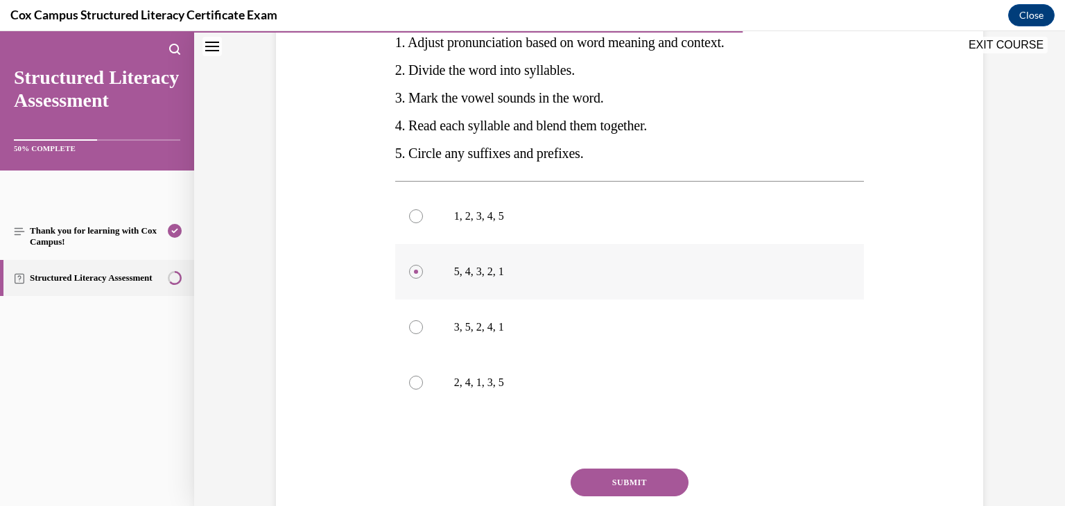
scroll to position [309, 0]
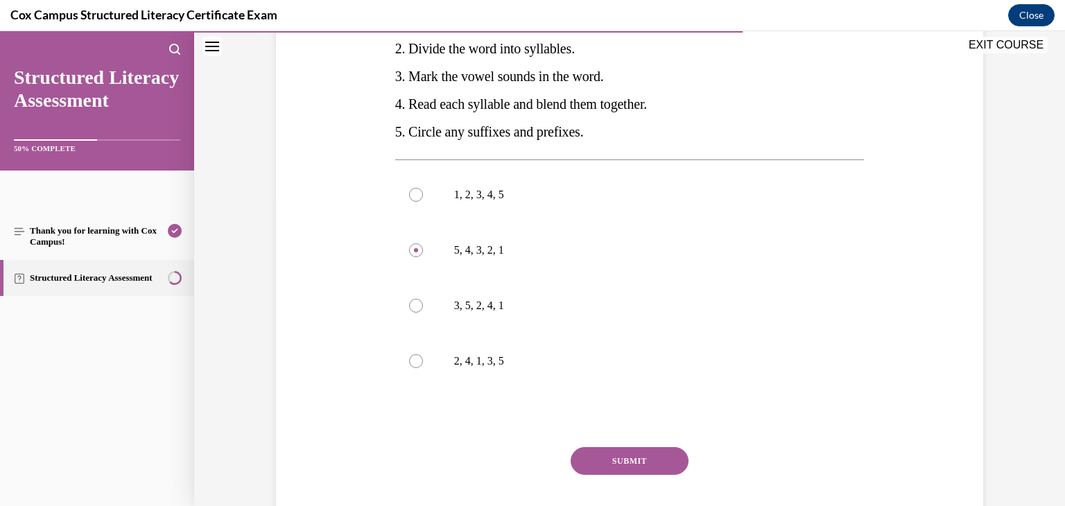
click at [630, 464] on button "SUBMIT" at bounding box center [630, 461] width 118 height 28
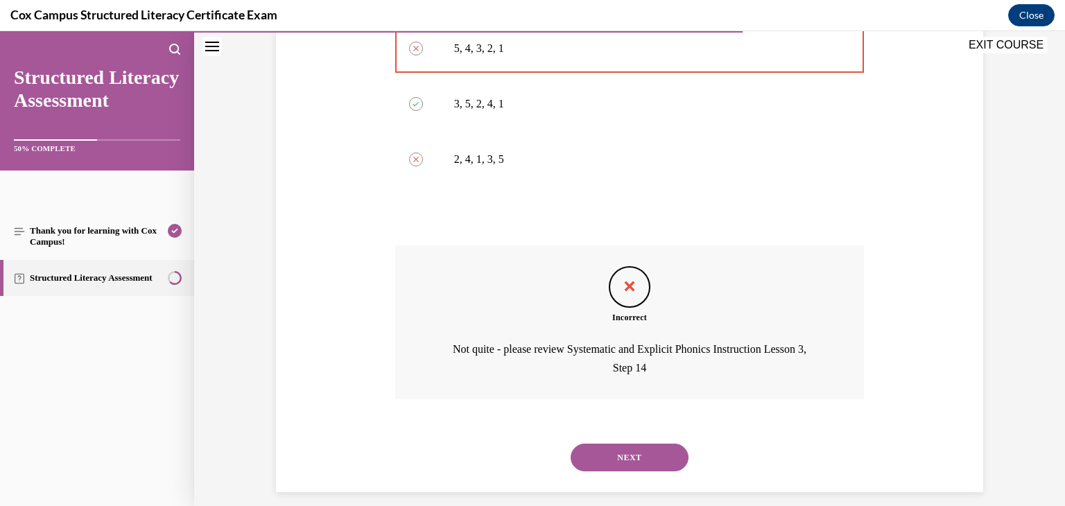
scroll to position [524, 0]
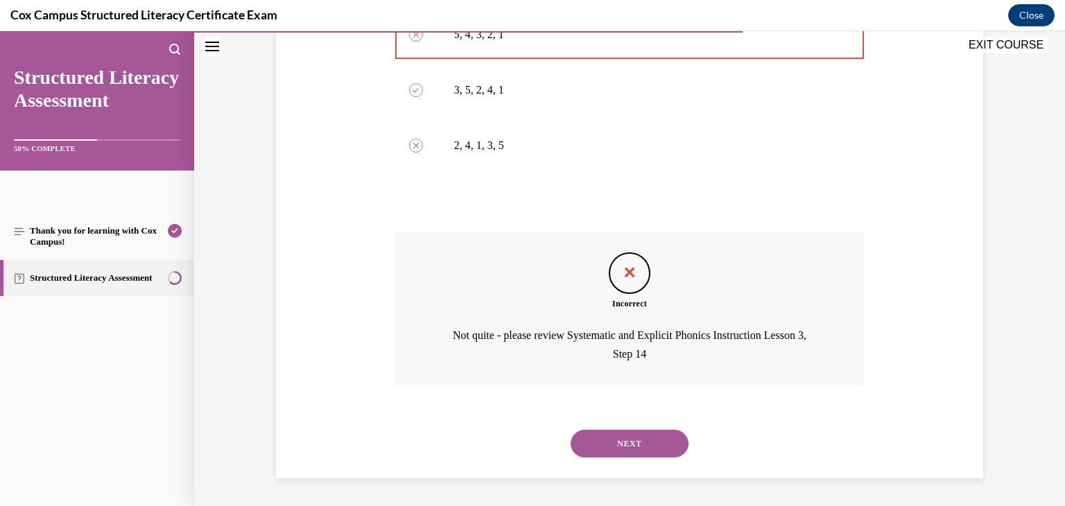
click at [622, 448] on button "NEXT" at bounding box center [630, 444] width 118 height 28
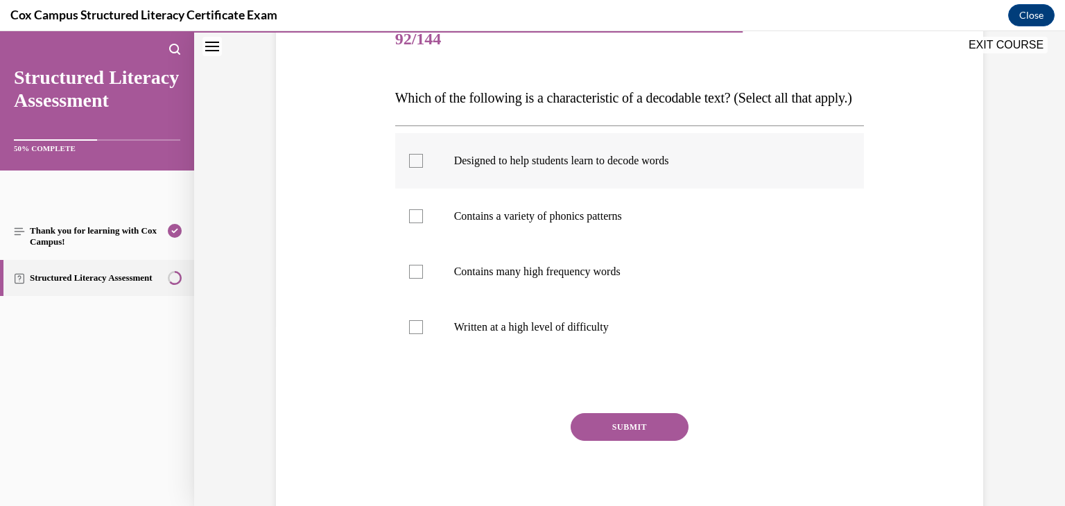
scroll to position [182, 0]
click at [567, 187] on label "Designed to help students learn to decode words" at bounding box center [630, 159] width 470 height 55
click at [423, 166] on input "Designed to help students learn to decode words" at bounding box center [416, 160] width 14 height 14
checkbox input "true"
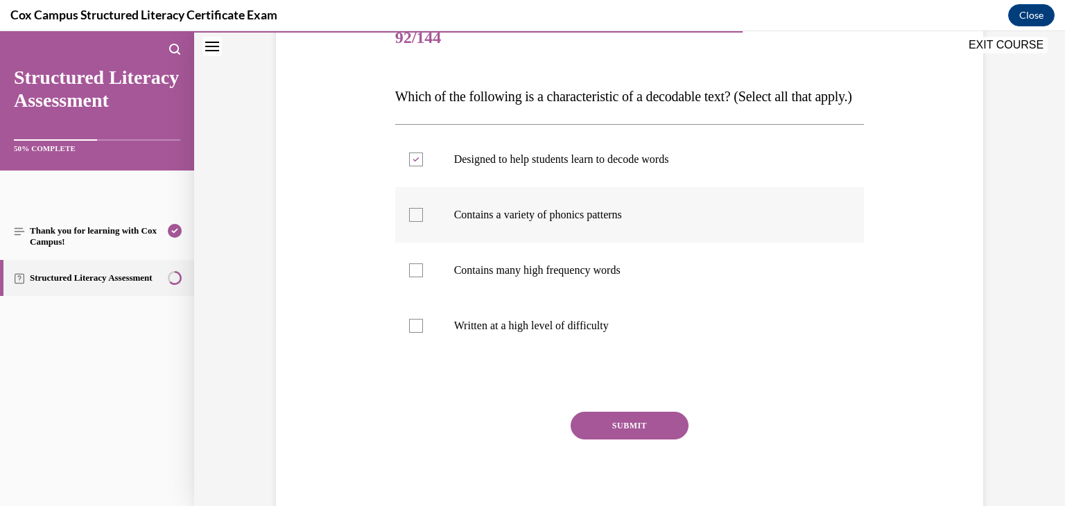
click at [420, 222] on div at bounding box center [416, 215] width 14 height 14
click at [420, 222] on input "Contains a variety of phonics patterns" at bounding box center [416, 215] width 14 height 14
checkbox input "true"
click at [640, 440] on button "SUBMIT" at bounding box center [630, 426] width 118 height 28
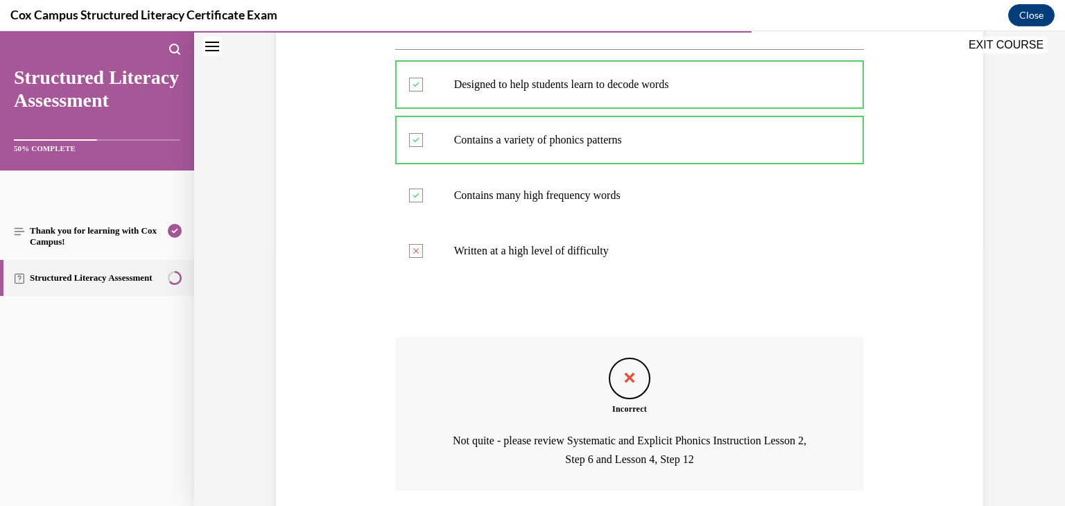
scroll to position [390, 0]
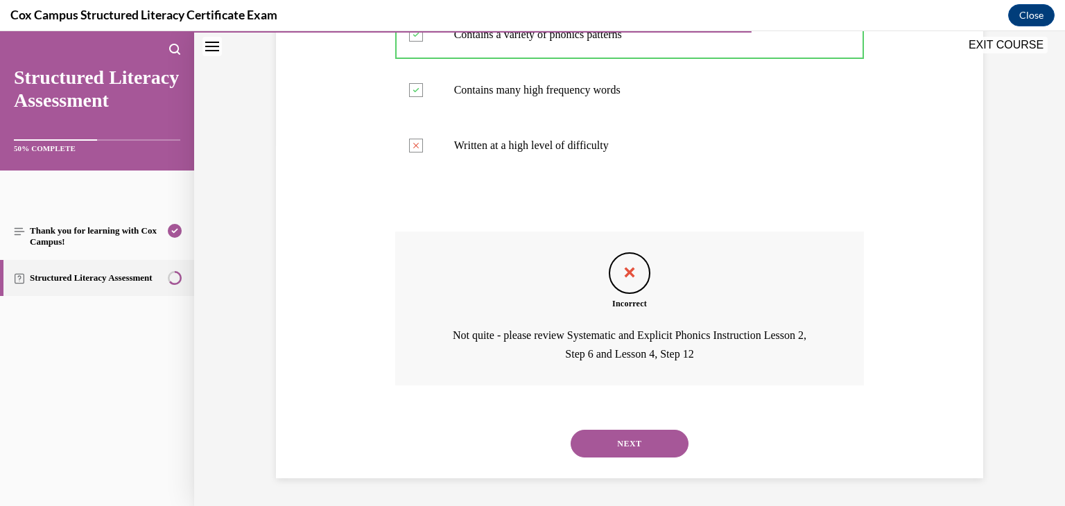
click at [633, 447] on button "NEXT" at bounding box center [630, 444] width 118 height 28
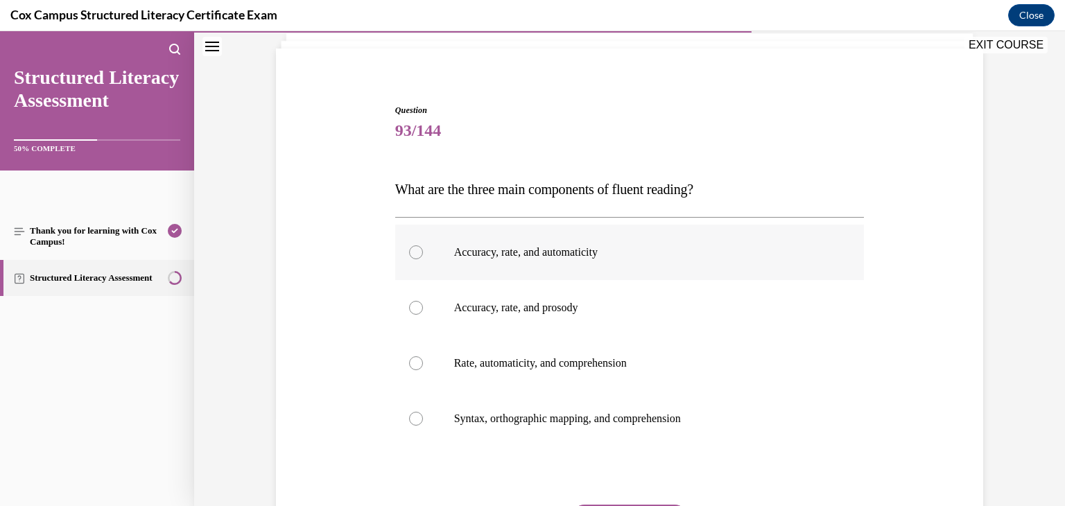
scroll to position [88, 0]
click at [572, 311] on p "Accuracy, rate, and prosody" at bounding box center [642, 309] width 376 height 14
click at [423, 311] on input "Accuracy, rate, and prosody" at bounding box center [416, 309] width 14 height 14
radio input "true"
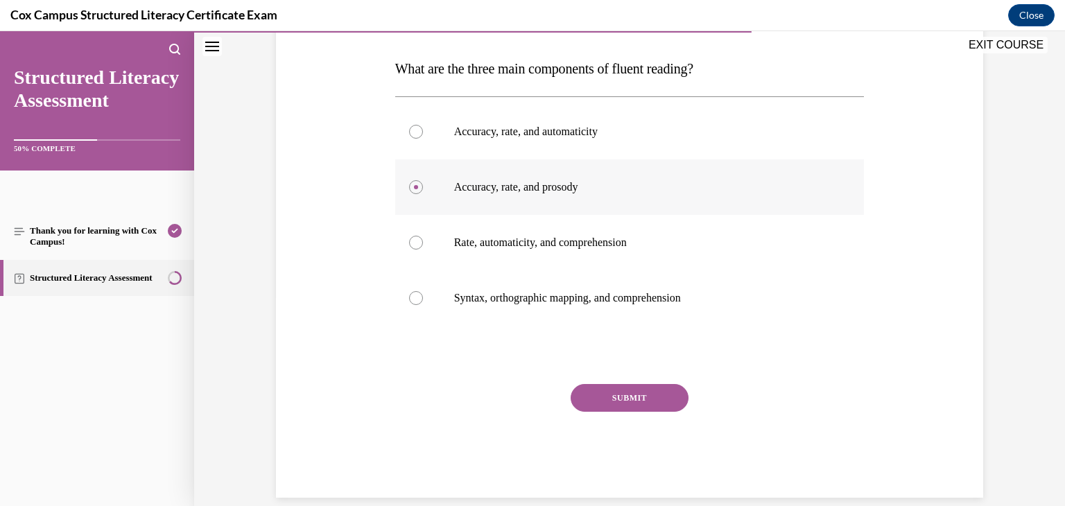
scroll to position [229, 0]
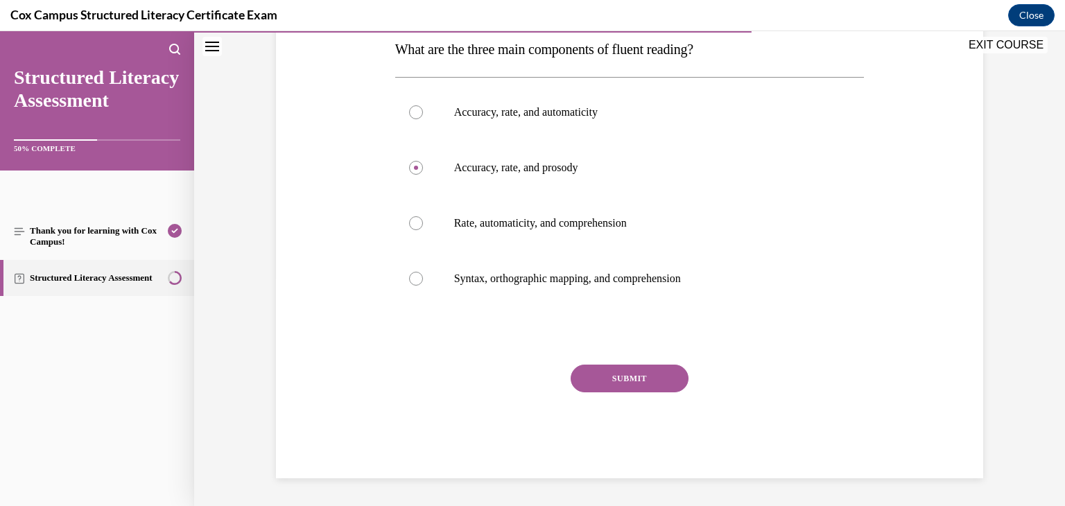
click at [607, 377] on button "SUBMIT" at bounding box center [630, 379] width 118 height 28
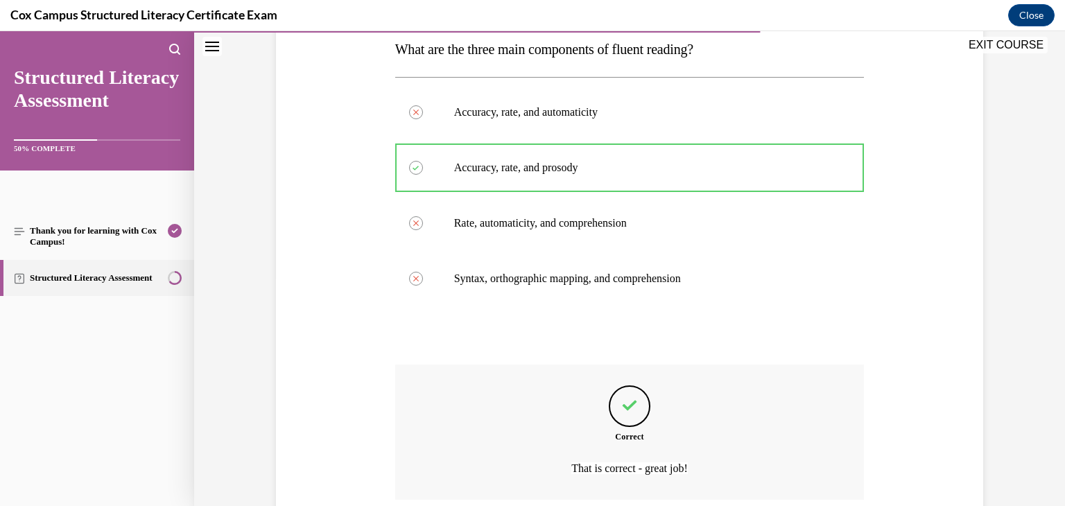
scroll to position [343, 0]
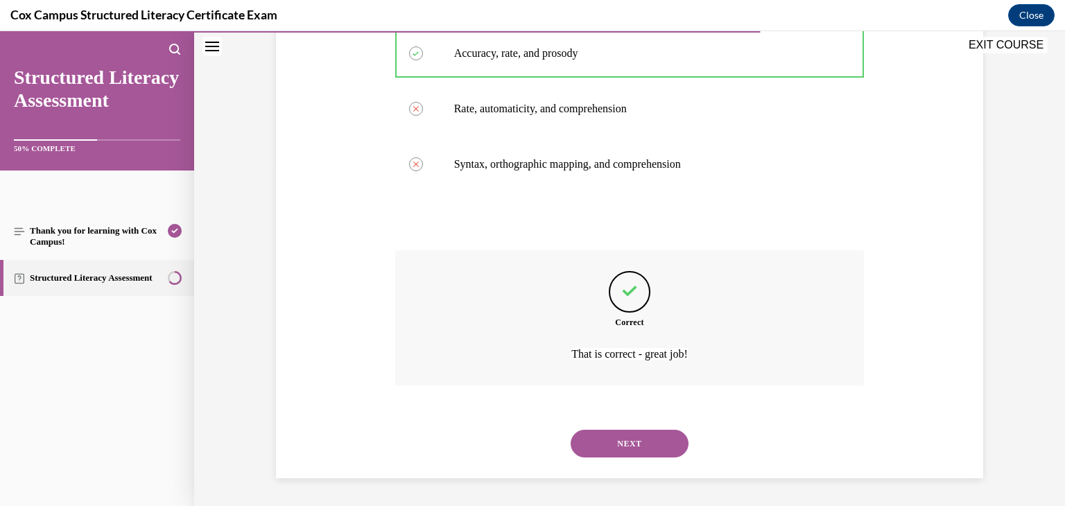
click at [615, 446] on button "NEXT" at bounding box center [630, 444] width 118 height 28
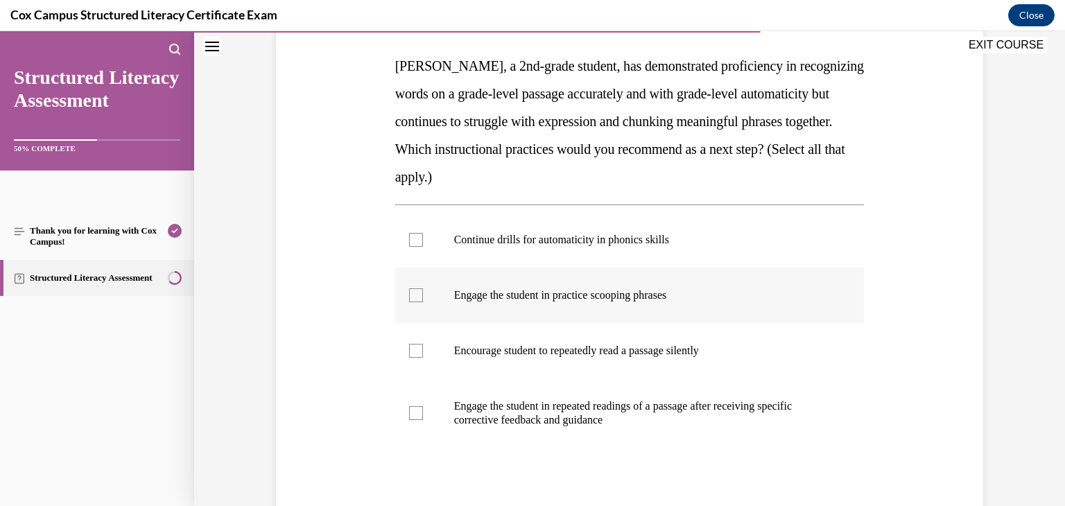
scroll to position [208, 0]
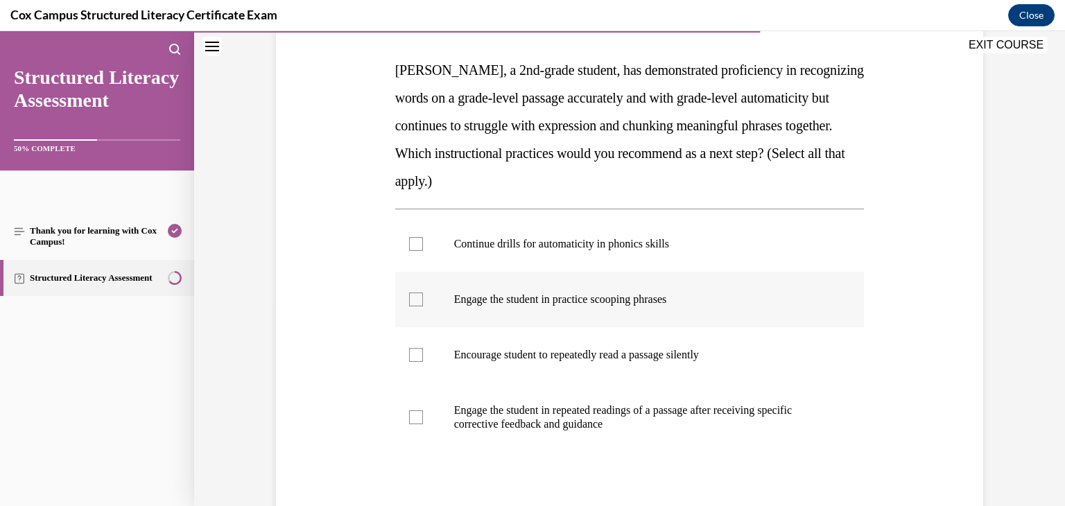
click at [558, 313] on label "Engage the student in practice scooping phrases" at bounding box center [630, 299] width 470 height 55
click at [423, 307] on input "Engage the student in practice scooping phrases" at bounding box center [416, 300] width 14 height 14
checkbox input "true"
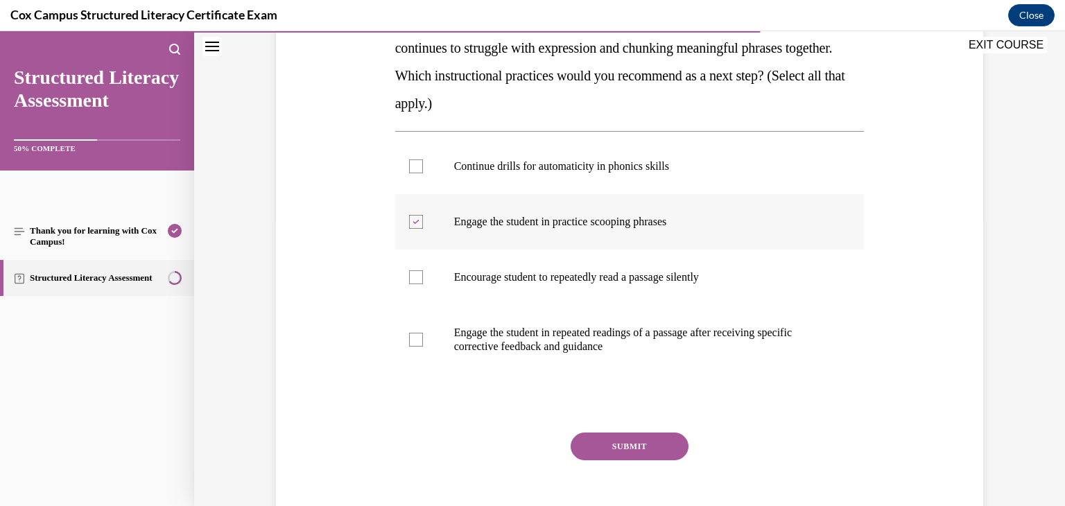
scroll to position [267, 0]
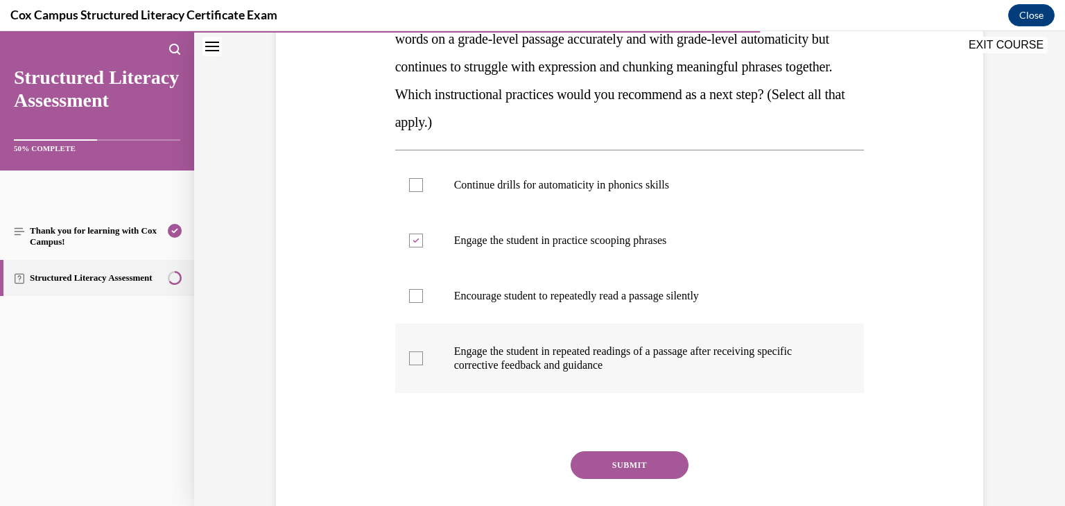
click at [511, 377] on label "Engage the student in repeated readings of a passage after receiving specific c…" at bounding box center [630, 358] width 470 height 69
click at [423, 365] on input "Engage the student in repeated readings of a passage after receiving specific c…" at bounding box center [416, 359] width 14 height 14
checkbox input "true"
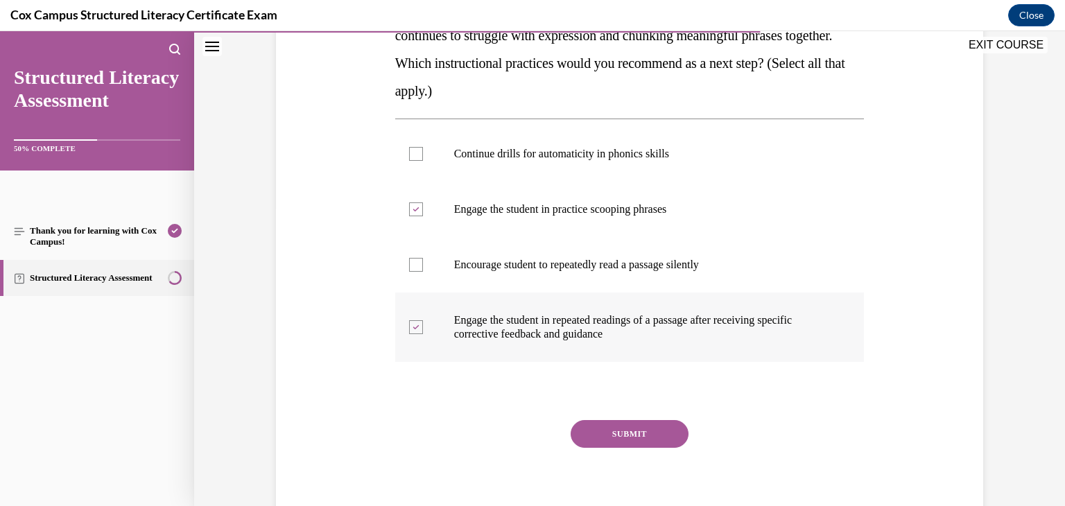
scroll to position [306, 0]
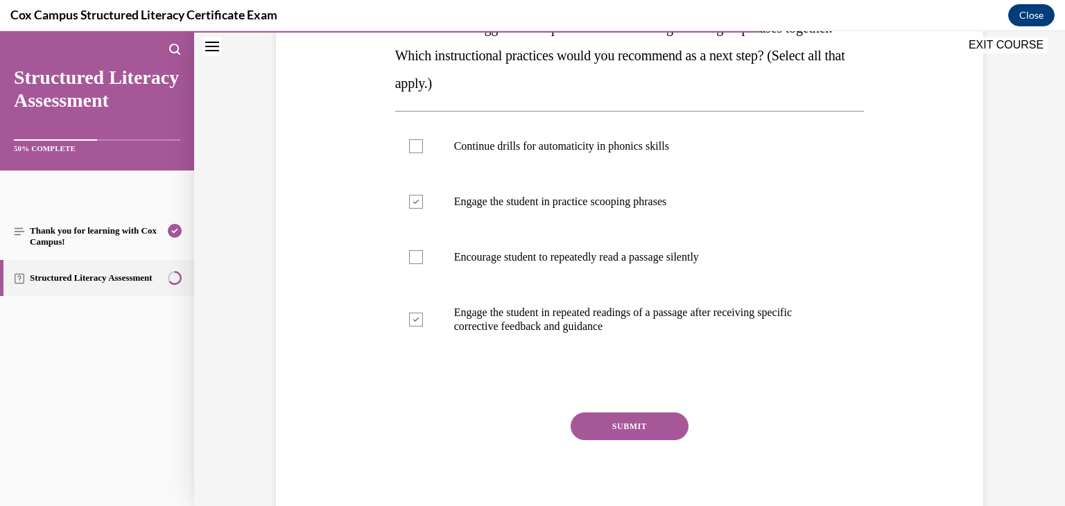
click at [599, 427] on button "SUBMIT" at bounding box center [630, 427] width 118 height 28
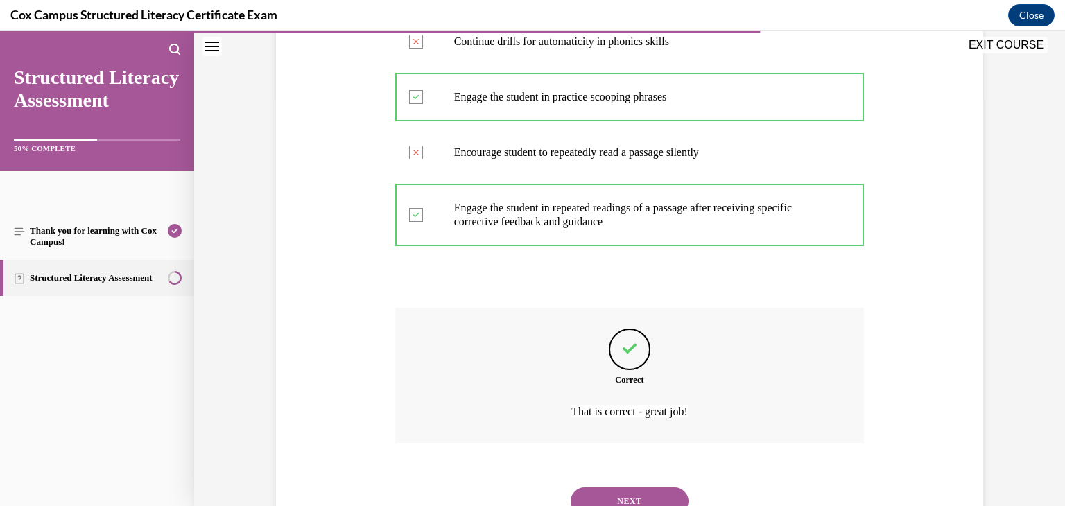
scroll to position [468, 0]
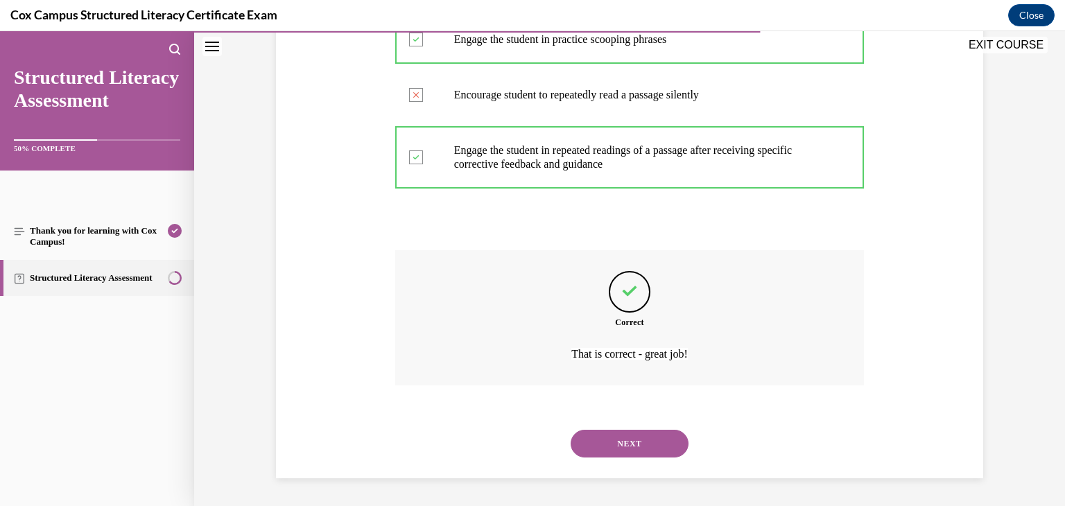
click at [621, 449] on button "NEXT" at bounding box center [630, 444] width 118 height 28
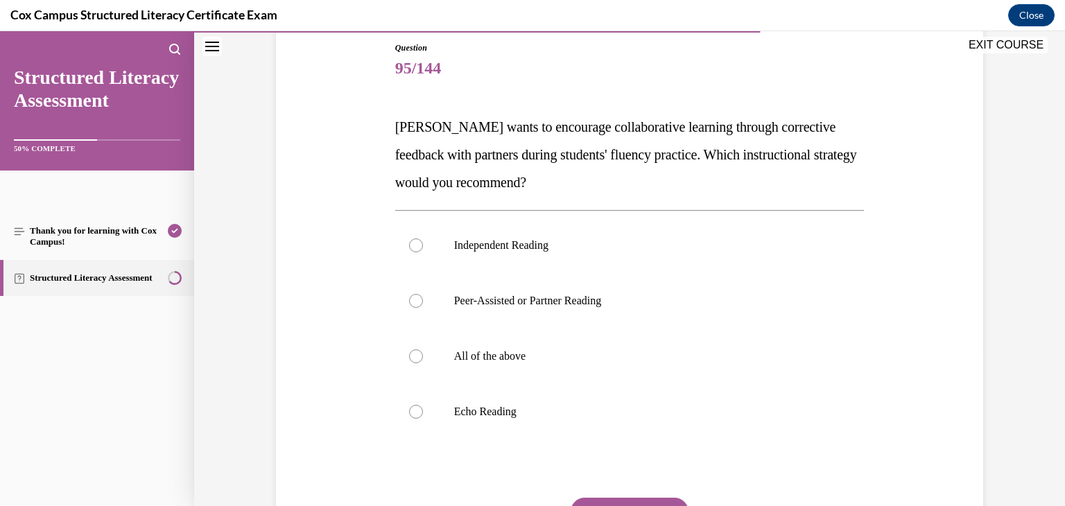
scroll to position [146, 0]
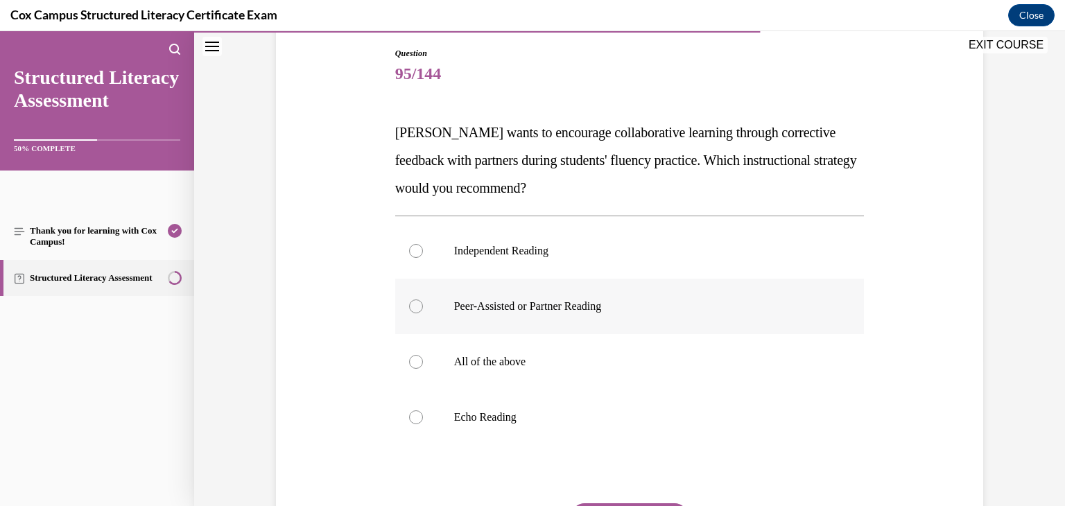
click at [595, 326] on label "Peer-Assisted or Partner Reading" at bounding box center [630, 306] width 470 height 55
click at [423, 313] on input "Peer-Assisted or Partner Reading" at bounding box center [416, 307] width 14 height 14
radio input "true"
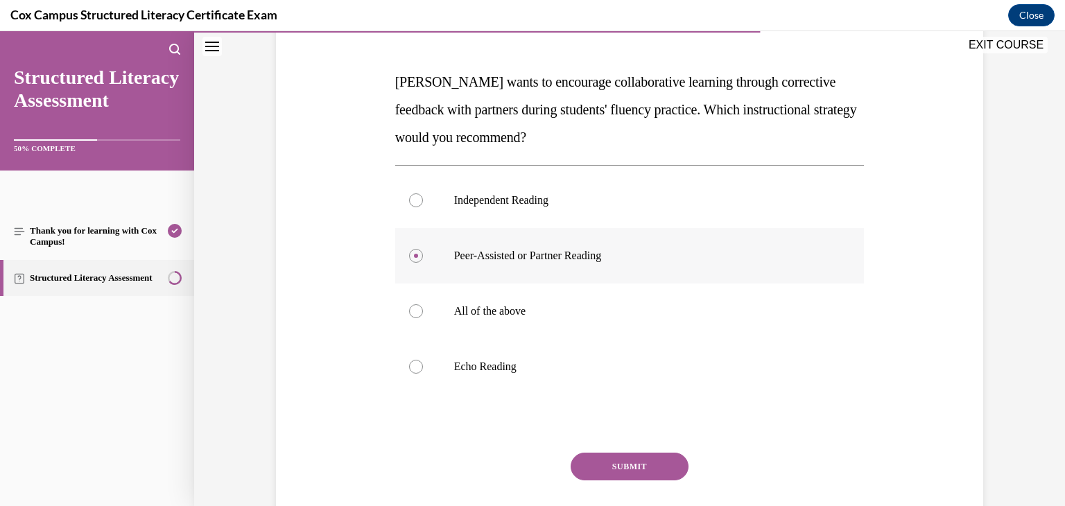
scroll to position [284, 0]
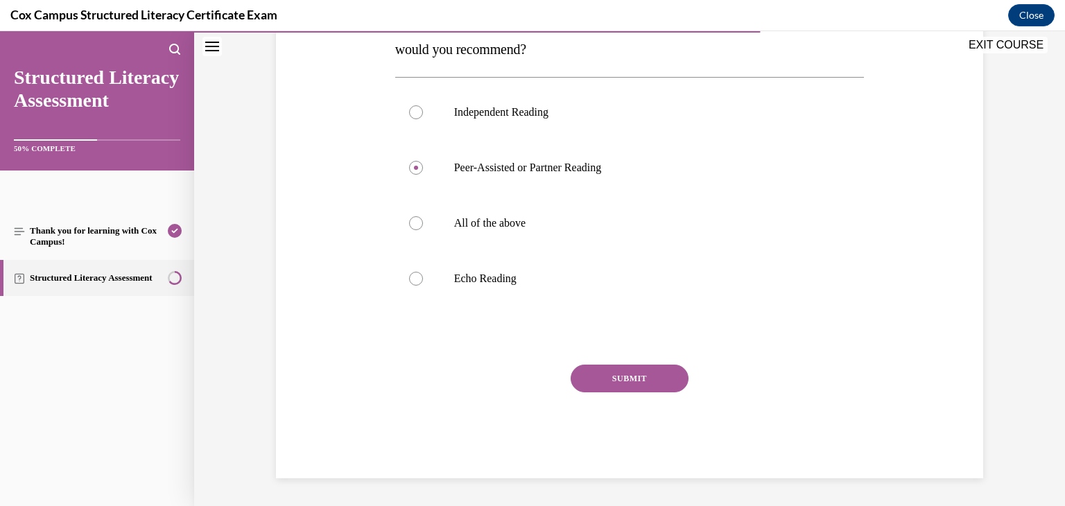
click at [598, 375] on button "SUBMIT" at bounding box center [630, 379] width 118 height 28
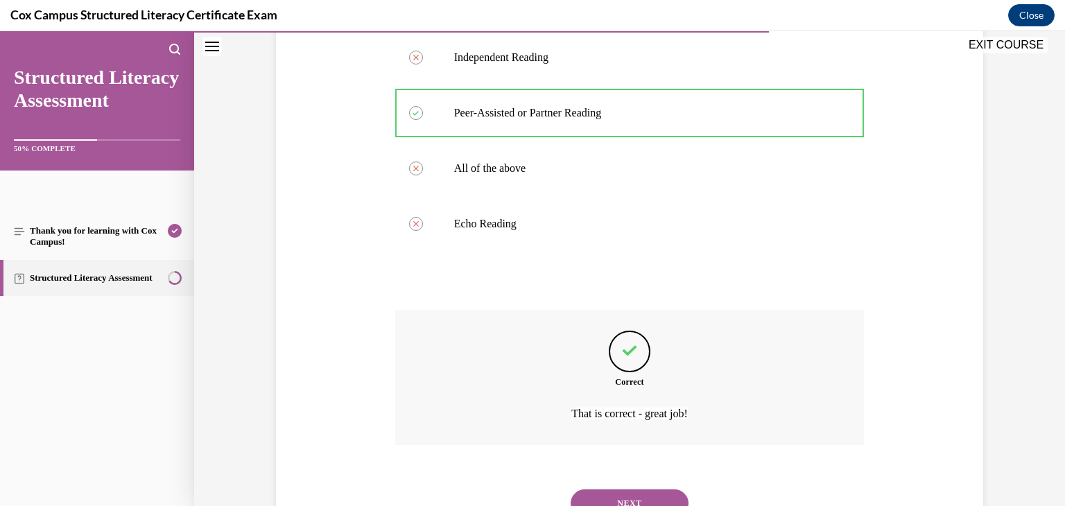
scroll to position [399, 0]
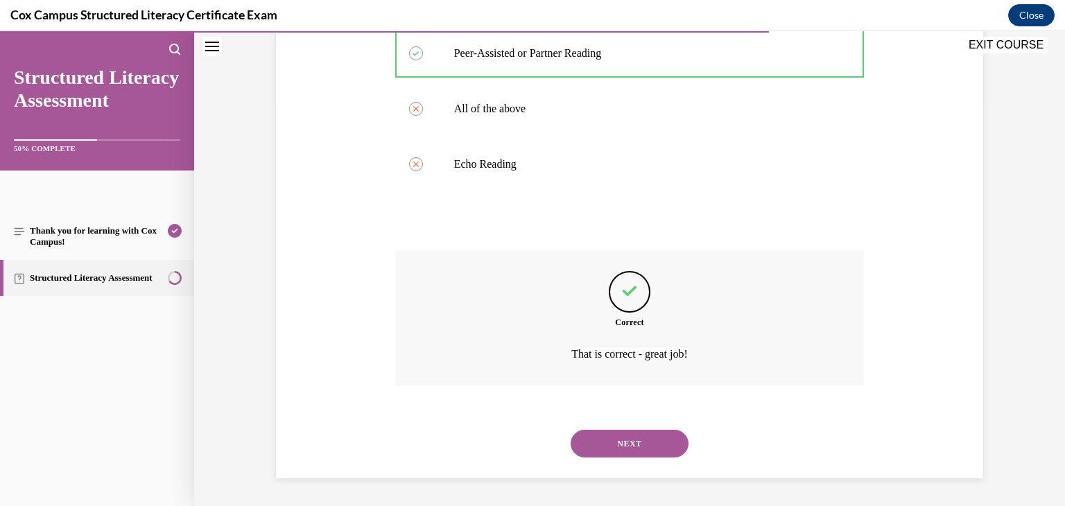
click at [596, 451] on button "NEXT" at bounding box center [630, 444] width 118 height 28
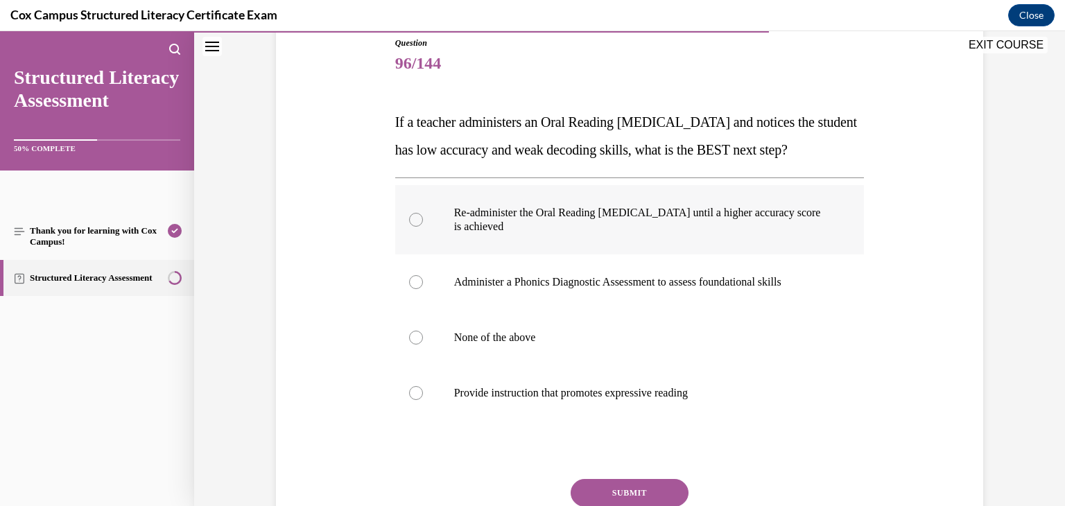
scroll to position [150, 0]
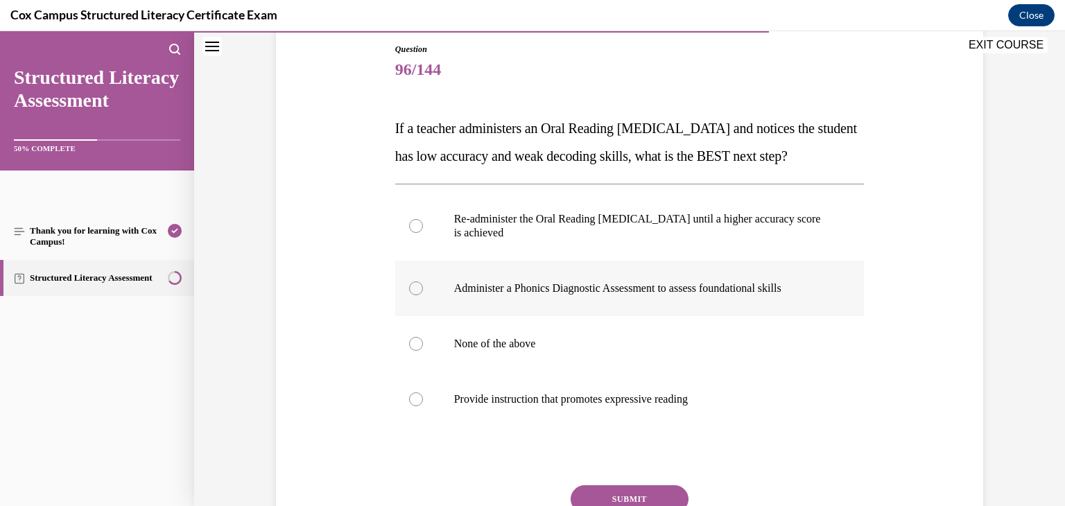
click at [577, 316] on label "Administer a Phonics Diagnostic Assessment to assess foundational skills" at bounding box center [630, 288] width 470 height 55
click at [423, 295] on input "Administer a Phonics Diagnostic Assessment to assess foundational skills" at bounding box center [416, 289] width 14 height 14
radio input "true"
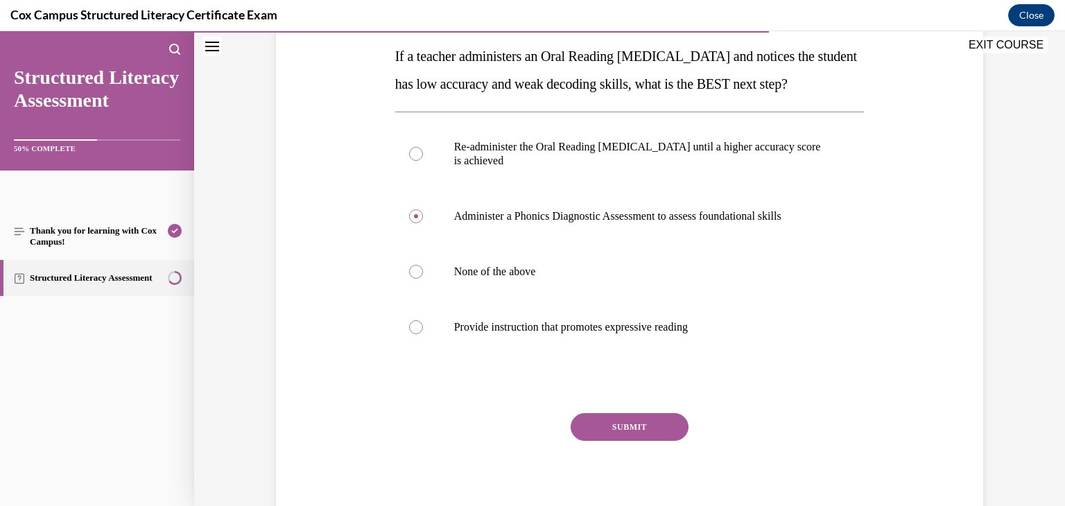
click at [606, 441] on button "SUBMIT" at bounding box center [630, 427] width 118 height 28
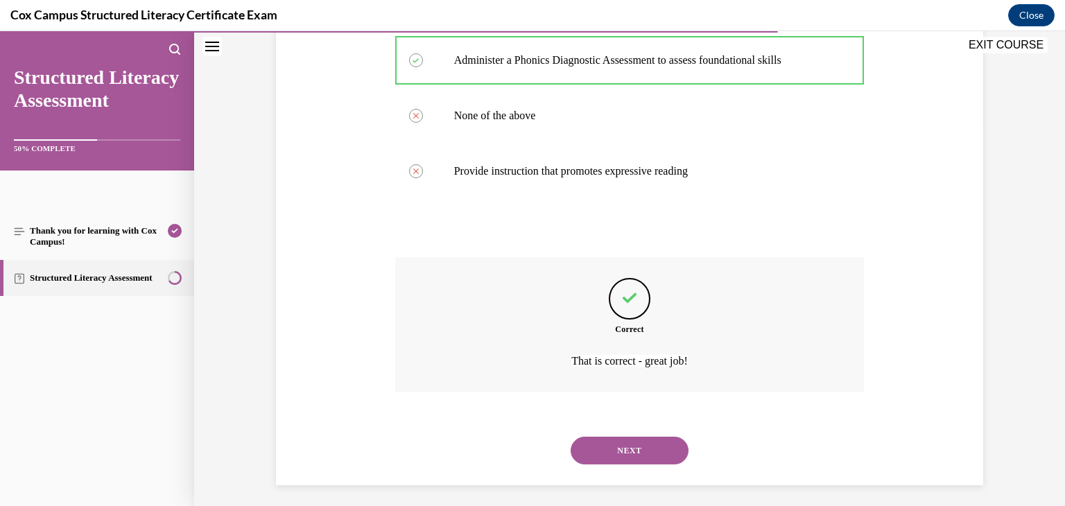
scroll to position [413, 0]
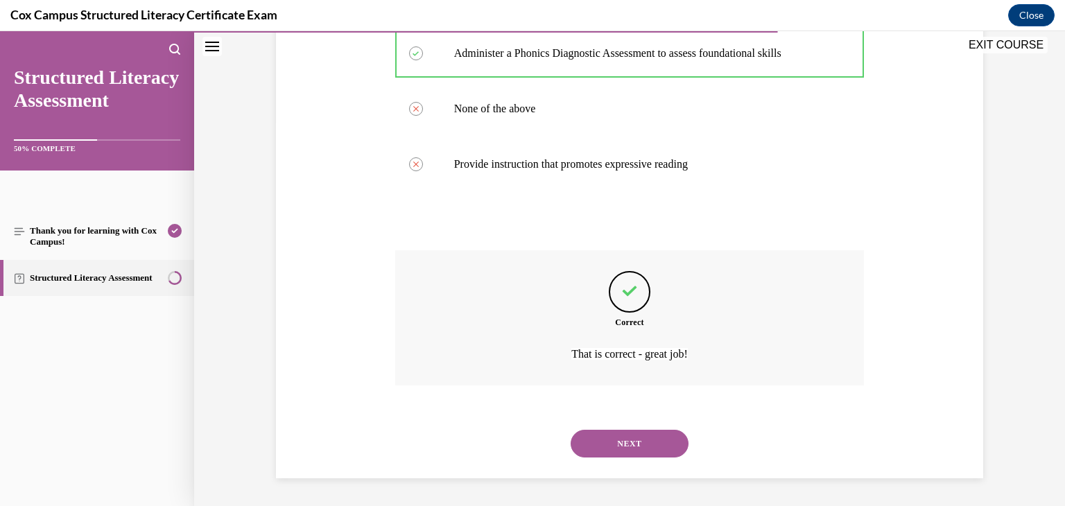
click at [605, 445] on button "NEXT" at bounding box center [630, 444] width 118 height 28
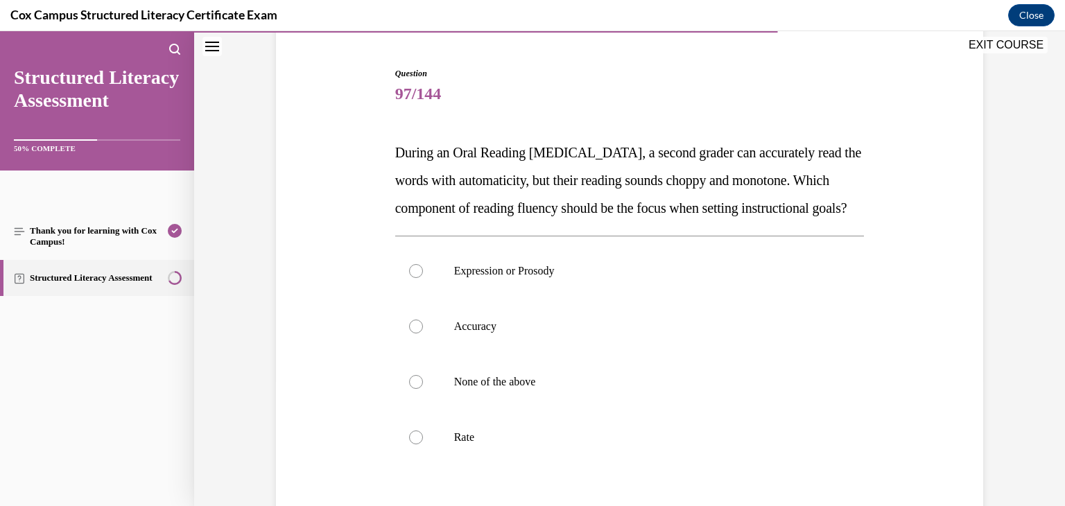
scroll to position [119, 0]
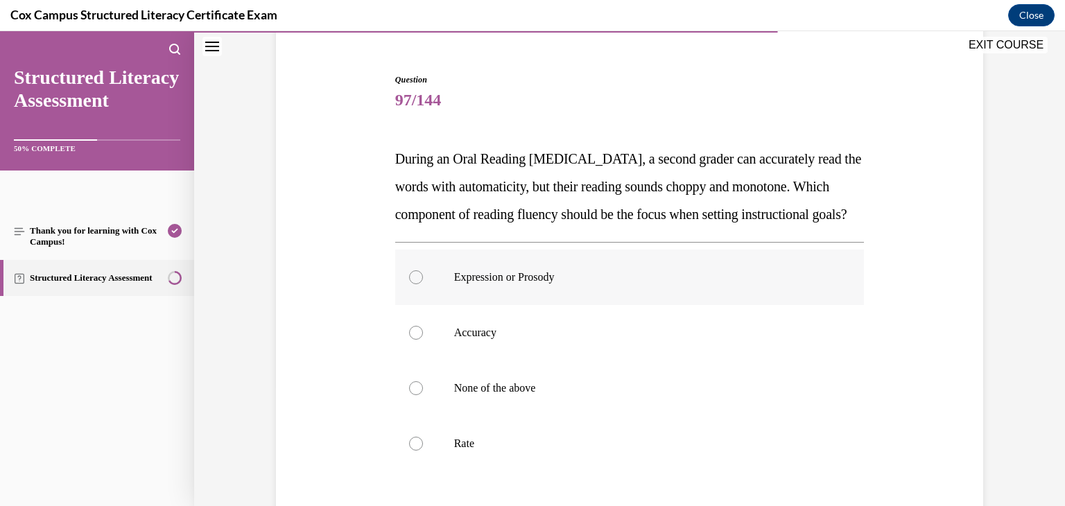
click at [565, 305] on label "Expression or Prosody" at bounding box center [630, 277] width 470 height 55
click at [423, 284] on input "Expression or Prosody" at bounding box center [416, 277] width 14 height 14
radio input "true"
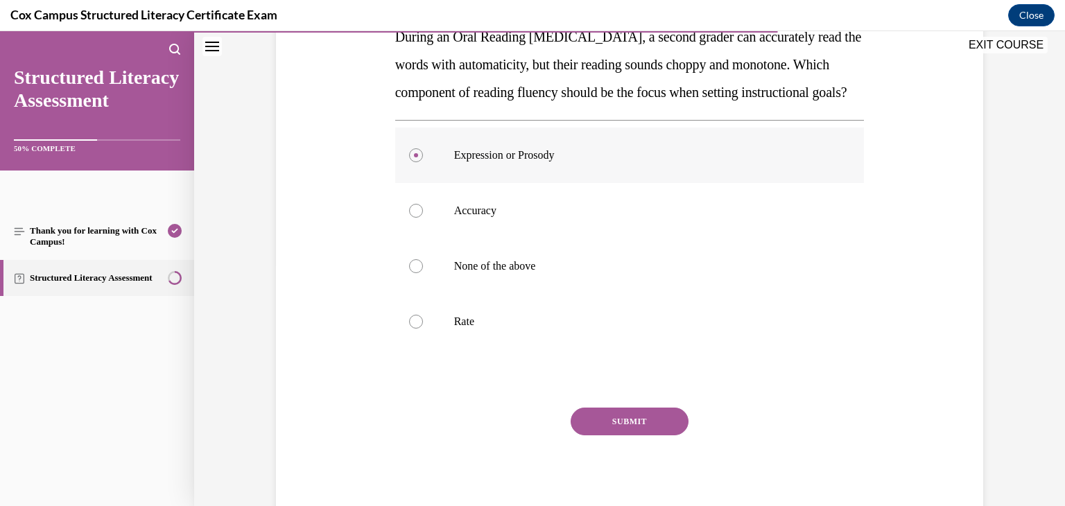
scroll to position [243, 0]
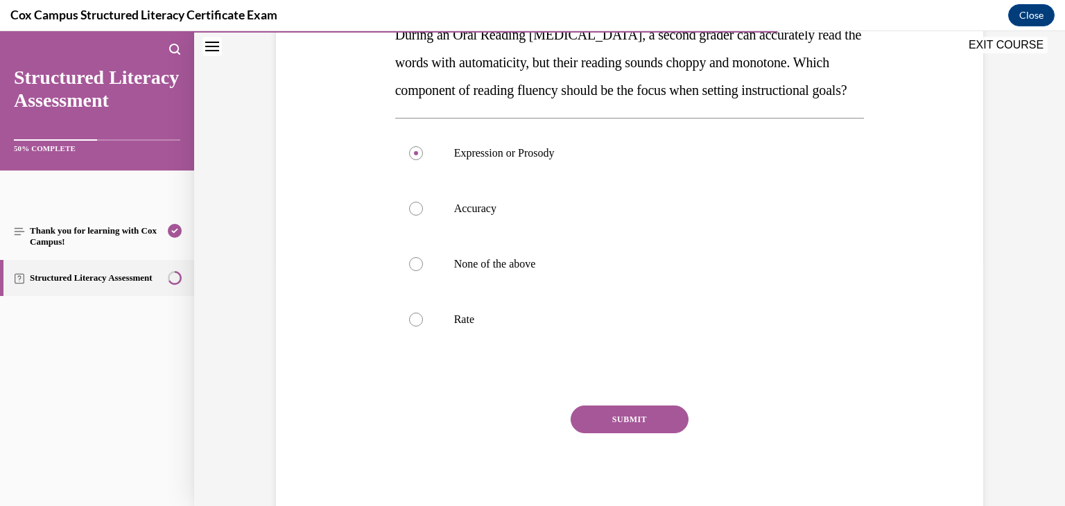
click at [604, 433] on button "SUBMIT" at bounding box center [630, 420] width 118 height 28
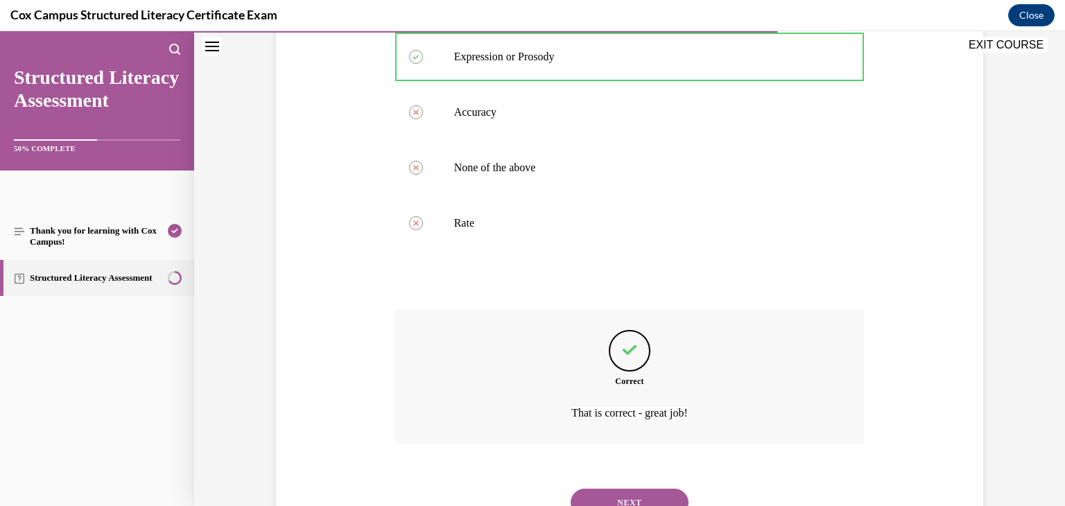
scroll to position [427, 0]
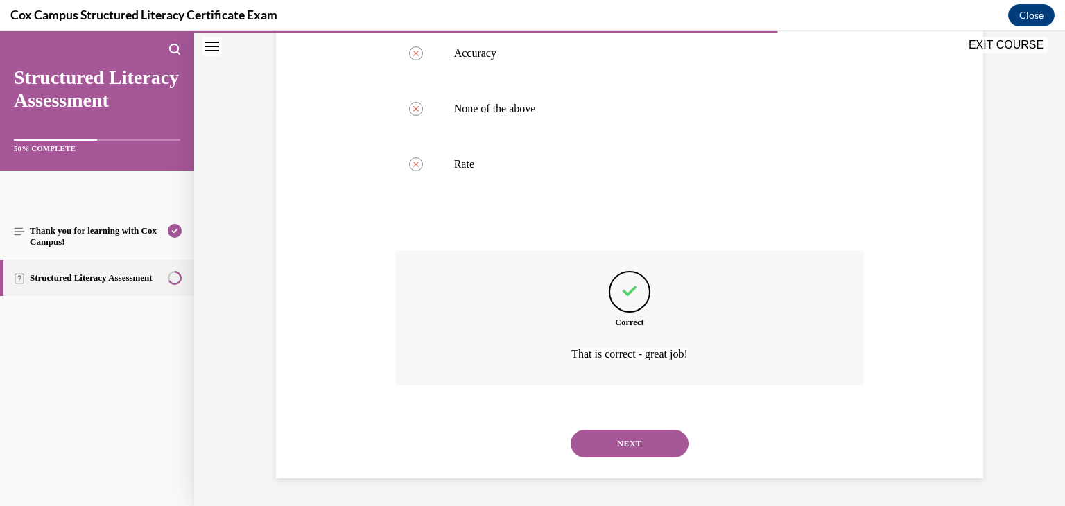
click at [612, 454] on button "NEXT" at bounding box center [630, 444] width 118 height 28
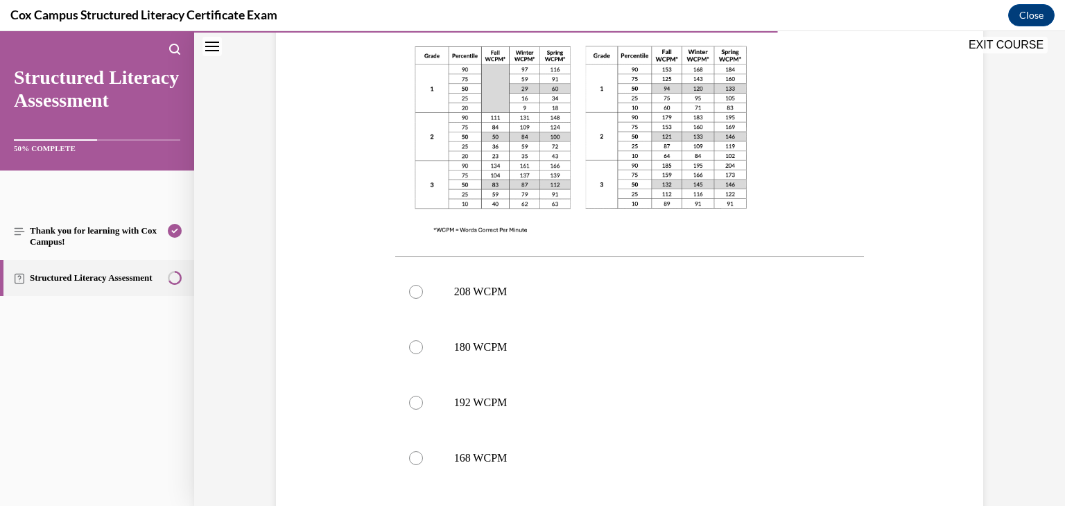
scroll to position [478, 0]
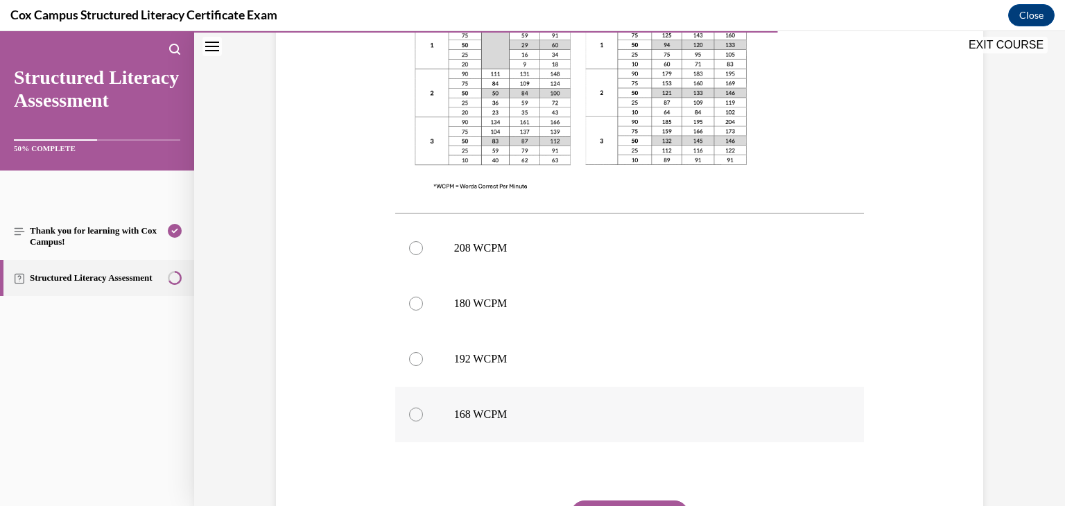
click at [520, 406] on label "168 WCPM" at bounding box center [630, 414] width 470 height 55
click at [423, 408] on input "168 WCPM" at bounding box center [416, 415] width 14 height 14
radio input "true"
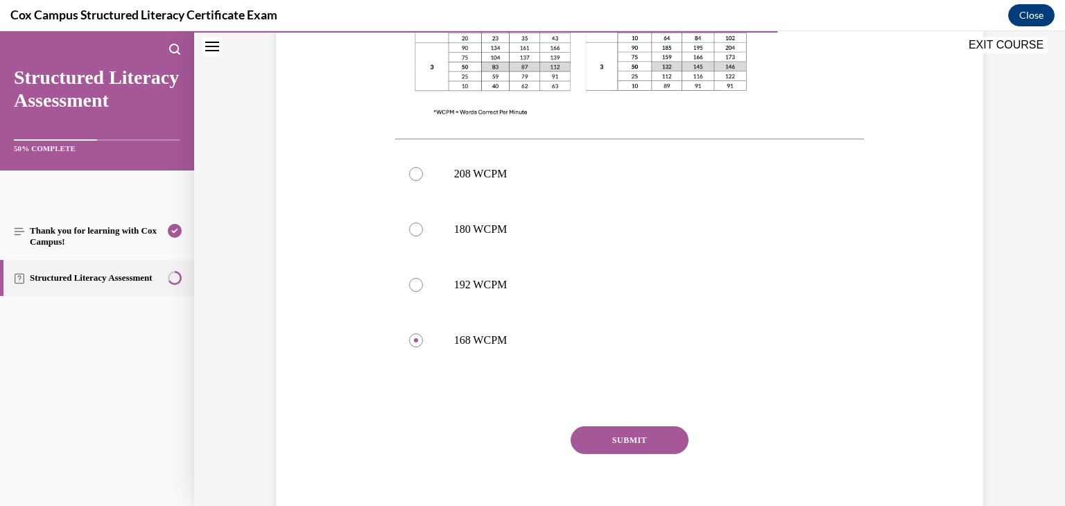
click at [644, 448] on button "SUBMIT" at bounding box center [630, 441] width 118 height 28
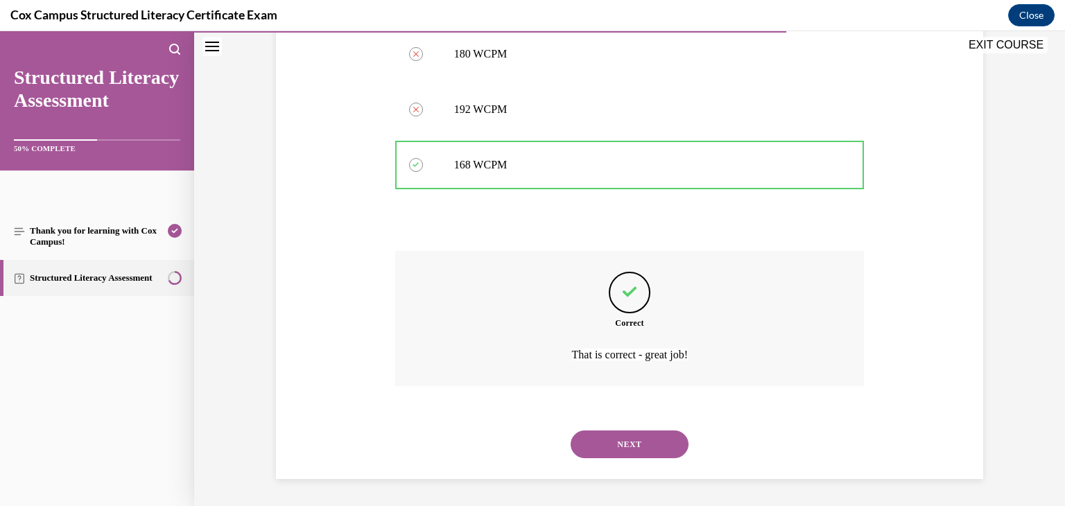
scroll to position [728, 0]
click at [628, 452] on button "NEXT" at bounding box center [630, 444] width 118 height 28
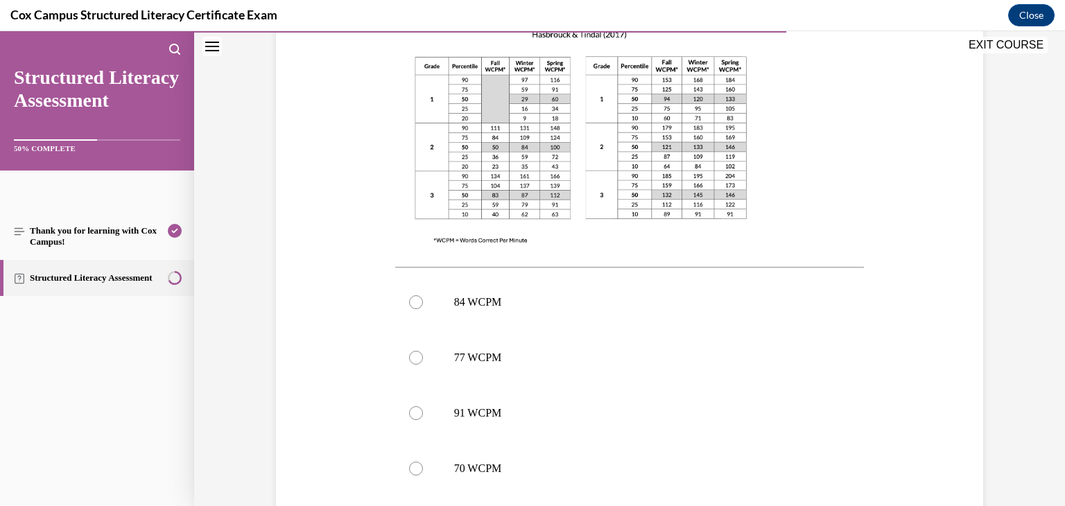
scroll to position [390, 0]
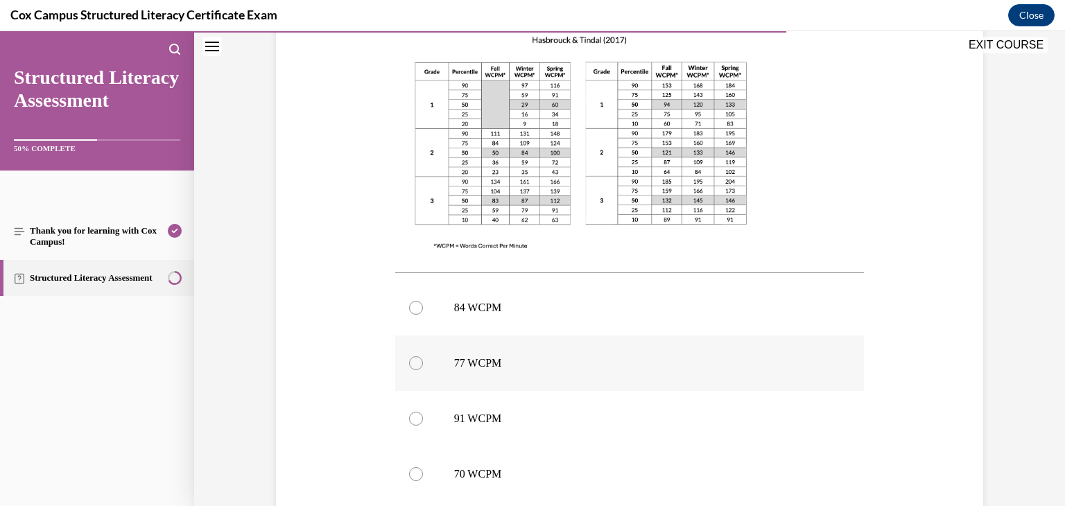
click at [540, 358] on p "77 WCPM" at bounding box center [642, 363] width 376 height 14
click at [423, 358] on input "77 WCPM" at bounding box center [416, 363] width 14 height 14
radio input "true"
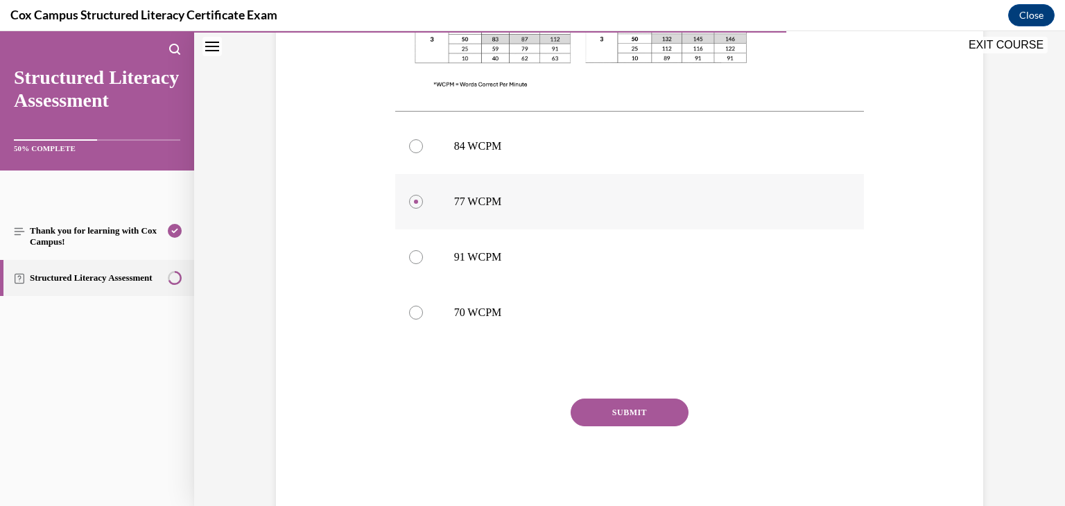
scroll to position [557, 0]
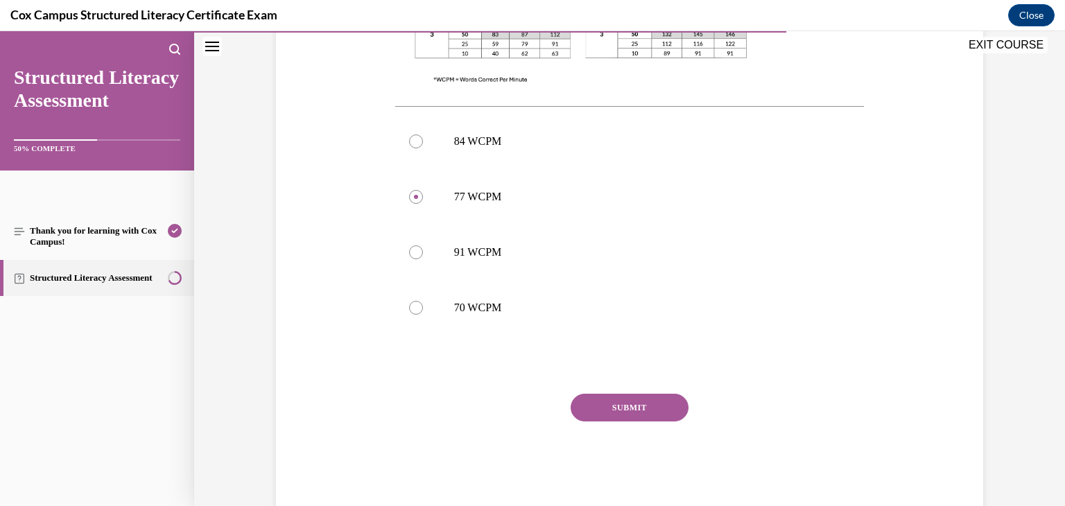
click at [594, 399] on button "SUBMIT" at bounding box center [630, 408] width 118 height 28
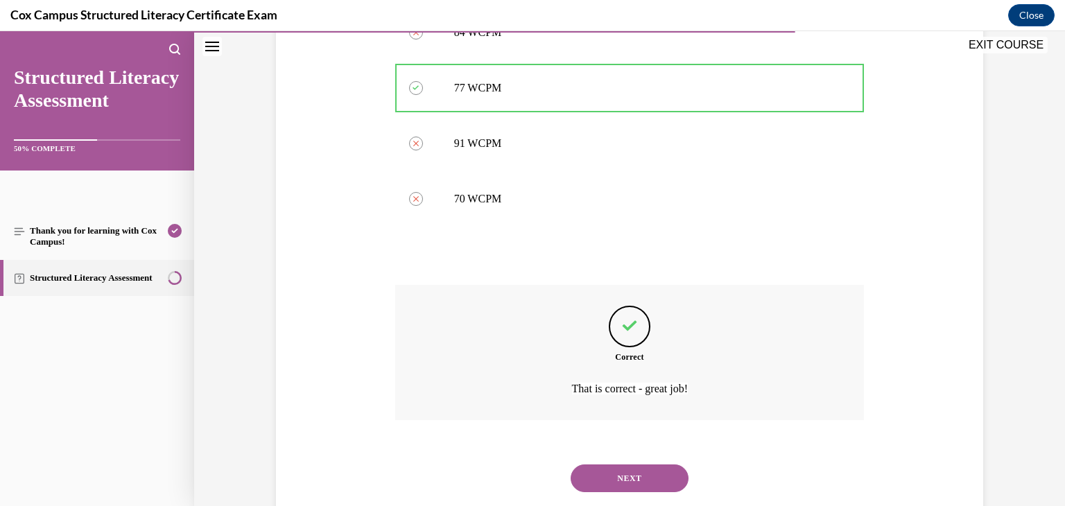
scroll to position [700, 0]
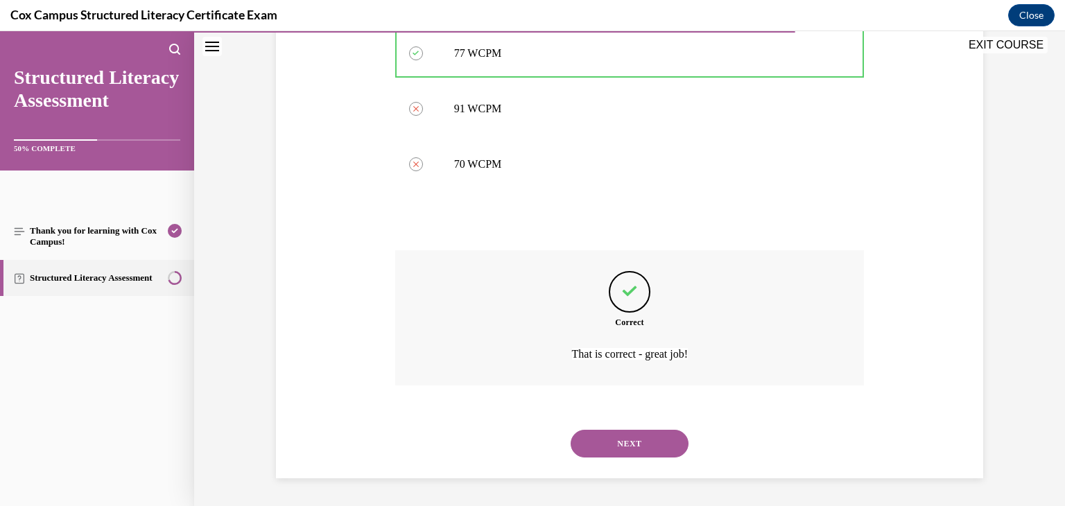
click at [615, 436] on button "NEXT" at bounding box center [630, 444] width 118 height 28
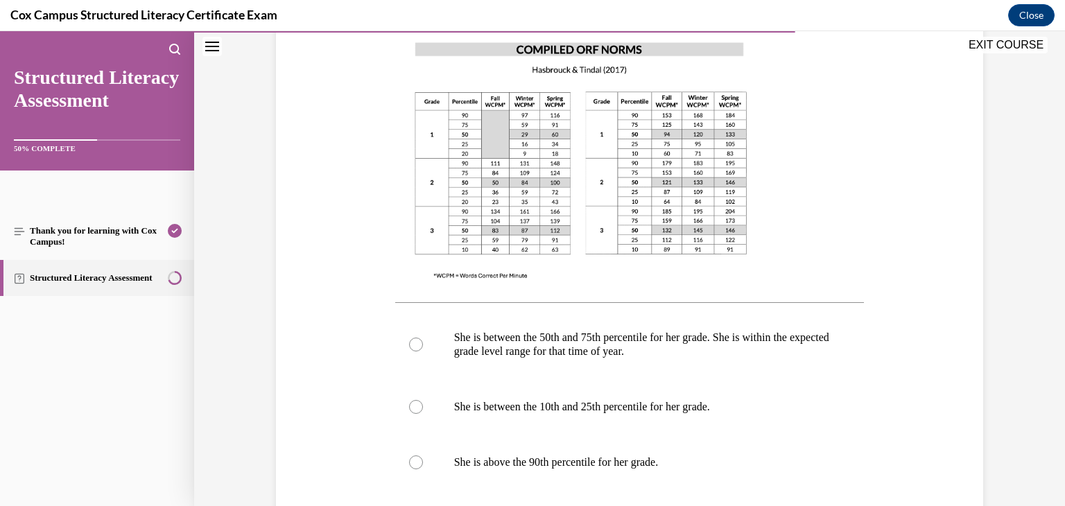
scroll to position [414, 0]
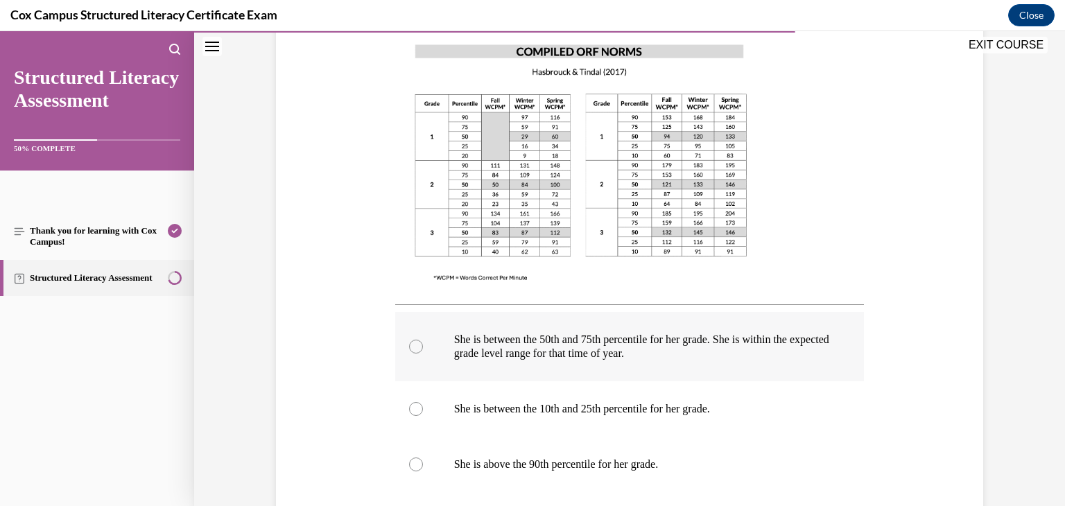
click at [515, 345] on p "She is between the 50th and 75th percentile for her grade. She is within the ex…" at bounding box center [642, 347] width 376 height 28
click at [423, 345] on input "She is between the 50th and 75th percentile for her grade. She is within the ex…" at bounding box center [416, 347] width 14 height 14
radio input "true"
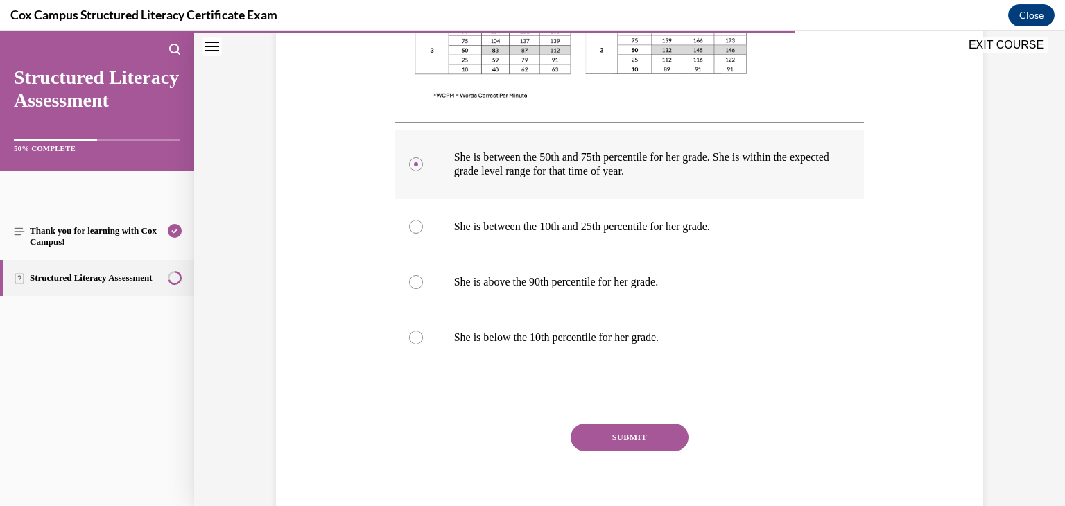
scroll to position [592, 0]
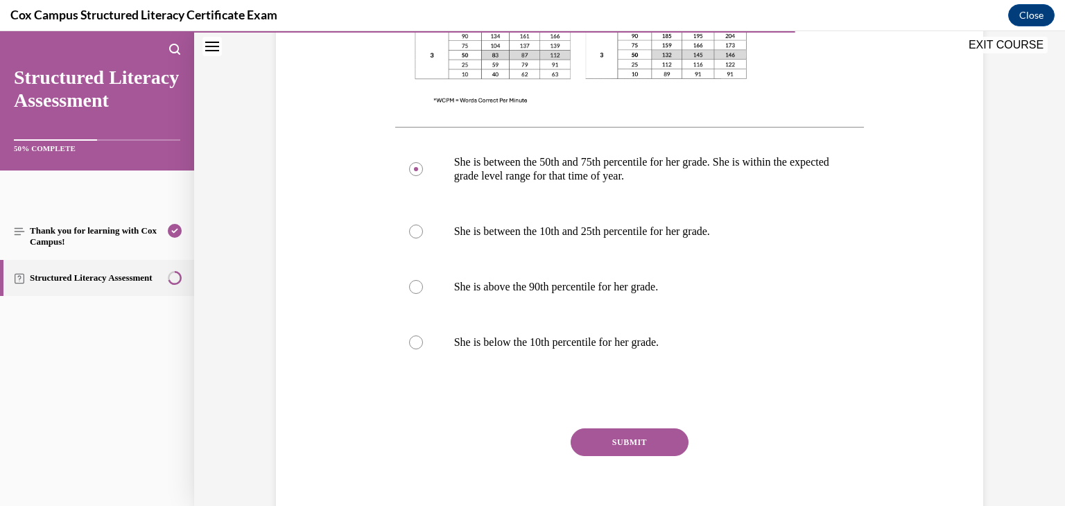
click at [608, 437] on button "SUBMIT" at bounding box center [630, 443] width 118 height 28
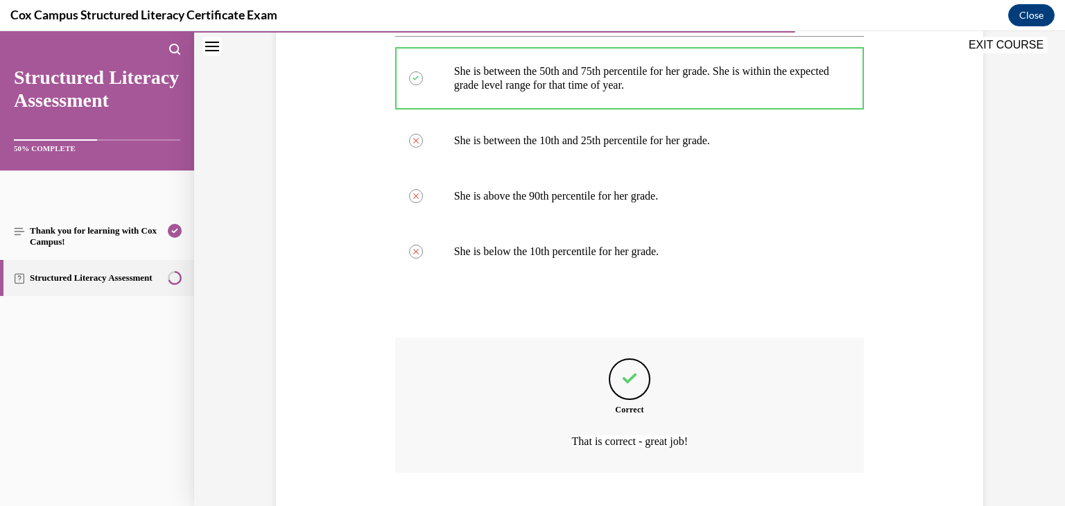
scroll to position [770, 0]
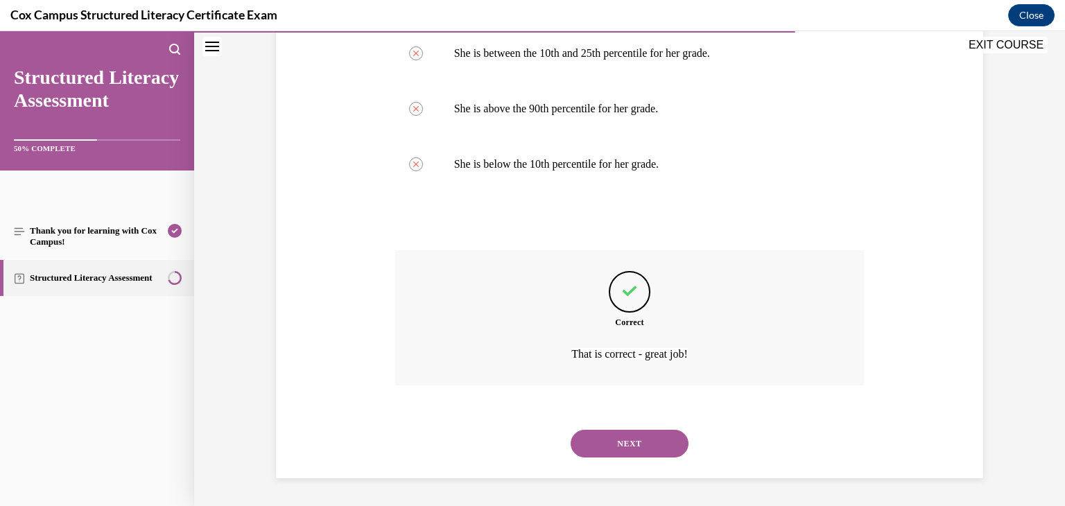
click at [623, 453] on button "NEXT" at bounding box center [630, 444] width 118 height 28
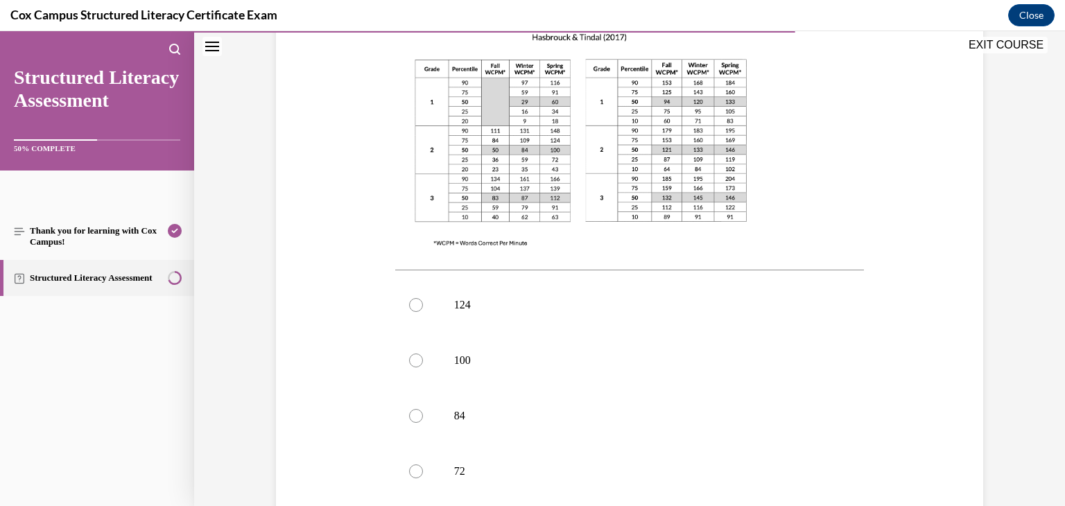
scroll to position [420, 0]
click at [455, 347] on label "100" at bounding box center [630, 361] width 470 height 55
click at [423, 355] on input "100" at bounding box center [416, 362] width 14 height 14
radio input "true"
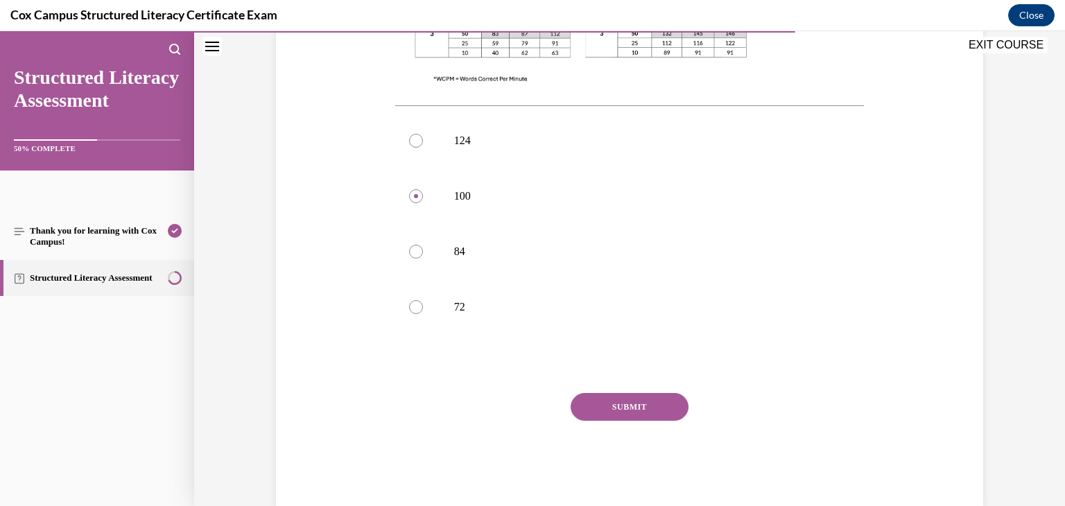
click at [616, 393] on button "SUBMIT" at bounding box center [630, 407] width 118 height 28
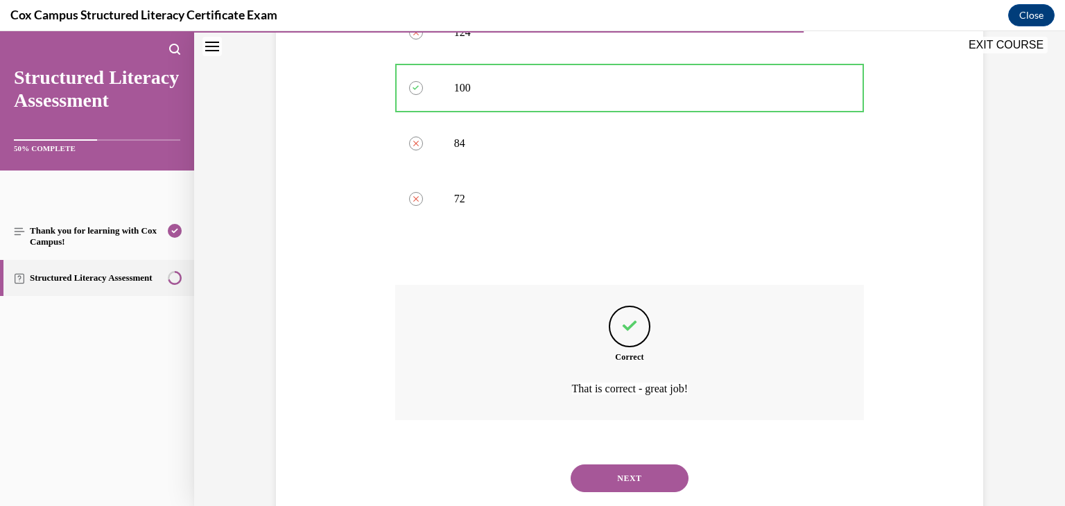
scroll to position [700, 0]
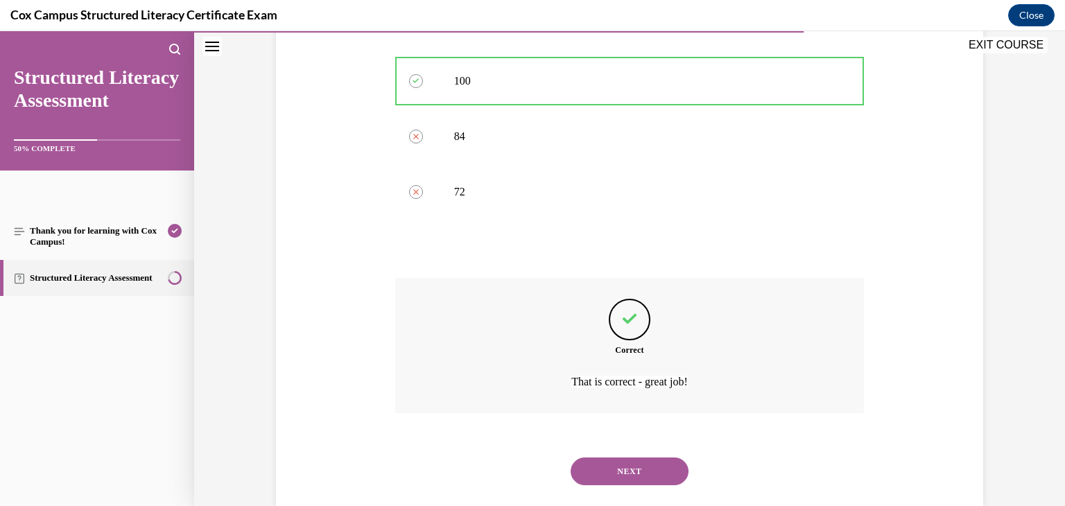
click at [629, 458] on button "NEXT" at bounding box center [630, 472] width 118 height 28
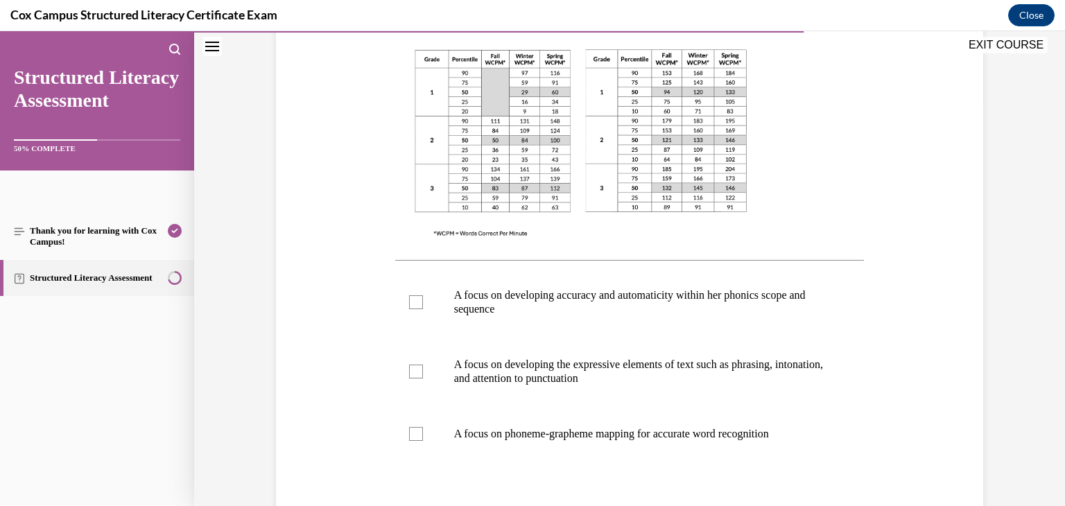
scroll to position [401, 0]
click at [574, 299] on p "A focus on developing accuracy and automaticity within her phonics scope and se…" at bounding box center [642, 305] width 376 height 28
click at [423, 299] on input "A focus on developing accuracy and automaticity within her phonics scope and se…" at bounding box center [416, 305] width 14 height 14
checkbox input "true"
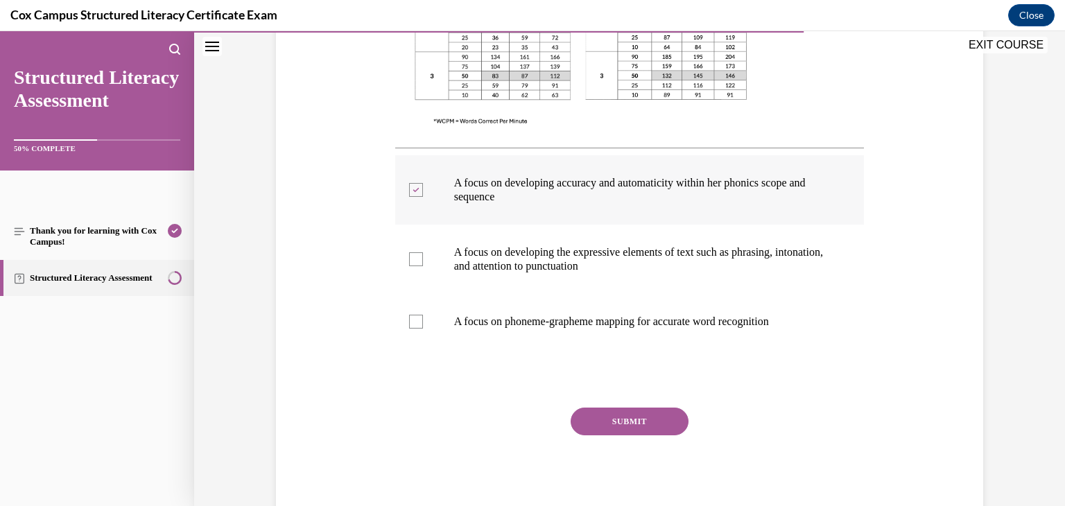
scroll to position [512, 0]
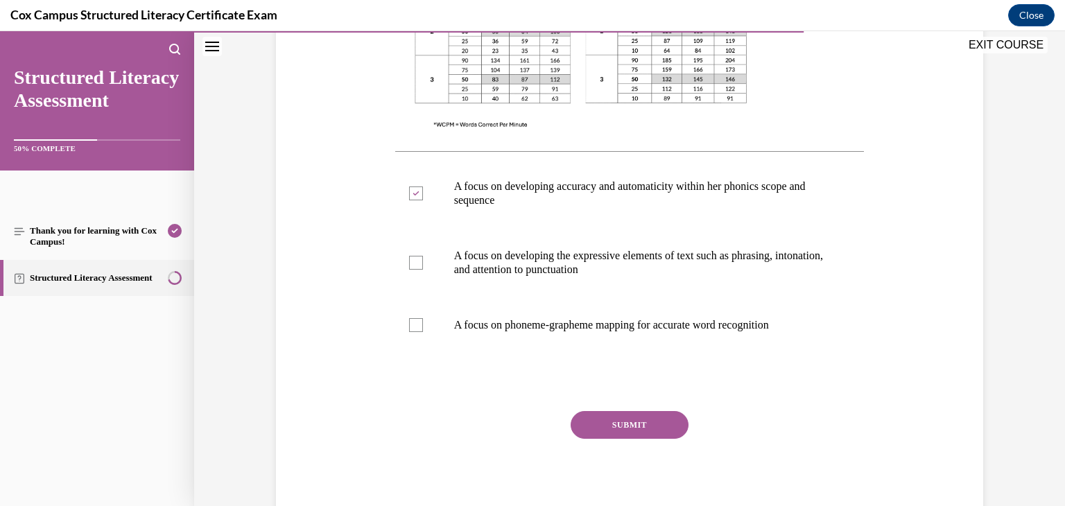
click at [596, 419] on button "SUBMIT" at bounding box center [630, 425] width 118 height 28
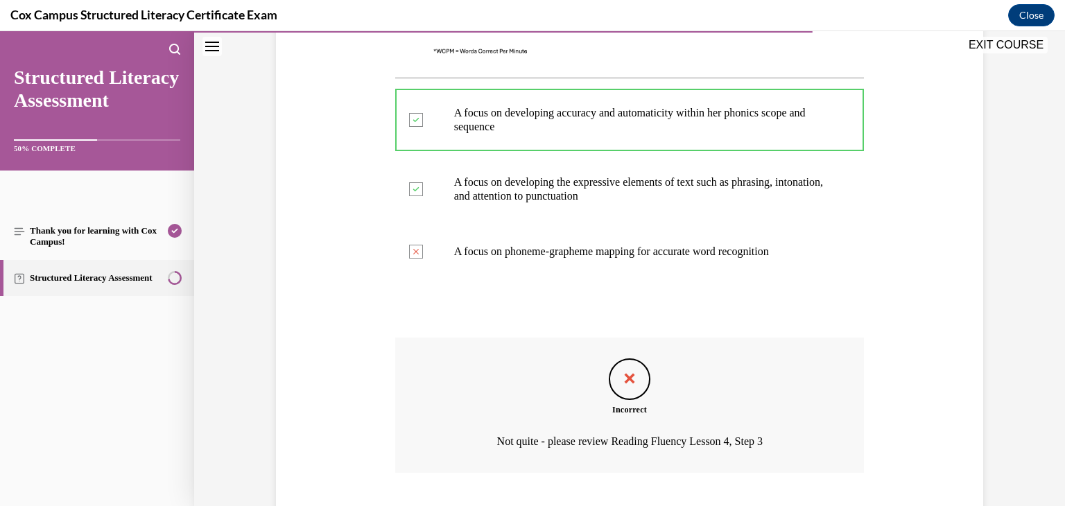
scroll to position [673, 0]
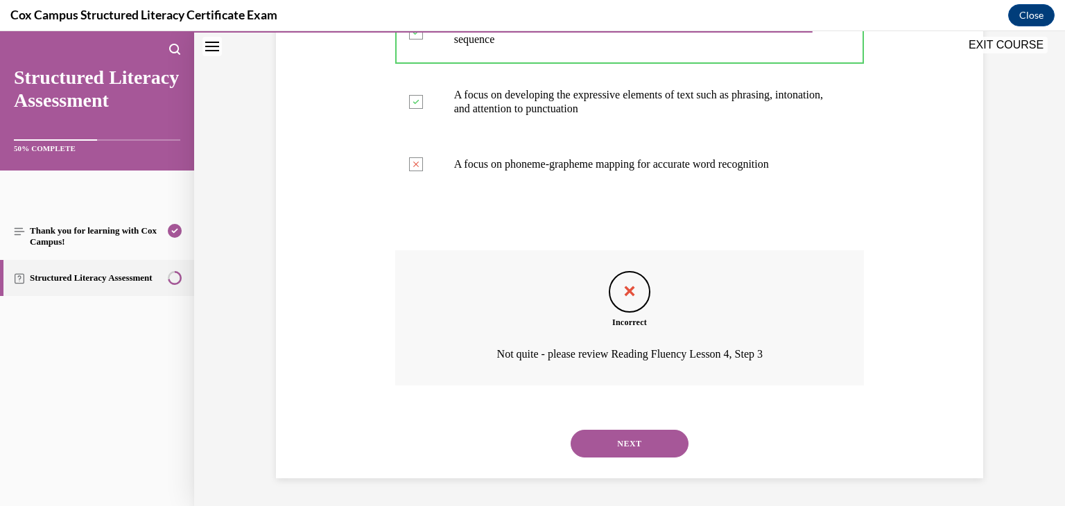
click at [629, 463] on div "NEXT" at bounding box center [630, 443] width 470 height 55
click at [619, 452] on button "NEXT" at bounding box center [630, 444] width 118 height 28
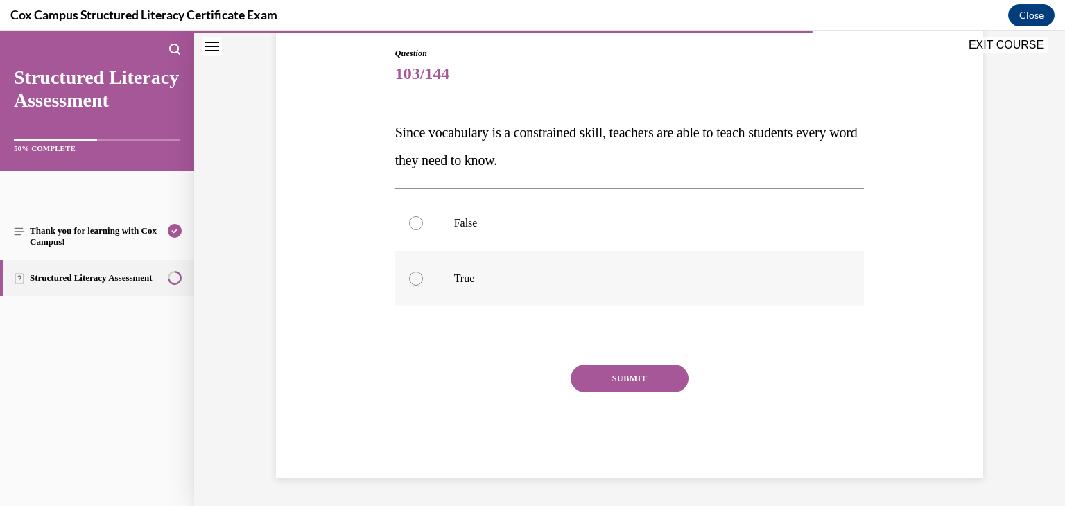
click at [480, 280] on p "True" at bounding box center [642, 279] width 376 height 14
click at [423, 280] on input "True" at bounding box center [416, 279] width 14 height 14
radio input "true"
click at [485, 235] on label "False" at bounding box center [630, 223] width 470 height 55
click at [423, 230] on input "False" at bounding box center [416, 223] width 14 height 14
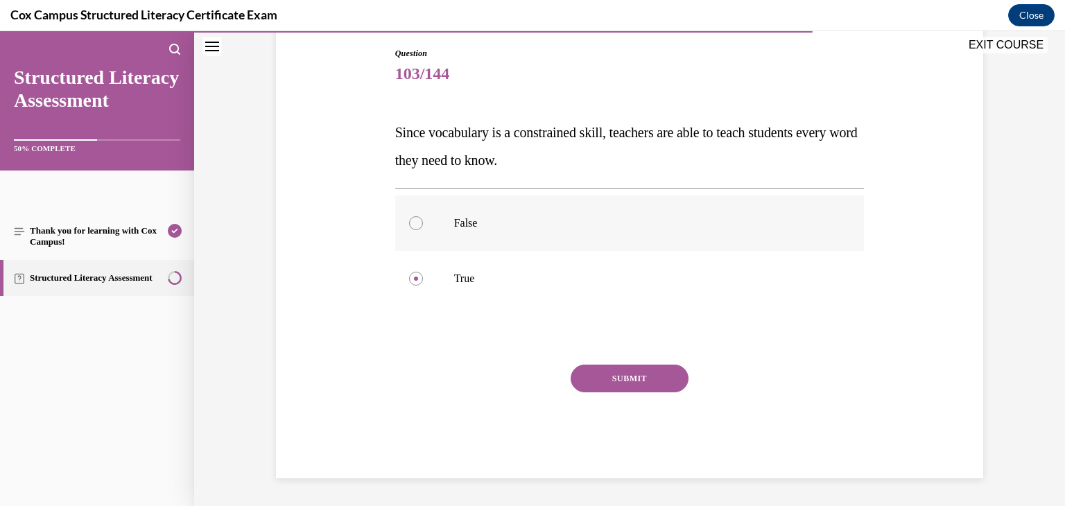
radio input "true"
click at [599, 379] on button "SUBMIT" at bounding box center [630, 379] width 118 height 28
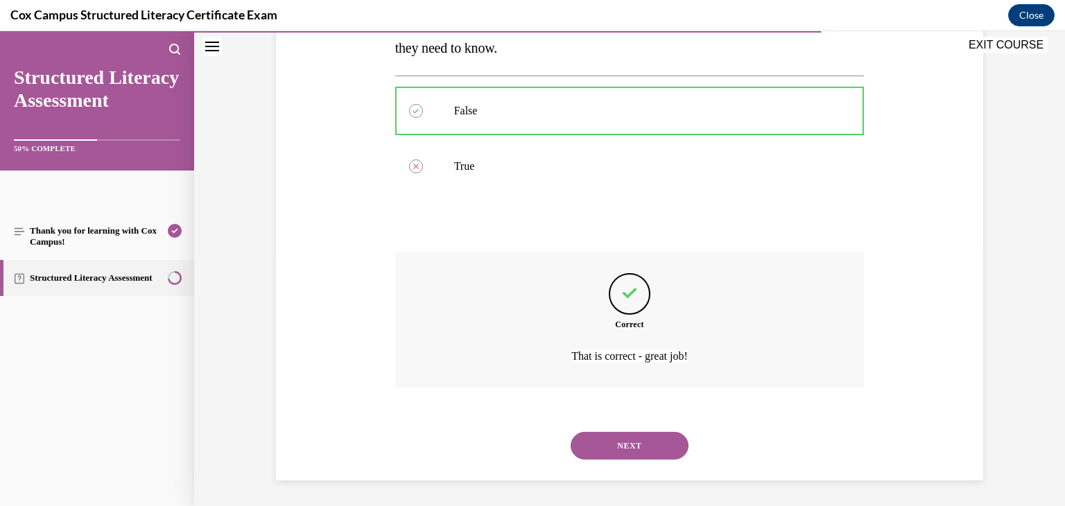
scroll to position [260, 0]
click at [611, 449] on button "NEXT" at bounding box center [630, 444] width 118 height 28
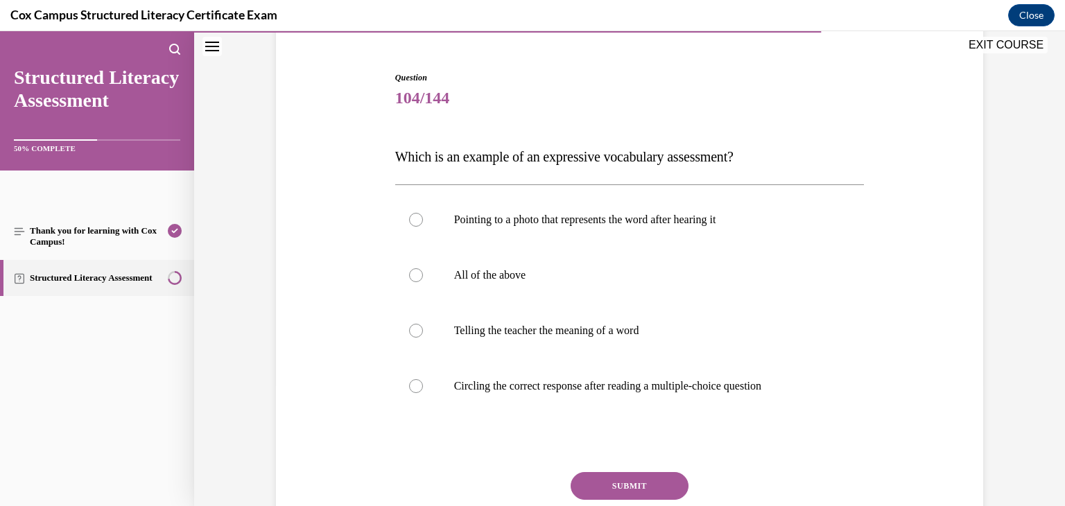
scroll to position [125, 0]
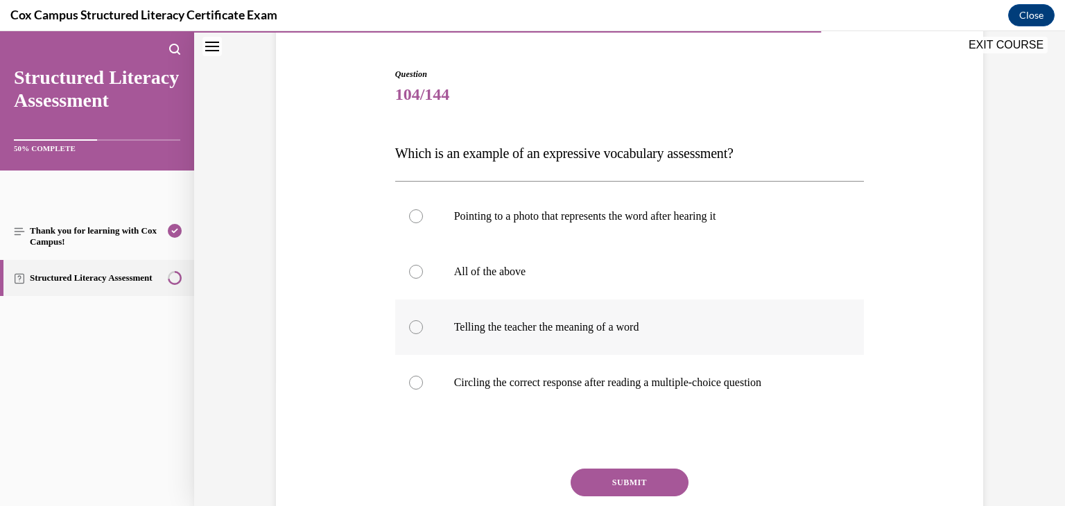
click at [624, 334] on label "Telling the teacher the meaning of a word" at bounding box center [630, 327] width 470 height 55
click at [423, 334] on input "Telling the teacher the meaning of a word" at bounding box center [416, 327] width 14 height 14
radio input "true"
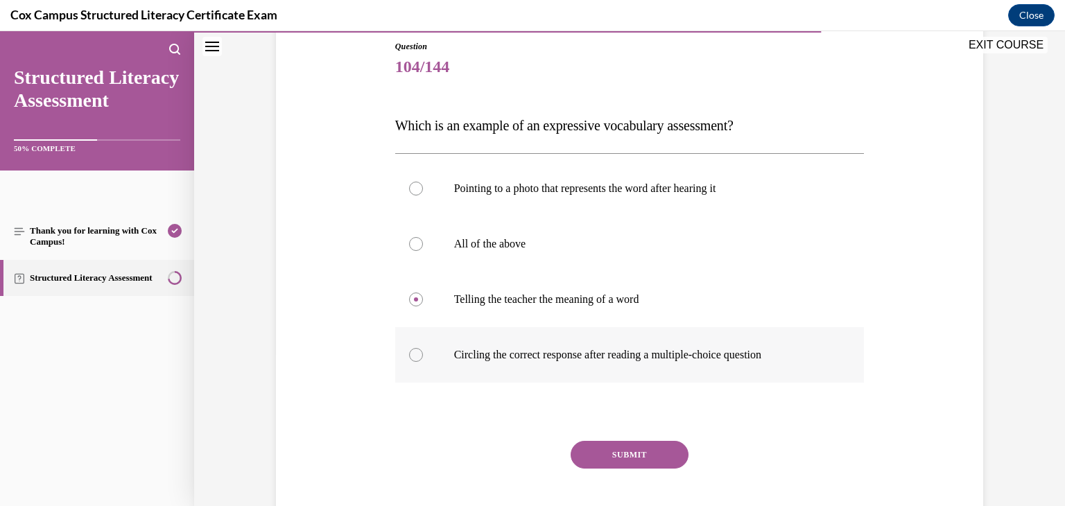
scroll to position [155, 0]
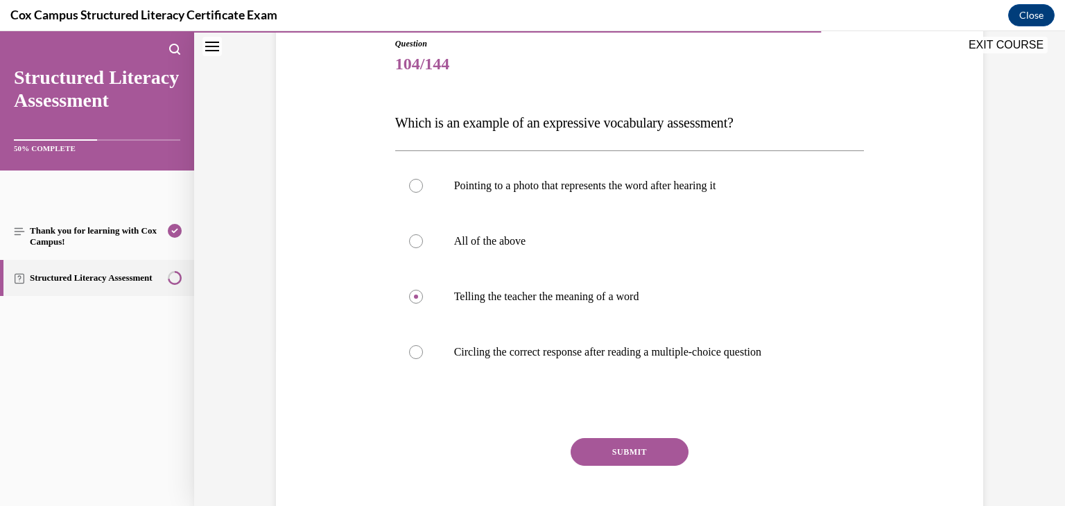
click at [651, 445] on button "SUBMIT" at bounding box center [630, 452] width 118 height 28
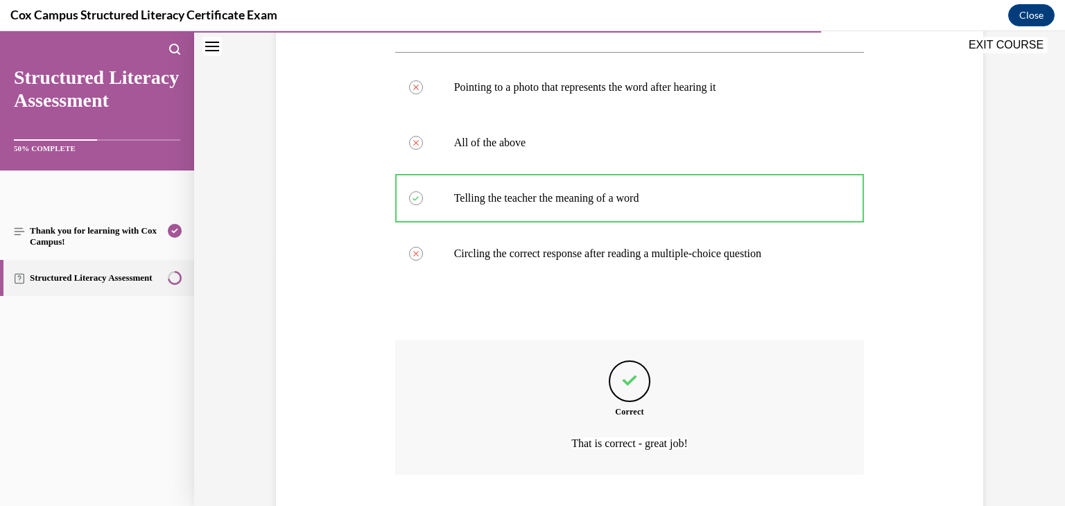
scroll to position [343, 0]
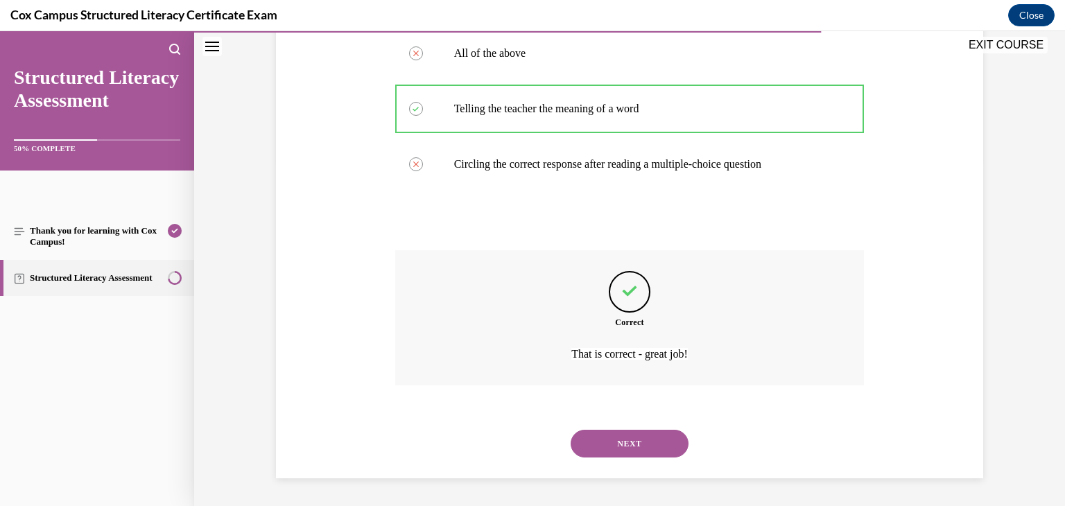
click at [635, 444] on button "NEXT" at bounding box center [630, 444] width 118 height 28
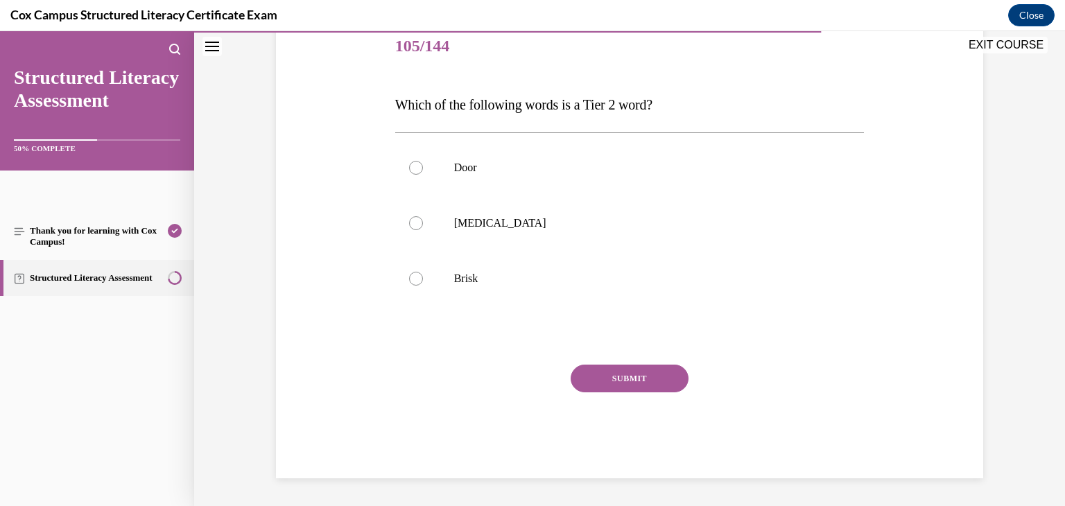
scroll to position [154, 0]
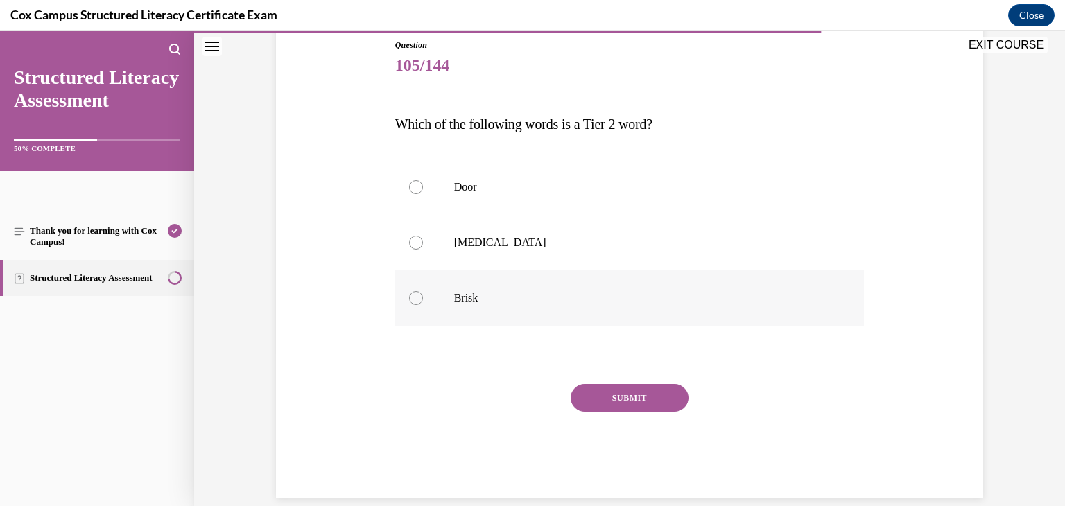
click at [506, 302] on p "Brisk" at bounding box center [642, 298] width 376 height 14
click at [423, 302] on input "Brisk" at bounding box center [416, 298] width 14 height 14
radio input "true"
click at [625, 399] on button "SUBMIT" at bounding box center [630, 398] width 118 height 28
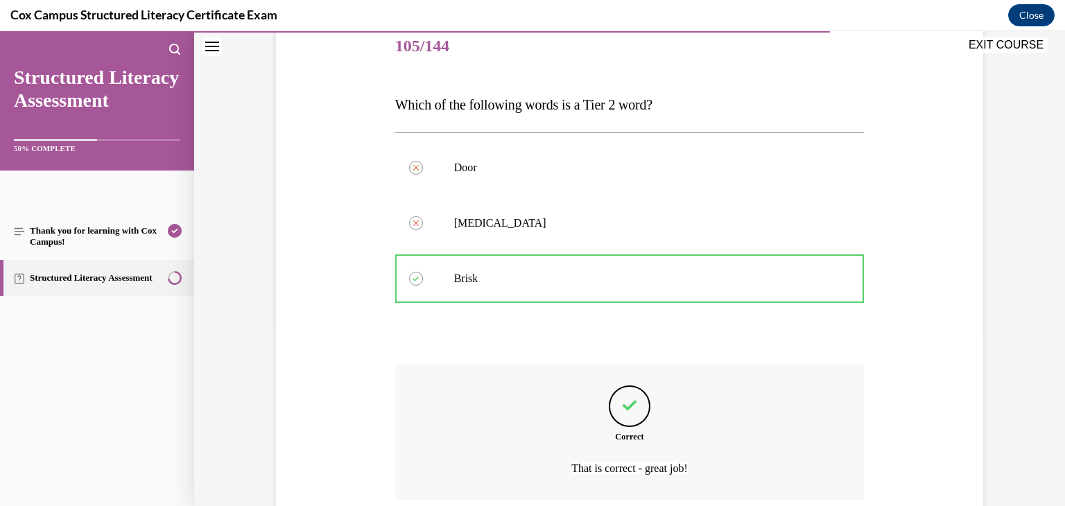
scroll to position [288, 0]
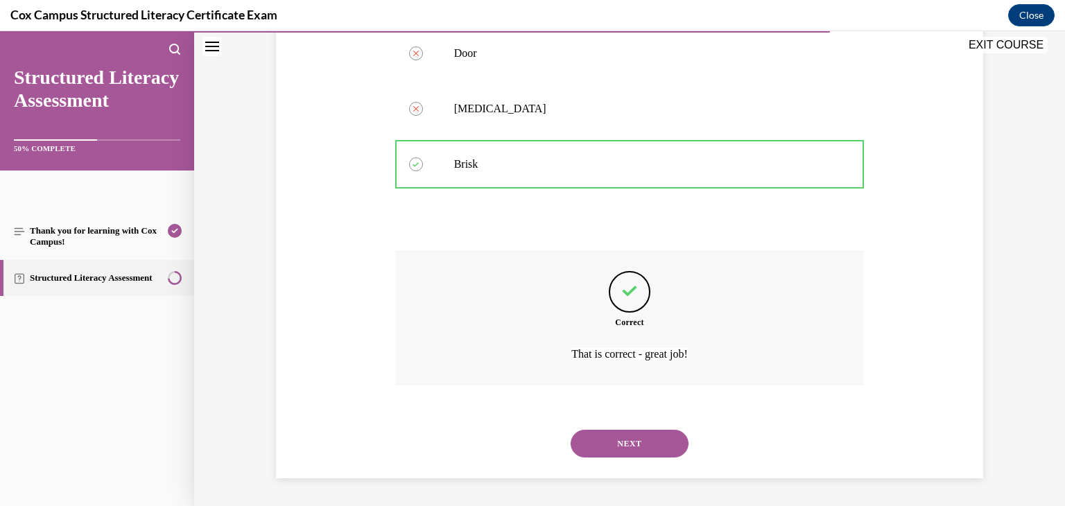
click at [632, 442] on button "NEXT" at bounding box center [630, 444] width 118 height 28
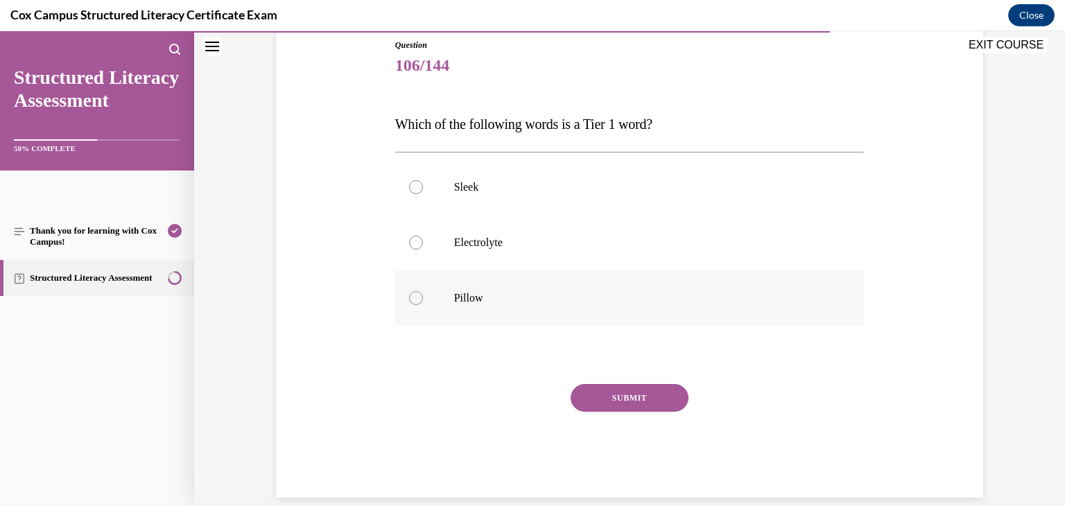
click at [522, 313] on label "Pillow" at bounding box center [630, 297] width 470 height 55
click at [423, 305] on input "Pillow" at bounding box center [416, 298] width 14 height 14
radio input "true"
click at [617, 393] on button "SUBMIT" at bounding box center [630, 398] width 118 height 28
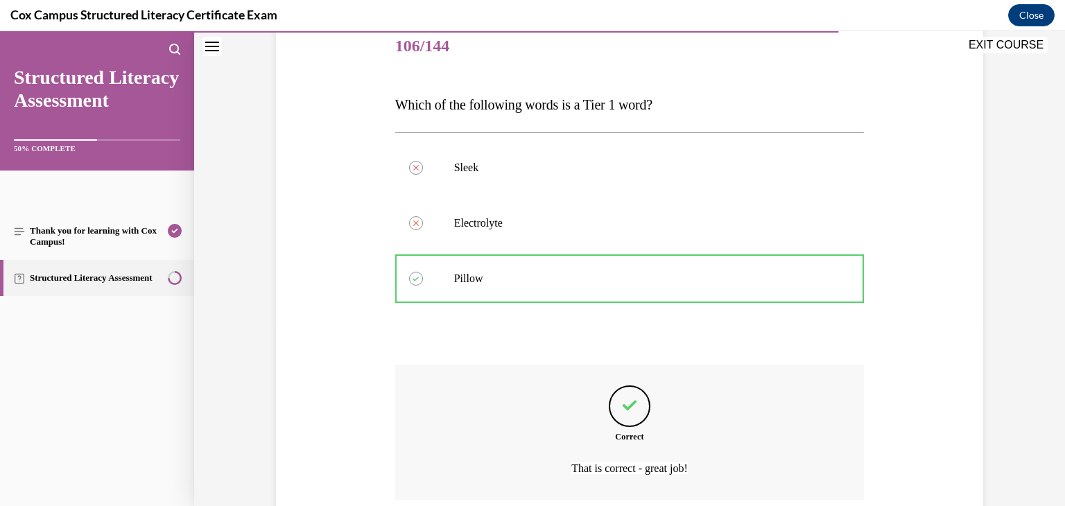
scroll to position [288, 0]
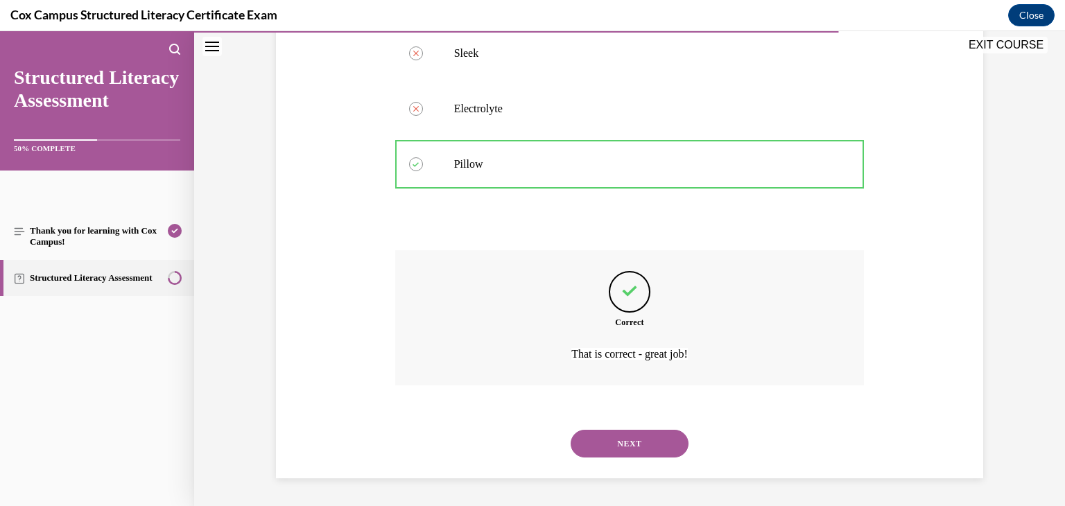
click at [628, 445] on button "NEXT" at bounding box center [630, 444] width 118 height 28
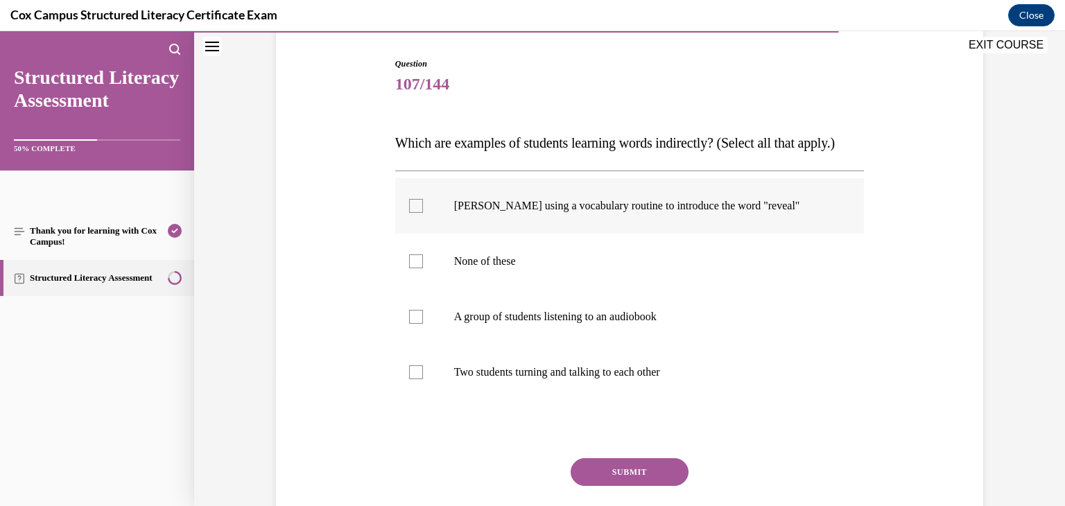
scroll to position [136, 0]
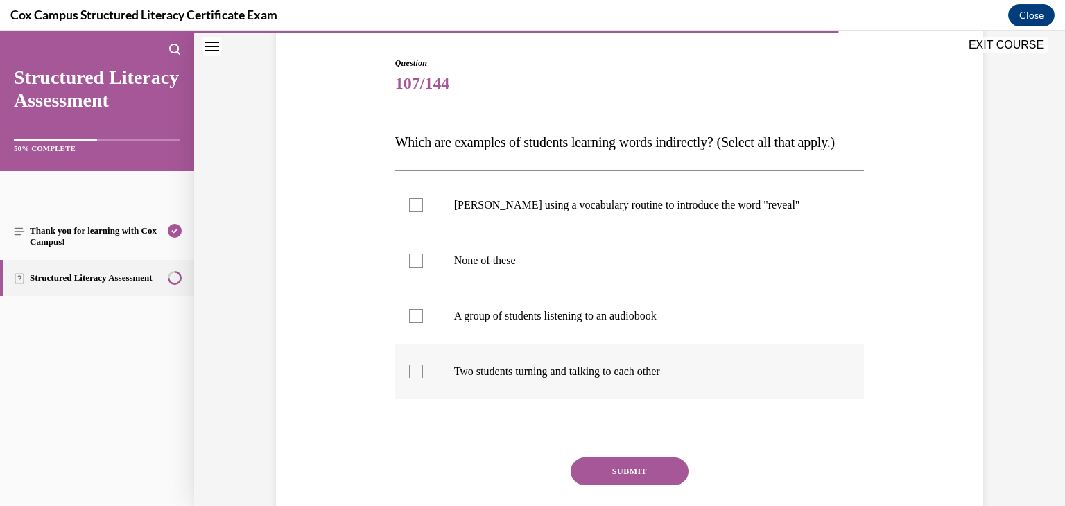
click at [646, 399] on label "Two students turning and talking to each other" at bounding box center [630, 371] width 470 height 55
click at [423, 379] on input "Two students turning and talking to each other" at bounding box center [416, 372] width 14 height 14
checkbox input "true"
click at [503, 344] on label "A group of students listening to an audiobook" at bounding box center [630, 316] width 470 height 55
click at [423, 323] on input "A group of students listening to an audiobook" at bounding box center [416, 316] width 14 height 14
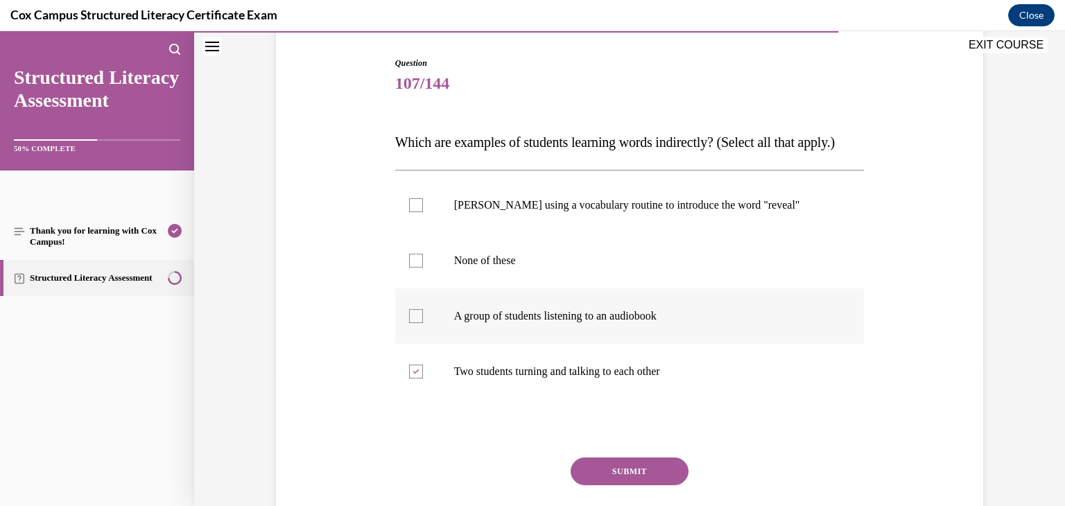
checkbox input "true"
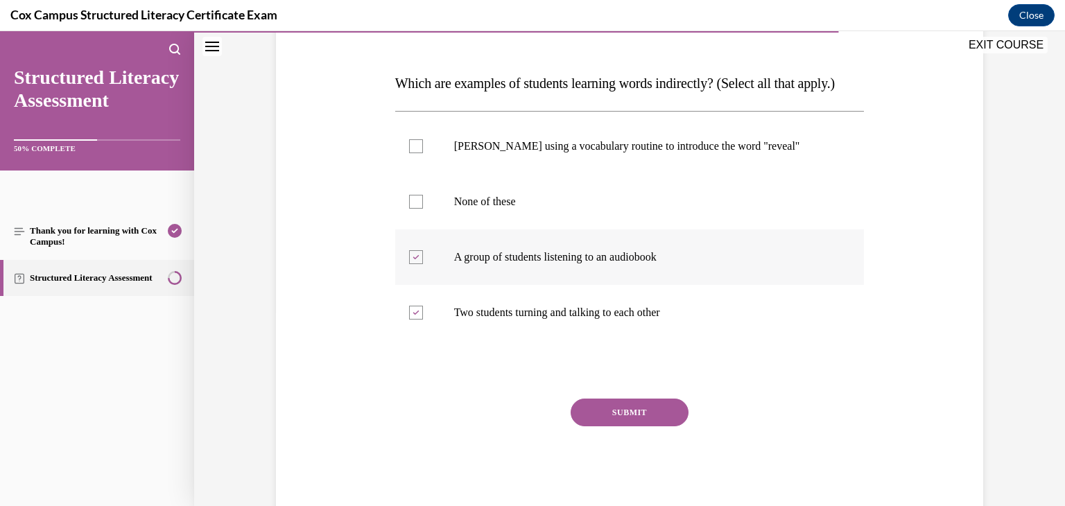
scroll to position [212, 0]
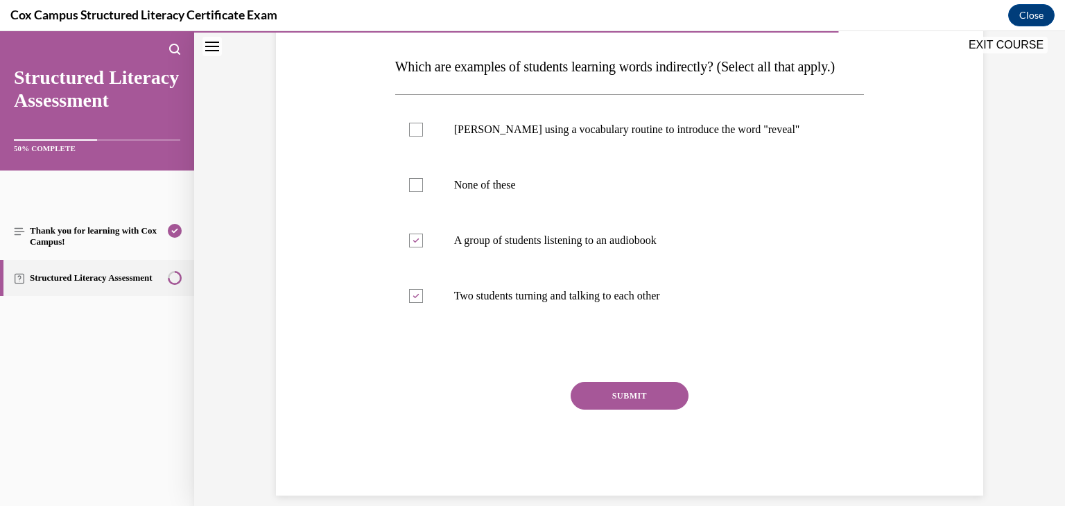
click at [616, 410] on button "SUBMIT" at bounding box center [630, 396] width 118 height 28
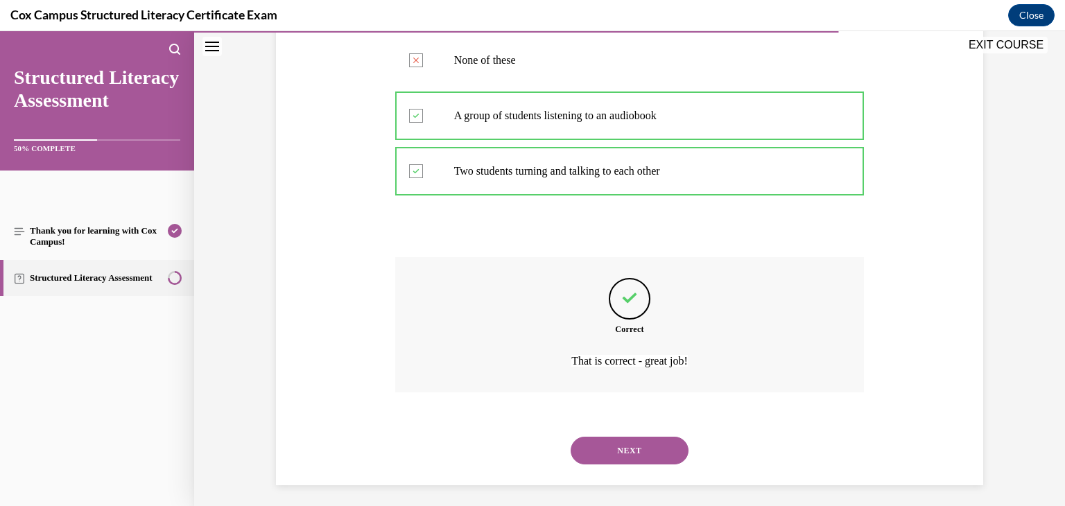
scroll to position [371, 0]
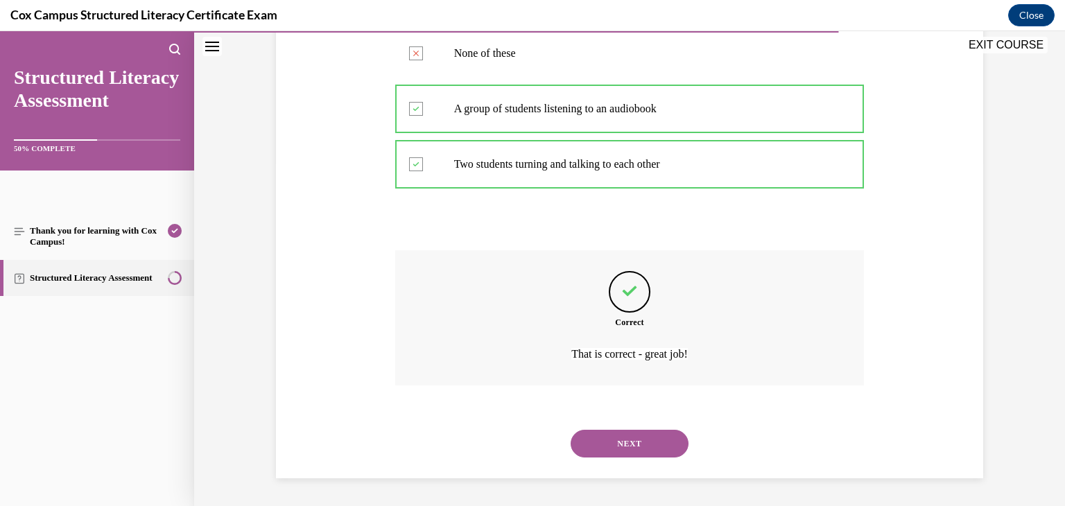
click at [614, 442] on button "NEXT" at bounding box center [630, 444] width 118 height 28
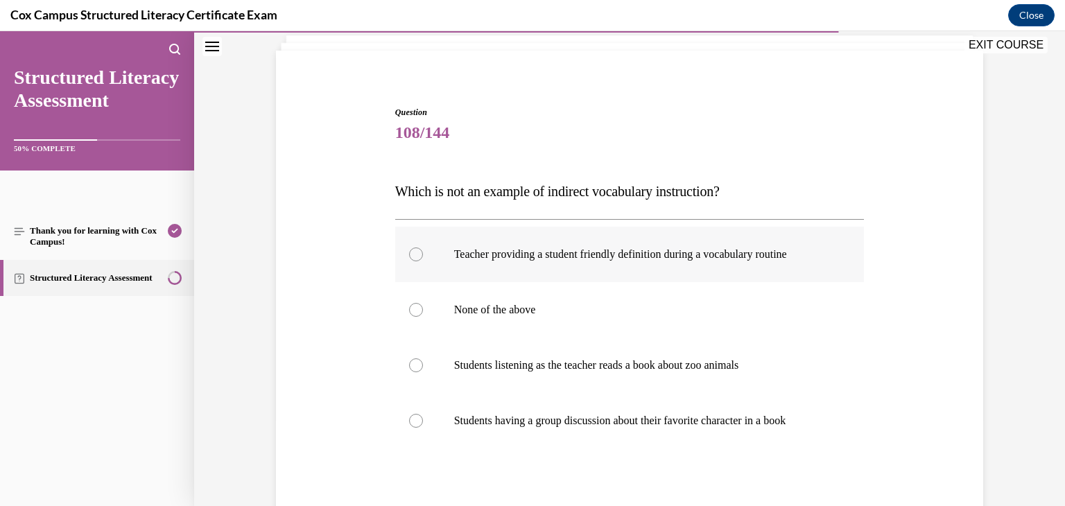
scroll to position [87, 0]
click at [541, 255] on p "Teacher providing a student friendly definition during a vocabulary routine" at bounding box center [642, 254] width 376 height 14
click at [423, 255] on input "Teacher providing a student friendly definition during a vocabulary routine" at bounding box center [416, 254] width 14 height 14
radio input "true"
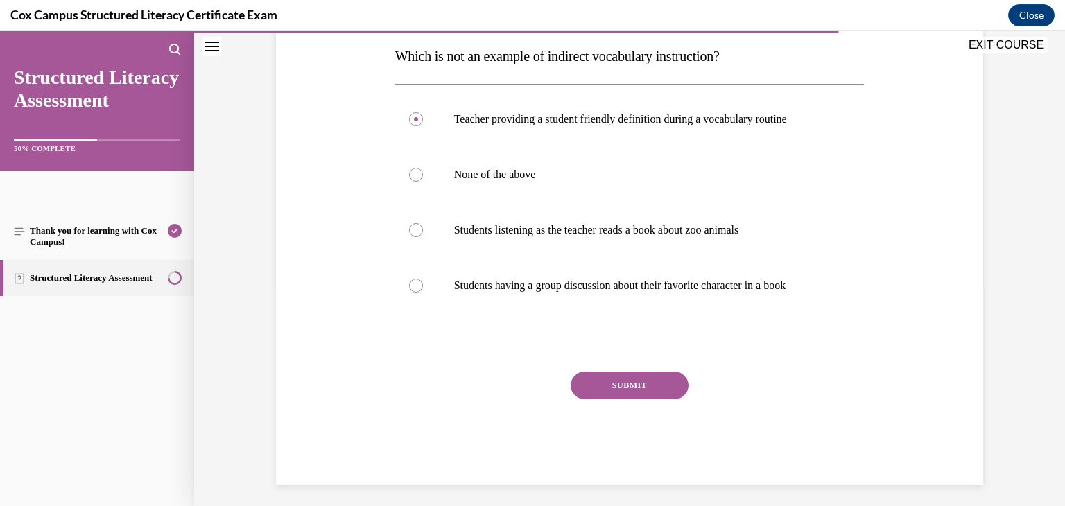
click at [610, 386] on button "SUBMIT" at bounding box center [630, 386] width 118 height 28
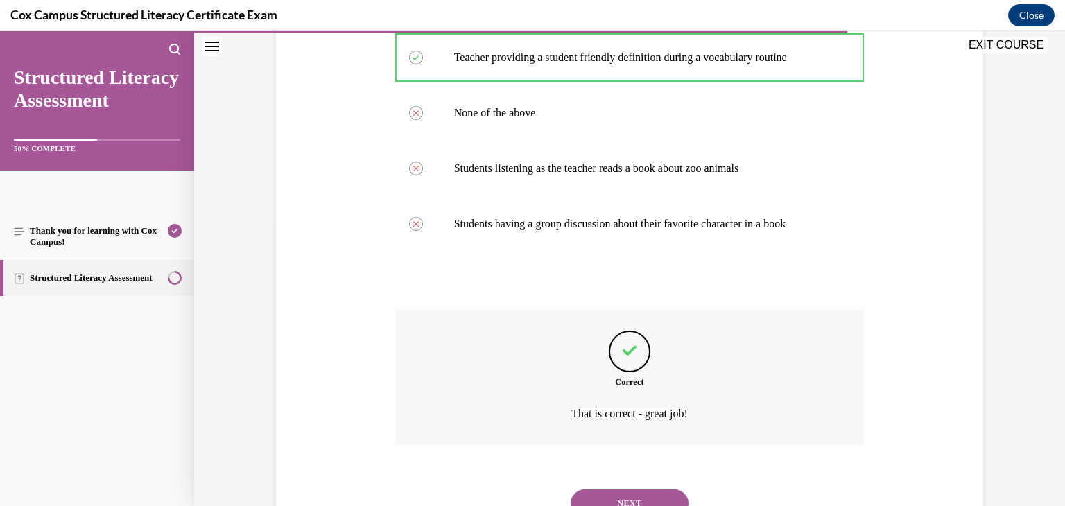
scroll to position [343, 0]
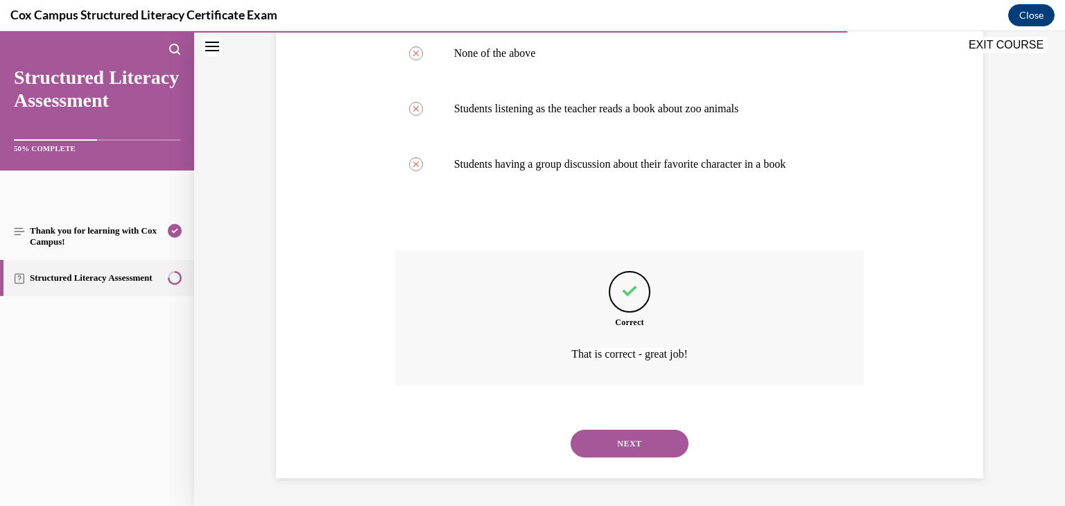
click at [610, 454] on button "NEXT" at bounding box center [630, 444] width 118 height 28
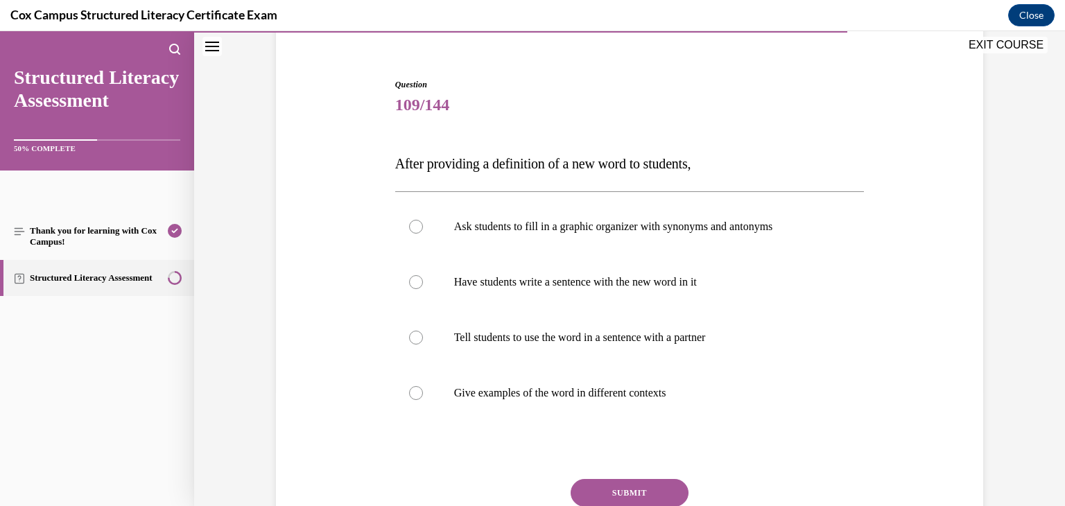
scroll to position [123, 0]
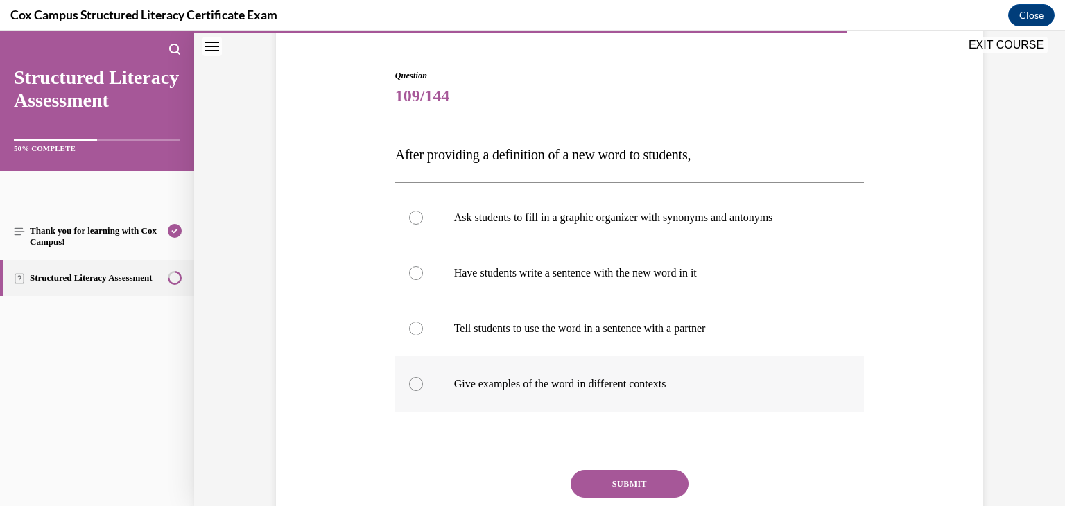
click at [678, 383] on p "Give examples of the word in different contexts" at bounding box center [642, 384] width 376 height 14
click at [423, 383] on input "Give examples of the word in different contexts" at bounding box center [416, 384] width 14 height 14
radio input "true"
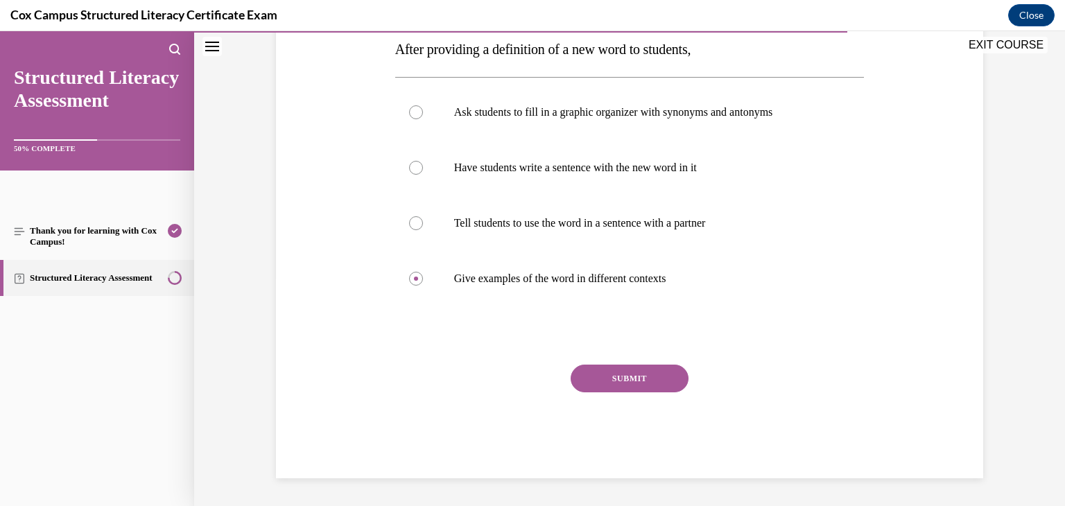
click at [617, 370] on button "SUBMIT" at bounding box center [630, 379] width 118 height 28
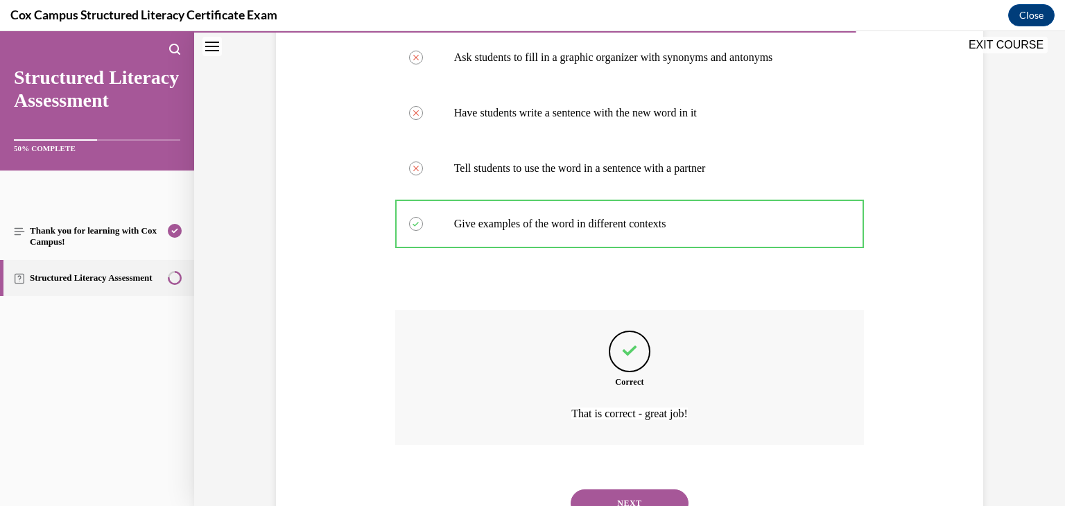
scroll to position [343, 0]
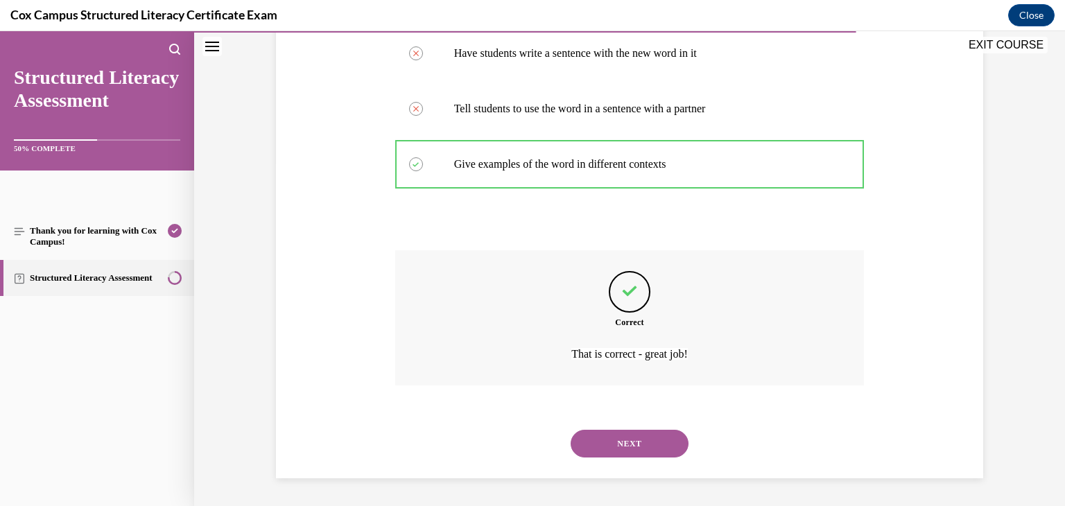
click at [638, 443] on button "NEXT" at bounding box center [630, 444] width 118 height 28
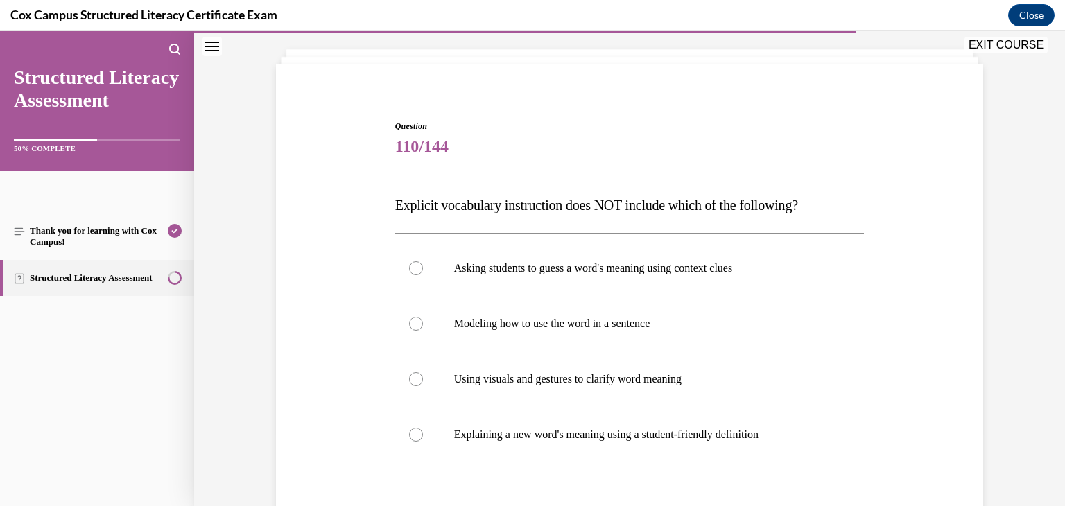
scroll to position [72, 0]
click at [465, 263] on p "Asking students to guess a word's meaning using context clues" at bounding box center [642, 269] width 376 height 14
click at [423, 263] on input "Asking students to guess a word's meaning using context clues" at bounding box center [416, 269] width 14 height 14
radio input "true"
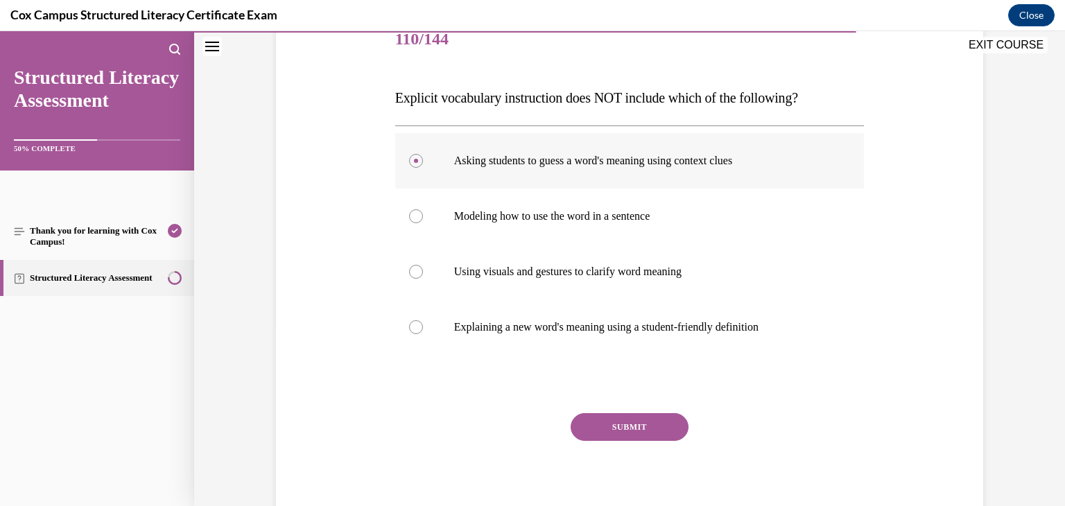
scroll to position [185, 0]
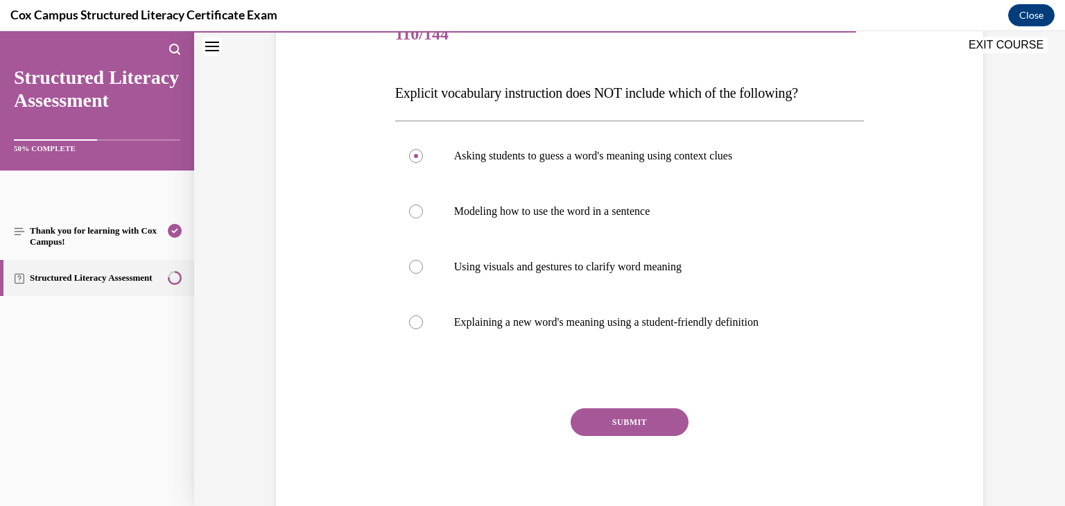
click at [653, 424] on button "SUBMIT" at bounding box center [630, 422] width 118 height 28
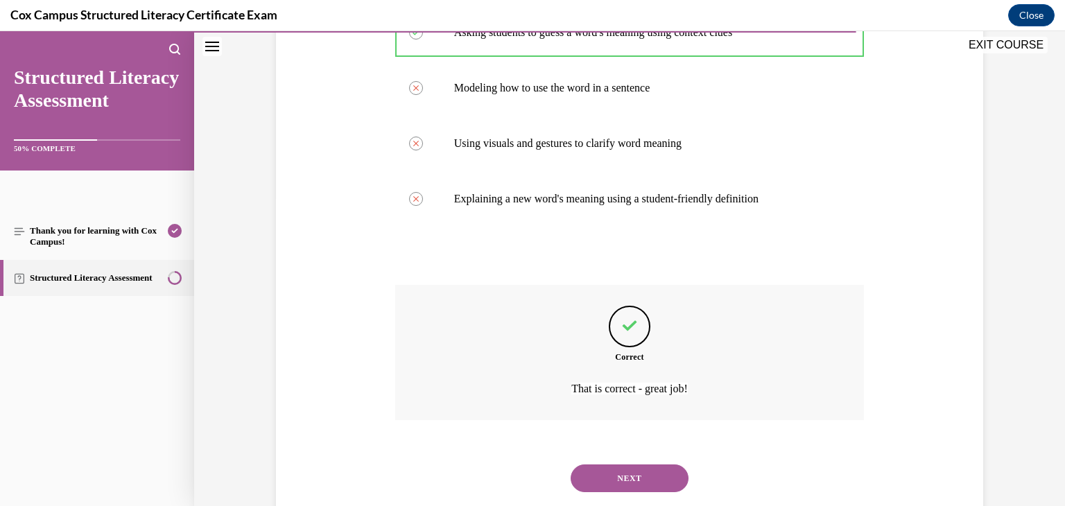
scroll to position [343, 0]
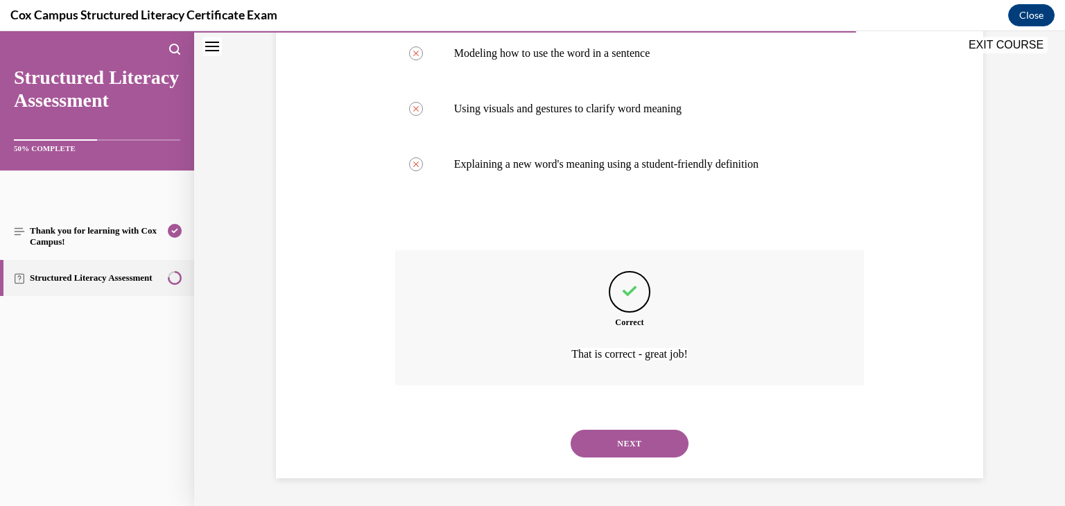
click at [642, 447] on button "NEXT" at bounding box center [630, 444] width 118 height 28
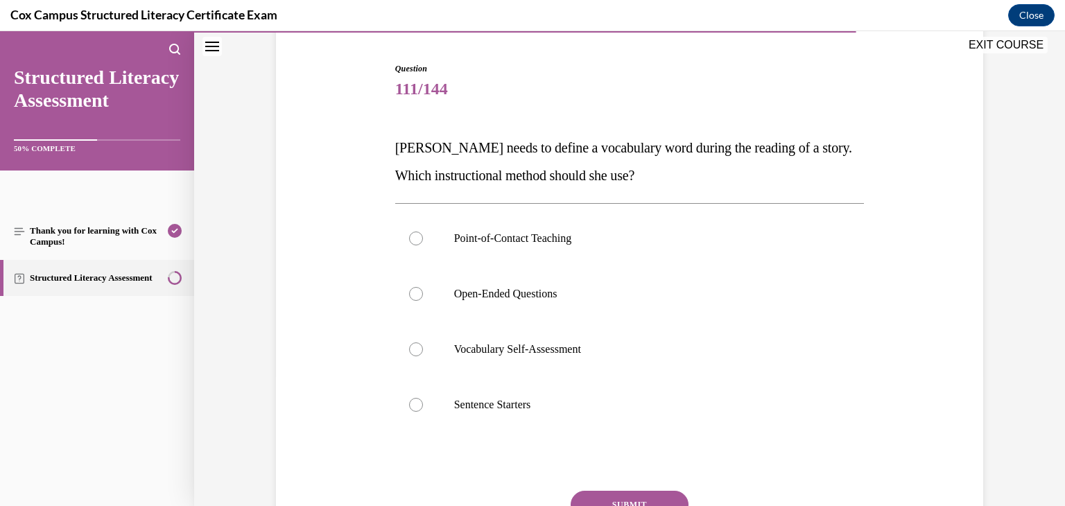
scroll to position [130, 0]
click at [519, 260] on label "Point-of-Contact Teaching" at bounding box center [630, 239] width 470 height 55
click at [423, 246] on input "Point-of-Contact Teaching" at bounding box center [416, 239] width 14 height 14
radio input "true"
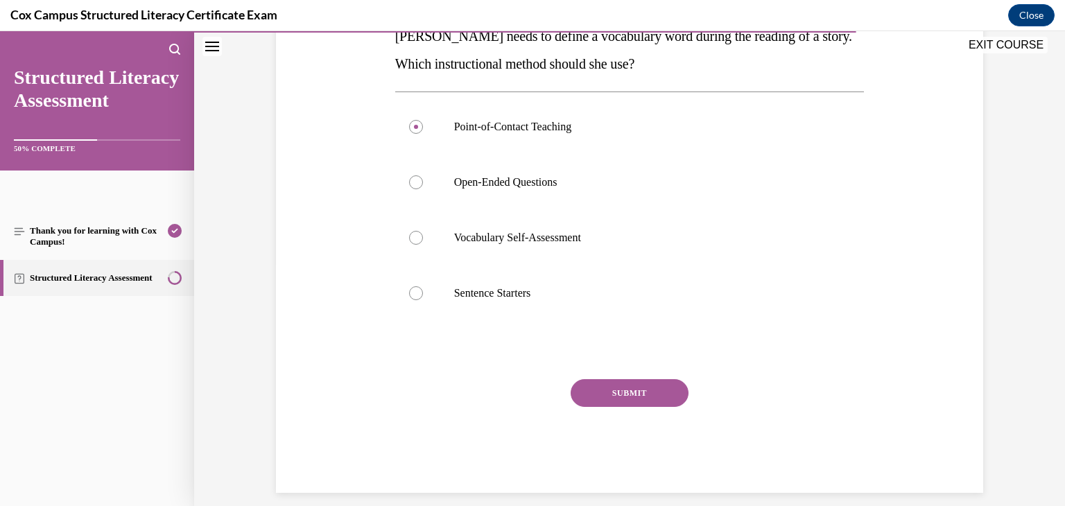
scroll to position [245, 0]
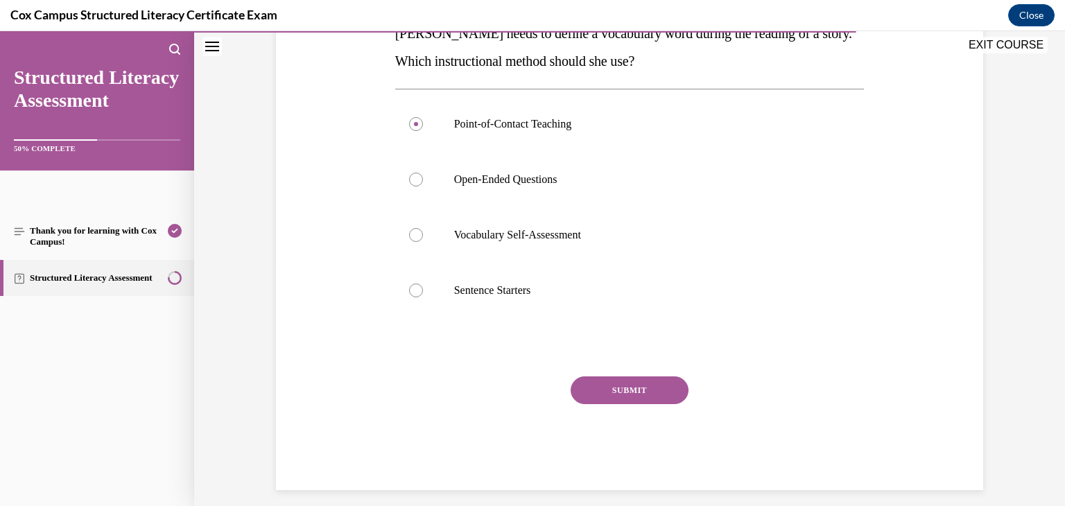
click at [637, 395] on button "SUBMIT" at bounding box center [630, 391] width 118 height 28
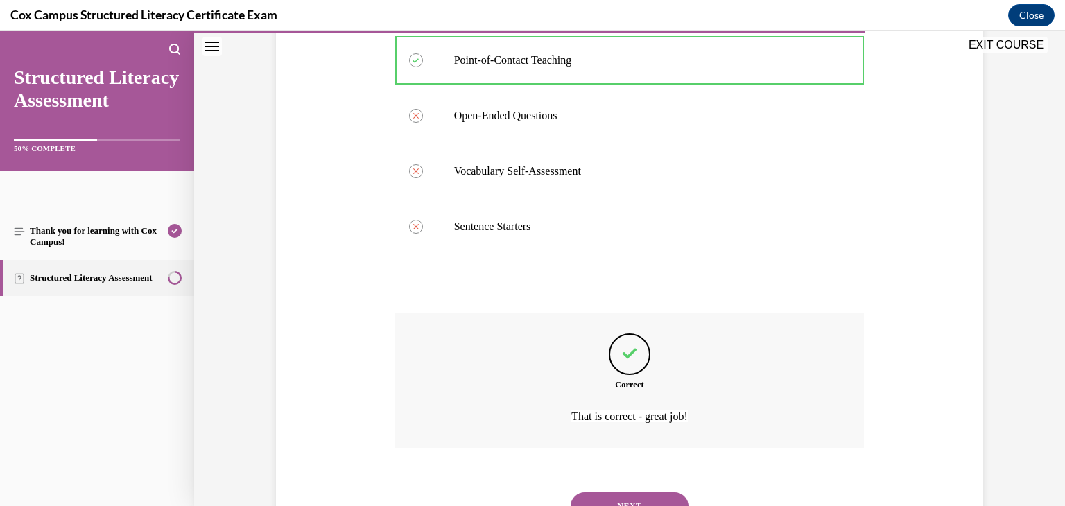
scroll to position [371, 0]
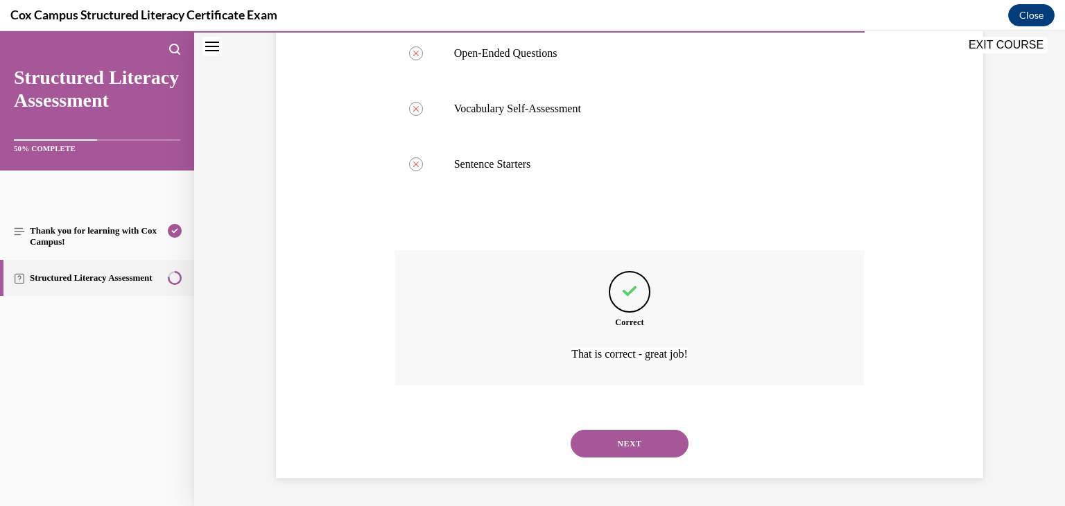
click at [646, 445] on button "NEXT" at bounding box center [630, 444] width 118 height 28
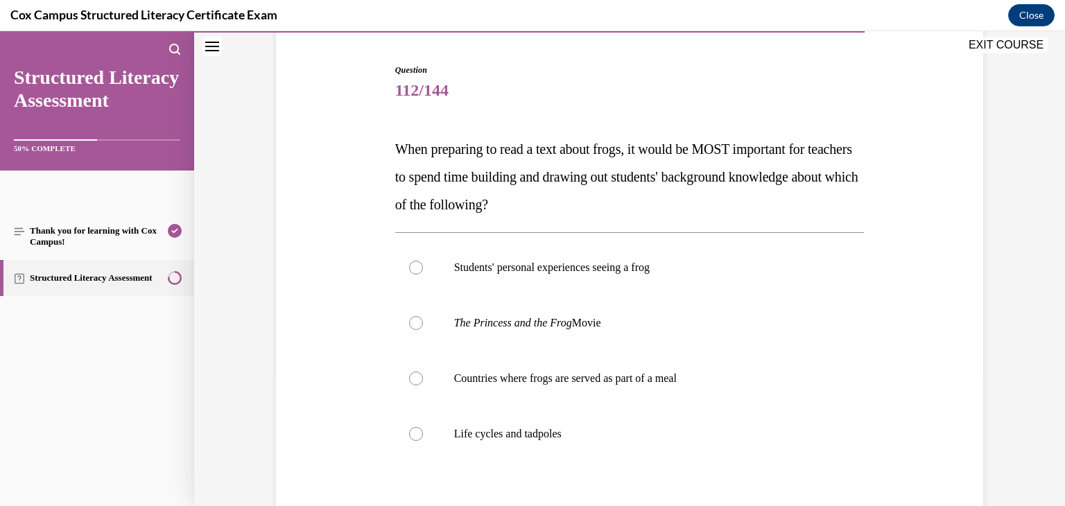
scroll to position [130, 0]
click at [617, 424] on label "Life cycles and tadpoles" at bounding box center [630, 433] width 470 height 55
click at [423, 427] on input "Life cycles and tadpoles" at bounding box center [416, 434] width 14 height 14
radio input "true"
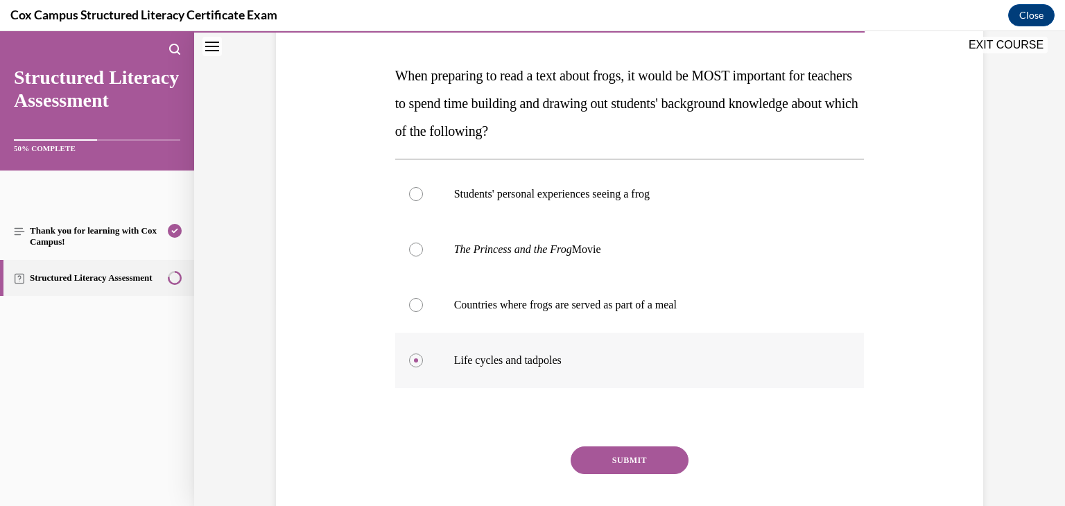
scroll to position [205, 0]
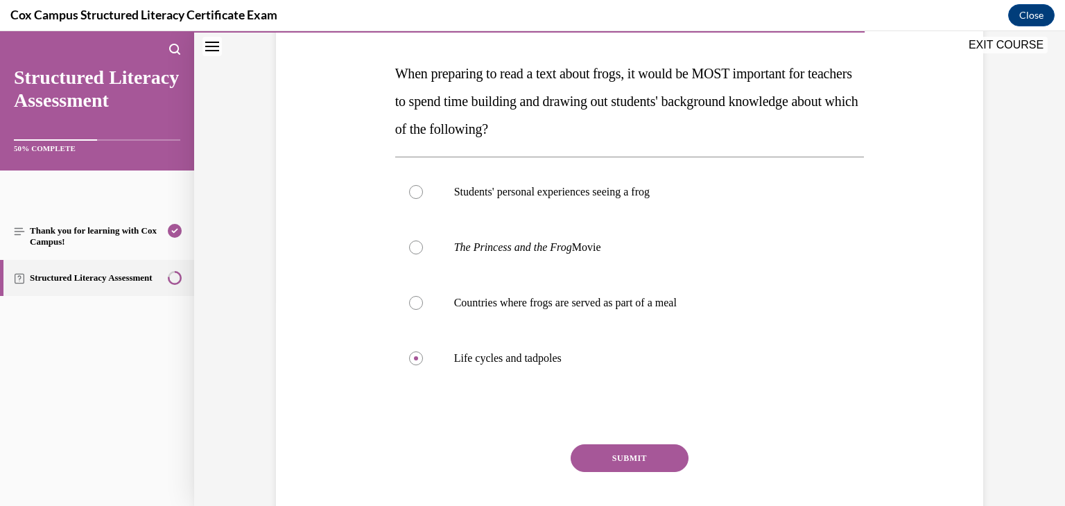
click at [613, 464] on button "SUBMIT" at bounding box center [630, 459] width 118 height 28
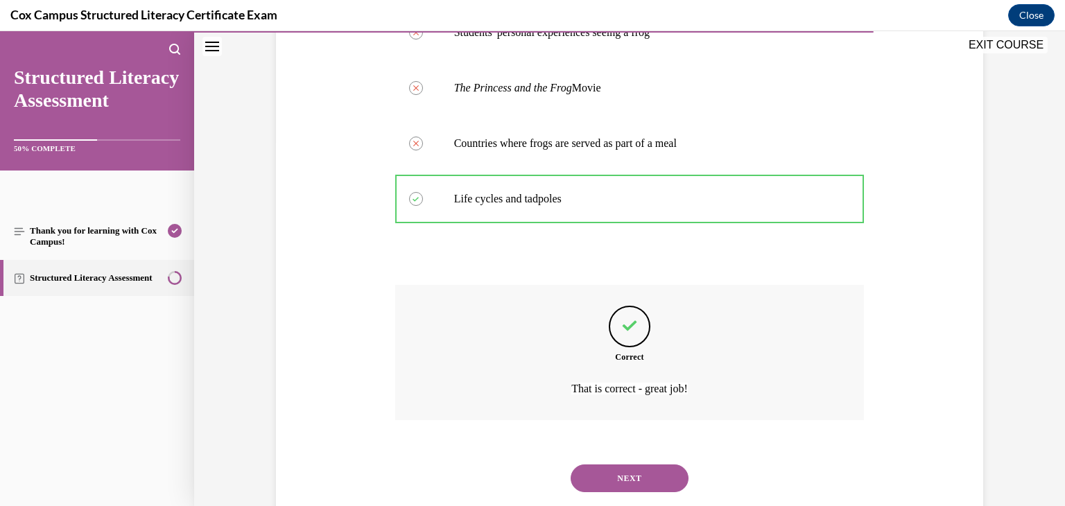
scroll to position [399, 0]
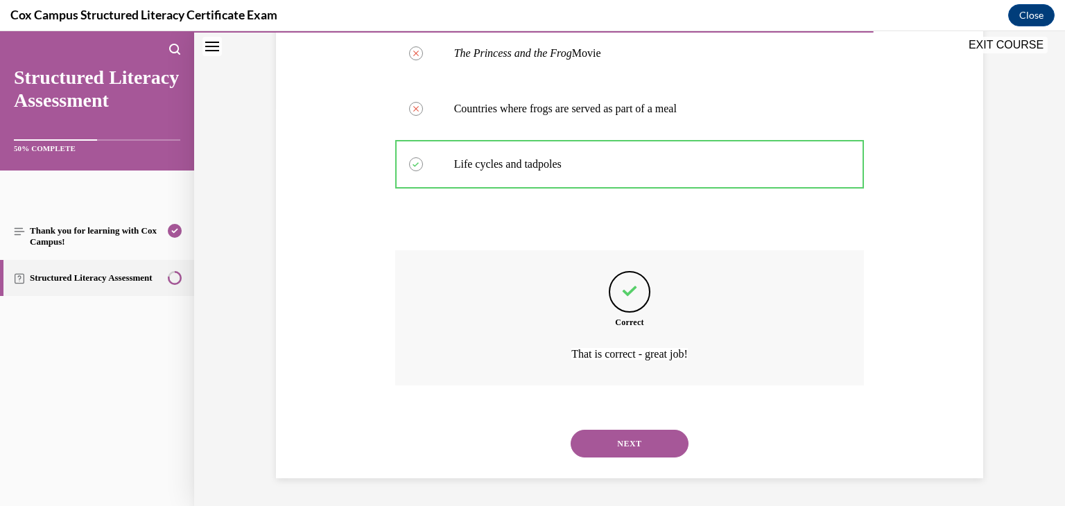
click at [617, 438] on button "NEXT" at bounding box center [630, 444] width 118 height 28
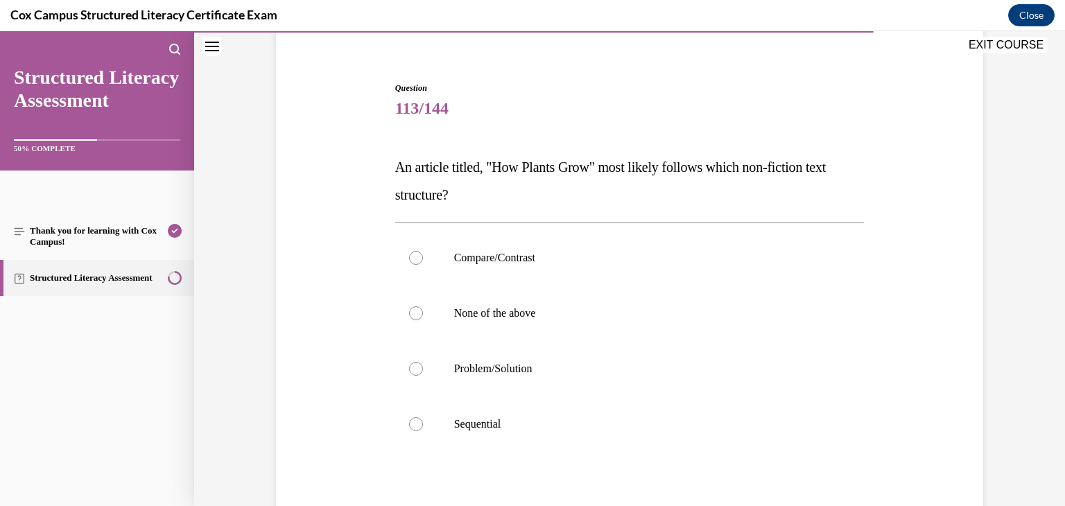
scroll to position [115, 0]
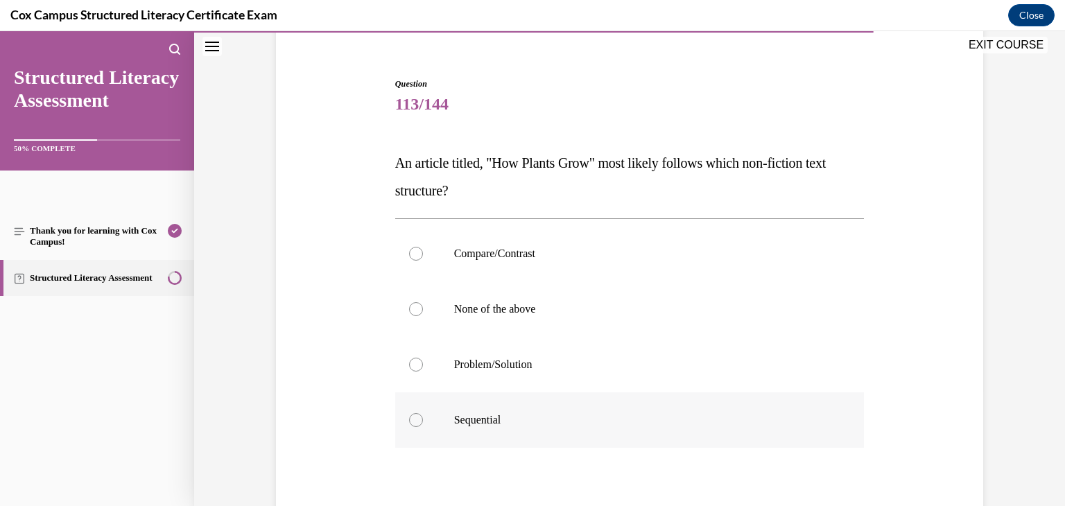
click at [553, 405] on label "Sequential" at bounding box center [630, 420] width 470 height 55
click at [423, 413] on input "Sequential" at bounding box center [416, 420] width 14 height 14
radio input "true"
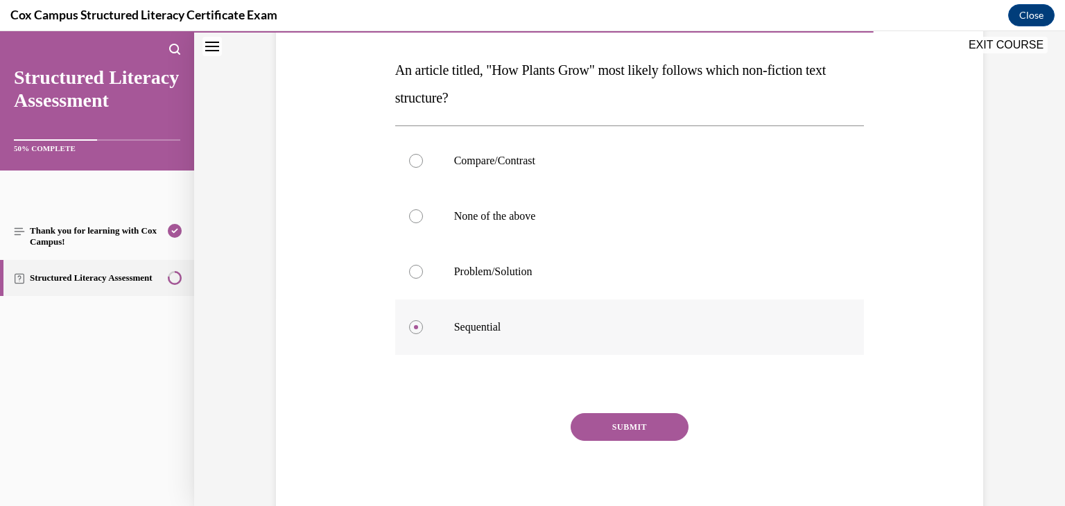
scroll to position [216, 0]
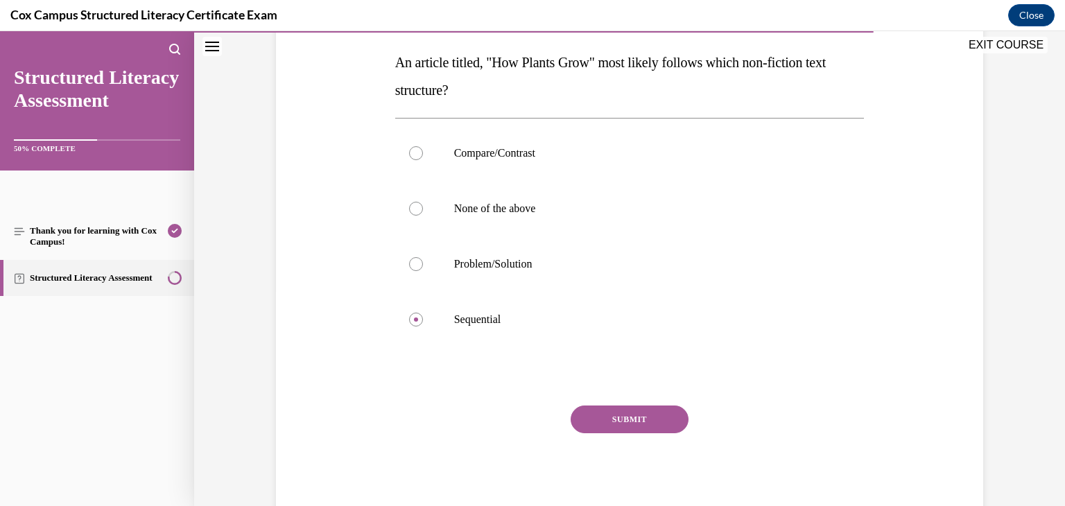
click at [609, 420] on button "SUBMIT" at bounding box center [630, 420] width 118 height 28
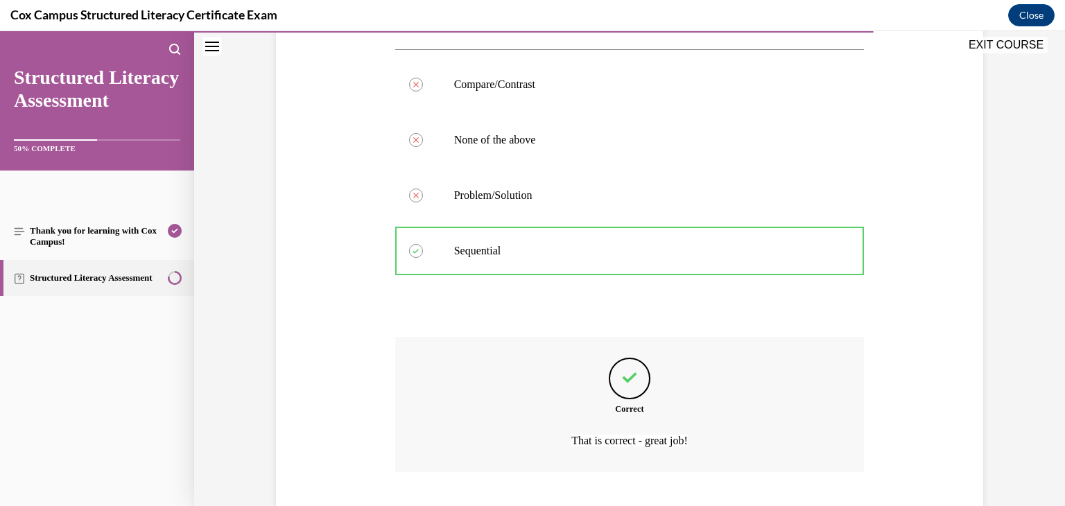
scroll to position [371, 0]
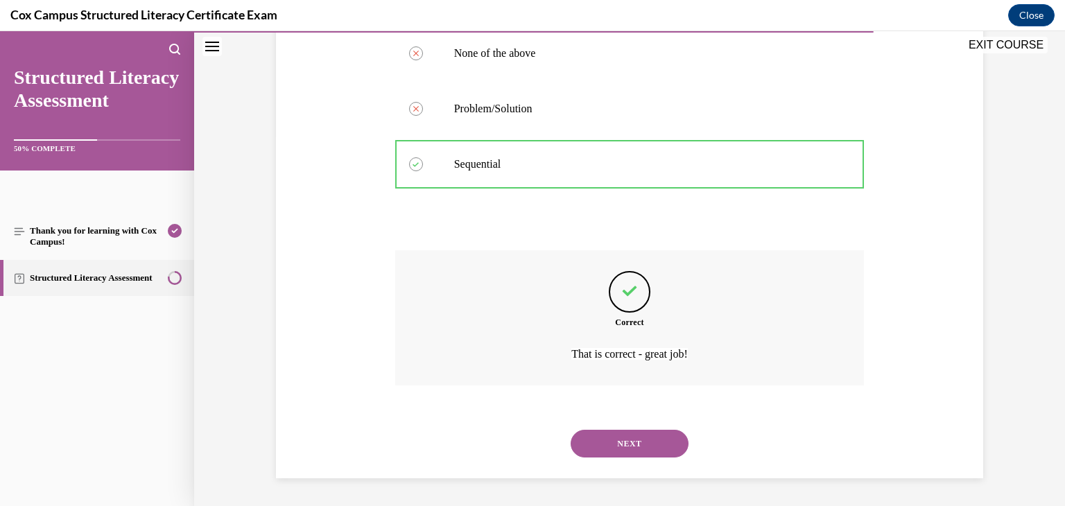
click at [615, 441] on button "NEXT" at bounding box center [630, 444] width 118 height 28
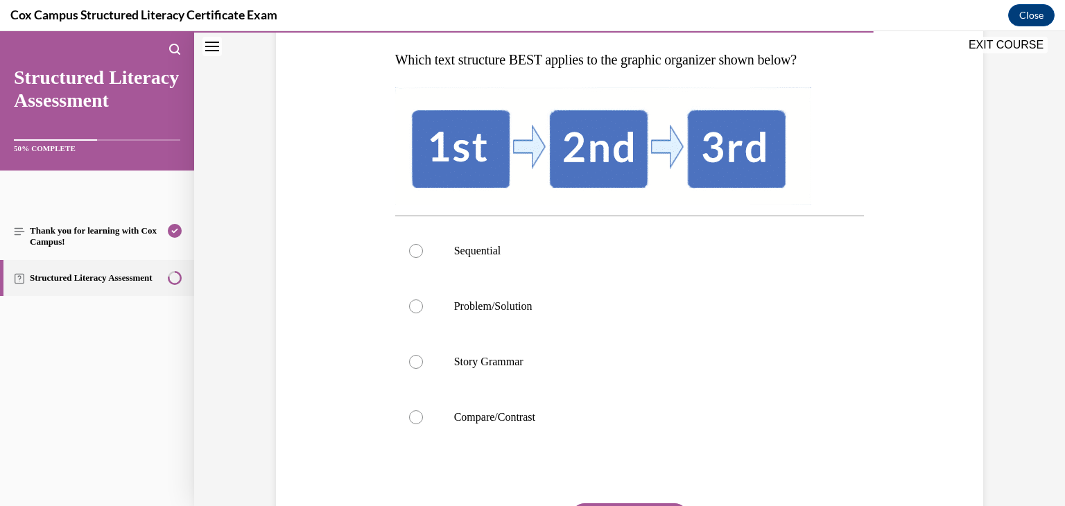
scroll to position [223, 0]
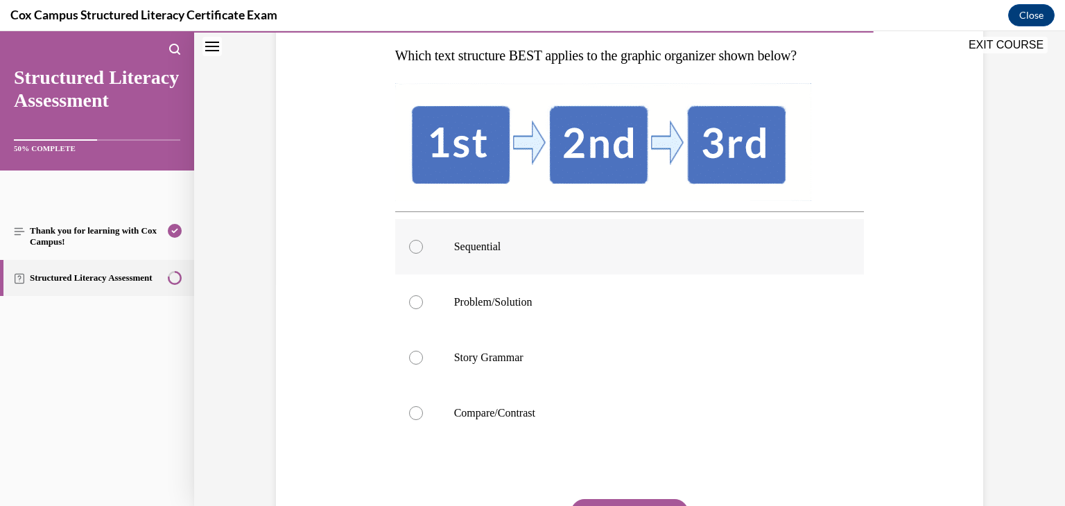
click at [468, 252] on p "Sequential" at bounding box center [642, 247] width 376 height 14
click at [423, 252] on input "Sequential" at bounding box center [416, 247] width 14 height 14
radio input "true"
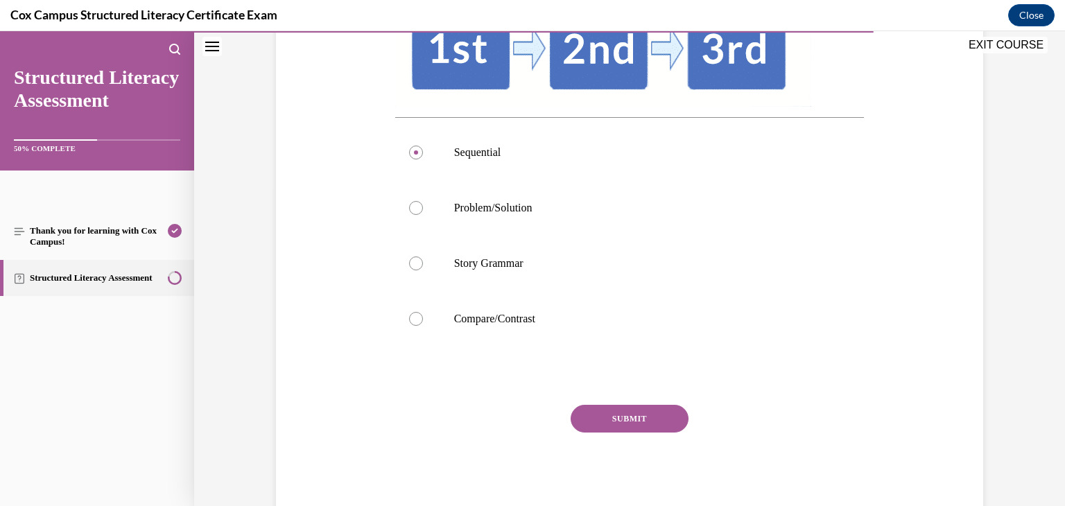
click at [623, 415] on button "SUBMIT" at bounding box center [630, 419] width 118 height 28
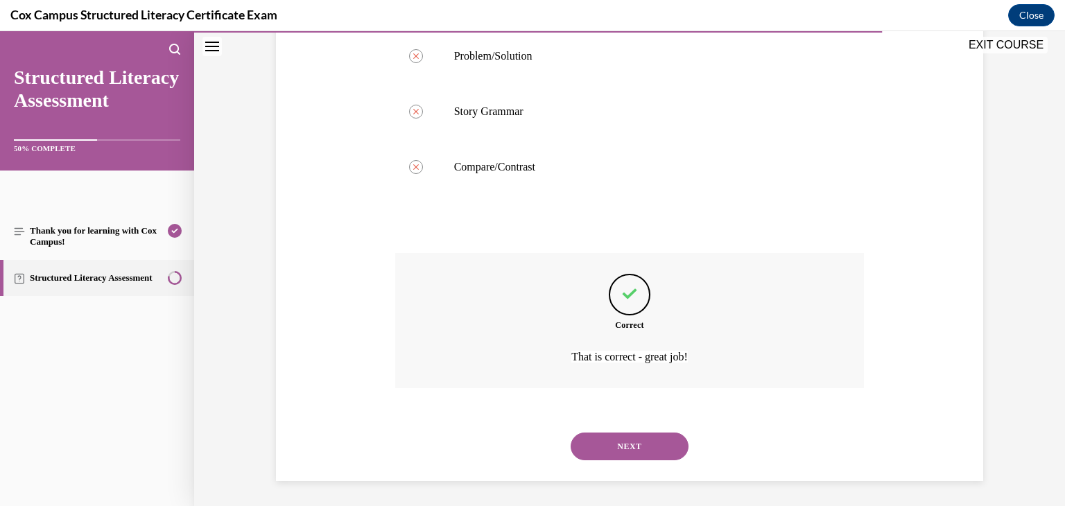
scroll to position [472, 0]
click at [622, 450] on button "NEXT" at bounding box center [630, 444] width 118 height 28
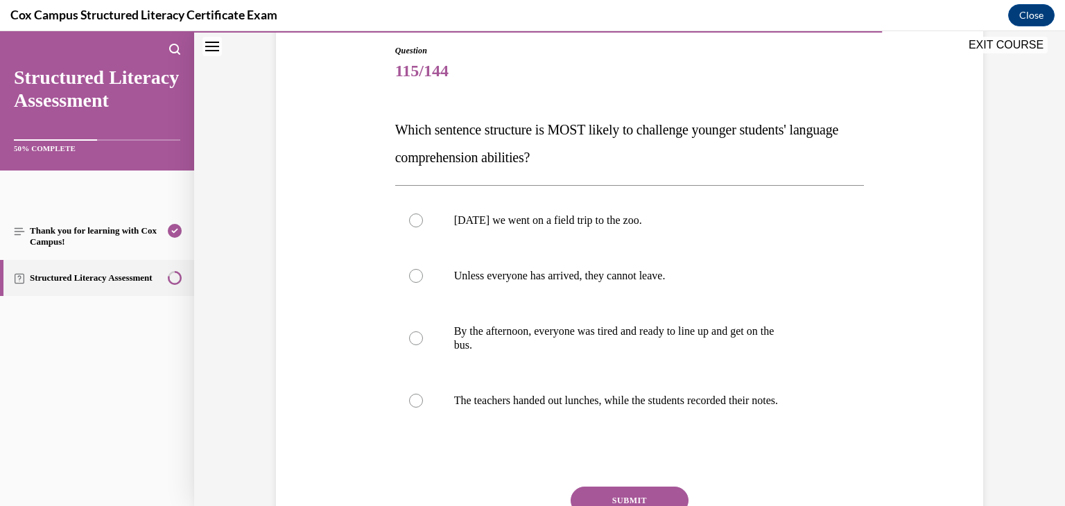
scroll to position [149, 0]
click at [578, 274] on p "Unless everyone has arrived, they cannot leave." at bounding box center [642, 275] width 376 height 14
click at [423, 274] on input "Unless everyone has arrived, they cannot leave." at bounding box center [416, 275] width 14 height 14
radio input "true"
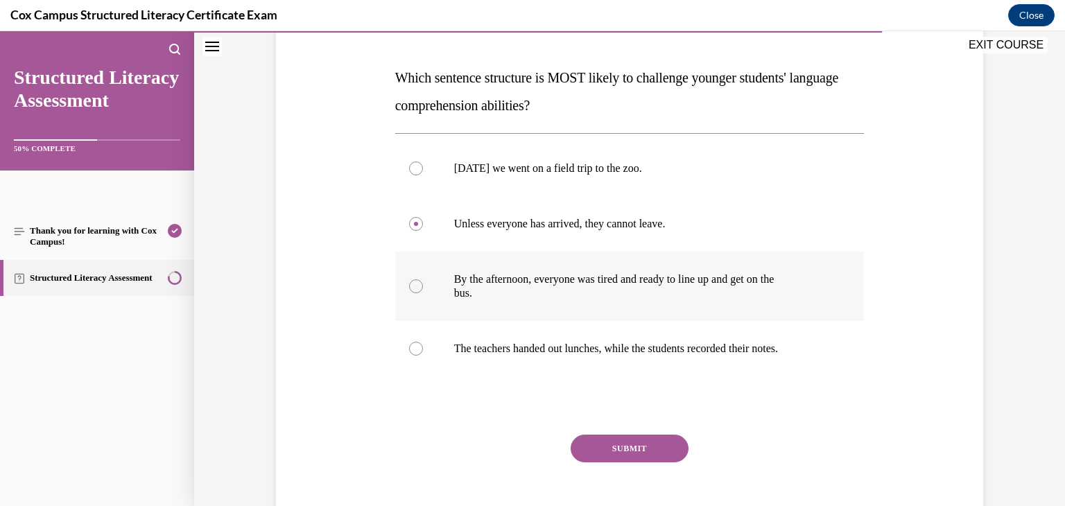
scroll to position [226, 0]
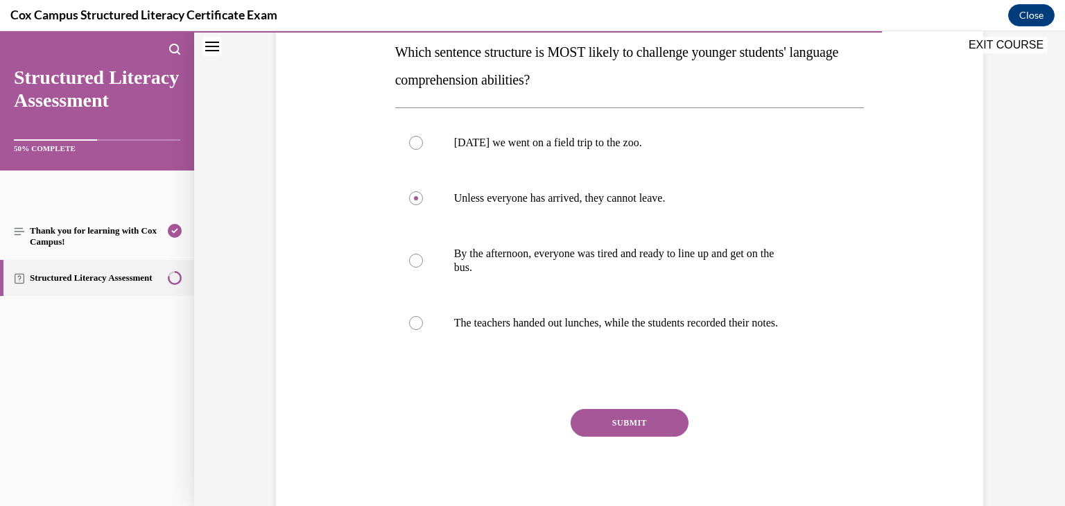
click at [627, 423] on button "SUBMIT" at bounding box center [630, 423] width 118 height 28
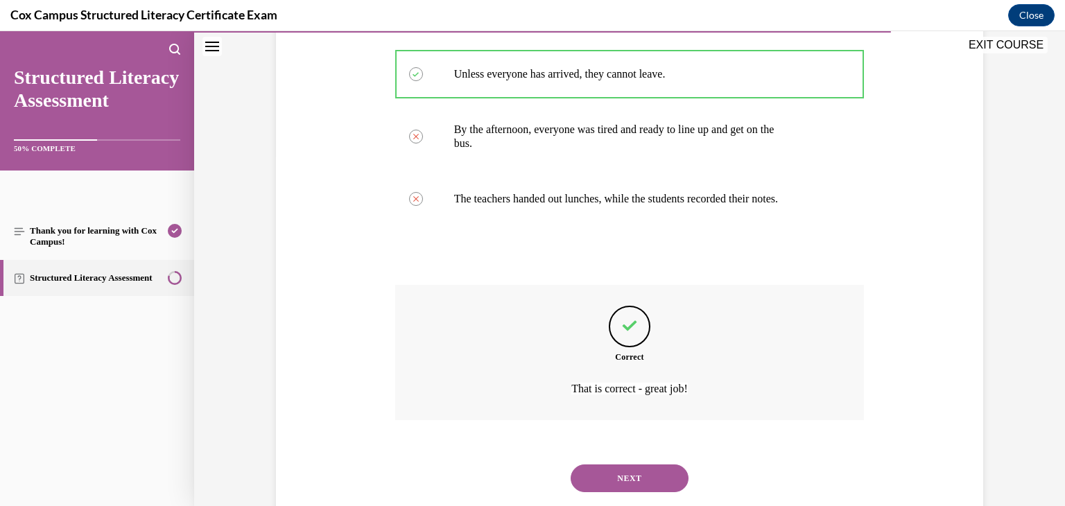
scroll to position [385, 0]
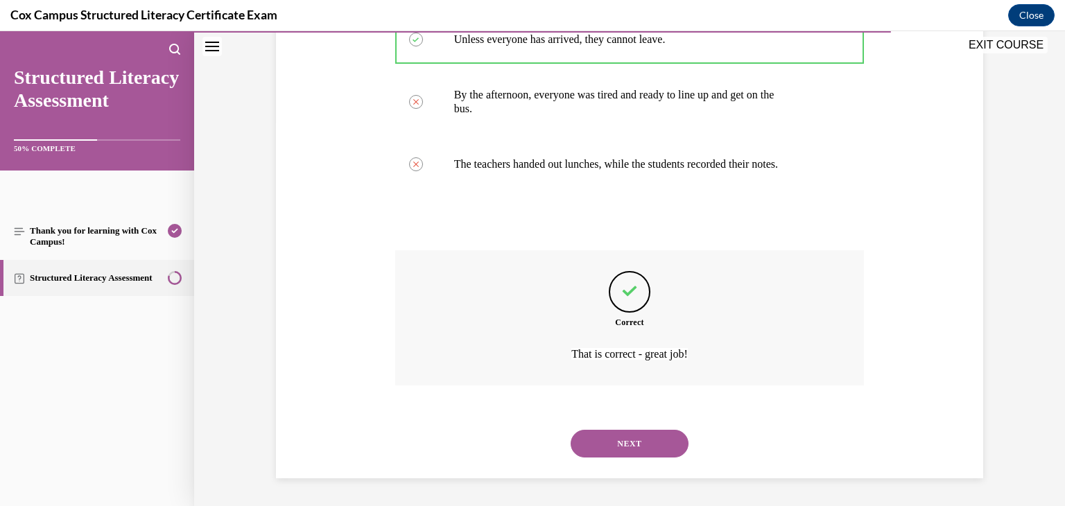
click at [623, 445] on button "NEXT" at bounding box center [630, 444] width 118 height 28
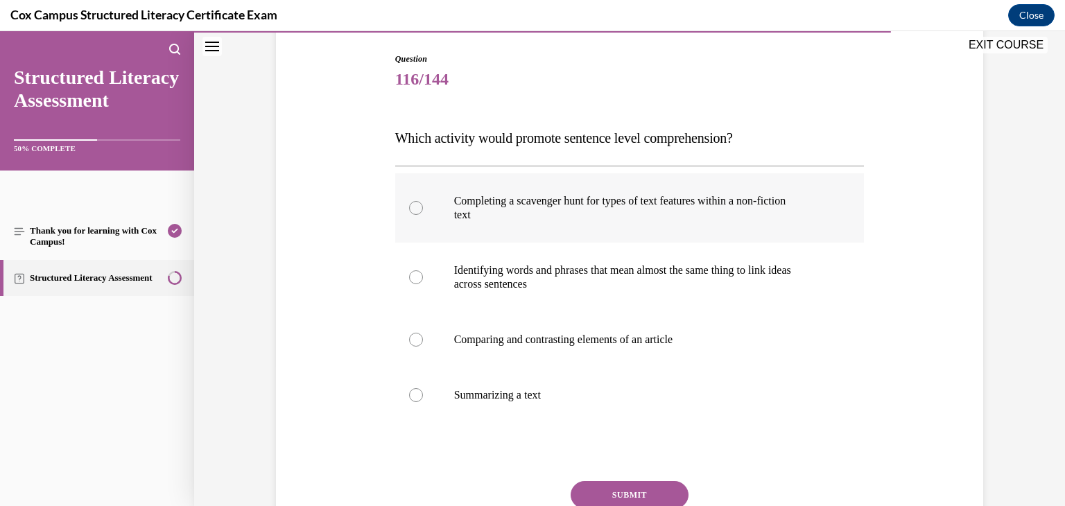
scroll to position [141, 0]
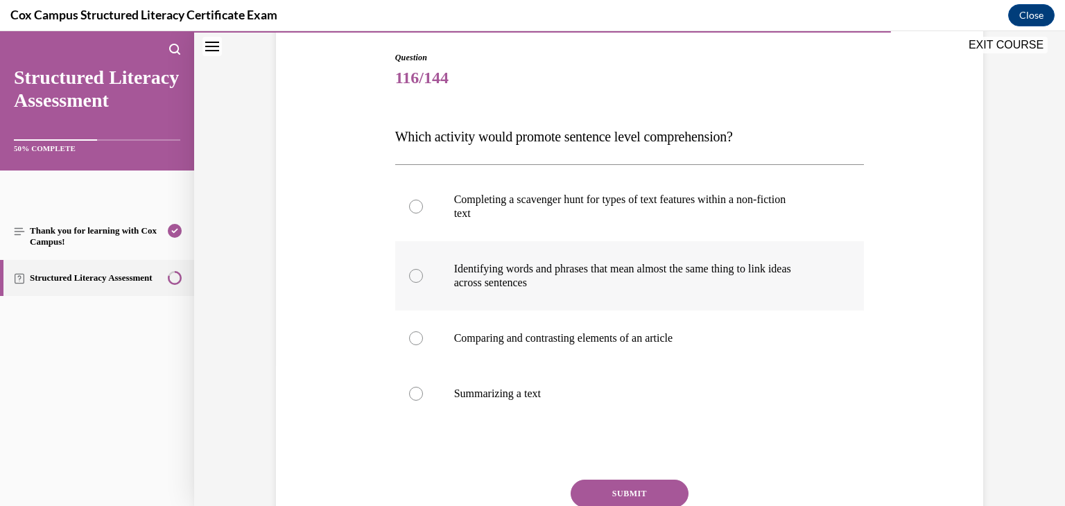
click at [626, 288] on p "across sentences" at bounding box center [642, 283] width 376 height 14
click at [423, 283] on input "Identifying words and phrases that mean almost the same thing to link ideas acr…" at bounding box center [416, 276] width 14 height 14
radio input "true"
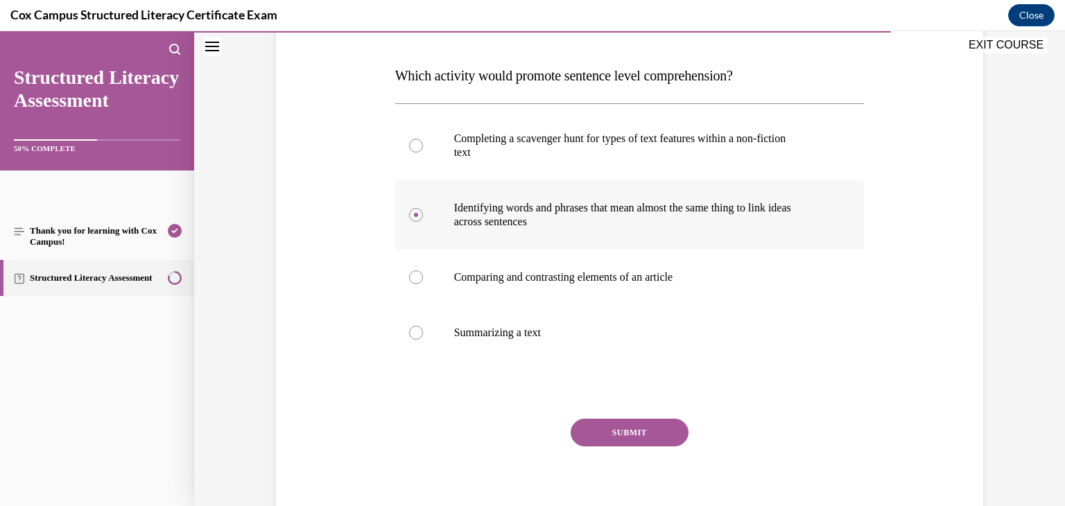
scroll to position [209, 0]
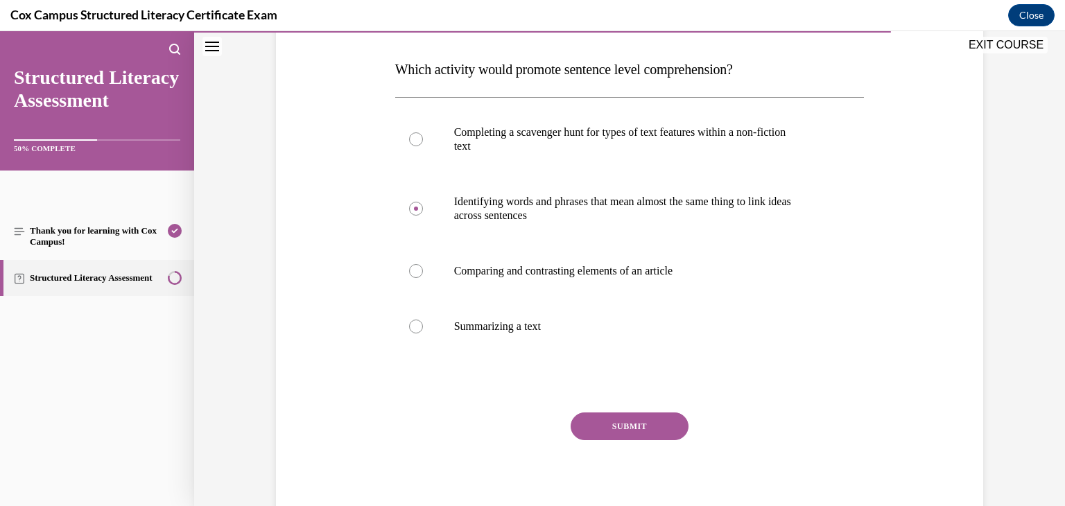
click at [651, 429] on button "SUBMIT" at bounding box center [630, 427] width 118 height 28
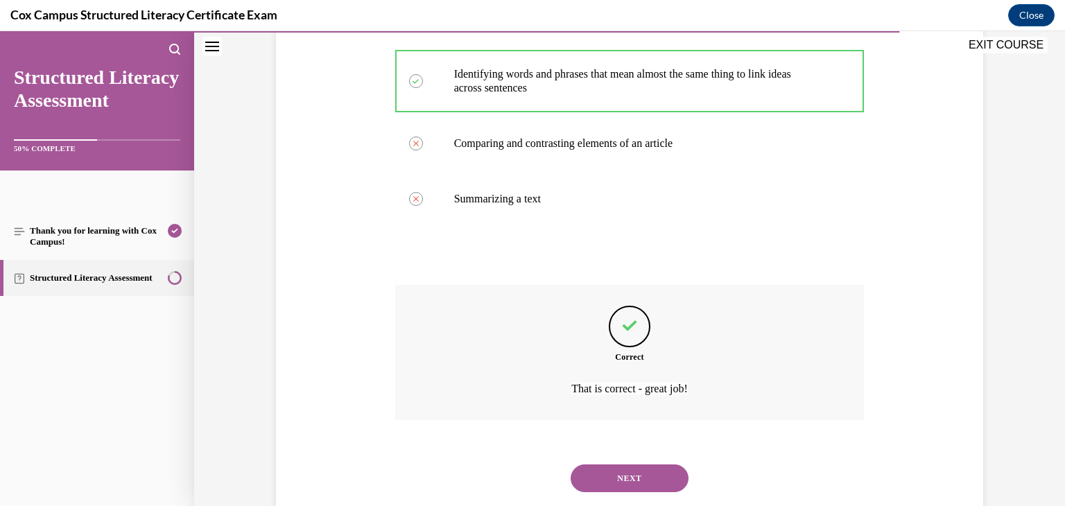
scroll to position [371, 0]
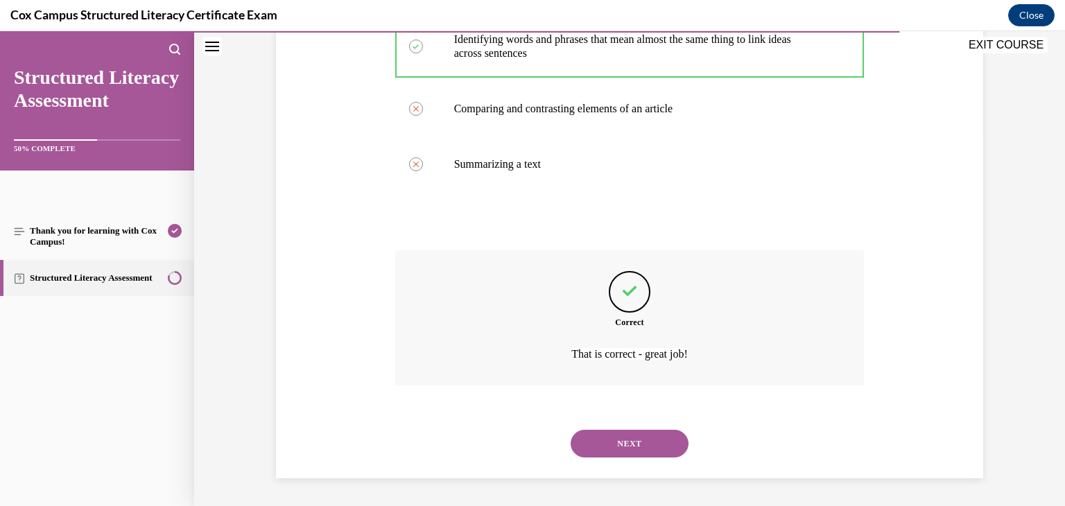
click at [652, 453] on button "NEXT" at bounding box center [630, 444] width 118 height 28
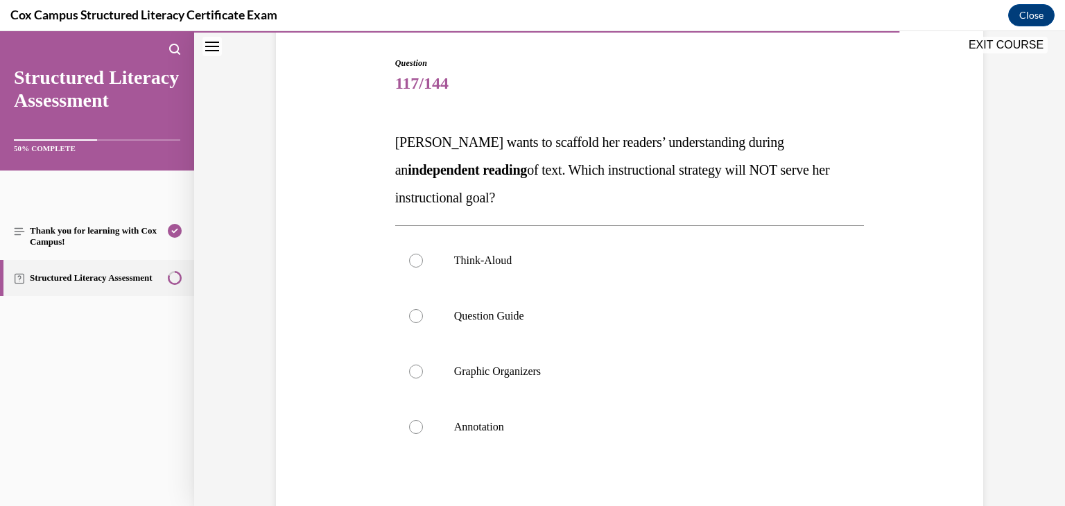
scroll to position [137, 0]
click at [546, 266] on label "Think-Aloud" at bounding box center [630, 259] width 470 height 55
click at [423, 266] on input "Think-Aloud" at bounding box center [416, 260] width 14 height 14
radio input "true"
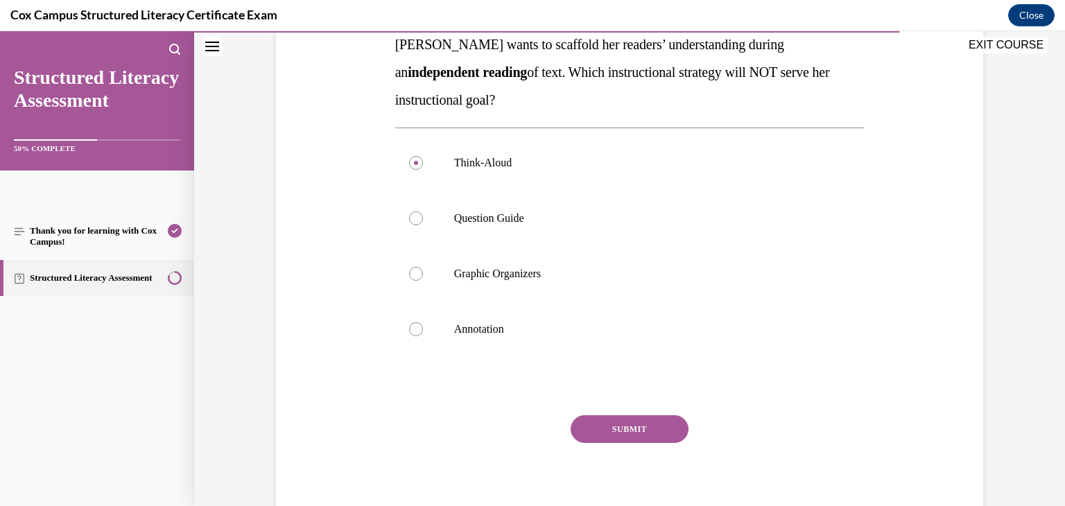
click at [655, 427] on button "SUBMIT" at bounding box center [630, 429] width 118 height 28
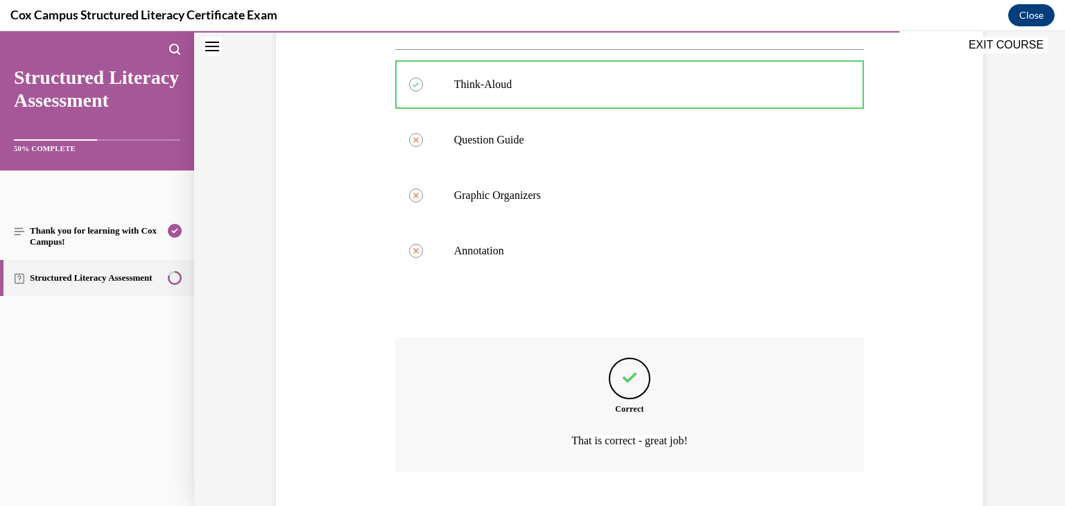
scroll to position [399, 0]
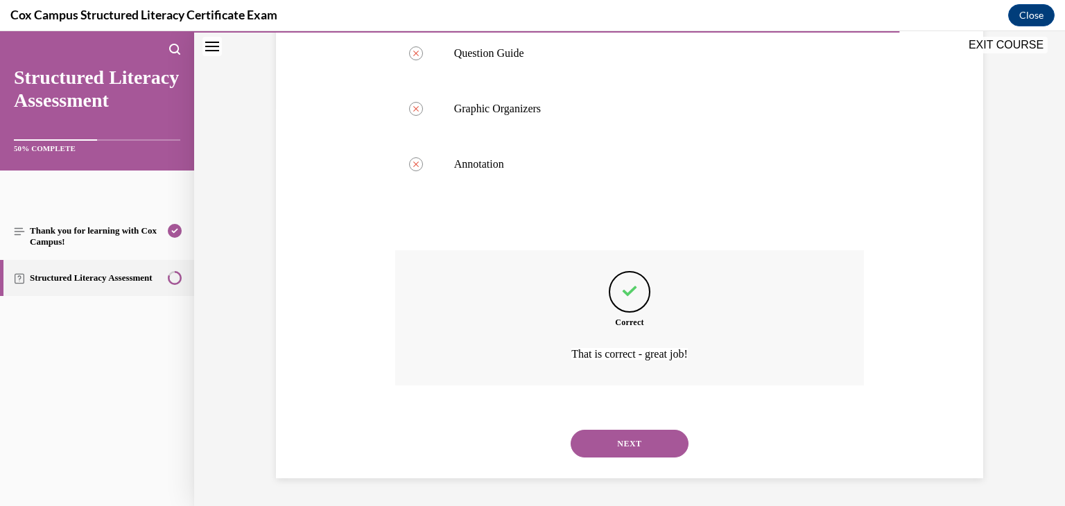
click at [644, 440] on button "NEXT" at bounding box center [630, 444] width 118 height 28
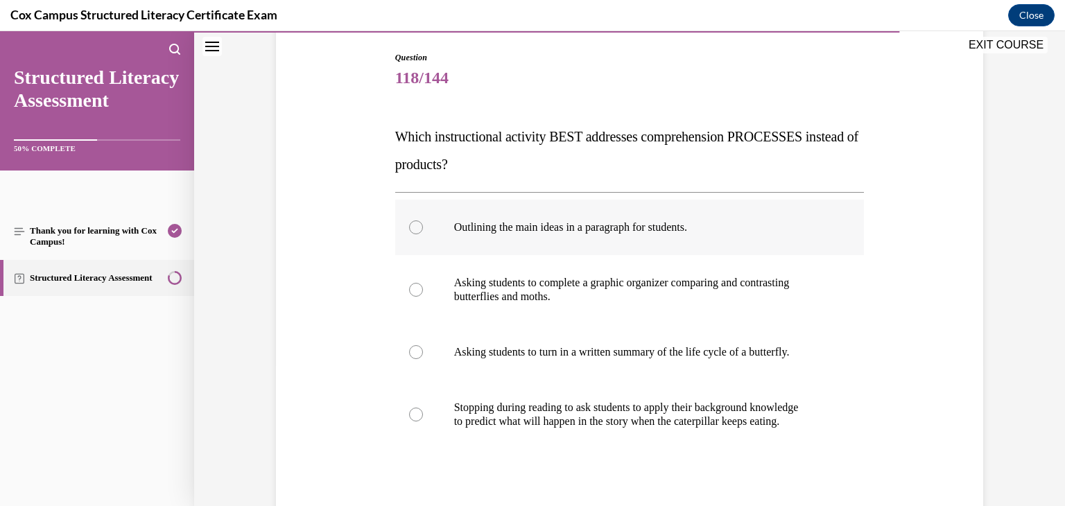
scroll to position [144, 0]
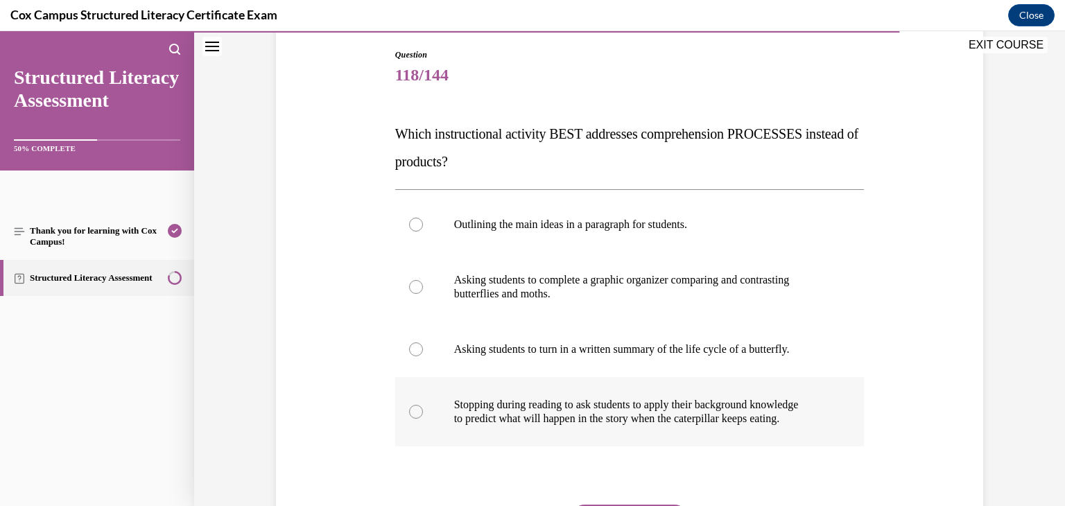
click at [612, 430] on label "Stopping during reading to ask students to apply their background knowledge to …" at bounding box center [630, 411] width 470 height 69
click at [423, 419] on input "Stopping during reading to ask students to apply their background knowledge to …" at bounding box center [416, 412] width 14 height 14
radio input "true"
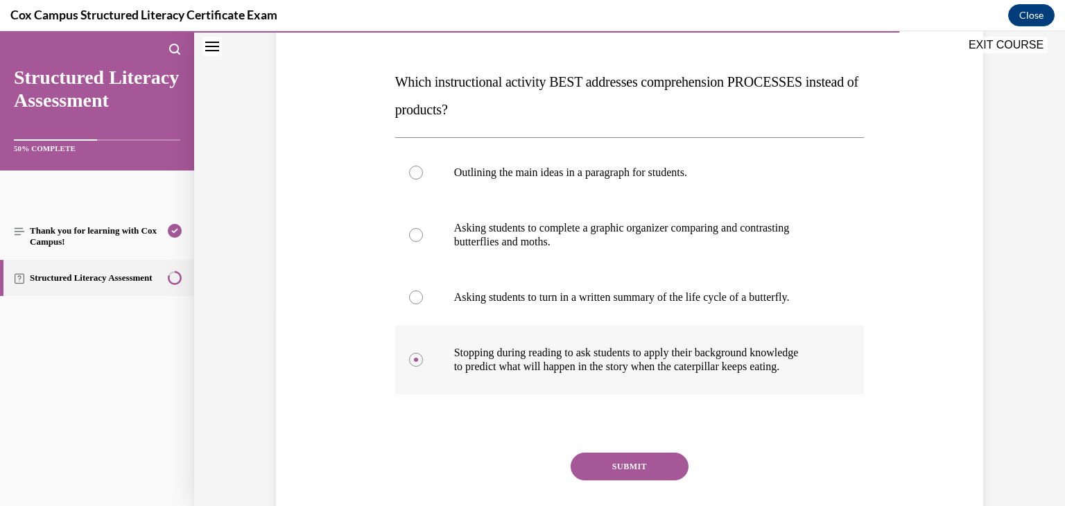
scroll to position [197, 0]
click at [621, 474] on button "SUBMIT" at bounding box center [630, 466] width 118 height 28
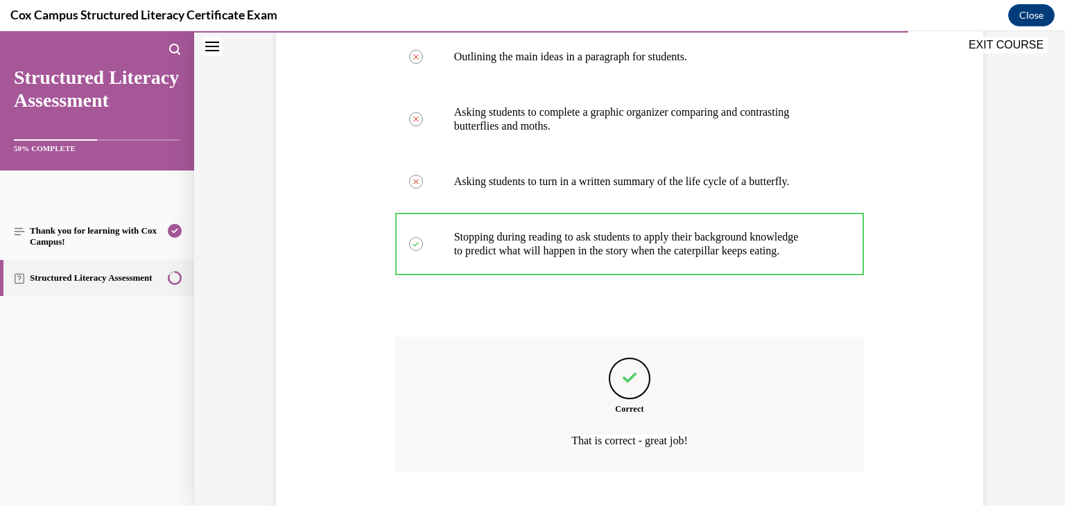
scroll to position [399, 0]
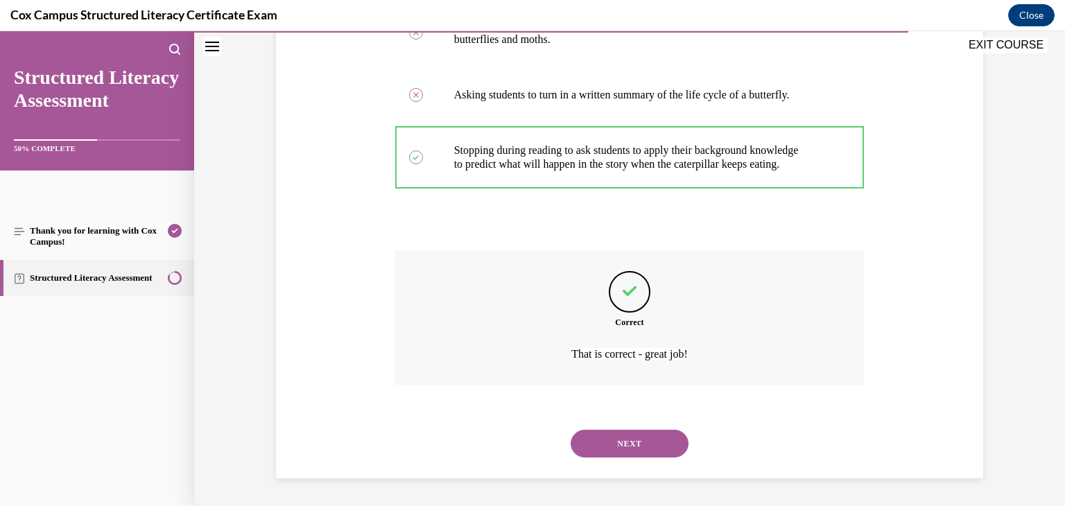
click at [628, 448] on button "NEXT" at bounding box center [630, 444] width 118 height 28
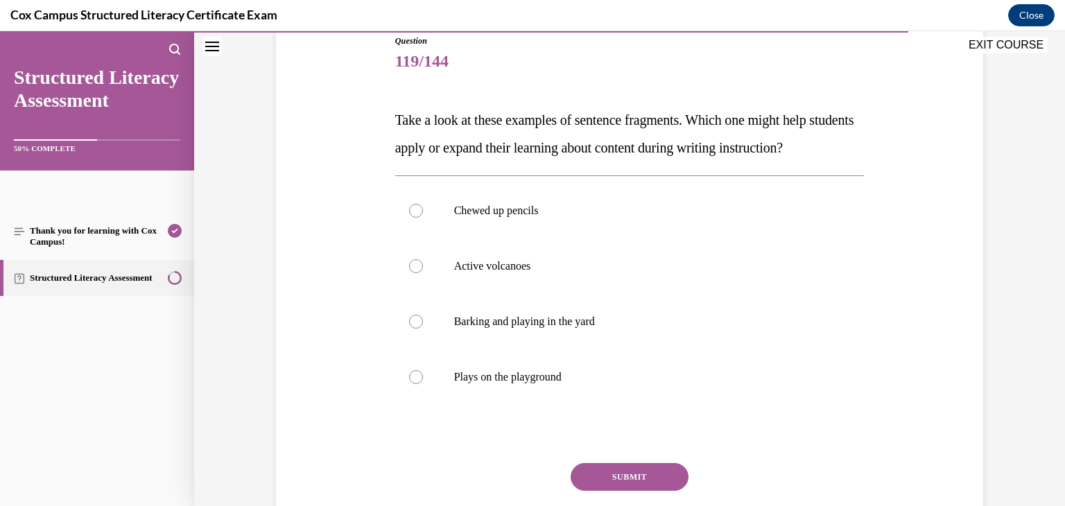
scroll to position [165, 0]
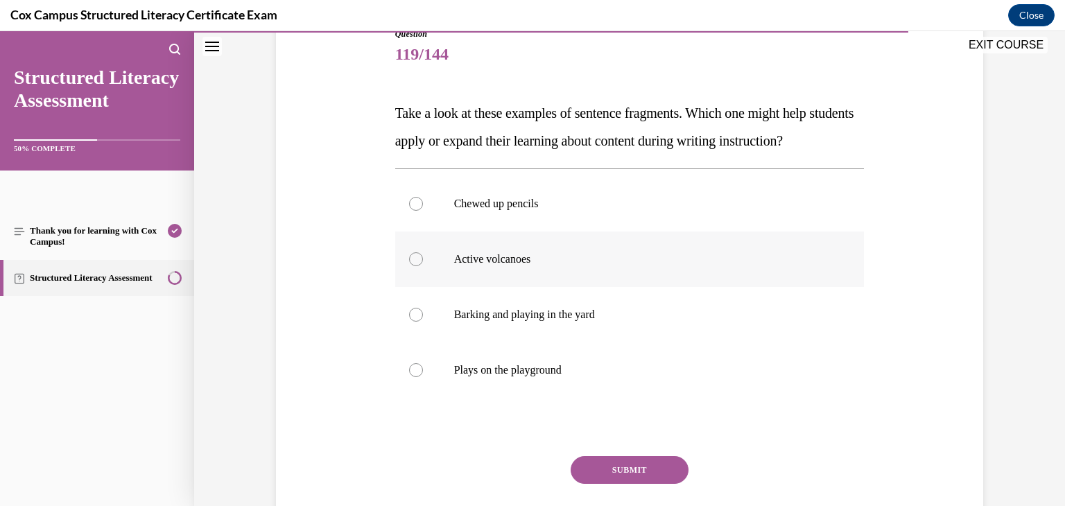
click at [566, 287] on label "Active volcanoes" at bounding box center [630, 259] width 470 height 55
click at [423, 266] on input "Active volcanoes" at bounding box center [416, 259] width 14 height 14
radio input "true"
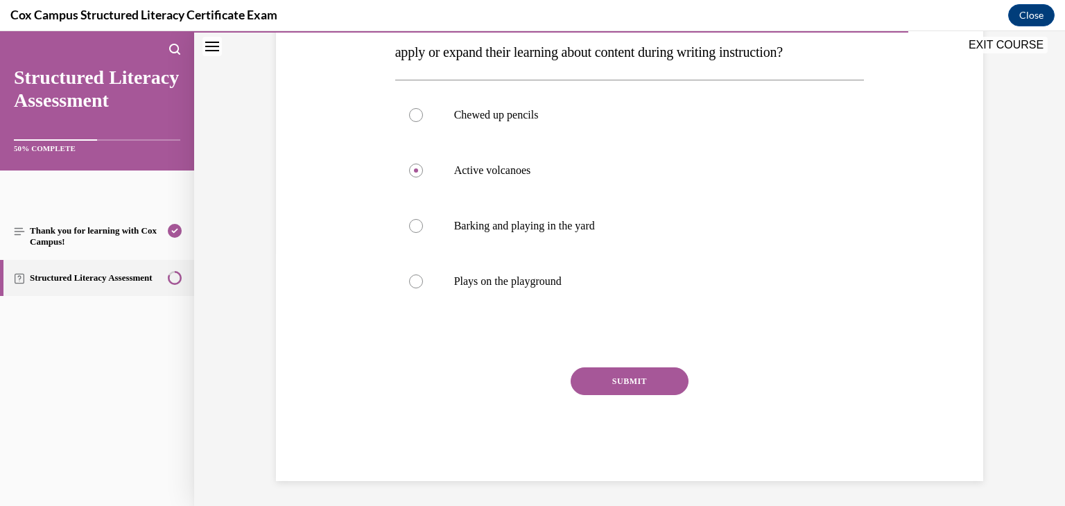
click at [610, 395] on button "SUBMIT" at bounding box center [630, 382] width 118 height 28
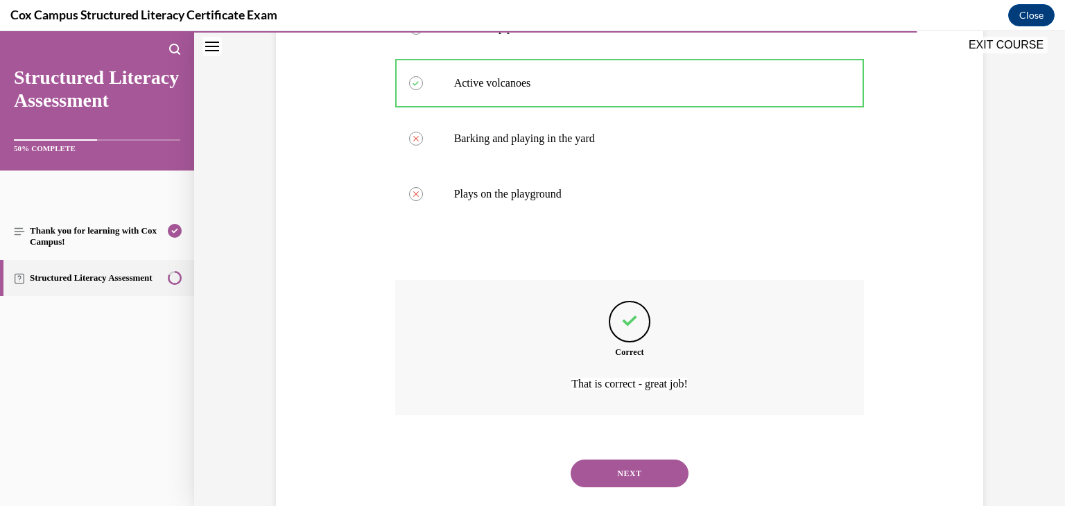
scroll to position [399, 0]
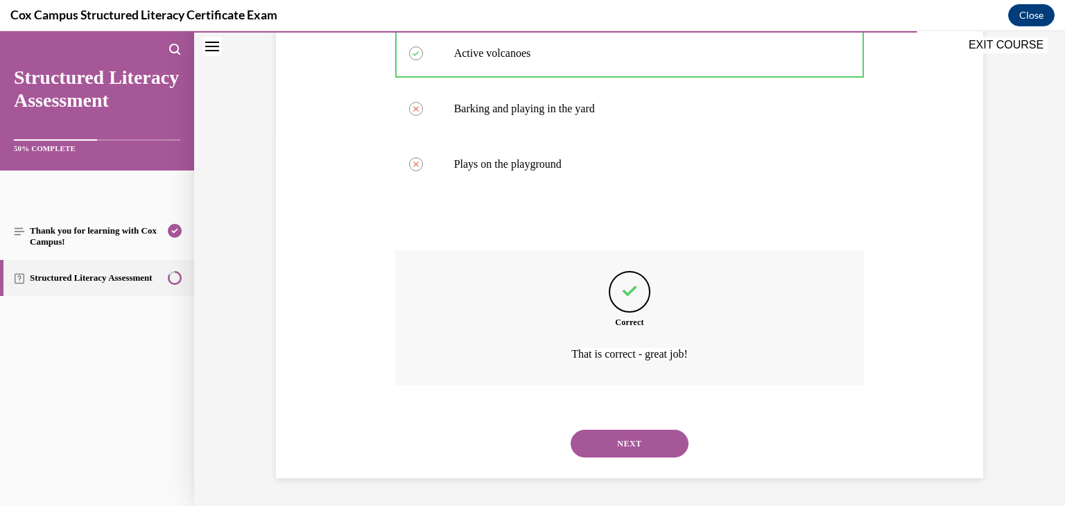
click at [637, 449] on button "NEXT" at bounding box center [630, 444] width 118 height 28
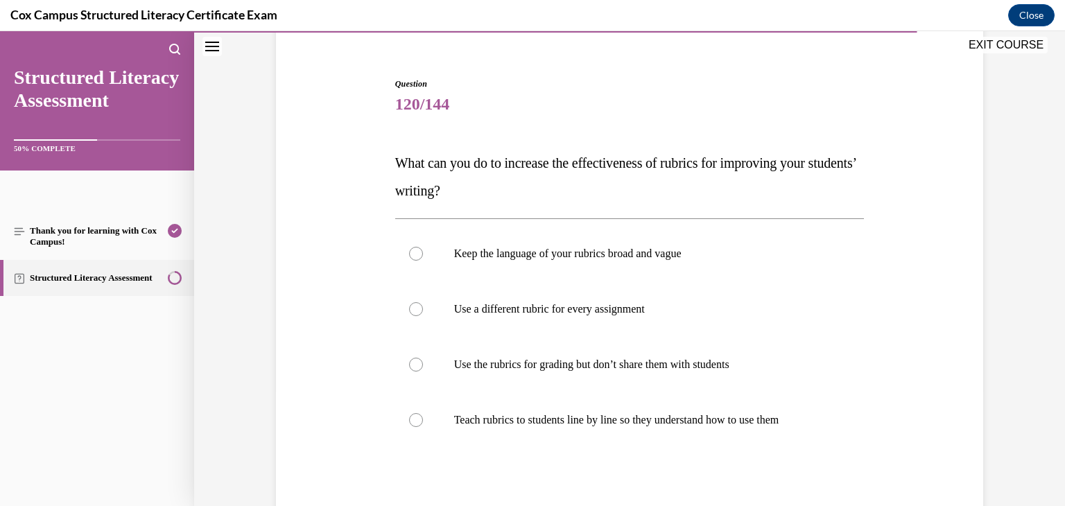
scroll to position [136, 0]
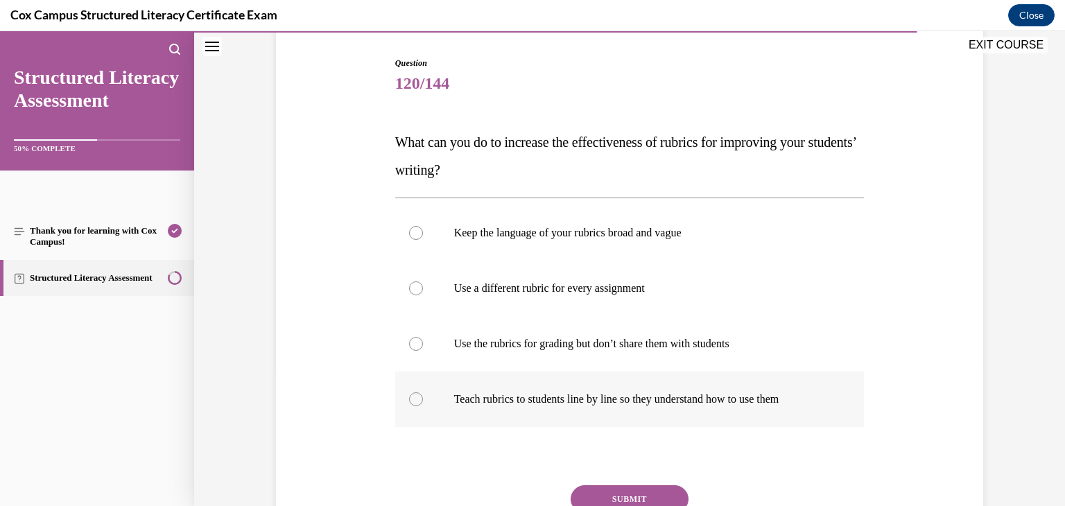
click at [718, 388] on label "Teach rubrics to students line by line so they understand how to use them" at bounding box center [630, 399] width 470 height 55
click at [423, 393] on input "Teach rubrics to students line by line so they understand how to use them" at bounding box center [416, 400] width 14 height 14
radio input "true"
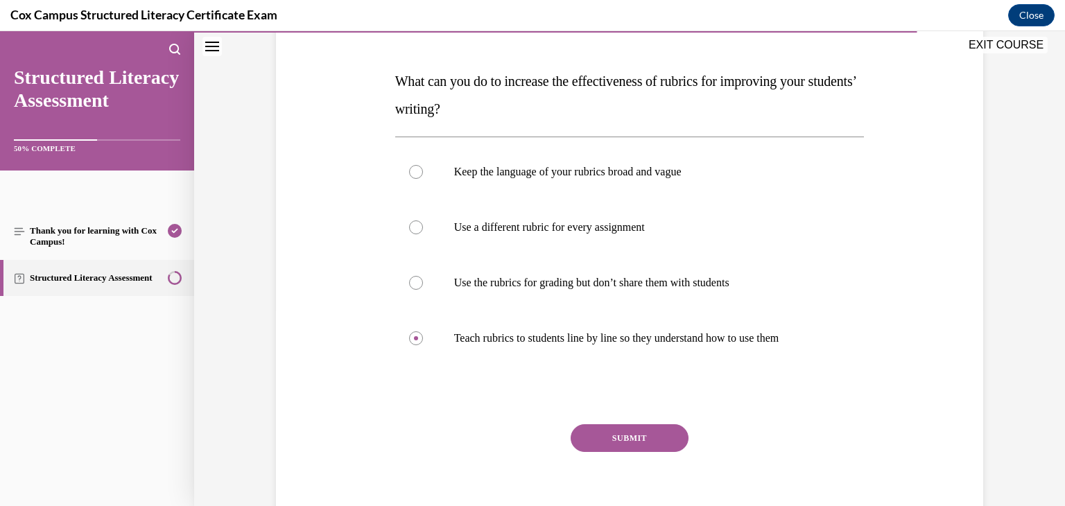
click at [662, 431] on button "SUBMIT" at bounding box center [630, 438] width 118 height 28
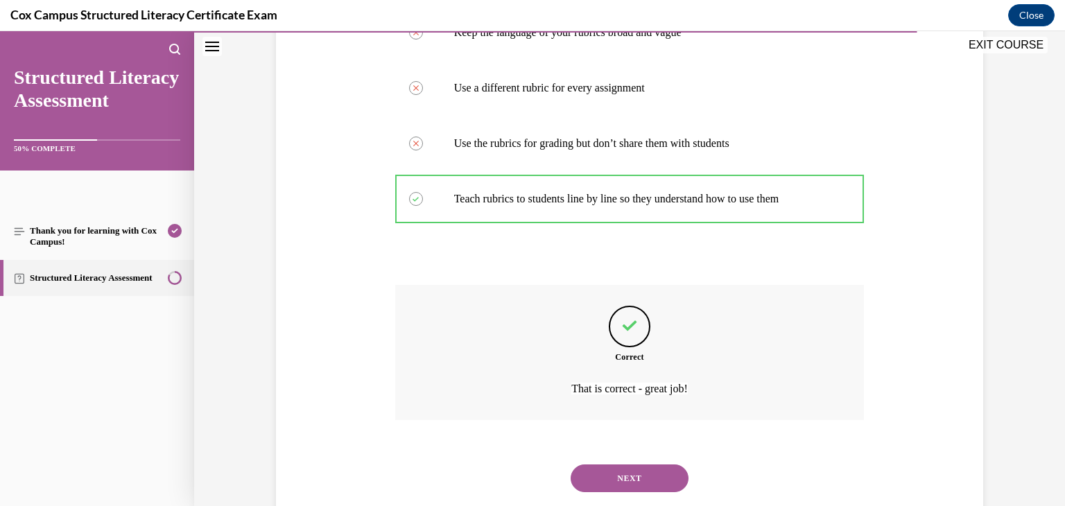
scroll to position [371, 0]
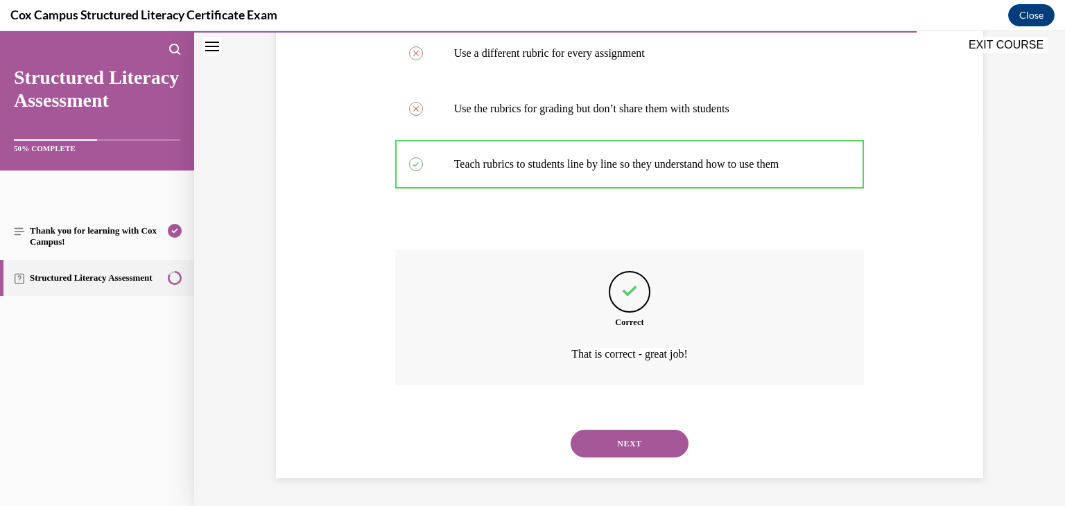
click at [655, 442] on button "NEXT" at bounding box center [630, 444] width 118 height 28
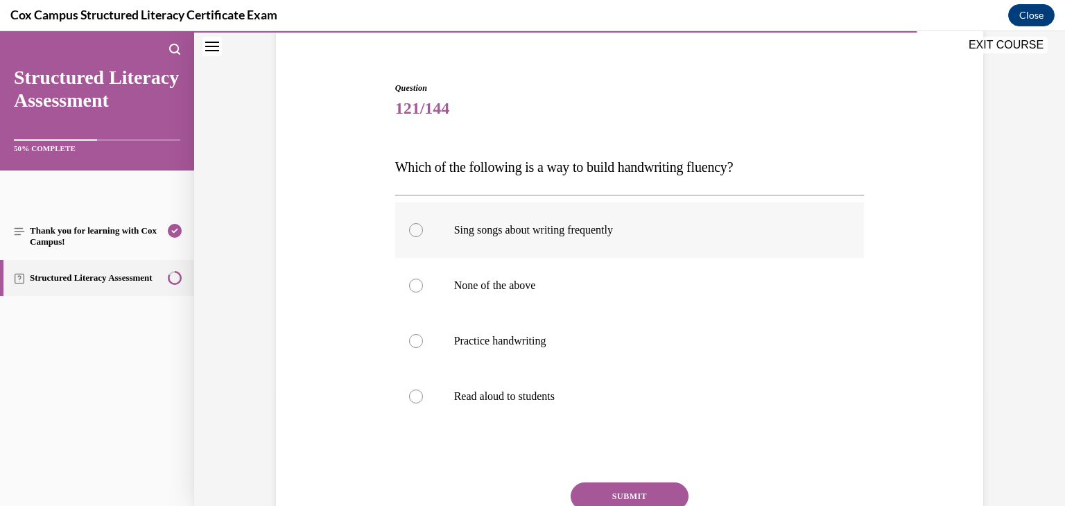
scroll to position [109, 0]
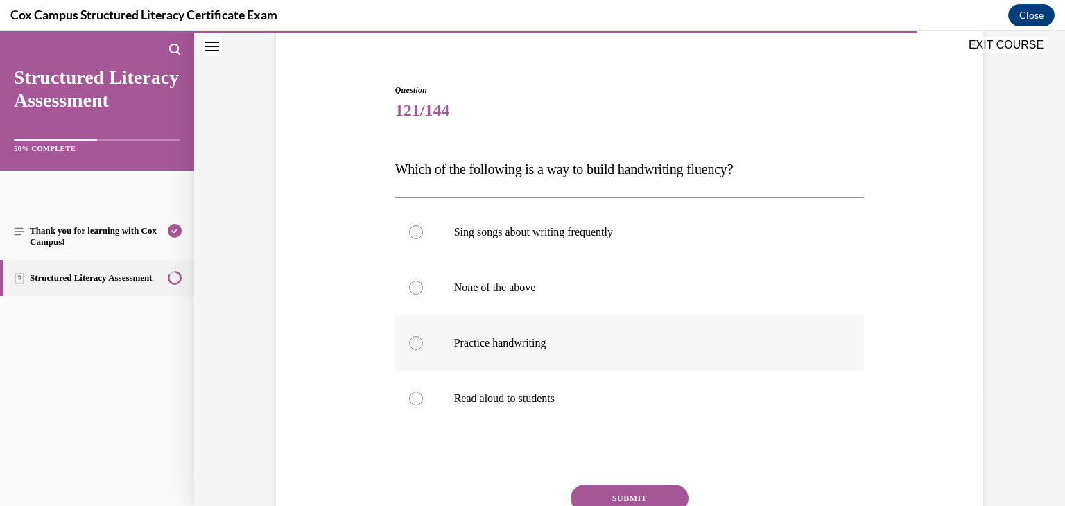
click at [559, 343] on p "Practice handwriting" at bounding box center [642, 343] width 376 height 14
click at [423, 343] on input "Practice handwriting" at bounding box center [416, 343] width 14 height 14
radio input "true"
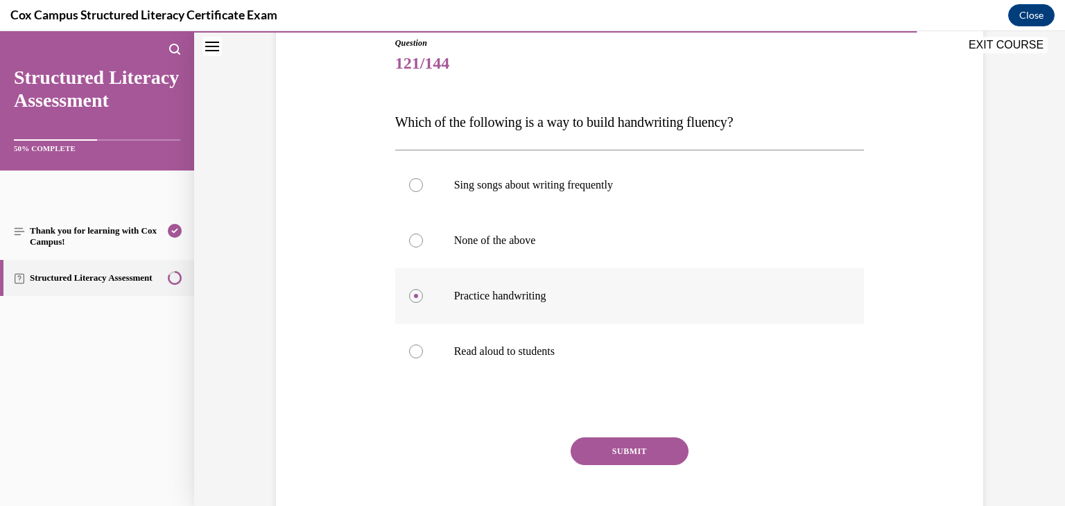
scroll to position [172, 0]
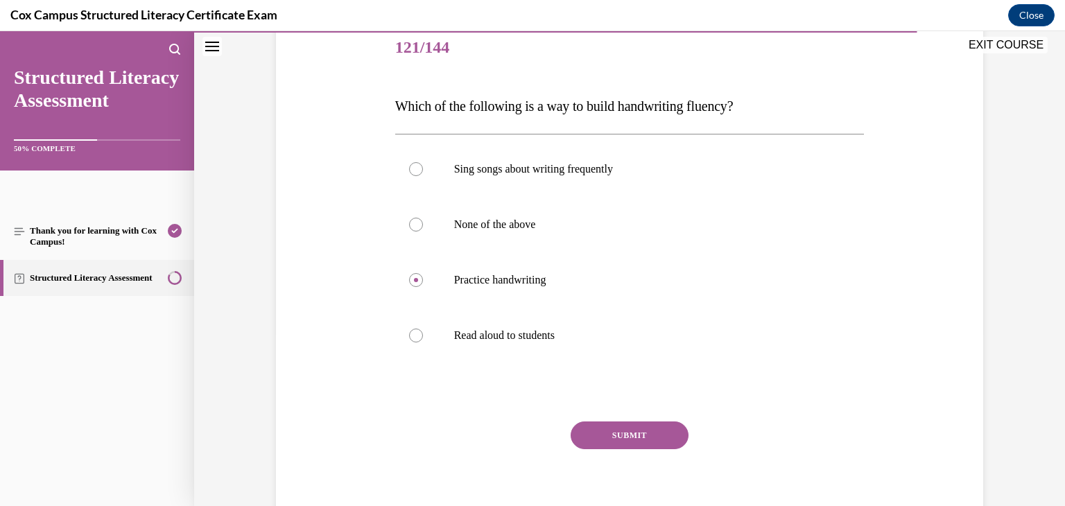
click at [614, 433] on button "SUBMIT" at bounding box center [630, 436] width 118 height 28
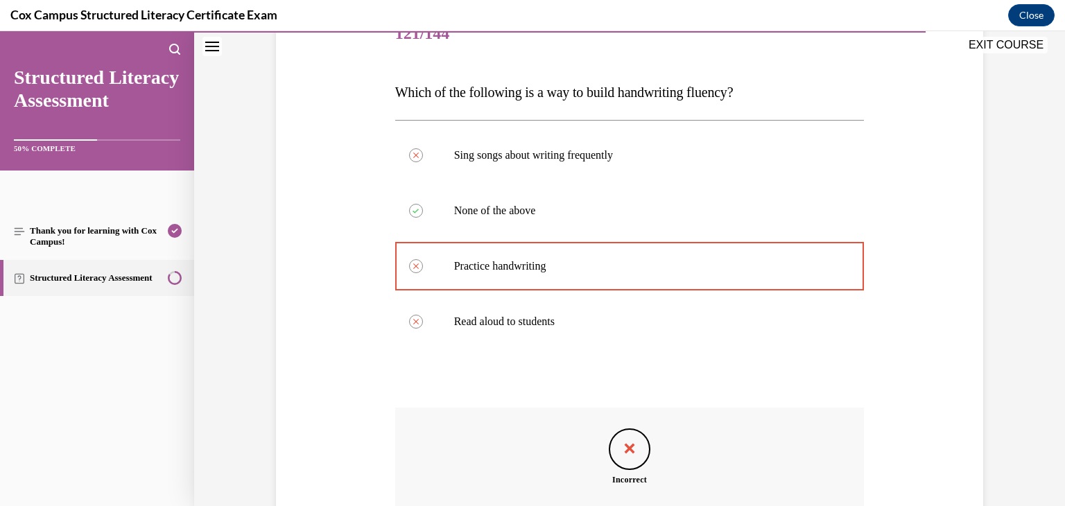
scroll to position [343, 0]
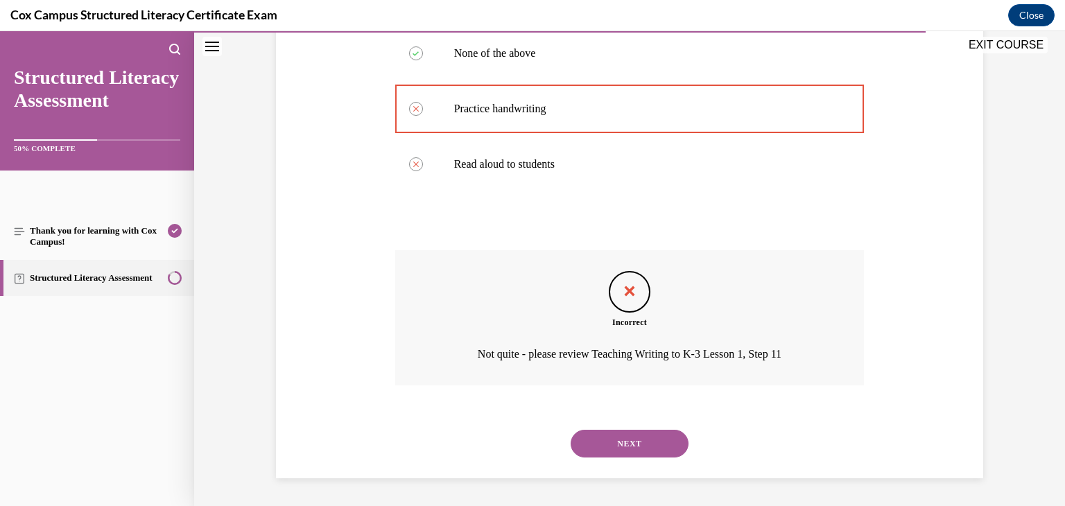
click at [631, 441] on button "NEXT" at bounding box center [630, 444] width 118 height 28
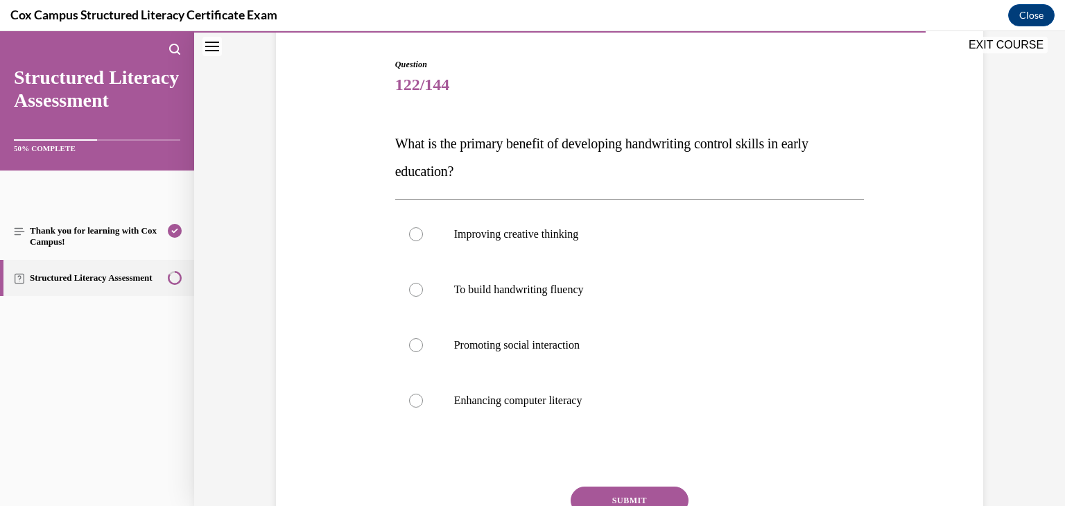
scroll to position [124, 0]
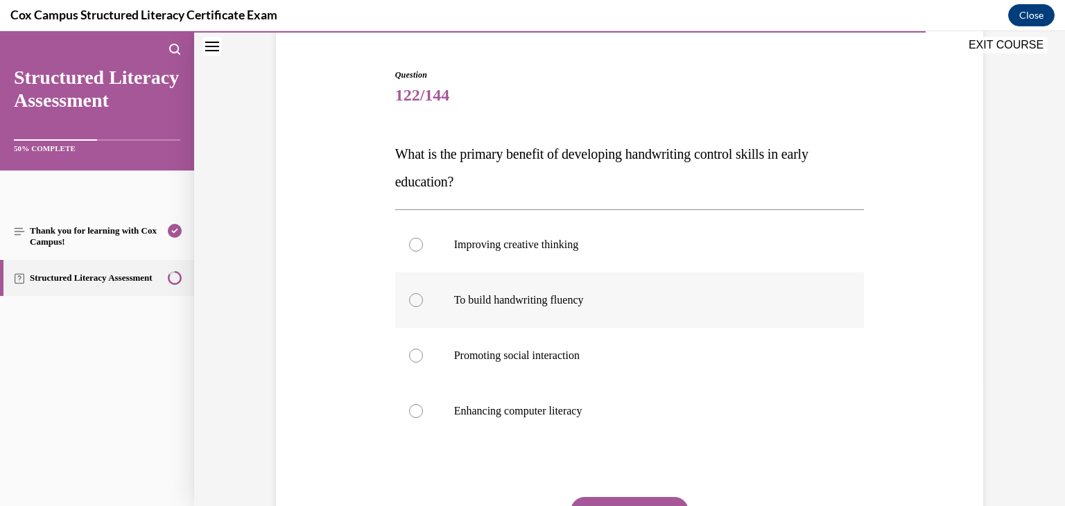
click at [486, 324] on label "To build handwriting fluency" at bounding box center [630, 300] width 470 height 55
click at [423, 307] on input "To build handwriting fluency" at bounding box center [416, 300] width 14 height 14
radio input "true"
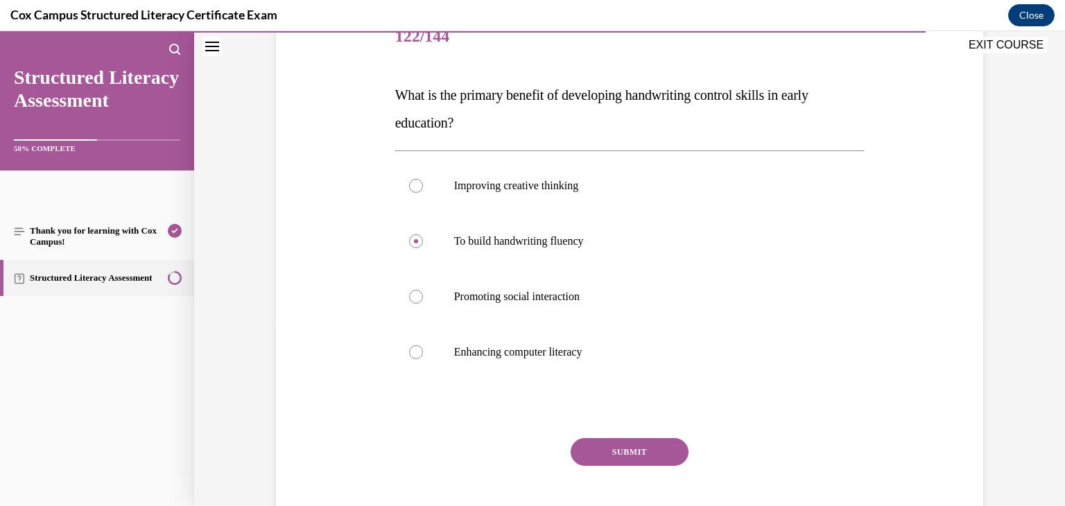
click at [630, 454] on button "SUBMIT" at bounding box center [630, 452] width 118 height 28
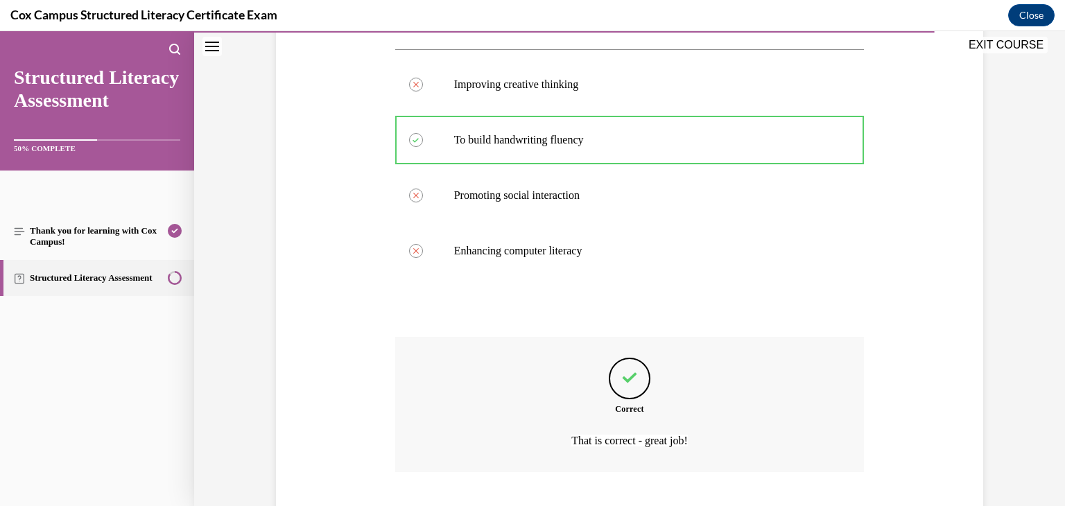
scroll to position [371, 0]
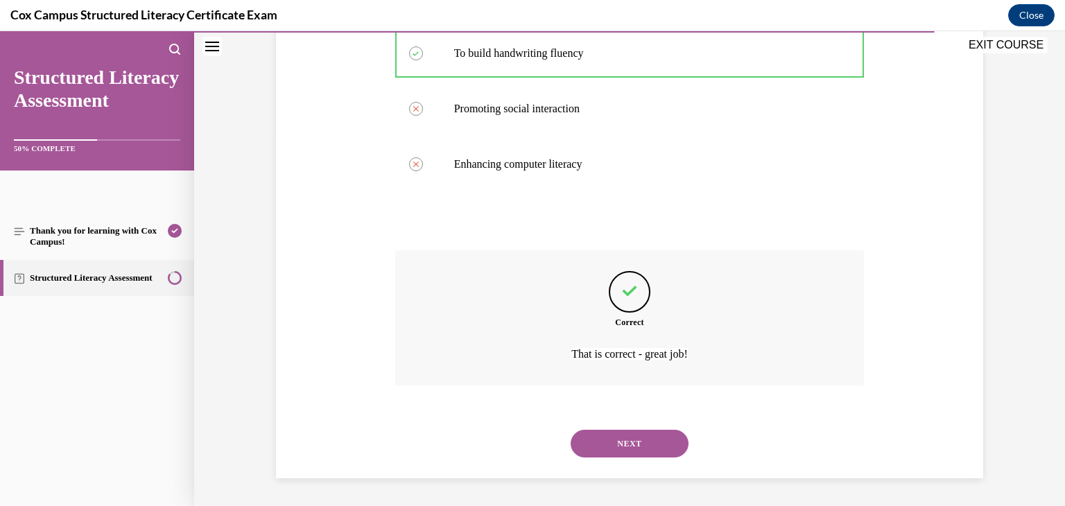
click at [647, 445] on button "NEXT" at bounding box center [630, 444] width 118 height 28
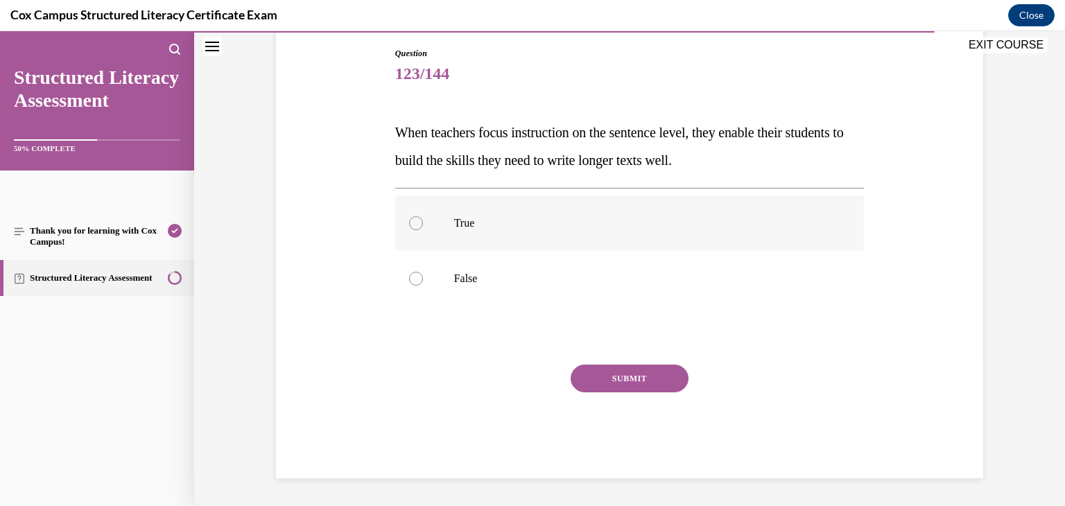
click at [503, 227] on p "True" at bounding box center [642, 223] width 376 height 14
click at [423, 227] on input "True" at bounding box center [416, 223] width 14 height 14
radio input "true"
click at [601, 378] on button "SUBMIT" at bounding box center [630, 379] width 118 height 28
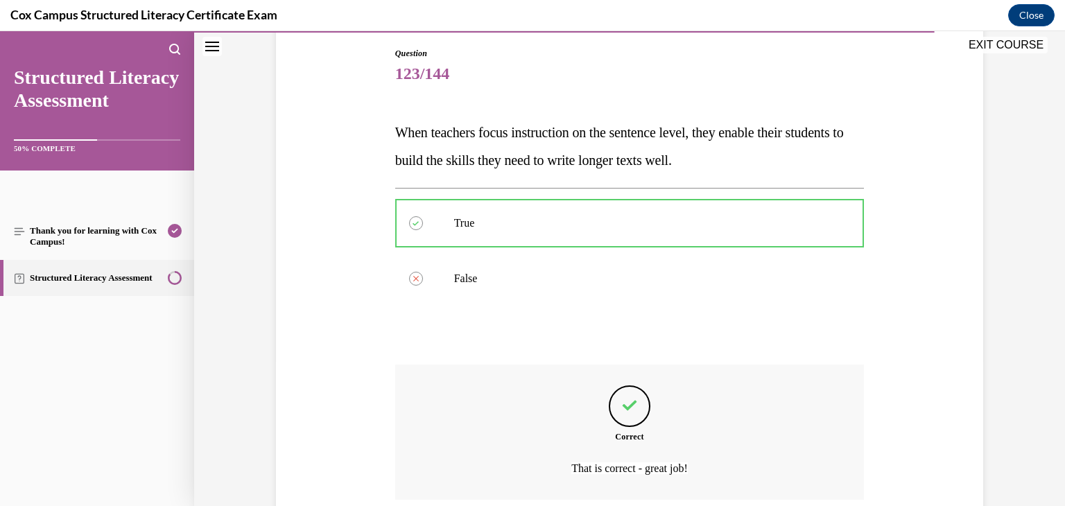
scroll to position [260, 0]
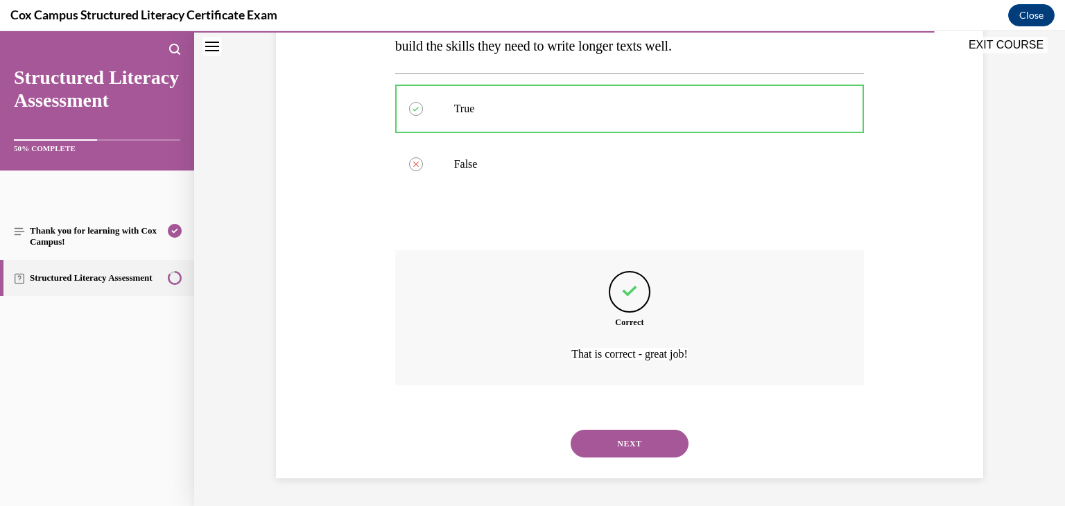
click at [623, 445] on button "NEXT" at bounding box center [630, 444] width 118 height 28
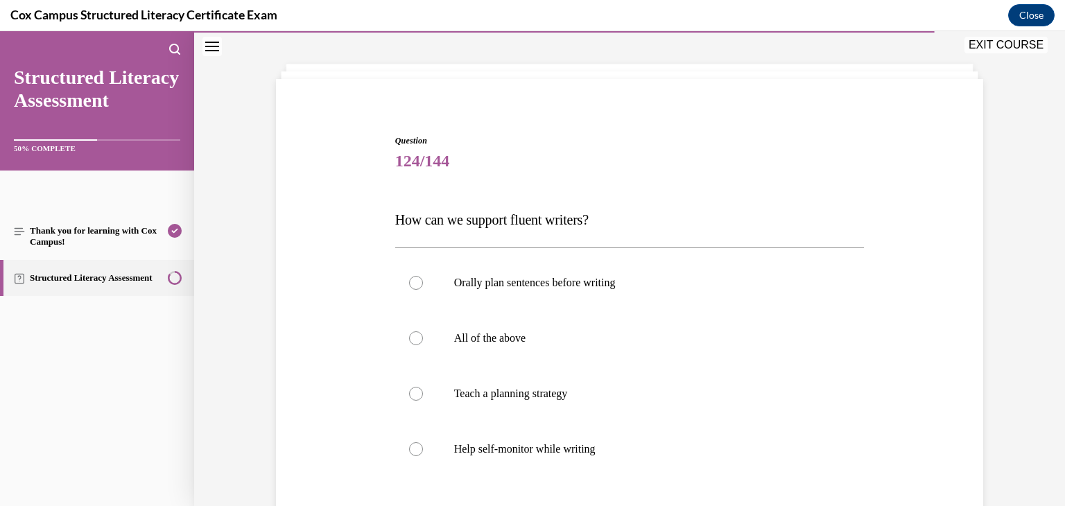
scroll to position [64, 0]
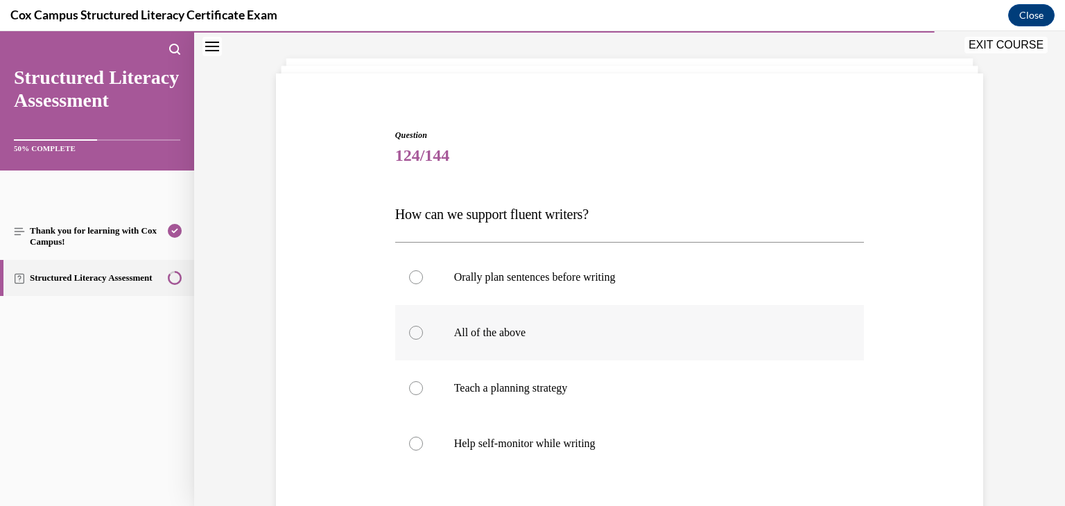
click at [594, 328] on p "All of the above" at bounding box center [642, 333] width 376 height 14
click at [423, 328] on input "All of the above" at bounding box center [416, 333] width 14 height 14
radio input "true"
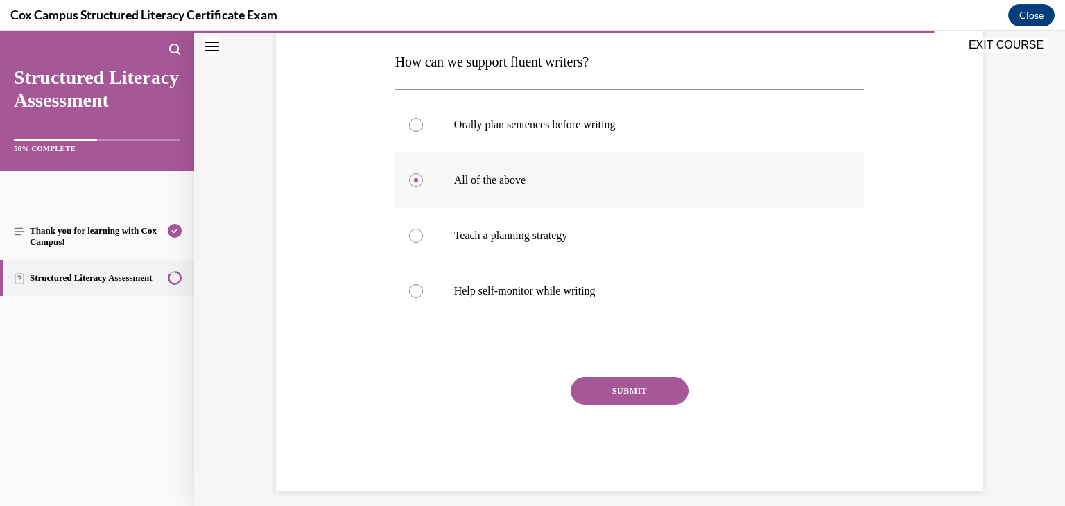
scroll to position [218, 0]
click at [637, 390] on button "SUBMIT" at bounding box center [630, 389] width 118 height 28
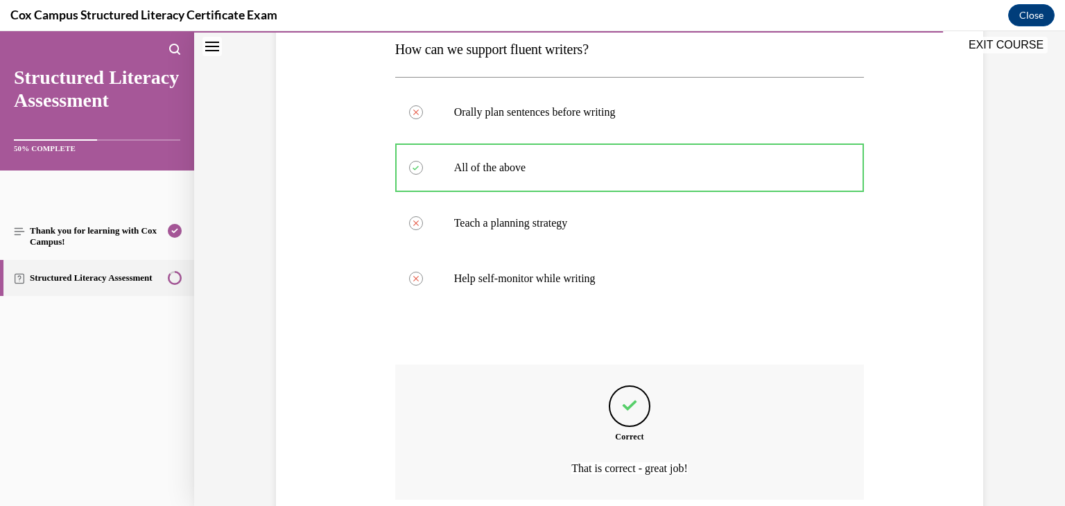
scroll to position [343, 0]
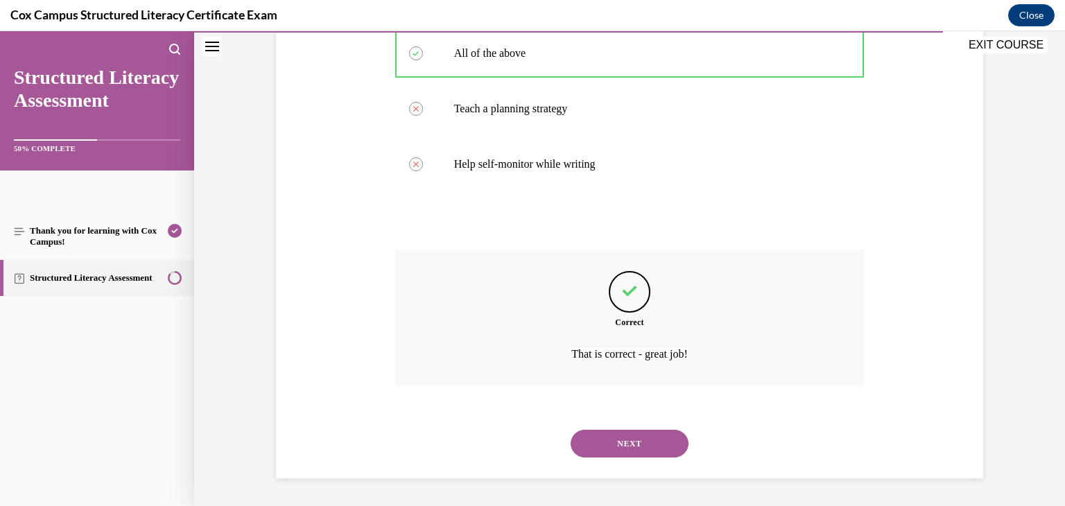
click at [638, 443] on button "NEXT" at bounding box center [630, 444] width 118 height 28
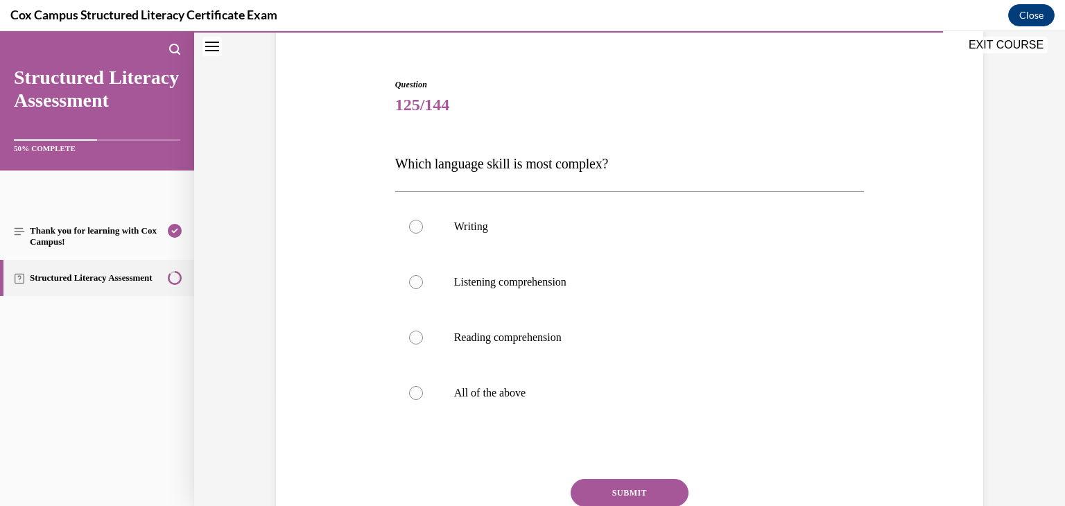
scroll to position [117, 0]
click at [536, 230] on p "Writing" at bounding box center [642, 225] width 376 height 14
click at [423, 230] on input "Writing" at bounding box center [416, 225] width 14 height 14
radio input "true"
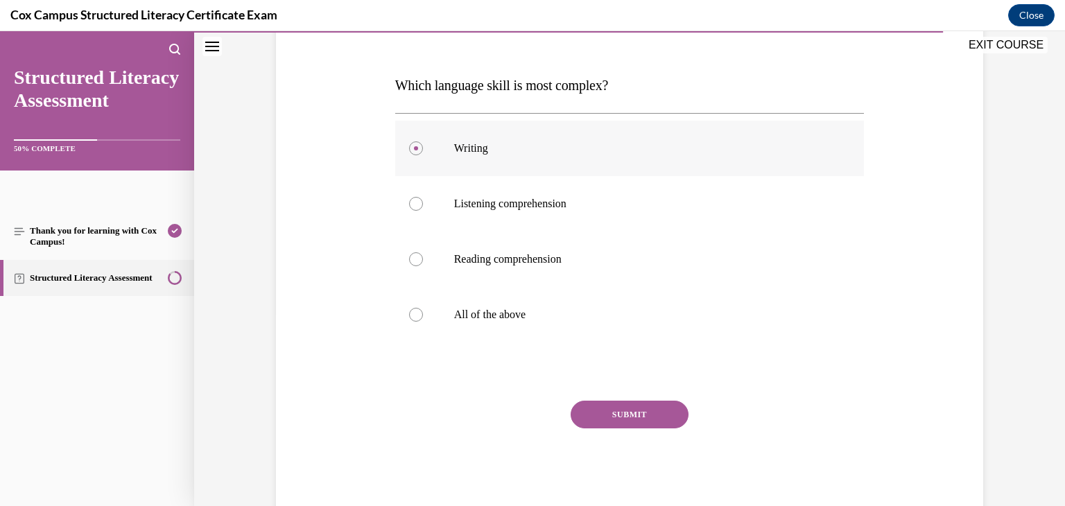
scroll to position [193, 0]
click at [631, 418] on button "SUBMIT" at bounding box center [630, 414] width 118 height 28
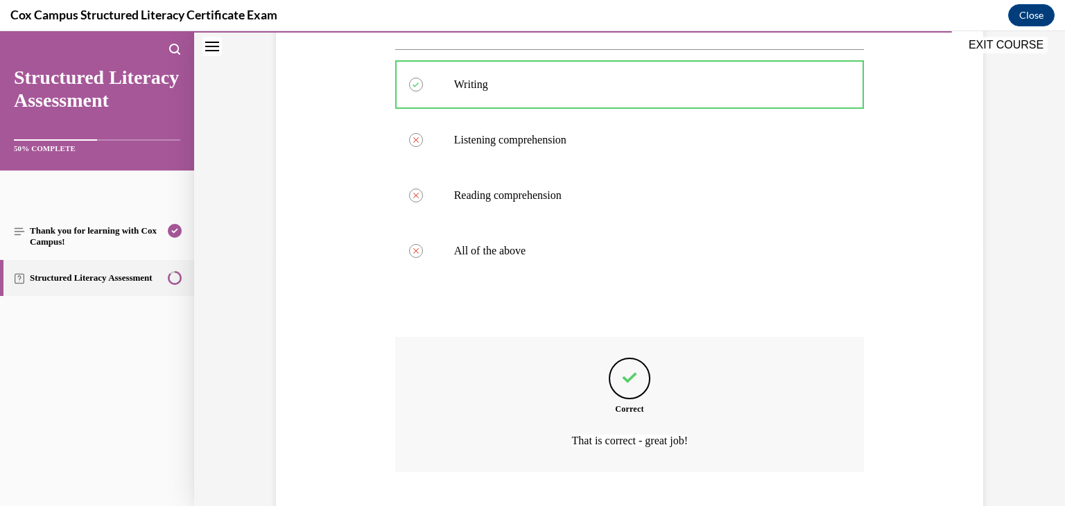
scroll to position [343, 0]
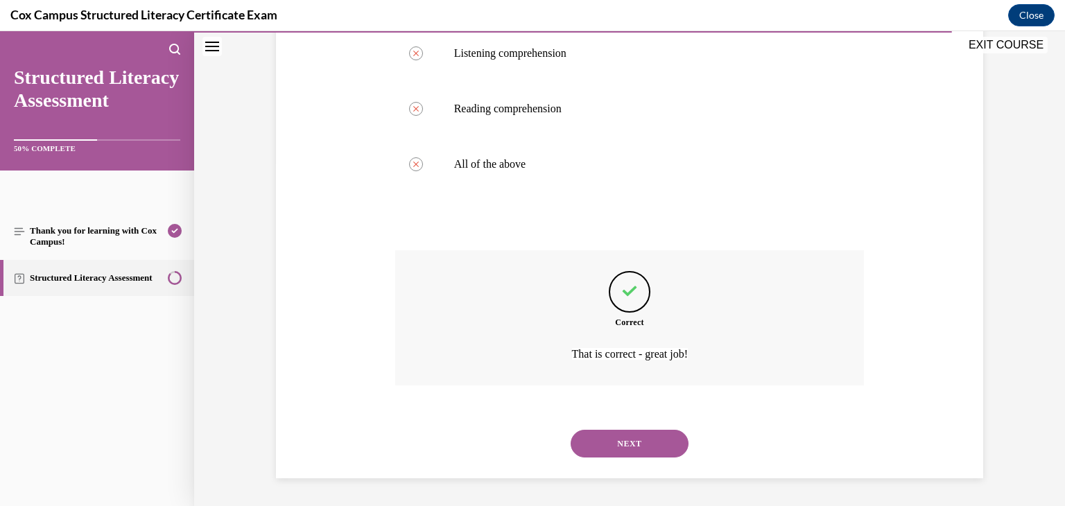
click at [630, 444] on button "NEXT" at bounding box center [630, 444] width 118 height 28
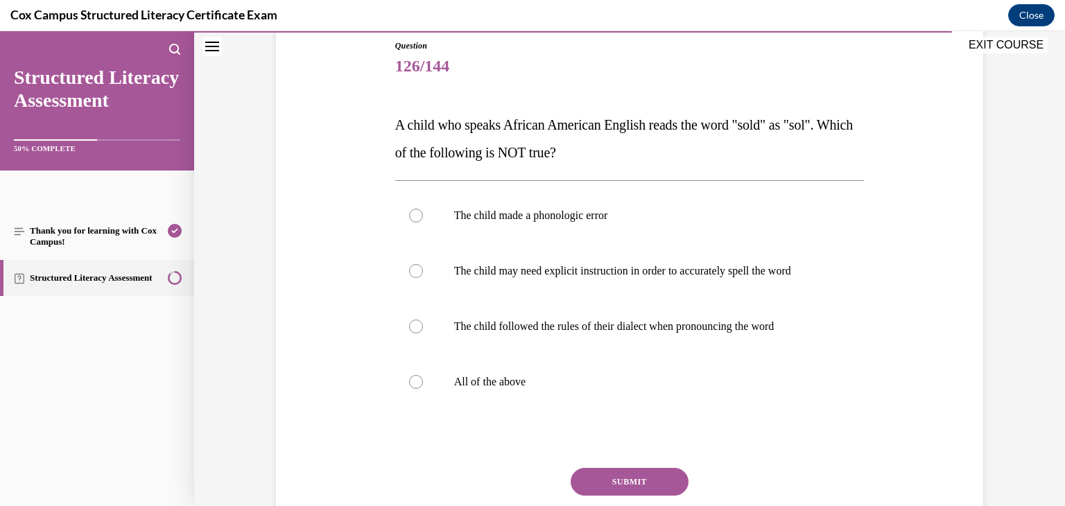
scroll to position [157, 0]
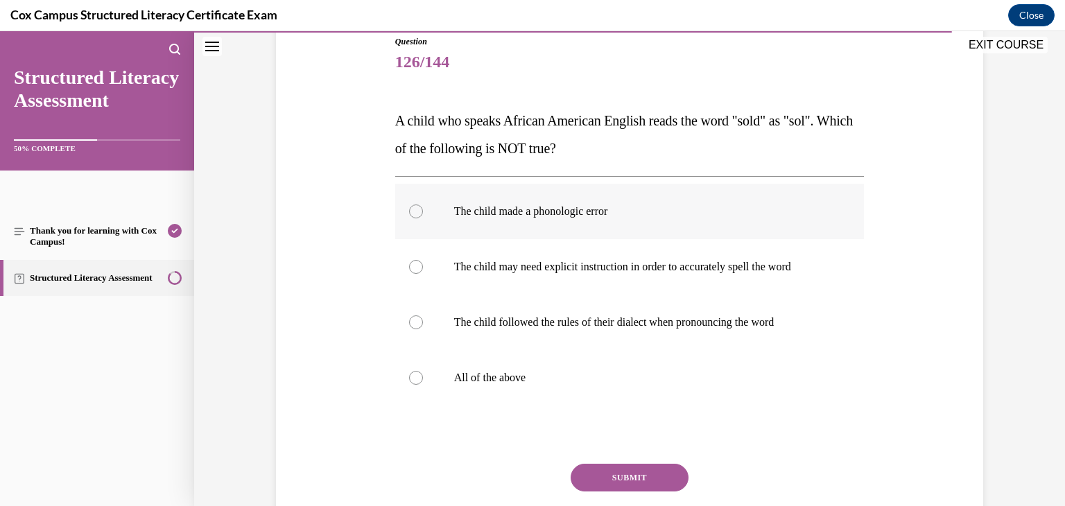
click at [539, 202] on label "The child made a phonologic error" at bounding box center [630, 211] width 470 height 55
click at [423, 205] on input "The child made a phonologic error" at bounding box center [416, 212] width 14 height 14
radio input "true"
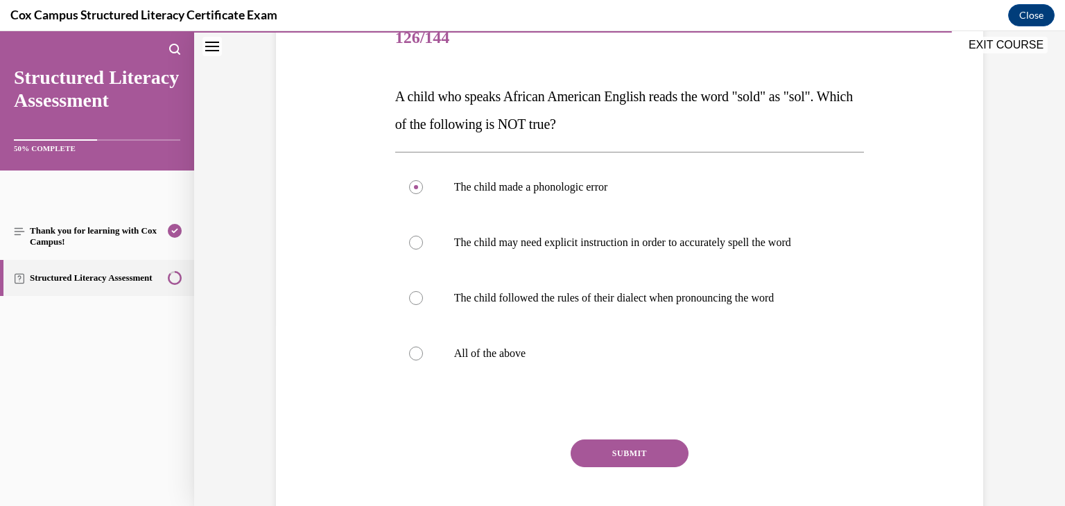
click at [671, 455] on button "SUBMIT" at bounding box center [630, 454] width 118 height 28
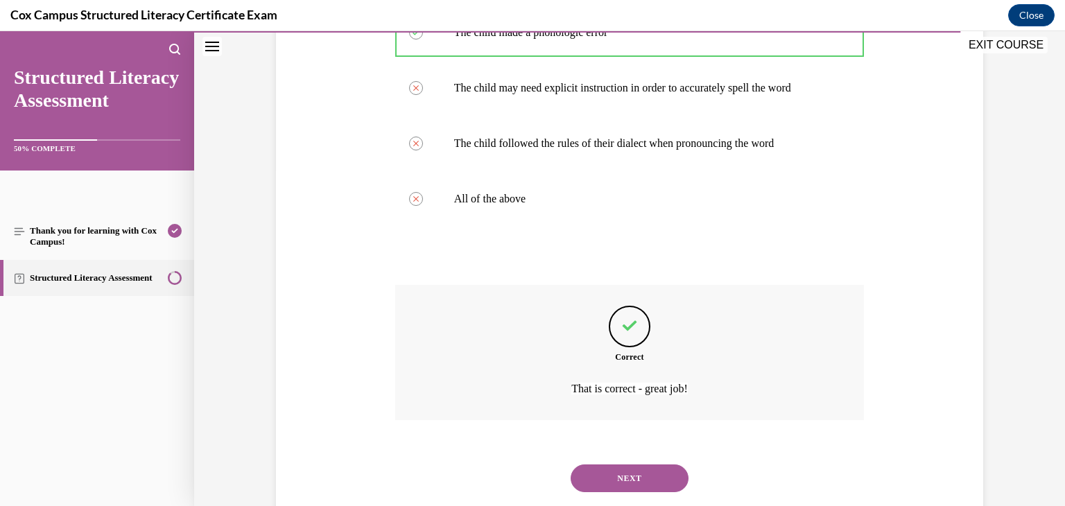
scroll to position [371, 0]
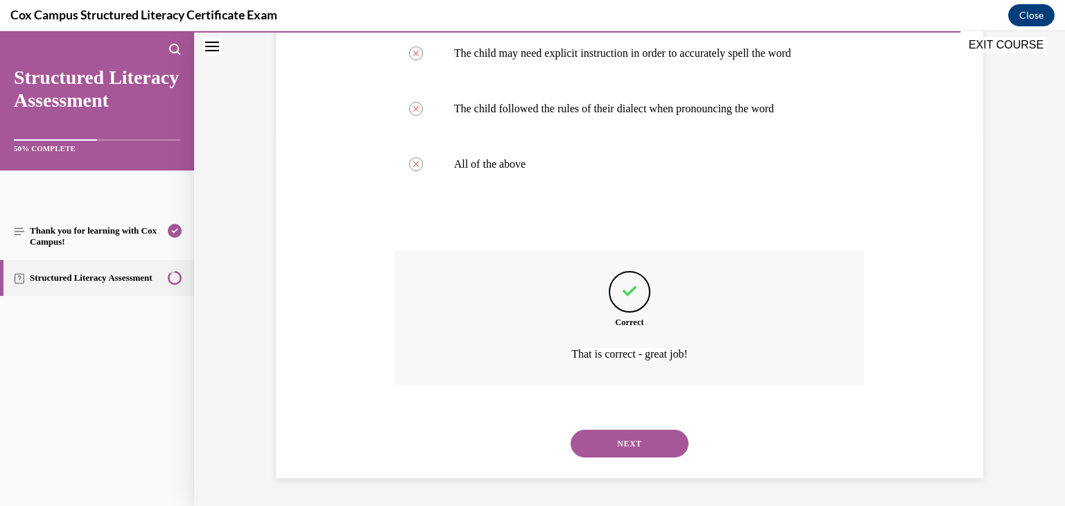
click at [608, 442] on button "NEXT" at bounding box center [630, 444] width 118 height 28
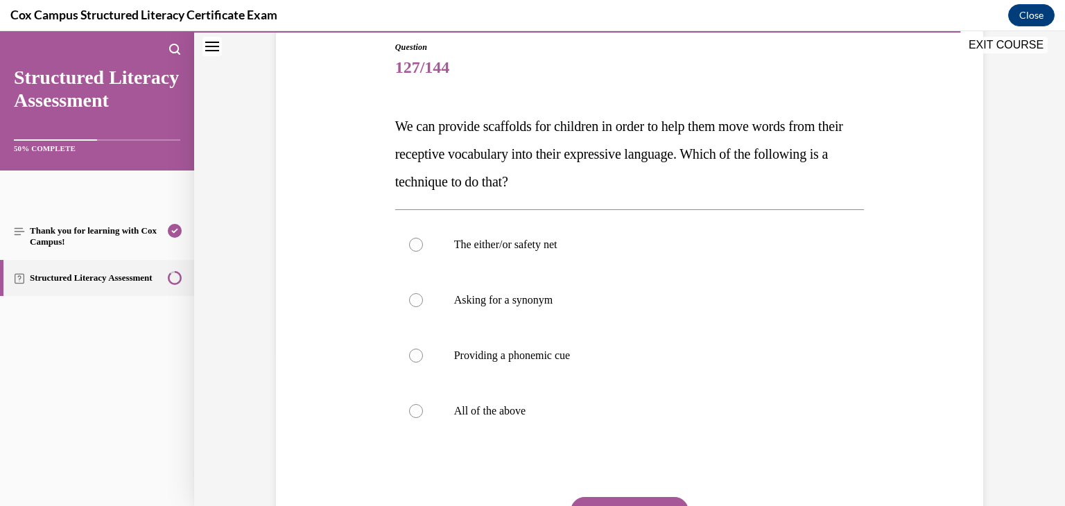
scroll to position [153, 0]
click at [542, 415] on p "All of the above" at bounding box center [642, 411] width 376 height 14
click at [423, 415] on input "All of the above" at bounding box center [416, 411] width 14 height 14
radio input "true"
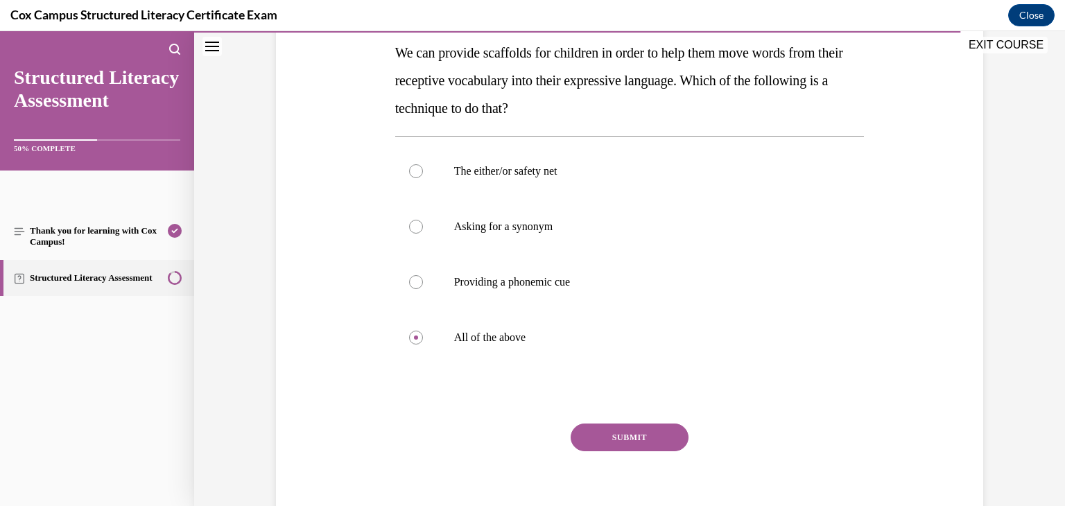
click at [615, 444] on button "SUBMIT" at bounding box center [630, 438] width 118 height 28
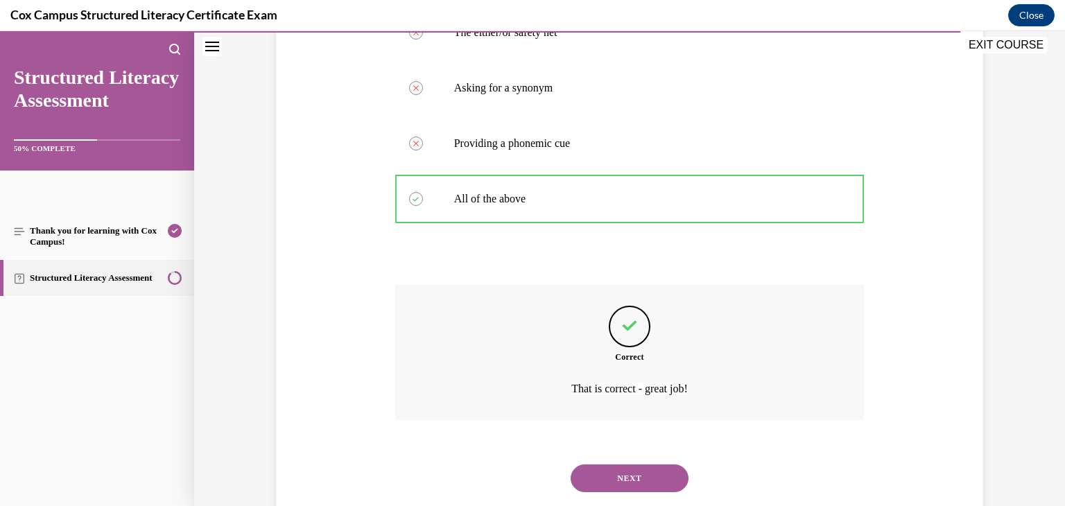
scroll to position [399, 0]
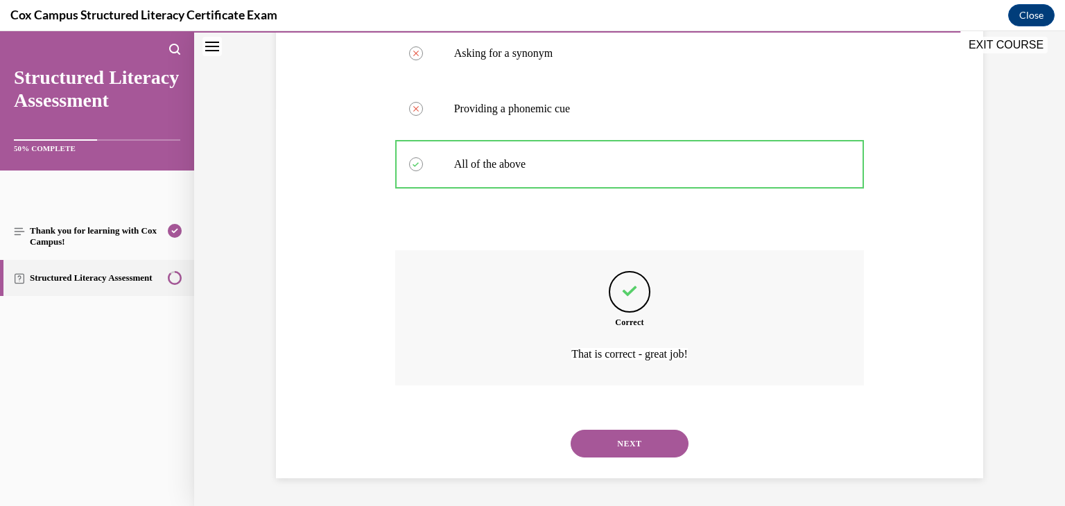
click at [628, 447] on button "NEXT" at bounding box center [630, 444] width 118 height 28
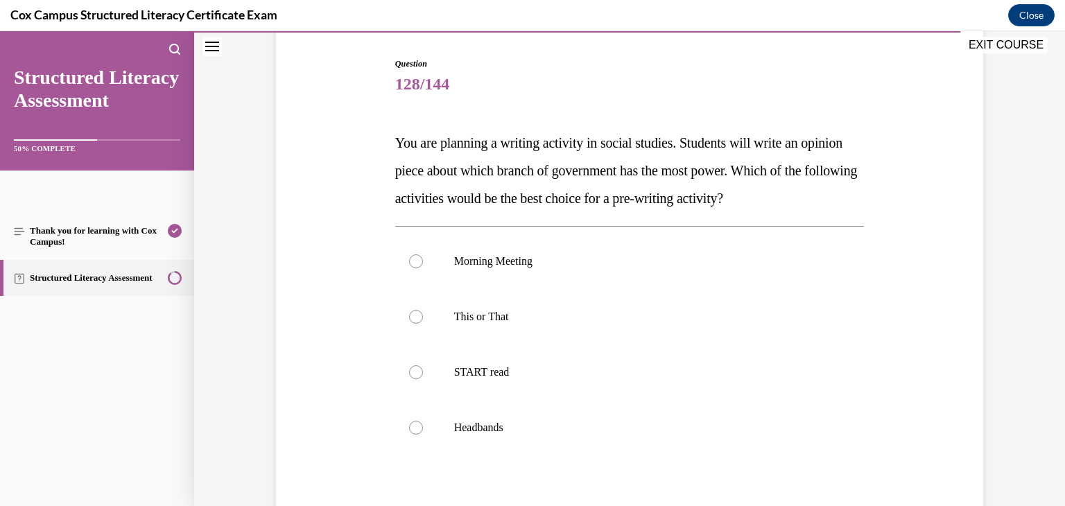
scroll to position [133, 0]
click at [520, 307] on label "This or That" at bounding box center [630, 318] width 470 height 55
click at [423, 312] on input "This or That" at bounding box center [416, 319] width 14 height 14
radio input "true"
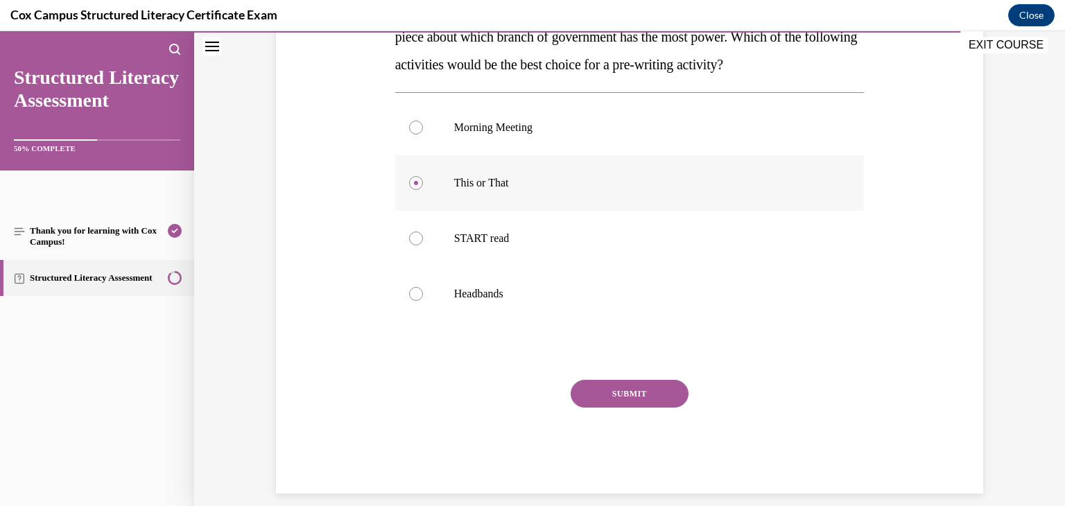
scroll to position [273, 0]
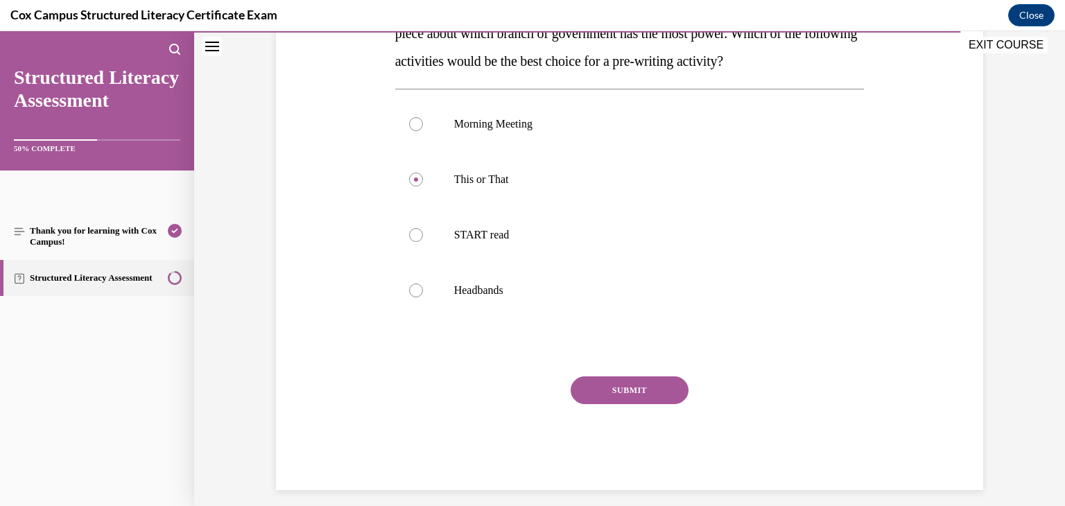
click at [607, 392] on button "SUBMIT" at bounding box center [630, 391] width 118 height 28
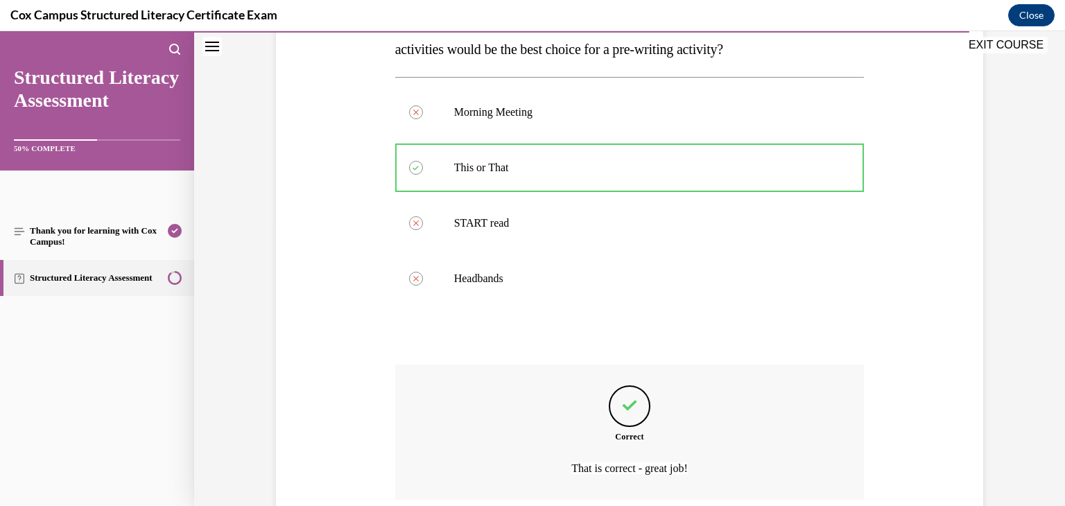
scroll to position [399, 0]
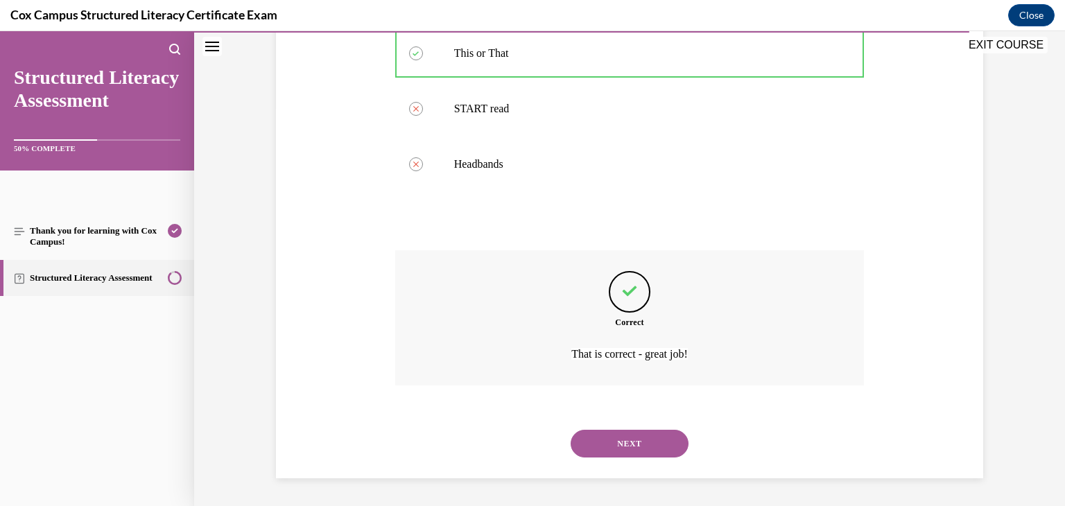
click at [621, 446] on button "NEXT" at bounding box center [630, 444] width 118 height 28
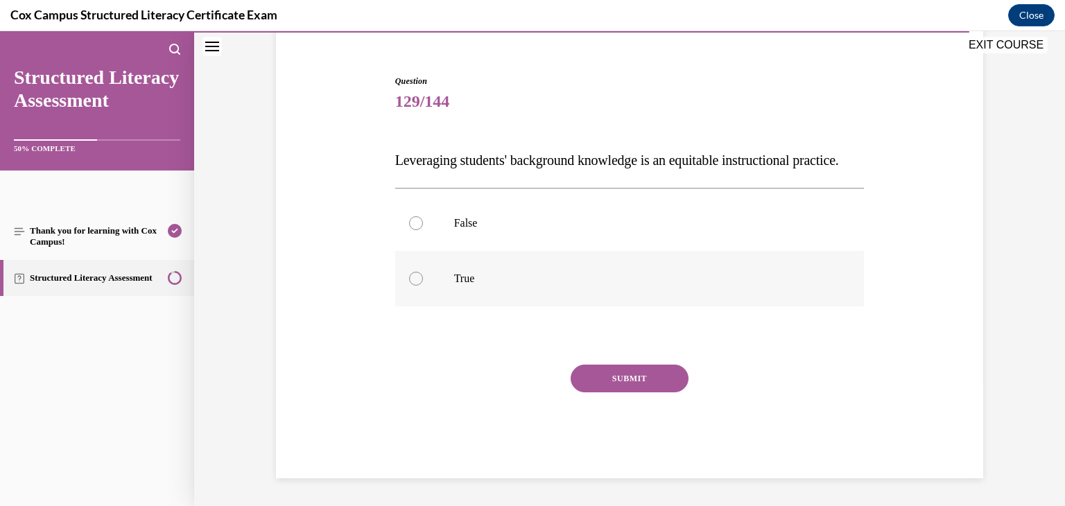
click at [496, 275] on p "True" at bounding box center [642, 279] width 376 height 14
click at [423, 275] on input "True" at bounding box center [416, 279] width 14 height 14
radio input "true"
click at [634, 388] on button "SUBMIT" at bounding box center [630, 379] width 118 height 28
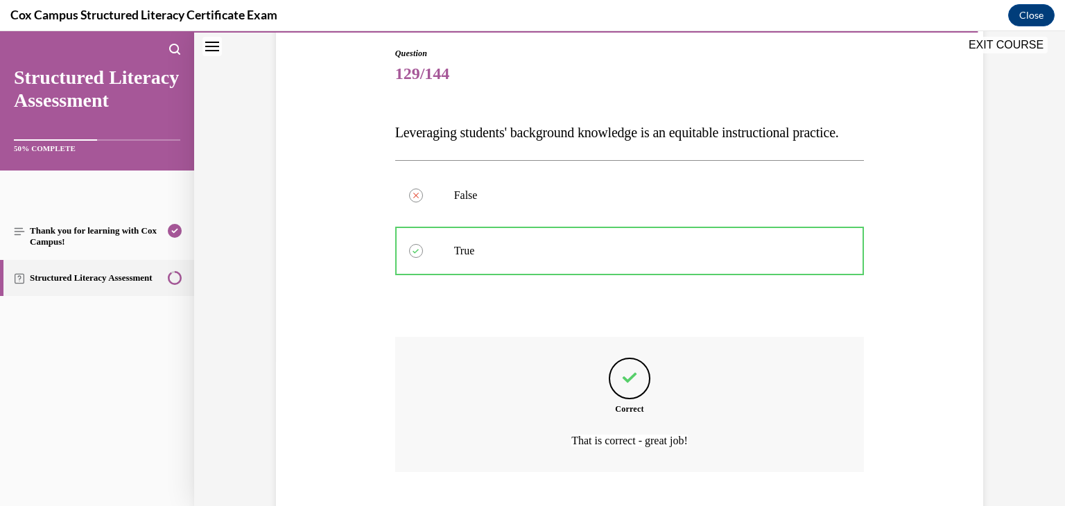
scroll to position [260, 0]
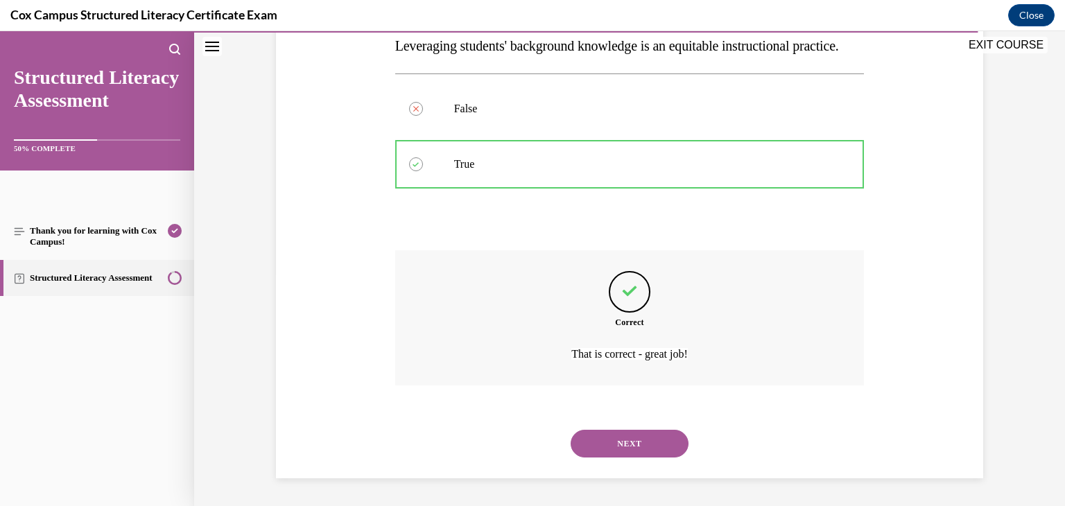
click at [622, 450] on button "NEXT" at bounding box center [630, 444] width 118 height 28
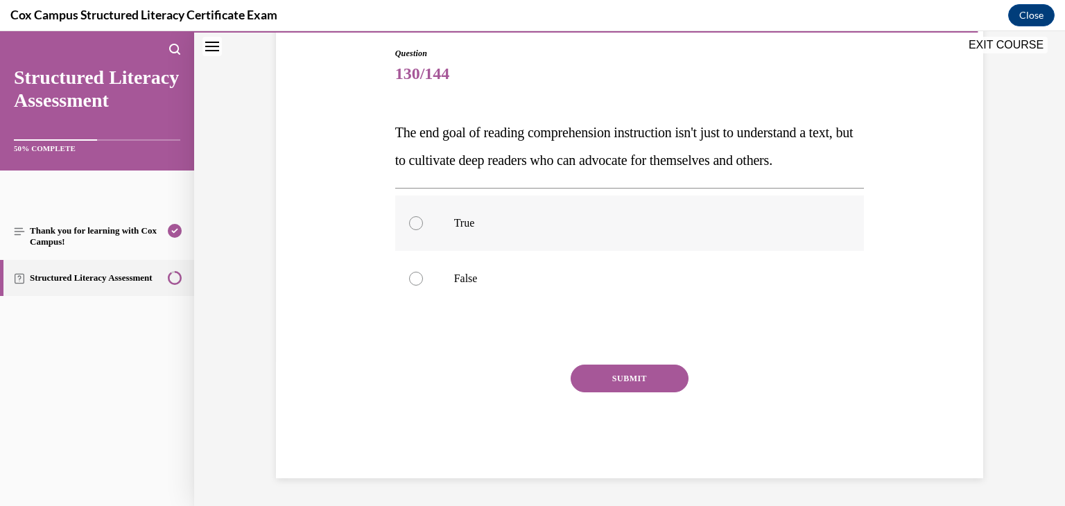
click at [463, 230] on p "True" at bounding box center [642, 223] width 376 height 14
click at [423, 230] on input "True" at bounding box center [416, 223] width 14 height 14
radio input "true"
click at [618, 393] on button "SUBMIT" at bounding box center [630, 379] width 118 height 28
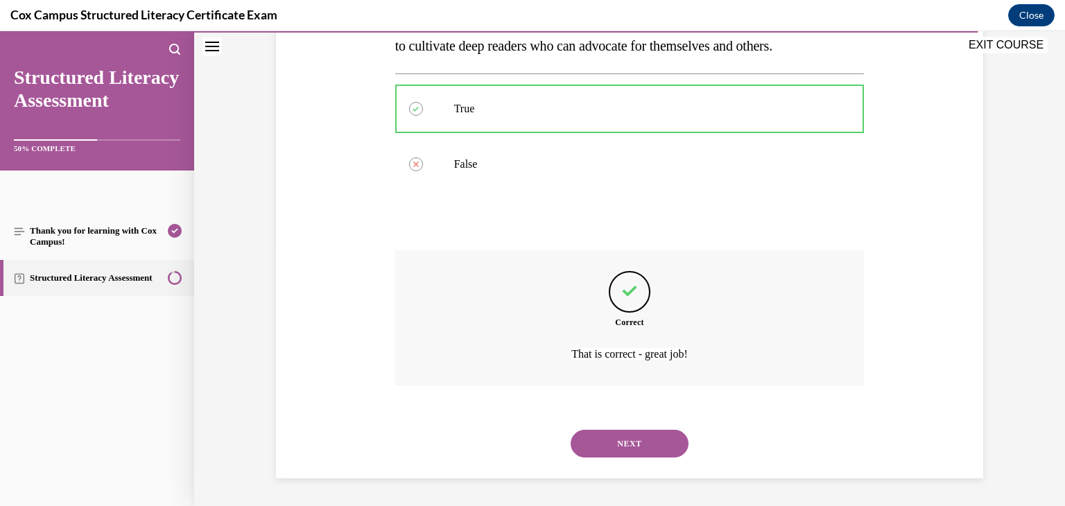
scroll to position [288, 0]
click at [621, 448] on button "NEXT" at bounding box center [630, 444] width 118 height 28
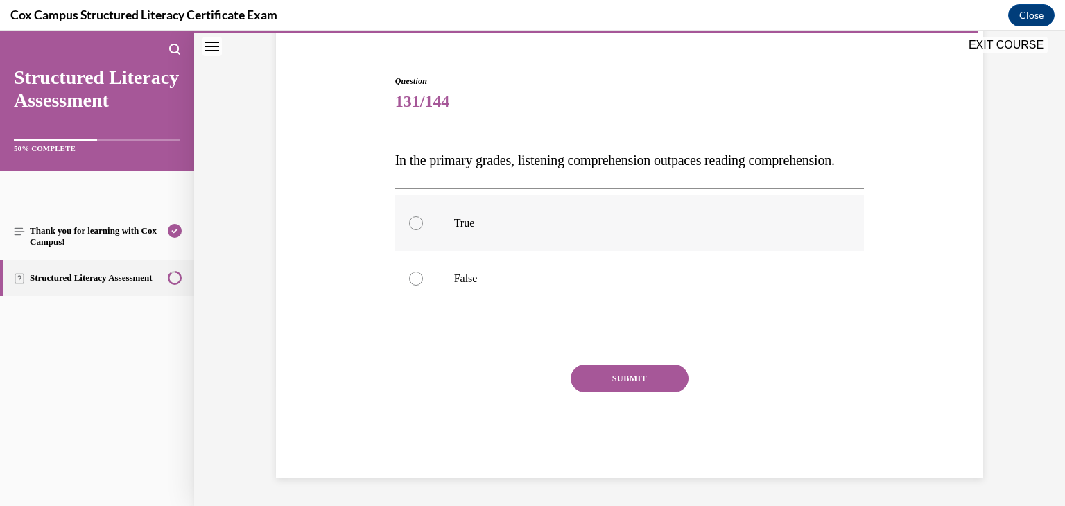
click at [528, 198] on label "True" at bounding box center [630, 223] width 470 height 55
click at [423, 216] on input "True" at bounding box center [416, 223] width 14 height 14
radio input "true"
click at [617, 384] on button "SUBMIT" at bounding box center [630, 379] width 118 height 28
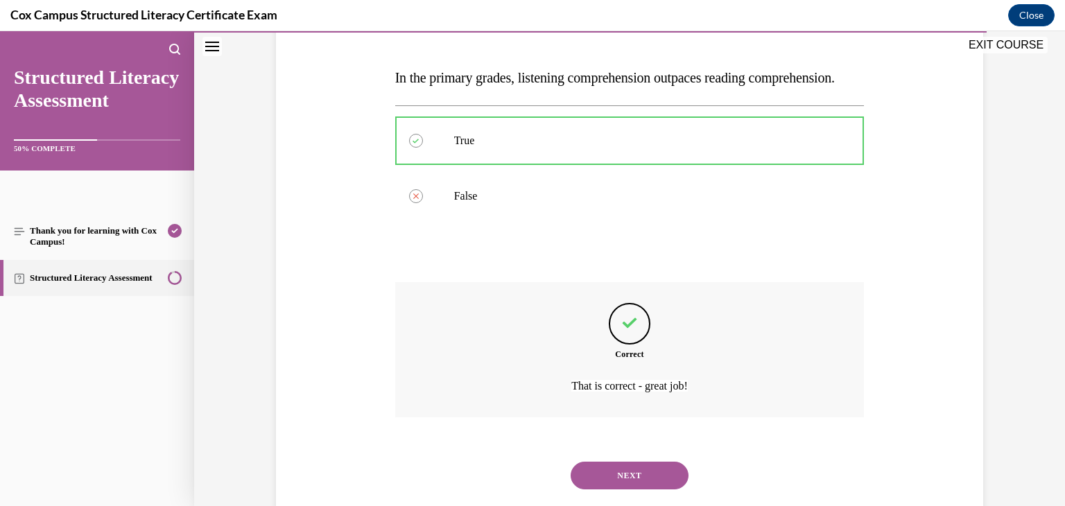
scroll to position [260, 0]
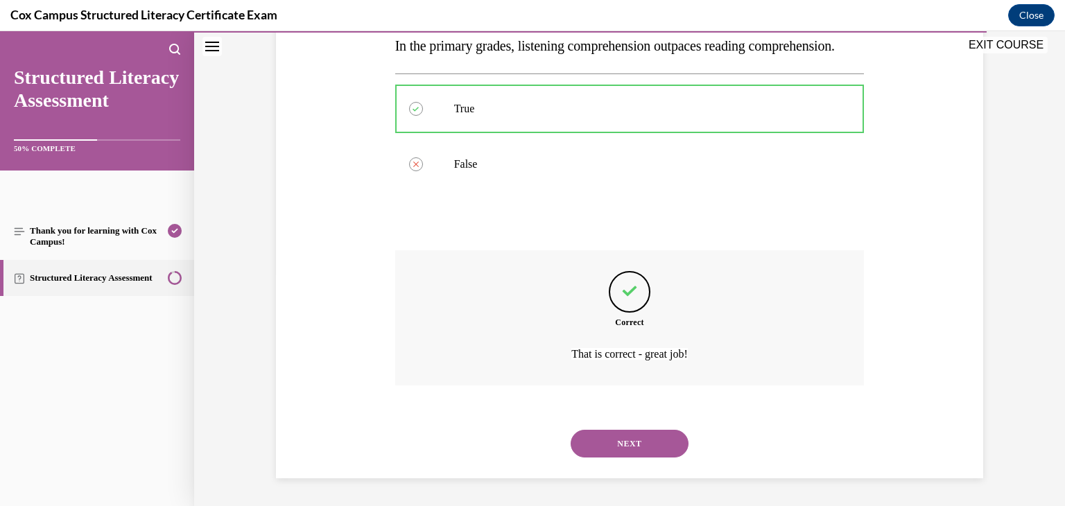
click at [649, 456] on button "NEXT" at bounding box center [630, 444] width 118 height 28
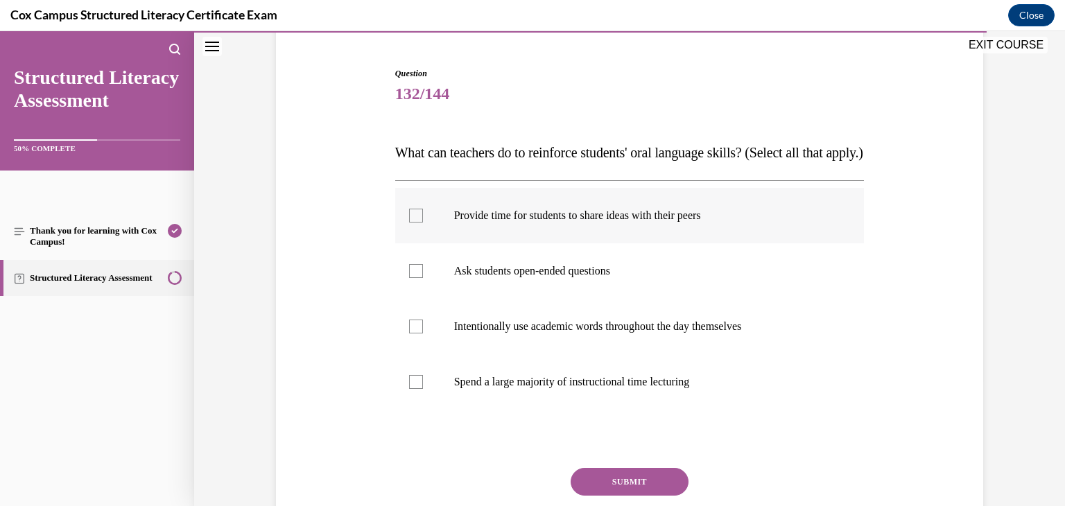
scroll to position [123, 0]
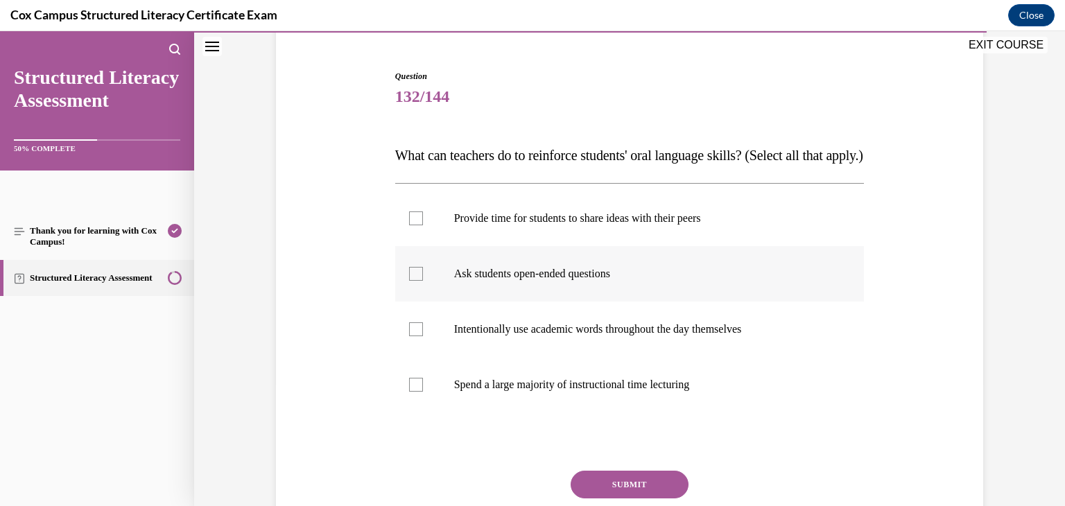
click at [605, 302] on label "Ask students open-ended questions" at bounding box center [630, 273] width 470 height 55
click at [423, 281] on input "Ask students open-ended questions" at bounding box center [416, 274] width 14 height 14
checkbox input "true"
click at [606, 336] on p "Intentionally use academic words throughout the day themselves" at bounding box center [642, 329] width 376 height 14
click at [423, 336] on input "Intentionally use academic words throughout the day themselves" at bounding box center [416, 329] width 14 height 14
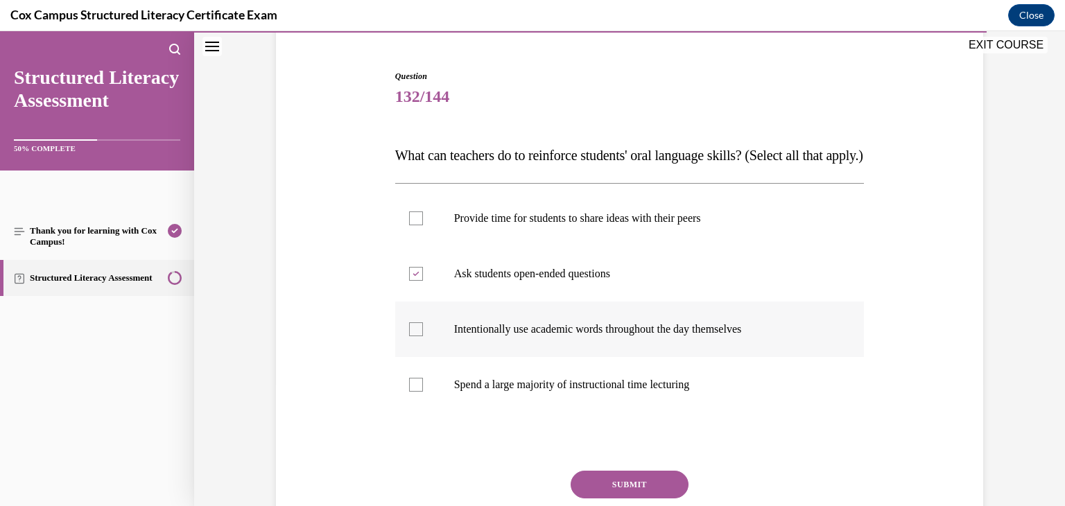
checkbox input "true"
click at [599, 225] on p "Provide time for students to share ideas with their peers" at bounding box center [642, 219] width 376 height 14
click at [423, 225] on input "Provide time for students to share ideas with their peers" at bounding box center [416, 219] width 14 height 14
checkbox input "true"
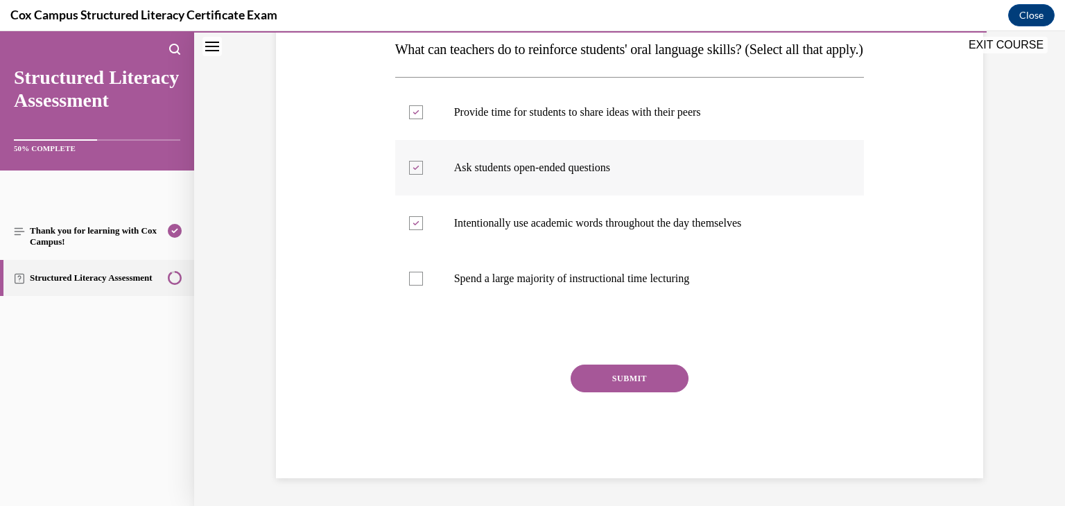
scroll to position [257, 0]
click at [612, 375] on button "SUBMIT" at bounding box center [630, 379] width 118 height 28
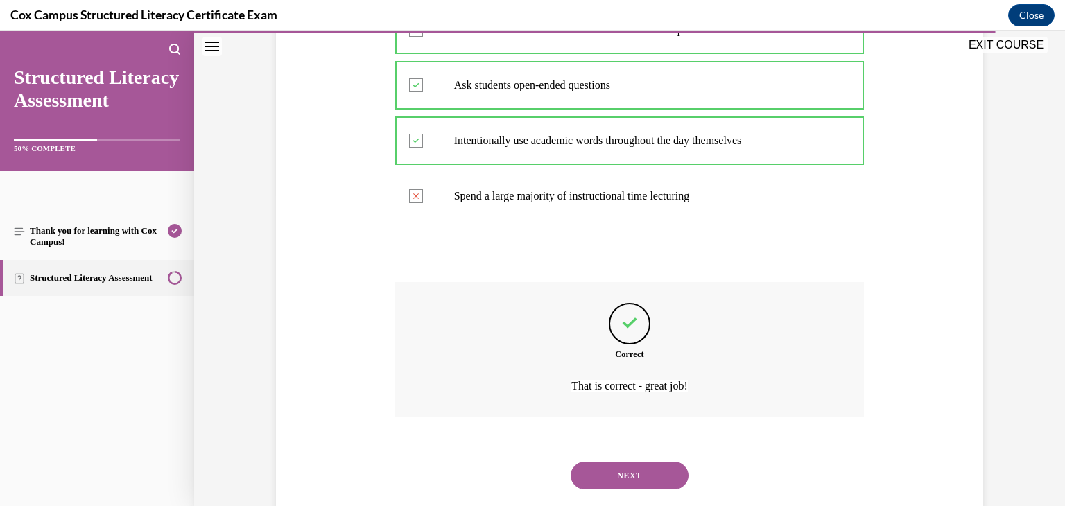
scroll to position [371, 0]
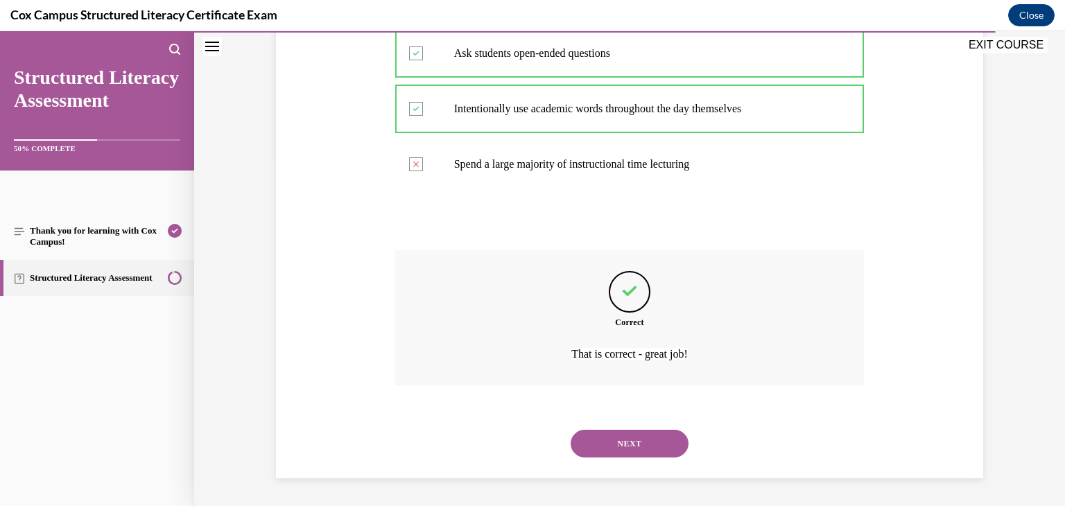
click at [610, 447] on button "NEXT" at bounding box center [630, 444] width 118 height 28
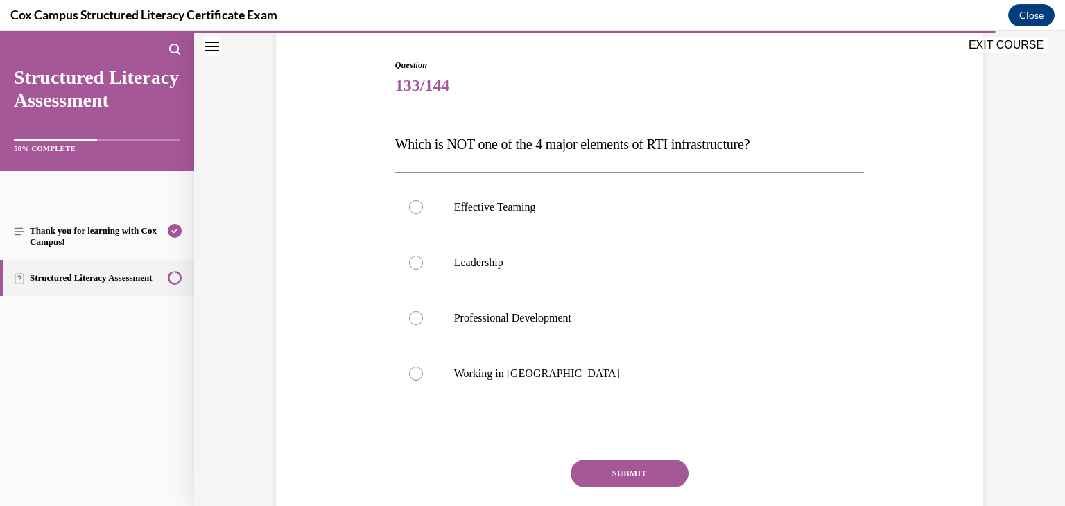
scroll to position [133, 0]
click at [499, 382] on label "Working in Silos" at bounding box center [630, 374] width 470 height 55
click at [423, 381] on input "Working in Silos" at bounding box center [416, 375] width 14 height 14
radio input "true"
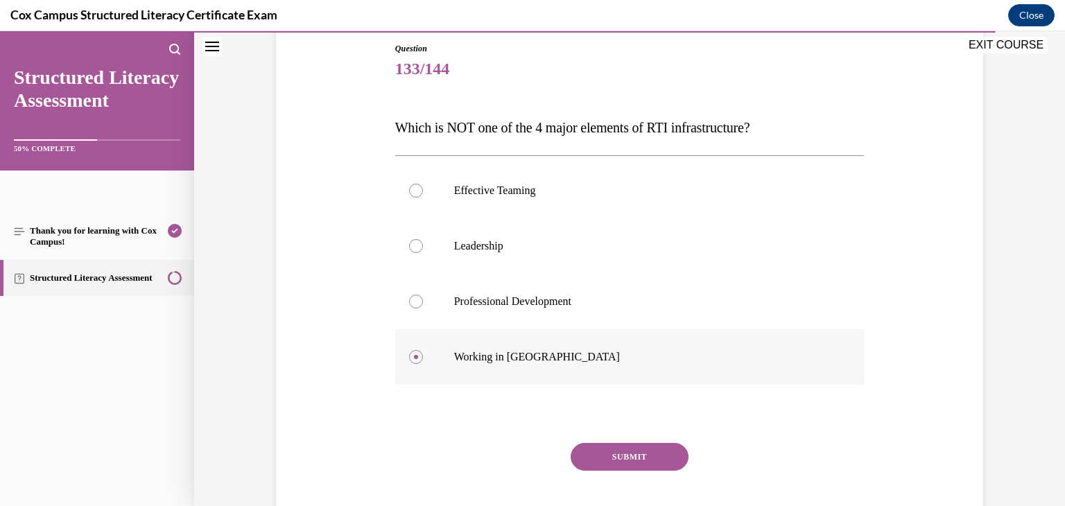
scroll to position [177, 0]
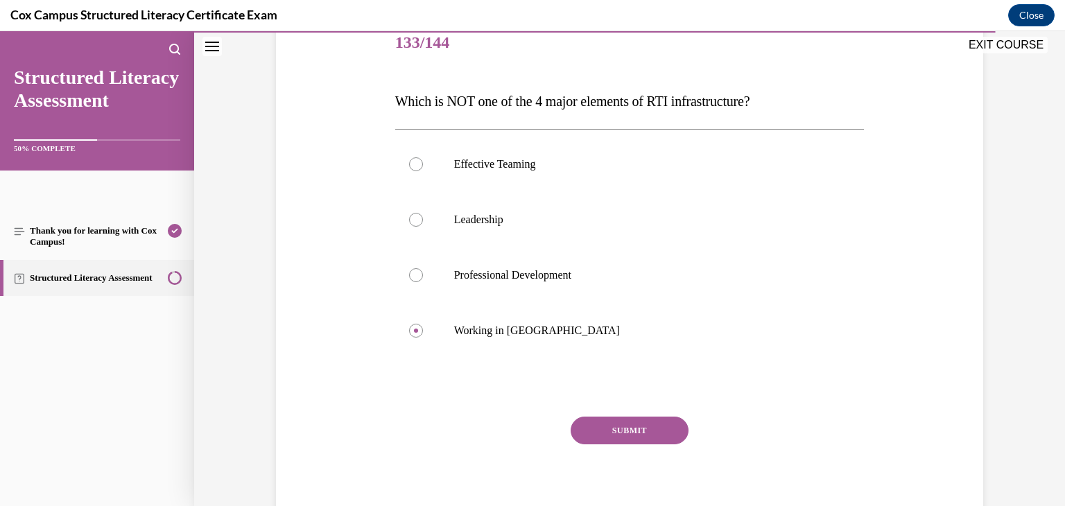
click at [629, 429] on button "SUBMIT" at bounding box center [630, 431] width 118 height 28
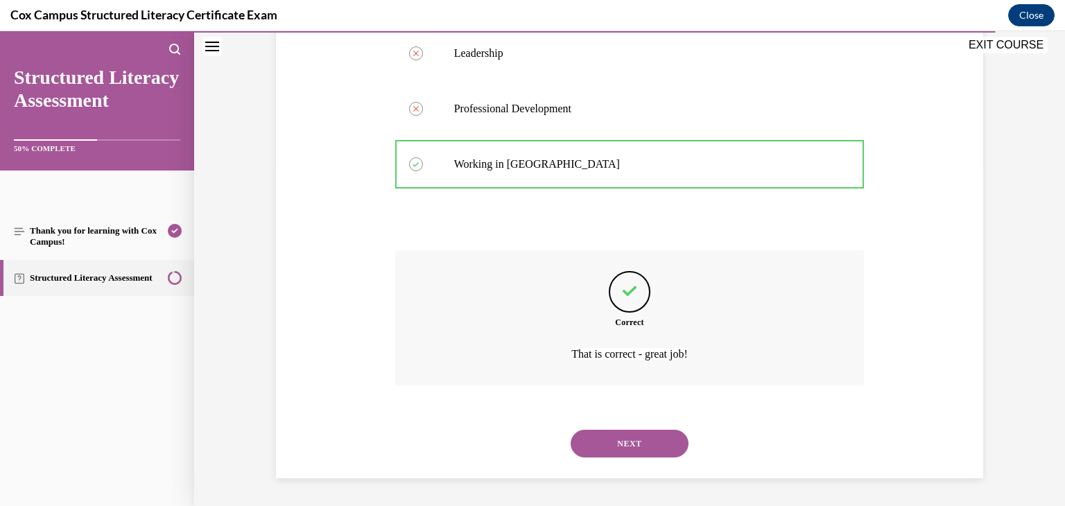
scroll to position [338, 0]
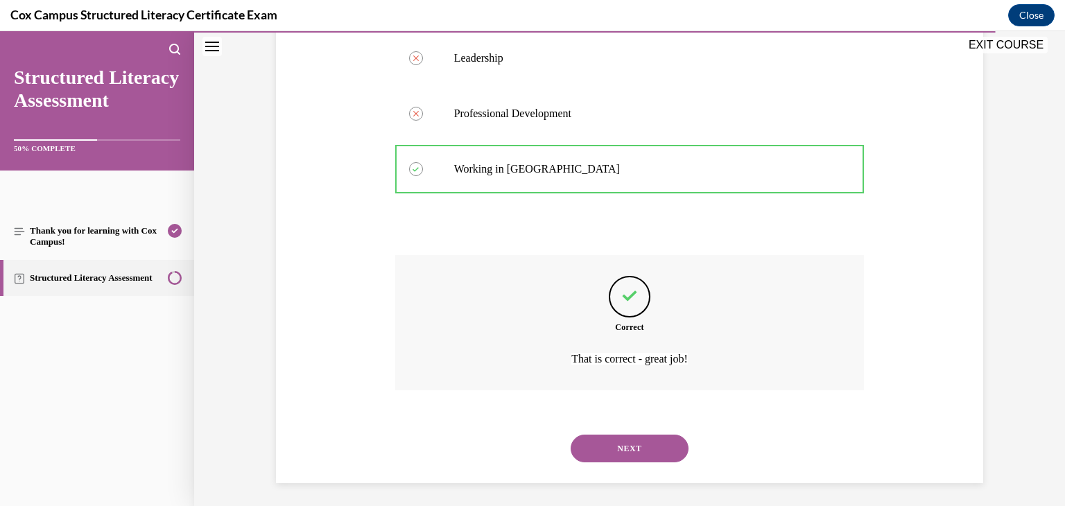
click at [627, 446] on button "NEXT" at bounding box center [630, 449] width 118 height 28
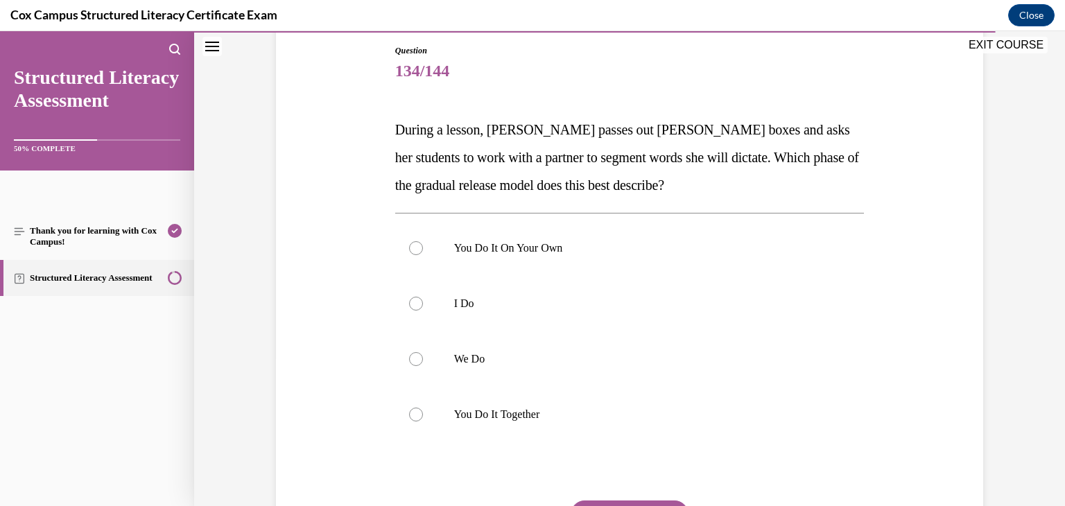
scroll to position [159, 0]
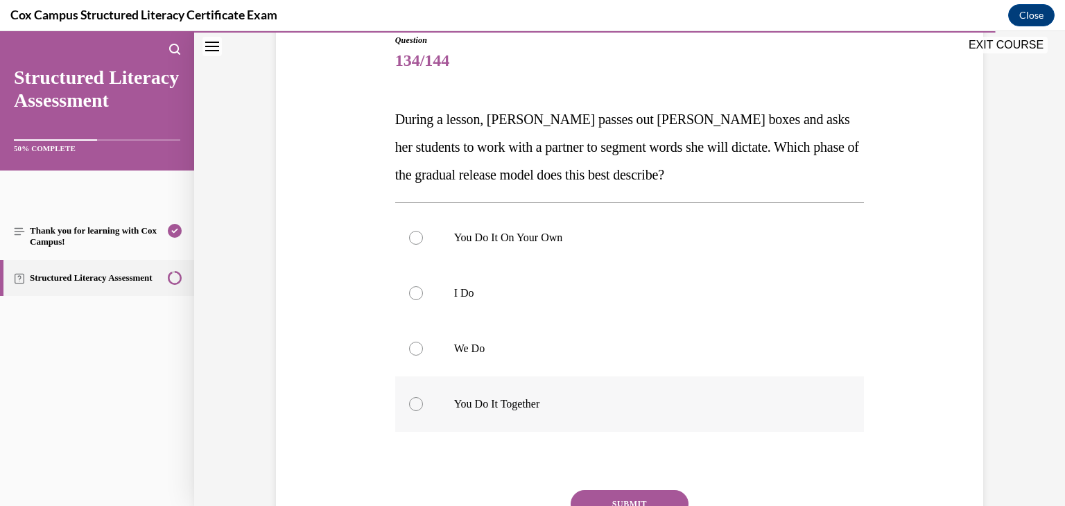
click at [545, 395] on label "You Do It Together" at bounding box center [630, 404] width 470 height 55
click at [423, 397] on input "You Do It Together" at bounding box center [416, 404] width 14 height 14
radio input "true"
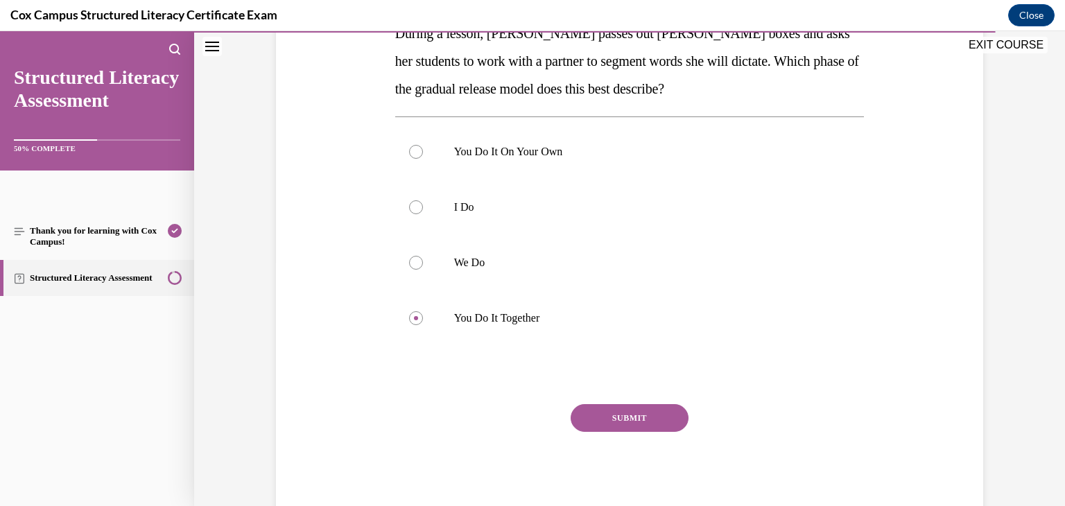
click at [658, 424] on button "SUBMIT" at bounding box center [630, 418] width 118 height 28
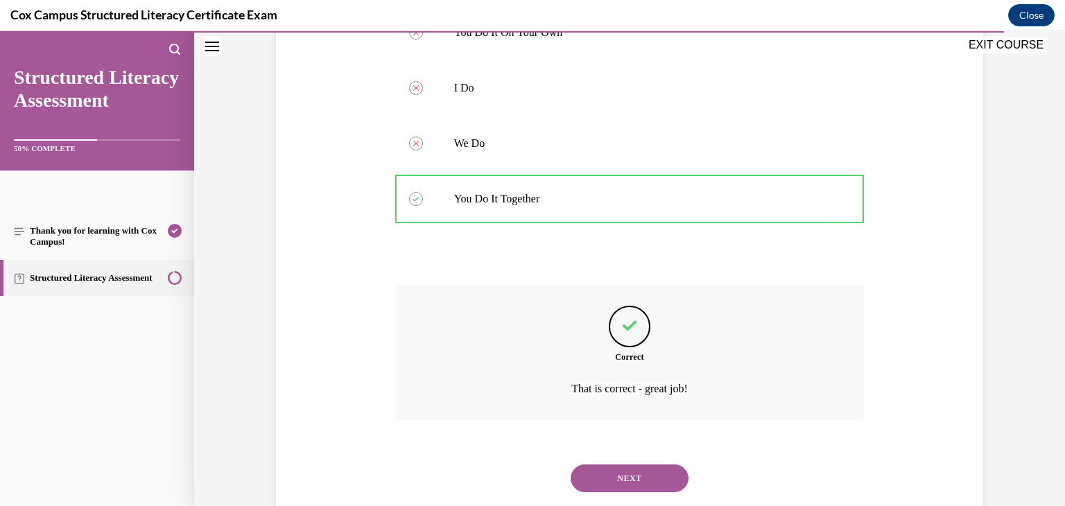
scroll to position [399, 0]
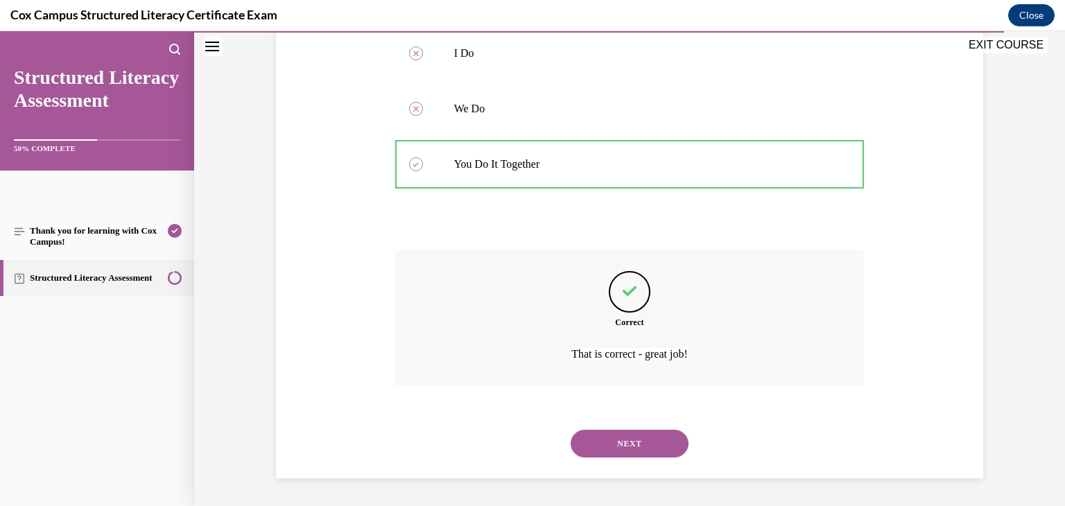
click at [652, 452] on button "NEXT" at bounding box center [630, 444] width 118 height 28
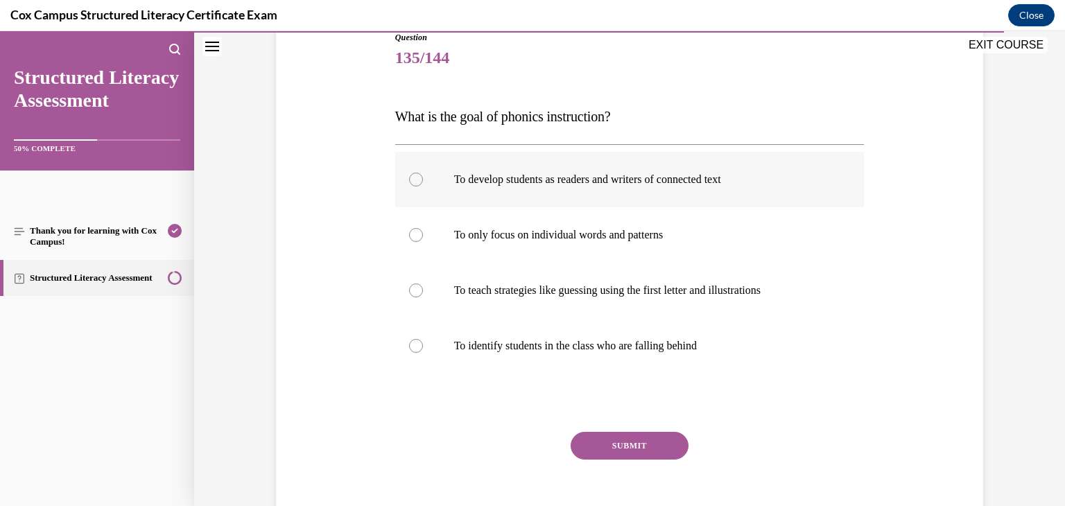
scroll to position [159, 0]
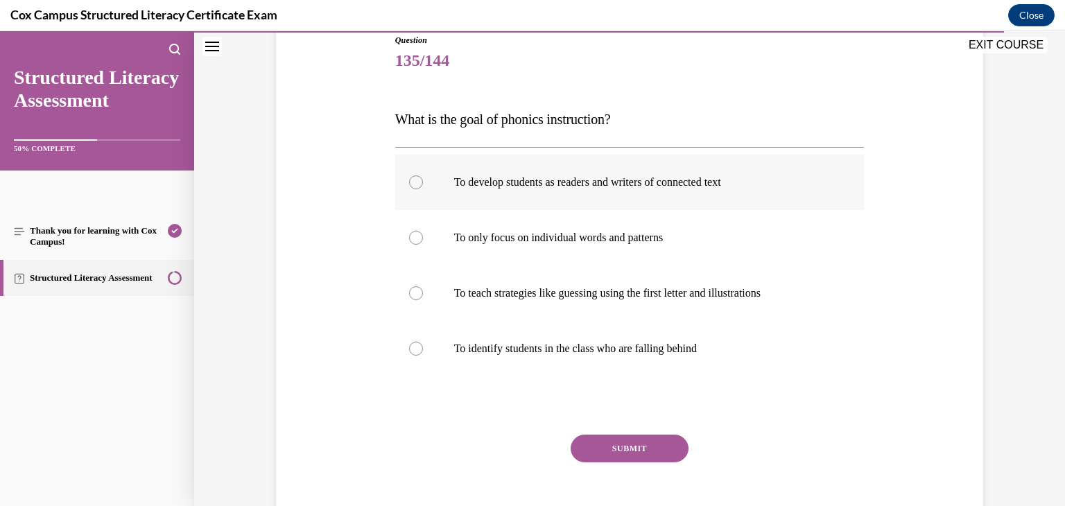
click at [690, 175] on p "To develop students as readers and writers of connected text" at bounding box center [642, 182] width 376 height 14
click at [423, 175] on input "To develop students as readers and writers of connected text" at bounding box center [416, 182] width 14 height 14
radio input "true"
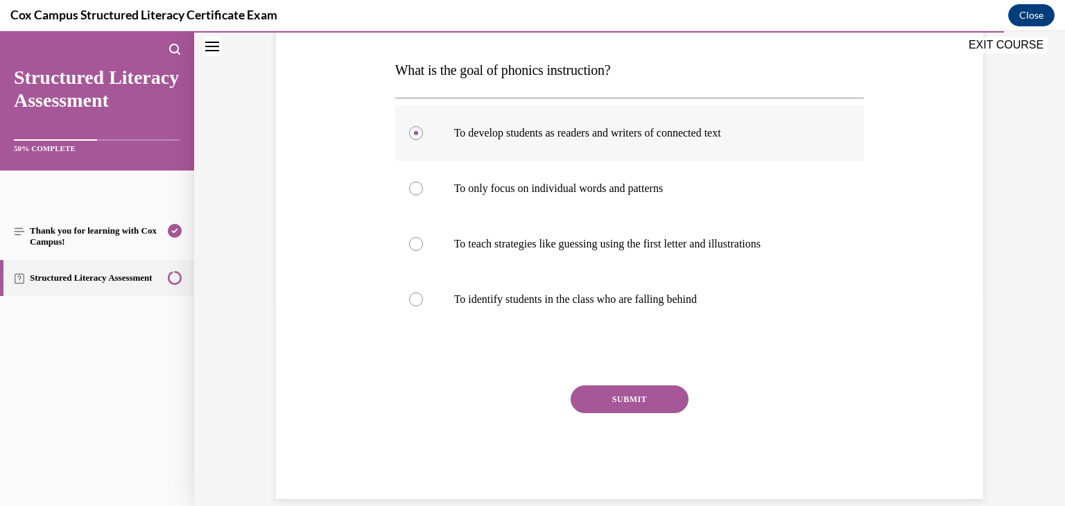
scroll to position [209, 0]
click at [642, 392] on button "SUBMIT" at bounding box center [630, 398] width 118 height 28
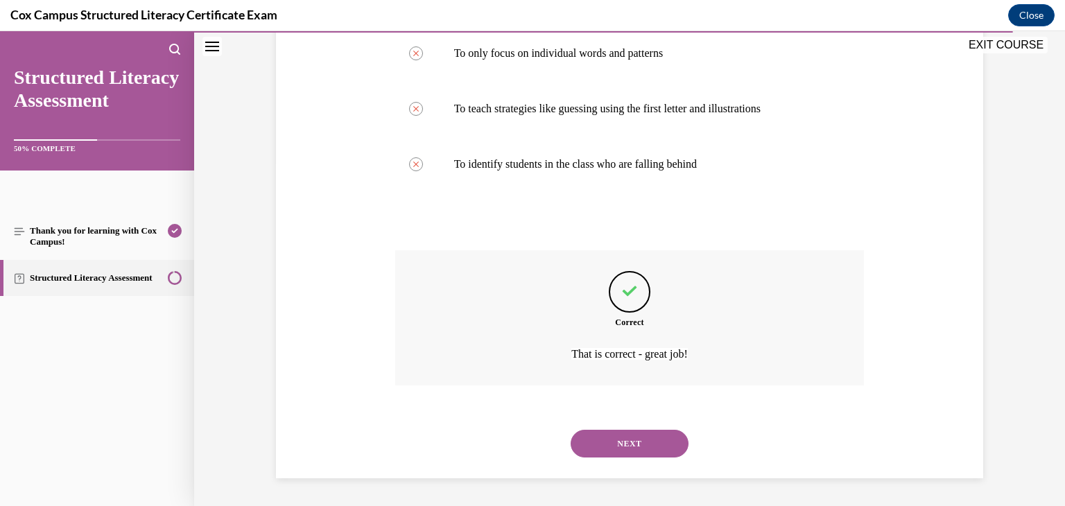
scroll to position [339, 0]
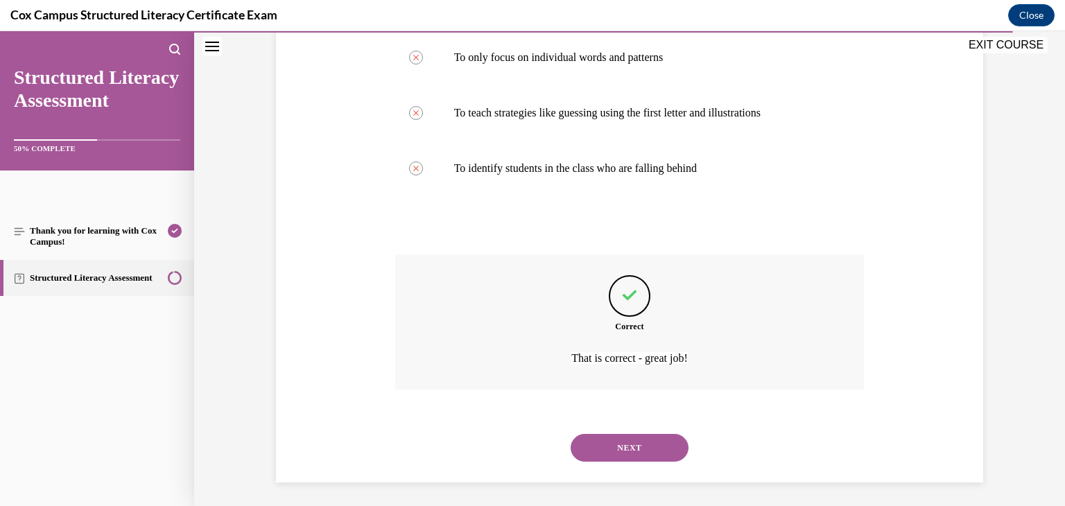
click at [618, 463] on div "NEXT" at bounding box center [630, 447] width 470 height 55
click at [620, 455] on button "NEXT" at bounding box center [630, 448] width 118 height 28
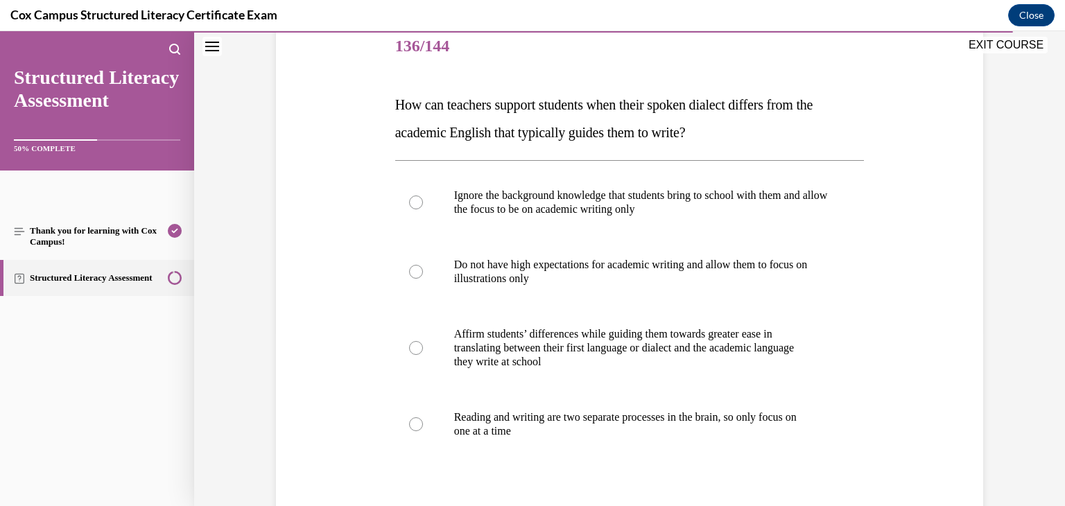
scroll to position [181, 0]
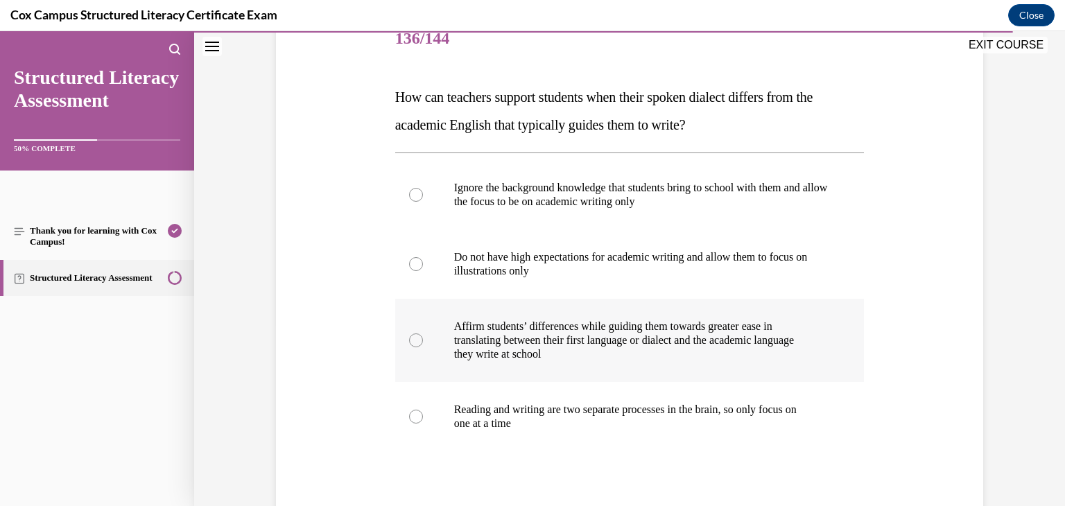
click at [689, 306] on label "Affirm students’ differences while guiding them towards greater ease in transla…" at bounding box center [630, 340] width 470 height 83
click at [423, 334] on input "Affirm students’ differences while guiding them towards greater ease in transla…" at bounding box center [416, 341] width 14 height 14
radio input "true"
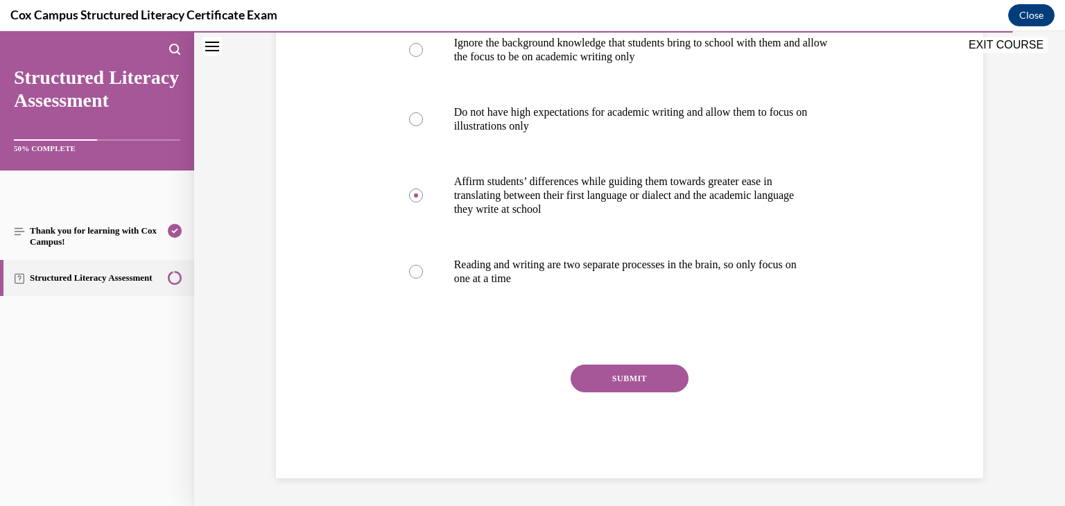
click at [672, 372] on button "SUBMIT" at bounding box center [630, 379] width 118 height 28
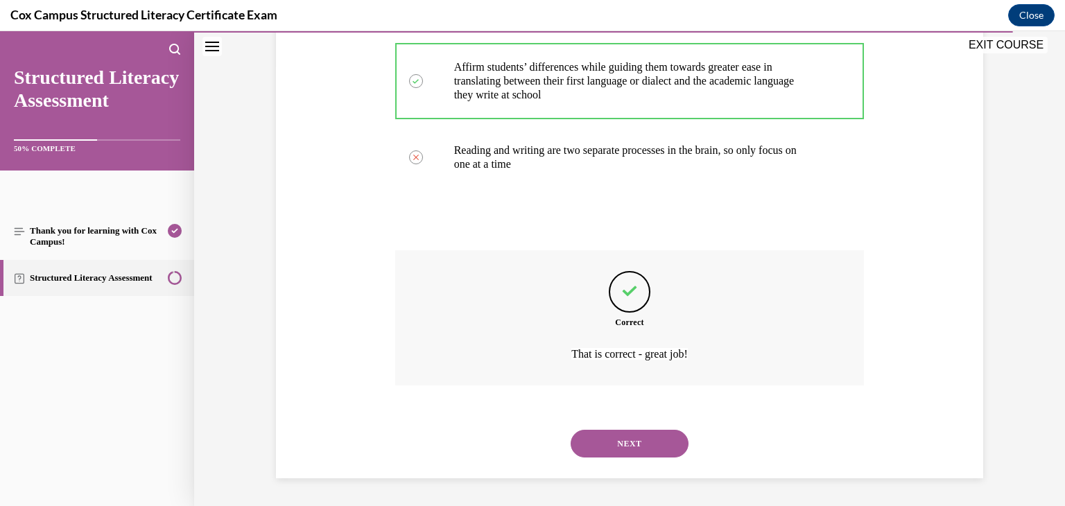
scroll to position [439, 0]
click at [643, 447] on button "NEXT" at bounding box center [630, 445] width 118 height 28
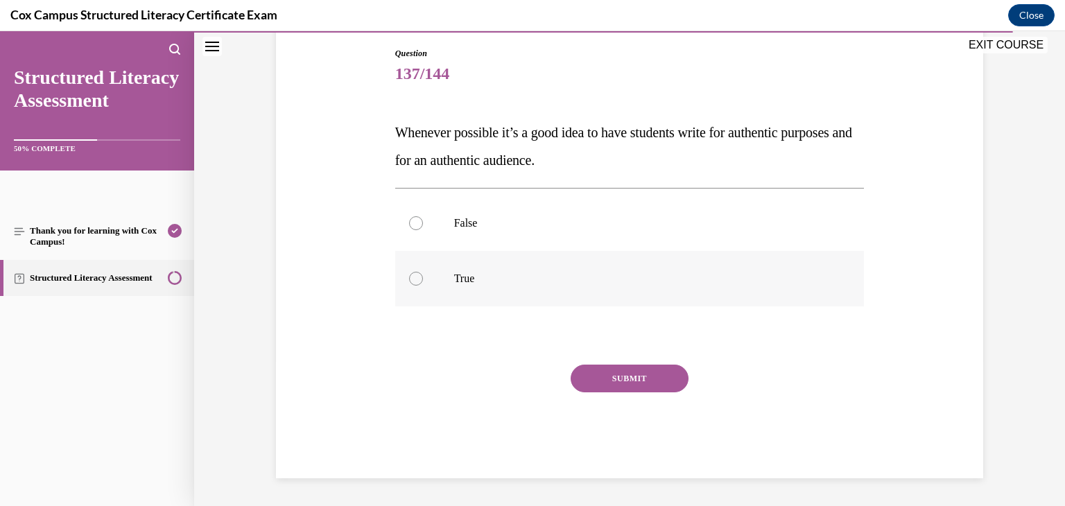
click at [518, 261] on label "True" at bounding box center [630, 278] width 470 height 55
click at [423, 272] on input "True" at bounding box center [416, 279] width 14 height 14
radio input "true"
click at [590, 381] on button "SUBMIT" at bounding box center [630, 379] width 118 height 28
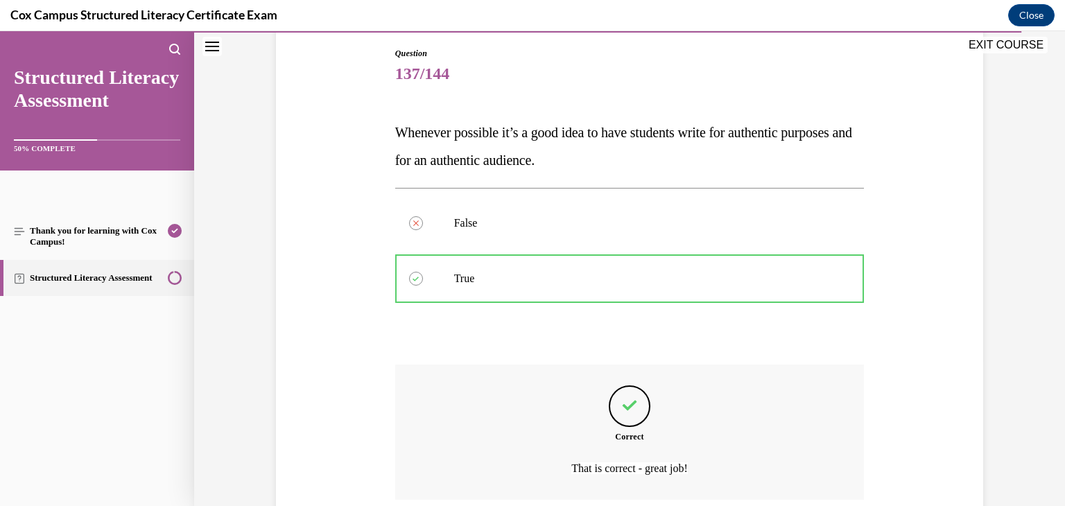
scroll to position [260, 0]
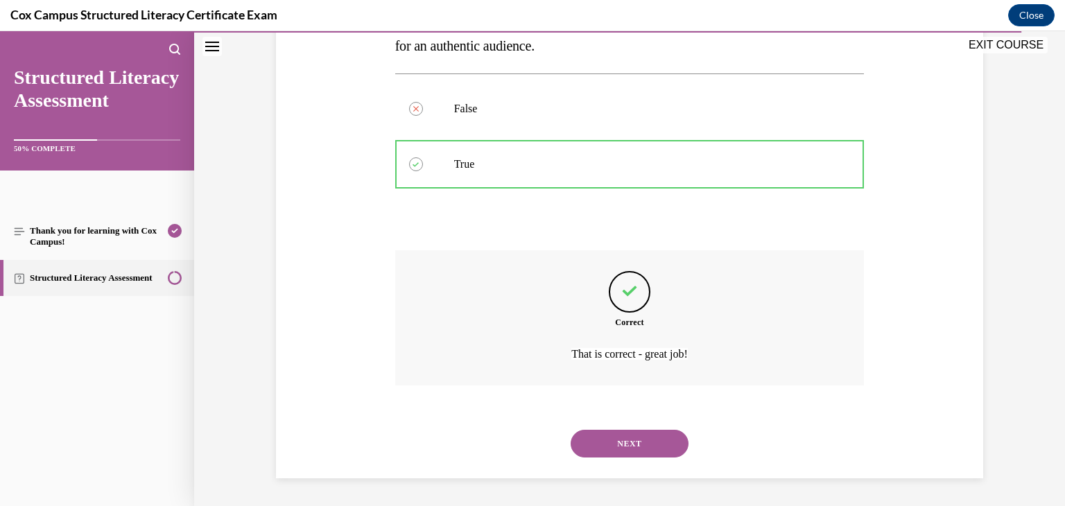
click at [648, 447] on button "NEXT" at bounding box center [630, 444] width 118 height 28
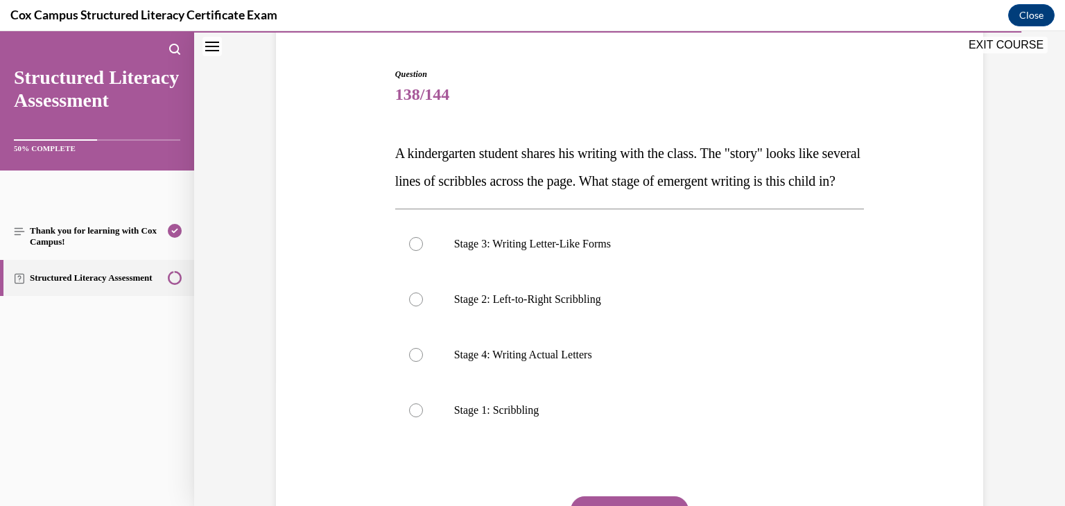
scroll to position [128, 0]
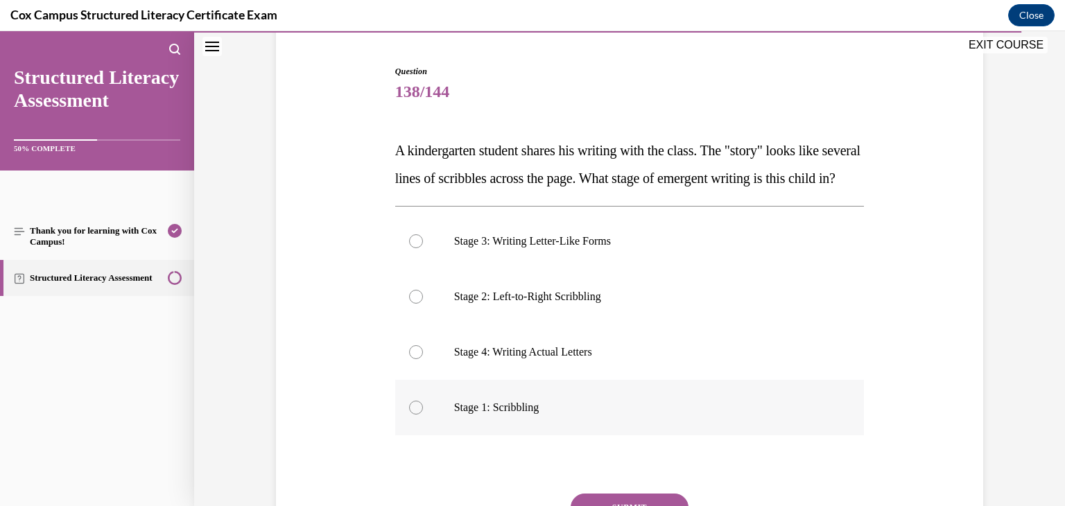
click at [556, 436] on label "Stage 1: Scribbling" at bounding box center [630, 407] width 470 height 55
click at [423, 415] on input "Stage 1: Scribbling" at bounding box center [416, 408] width 14 height 14
radio input "true"
click at [533, 325] on label "Stage 2: Left-to-Right Scribbling" at bounding box center [630, 296] width 470 height 55
click at [423, 304] on input "Stage 2: Left-to-Right Scribbling" at bounding box center [416, 297] width 14 height 14
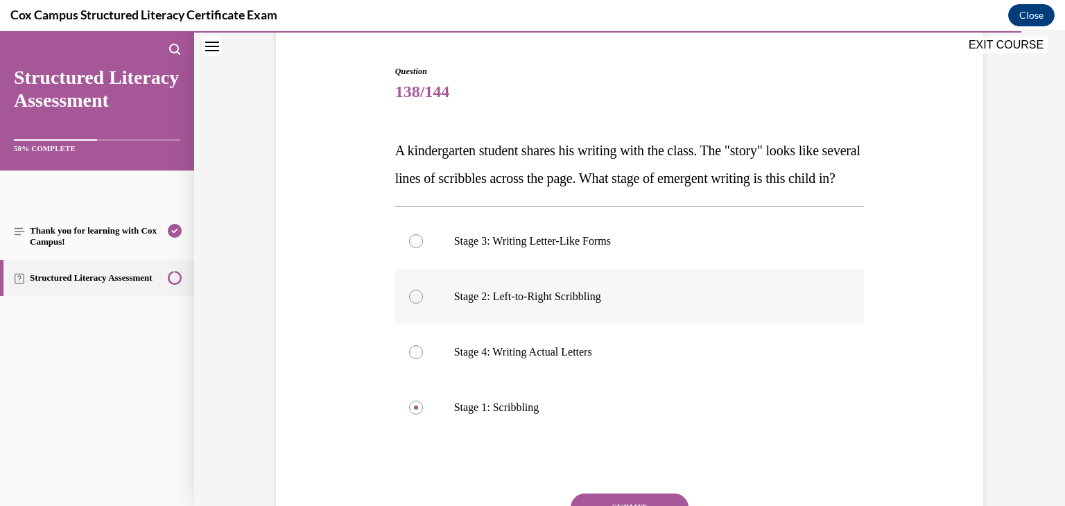
radio input "true"
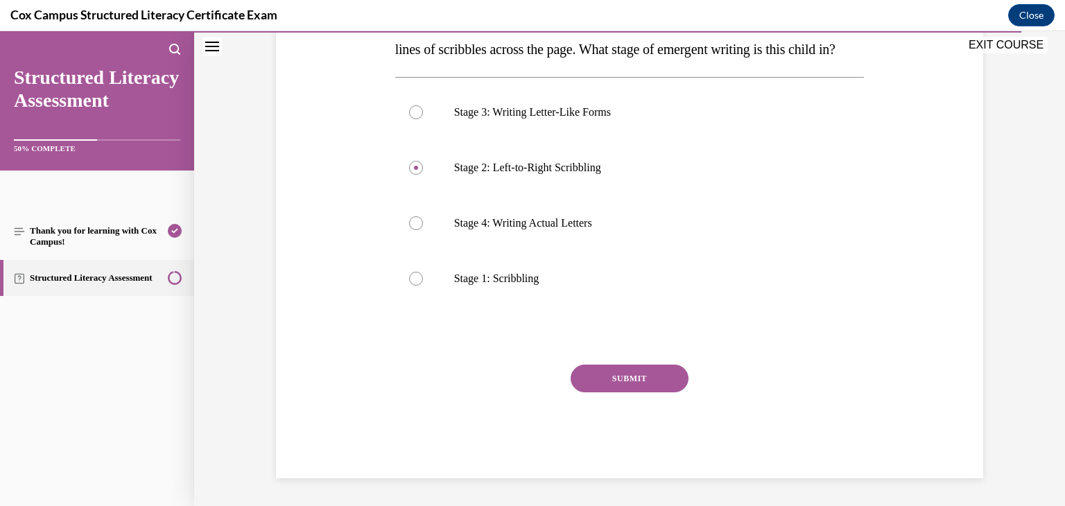
click at [635, 386] on button "SUBMIT" at bounding box center [630, 379] width 118 height 28
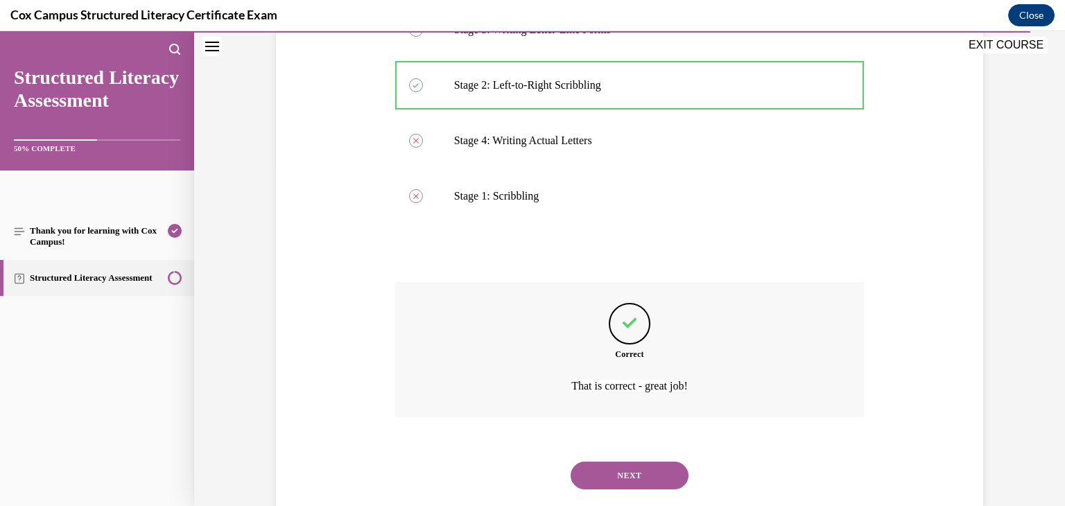
scroll to position [399, 0]
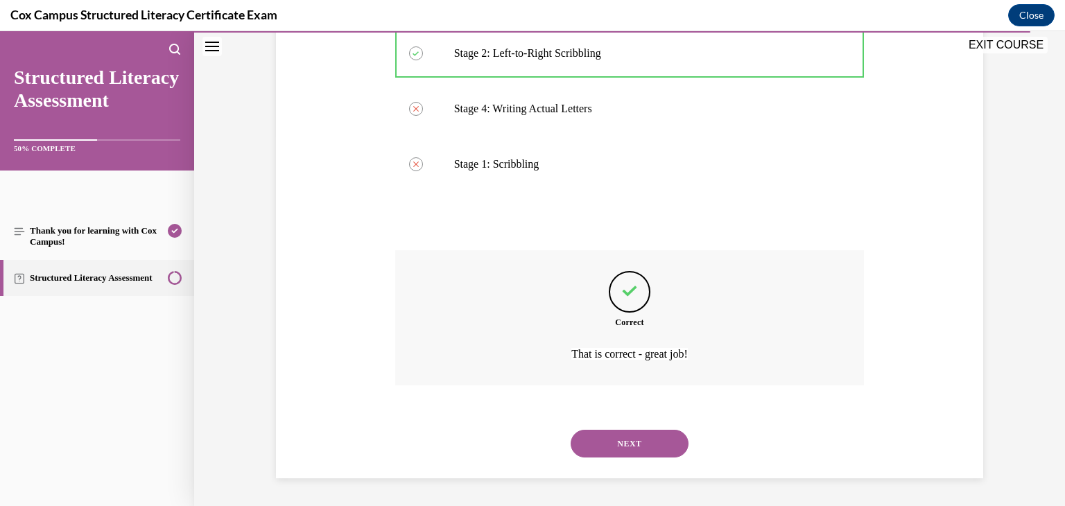
click at [647, 449] on button "NEXT" at bounding box center [630, 444] width 118 height 28
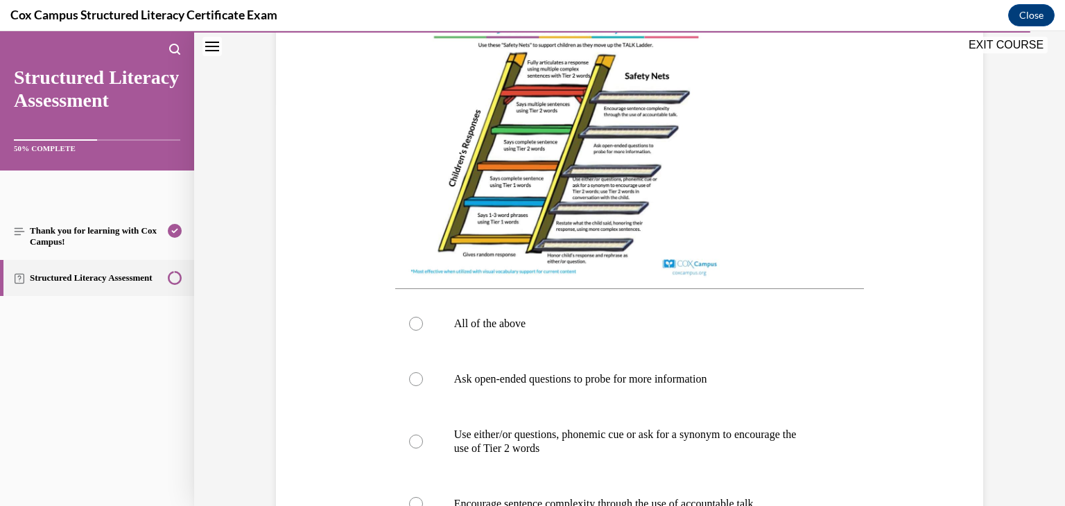
scroll to position [489, 0]
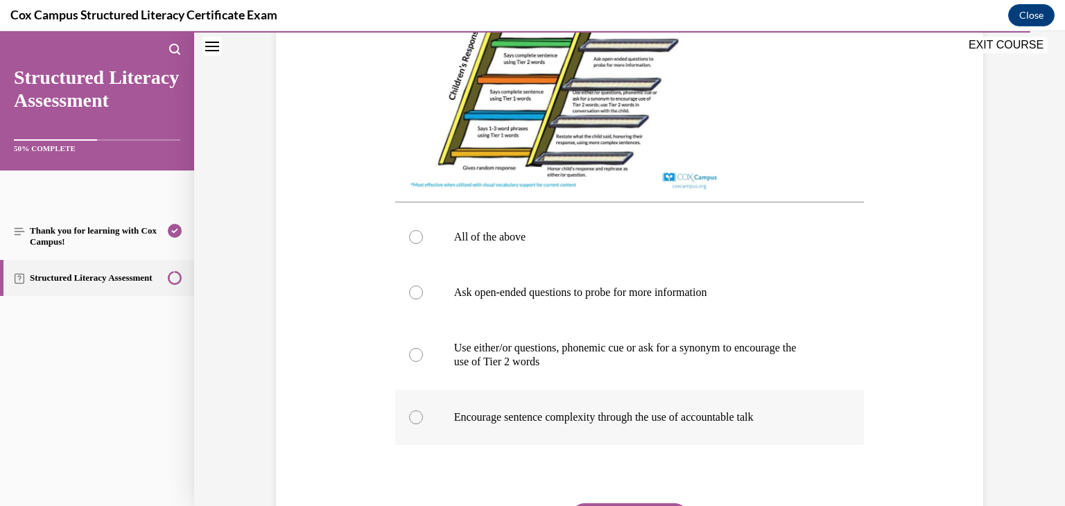
click at [595, 424] on p "Encourage sentence complexity through the use of accountable talk" at bounding box center [642, 418] width 376 height 14
click at [423, 424] on input "Encourage sentence complexity through the use of accountable talk" at bounding box center [416, 418] width 14 height 14
radio input "true"
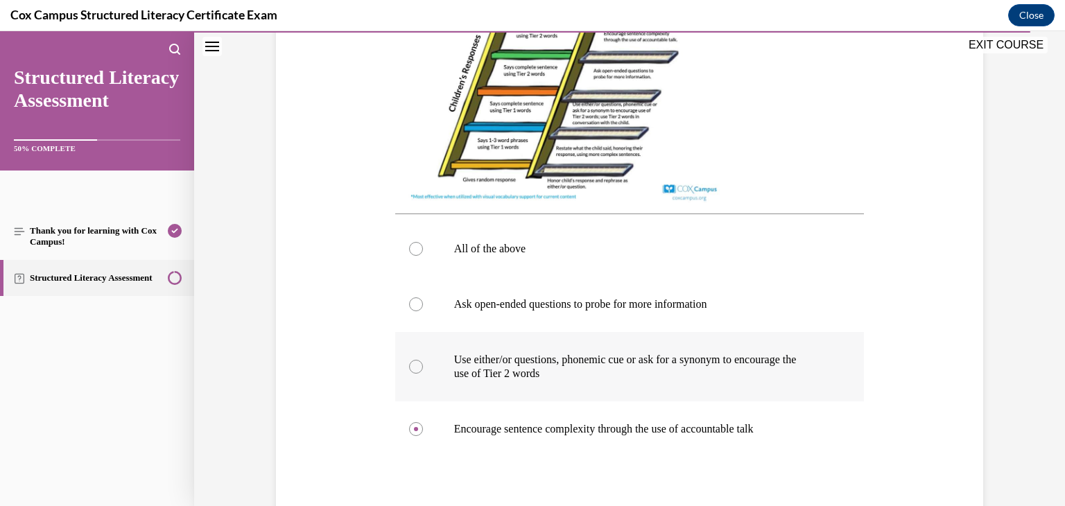
scroll to position [472, 0]
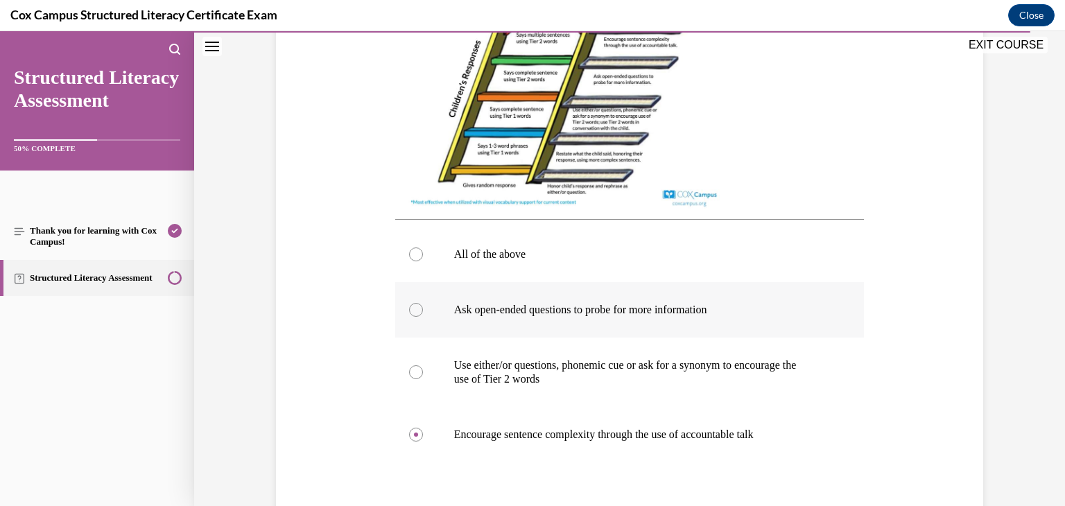
click at [507, 318] on label "Ask open-ended questions to probe for more information" at bounding box center [630, 309] width 470 height 55
click at [423, 317] on input "Ask open-ended questions to probe for more information" at bounding box center [416, 310] width 14 height 14
radio input "true"
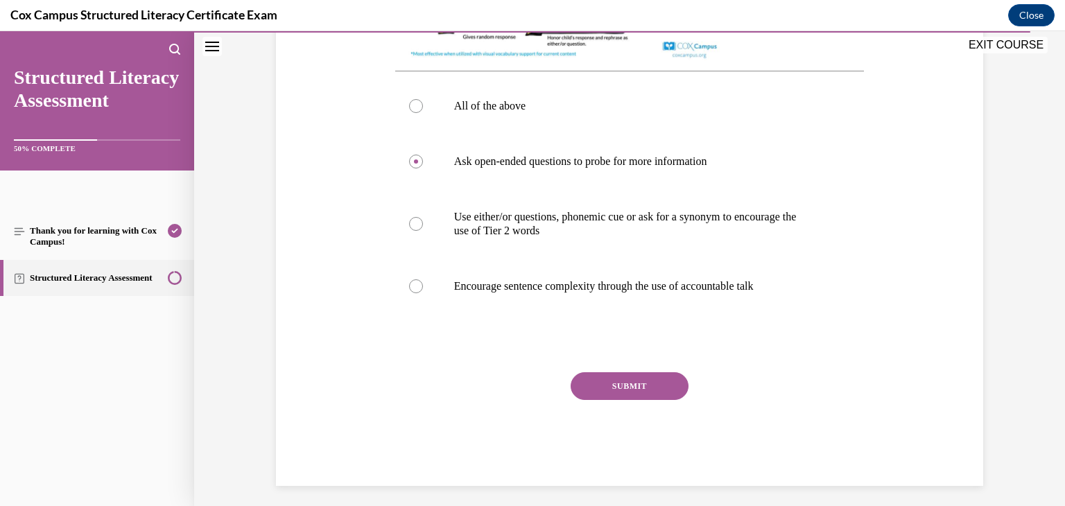
click at [619, 400] on button "SUBMIT" at bounding box center [630, 386] width 118 height 28
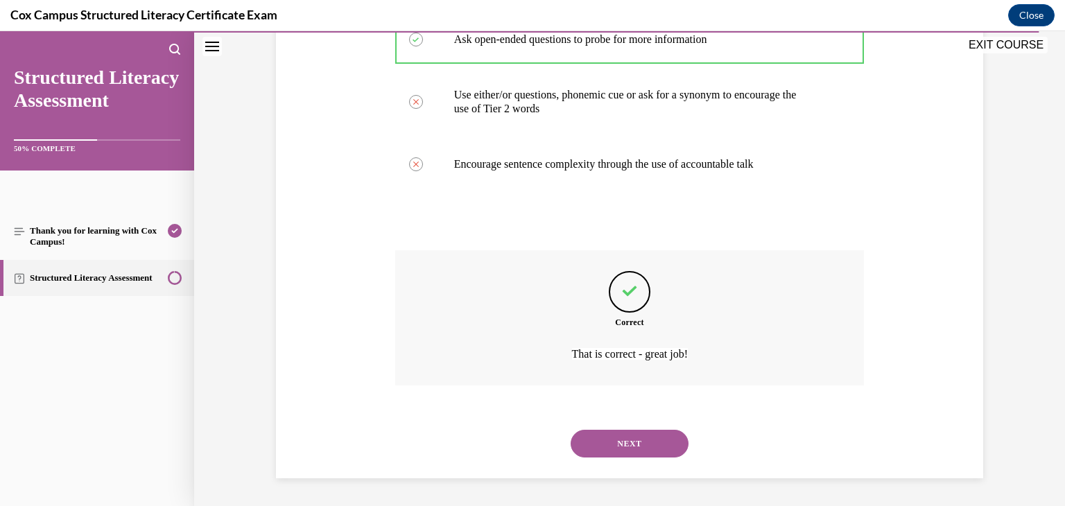
scroll to position [756, 0]
click at [622, 439] on button "NEXT" at bounding box center [630, 444] width 118 height 28
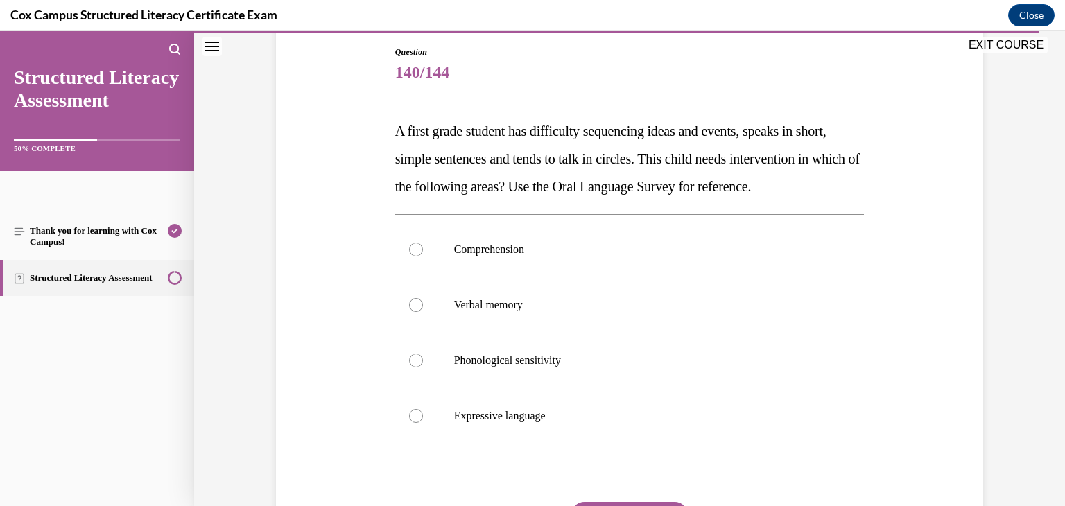
scroll to position [148, 0]
click at [573, 442] on label "Expressive language" at bounding box center [630, 414] width 470 height 55
click at [423, 422] on input "Expressive language" at bounding box center [416, 415] width 14 height 14
radio input "true"
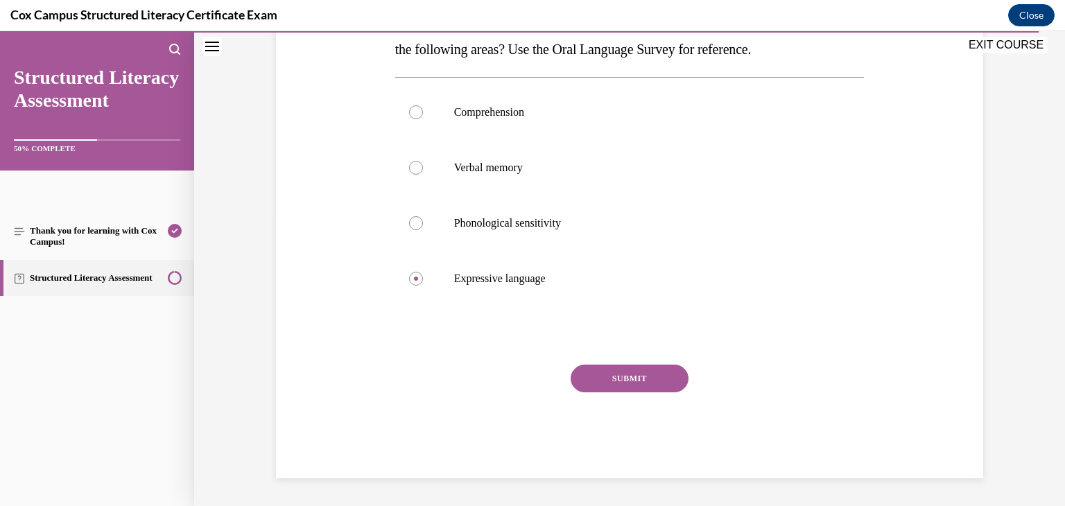
click at [655, 381] on button "SUBMIT" at bounding box center [630, 379] width 118 height 28
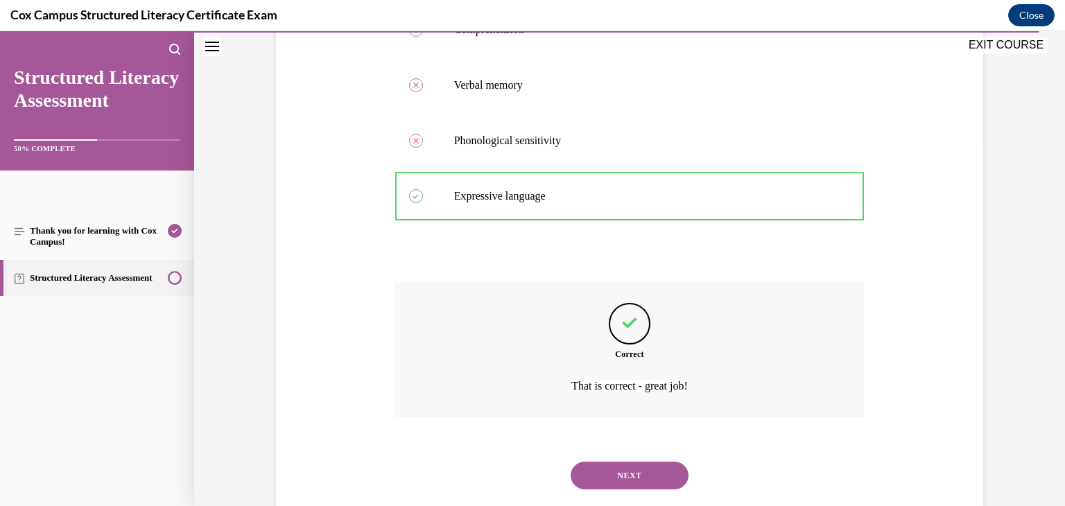
scroll to position [427, 0]
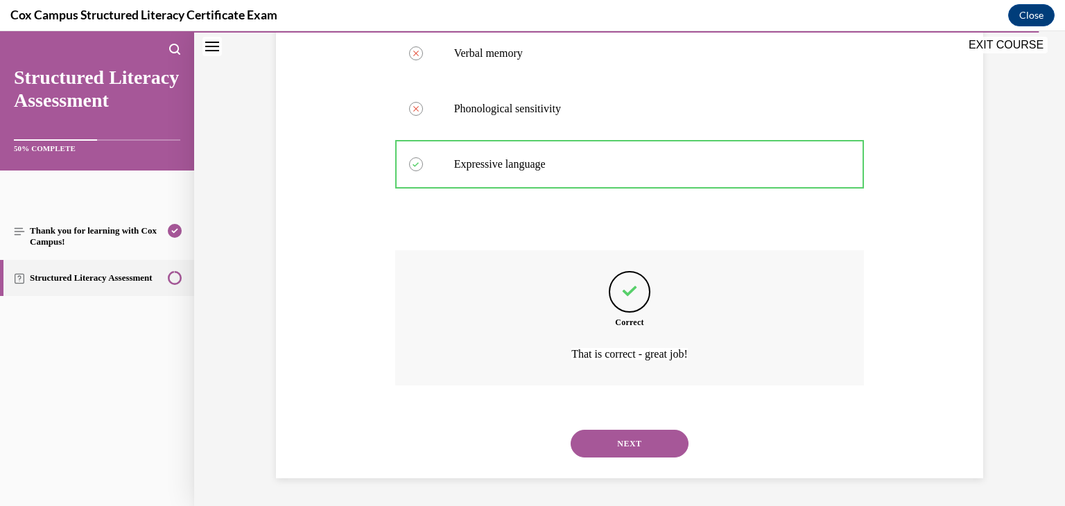
click at [651, 439] on button "NEXT" at bounding box center [630, 444] width 118 height 28
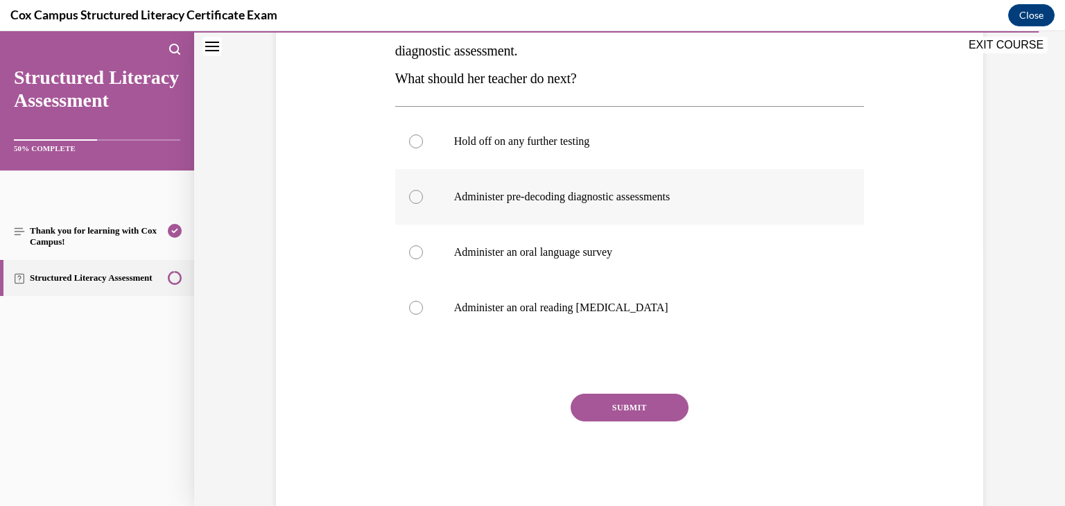
scroll to position [259, 0]
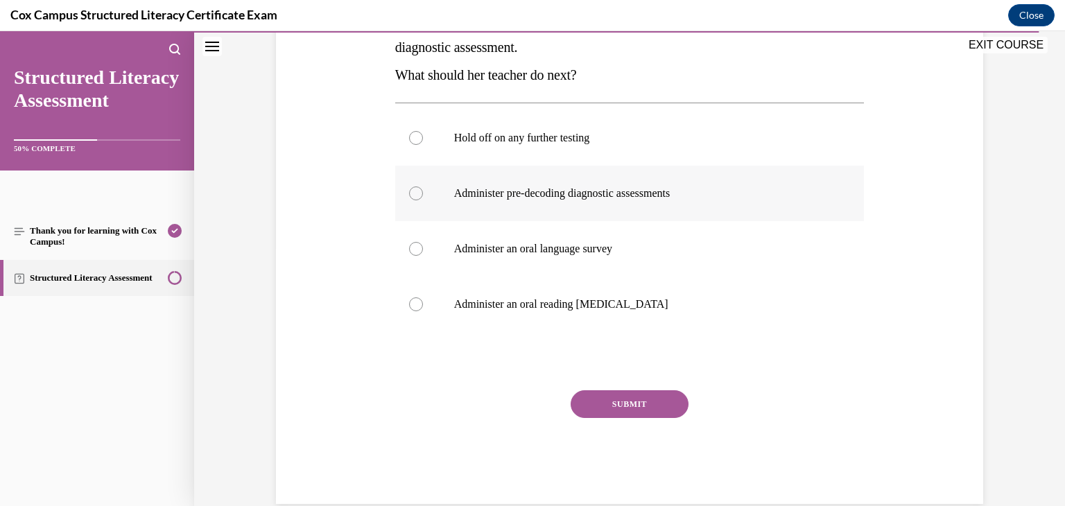
click at [554, 188] on p "Administer pre-decoding diagnostic assessments" at bounding box center [642, 194] width 376 height 14
click at [423, 188] on input "Administer pre-decoding diagnostic assessments" at bounding box center [416, 194] width 14 height 14
radio input "true"
click at [646, 417] on button "SUBMIT" at bounding box center [630, 404] width 118 height 28
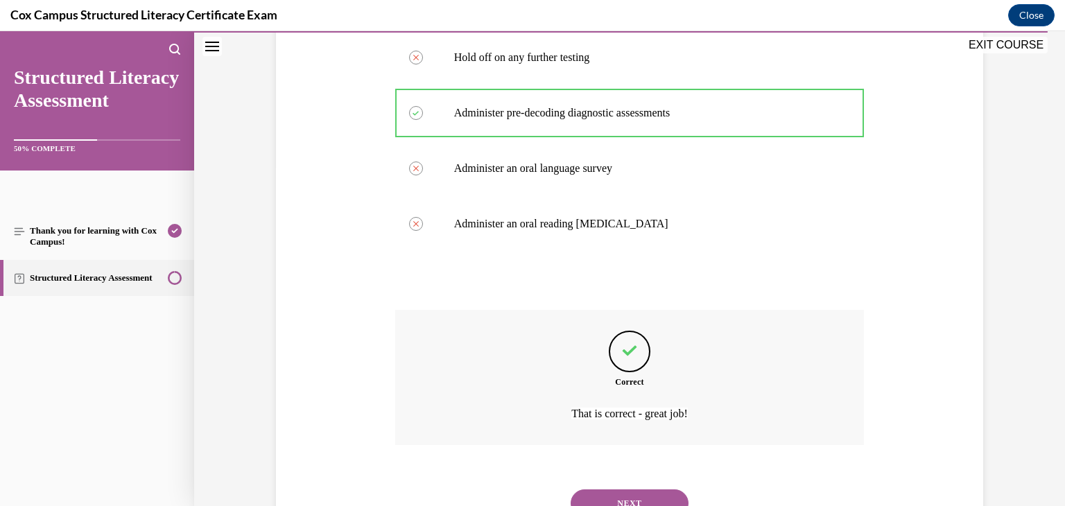
scroll to position [399, 0]
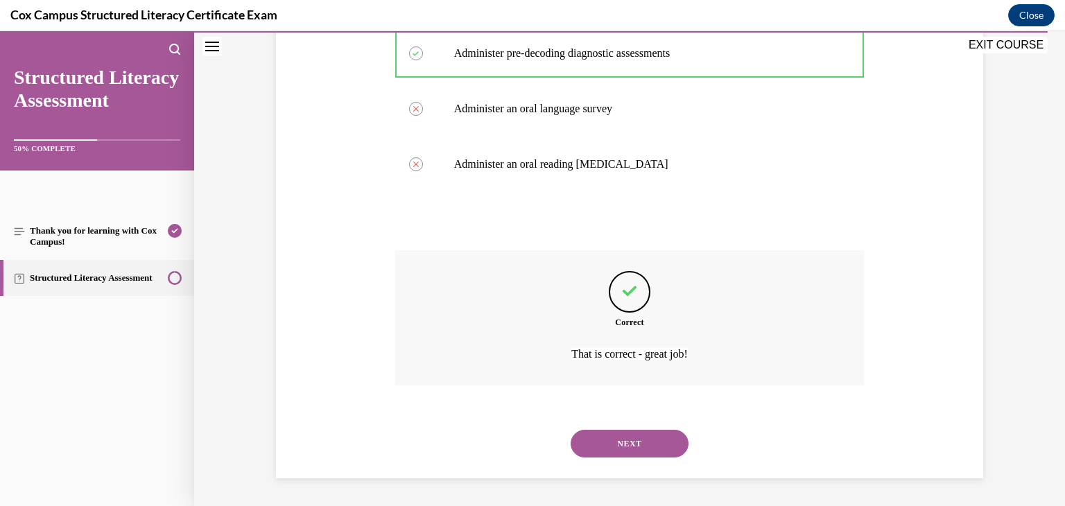
click at [653, 456] on button "NEXT" at bounding box center [630, 444] width 118 height 28
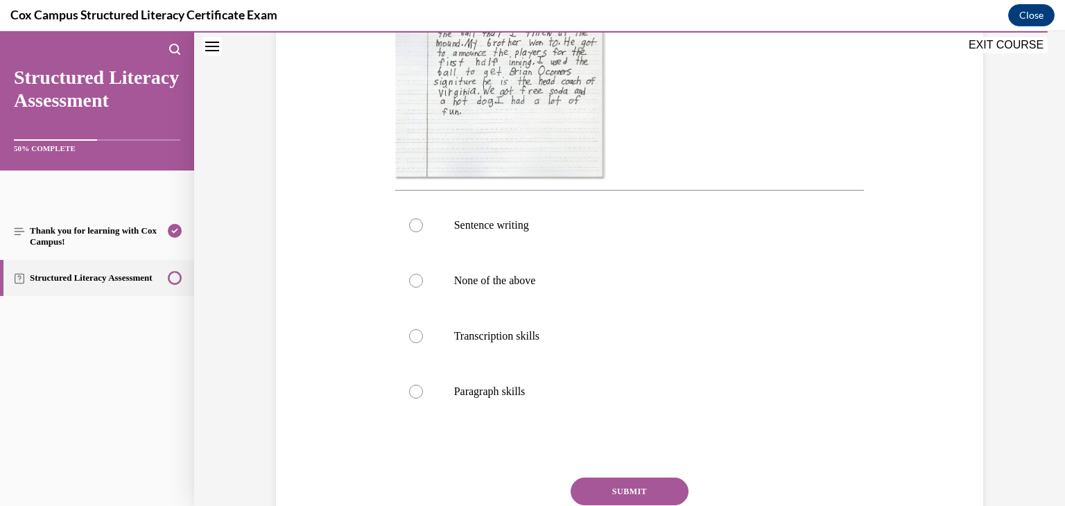
scroll to position [447, 0]
click at [494, 400] on label "Paragraph skills" at bounding box center [630, 390] width 470 height 55
click at [423, 397] on input "Paragraph skills" at bounding box center [416, 391] width 14 height 14
radio input "true"
click at [613, 491] on button "SUBMIT" at bounding box center [630, 490] width 118 height 28
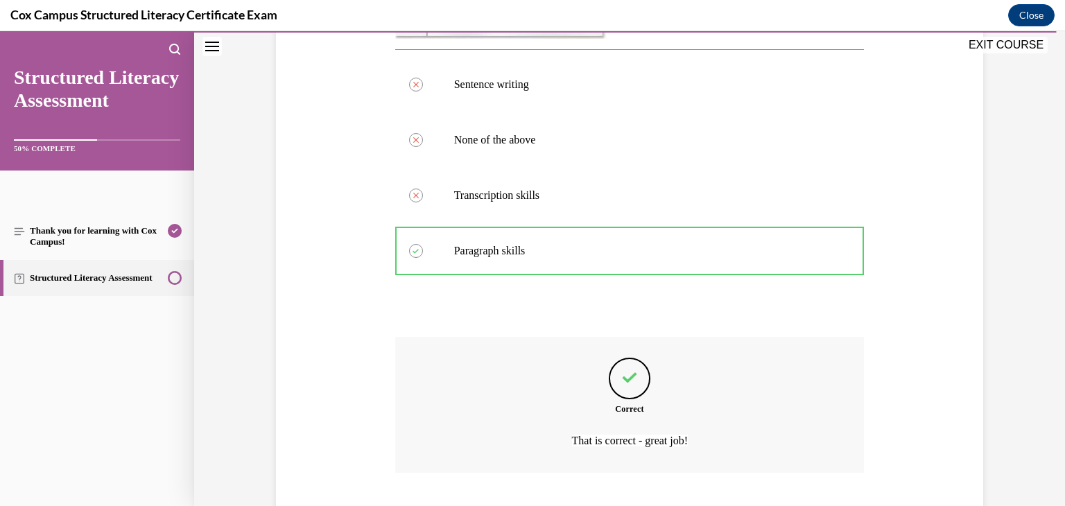
scroll to position [673, 0]
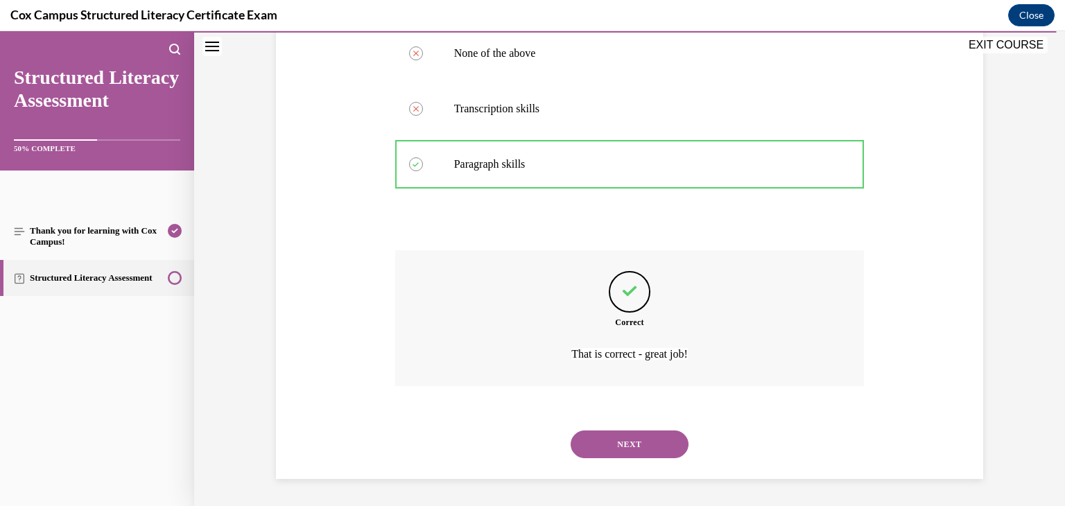
click at [630, 438] on button "NEXT" at bounding box center [630, 445] width 118 height 28
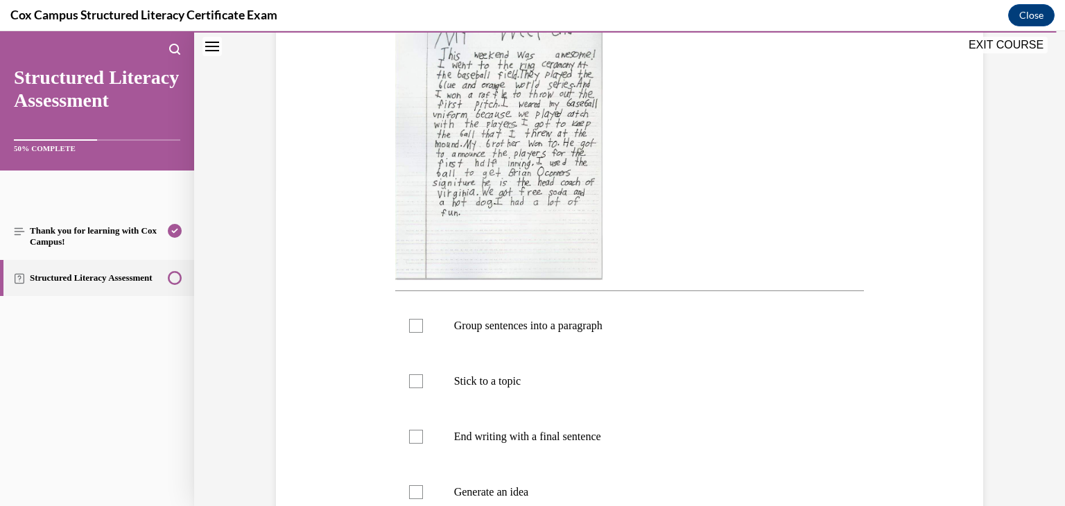
scroll to position [316, 0]
click at [416, 491] on div at bounding box center [416, 493] width 14 height 14
click at [416, 491] on input "Generate an idea" at bounding box center [416, 493] width 14 height 14
checkbox input "true"
click at [435, 383] on label "Stick to a topic" at bounding box center [630, 381] width 470 height 55
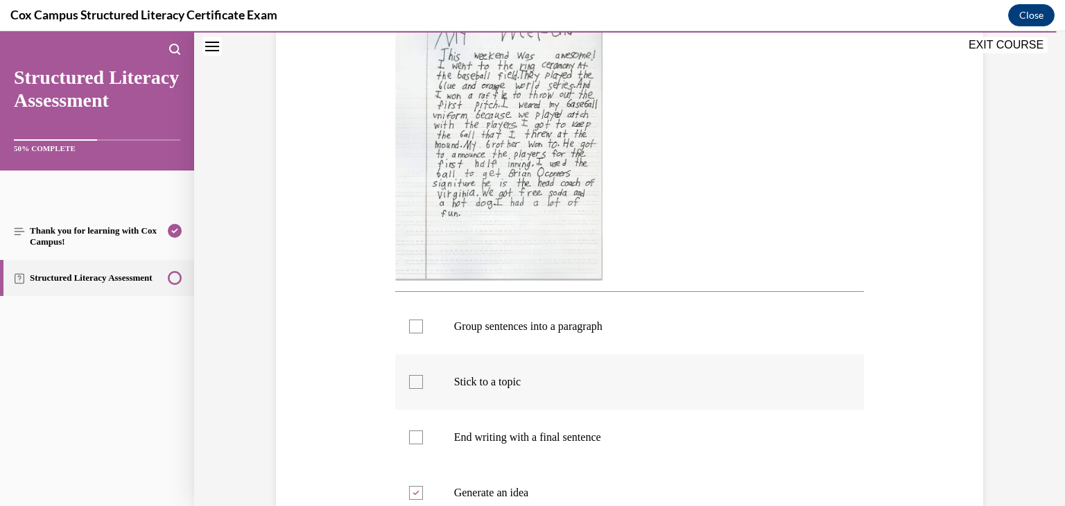
click at [423, 383] on input "Stick to a topic" at bounding box center [416, 382] width 14 height 14
checkbox input "true"
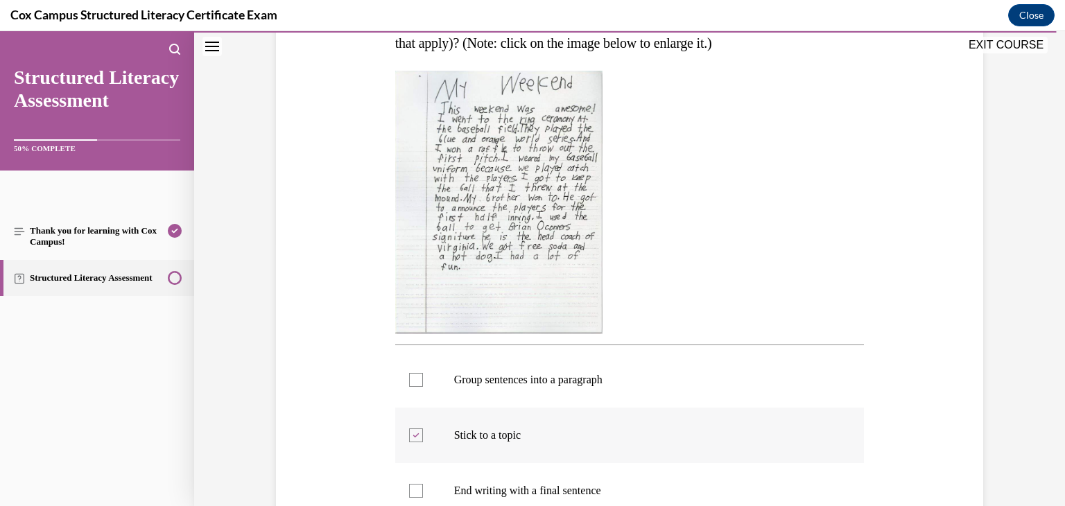
scroll to position [266, 0]
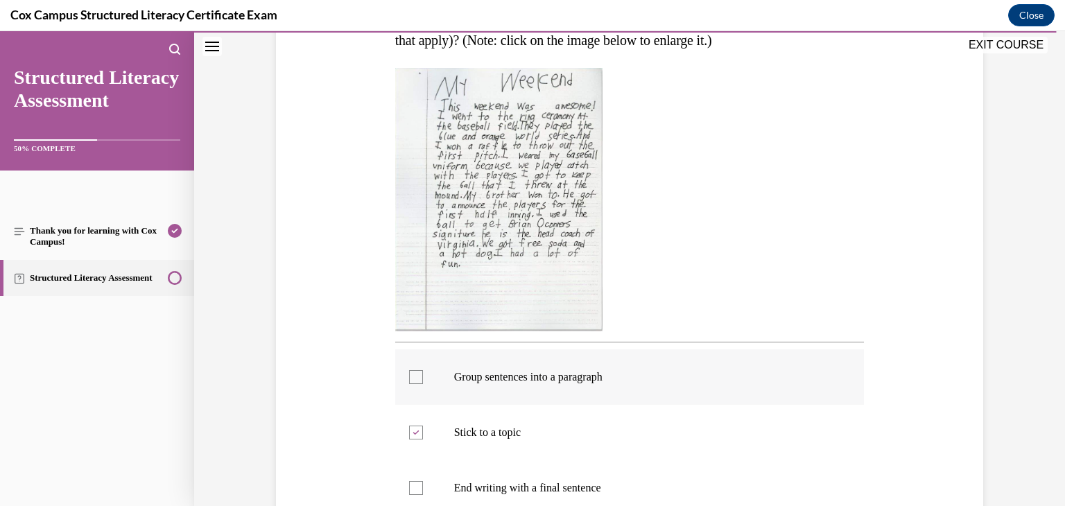
click at [395, 379] on label "Group sentences into a paragraph" at bounding box center [630, 377] width 470 height 55
click at [409, 379] on input "Group sentences into a paragraph" at bounding box center [416, 377] width 14 height 14
checkbox input "true"
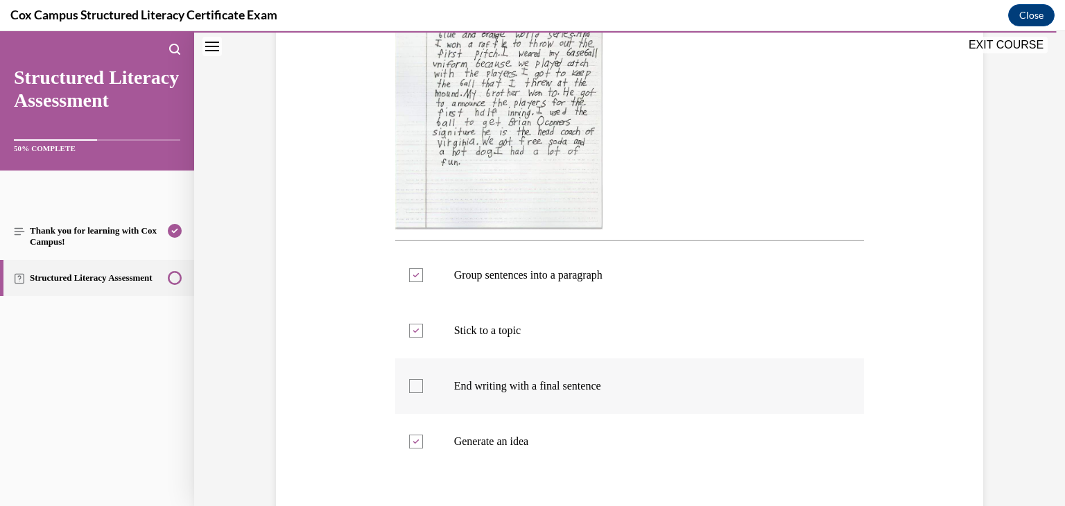
click at [418, 391] on div at bounding box center [416, 386] width 14 height 14
click at [418, 391] on input "End writing with a final sentence" at bounding box center [416, 386] width 14 height 14
checkbox input "true"
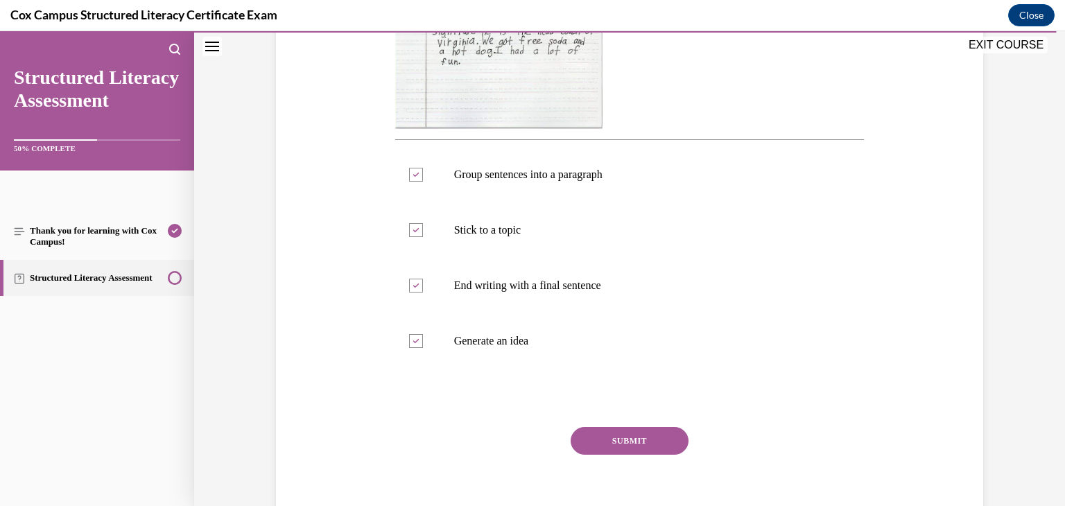
click at [617, 449] on button "SUBMIT" at bounding box center [630, 441] width 118 height 28
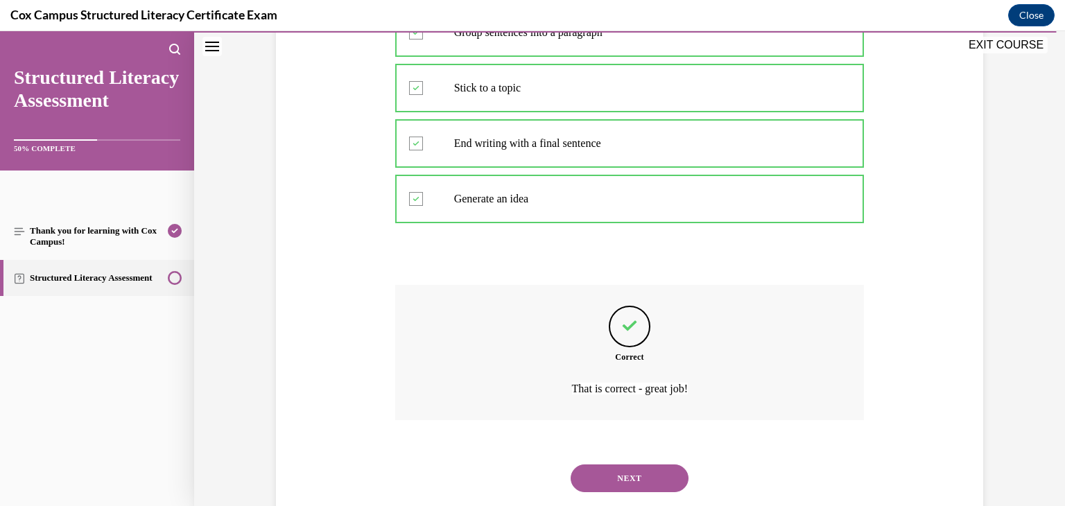
scroll to position [644, 0]
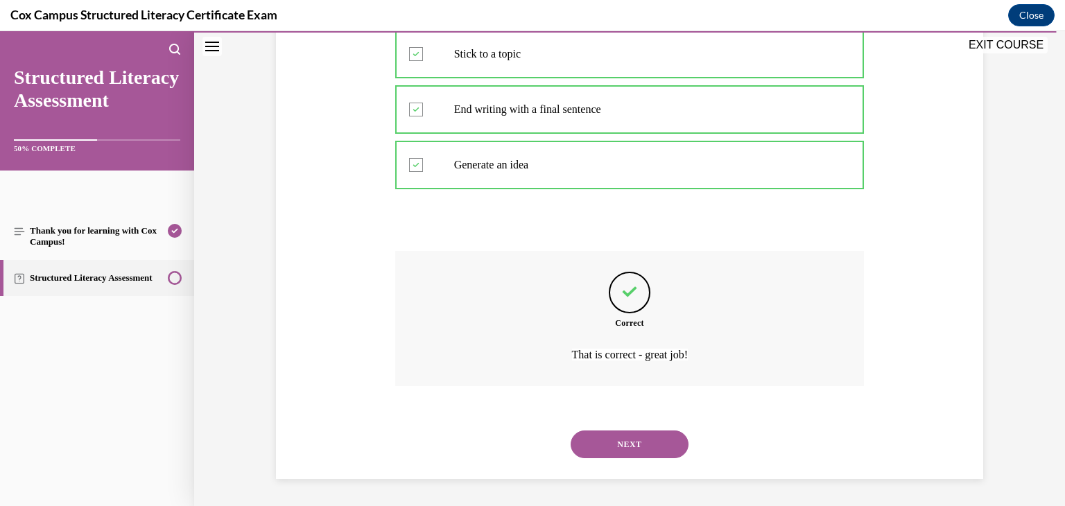
click at [624, 455] on button "NEXT" at bounding box center [630, 445] width 118 height 28
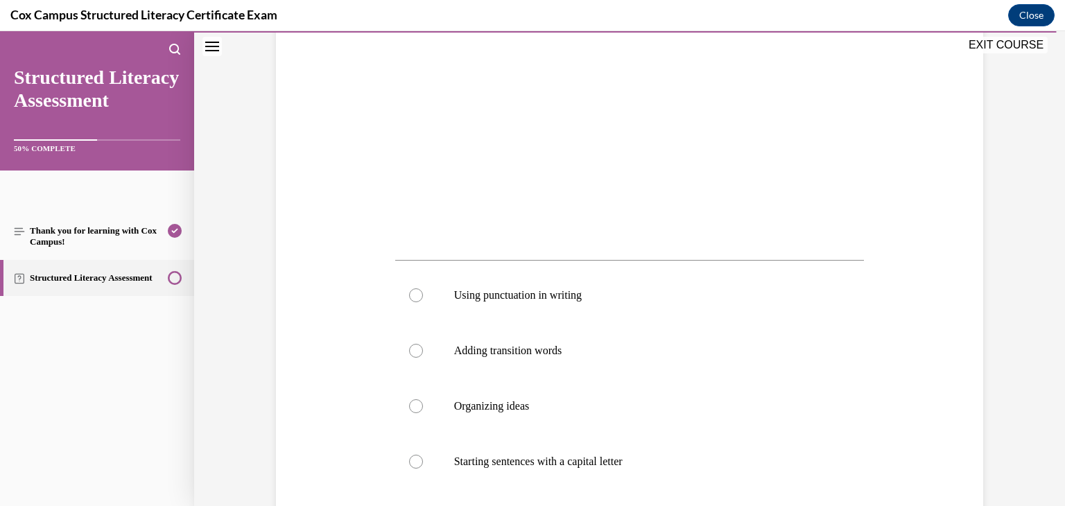
scroll to position [346, 0]
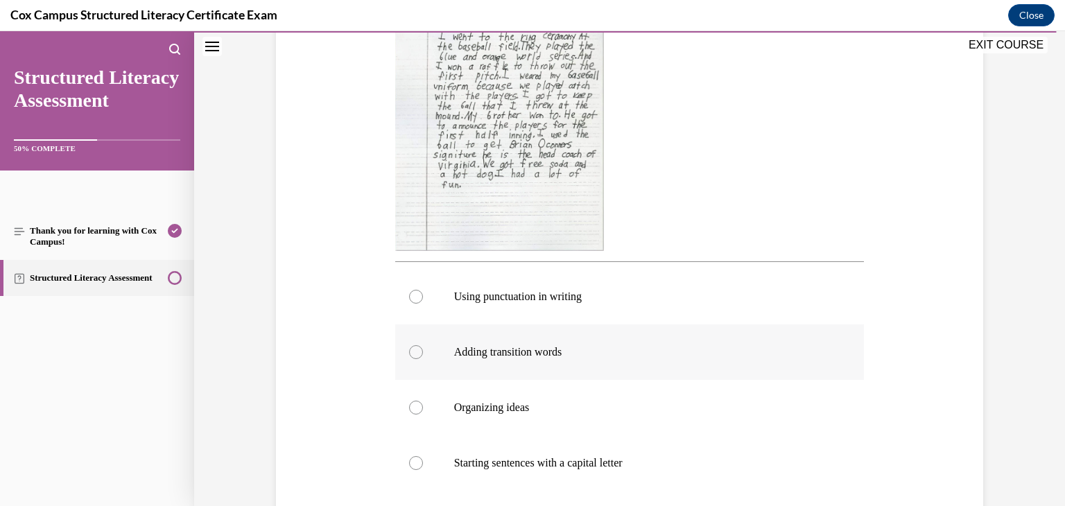
click at [431, 354] on label "Adding transition words" at bounding box center [630, 352] width 470 height 55
click at [423, 354] on input "Adding transition words" at bounding box center [416, 352] width 14 height 14
radio input "true"
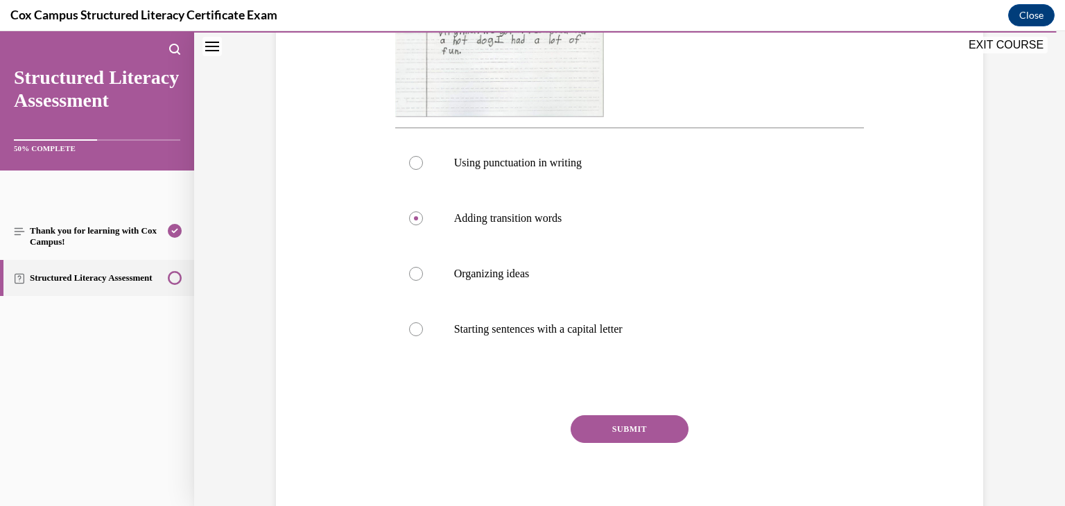
scroll to position [491, 0]
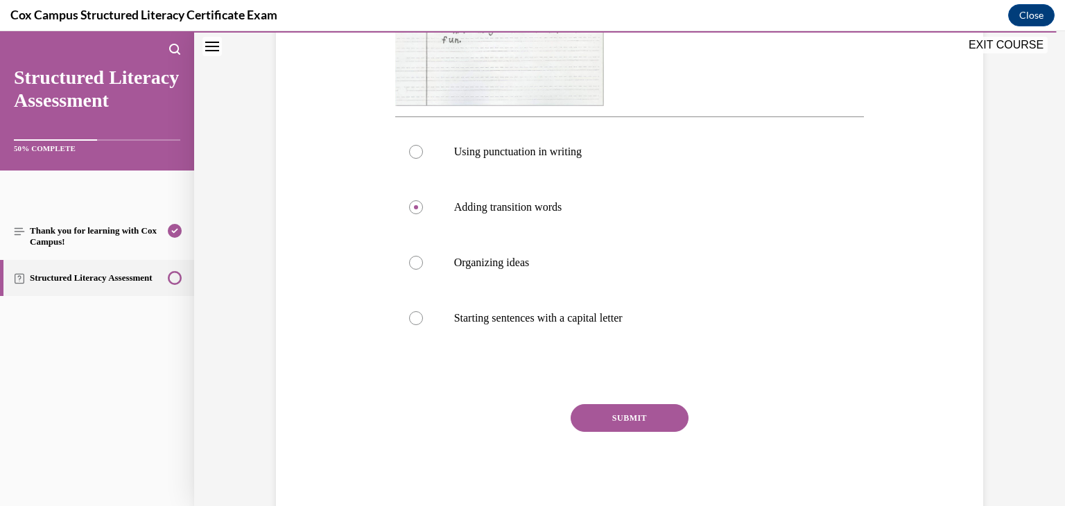
click at [631, 425] on button "SUBMIT" at bounding box center [630, 418] width 118 height 28
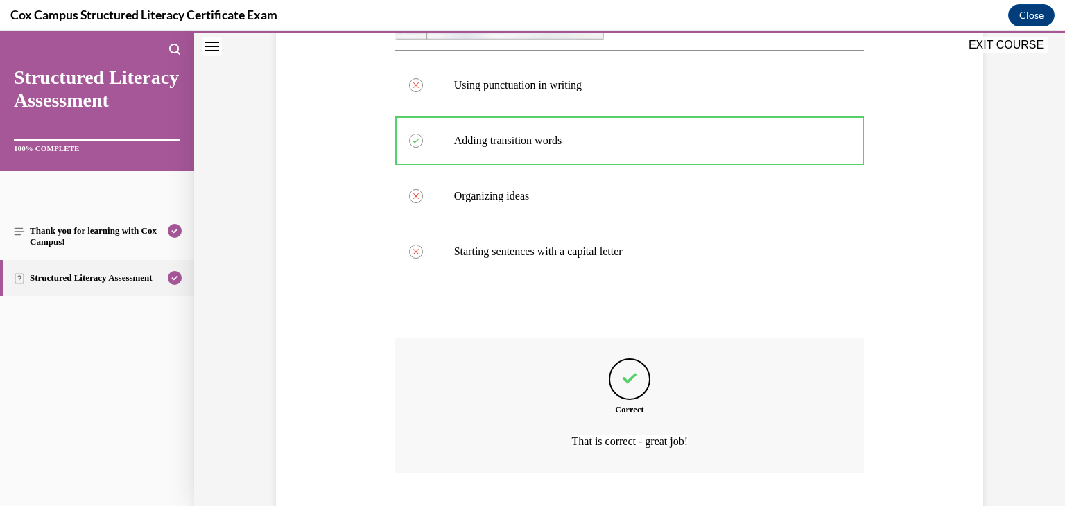
scroll to position [645, 0]
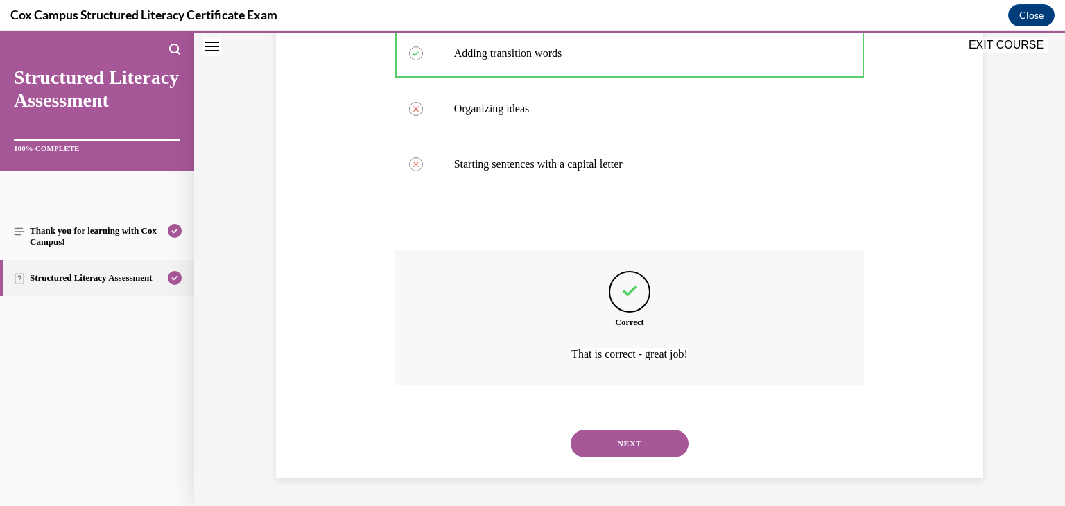
click at [628, 443] on button "NEXT" at bounding box center [630, 444] width 118 height 28
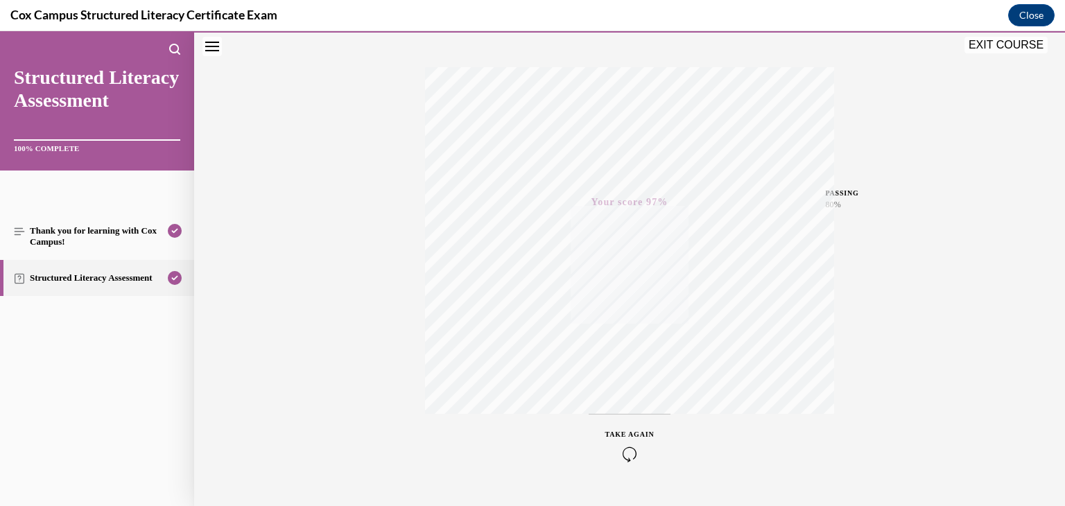
scroll to position [236, 0]
click at [1010, 46] on button "EXIT COURSE" at bounding box center [1006, 45] width 83 height 17
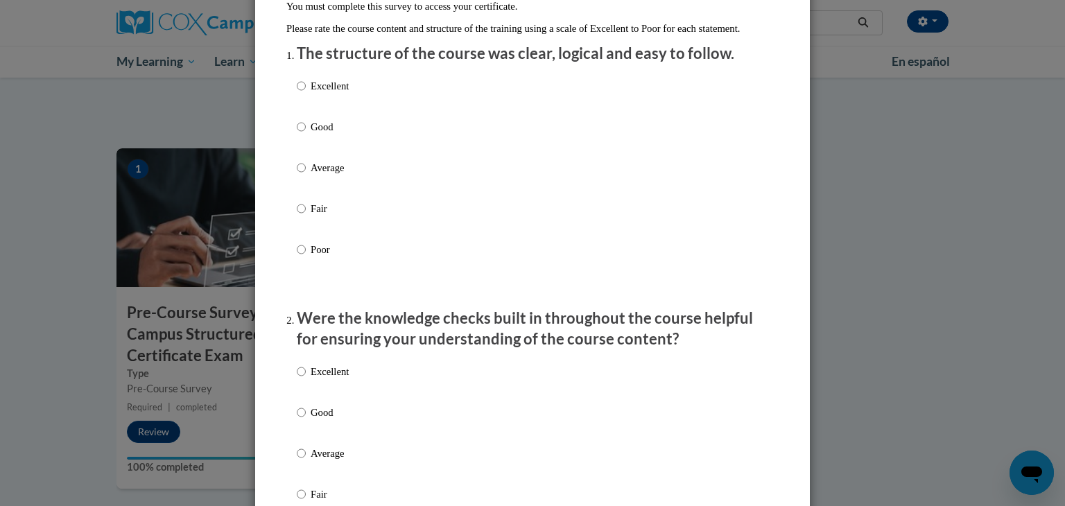
scroll to position [33, 0]
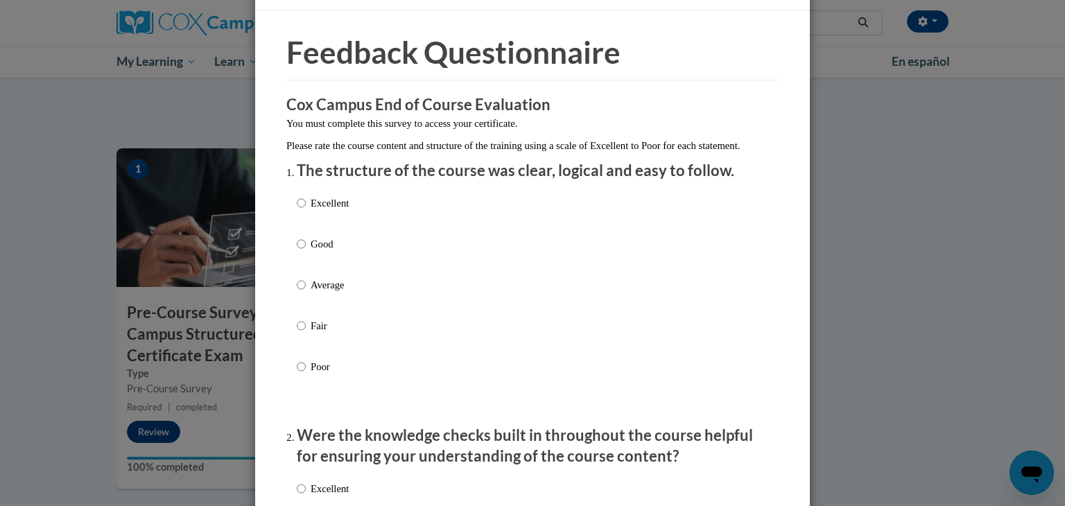
click at [311, 334] on p "Fair" at bounding box center [330, 325] width 38 height 15
click at [306, 334] on input "Fair" at bounding box center [301, 325] width 9 height 15
radio input "true"
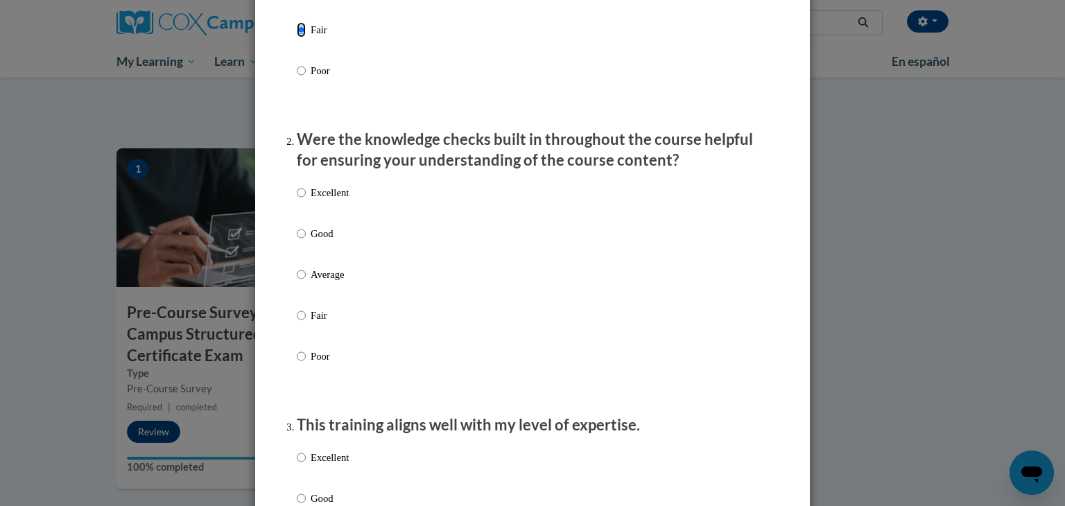
scroll to position [333, 0]
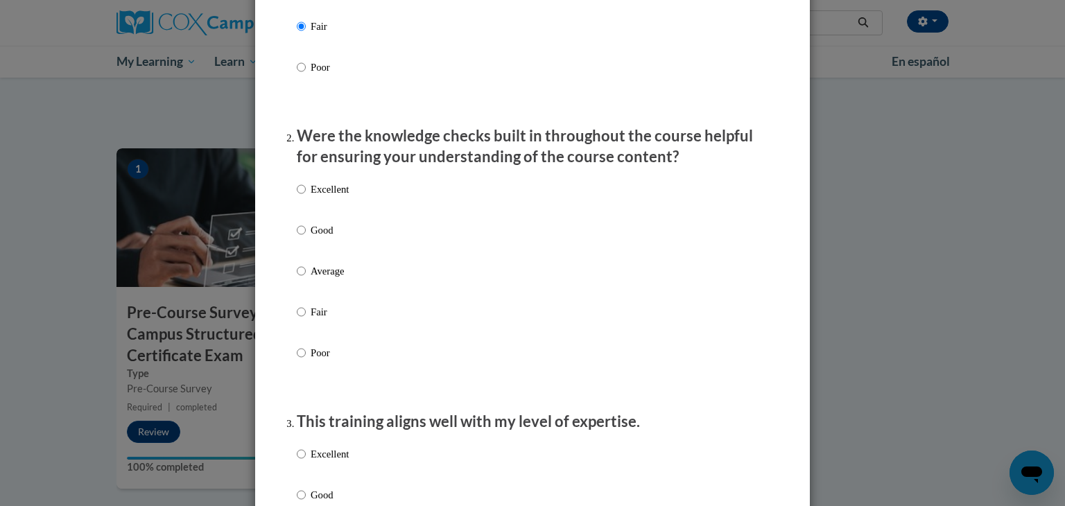
click at [309, 327] on label "Fair" at bounding box center [323, 322] width 52 height 37
click at [306, 320] on input "Fair" at bounding box center [301, 311] width 9 height 15
radio input "true"
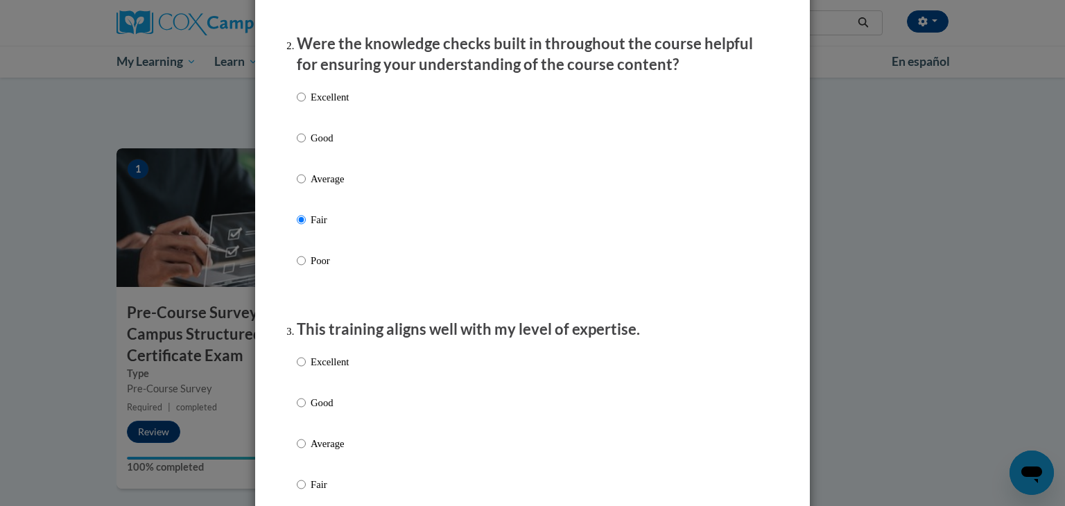
click at [313, 187] on p "Average" at bounding box center [330, 178] width 38 height 15
click at [306, 187] on input "Average" at bounding box center [301, 178] width 9 height 15
radio input "true"
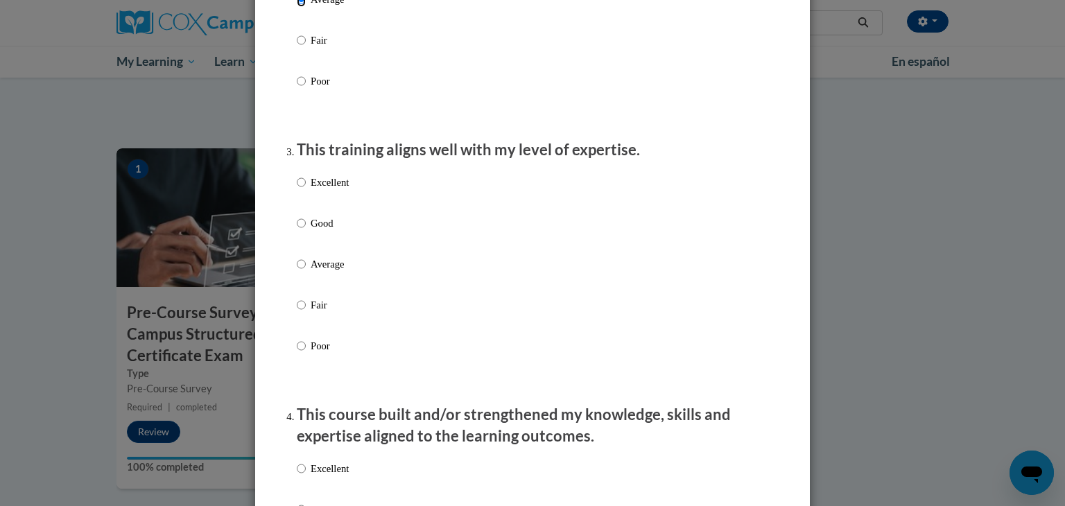
scroll to position [599, 0]
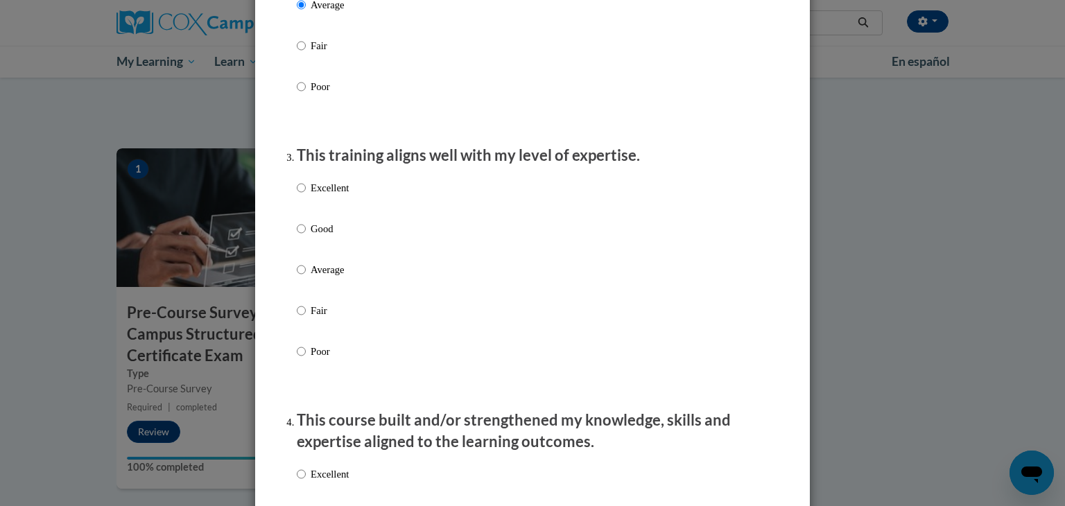
click at [312, 359] on p "Poor" at bounding box center [330, 351] width 38 height 15
click at [306, 359] on input "Poor" at bounding box center [301, 351] width 9 height 15
radio input "true"
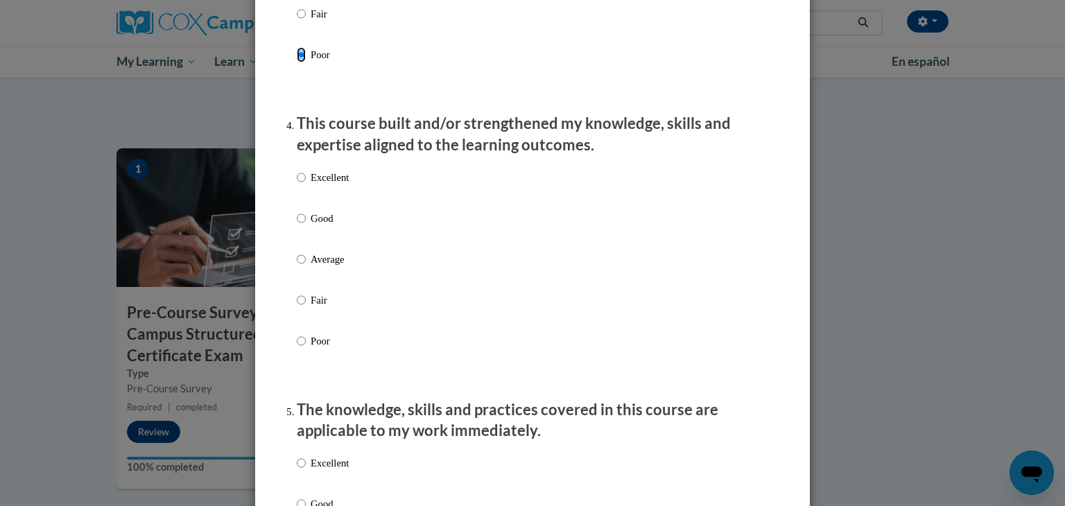
scroll to position [897, 0]
click at [316, 266] on p "Average" at bounding box center [330, 257] width 38 height 15
click at [306, 266] on input "Average" at bounding box center [301, 257] width 9 height 15
radio input "true"
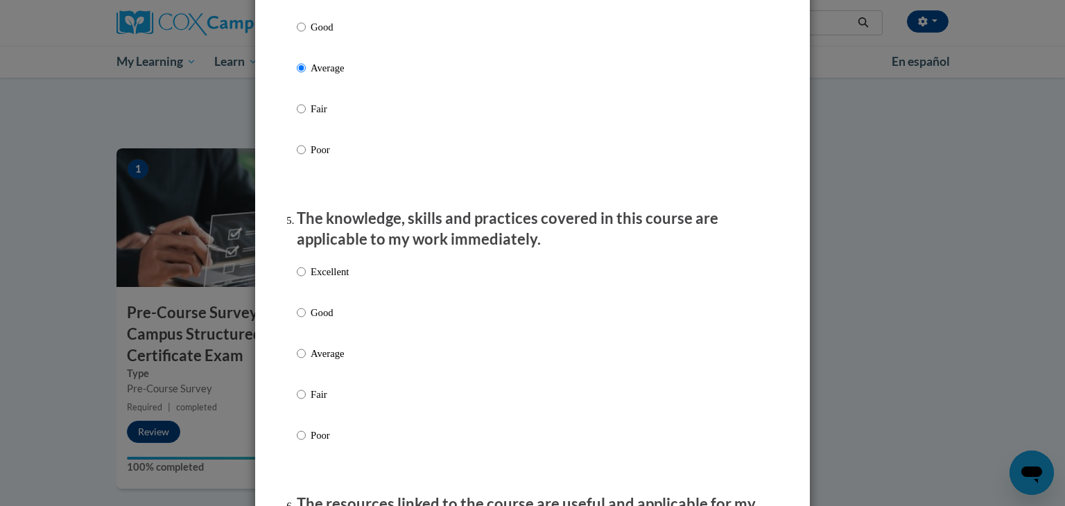
click at [325, 402] on p "Fair" at bounding box center [330, 394] width 38 height 15
click at [306, 402] on input "Fair" at bounding box center [301, 394] width 9 height 15
radio input "true"
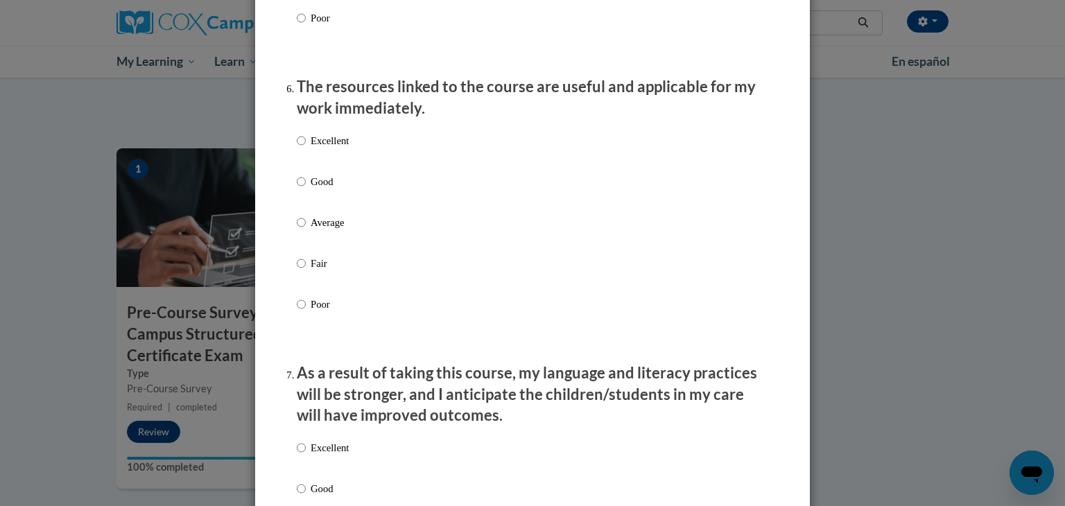
click at [309, 279] on label "Fair" at bounding box center [323, 274] width 52 height 37
click at [306, 271] on input "Fair" at bounding box center [301, 263] width 9 height 15
radio input "true"
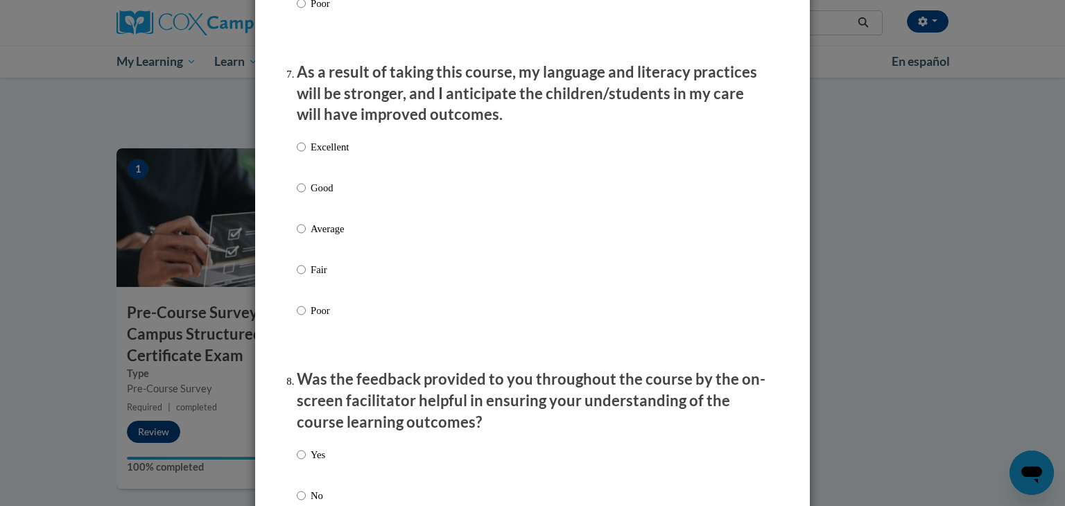
scroll to position [1822, 0]
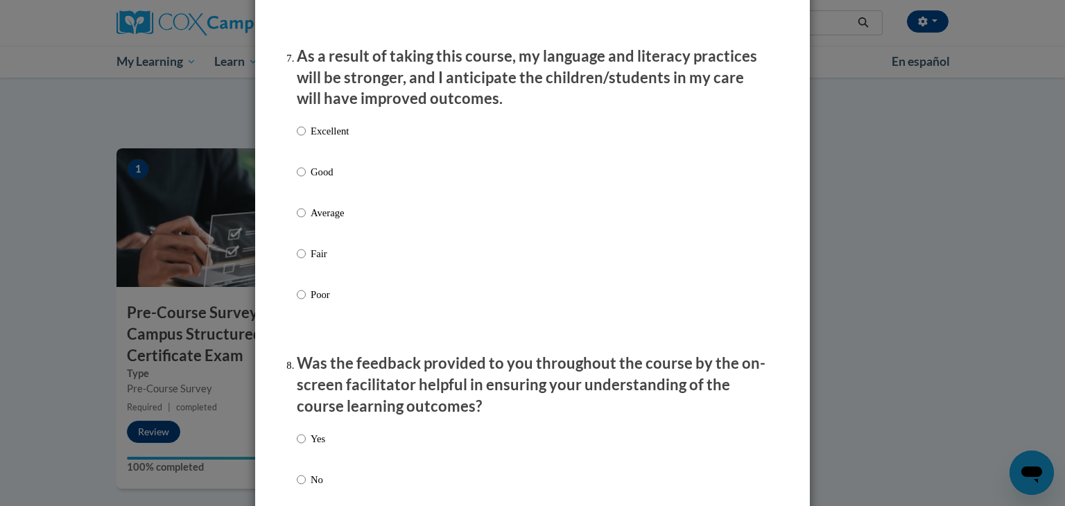
click at [314, 221] on p "Average" at bounding box center [330, 212] width 38 height 15
click at [306, 221] on input "Average" at bounding box center [301, 212] width 9 height 15
radio input "true"
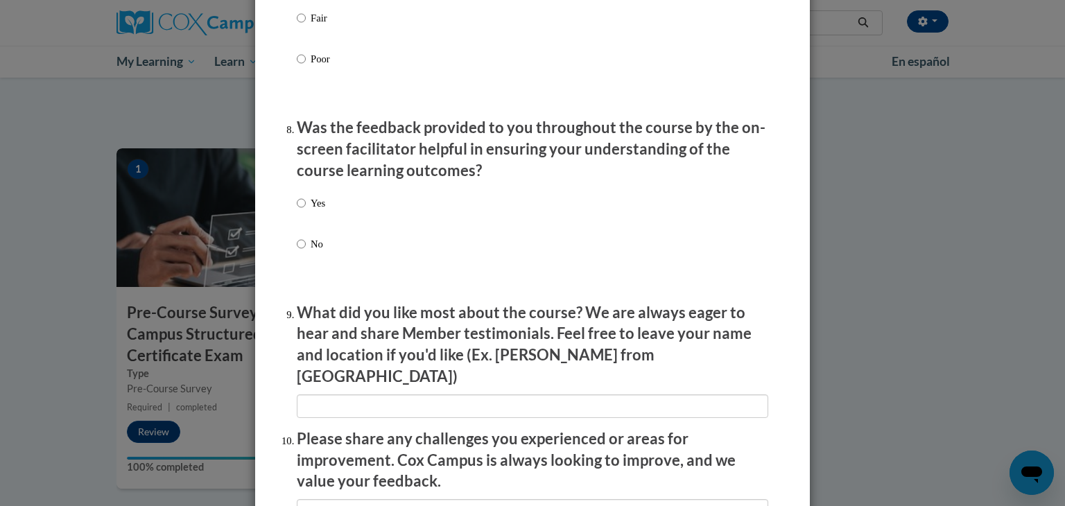
scroll to position [2063, 0]
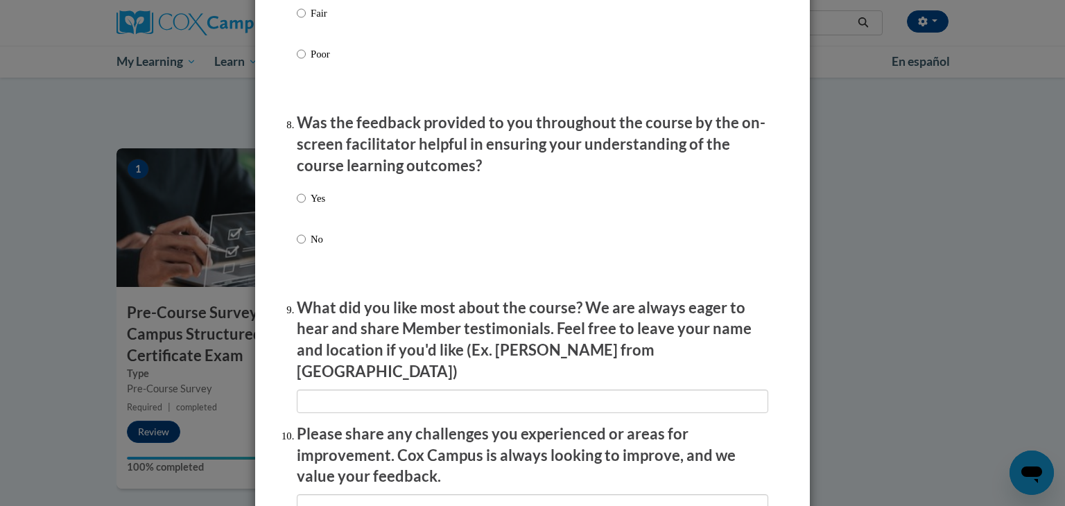
click at [311, 206] on p "Yes" at bounding box center [318, 198] width 15 height 15
click at [306, 206] on input "Yes" at bounding box center [301, 198] width 9 height 15
radio input "true"
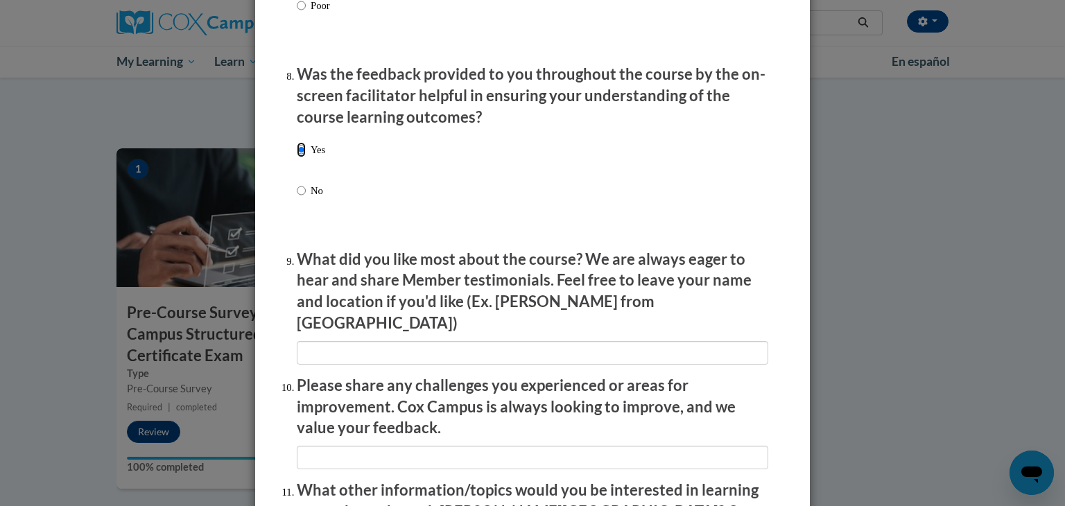
scroll to position [2103, 0]
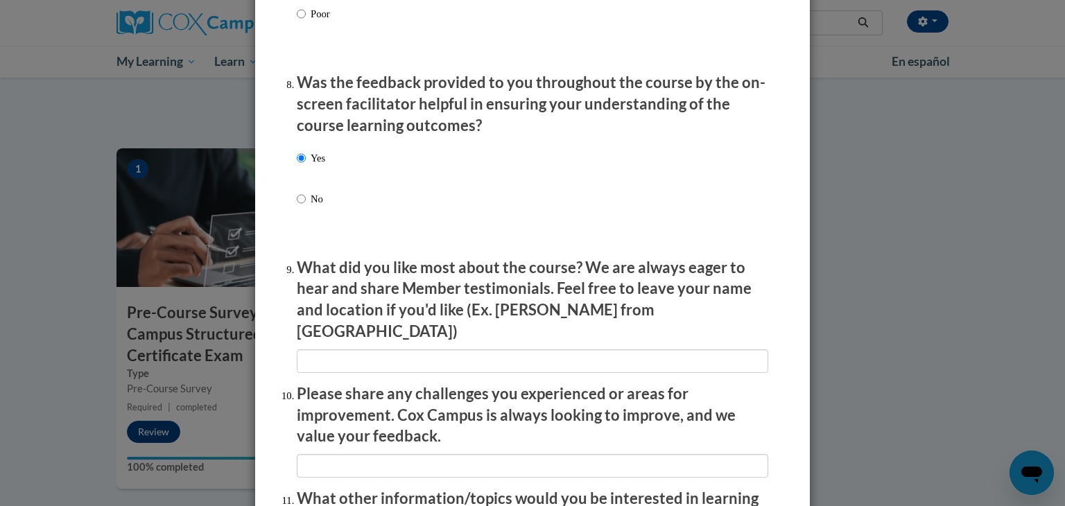
click at [312, 207] on p "No" at bounding box center [318, 198] width 15 height 15
click at [306, 207] on input "No" at bounding box center [301, 198] width 9 height 15
radio input "true"
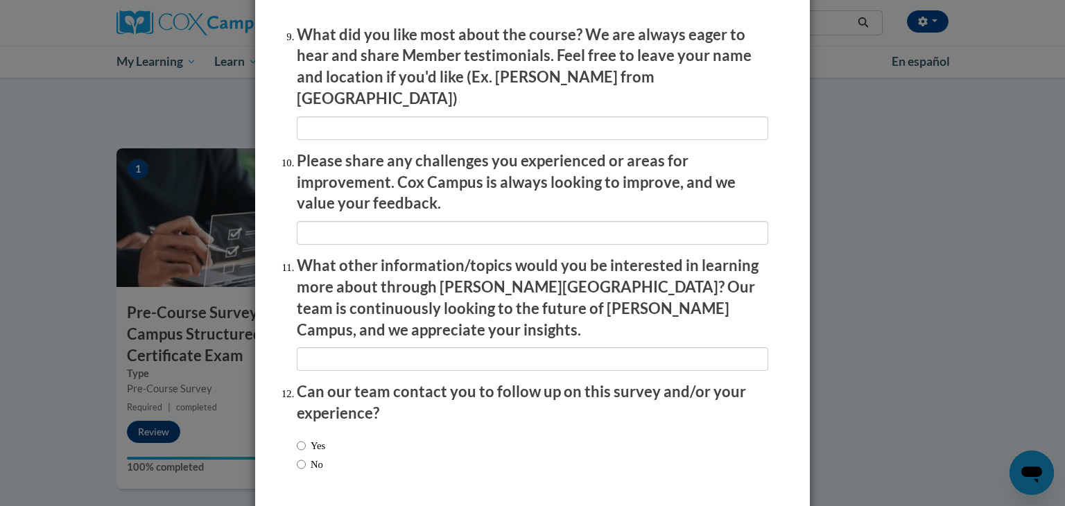
scroll to position [2333, 0]
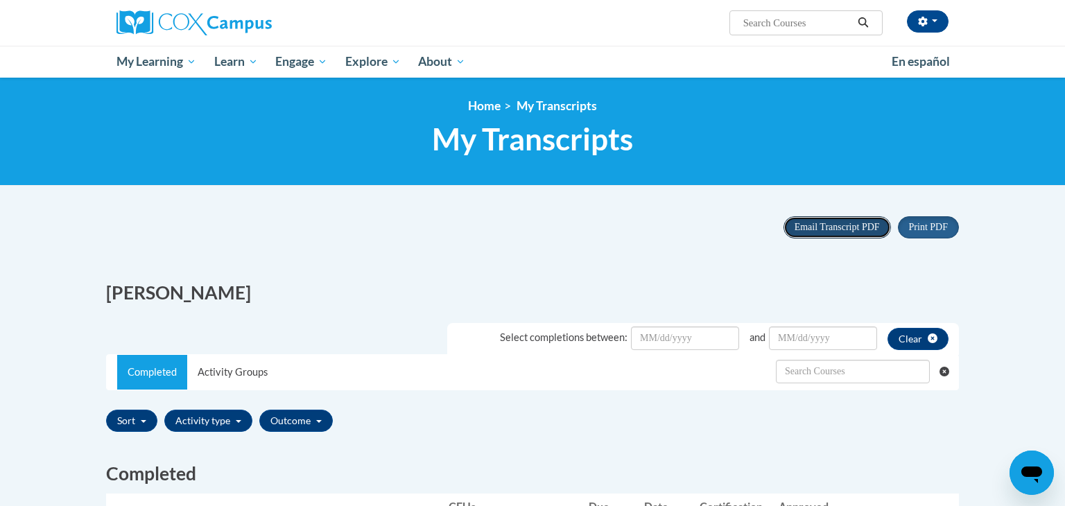
click at [852, 234] on button "Email Transcript PDF" at bounding box center [837, 227] width 107 height 22
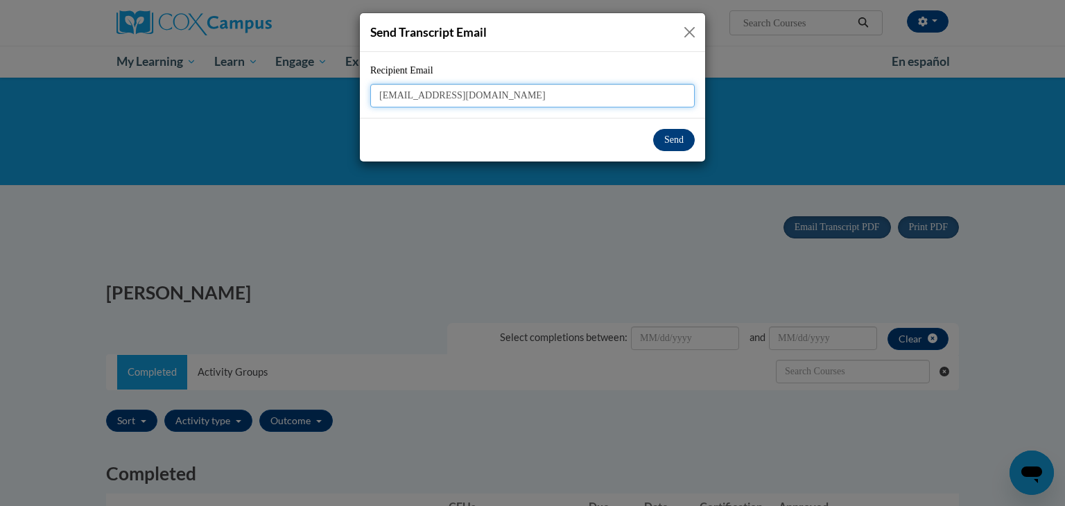
type input "[EMAIL_ADDRESS][DOMAIN_NAME]"
click at [669, 138] on button "Send" at bounding box center [674, 140] width 42 height 22
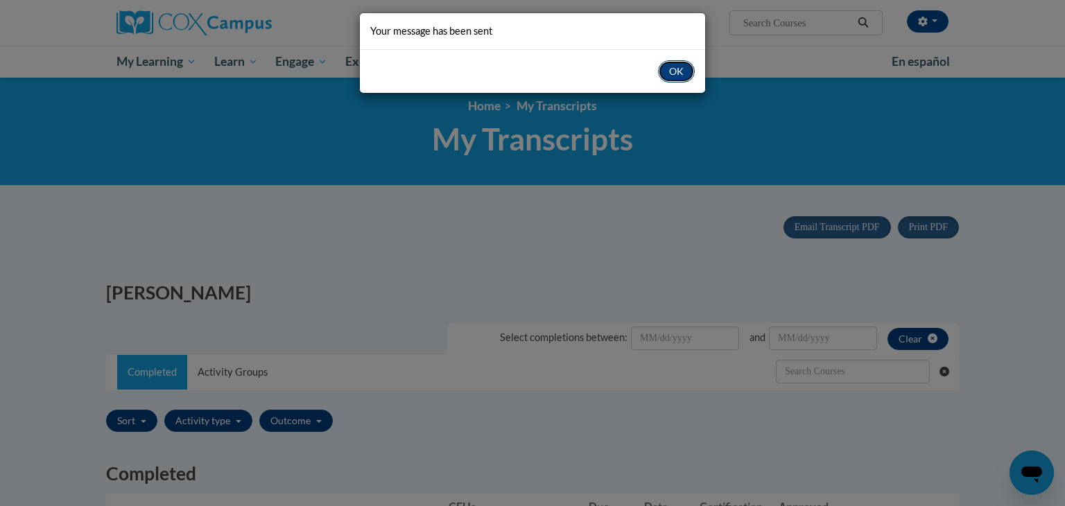
click at [679, 71] on button "OK" at bounding box center [676, 71] width 37 height 22
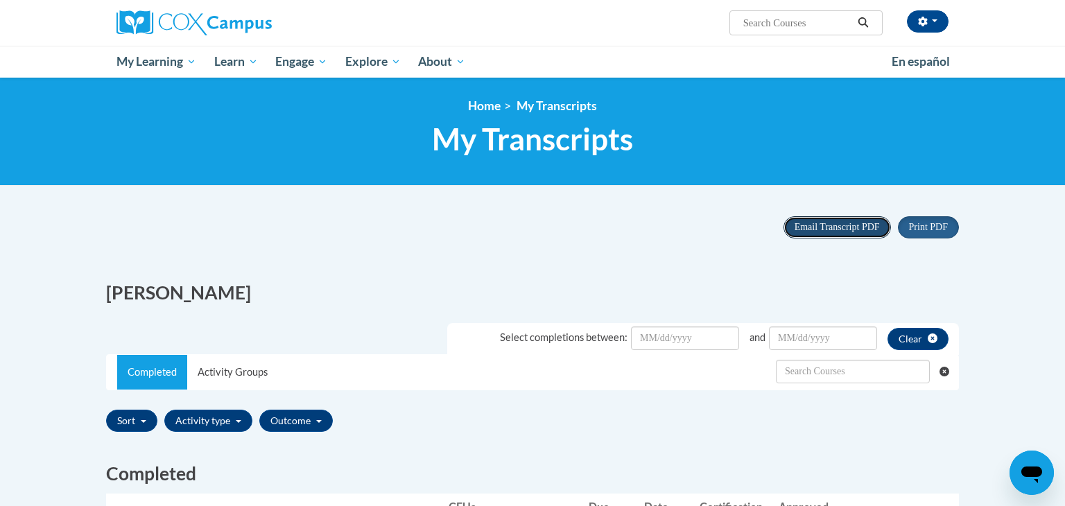
click at [854, 232] on span "Email Transcript PDF" at bounding box center [837, 227] width 85 height 10
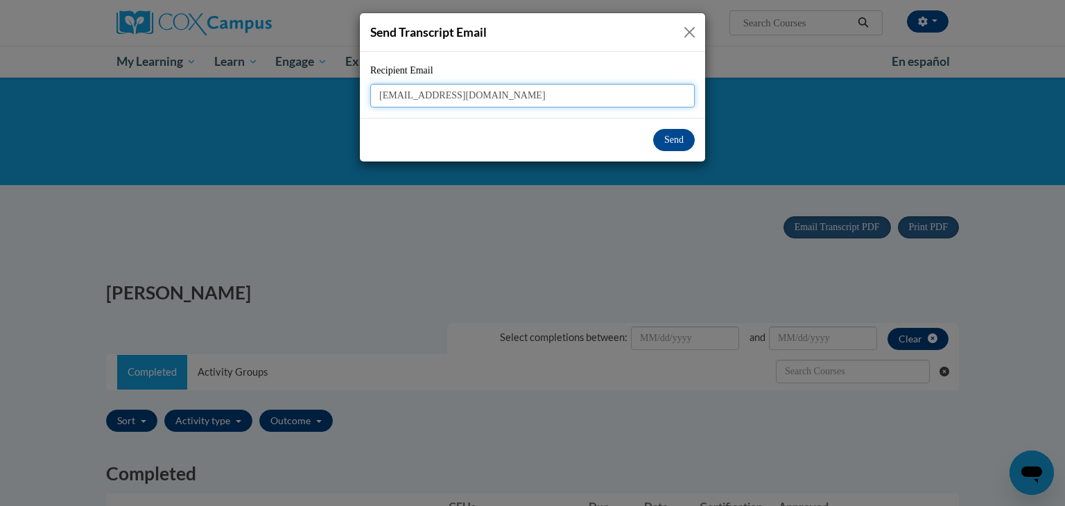
drag, startPoint x: 510, startPoint y: 101, endPoint x: 378, endPoint y: 105, distance: 132.5
click at [378, 105] on input "[EMAIL_ADDRESS][DOMAIN_NAME]" at bounding box center [532, 96] width 325 height 24
click at [660, 138] on button "Send" at bounding box center [674, 140] width 42 height 22
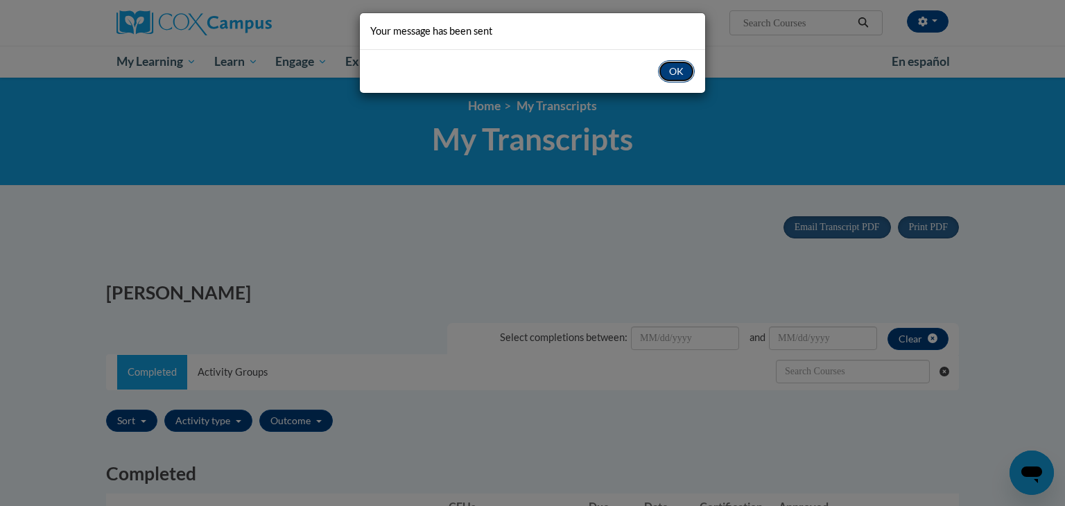
click at [676, 69] on button "OK" at bounding box center [676, 71] width 37 height 22
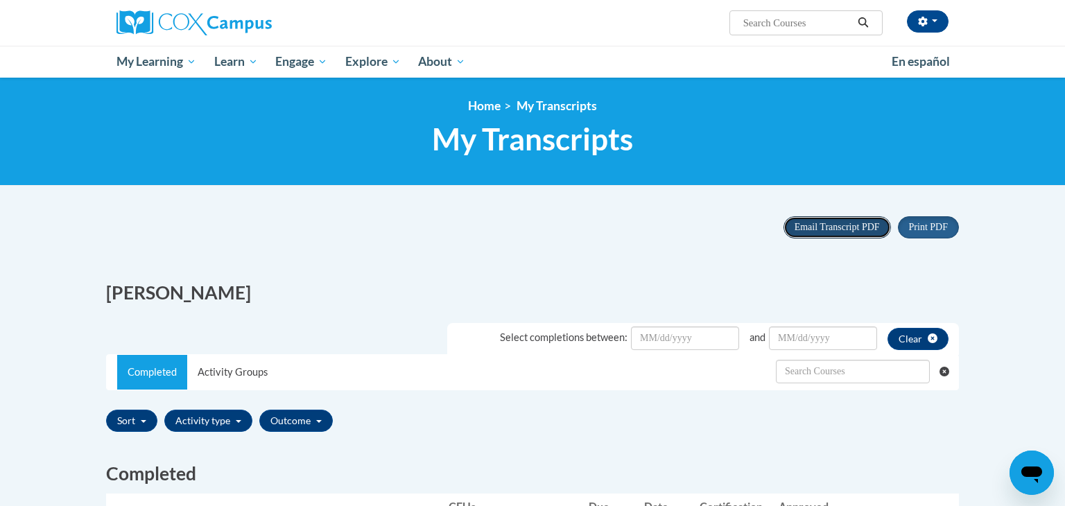
click at [836, 225] on span "Email Transcript PDF" at bounding box center [837, 227] width 85 height 10
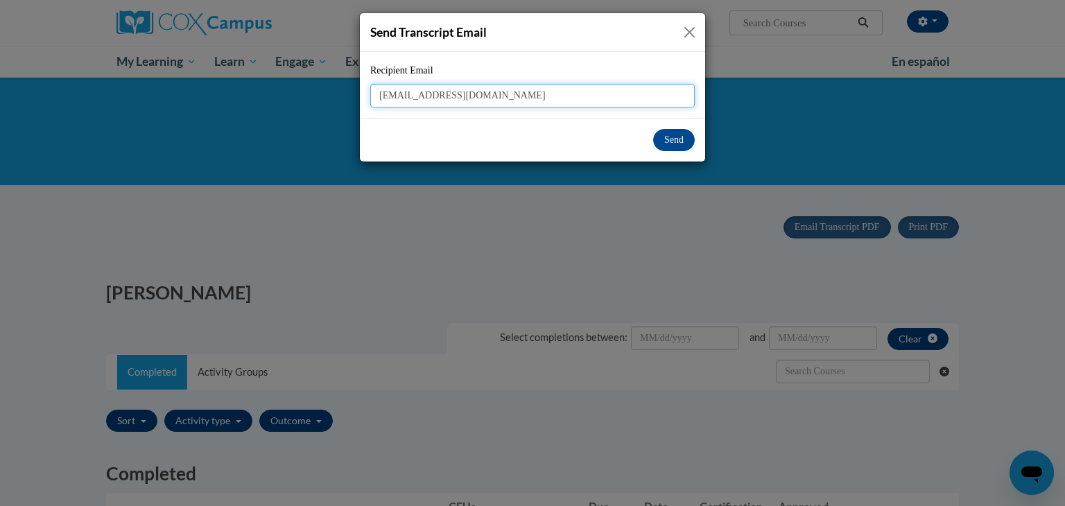
click at [500, 99] on input "[EMAIL_ADDRESS][DOMAIN_NAME]" at bounding box center [532, 96] width 325 height 24
type input "[EMAIL_ADDRESS][DOMAIN_NAME]"
click at [668, 138] on button "Send" at bounding box center [674, 140] width 42 height 22
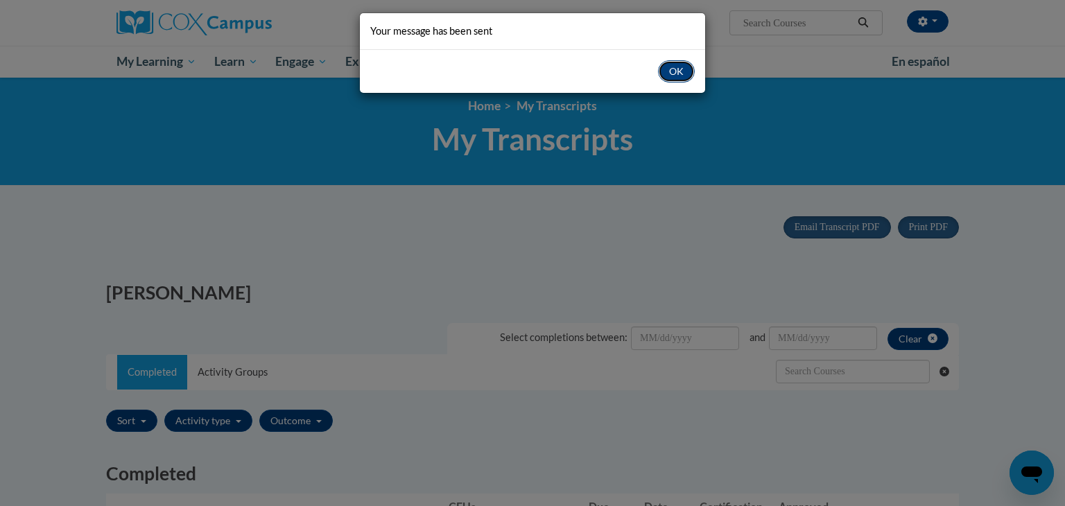
click at [672, 70] on button "OK" at bounding box center [676, 71] width 37 height 22
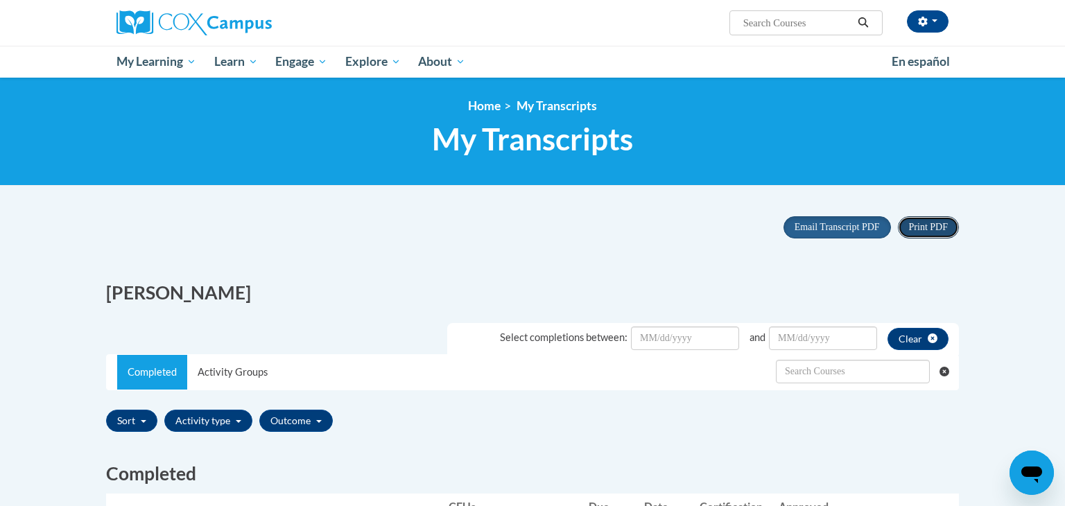
click at [922, 225] on span "Print PDF" at bounding box center [928, 227] width 39 height 10
